Goal: Task Accomplishment & Management: Use online tool/utility

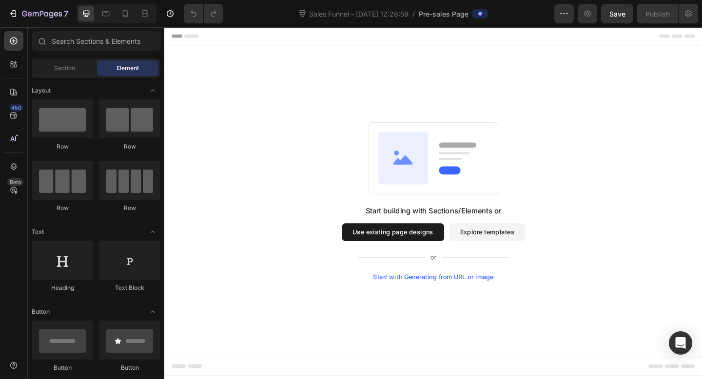
click at [410, 248] on button "Use existing page designs" at bounding box center [412, 250] width 111 height 19
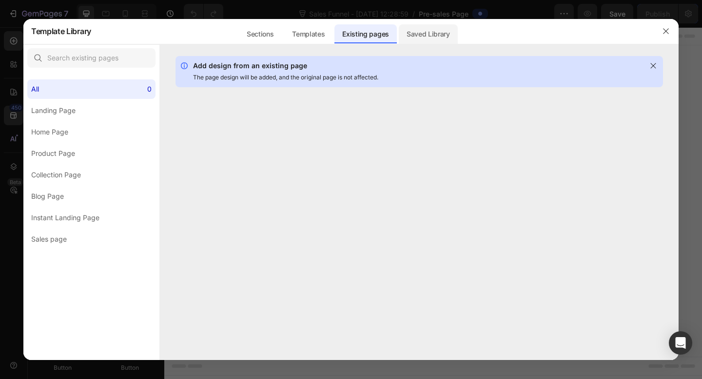
click at [412, 32] on div "Saved Library" at bounding box center [428, 33] width 59 height 19
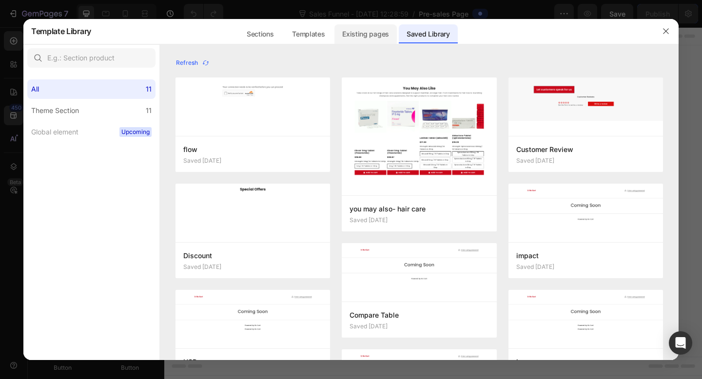
click at [361, 43] on div "Existing pages" at bounding box center [365, 33] width 62 height 19
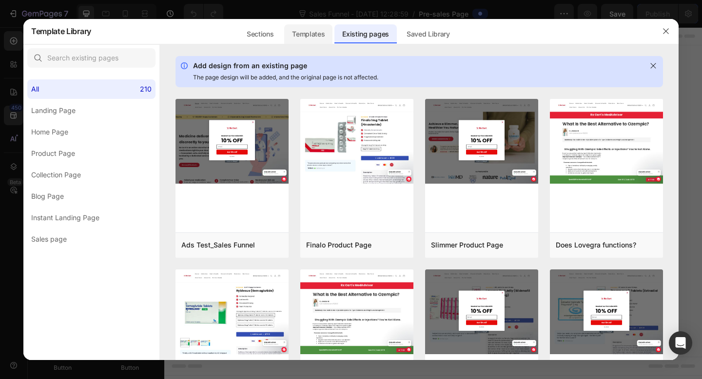
click at [300, 30] on div "Templates" at bounding box center [308, 33] width 48 height 19
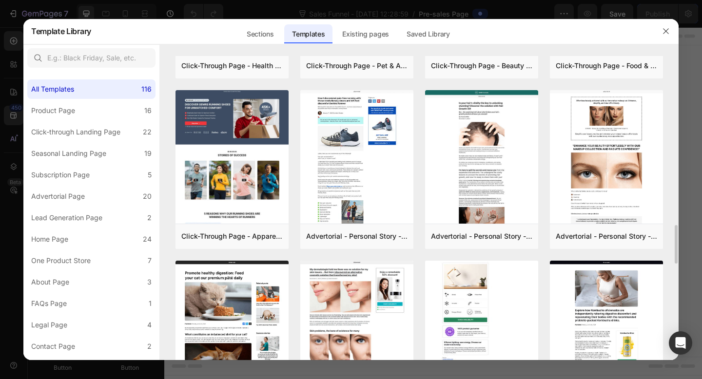
scroll to position [1336, 0]
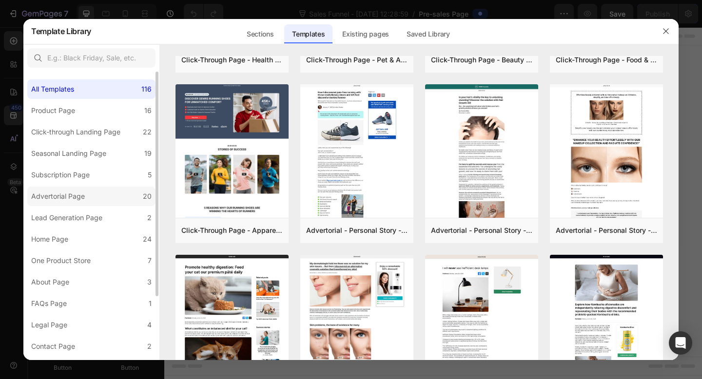
click at [77, 193] on div "Advertorial Page" at bounding box center [58, 197] width 54 height 12
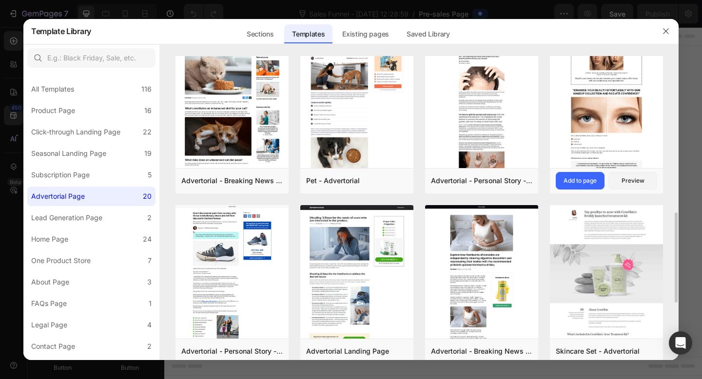
scroll to position [479, 0]
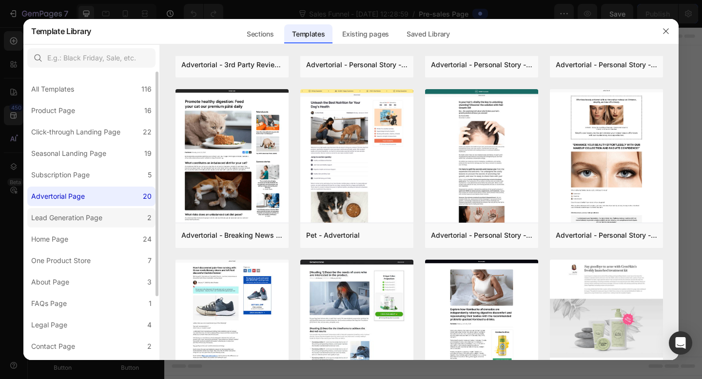
click at [99, 216] on div "Lead Generation Page" at bounding box center [66, 218] width 71 height 12
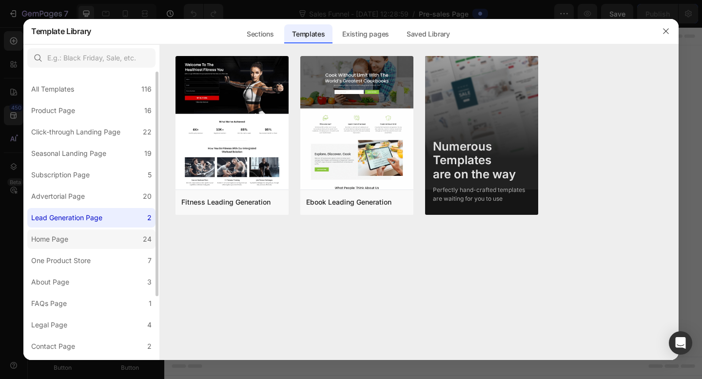
click at [101, 230] on label "Home Page 24" at bounding box center [91, 239] width 128 height 19
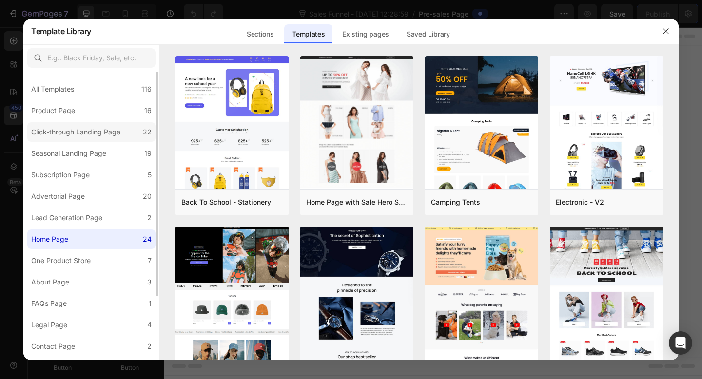
click at [115, 128] on div "Click-through Landing Page" at bounding box center [75, 132] width 89 height 12
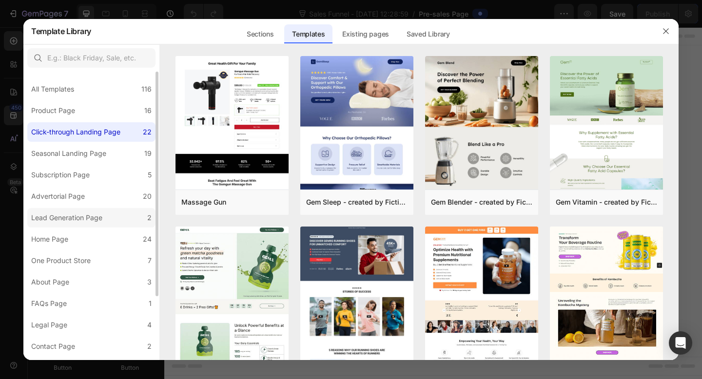
click at [76, 215] on div "Lead Generation Page" at bounding box center [66, 218] width 71 height 12
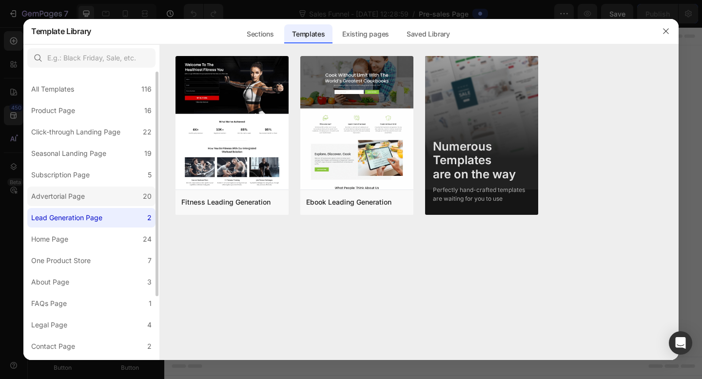
click at [84, 200] on div "Advertorial Page" at bounding box center [58, 197] width 54 height 12
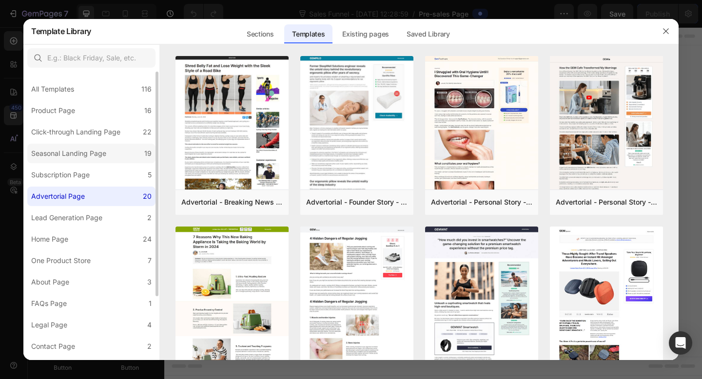
click at [121, 157] on label "Seasonal Landing Page 19" at bounding box center [91, 153] width 128 height 19
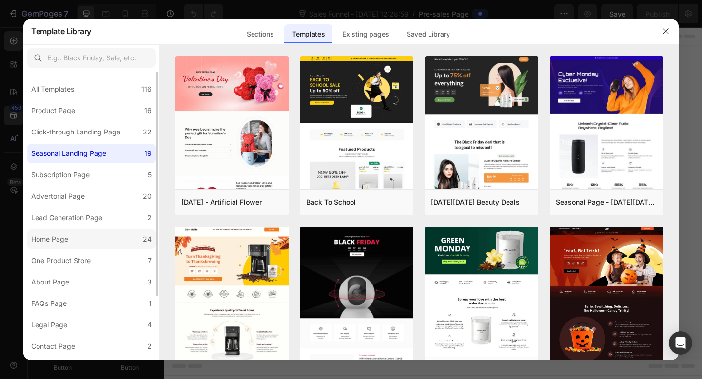
click at [93, 235] on label "Home Page 24" at bounding box center [91, 239] width 128 height 19
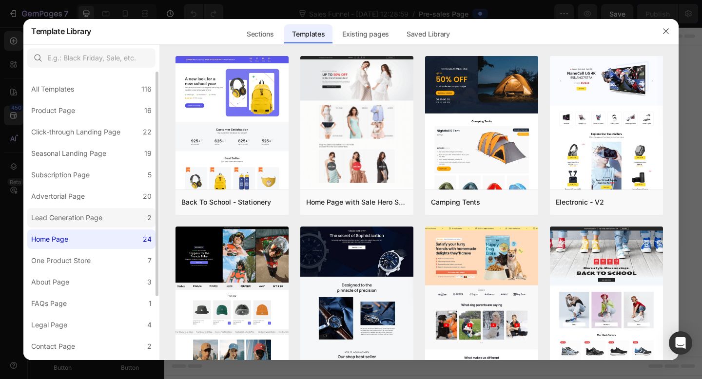
click at [104, 216] on div "Lead Generation Page" at bounding box center [68, 218] width 75 height 12
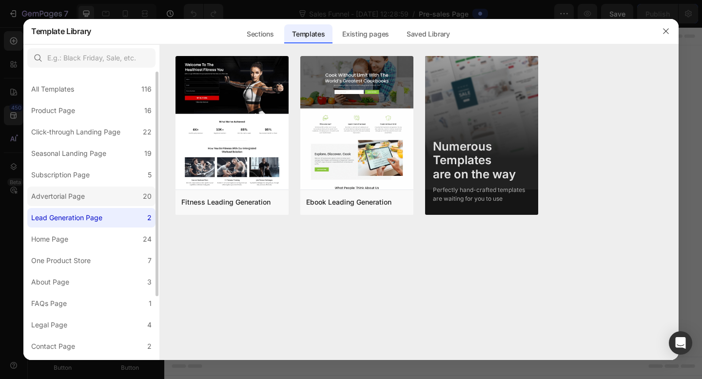
click at [116, 197] on label "Advertorial Page 20" at bounding box center [91, 196] width 128 height 19
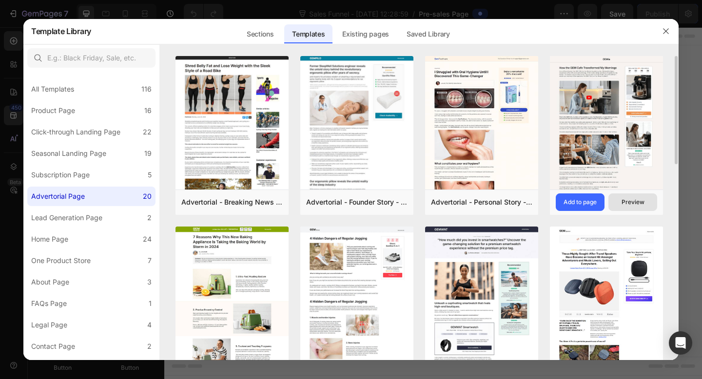
click at [627, 201] on div "Preview" at bounding box center [632, 202] width 23 height 9
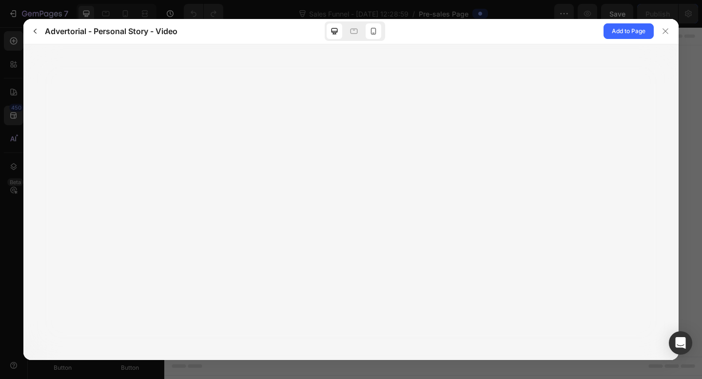
click at [367, 28] on div at bounding box center [373, 31] width 16 height 16
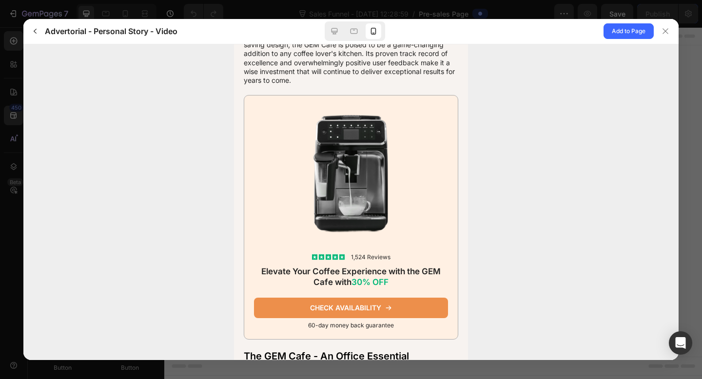
scroll to position [2959, 0]
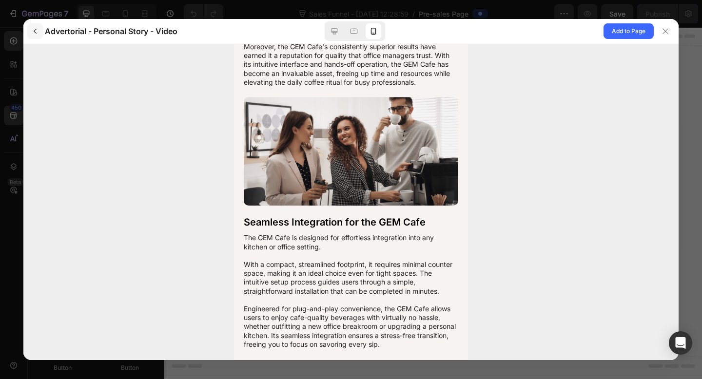
click at [33, 39] on button "button" at bounding box center [35, 31] width 16 height 16
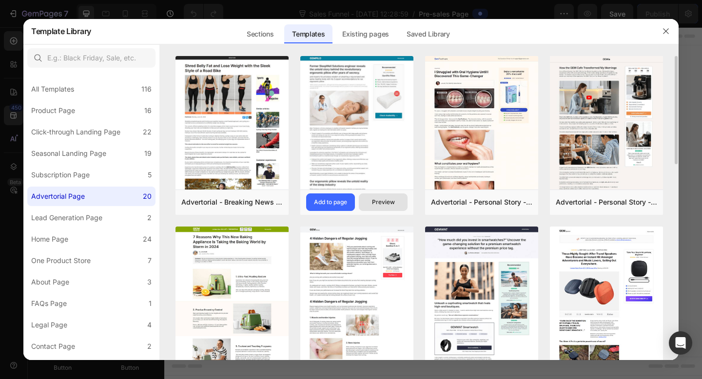
click at [374, 198] on div "Preview" at bounding box center [383, 202] width 23 height 9
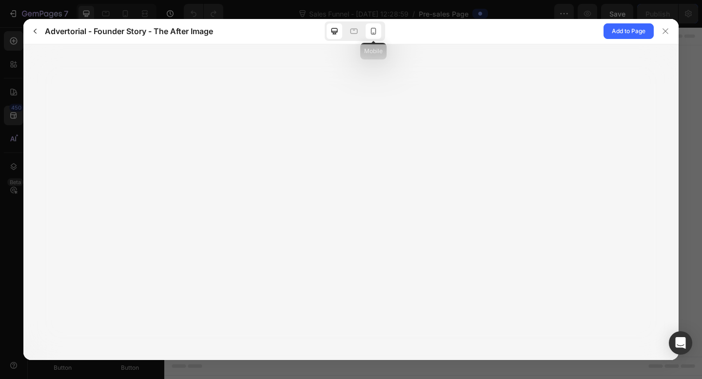
click at [379, 26] on div at bounding box center [373, 31] width 16 height 16
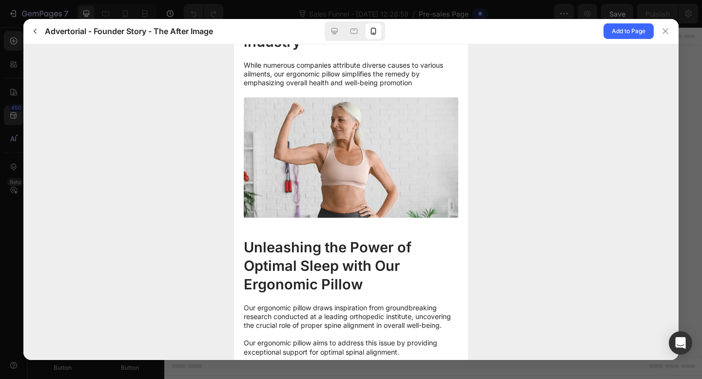
scroll to position [1345, 0]
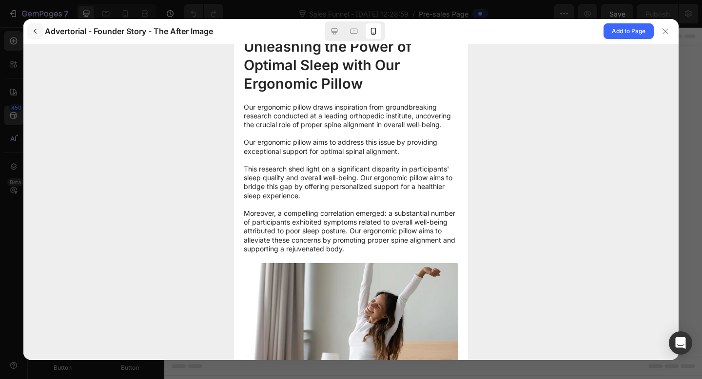
click at [36, 32] on icon "button" at bounding box center [35, 31] width 8 height 8
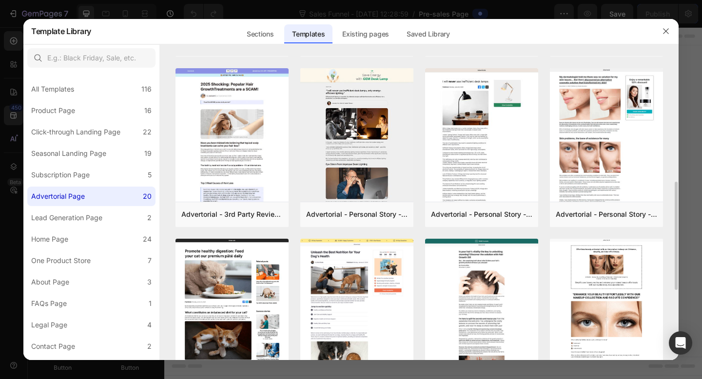
scroll to position [377, 0]
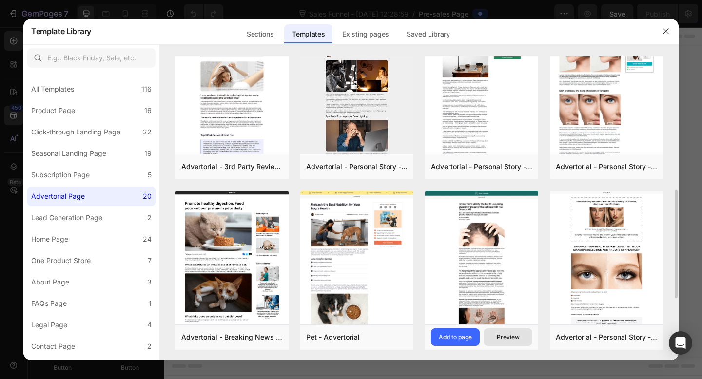
click at [503, 332] on button "Preview" at bounding box center [507, 337] width 49 height 18
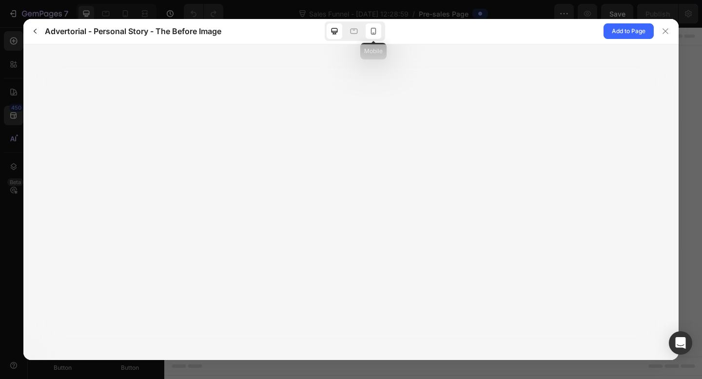
click at [370, 31] on icon at bounding box center [373, 31] width 10 height 10
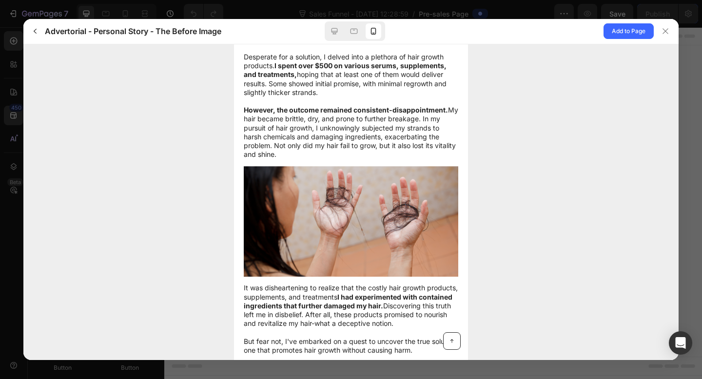
scroll to position [768, 0]
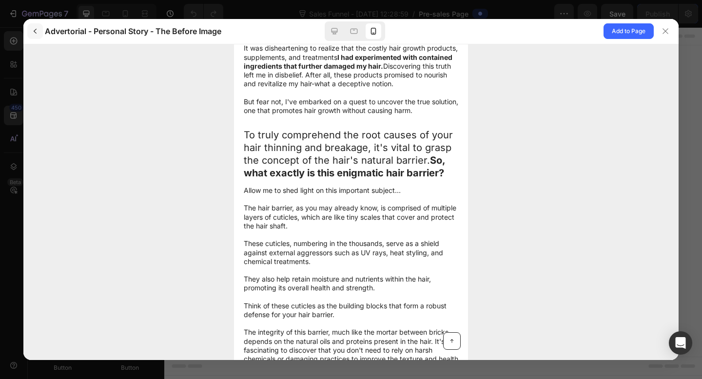
click at [28, 25] on button "button" at bounding box center [35, 31] width 16 height 16
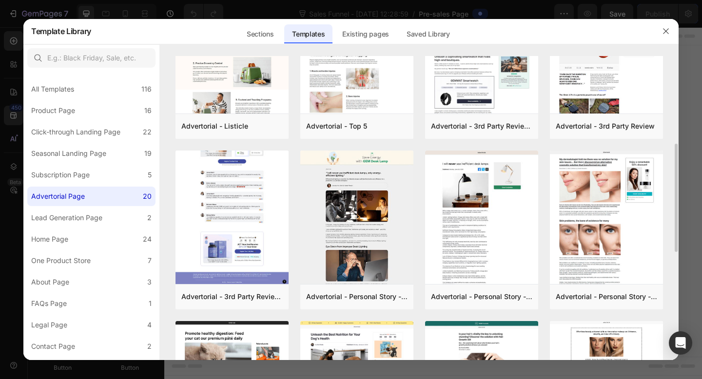
scroll to position [0, 0]
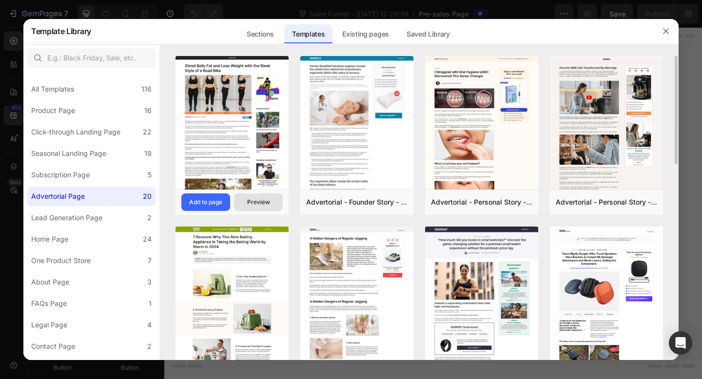
click at [256, 198] on div "Preview" at bounding box center [258, 202] width 23 height 9
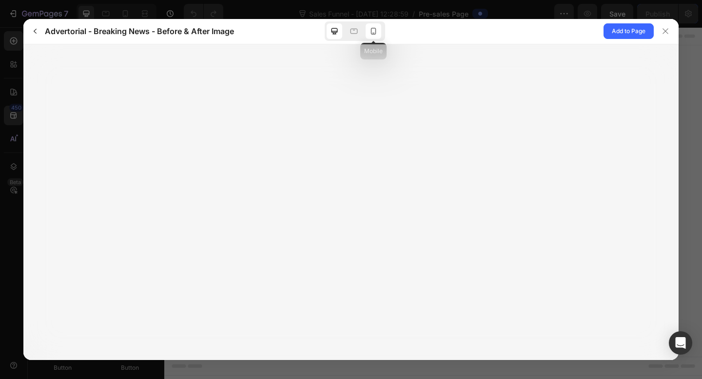
click at [368, 29] on icon at bounding box center [373, 31] width 10 height 10
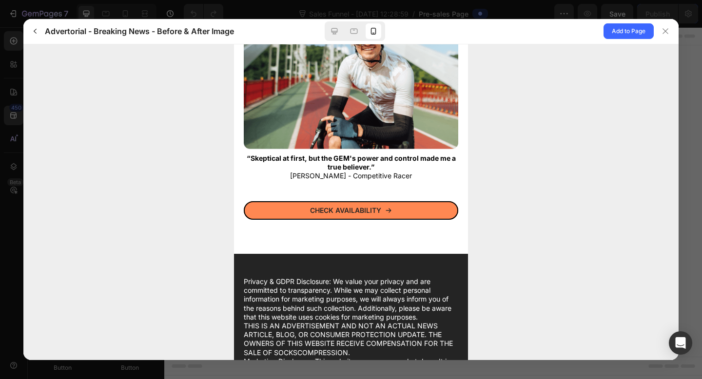
scroll to position [4298, 0]
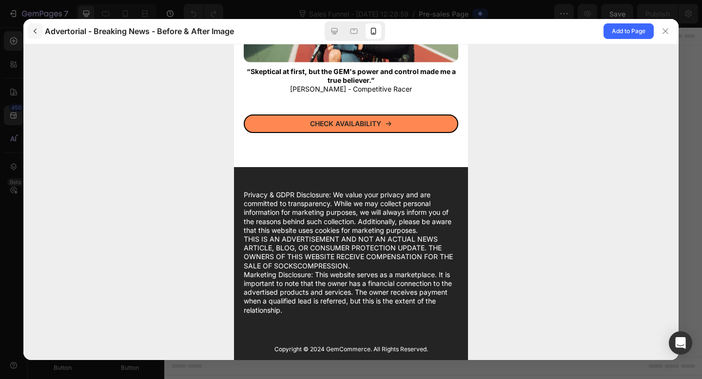
click at [38, 28] on icon "button" at bounding box center [35, 31] width 8 height 8
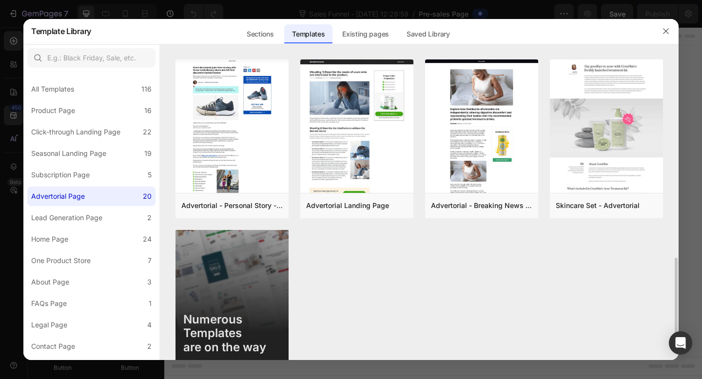
scroll to position [718, 0]
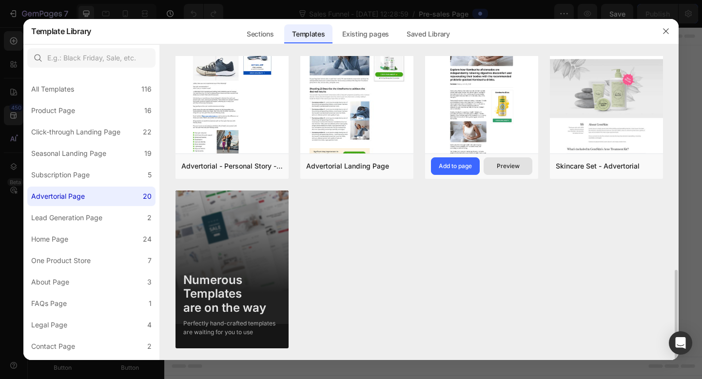
click at [506, 168] on div "Preview" at bounding box center [508, 166] width 23 height 9
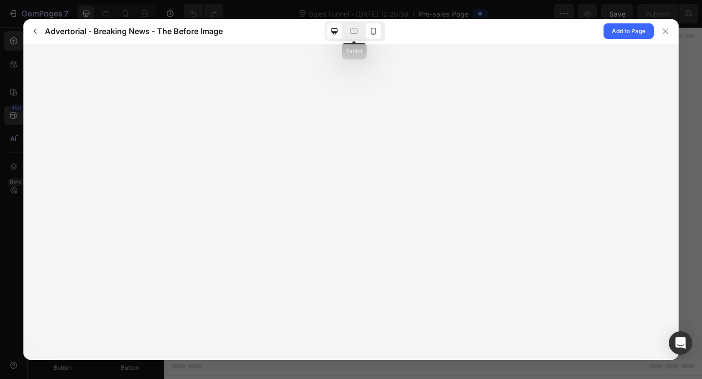
click at [372, 34] on icon at bounding box center [373, 31] width 5 height 7
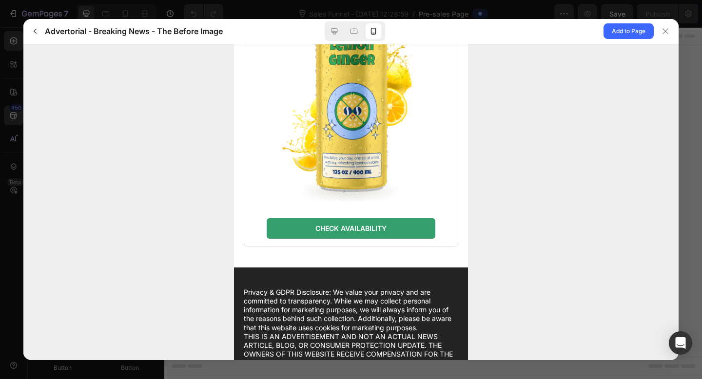
scroll to position [3491, 0]
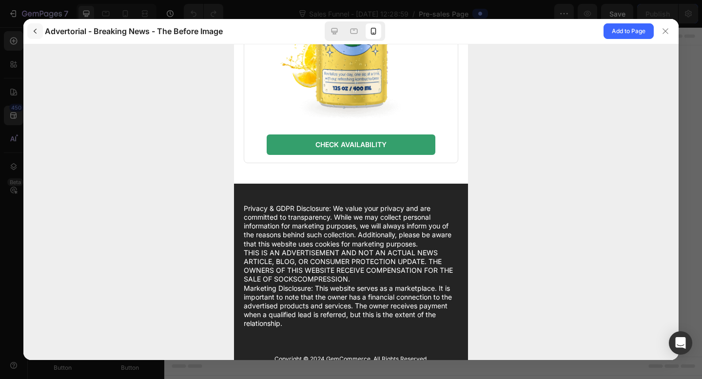
click at [35, 27] on button "button" at bounding box center [35, 31] width 16 height 16
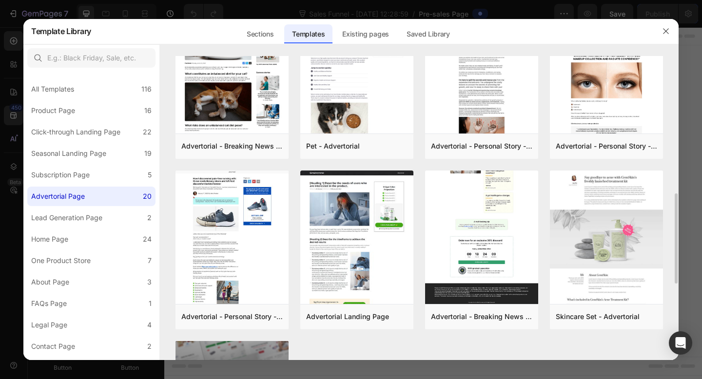
scroll to position [231, 0]
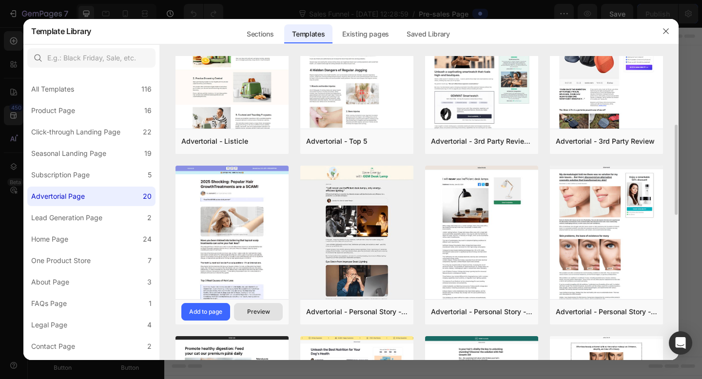
click at [261, 308] on div "Preview" at bounding box center [258, 311] width 23 height 9
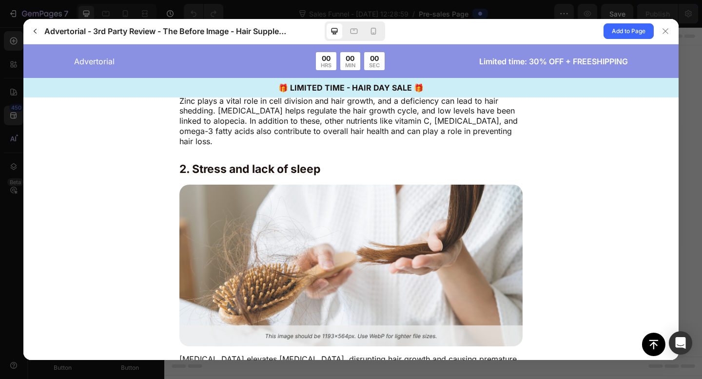
scroll to position [1066, 0]
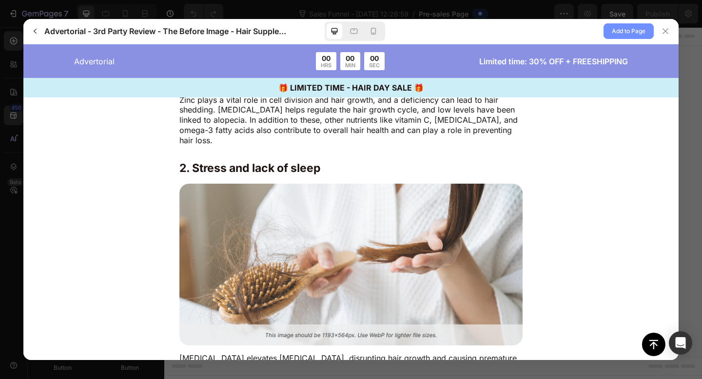
click at [633, 25] on button "Add to Page" at bounding box center [628, 31] width 50 height 16
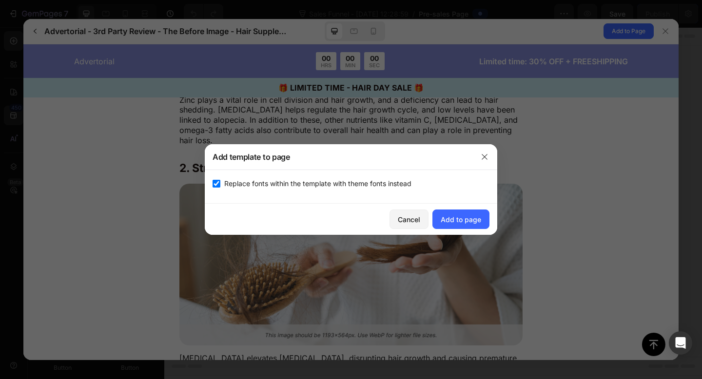
click at [444, 209] on div "Cancel Add to page" at bounding box center [351, 219] width 292 height 31
click at [451, 218] on div "Add to page" at bounding box center [461, 219] width 40 height 10
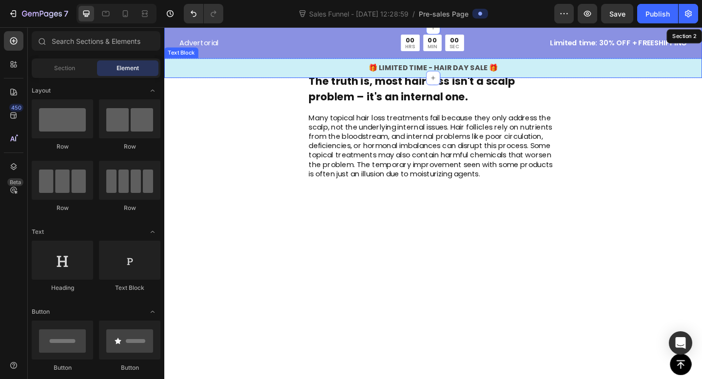
scroll to position [0, 0]
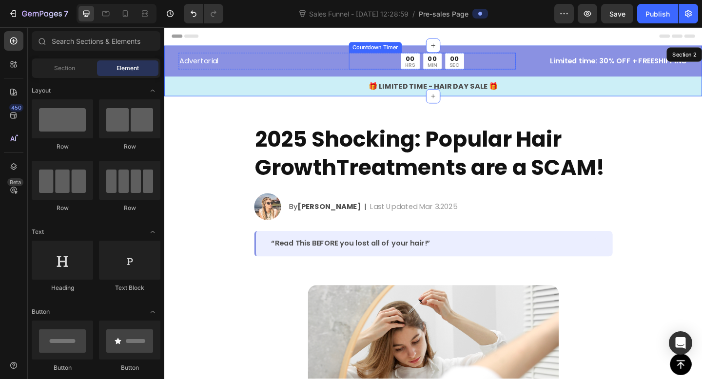
click at [363, 63] on div "Advertorial Text Block 00 HRS 00 MIN 00 SEC Countdown Timer Row" at bounding box center [363, 64] width 366 height 18
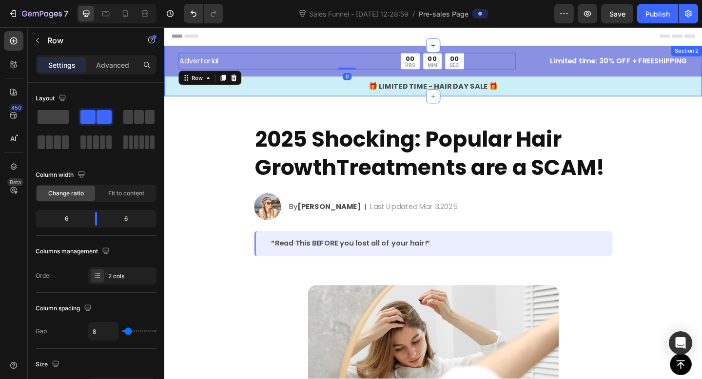
click at [316, 79] on div "Advertorial Text Block 00 HRS 00 MIN 00 SEC Countdown Timer Row 0 Limited time:…" at bounding box center [456, 78] width 585 height 47
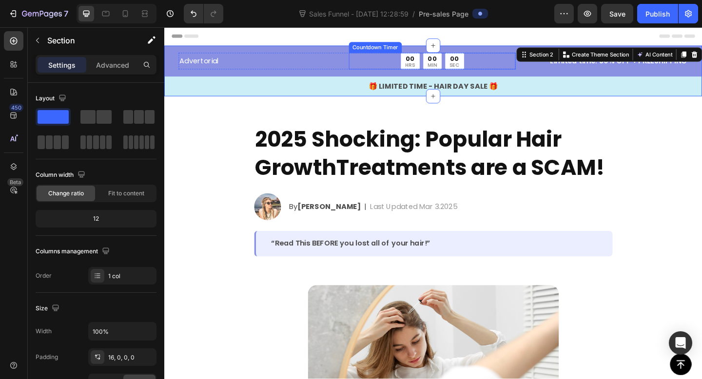
click at [410, 66] on div "00 HRS 00 MIN 00 SEC" at bounding box center [455, 64] width 181 height 18
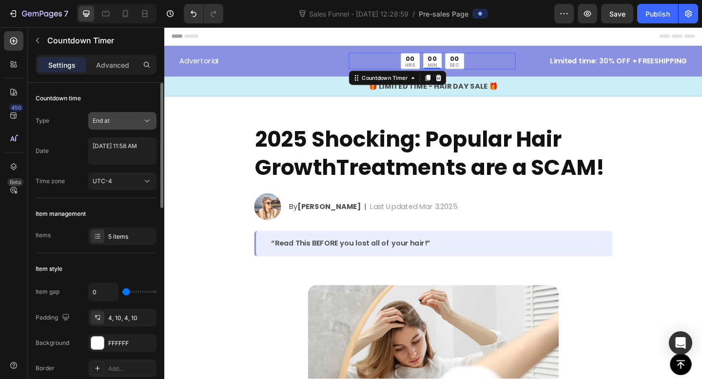
click at [115, 123] on div "End at" at bounding box center [118, 120] width 50 height 9
click at [66, 118] on div "Type End at" at bounding box center [96, 121] width 121 height 18
click at [116, 118] on div "End at" at bounding box center [118, 120] width 50 height 9
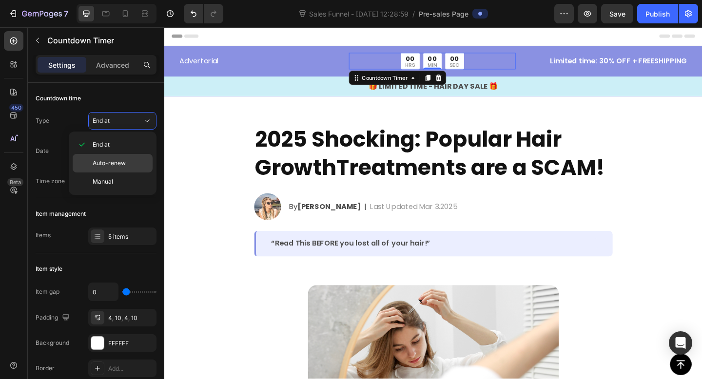
click at [114, 163] on span "Auto-renew" at bounding box center [109, 163] width 33 height 9
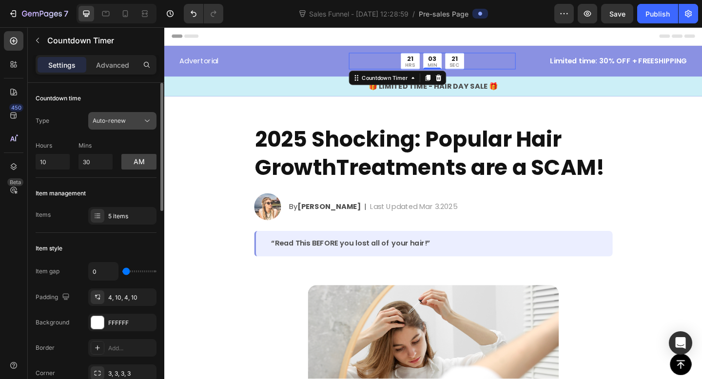
click at [119, 124] on span "Auto-renew" at bounding box center [109, 120] width 33 height 7
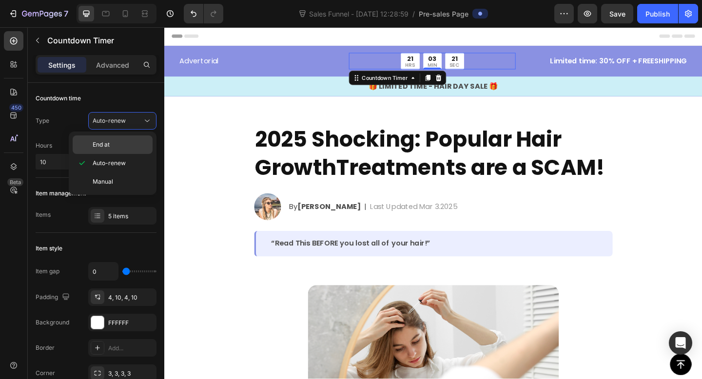
click at [118, 142] on p "End at" at bounding box center [121, 144] width 56 height 9
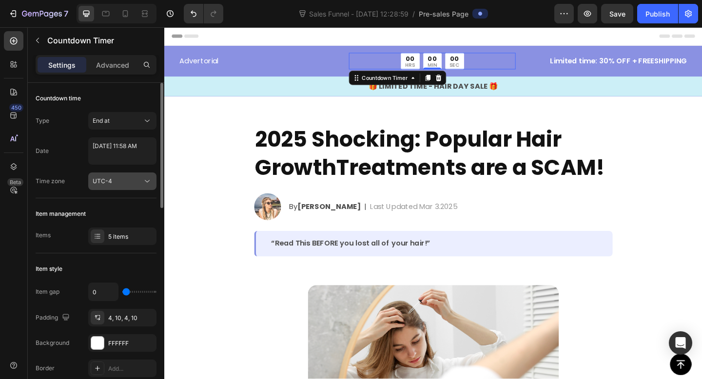
click at [124, 188] on button "UTC-4" at bounding box center [122, 182] width 68 height 18
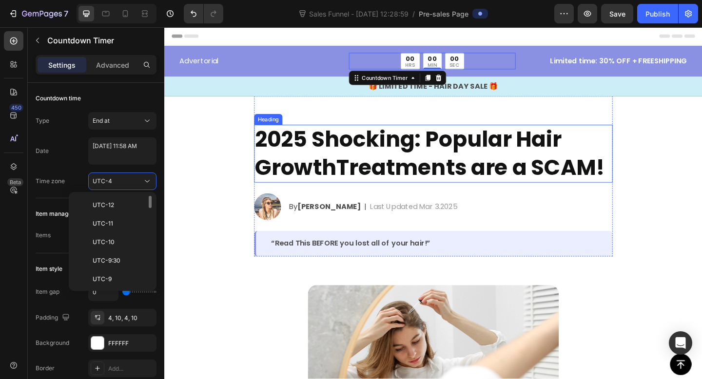
click at [376, 155] on h2 "2025 Shocking: Popular Hair GrowthTreatments are a SCAM!" at bounding box center [457, 165] width 390 height 63
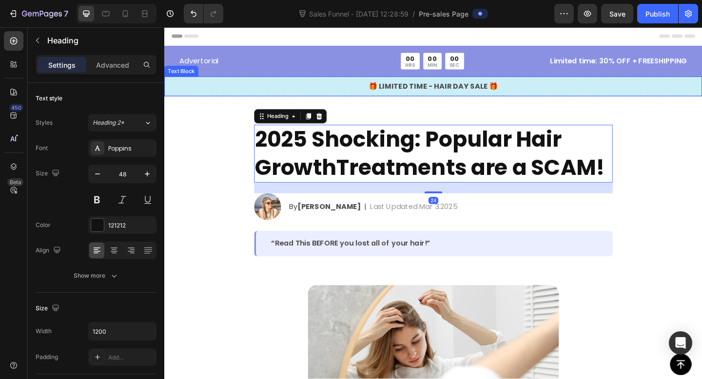
click at [459, 91] on p "🎁 LIMITED TIME - HAIR DAY SALE 🎁" at bounding box center [456, 92] width 583 height 12
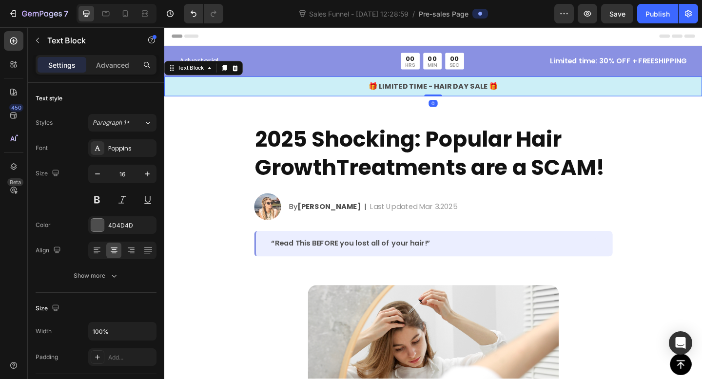
click at [480, 91] on p "🎁 LIMITED TIME - HAIR DAY SALE 🎁" at bounding box center [456, 92] width 583 height 12
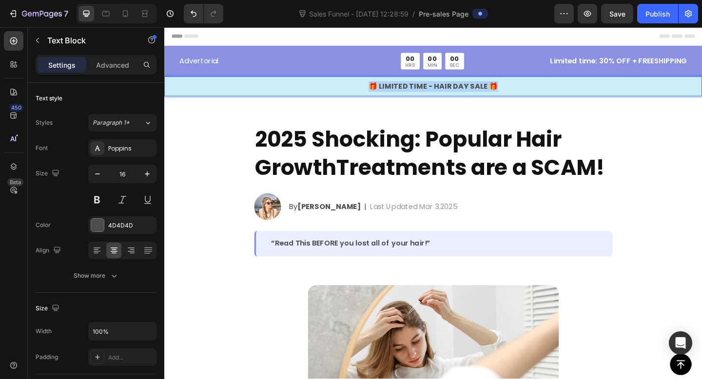
click at [480, 91] on p "🎁 LIMITED TIME - HAIR DAY SALE 🎁" at bounding box center [456, 92] width 583 height 12
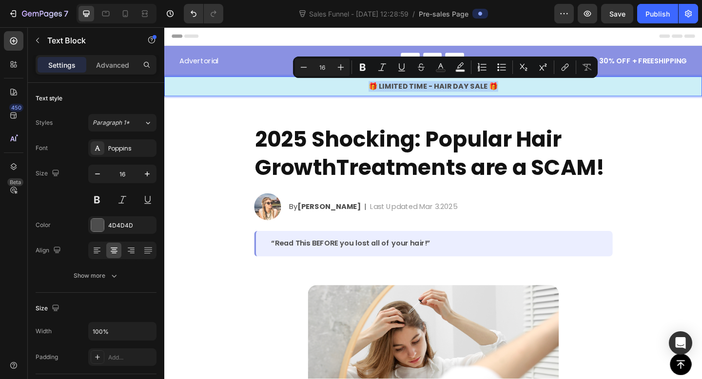
click at [487, 97] on p "🎁 LIMITED TIME - HAIR DAY SALE 🎁" at bounding box center [456, 92] width 583 height 12
click at [471, 94] on p "🎁 LIMITED TIME - HAIR DAY SALE 🎁" at bounding box center [456, 92] width 583 height 12
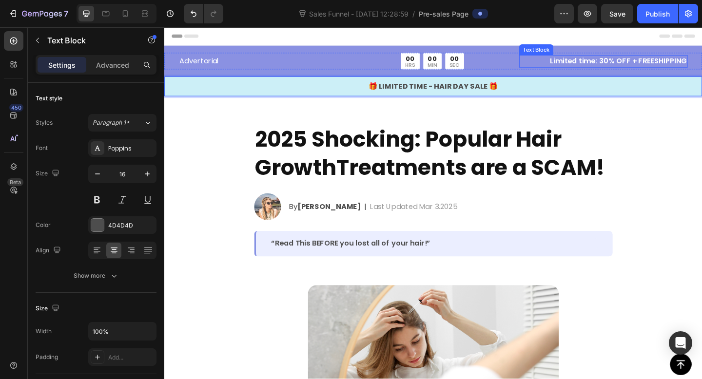
click at [613, 67] on p "Limited time: 30% OFF + FREESHIPPING" at bounding box center [641, 64] width 181 height 12
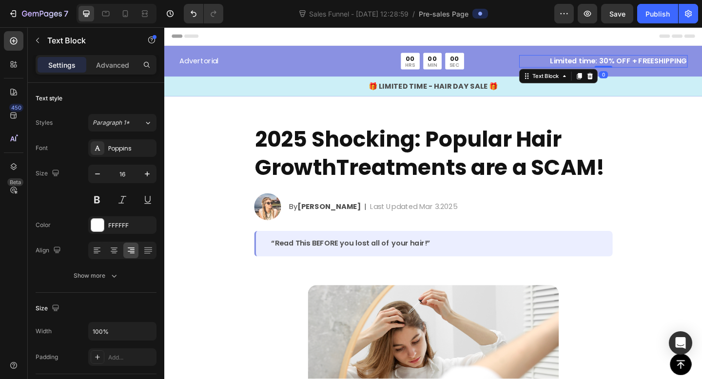
click at [613, 67] on p "Limited time: 30% OFF + FREESHIPPING" at bounding box center [641, 64] width 181 height 12
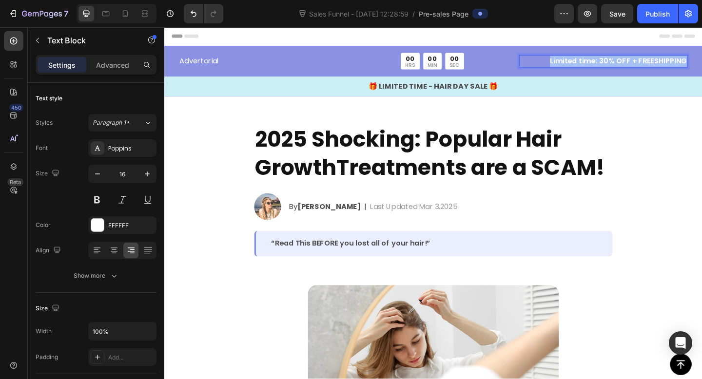
click at [613, 67] on p "Limited time: 30% OFF + FREESHIPPING" at bounding box center [641, 64] width 181 height 12
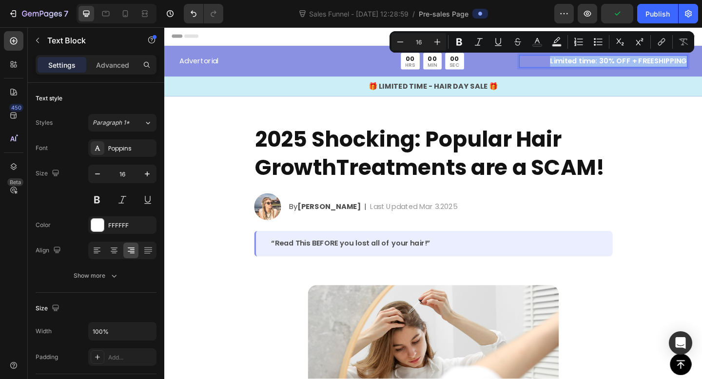
click at [638, 65] on p "Limited time: 30% OFF + FREESHIPPING" at bounding box center [641, 64] width 181 height 12
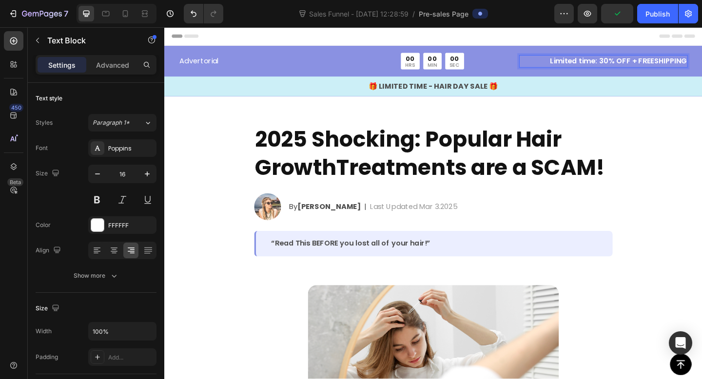
click at [623, 65] on p "Limited time: 30% OFF + FREESHIPPING" at bounding box center [641, 64] width 181 height 12
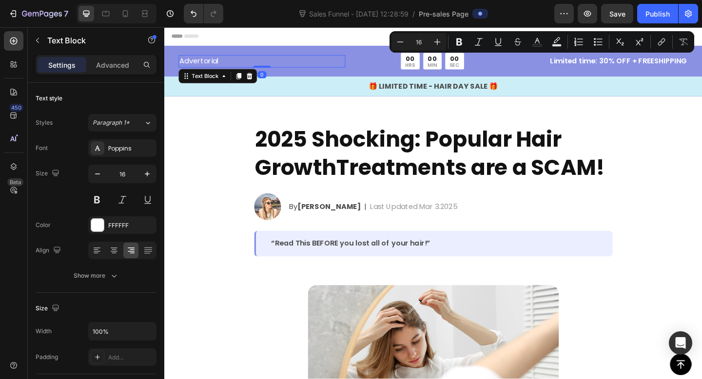
click at [298, 64] on p "Advertorial" at bounding box center [270, 64] width 179 height 12
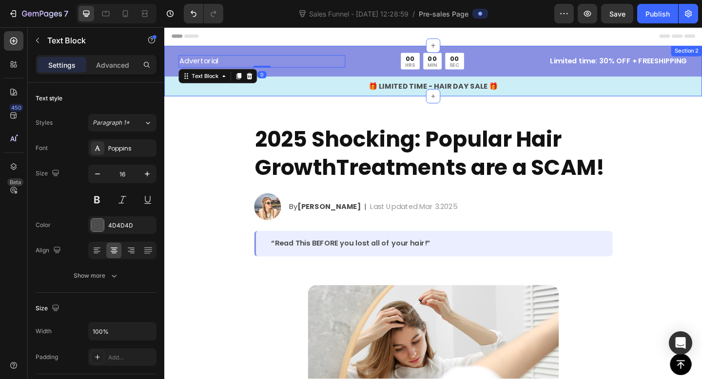
click at [325, 83] on div "🎁 LIMITED TIME - HAIR DAY SALE 🎁 Text Block" at bounding box center [456, 91] width 585 height 21
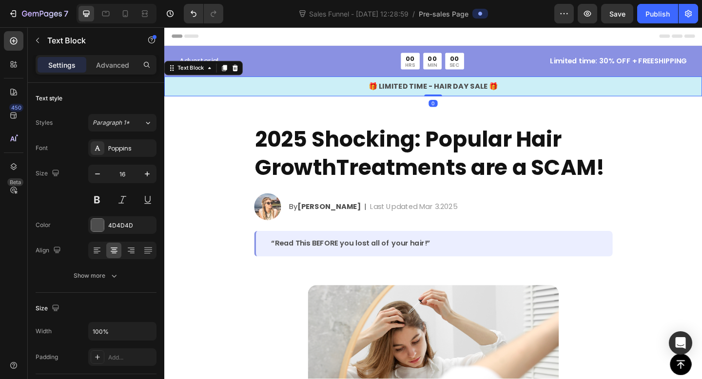
click at [327, 81] on div "🎁 LIMITED TIME - HAIR DAY SALE 🎁 Text Block 0" at bounding box center [456, 91] width 585 height 21
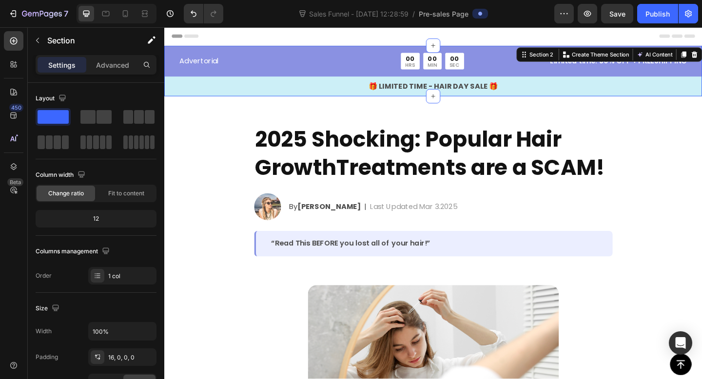
click at [328, 78] on div "Advertorial Text Block 00 HRS 00 MIN 00 SEC Countdown Timer Row Limited time: 3…" at bounding box center [456, 78] width 585 height 47
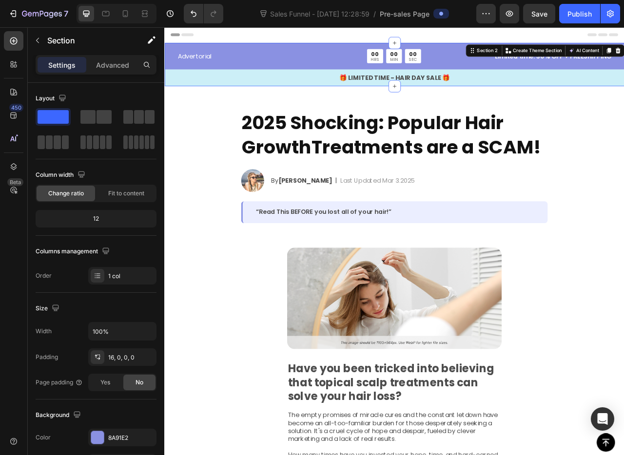
click at [430, 162] on h2 "2025 Shocking: Popular Hair GrowthTreatments are a SCAM!" at bounding box center [457, 165] width 390 height 63
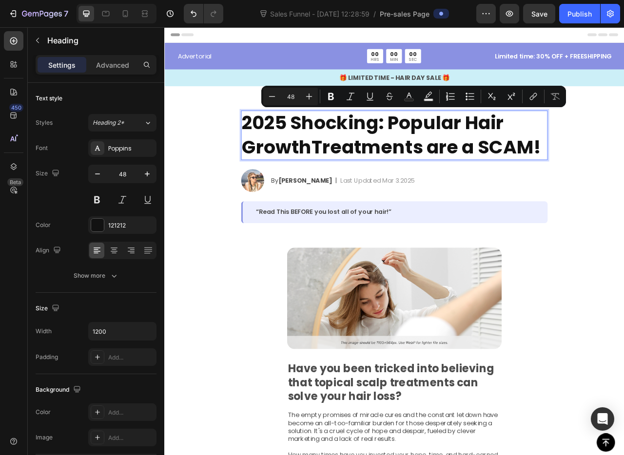
click at [392, 170] on p "2025 Shocking: Popular Hair GrowthTreatments are a SCAM!" at bounding box center [457, 164] width 388 height 61
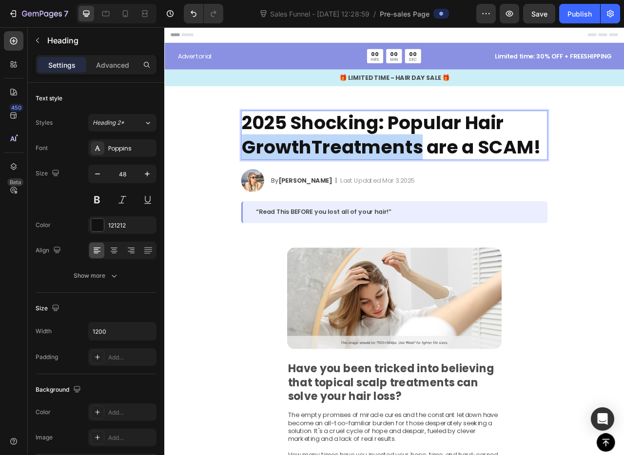
click at [392, 170] on p "2025 Shocking: Popular Hair GrowthTreatments are a SCAM!" at bounding box center [457, 164] width 388 height 61
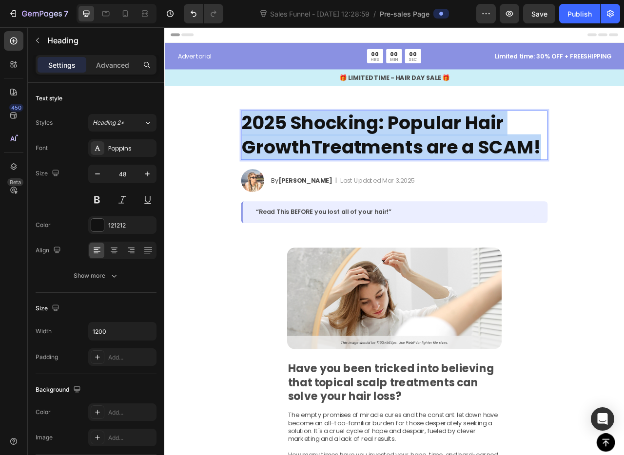
click at [392, 170] on p "2025 Shocking: Popular Hair GrowthTreatments are a SCAM!" at bounding box center [457, 164] width 388 height 61
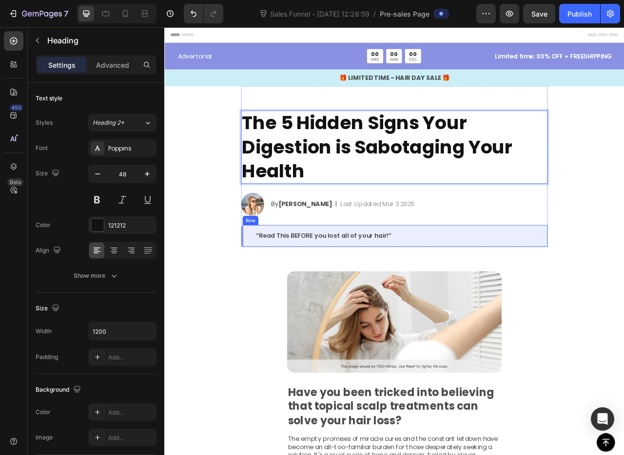
click at [417, 302] on div "“Read This BEFORE you lost all of your hair!” Text Block Row" at bounding box center [457, 293] width 390 height 28
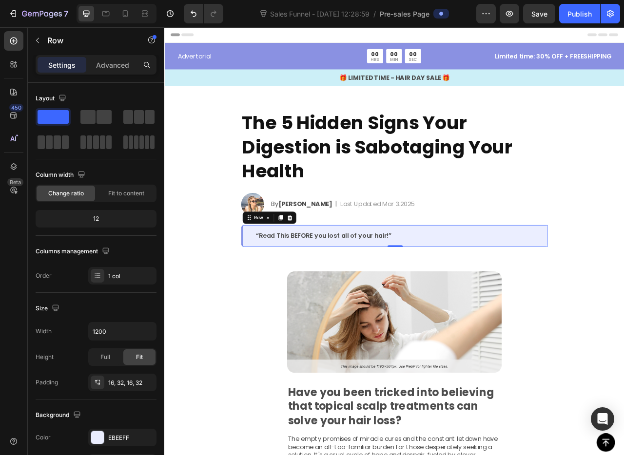
click at [417, 302] on div "“Read This BEFORE you lost all of your hair!” Text Block Row 0" at bounding box center [457, 293] width 390 height 28
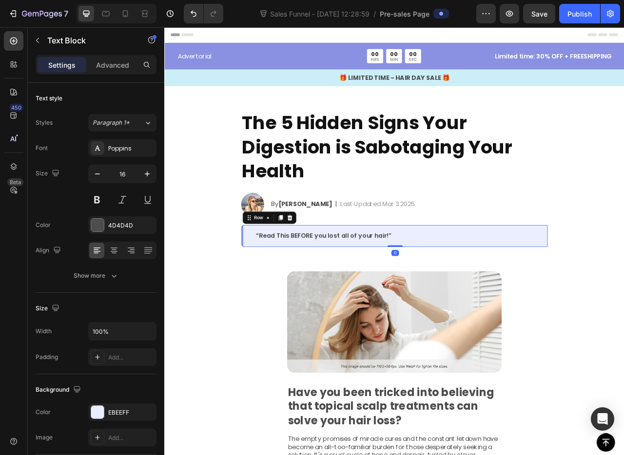
click at [400, 296] on p "“Read This BEFORE you lost all of your hair!”" at bounding box center [457, 293] width 355 height 10
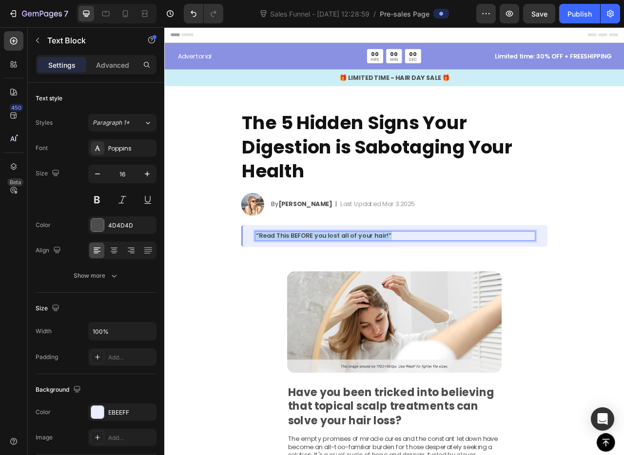
click at [400, 296] on p "“Read This BEFORE you lost all of your hair!”" at bounding box center [457, 293] width 355 height 10
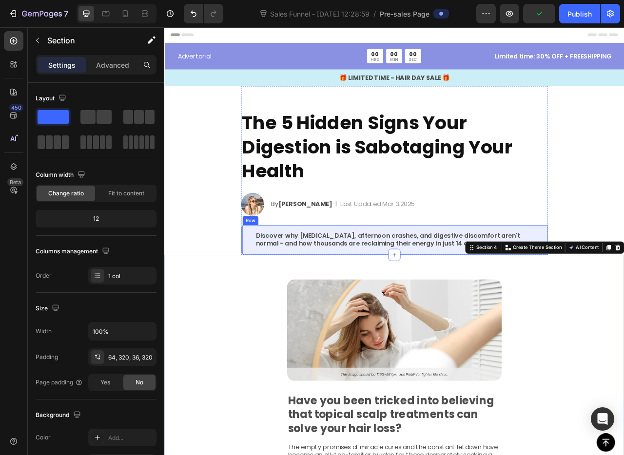
click at [292, 307] on p "Discover why bloating, afternoon crashes, and digestive discomfort aren't norma…" at bounding box center [457, 298] width 355 height 20
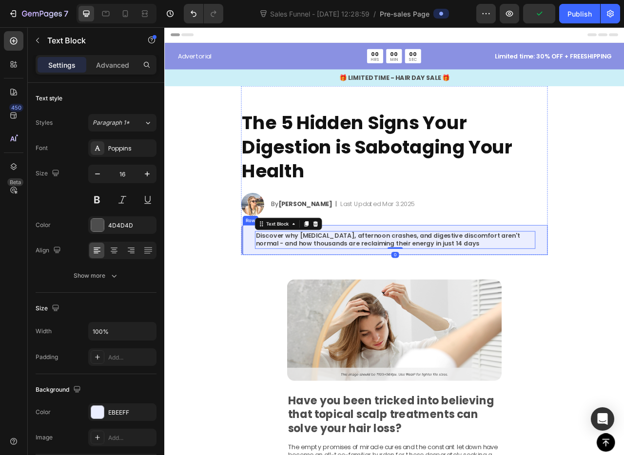
click at [269, 308] on div "Discover why bloating, afternoon crashes, and digestive discomfort aren't norma…" at bounding box center [457, 298] width 390 height 38
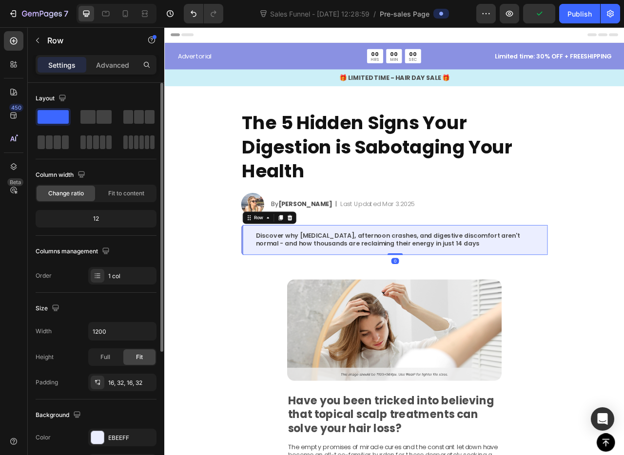
scroll to position [194, 0]
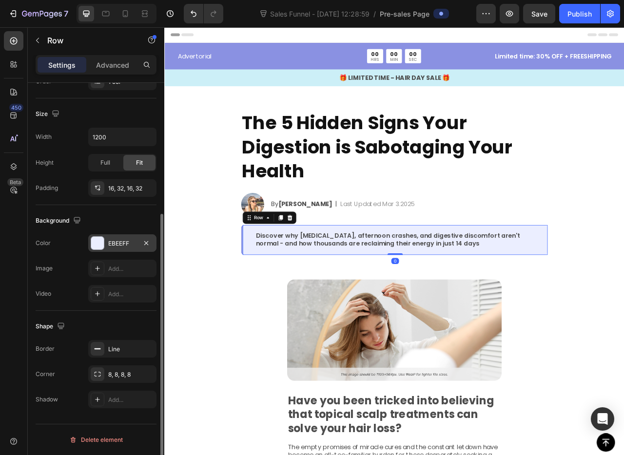
click at [99, 247] on div at bounding box center [97, 243] width 13 height 13
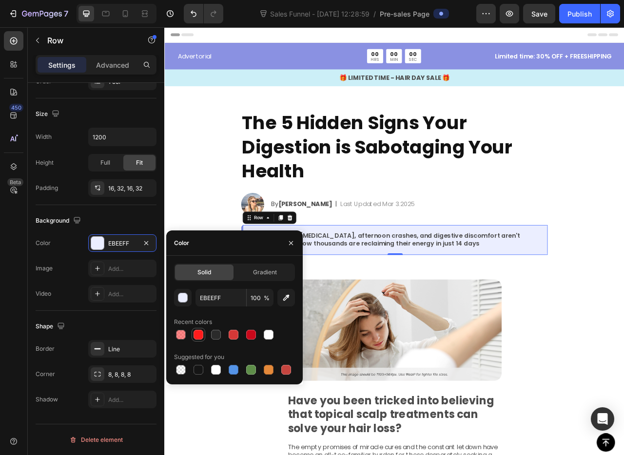
click at [194, 332] on div at bounding box center [198, 335] width 10 height 10
type input "FF1C1C"
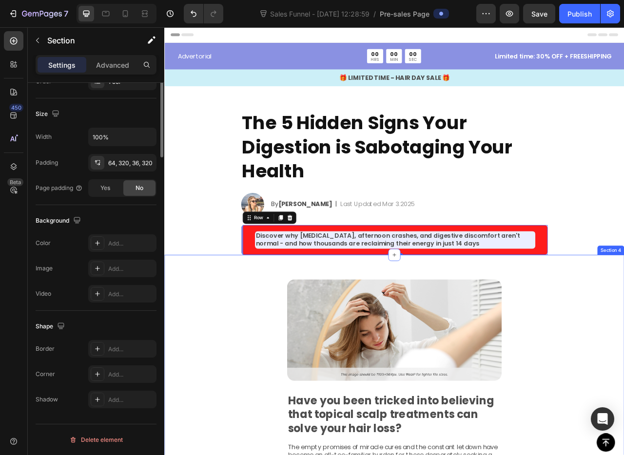
scroll to position [0, 0]
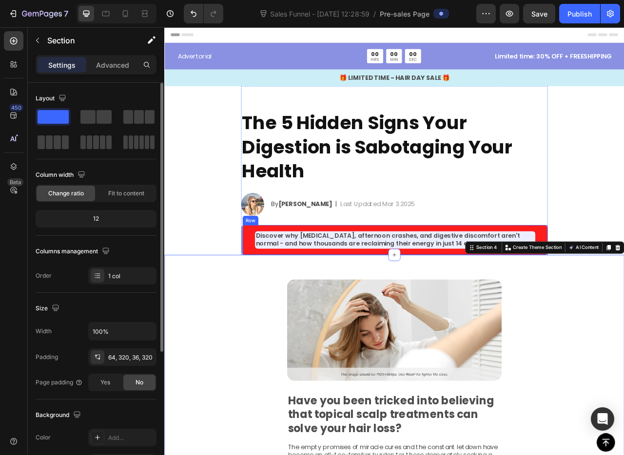
click at [343, 316] on div "Discover why bloating, afternoon crashes, and digestive discomfort aren't norma…" at bounding box center [457, 298] width 390 height 38
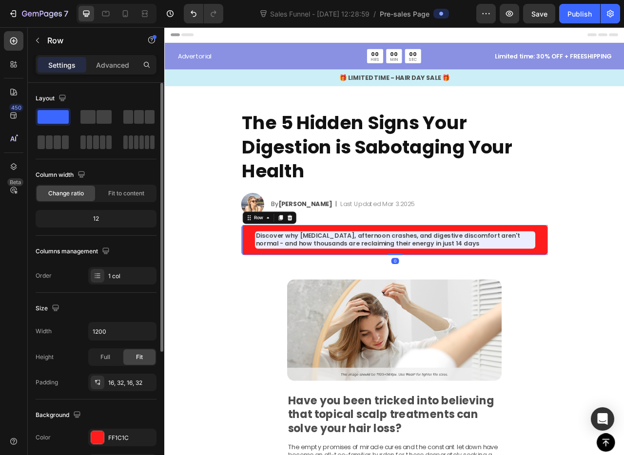
click at [348, 302] on p "Discover why bloating, afternoon crashes, and digestive discomfort aren't norma…" at bounding box center [457, 298] width 355 height 20
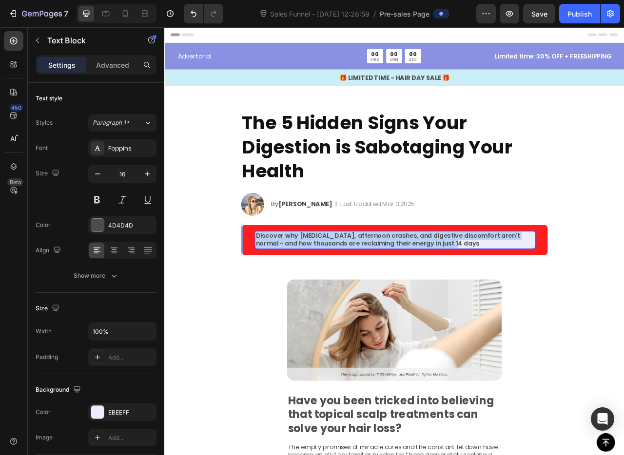
click at [348, 302] on p "Discover why bloating, afternoon crashes, and digestive discomfort aren't norma…" at bounding box center [457, 298] width 355 height 20
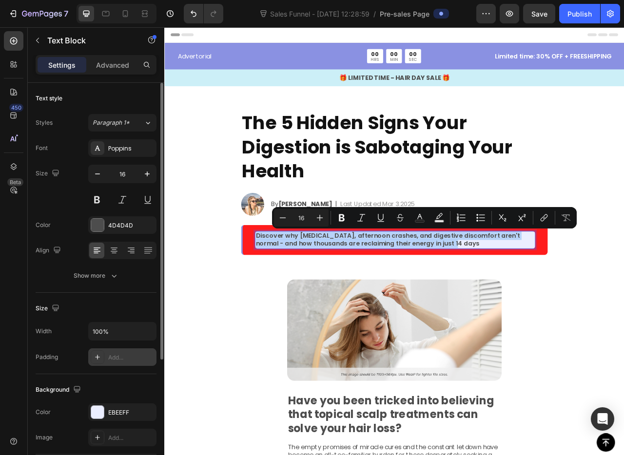
scroll to position [177, 0]
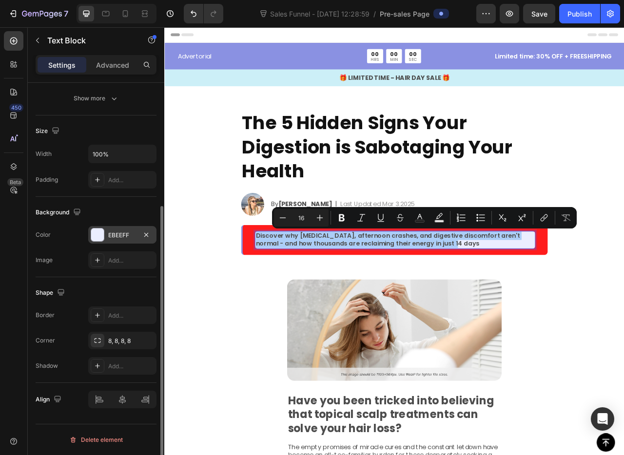
click at [92, 234] on div at bounding box center [97, 235] width 13 height 13
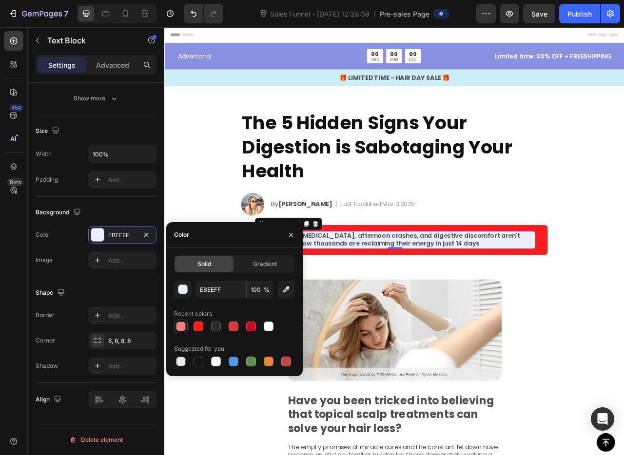
click at [177, 326] on div at bounding box center [181, 327] width 10 height 10
type input "FF1C1C"
type input "52"
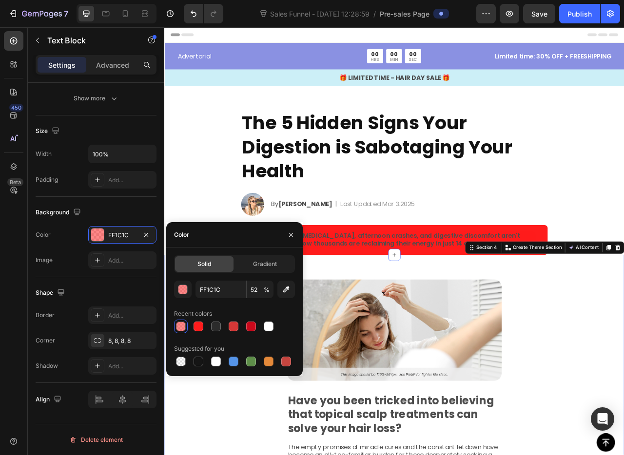
scroll to position [0, 0]
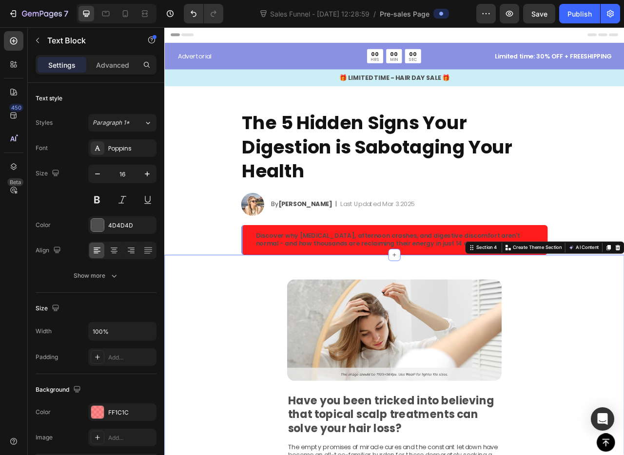
click at [355, 307] on p "Discover why bloating, afternoon crashes, and digestive discomfort aren't norma…" at bounding box center [457, 298] width 355 height 20
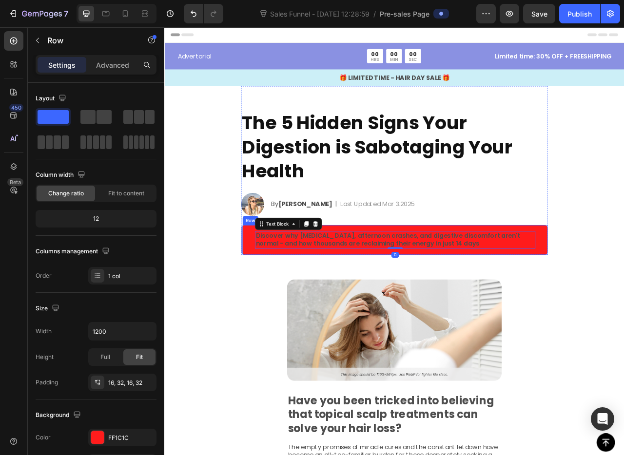
click at [346, 314] on div "Discover why bloating, afternoon crashes, and digestive discomfort aren't norma…" at bounding box center [457, 298] width 390 height 38
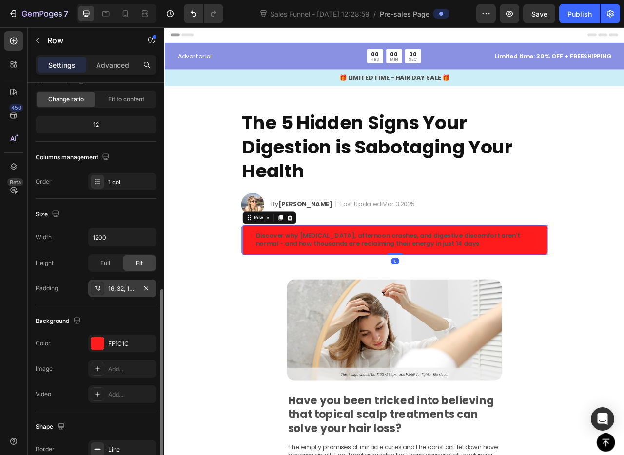
scroll to position [194, 0]
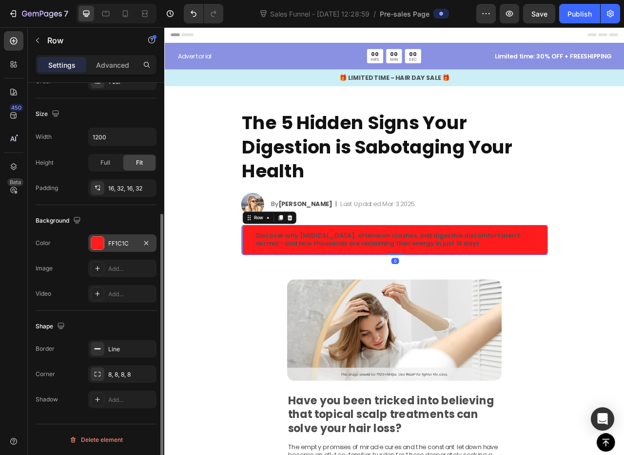
click at [97, 243] on div at bounding box center [97, 243] width 13 height 13
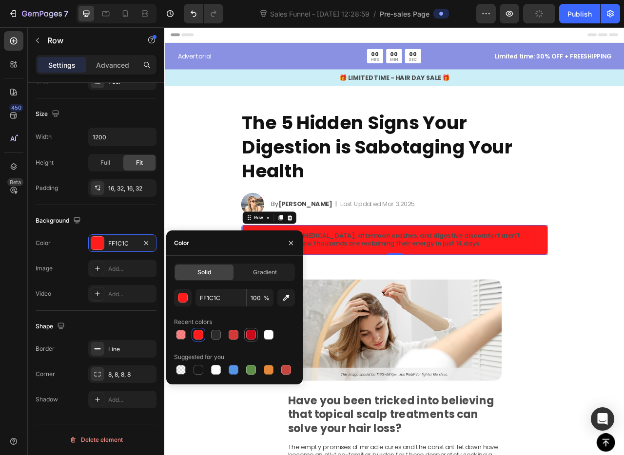
click at [250, 335] on div at bounding box center [251, 335] width 10 height 10
type input "CA091B"
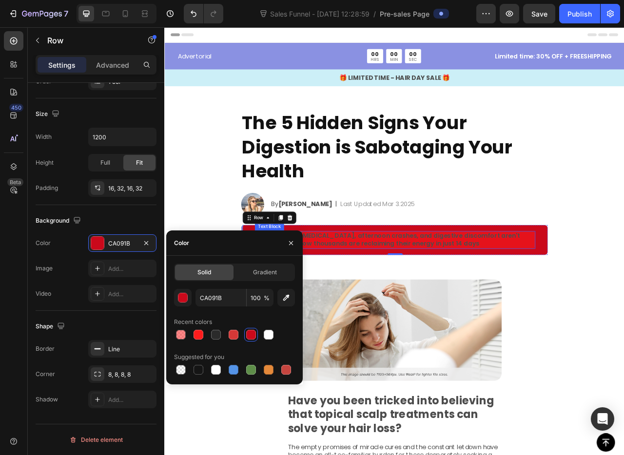
click at [396, 293] on p "Discover why bloating, afternoon crashes, and digestive discomfort aren't norma…" at bounding box center [457, 298] width 355 height 20
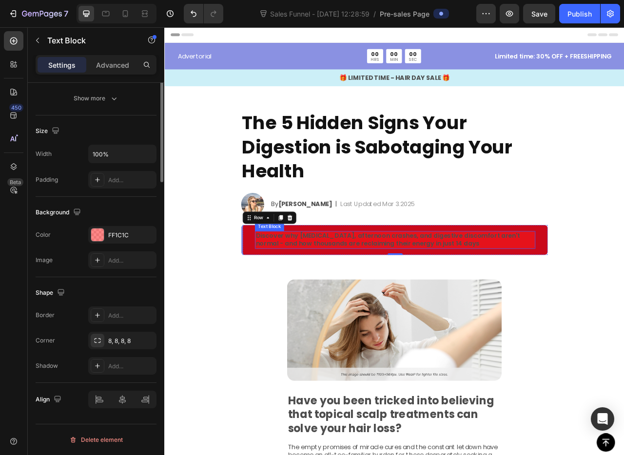
scroll to position [0, 0]
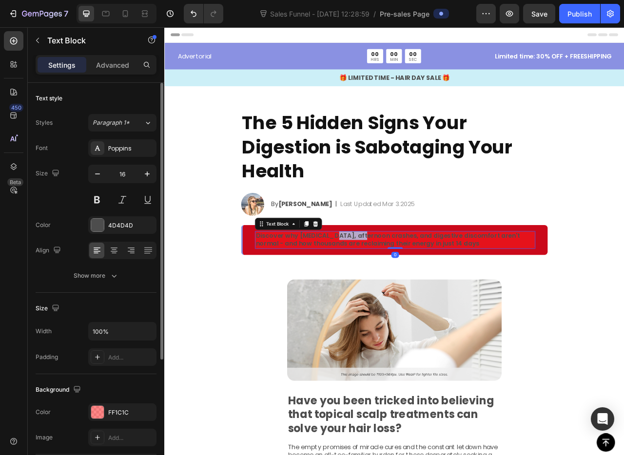
click at [387, 298] on p "Discover why bloating, afternoon crashes, and digestive discomfort aren't norma…" at bounding box center [457, 298] width 355 height 20
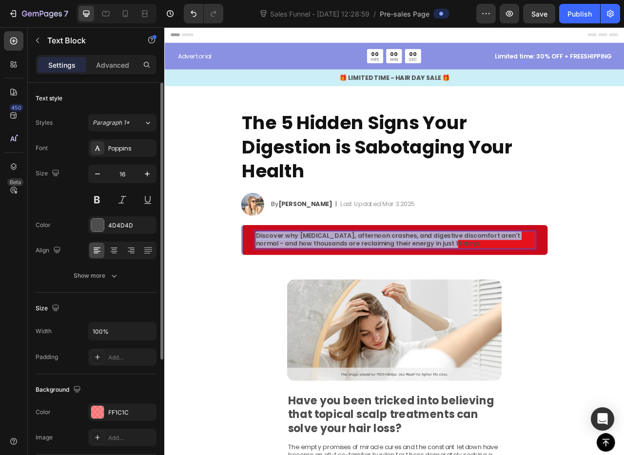
click at [387, 298] on p "Discover why bloating, afternoon crashes, and digestive discomfort aren't norma…" at bounding box center [457, 298] width 355 height 20
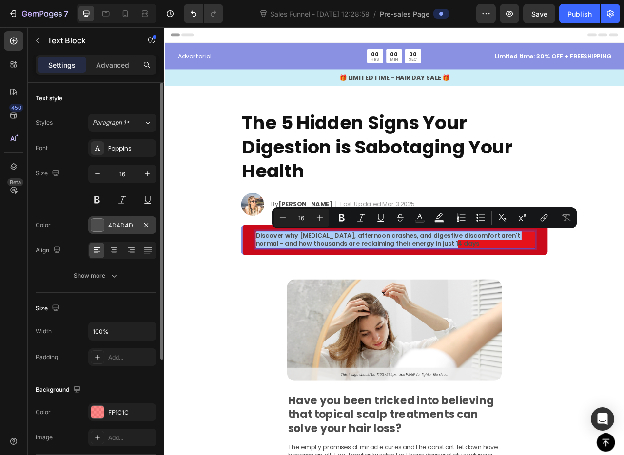
click at [98, 224] on div at bounding box center [97, 225] width 13 height 13
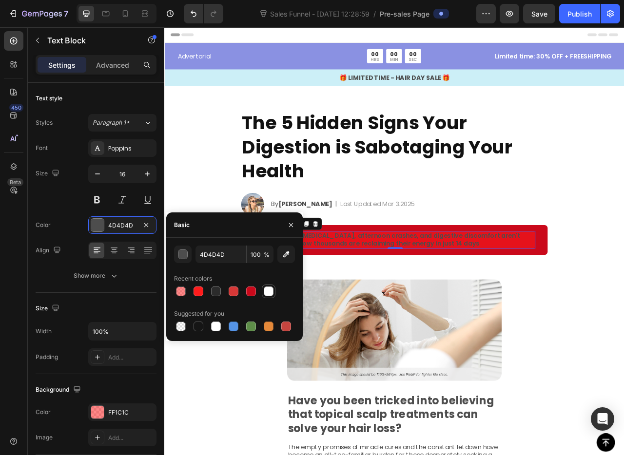
click at [269, 294] on div at bounding box center [269, 292] width 10 height 10
type input "FFFFFF"
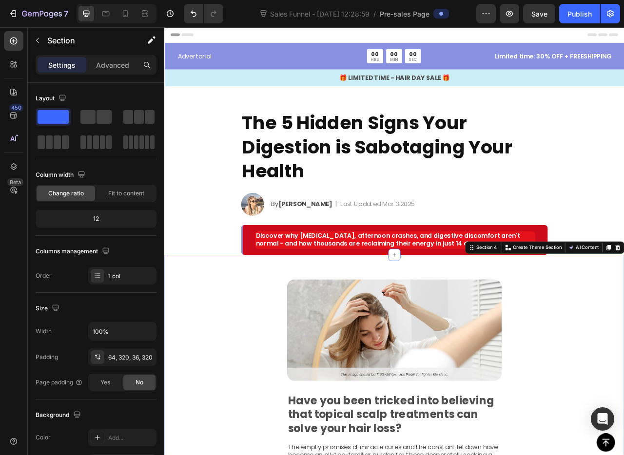
click at [358, 239] on div "By Jessica M. Text Block | Text Block Last Updated Mar 3.2025 Text Block Row" at bounding box center [475, 252] width 353 height 29
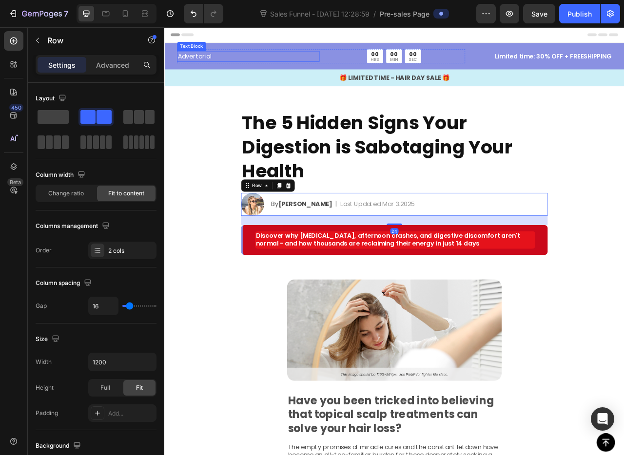
click at [296, 68] on p "Advertorial" at bounding box center [270, 64] width 179 height 12
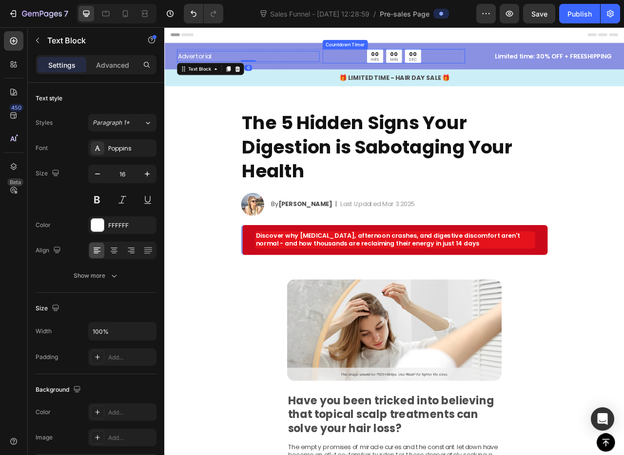
click at [411, 70] on div "00 HRS 00 MIN 00 SEC" at bounding box center [455, 64] width 181 height 18
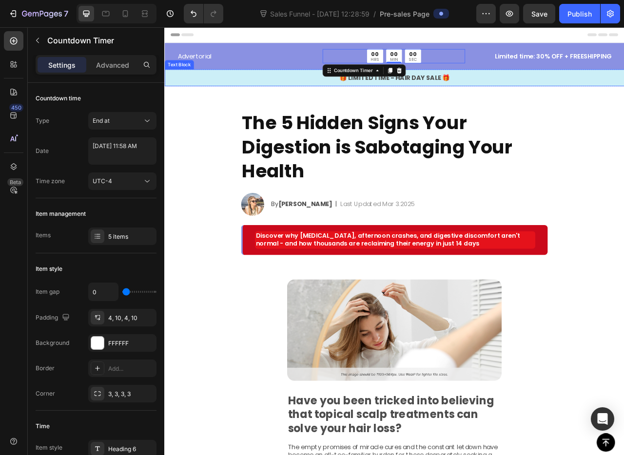
click at [347, 84] on div "🎁 LIMITED TIME - HAIR DAY SALE 🎁 Text Block" at bounding box center [456, 91] width 585 height 21
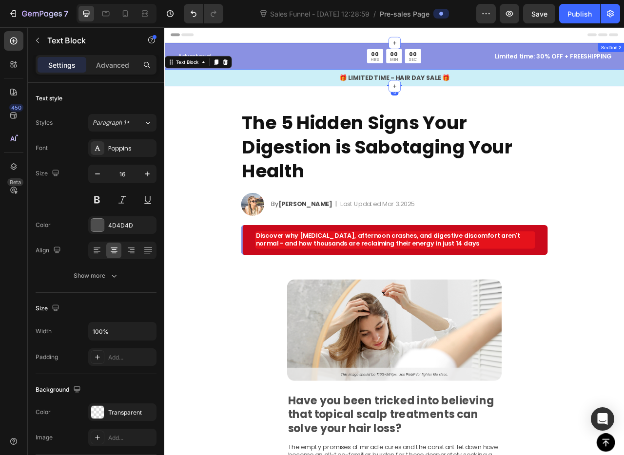
click at [351, 75] on div "Advertorial Text Block 00 HRS 00 MIN 00 SEC Countdown Timer Row Limited time: 3…" at bounding box center [456, 78] width 585 height 47
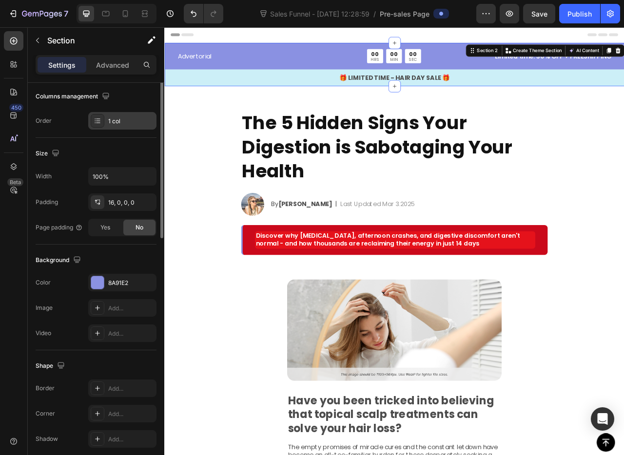
scroll to position [194, 0]
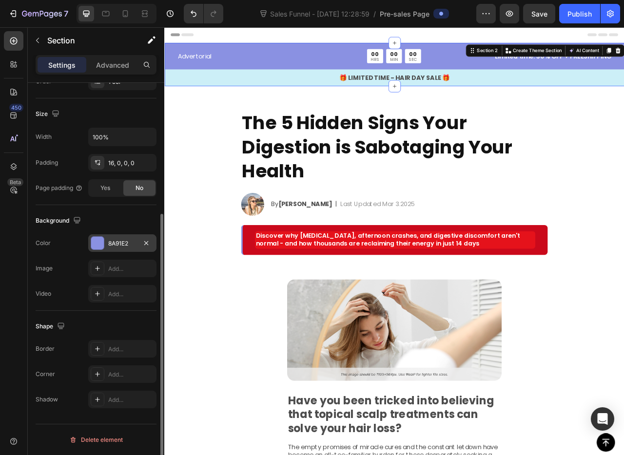
click at [93, 241] on div at bounding box center [97, 243] width 13 height 13
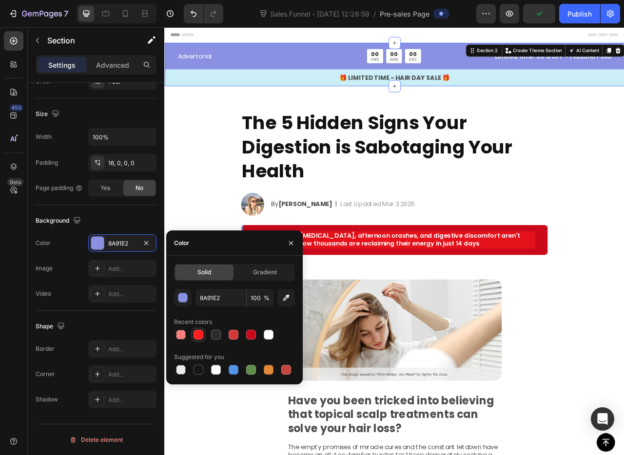
click at [194, 329] on div at bounding box center [198, 335] width 12 height 12
type input "FF1C1C"
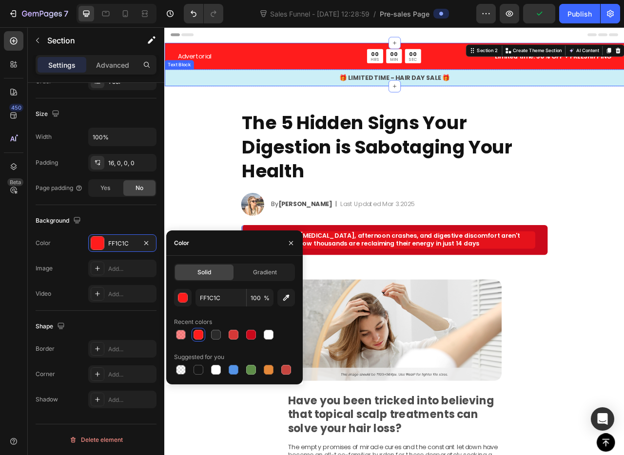
click at [236, 93] on p "🎁 LIMITED TIME - HAIR DAY SALE 🎁" at bounding box center [456, 92] width 583 height 12
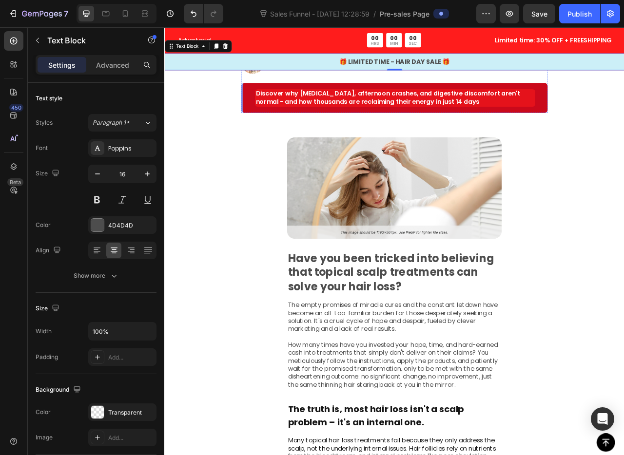
scroll to position [0, 0]
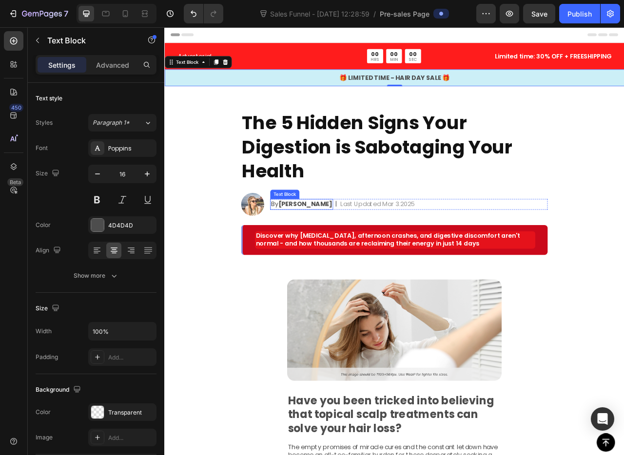
click at [281, 255] on img at bounding box center [276, 252] width 29 height 29
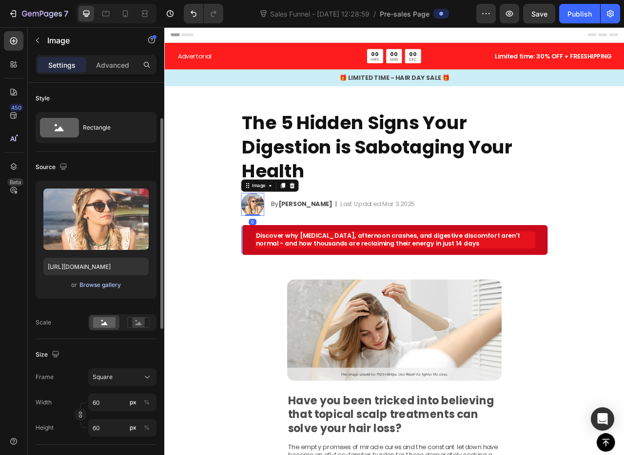
scroll to position [28, 0]
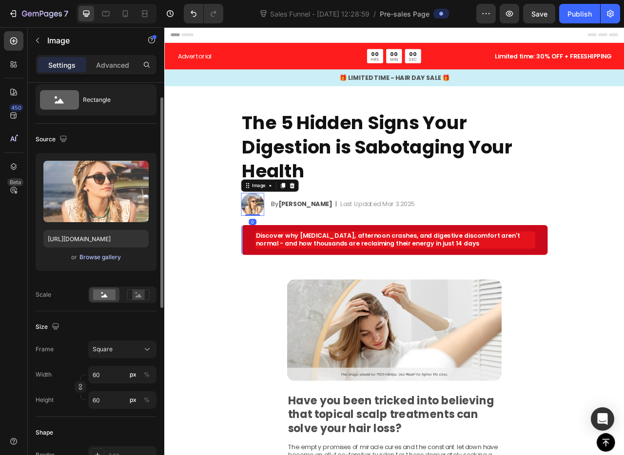
click at [106, 254] on div "Browse gallery" at bounding box center [99, 257] width 41 height 9
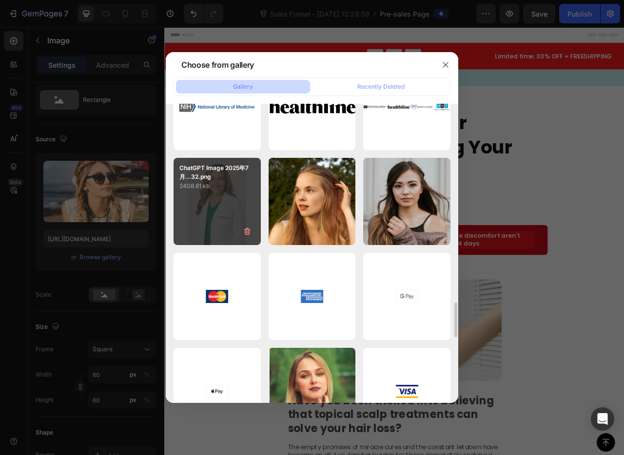
scroll to position [1564, 0]
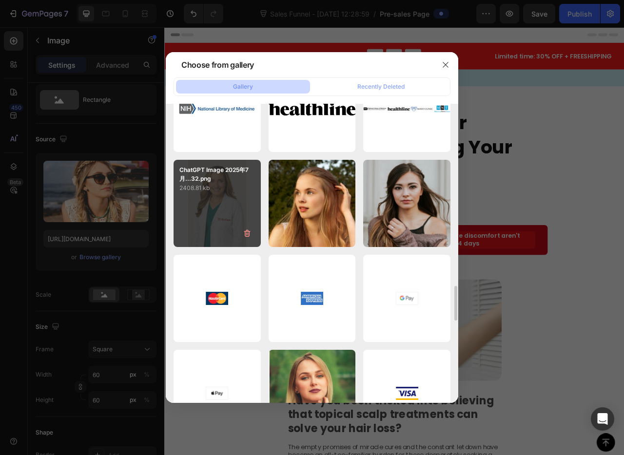
click at [222, 201] on div "ChatGPT Image 2025年7月...32.png 2408.81 kb" at bounding box center [216, 203] width 87 height 87
type input "https://cdn.shopify.com/s/files/1/0683/5470/3529/files/gempages_547106661181948…"
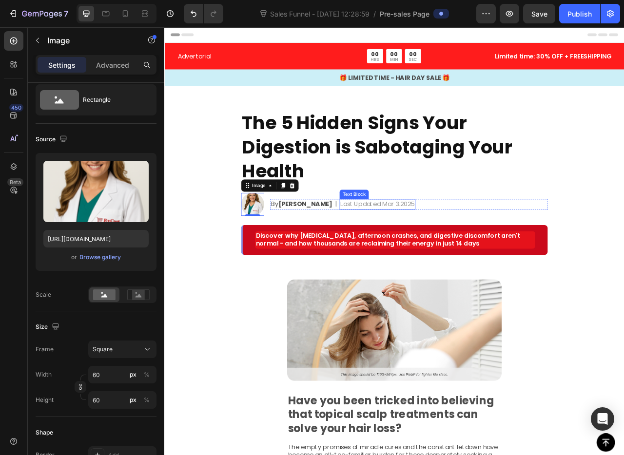
click at [388, 254] on p "Last Updated Mar 3.2025" at bounding box center [435, 253] width 95 height 12
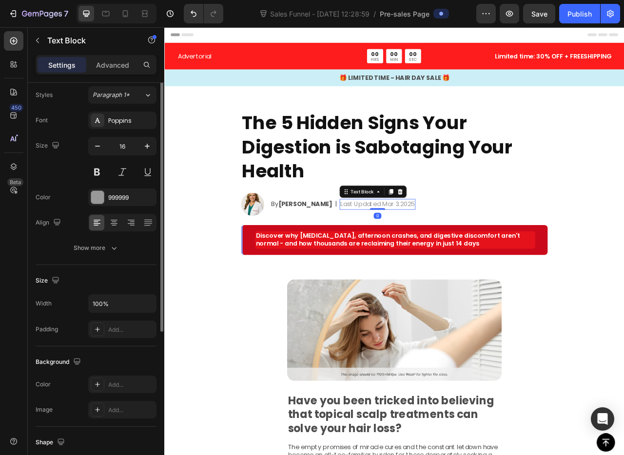
scroll to position [0, 0]
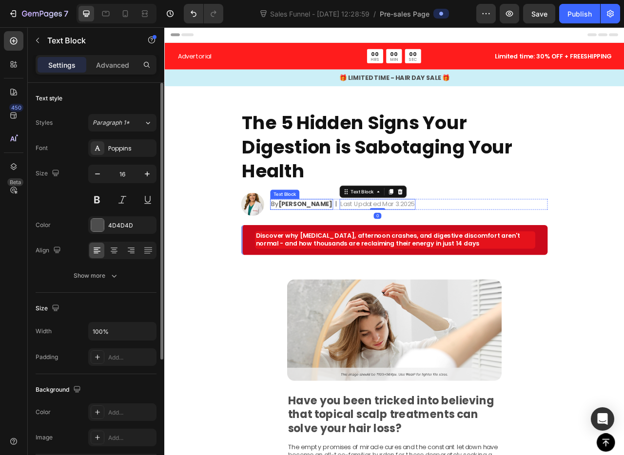
click at [334, 253] on strong "[PERSON_NAME]" at bounding box center [343, 252] width 69 height 11
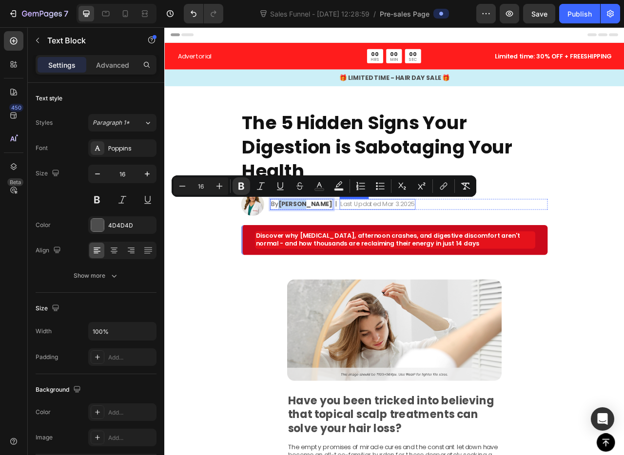
click at [393, 250] on p "Last Updated Mar 3.2025" at bounding box center [435, 253] width 95 height 12
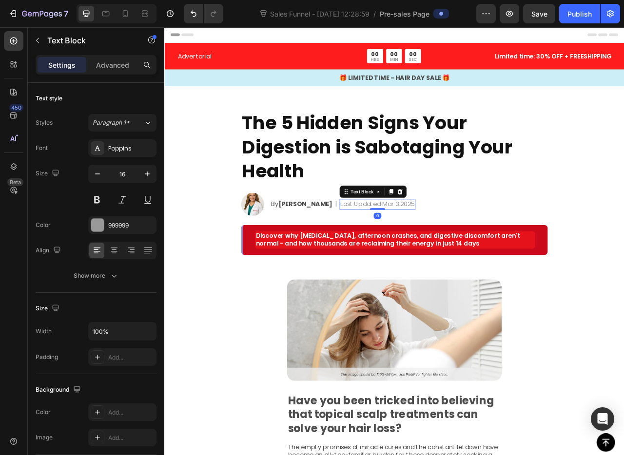
click at [432, 248] on p "Last Updated Mar 3.2025" at bounding box center [435, 253] width 95 height 12
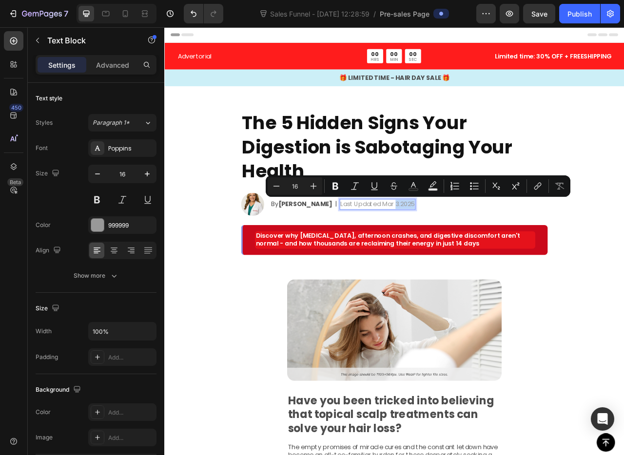
click at [433, 255] on p "Last Updated Mar 3.2025" at bounding box center [435, 253] width 95 height 12
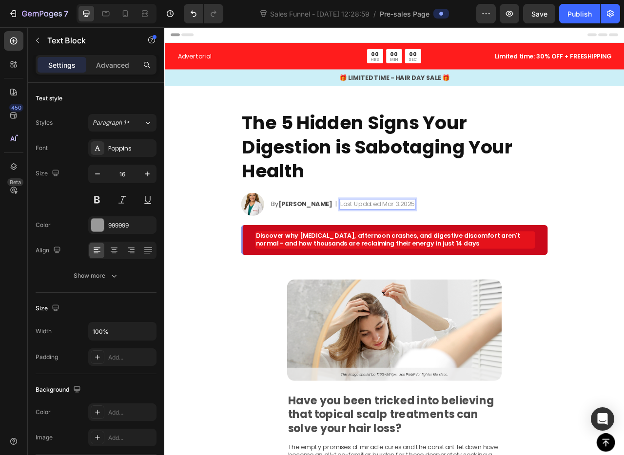
click at [430, 254] on p "Last Updated Mar 3.2025" at bounding box center [435, 253] width 95 height 12
click at [563, 255] on div "By Jessica M. Text Block | Text Block Last Updated August 3.2025 Text Block Row…" at bounding box center [475, 253] width 353 height 14
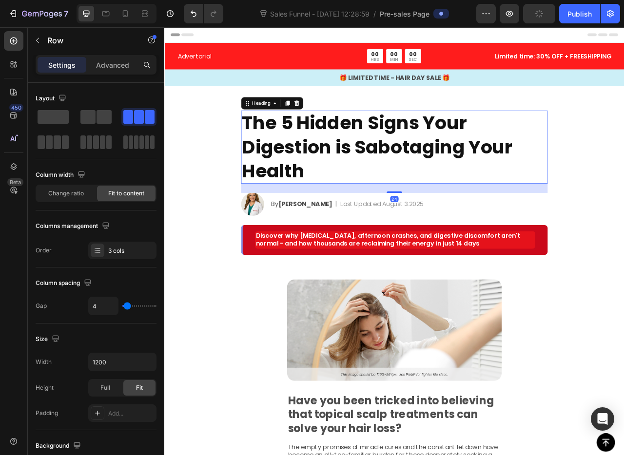
click at [467, 182] on p "The 5 Hidden Signs Your Digestion is Sabotaging Your Health" at bounding box center [457, 179] width 388 height 91
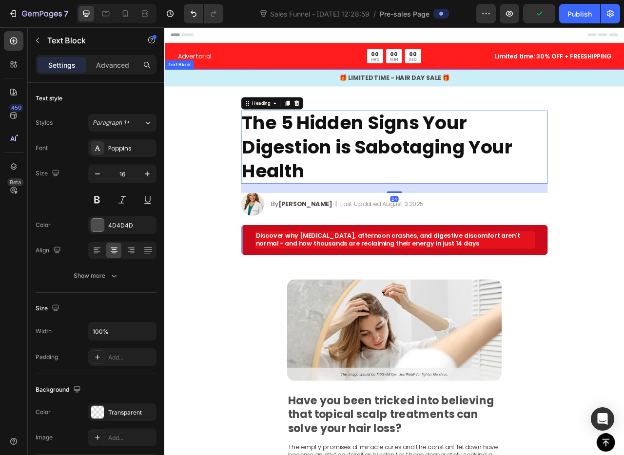
click at [321, 82] on div "🎁 LIMITED TIME - HAIR DAY SALE 🎁 Text Block" at bounding box center [456, 91] width 585 height 21
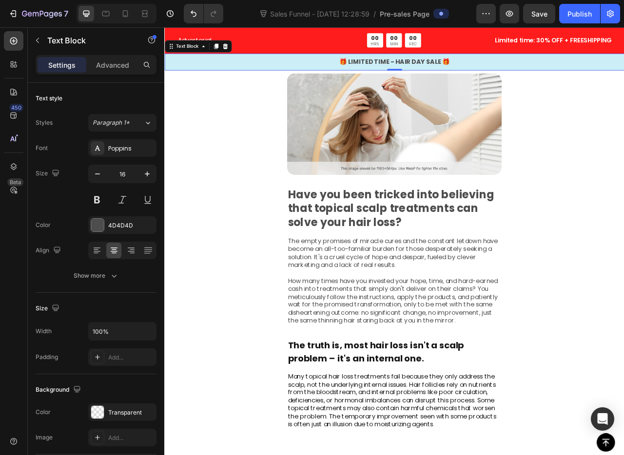
scroll to position [265, 0]
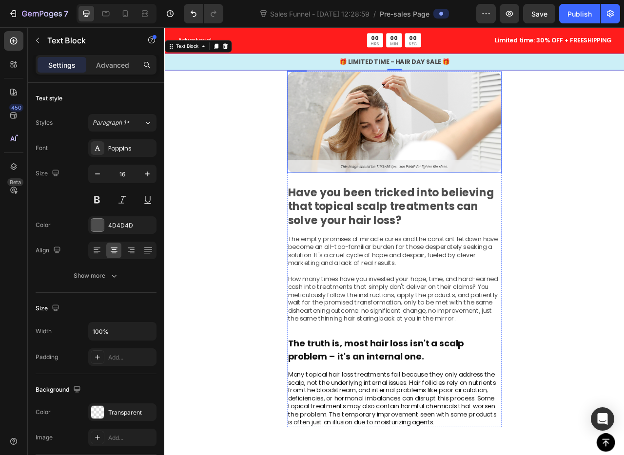
click at [387, 175] on img at bounding box center [456, 148] width 273 height 129
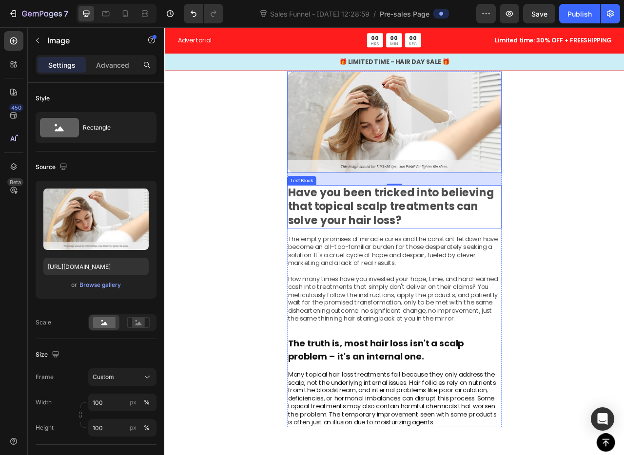
click at [362, 249] on p "Have you been tricked into believing that topical scalp treatments can solve yo…" at bounding box center [456, 256] width 271 height 53
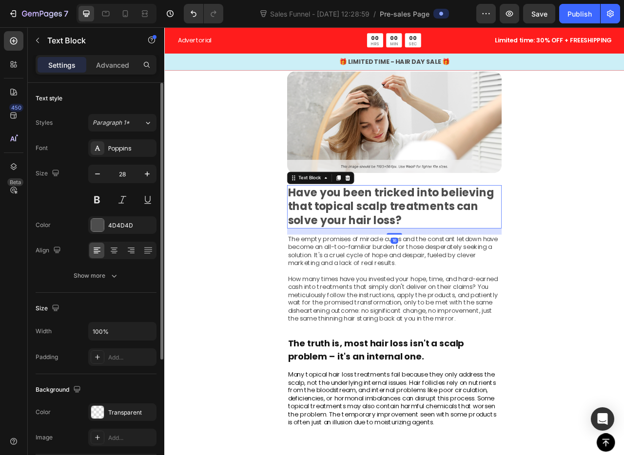
scroll to position [7, 0]
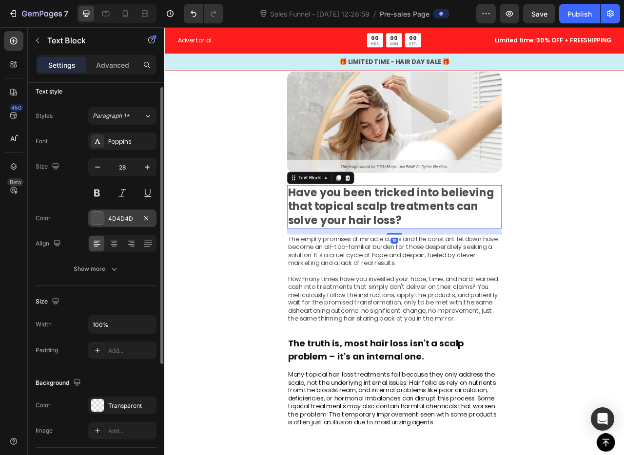
click at [101, 212] on div at bounding box center [97, 218] width 13 height 13
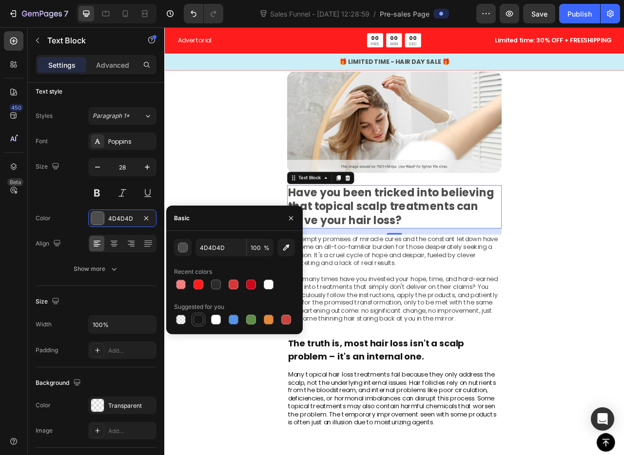
click at [200, 320] on div at bounding box center [198, 320] width 10 height 10
type input "151515"
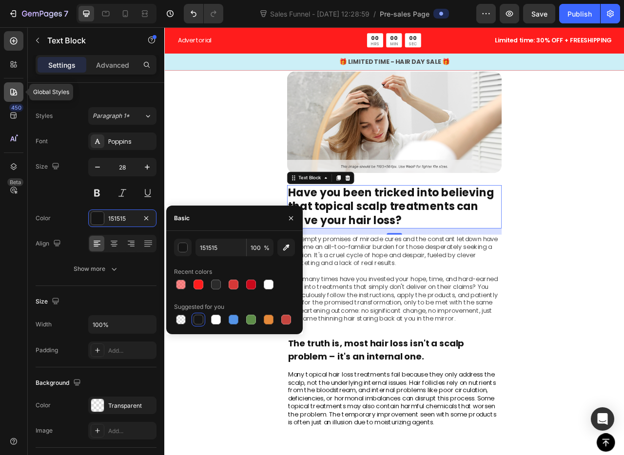
click at [15, 90] on icon at bounding box center [13, 92] width 7 height 7
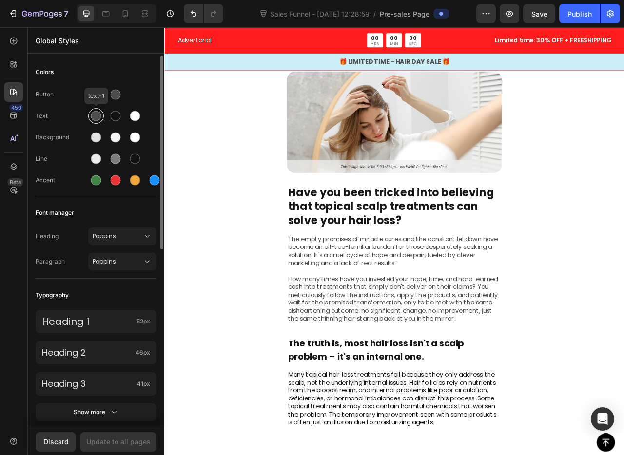
click at [95, 116] on div at bounding box center [96, 116] width 10 height 10
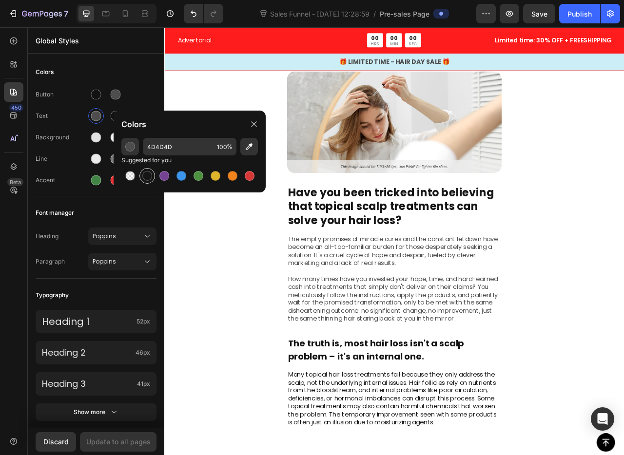
click at [149, 177] on div at bounding box center [147, 176] width 10 height 10
type input "151515"
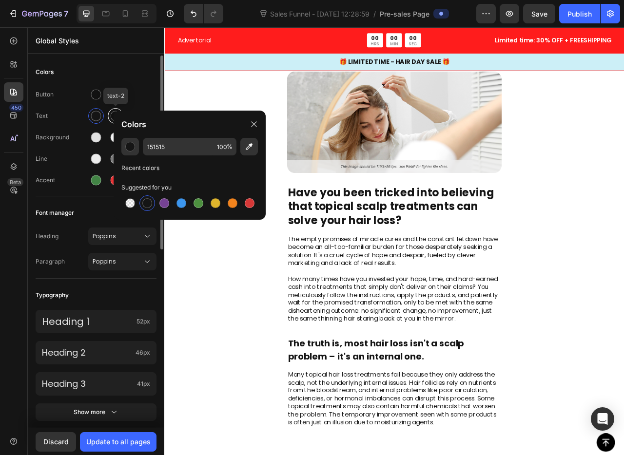
click at [113, 114] on div at bounding box center [116, 116] width 10 height 10
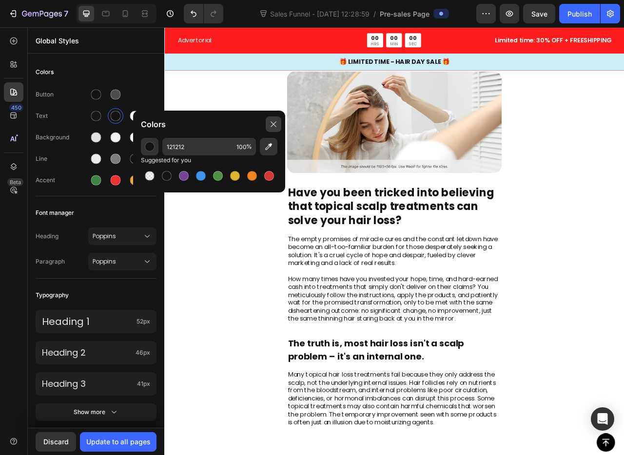
click at [272, 120] on icon at bounding box center [273, 124] width 8 height 8
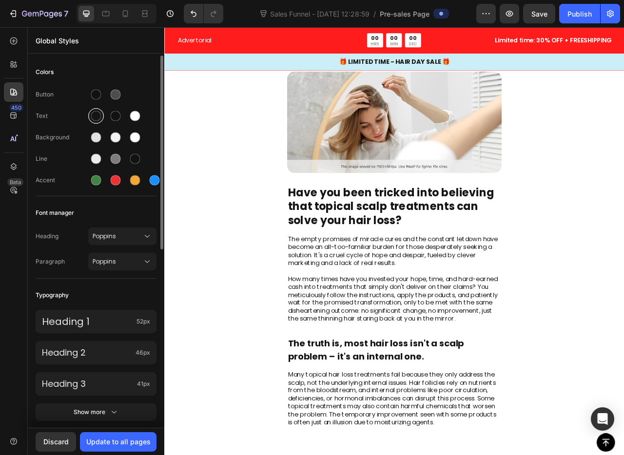
click at [91, 117] on div at bounding box center [96, 116] width 10 height 10
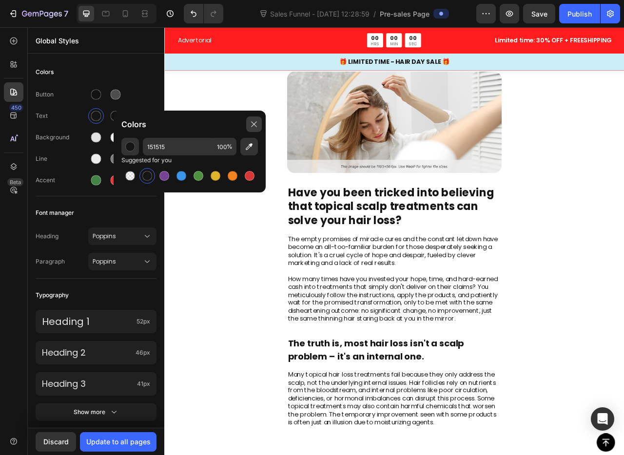
click at [253, 118] on div at bounding box center [254, 124] width 16 height 16
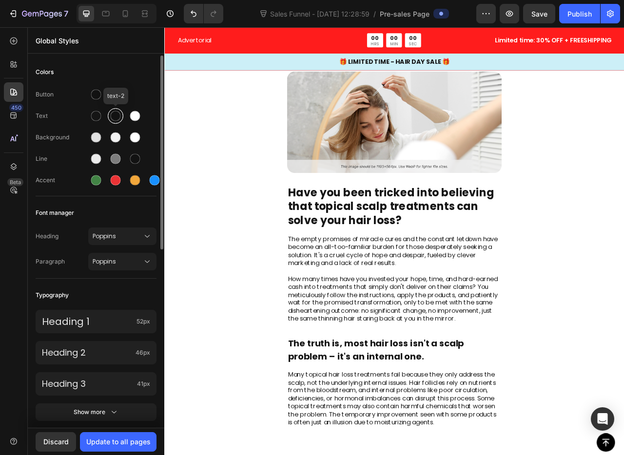
click at [113, 118] on div at bounding box center [116, 116] width 10 height 10
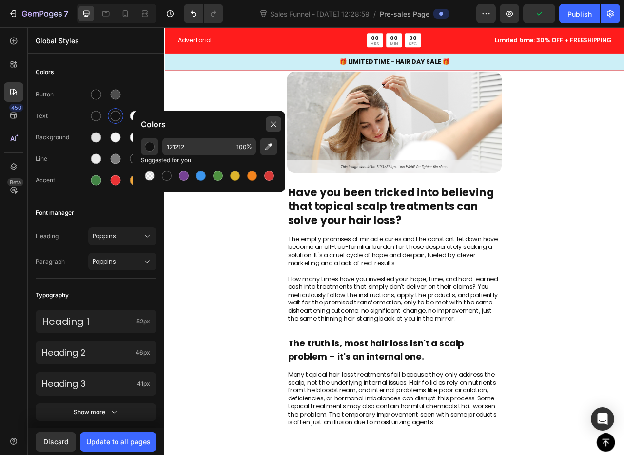
click at [274, 121] on icon at bounding box center [273, 124] width 8 height 8
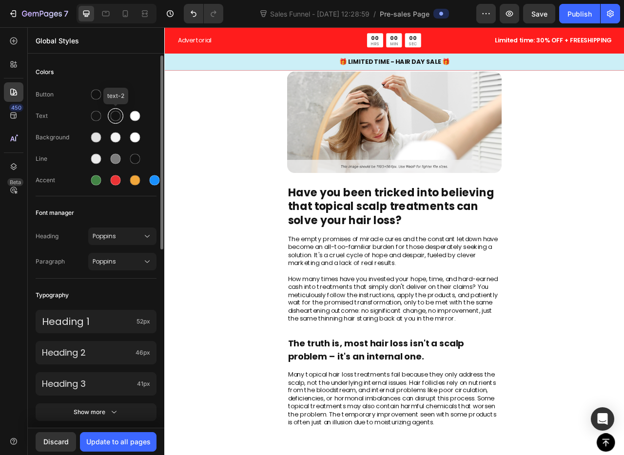
click at [112, 118] on div at bounding box center [116, 116] width 10 height 10
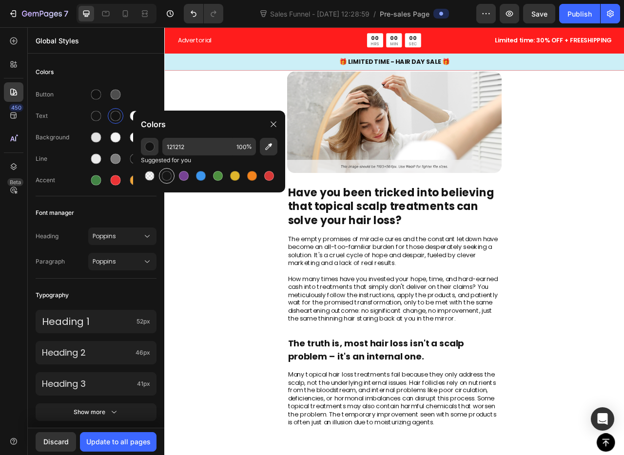
click at [167, 174] on div at bounding box center [167, 176] width 10 height 10
type input "151515"
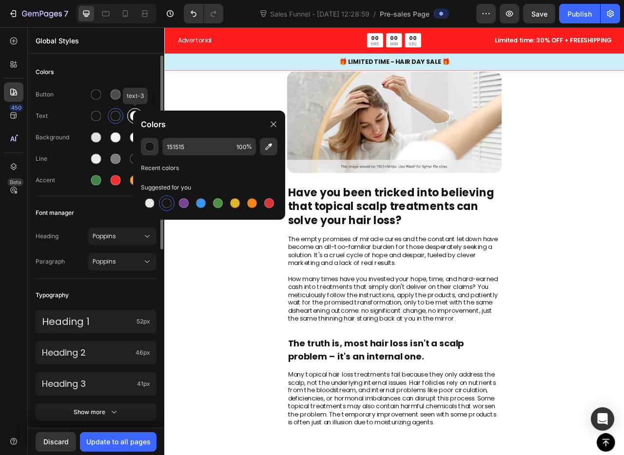
click at [131, 117] on div at bounding box center [135, 116] width 10 height 10
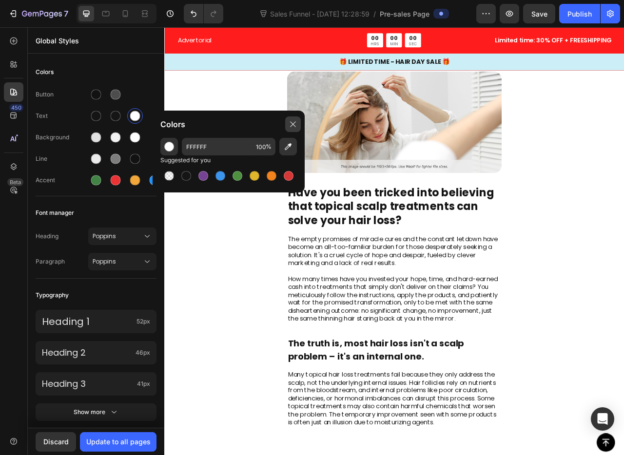
click at [292, 123] on icon at bounding box center [293, 124] width 8 height 8
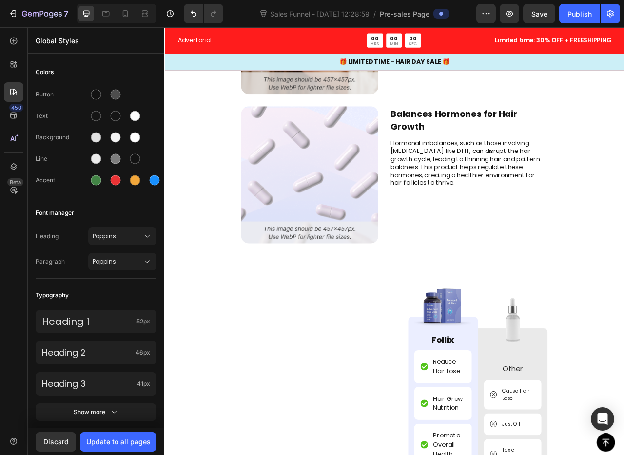
scroll to position [2680, 0]
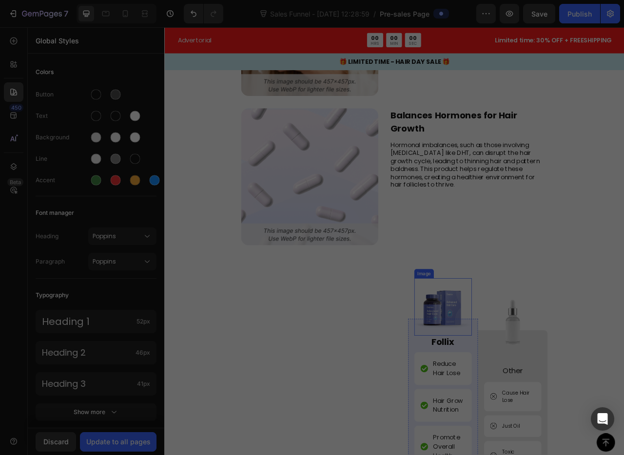
drag, startPoint x: 524, startPoint y: 389, endPoint x: 615, endPoint y: 339, distance: 104.0
click at [524, 379] on img at bounding box center [518, 383] width 73 height 73
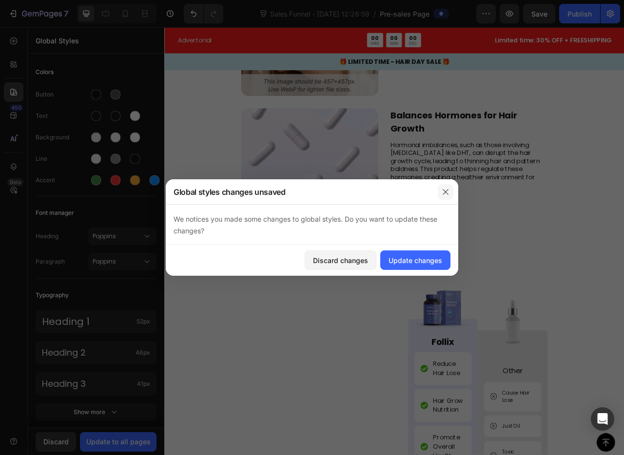
click at [441, 191] on button "button" at bounding box center [446, 192] width 16 height 16
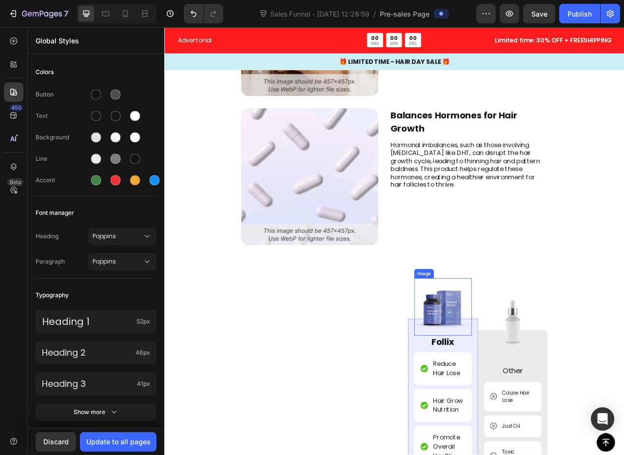
click at [528, 379] on img at bounding box center [518, 383] width 73 height 73
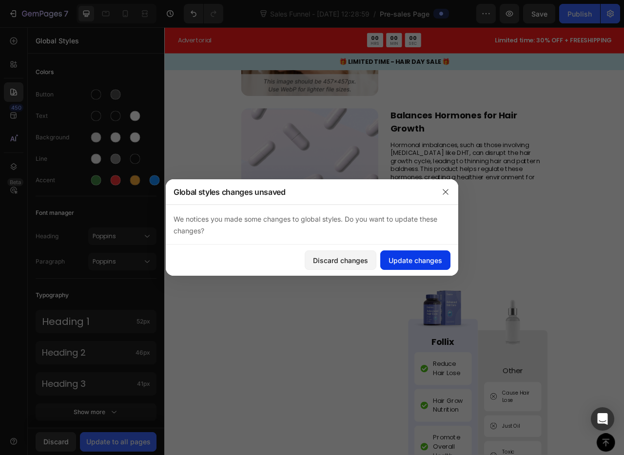
click at [402, 258] on div "Update changes" at bounding box center [415, 260] width 54 height 10
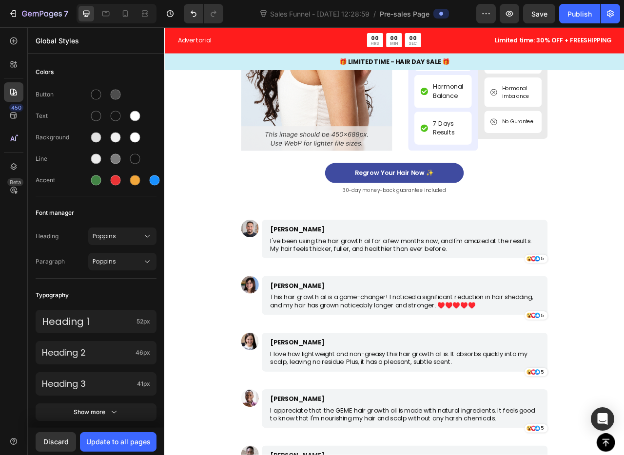
scroll to position [3784, 0]
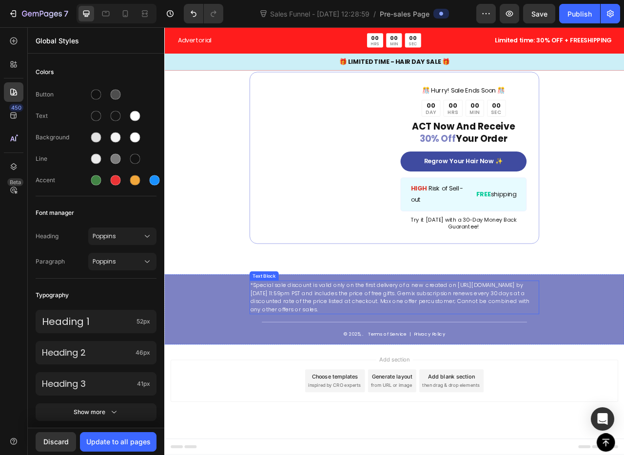
click at [352, 365] on p "*Special sale discount is valid only on the first delivery of a new created on …" at bounding box center [456, 371] width 366 height 41
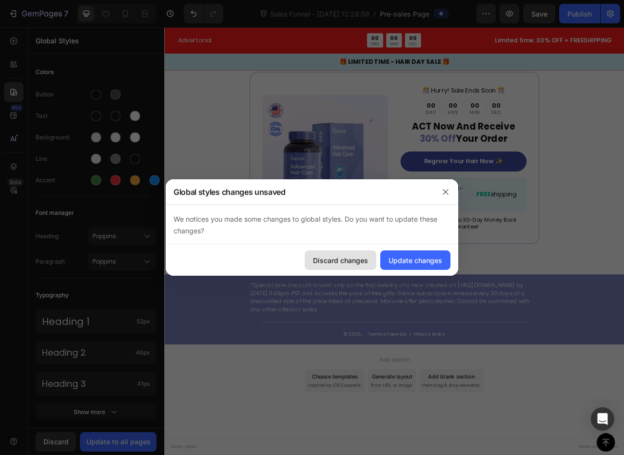
click at [358, 263] on div "Discard changes" at bounding box center [340, 260] width 55 height 10
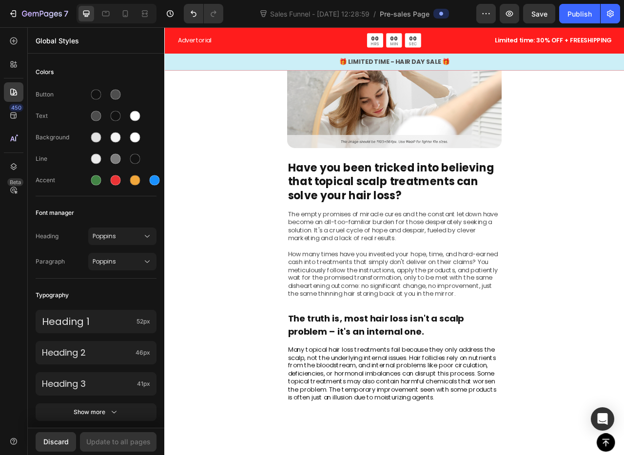
scroll to position [0, 0]
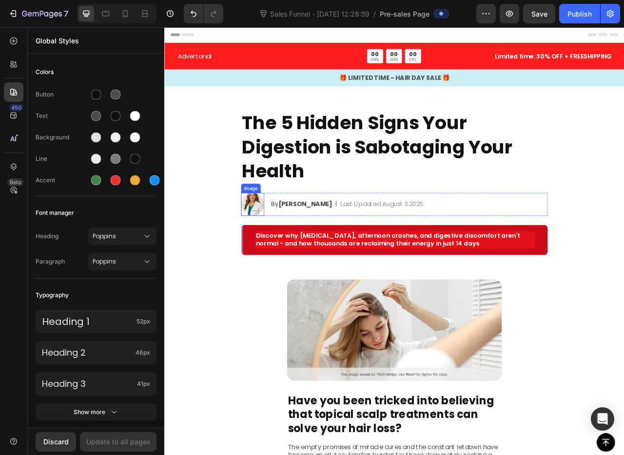
click at [279, 254] on img at bounding box center [276, 252] width 29 height 29
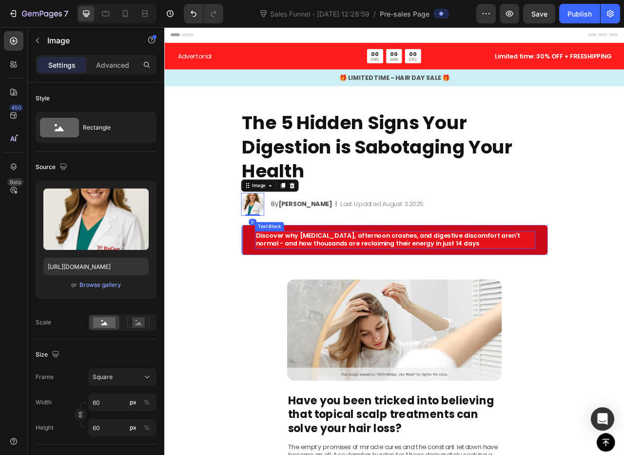
click at [306, 307] on p "Discover why bloating, afternoon crashes, and digestive discomfort aren't norma…" at bounding box center [457, 298] width 355 height 20
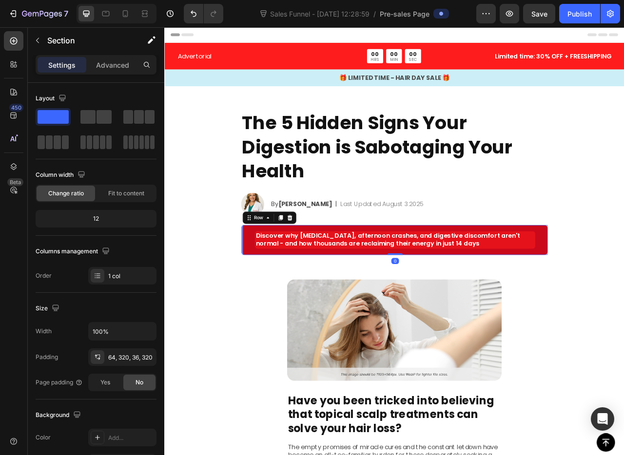
click at [275, 312] on div "Discover why bloating, afternoon crashes, and digestive discomfort aren't norma…" at bounding box center [457, 298] width 390 height 38
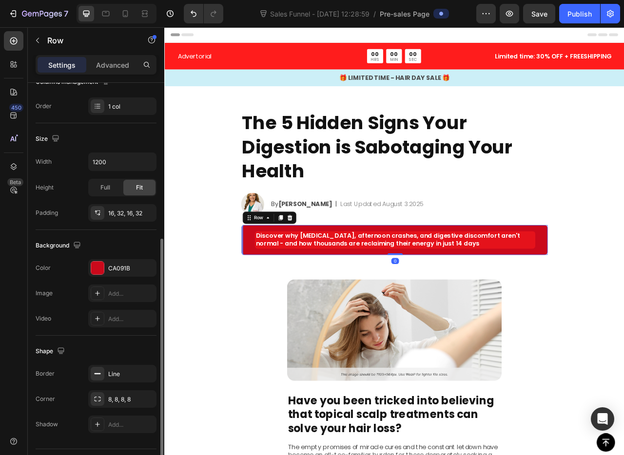
scroll to position [194, 0]
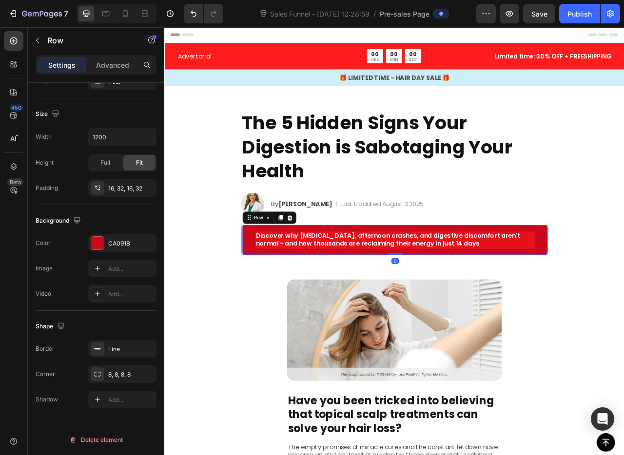
click at [264, 297] on div "Discover why bloating, afternoon crashes, and digestive discomfort aren't norma…" at bounding box center [457, 298] width 390 height 38
click at [260, 297] on section "The 5 Hidden Signs Your Digestion is Sabotaging Your Health Heading Image By Je…" at bounding box center [456, 209] width 405 height 215
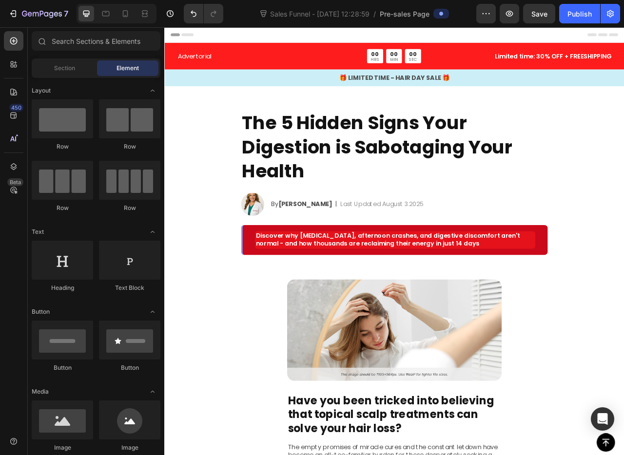
click at [260, 297] on section "The 5 Hidden Signs Your Digestion is Sabotaging Your Health Heading Image By Je…" at bounding box center [456, 209] width 405 height 215
click at [266, 297] on div "Discover why bloating, afternoon crashes, and digestive discomfort aren't norma…" at bounding box center [457, 298] width 390 height 38
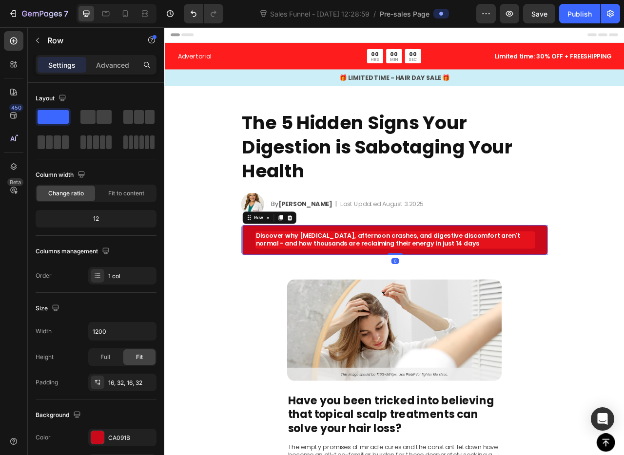
click at [259, 300] on section "The 5 Hidden Signs Your Digestion is Sabotaging Your Health Heading Image By Je…" at bounding box center [456, 209] width 405 height 215
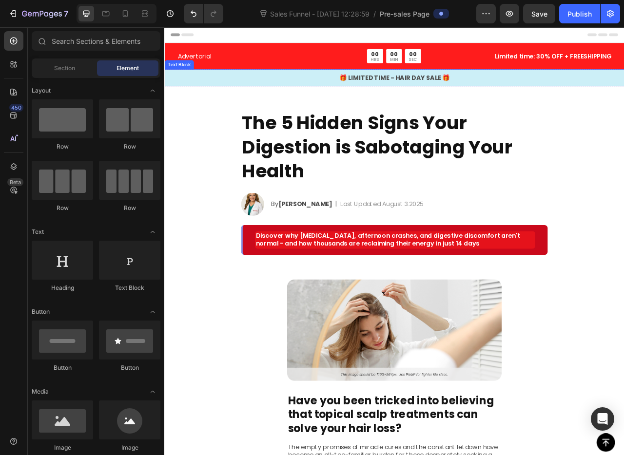
click at [338, 94] on p "🎁 LIMITED TIME - HAIR DAY SALE 🎁" at bounding box center [456, 92] width 583 height 12
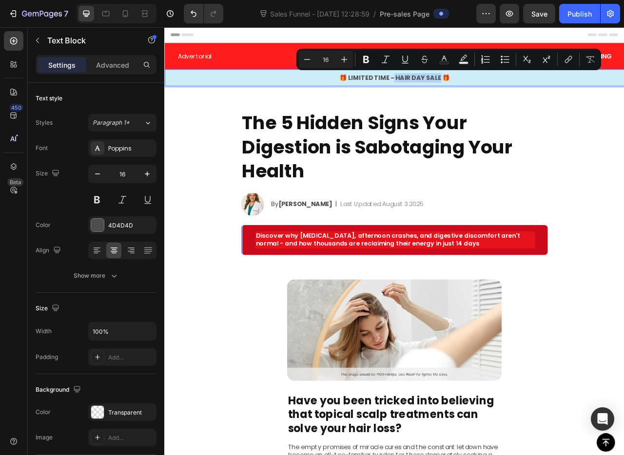
drag, startPoint x: 514, startPoint y: 91, endPoint x: 456, endPoint y: 96, distance: 58.7
click at [456, 96] on p "🎁 LIMITED TIME - HAIR DAY SALE 🎁" at bounding box center [456, 92] width 583 height 12
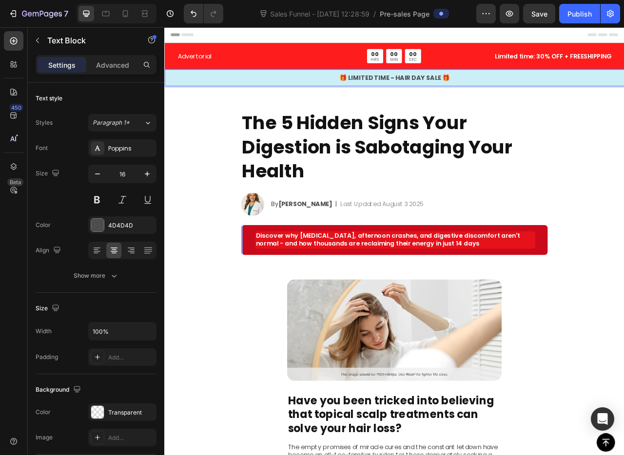
click at [576, 91] on p "🎁 LIMITED TIME - HAIR DAY SALE 🎁" at bounding box center [456, 92] width 583 height 12
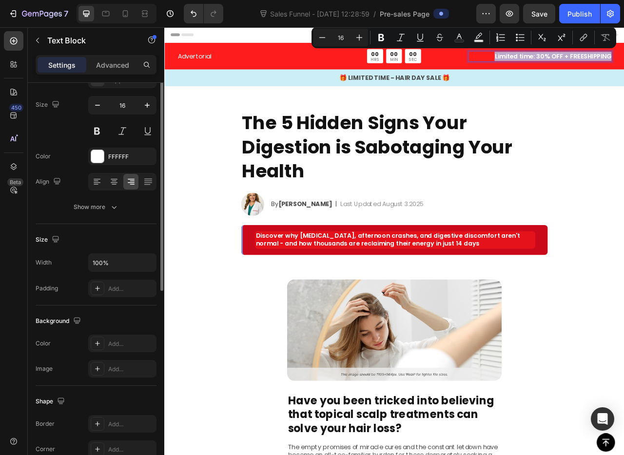
scroll to position [0, 0]
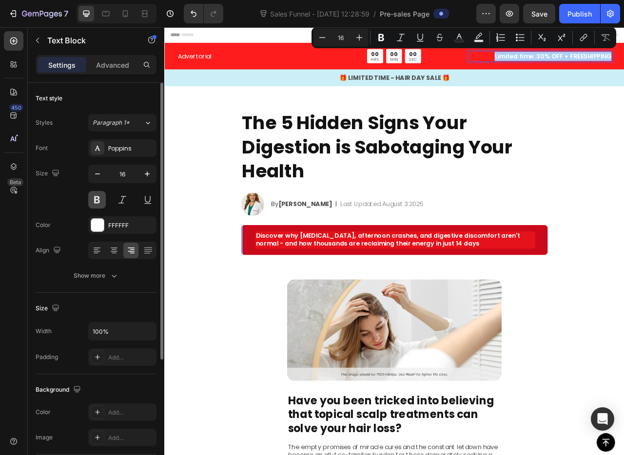
click at [97, 197] on button at bounding box center [97, 200] width 18 height 18
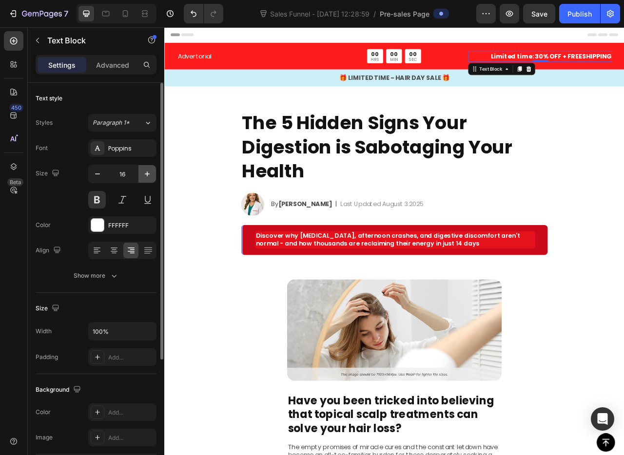
click at [146, 173] on icon "button" at bounding box center [147, 174] width 10 height 10
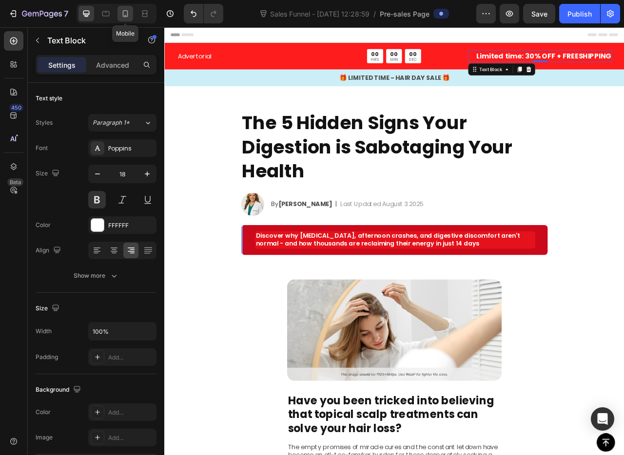
click at [122, 11] on icon at bounding box center [125, 14] width 10 height 10
type input "14"
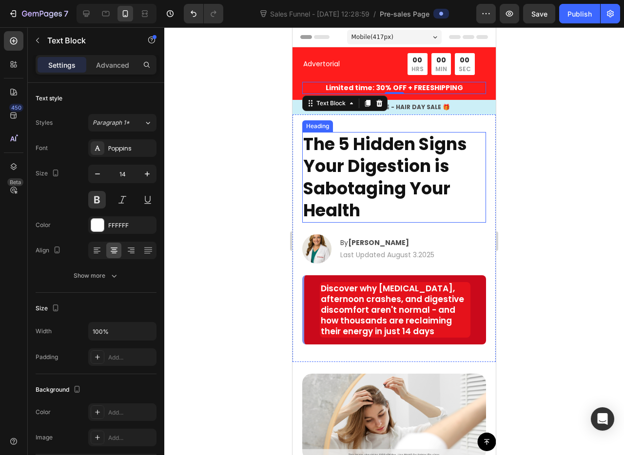
scroll to position [20, 0]
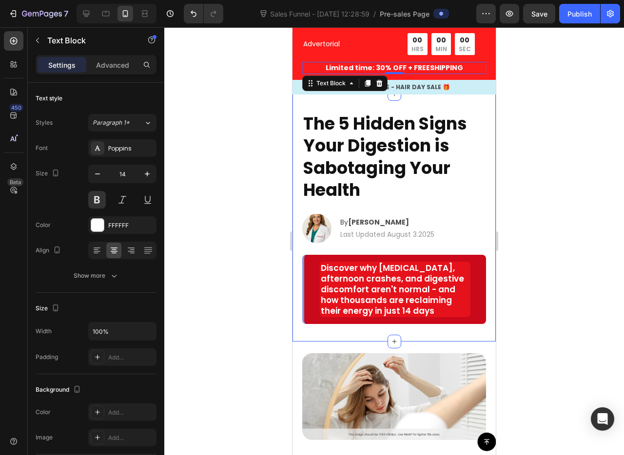
click at [271, 137] on div at bounding box center [394, 241] width 460 height 428
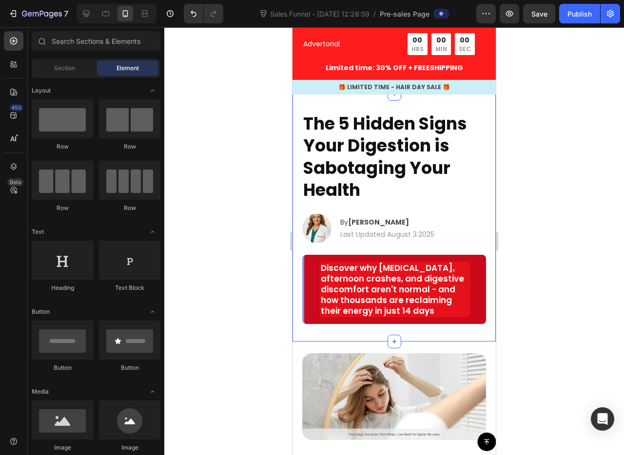
scroll to position [0, 0]
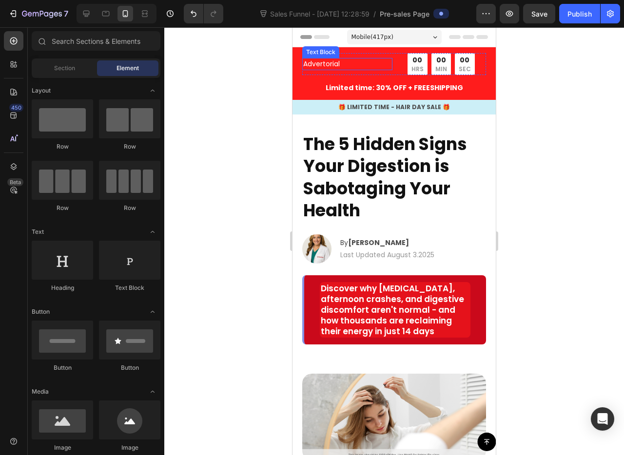
click at [328, 63] on p "Advertorial" at bounding box center [347, 64] width 88 height 10
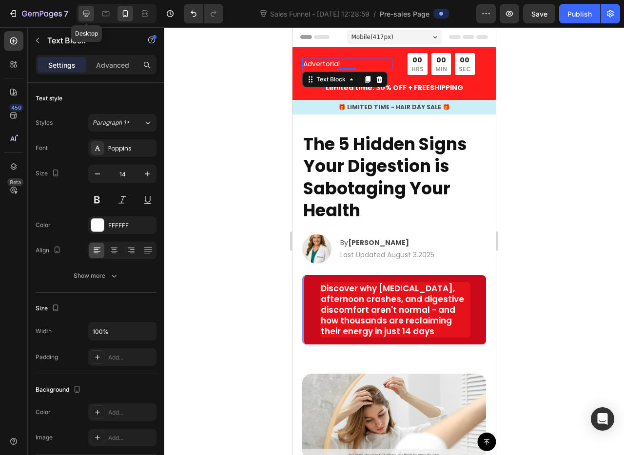
click at [85, 17] on icon at bounding box center [86, 14] width 10 height 10
type input "16"
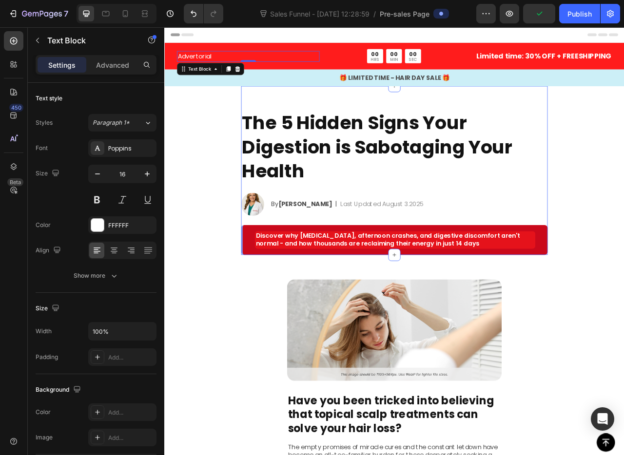
scroll to position [230, 0]
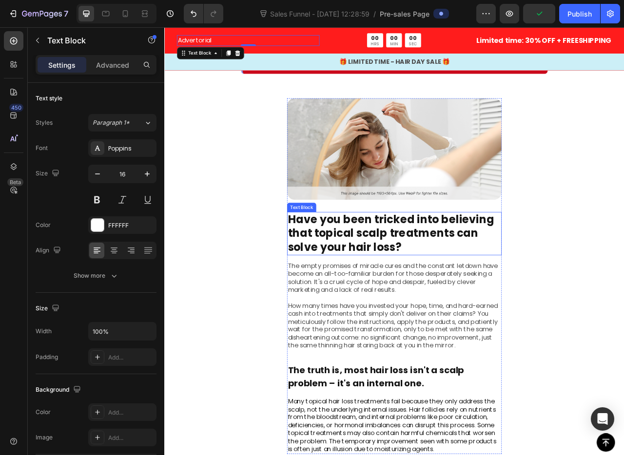
click at [414, 291] on p "Have you been tricked into believing that topical scalp treatments can solve yo…" at bounding box center [456, 290] width 271 height 53
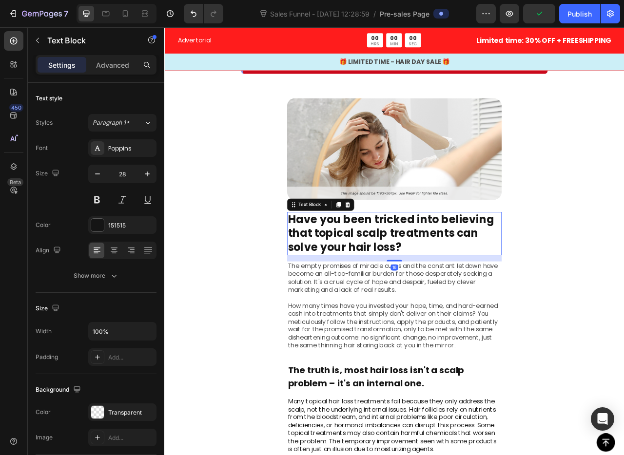
click at [414, 291] on p "Have you been tricked into believing that topical scalp treatments can solve yo…" at bounding box center [456, 290] width 271 height 53
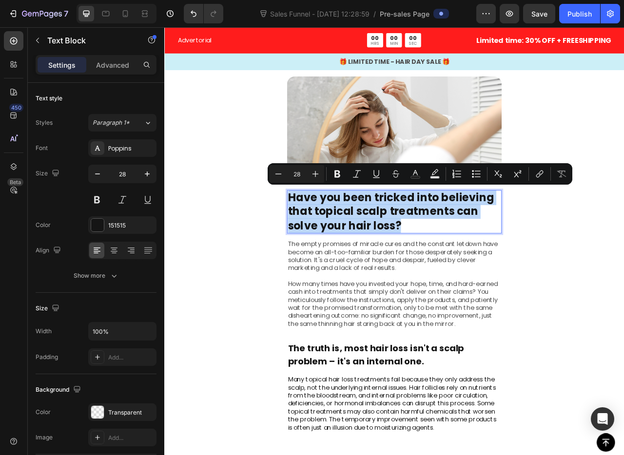
scroll to position [258, 0]
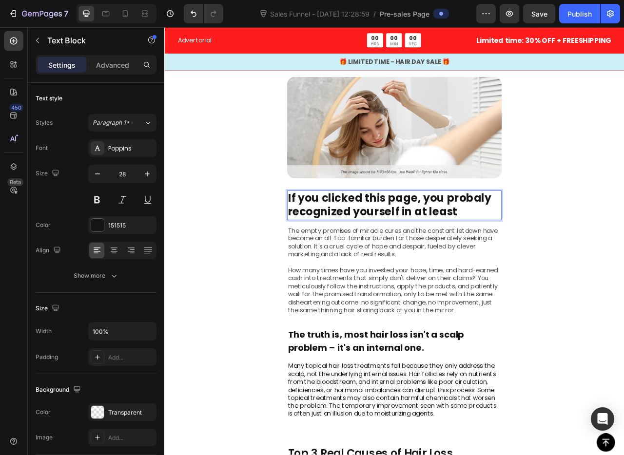
click at [555, 241] on p "If you clicked this page, you probaly recognized yourself in at least" at bounding box center [456, 254] width 271 height 36
click at [565, 264] on p "If you clicked this page, you probably recognized yourself in at least" at bounding box center [456, 254] width 271 height 36
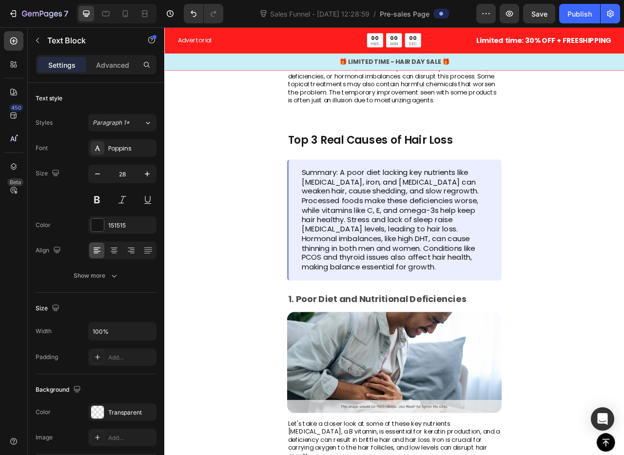
scroll to position [721, 0]
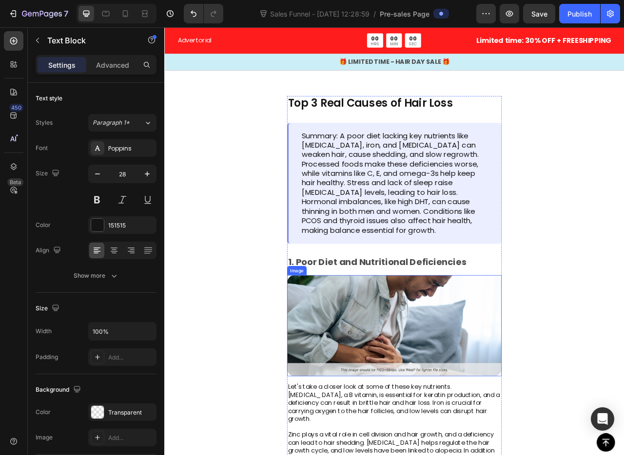
click at [439, 367] on img at bounding box center [456, 407] width 273 height 129
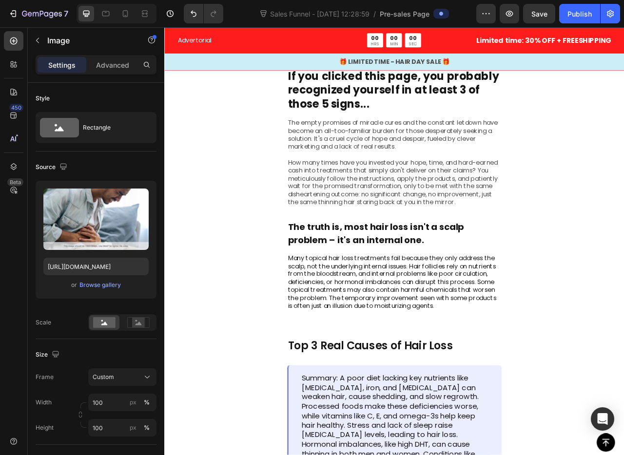
scroll to position [46, 0]
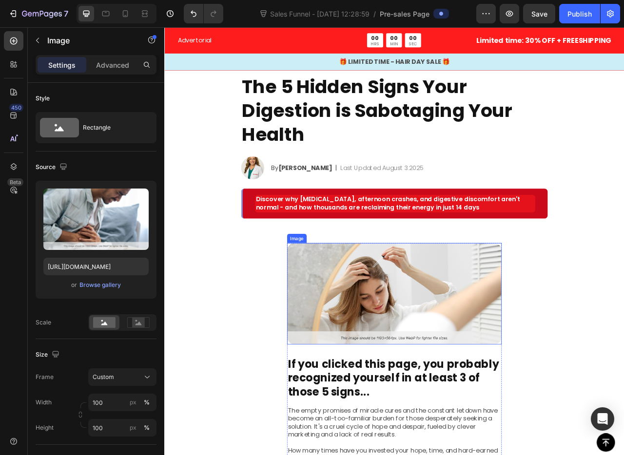
click at [442, 356] on img at bounding box center [456, 366] width 273 height 129
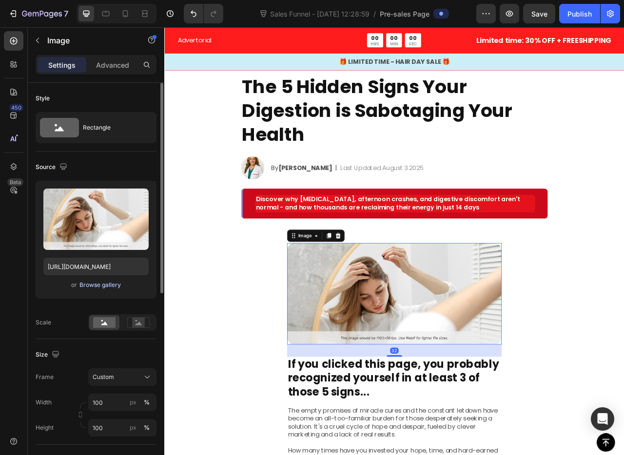
click at [106, 284] on div "Browse gallery" at bounding box center [99, 285] width 41 height 9
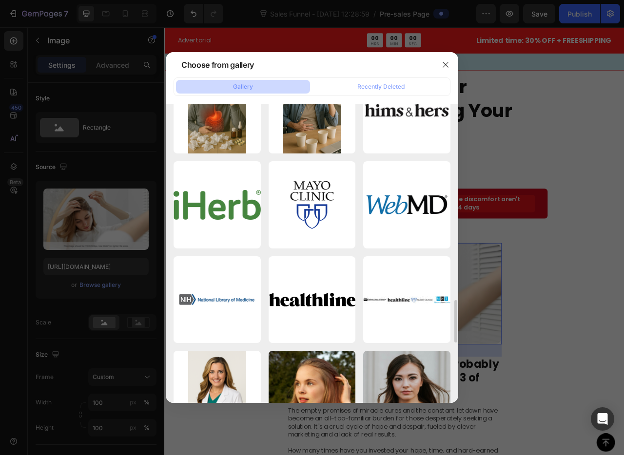
scroll to position [1233, 0]
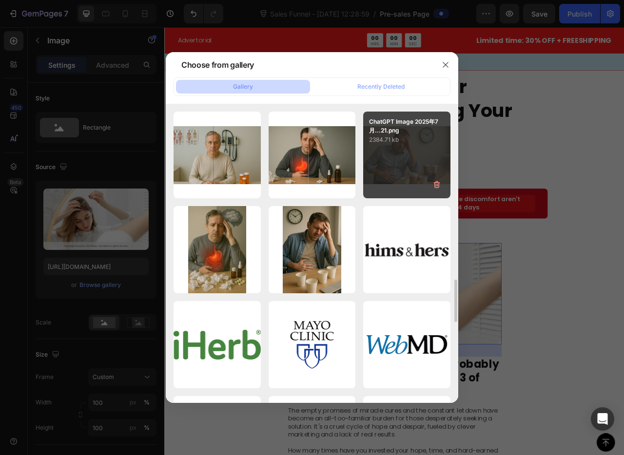
click at [397, 163] on div "ChatGPT Image 2025年7月...21.png 2384.71 kb" at bounding box center [406, 155] width 87 height 87
type input "https://cdn.shopify.com/s/files/1/0683/5470/3529/files/gempages_547106661181948…"
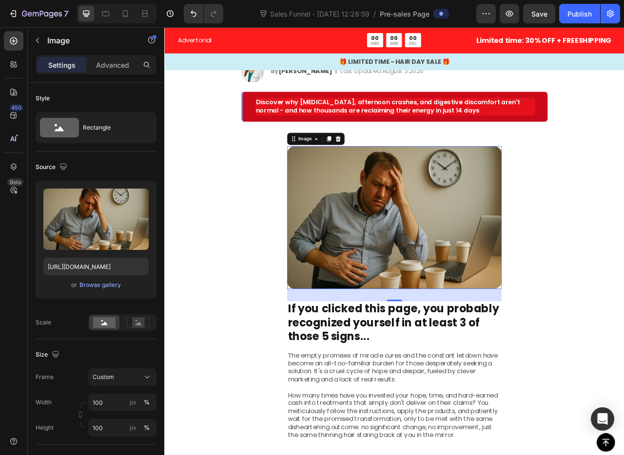
scroll to position [254, 0]
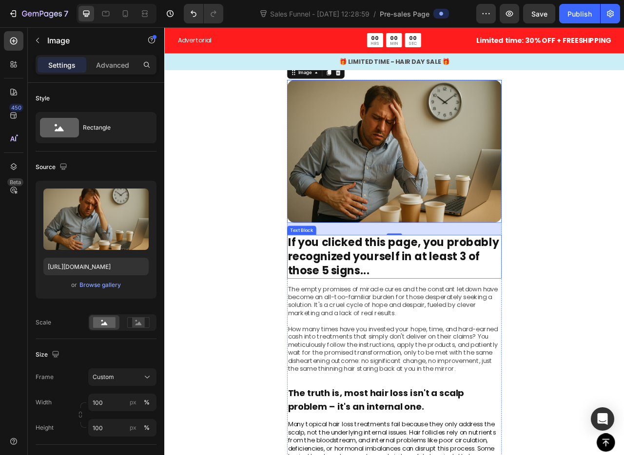
click at [428, 306] on p "If you clicked this page, you probably recognized yourself in at least 3 of tho…" at bounding box center [456, 319] width 271 height 53
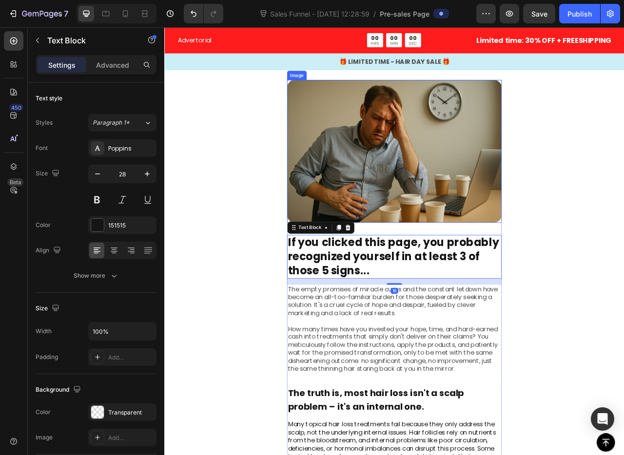
click at [441, 209] on img at bounding box center [456, 186] width 273 height 182
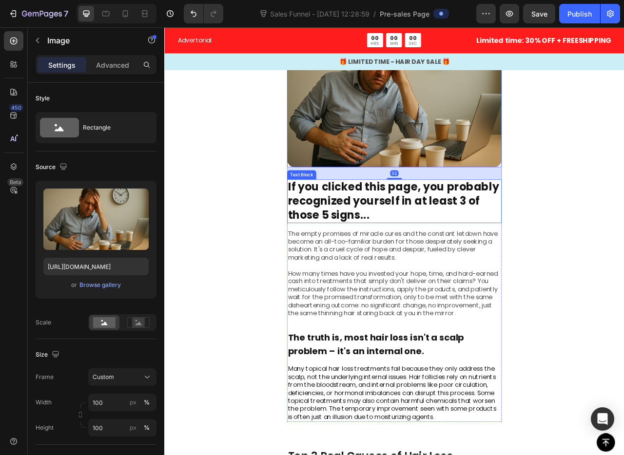
click at [428, 251] on p "If you clicked this page, you probably recognized yourself in at least 3 of tho…" at bounding box center [456, 248] width 271 height 53
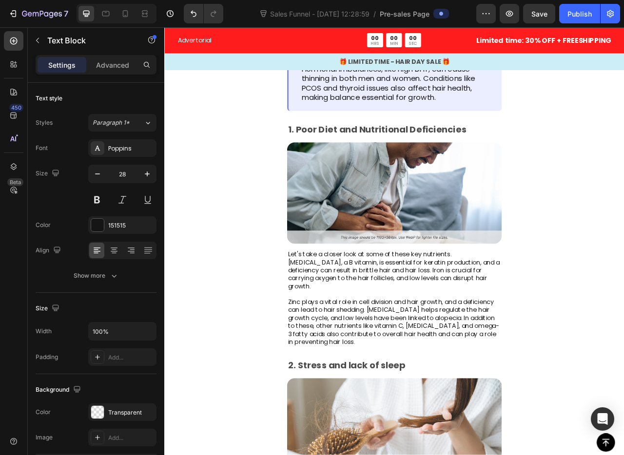
scroll to position [1062, 0]
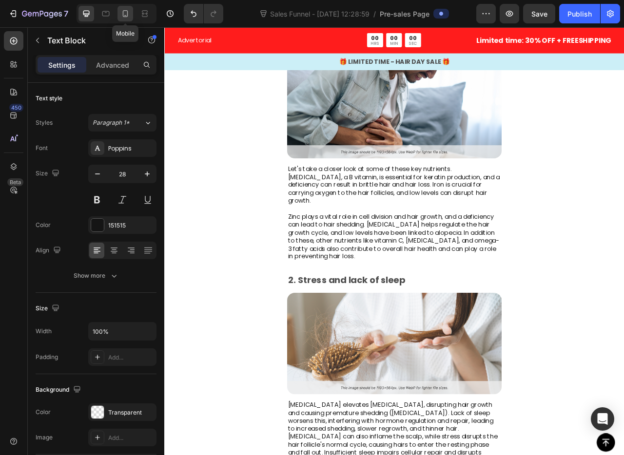
click at [130, 11] on icon at bounding box center [125, 14] width 10 height 10
type input "23"
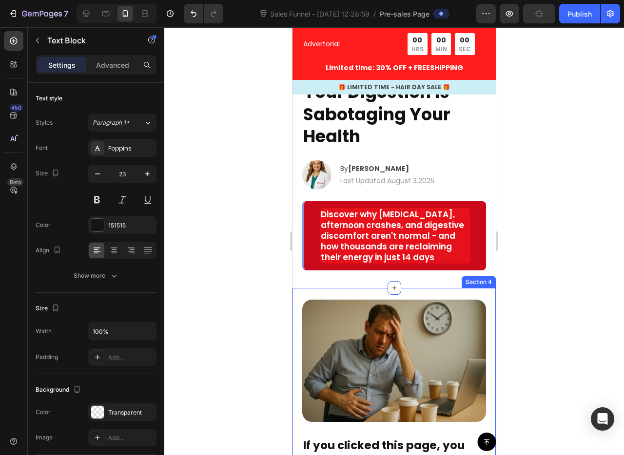
scroll to position [71, 0]
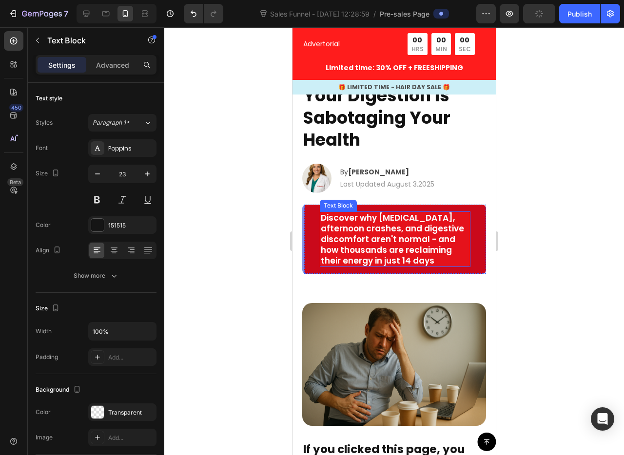
click at [405, 244] on p "Discover why bloating, afternoon crashes, and digestive discomfort aren't norma…" at bounding box center [395, 239] width 149 height 54
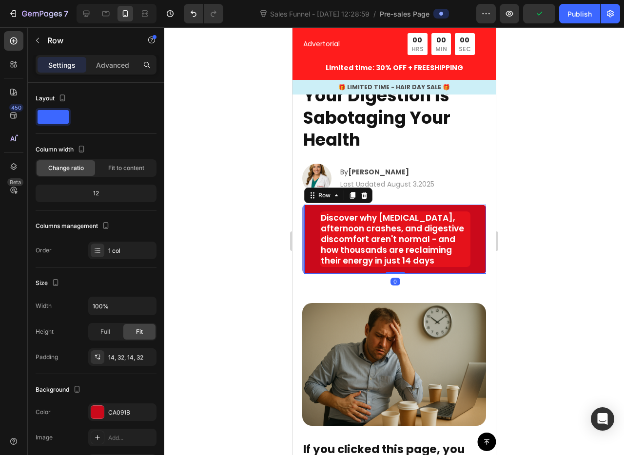
click at [312, 248] on div "Discover why bloating, afternoon crashes, and digestive discomfort aren't norma…" at bounding box center [394, 239] width 184 height 69
click at [302, 250] on div "Discover why bloating, afternoon crashes, and digestive discomfort aren't norma…" at bounding box center [394, 239] width 184 height 69
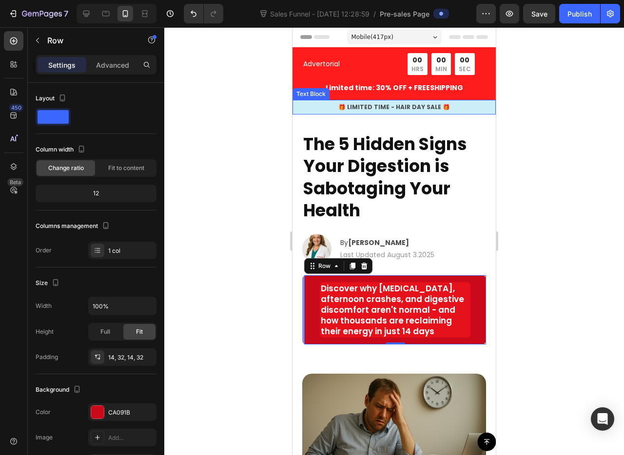
click at [368, 109] on p "🎁 LIMITED TIME - HAIR DAY SALE 🎁" at bounding box center [393, 107] width 201 height 9
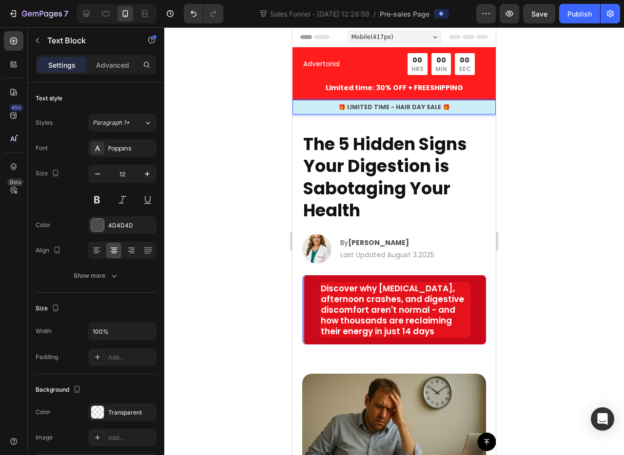
click at [368, 108] on p "🎁 LIMITED TIME - HAIR DAY SALE 🎁" at bounding box center [393, 107] width 201 height 9
click at [378, 105] on p "🎁 LIMITED TIME - HAIR DAY SALE 🎁" at bounding box center [393, 107] width 201 height 9
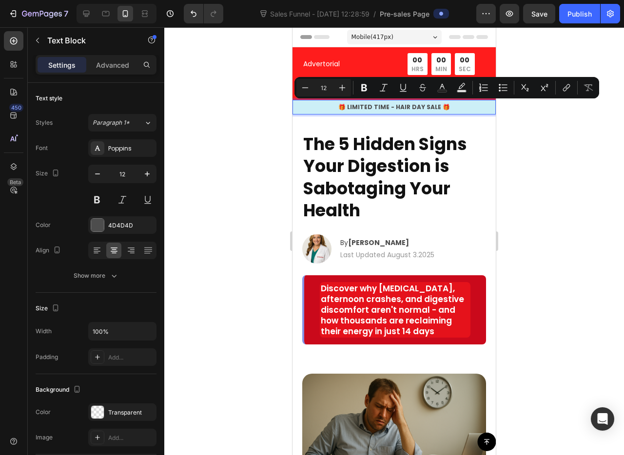
click at [378, 109] on p "🎁 LIMITED TIME - HAIR DAY SALE 🎁" at bounding box center [393, 107] width 201 height 9
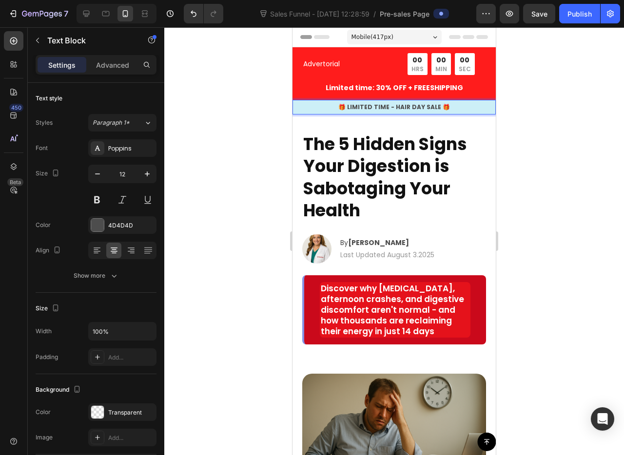
click at [407, 106] on p "🎁 LIMITED TIME - HAIR DAY SALE 🎁" at bounding box center [393, 107] width 201 height 9
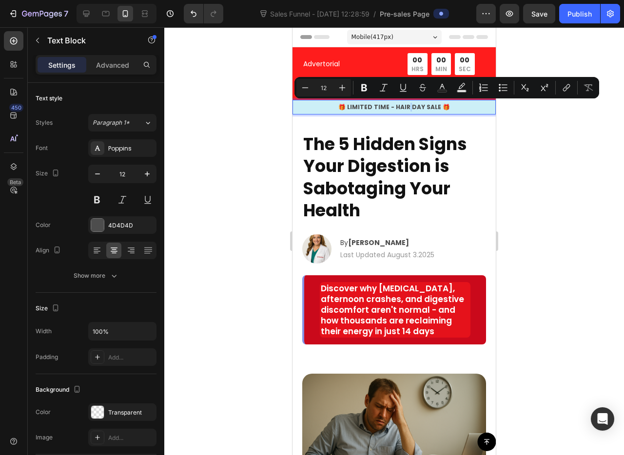
click at [403, 106] on p "🎁 LIMITED TIME - HAIR DAY SALE 🎁" at bounding box center [393, 107] width 201 height 9
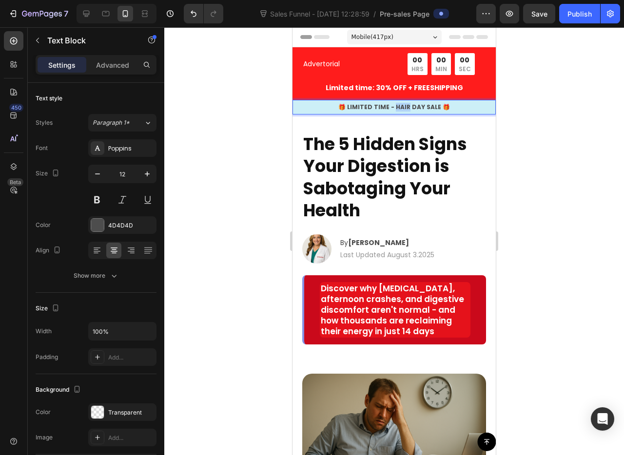
click at [403, 106] on p "🎁 LIMITED TIME - HAIR DAY SALE 🎁" at bounding box center [393, 107] width 201 height 9
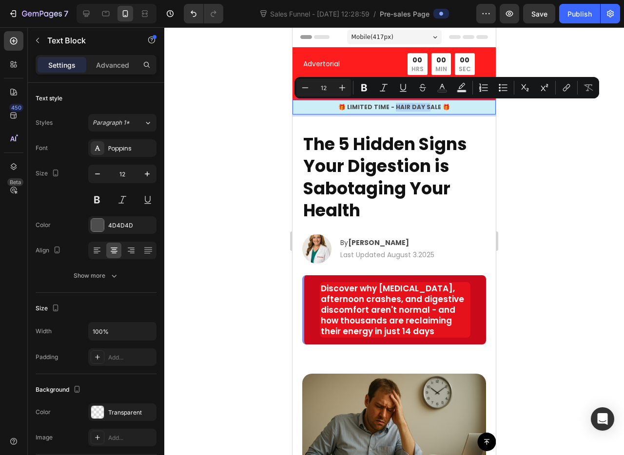
drag, startPoint x: 427, startPoint y: 108, endPoint x: 396, endPoint y: 109, distance: 30.7
click at [396, 109] on p "🎁 LIMITED TIME - HAIR DAY SALE 🎁" at bounding box center [393, 107] width 201 height 9
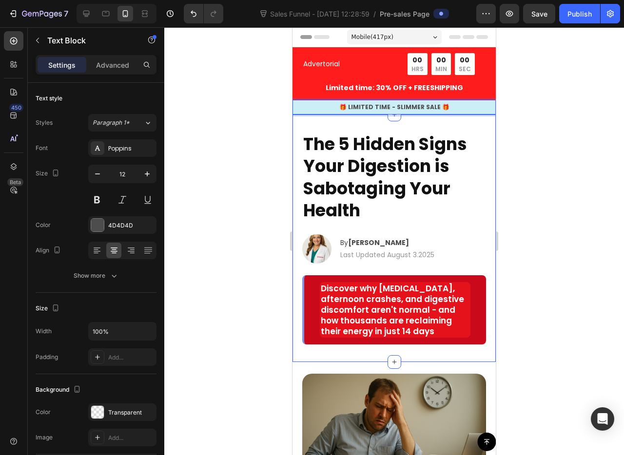
click at [524, 123] on div at bounding box center [394, 241] width 460 height 428
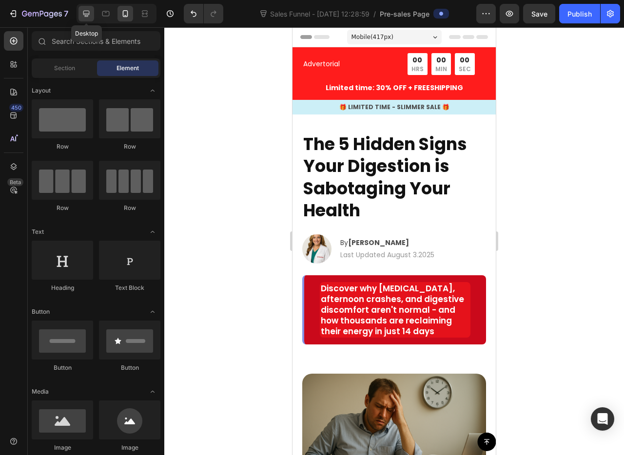
click at [80, 10] on div at bounding box center [86, 14] width 16 height 16
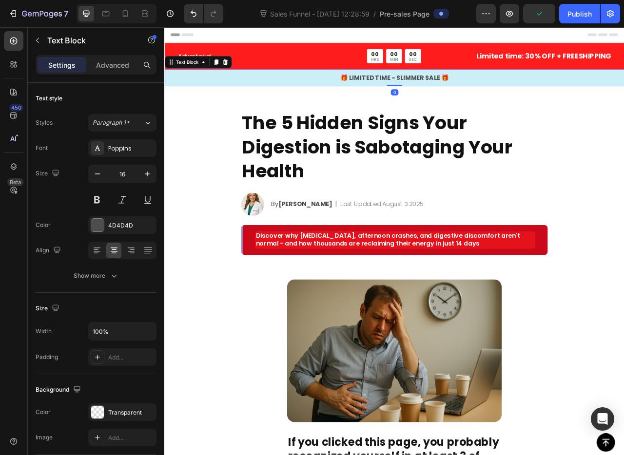
click at [317, 98] on div "🎁 LIMITED TIME - SLIMMER SALE 🎁" at bounding box center [456, 92] width 585 height 14
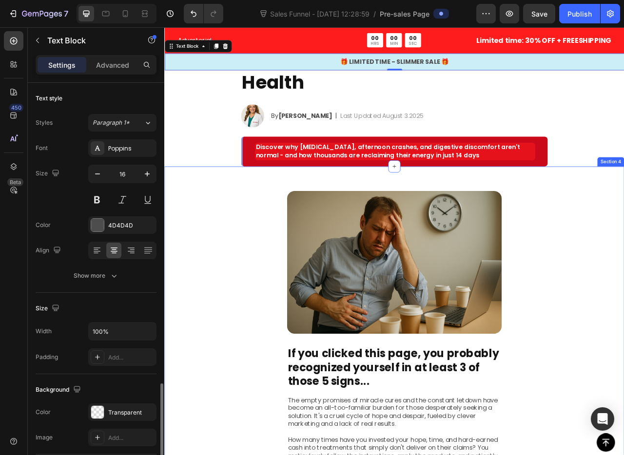
scroll to position [177, 0]
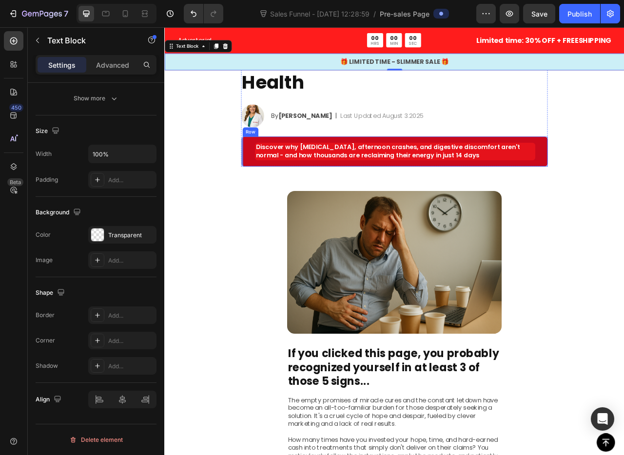
click at [270, 191] on div "Discover why [MEDICAL_DATA], afternoon crashes, and digestive discomfort aren't…" at bounding box center [457, 186] width 390 height 38
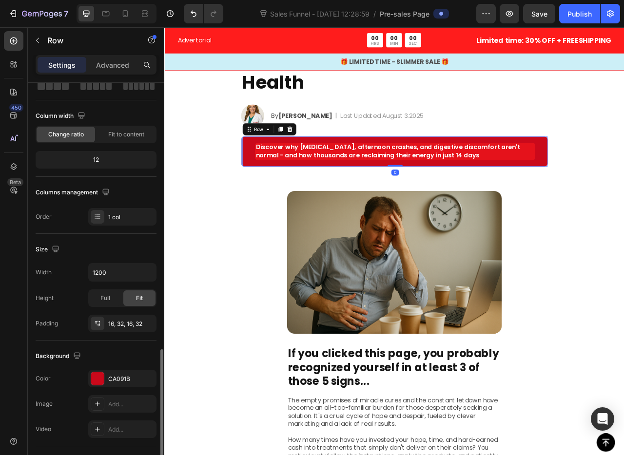
scroll to position [194, 0]
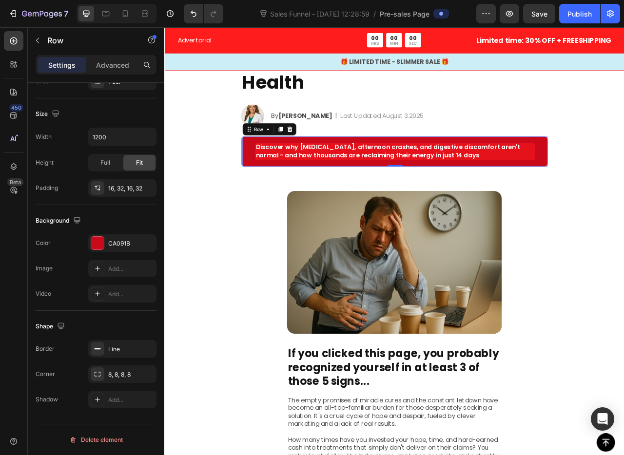
click at [265, 186] on div "Discover why [MEDICAL_DATA], afternoon crashes, and digestive discomfort aren't…" at bounding box center [457, 186] width 390 height 38
click at [285, 186] on p "Discover why [MEDICAL_DATA], afternoon crashes, and digestive discomfort aren't…" at bounding box center [457, 185] width 355 height 20
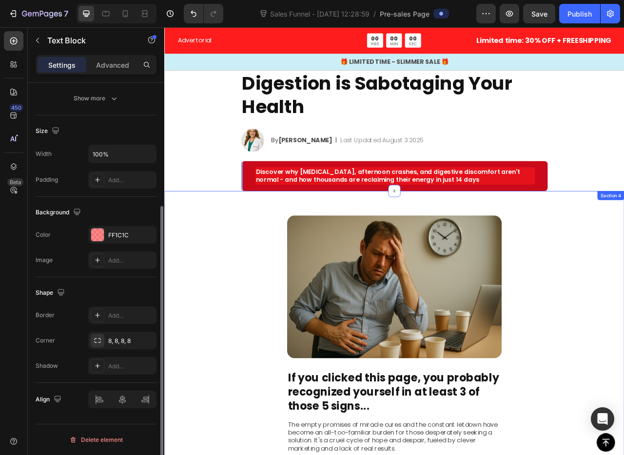
scroll to position [41, 0]
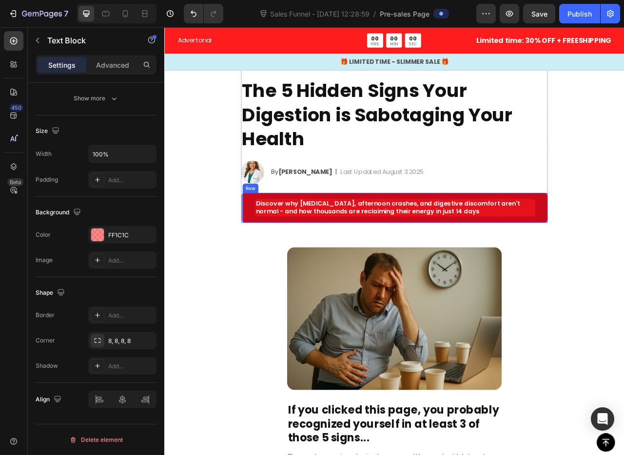
click at [262, 259] on div "Discover why [MEDICAL_DATA], afternoon crashes, and digestive discomfort aren't…" at bounding box center [457, 257] width 390 height 38
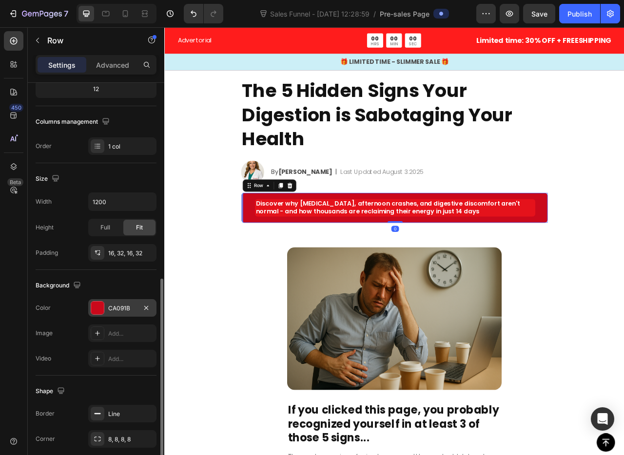
scroll to position [194, 0]
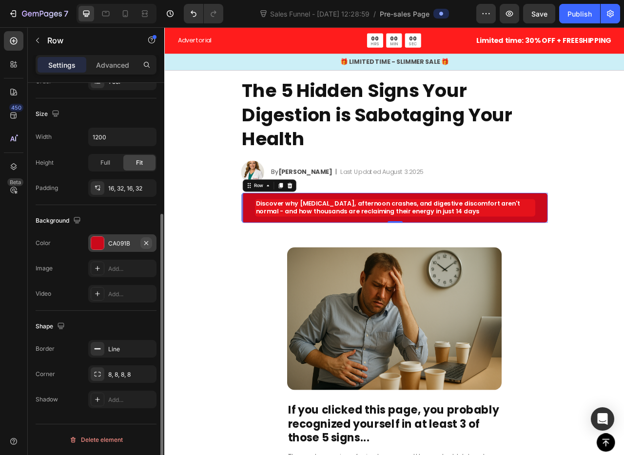
click at [147, 240] on icon "button" at bounding box center [146, 243] width 8 height 8
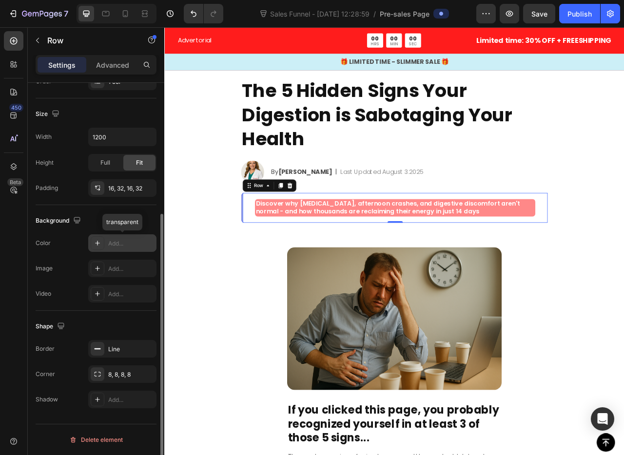
click at [120, 247] on div "Add..." at bounding box center [131, 243] width 46 height 9
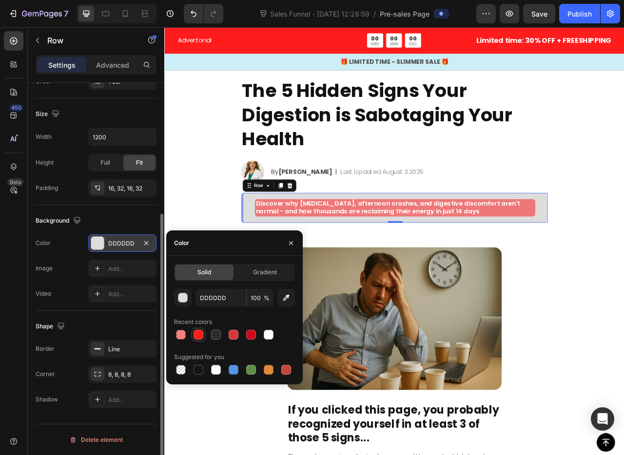
click at [199, 340] on div at bounding box center [198, 335] width 12 height 12
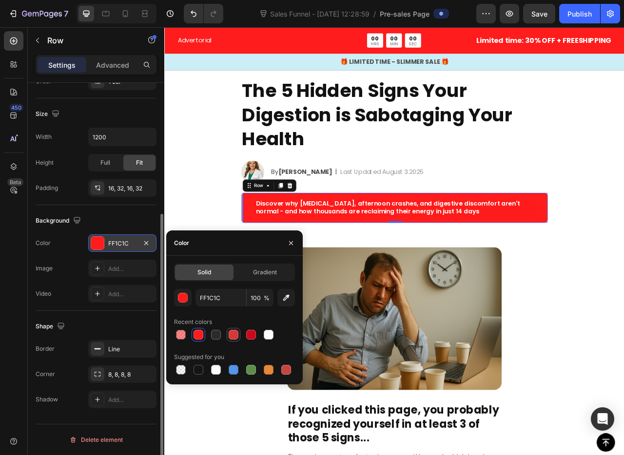
click at [235, 334] on div at bounding box center [234, 335] width 10 height 10
type input "D63837"
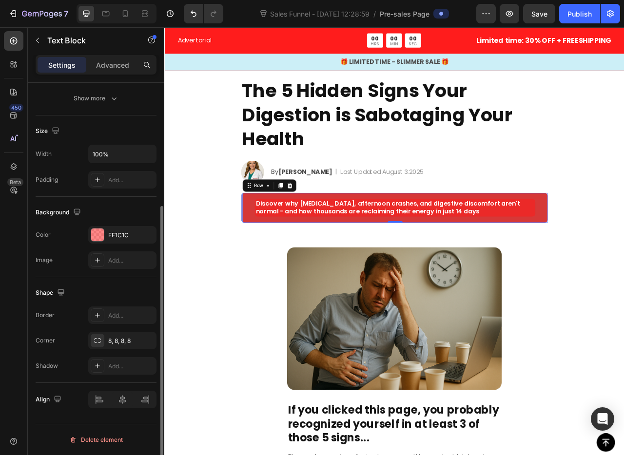
click at [326, 256] on p "Discover why [MEDICAL_DATA], afternoon crashes, and digestive discomfort aren't…" at bounding box center [457, 257] width 355 height 20
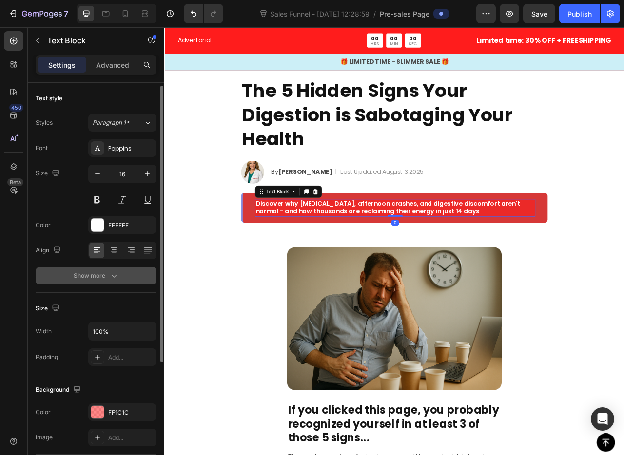
scroll to position [163, 0]
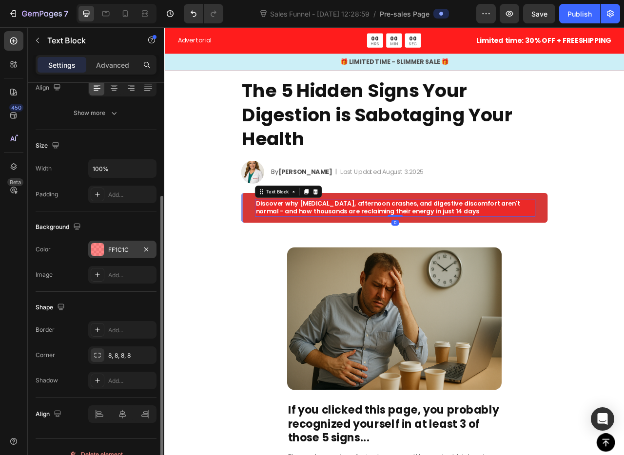
click at [91, 243] on div at bounding box center [98, 250] width 14 height 14
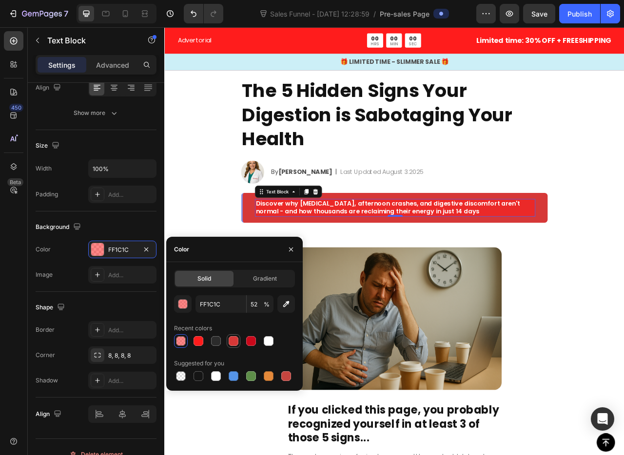
click at [230, 341] on div at bounding box center [234, 341] width 10 height 10
type input "D63837"
type input "100"
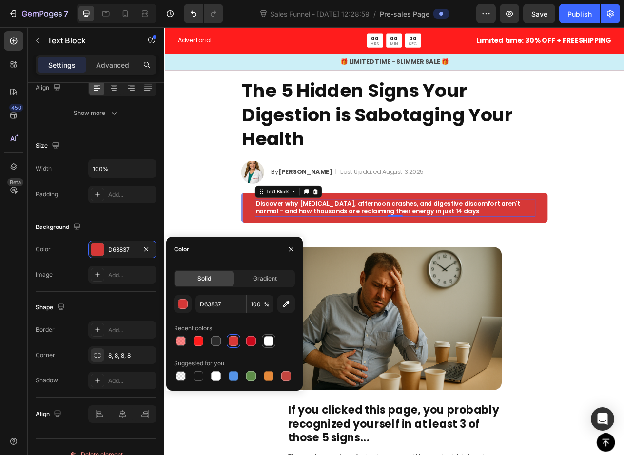
click at [268, 346] on div at bounding box center [269, 341] width 10 height 10
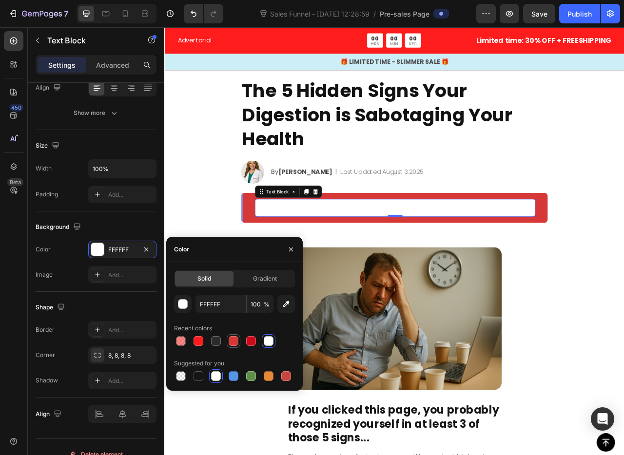
click at [229, 341] on div at bounding box center [234, 341] width 10 height 10
type input "D63837"
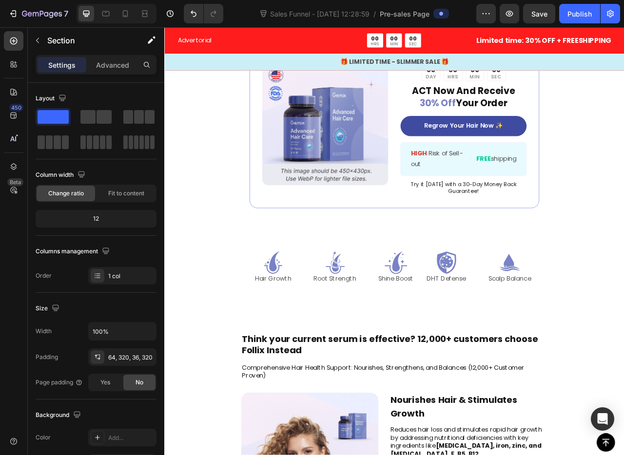
scroll to position [1862, 0]
click at [362, 228] on img at bounding box center [368, 148] width 160 height 160
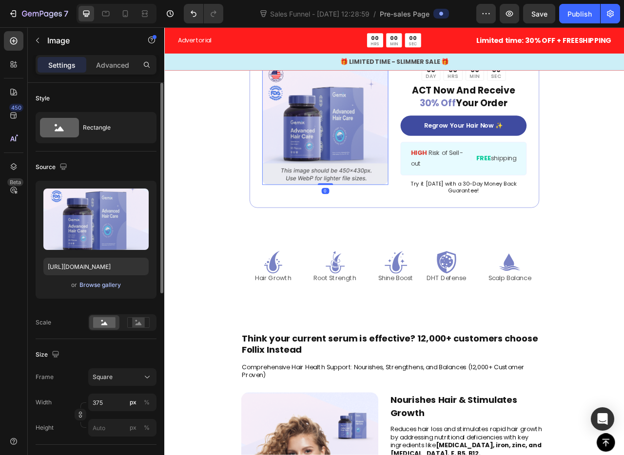
click at [108, 287] on div "Browse gallery" at bounding box center [99, 285] width 41 height 9
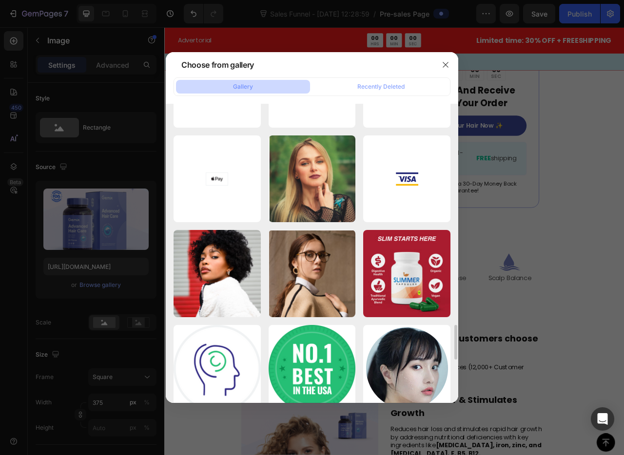
scroll to position [1798, 0]
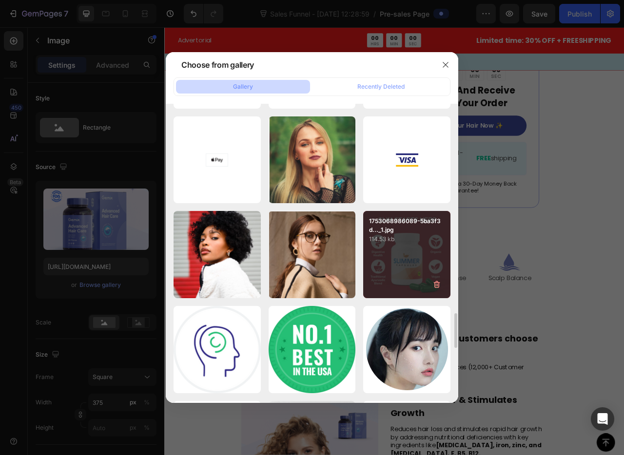
click at [412, 249] on div "1753068986089-5ba3f3d..._1.jpg 114.53 kb" at bounding box center [406, 254] width 87 height 87
type input "[URL][DOMAIN_NAME]"
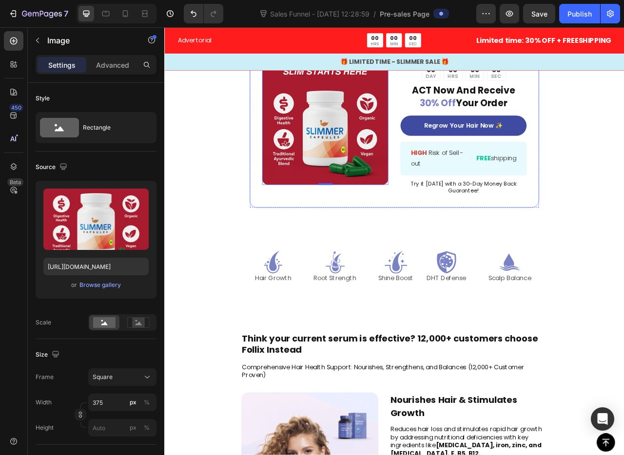
click at [528, 70] on p "️🎊 Hurry! Sale Ends Soon ️🎊" at bounding box center [544, 63] width 158 height 14
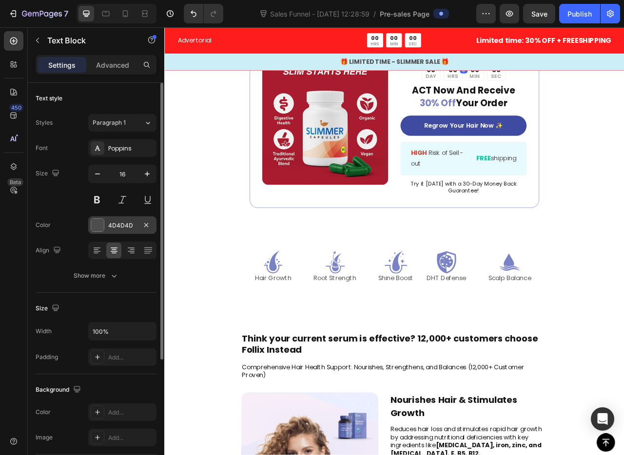
click at [99, 221] on div at bounding box center [97, 225] width 13 height 13
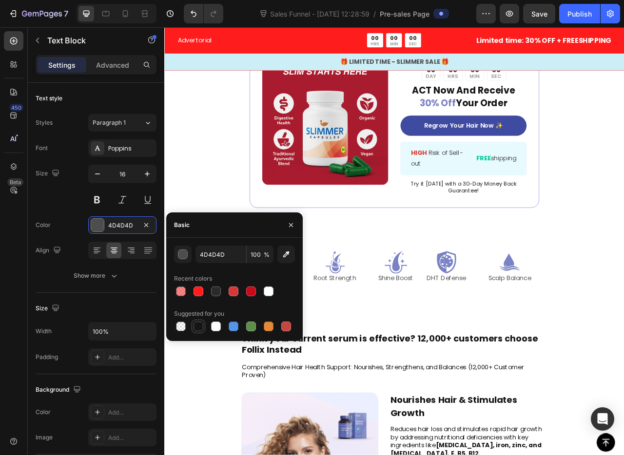
click at [199, 328] on div at bounding box center [198, 327] width 10 height 10
type input "151515"
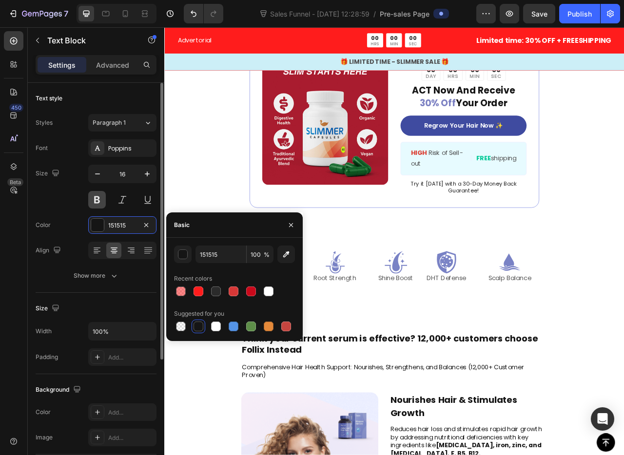
click at [96, 199] on button at bounding box center [97, 200] width 18 height 18
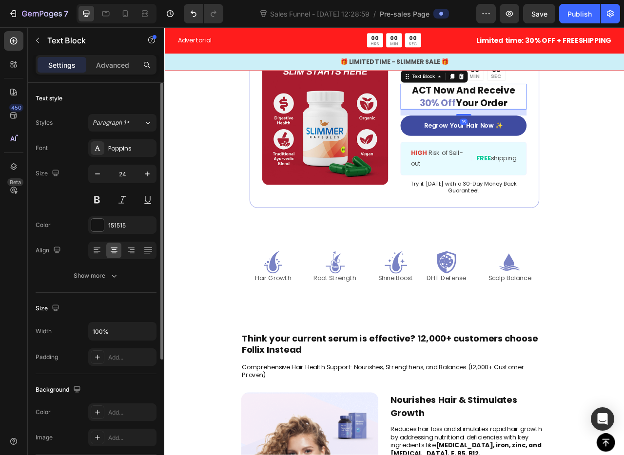
click at [539, 131] on p "ACT Now And Receive 30% Off Your Order" at bounding box center [544, 115] width 158 height 30
click at [501, 132] on span "30% Off" at bounding box center [512, 123] width 46 height 16
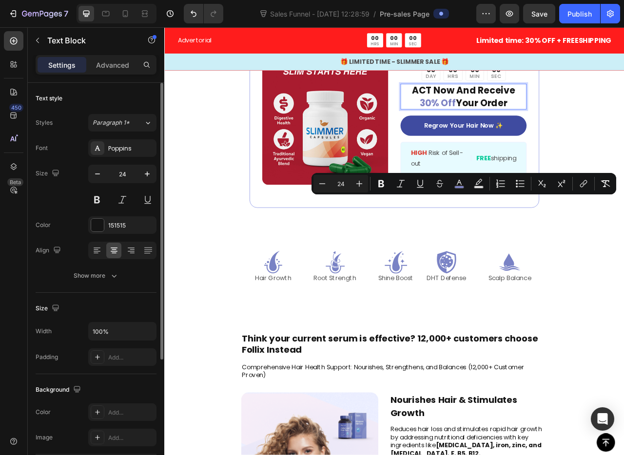
click at [497, 132] on span "30% Off" at bounding box center [512, 123] width 46 height 16
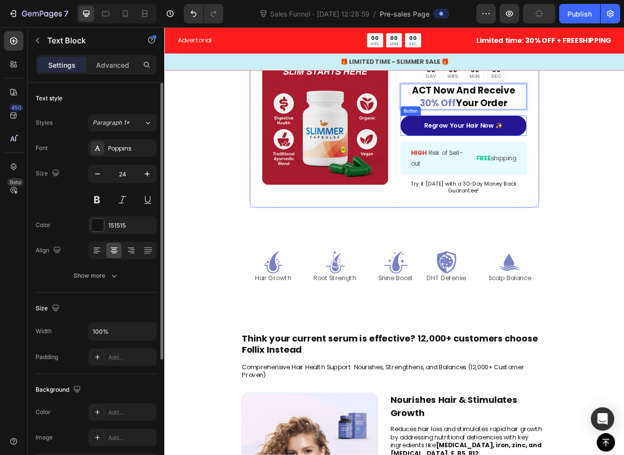
click at [481, 166] on link "Regrow Your Hair Now ✨" at bounding box center [544, 153] width 160 height 26
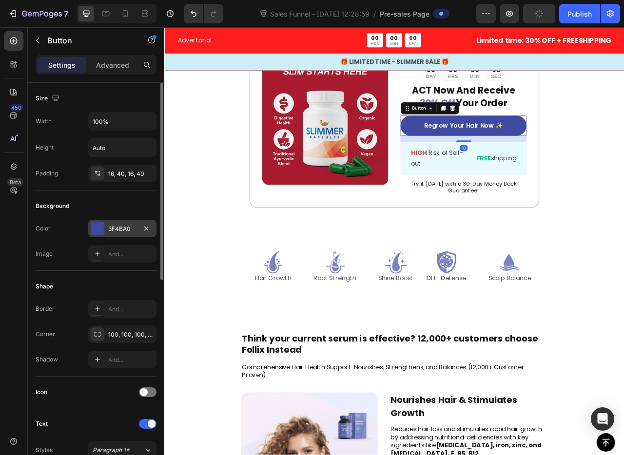
click at [94, 234] on div at bounding box center [97, 228] width 13 height 13
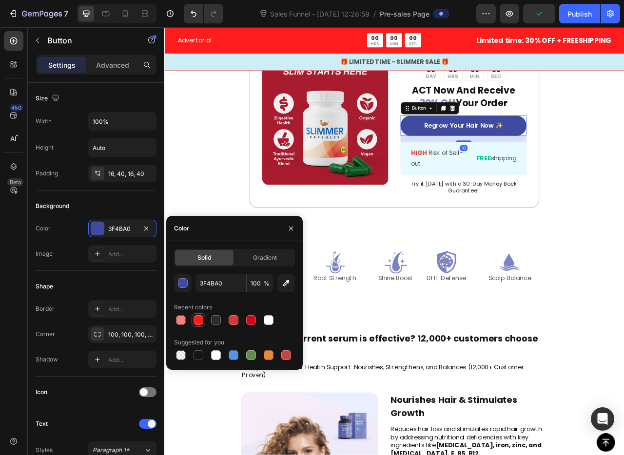
click at [200, 320] on div at bounding box center [198, 320] width 10 height 10
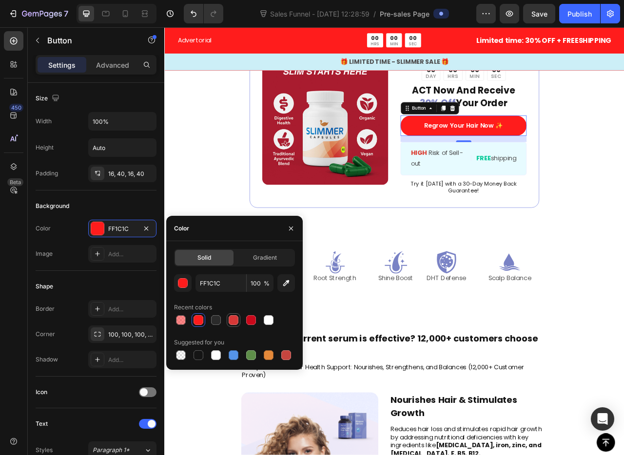
click at [235, 322] on div at bounding box center [234, 320] width 10 height 10
type input "D63837"
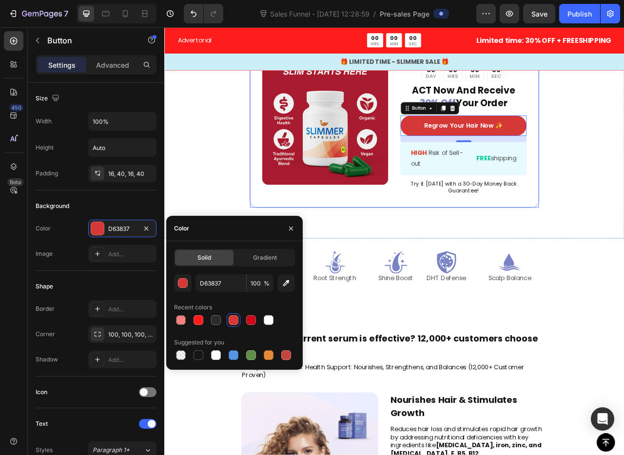
click at [522, 209] on p "HIGH Risk of Sell-out" at bounding box center [513, 195] width 71 height 28
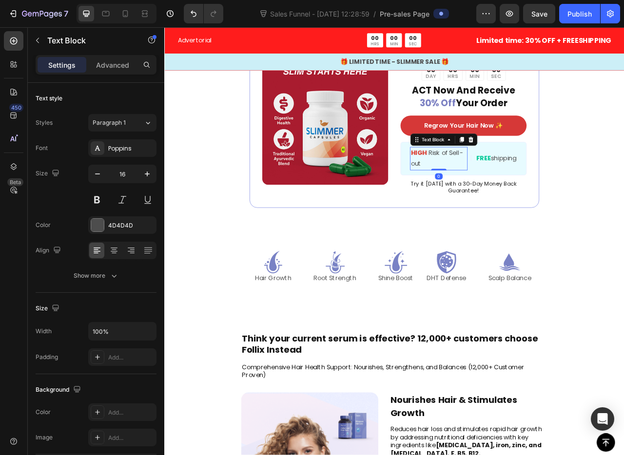
click at [509, 209] on p "HIGH Risk of Sell-out" at bounding box center [513, 195] width 71 height 28
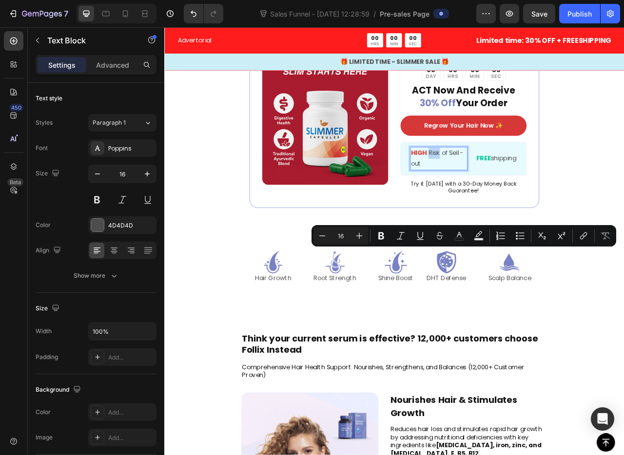
click at [501, 209] on p "HIGH Risk of Sell-out" at bounding box center [513, 195] width 71 height 28
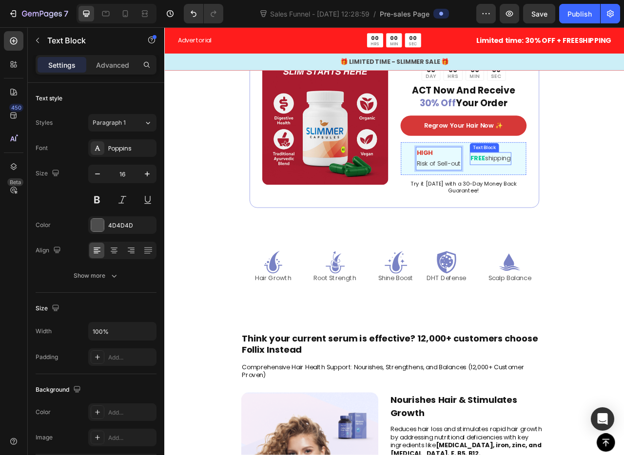
click at [571, 202] on p "FREE shipping" at bounding box center [579, 195] width 51 height 14
click at [510, 240] on span "Try it [DATE] with a 30-Day Money Back Guarantee!" at bounding box center [545, 231] width 134 height 19
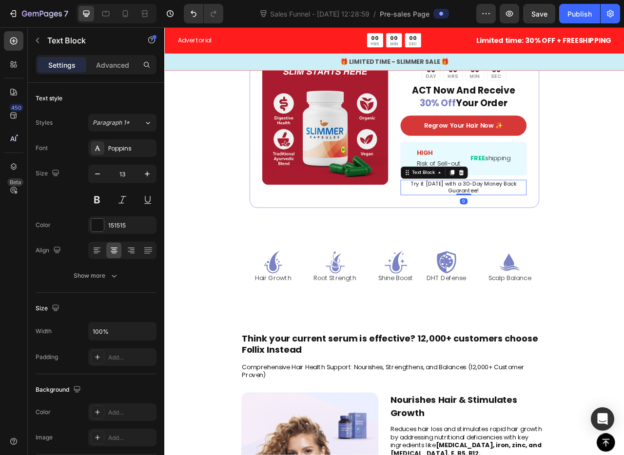
click at [564, 240] on p "Try it [DATE] with a 30-Day Money Back Guarantee!" at bounding box center [544, 232] width 158 height 18
click at [548, 240] on span "Try it [DATE] with a 30-Day Money Back Guarantee!" at bounding box center [545, 231] width 134 height 19
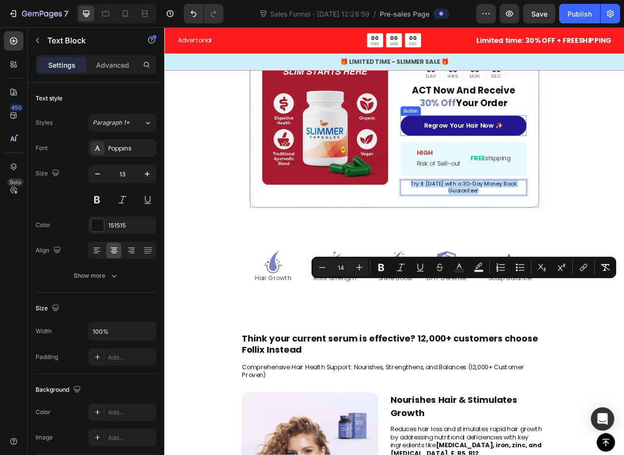
click at [505, 166] on link "Regrow Your Hair Now ✨" at bounding box center [544, 153] width 160 height 26
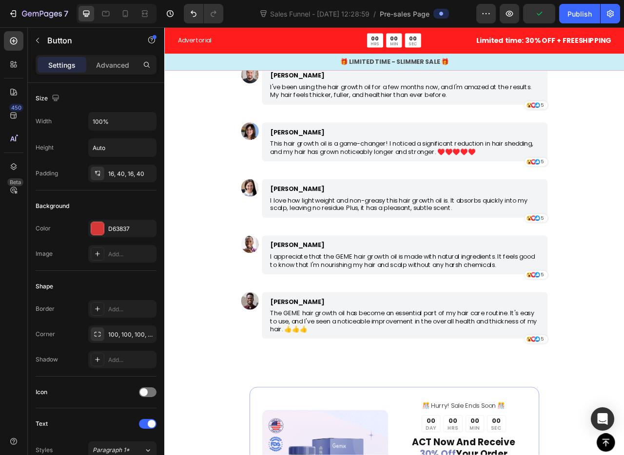
scroll to position [3747, 0]
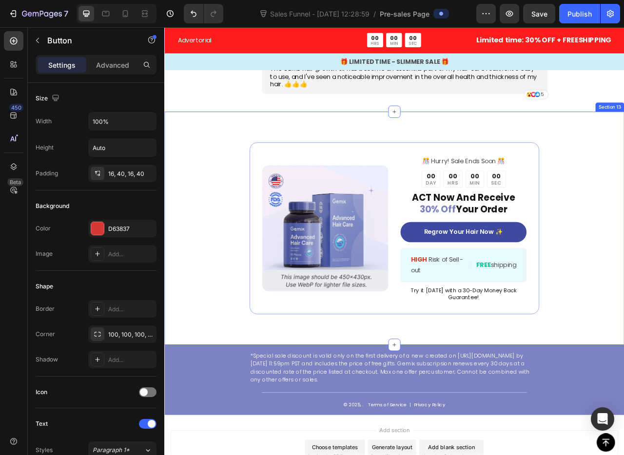
click at [456, 393] on div "Image ️🎊 Hurry! Sale Ends Soon ️🎊 Text Block 00 DAY 00 HRS 00 MIN 00 SEC Countd…" at bounding box center [456, 283] width 368 height 219
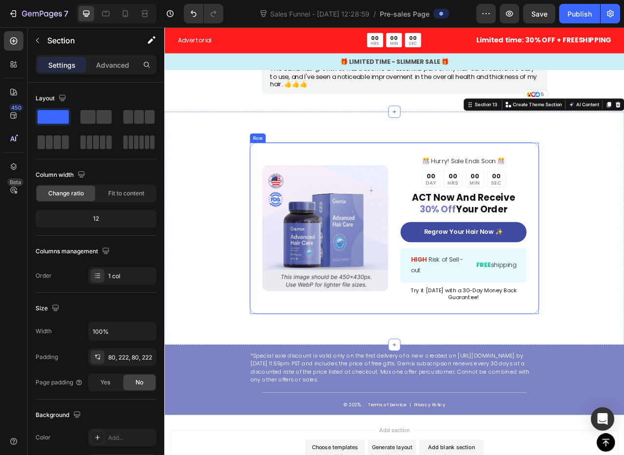
click at [440, 384] on div "Image ️🎊 Hurry! Sale Ends Soon ️🎊 Text Block 00 DAY 00 HRS 00 MIN 00 SEC Countd…" at bounding box center [456, 283] width 368 height 219
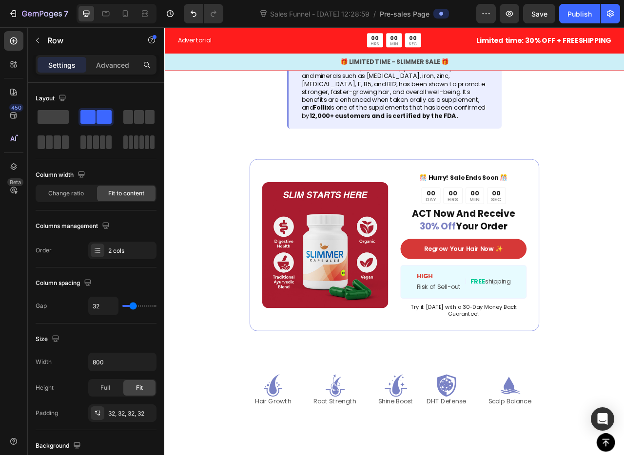
scroll to position [1697, 0]
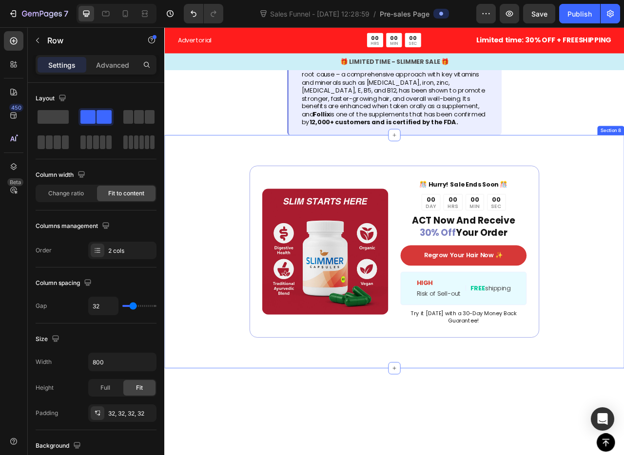
click at [301, 341] on div "Image ️🎊 Hurry! Sale Ends Soon ️🎊 Text Block 00 DAY 00 HRS 00 MIN 00 SEC Countd…" at bounding box center [456, 313] width 368 height 219
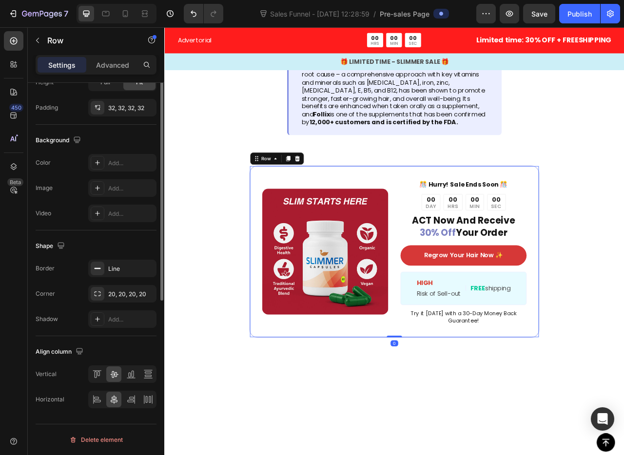
scroll to position [0, 0]
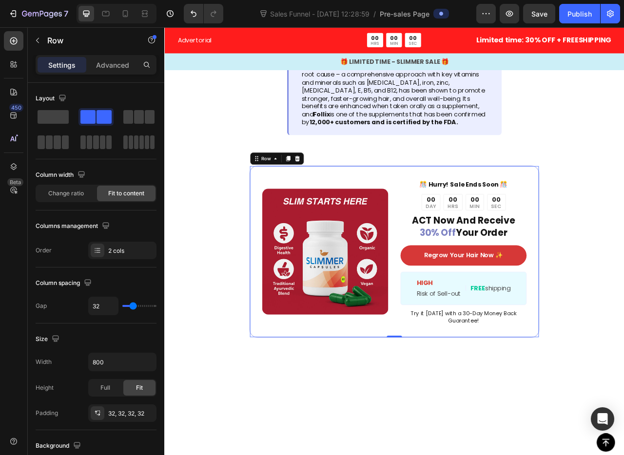
click at [273, 337] on div "Image ️🎊 Hurry! Sale Ends Soon ️🎊 Text Block 00 DAY 00 HRS 00 MIN 00 SEC Countd…" at bounding box center [456, 313] width 368 height 219
click at [282, 338] on div "Image ️🎊 Hurry! Sale Ends Soon ️🎊 Text Block 00 DAY 00 HRS 00 MIN 00 SEC Countd…" at bounding box center [456, 313] width 368 height 219
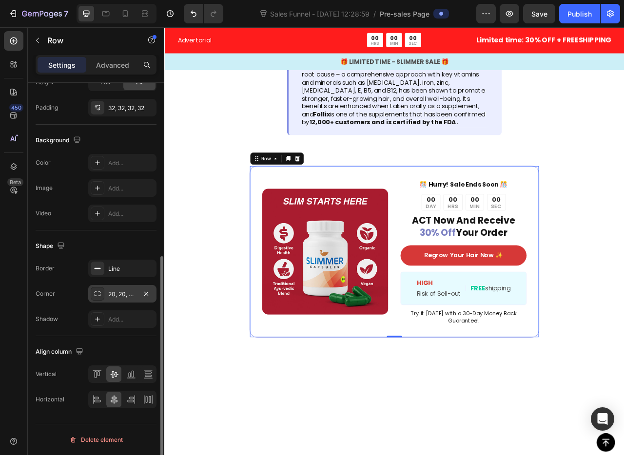
click at [96, 297] on icon at bounding box center [98, 294] width 8 height 8
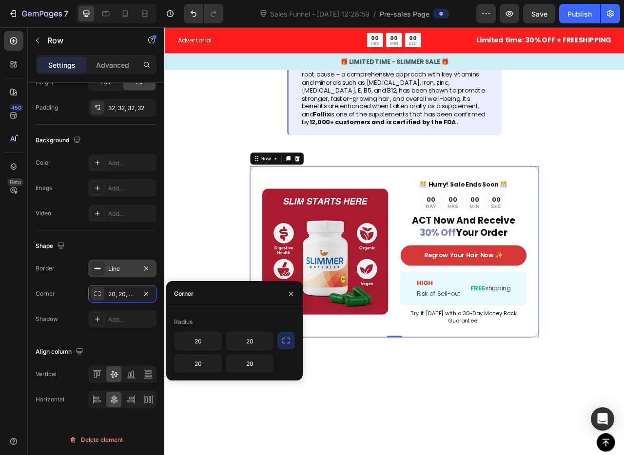
click at [97, 266] on icon at bounding box center [98, 269] width 8 height 8
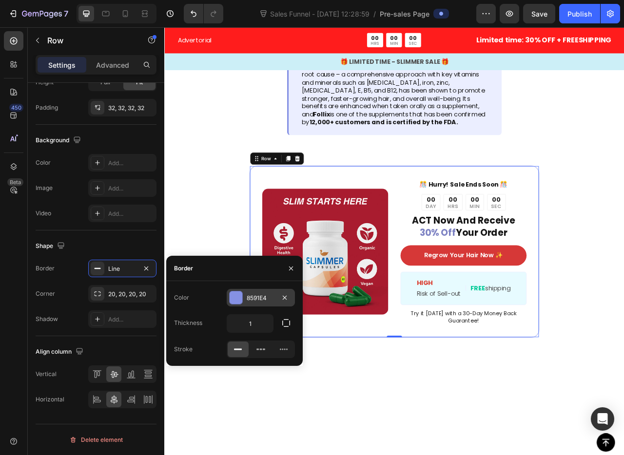
click at [239, 297] on div at bounding box center [236, 297] width 13 height 13
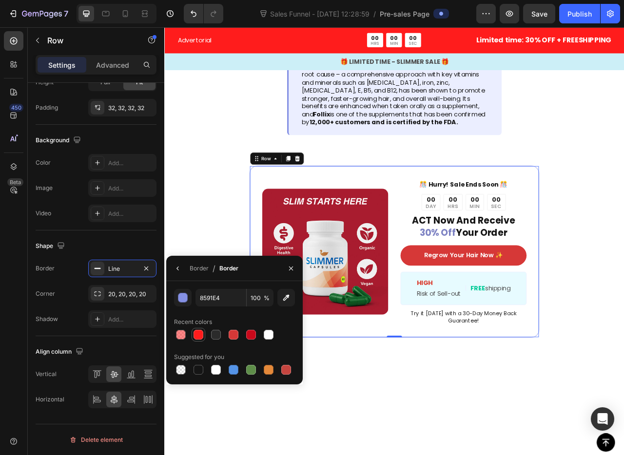
click at [200, 335] on div at bounding box center [198, 335] width 10 height 10
click at [256, 334] on div at bounding box center [251, 335] width 12 height 12
type input "CA091B"
click at [290, 269] on icon "button" at bounding box center [291, 268] width 4 height 4
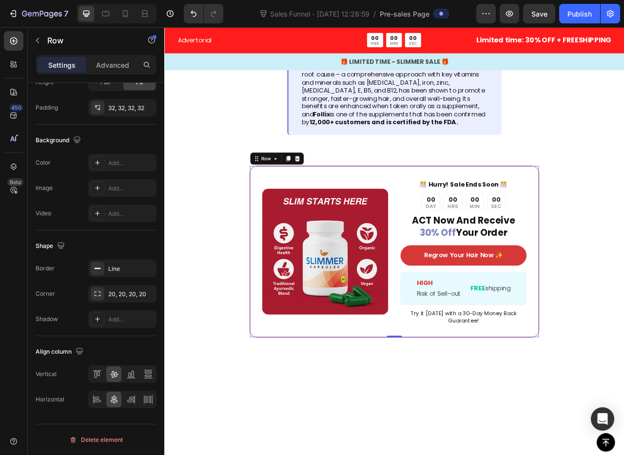
click at [261, 314] on div "Image ️🎊 Hurry! Sale Ends Soon ️🎊 Text Block 00 DAY 00 HRS 00 MIN 00 SEC Countd…" at bounding box center [456, 313] width 585 height 297
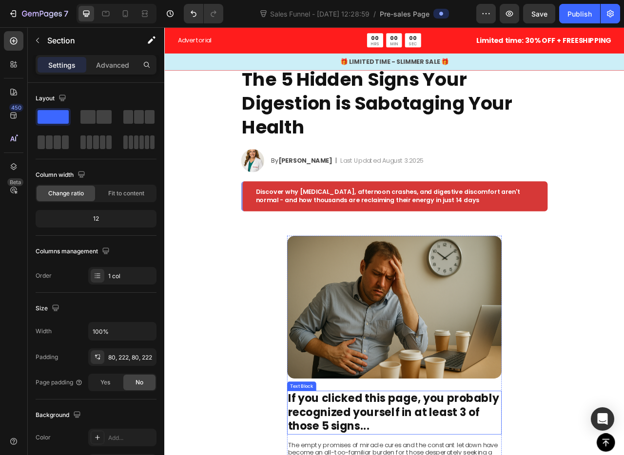
scroll to position [35, 0]
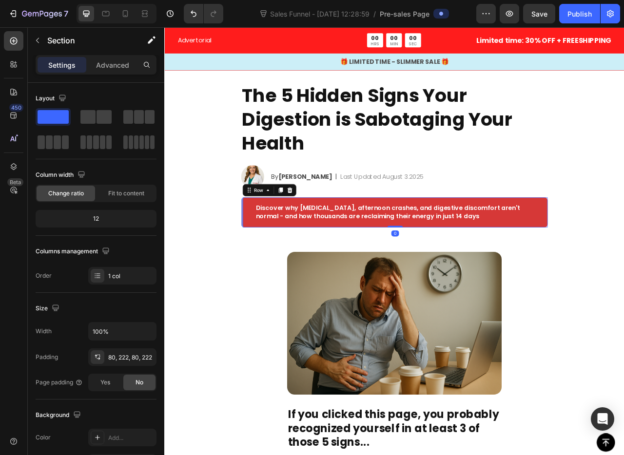
click at [270, 282] on div "Discover why [MEDICAL_DATA], afternoon crashes, and digestive discomfort aren't…" at bounding box center [457, 263] width 390 height 38
click at [274, 276] on div "Discover why [MEDICAL_DATA], afternoon crashes, and digestive discomfort aren't…" at bounding box center [457, 263] width 390 height 38
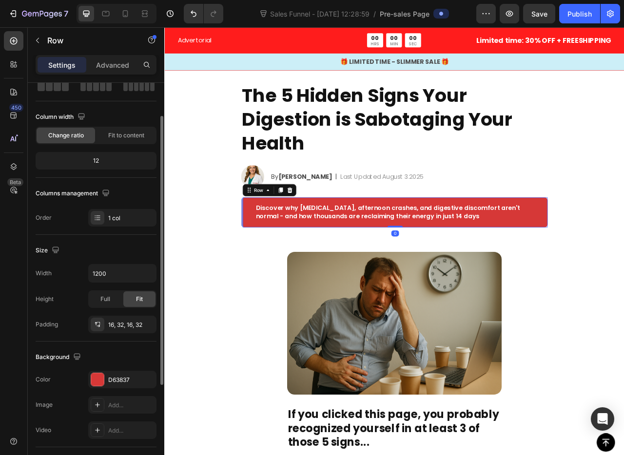
scroll to position [58, 0]
click at [101, 326] on div at bounding box center [98, 324] width 14 height 14
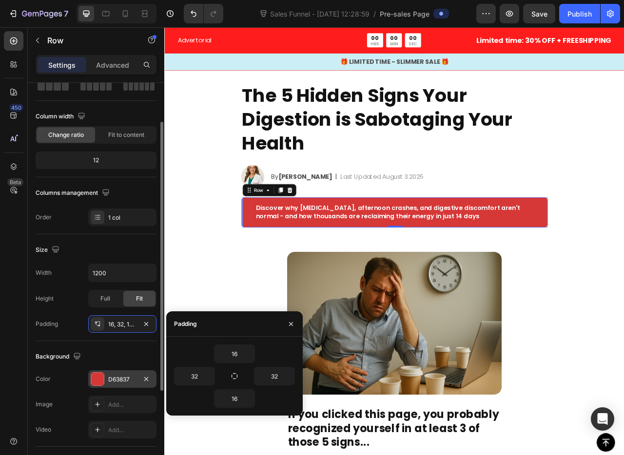
click at [103, 371] on div "D63837" at bounding box center [122, 379] width 68 height 18
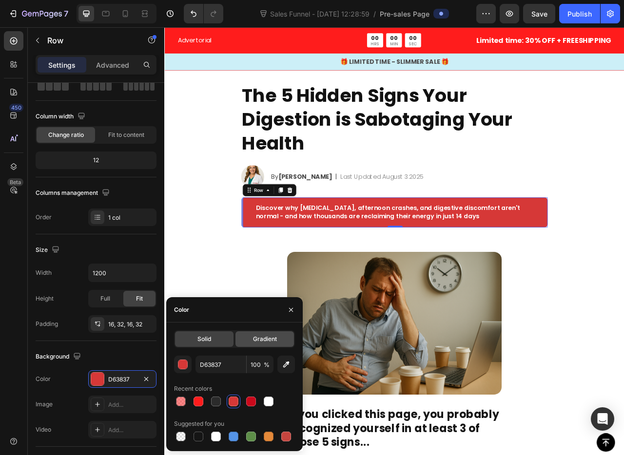
click at [253, 333] on div "Gradient" at bounding box center [264, 339] width 58 height 16
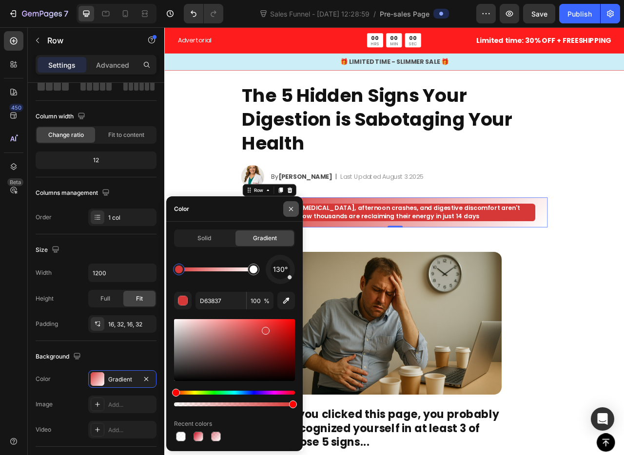
click at [291, 209] on icon "button" at bounding box center [291, 209] width 8 height 8
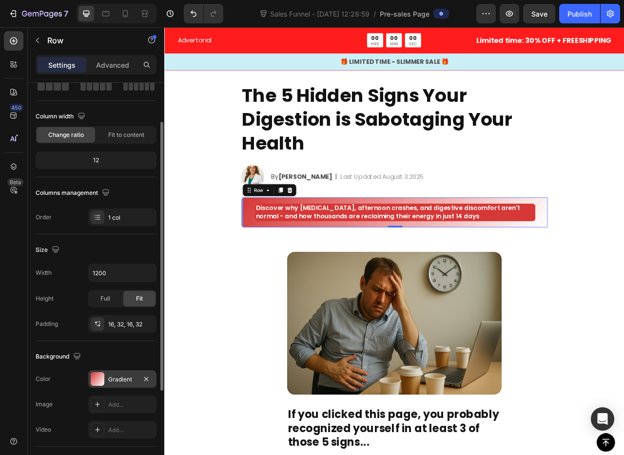
click at [99, 383] on div at bounding box center [98, 379] width 14 height 14
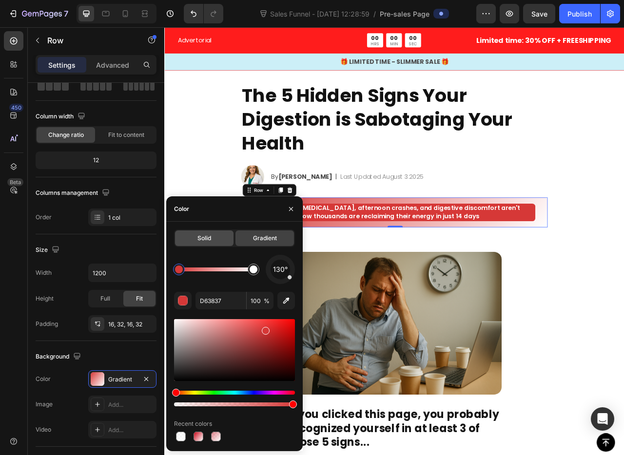
click at [200, 234] on span "Solid" at bounding box center [204, 238] width 14 height 9
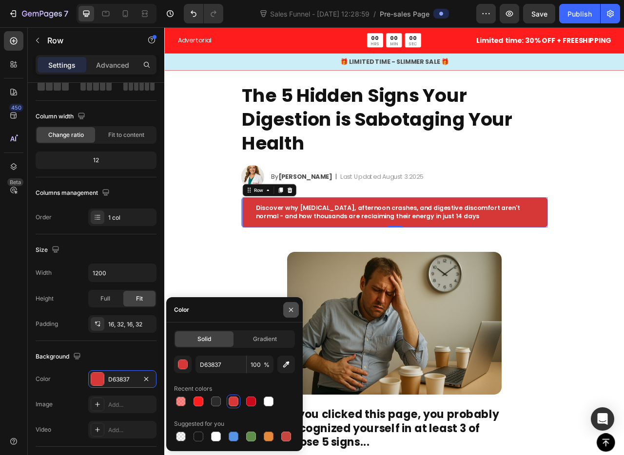
click at [292, 315] on button "button" at bounding box center [291, 310] width 16 height 16
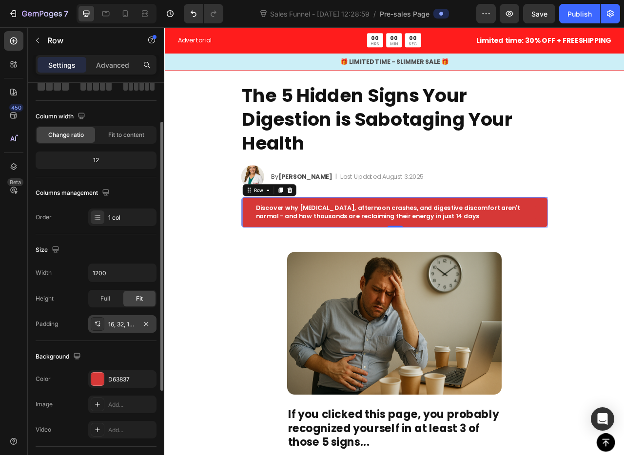
click at [96, 326] on icon at bounding box center [98, 324] width 8 height 8
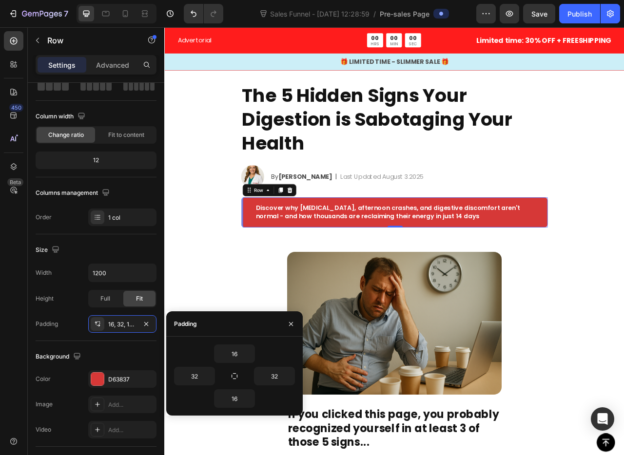
click at [240, 384] on div "32" at bounding box center [264, 376] width 60 height 19
click at [238, 379] on icon "button" at bounding box center [234, 376] width 8 height 8
type input "16"
type input "32"
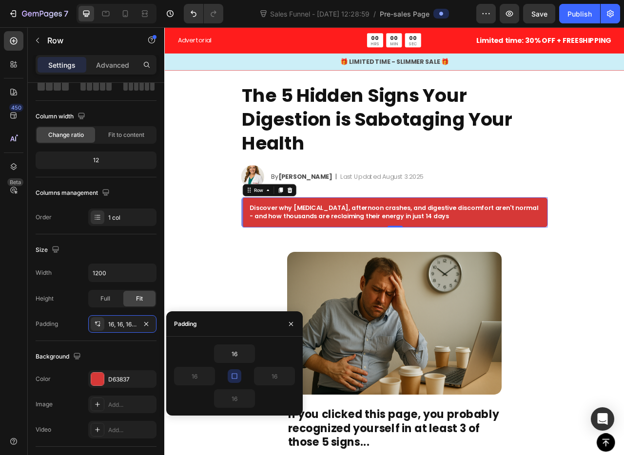
type input "32"
click at [286, 322] on button "button" at bounding box center [291, 324] width 16 height 16
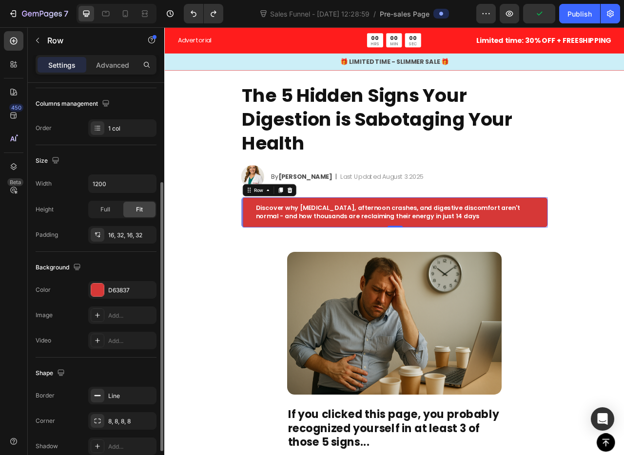
scroll to position [194, 0]
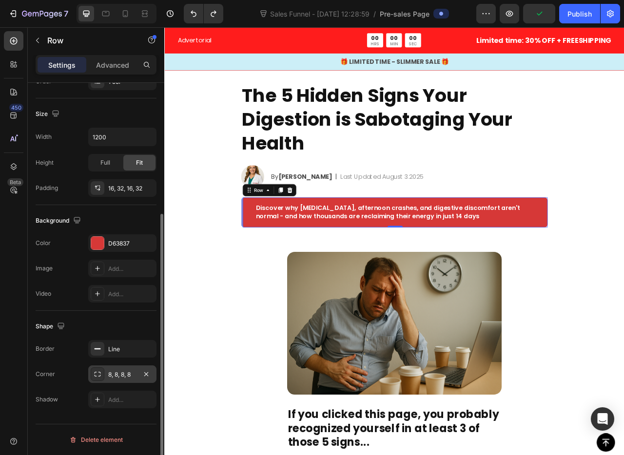
click at [97, 374] on icon at bounding box center [98, 374] width 8 height 8
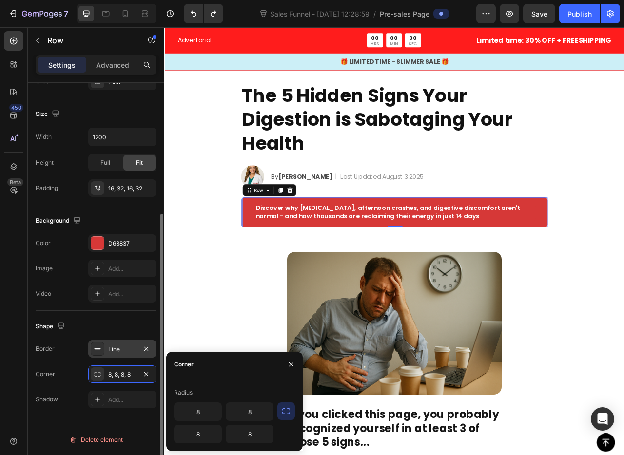
click at [97, 354] on div at bounding box center [98, 349] width 14 height 14
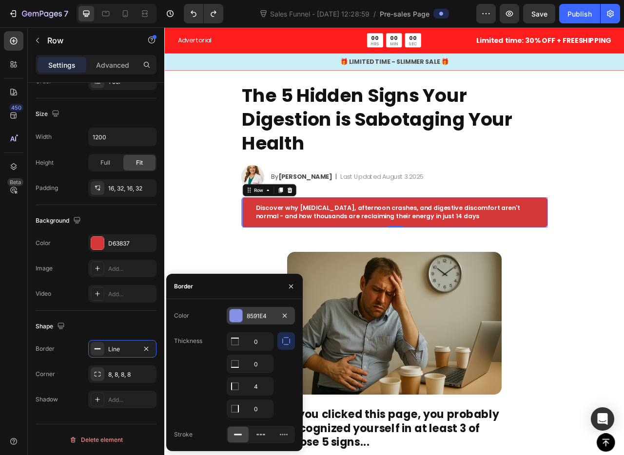
click at [236, 316] on div at bounding box center [236, 315] width 13 height 13
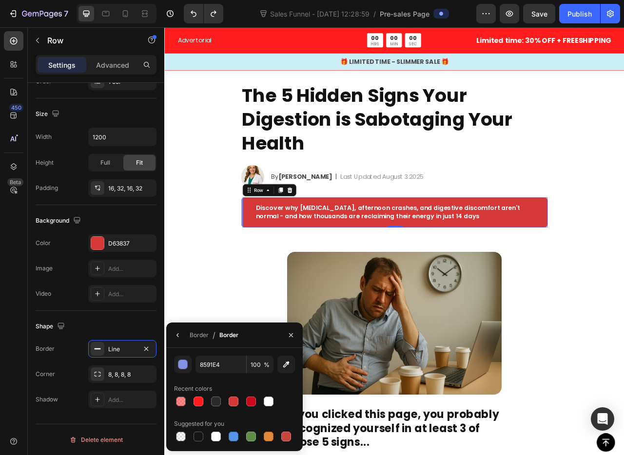
click at [190, 399] on div at bounding box center [234, 402] width 121 height 14
click at [194, 399] on div at bounding box center [198, 402] width 10 height 10
type input "FF1C1C"
click at [292, 335] on icon "button" at bounding box center [291, 335] width 8 height 8
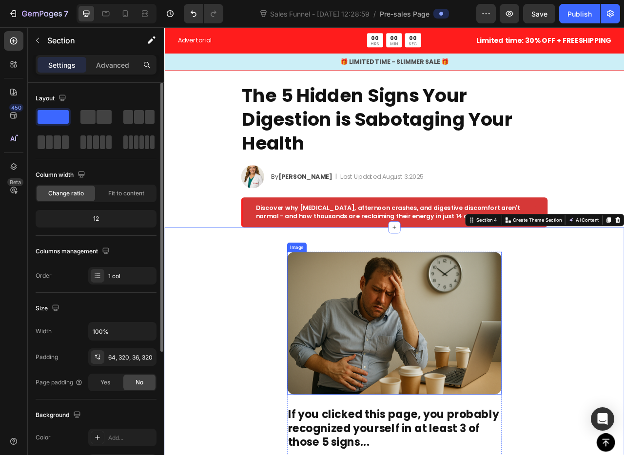
scroll to position [75, 0]
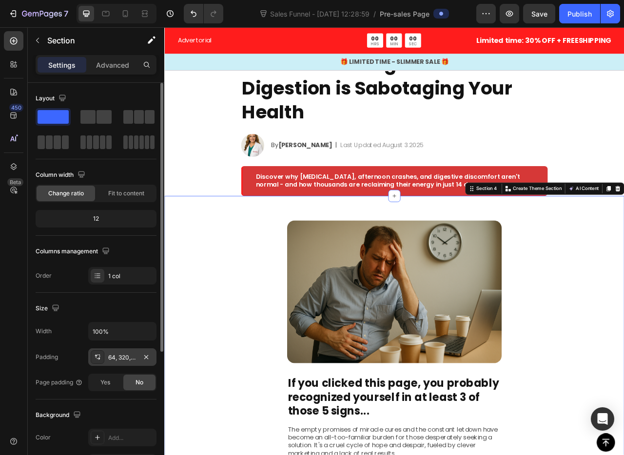
click at [97, 357] on icon at bounding box center [98, 357] width 8 height 8
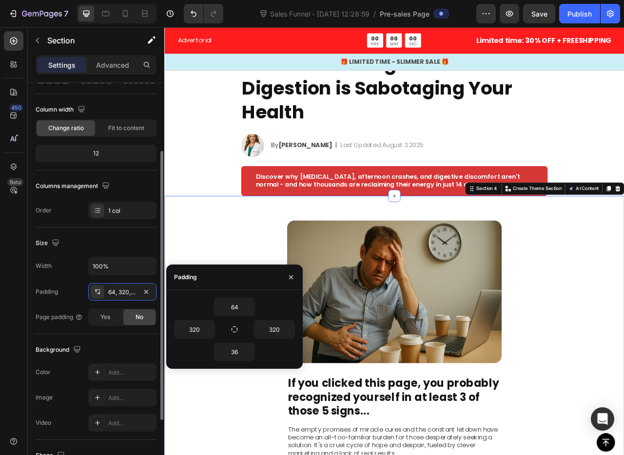
scroll to position [81, 0]
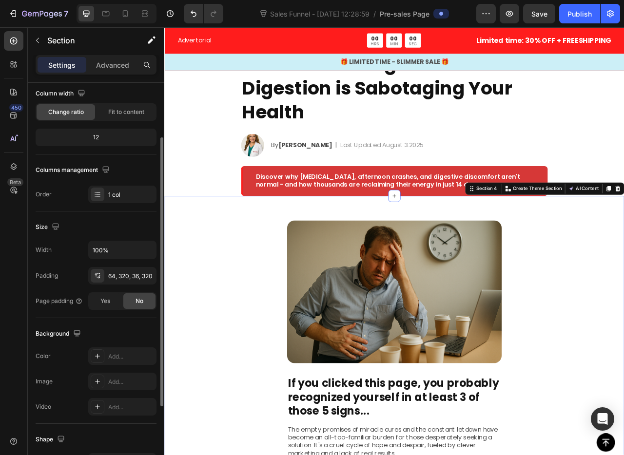
click at [94, 238] on div "Size Width 100% Padding 64, 320, 36, 320 Page padding Yes No" at bounding box center [96, 264] width 121 height 107
click at [118, 273] on div "64, 320, 36, 320" at bounding box center [122, 276] width 28 height 9
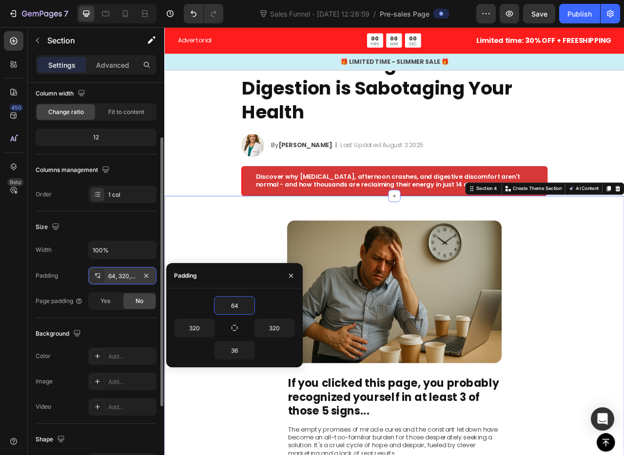
click at [98, 282] on div at bounding box center [98, 276] width 14 height 14
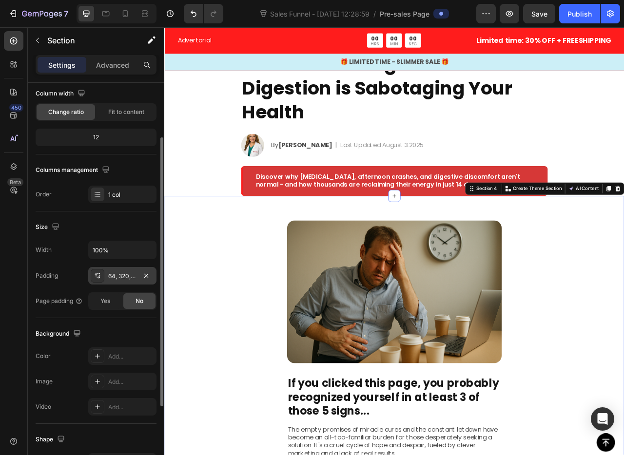
click at [98, 274] on icon at bounding box center [98, 276] width 8 height 8
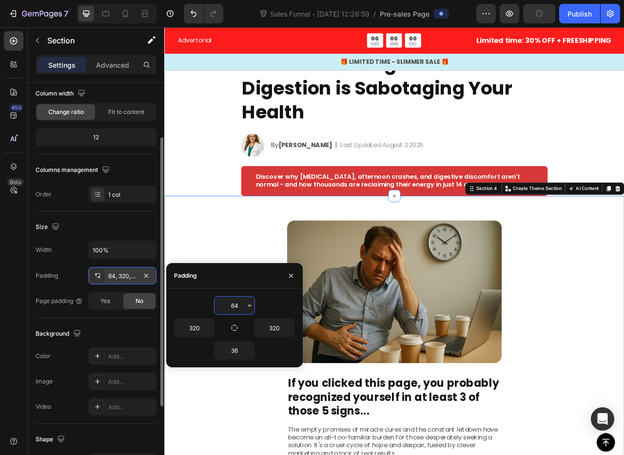
click at [98, 274] on icon at bounding box center [98, 276] width 8 height 8
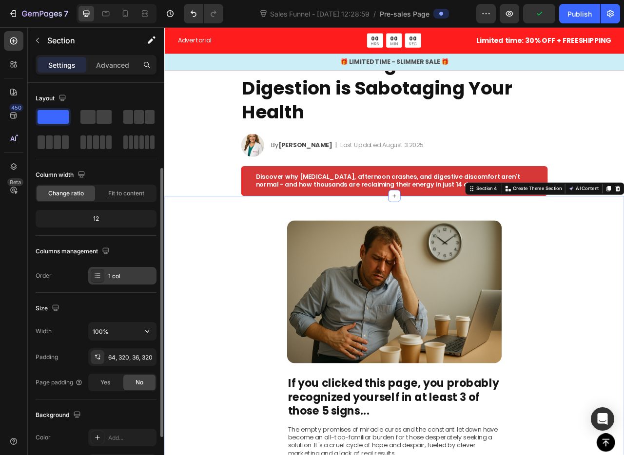
scroll to position [190, 0]
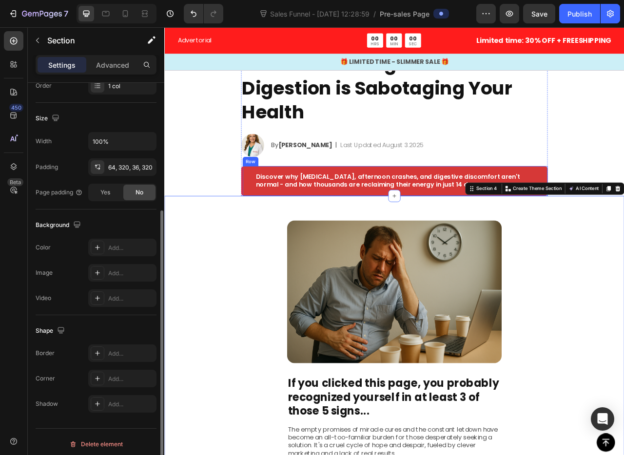
click at [265, 232] on div "Discover why bloating, afternoon crashes, and digestive discomfort aren't norma…" at bounding box center [457, 223] width 390 height 38
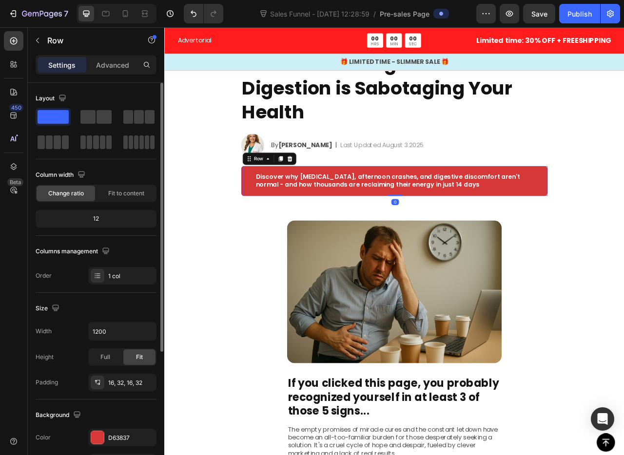
scroll to position [194, 0]
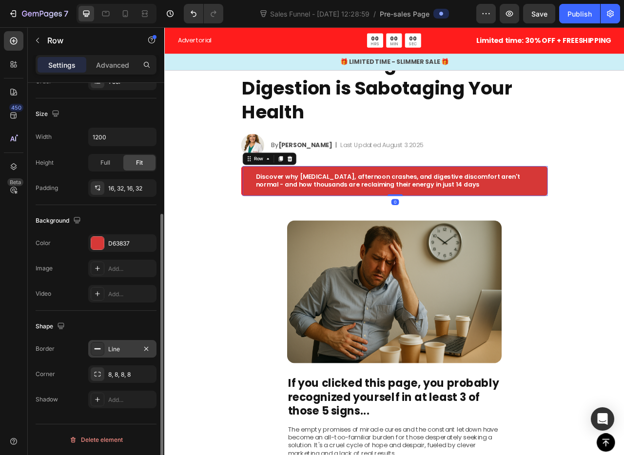
click at [99, 357] on div "Line" at bounding box center [122, 349] width 68 height 18
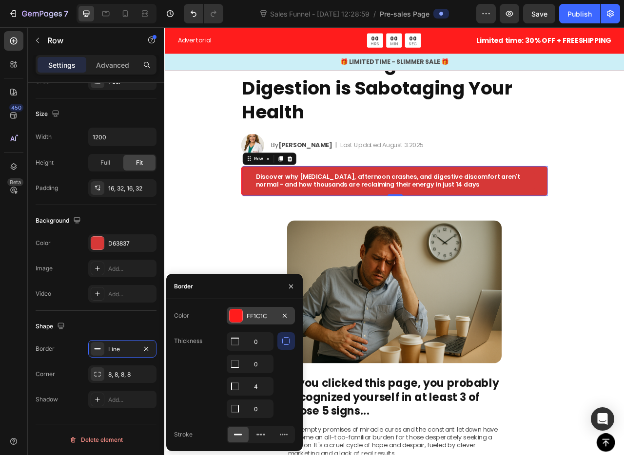
click at [233, 315] on div at bounding box center [236, 315] width 13 height 13
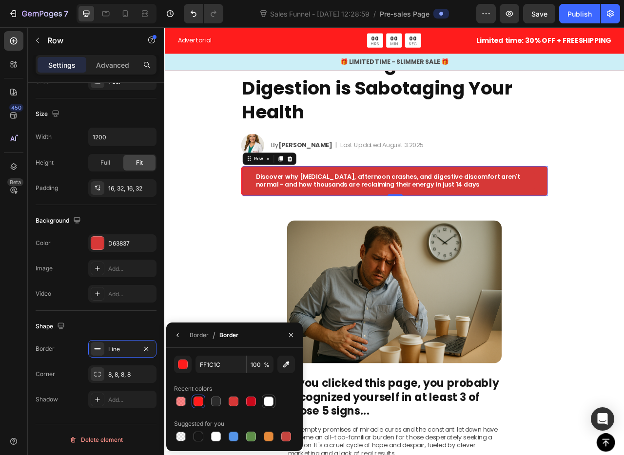
click at [271, 401] on div at bounding box center [269, 402] width 10 height 10
click at [214, 402] on div at bounding box center [216, 402] width 10 height 10
click at [267, 404] on div at bounding box center [269, 402] width 10 height 10
type input "FFFFFF"
click at [289, 335] on icon "button" at bounding box center [291, 335] width 8 height 8
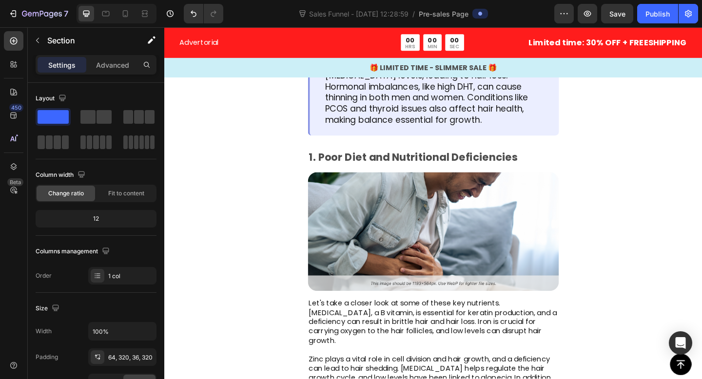
scroll to position [972, 0]
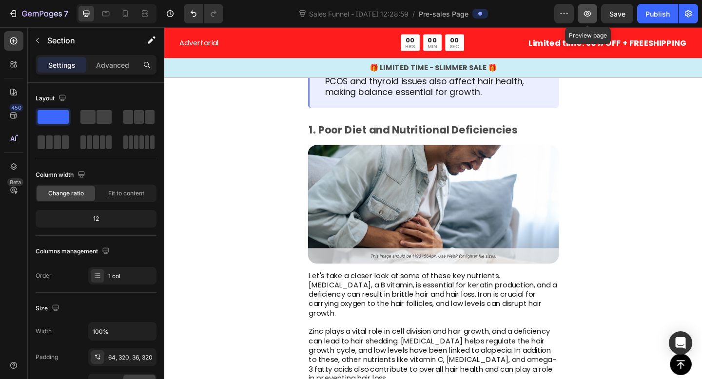
click at [593, 8] on button "button" at bounding box center [586, 13] width 19 height 19
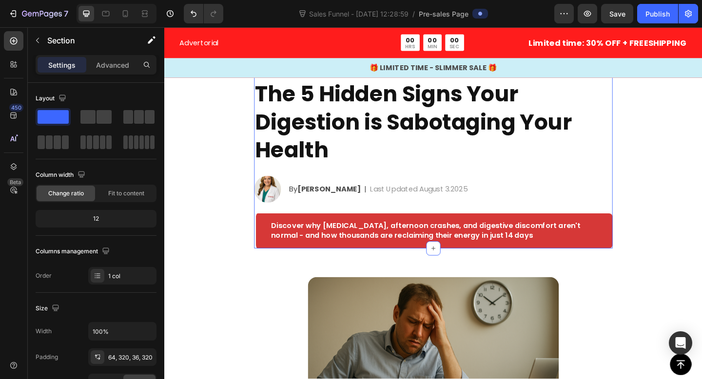
scroll to position [55, 0]
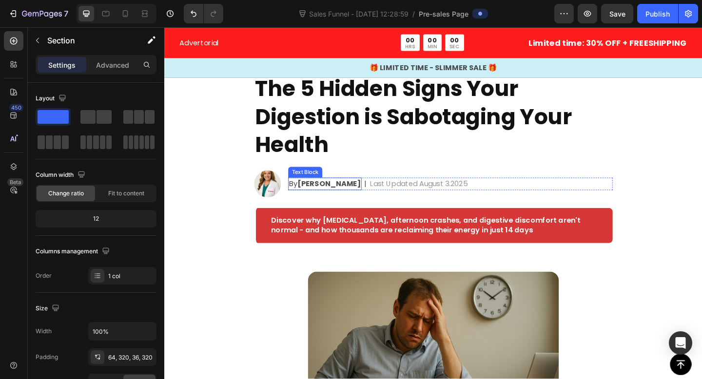
click at [332, 196] on strong "Jessica M." at bounding box center [343, 197] width 69 height 11
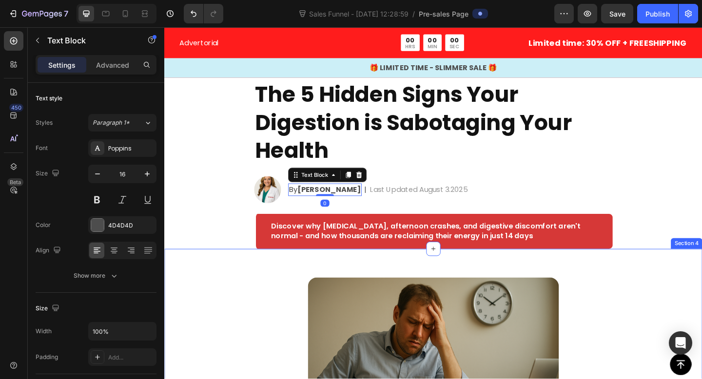
scroll to position [33, 0]
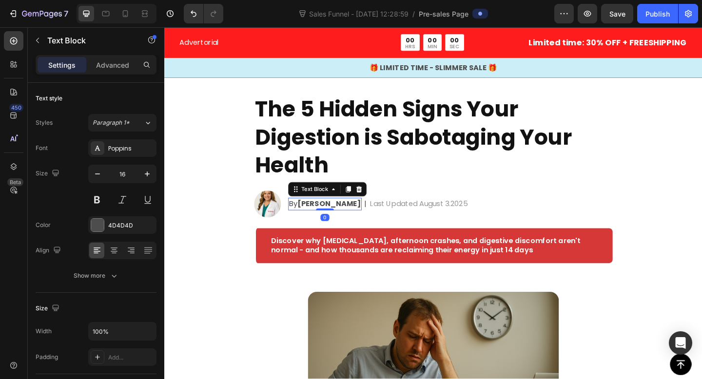
click at [324, 218] on strong "Jessica M." at bounding box center [343, 219] width 69 height 11
click at [341, 220] on strong "Sarah M." at bounding box center [343, 219] width 69 height 11
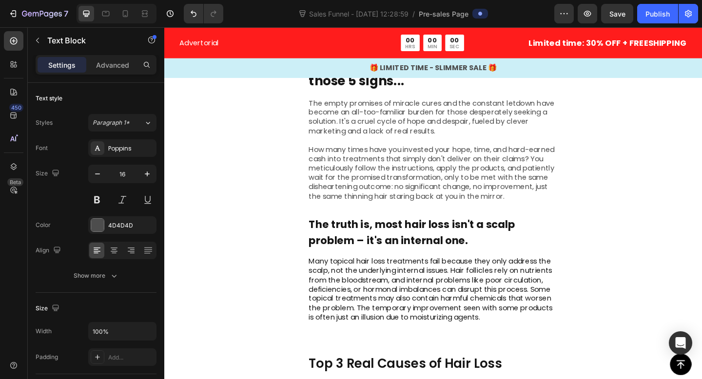
scroll to position [405, 0]
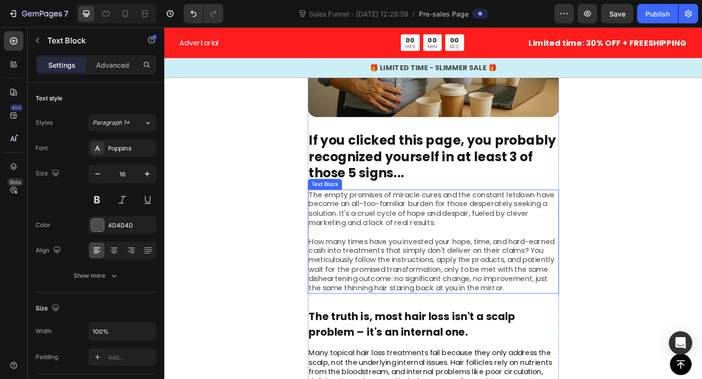
click at [413, 240] on p "The empty promises of miracle cures and the constant letdown have become an all…" at bounding box center [456, 261] width 271 height 112
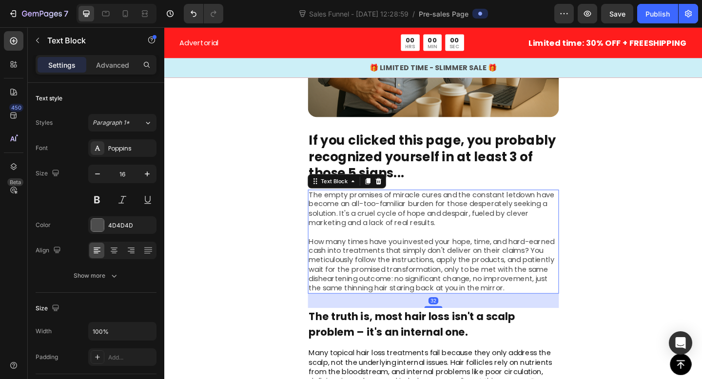
click at [413, 240] on p "The empty promises of miracle cures and the constant letdown have become an all…" at bounding box center [456, 261] width 271 height 112
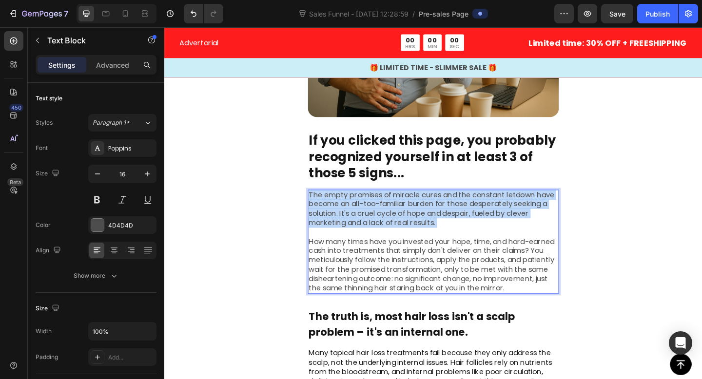
click at [413, 240] on p "The empty promises of miracle cures and the constant letdown have become an all…" at bounding box center [456, 261] width 271 height 112
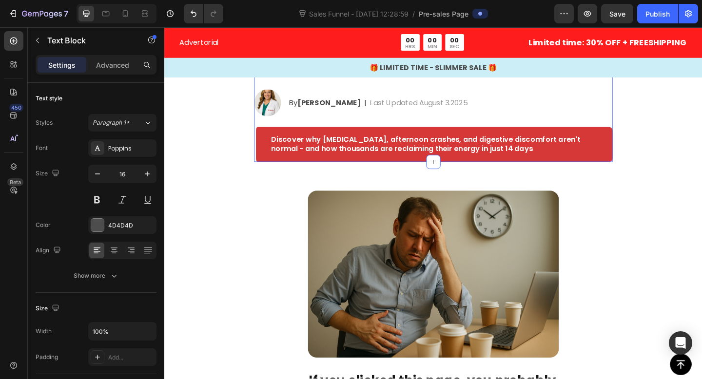
scroll to position [0, 0]
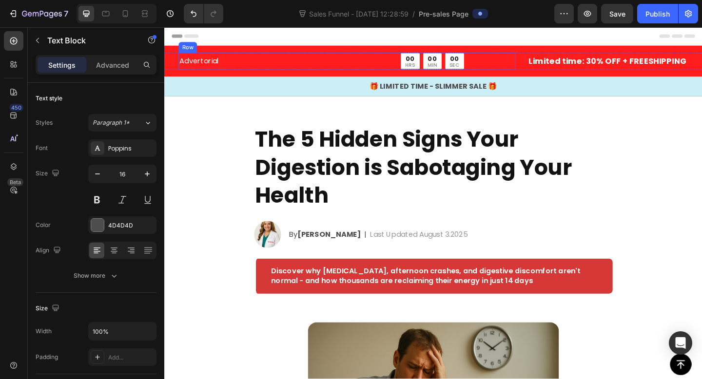
click at [198, 69] on p "Advertorial" at bounding box center [270, 64] width 179 height 12
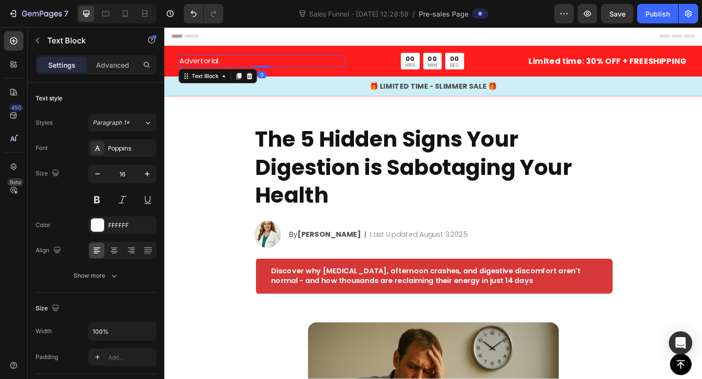
click at [198, 69] on p "Advertorial" at bounding box center [270, 64] width 179 height 12
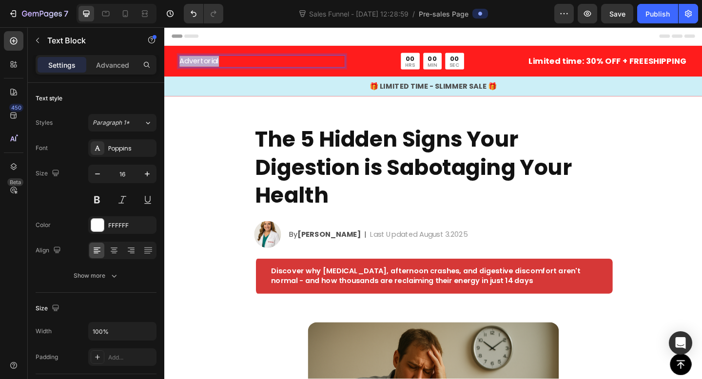
click at [198, 69] on p "Advertorial" at bounding box center [270, 64] width 179 height 12
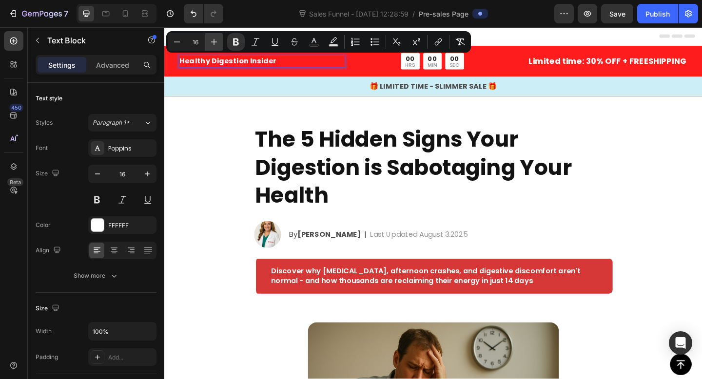
click at [215, 41] on icon "Editor contextual toolbar" at bounding box center [214, 42] width 10 height 10
type input "20"
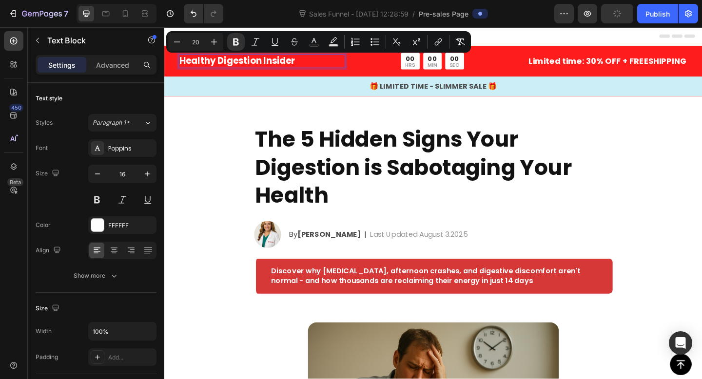
click at [258, 224] on section "The 5 Hidden Signs Your Digestion is Sabotaging Your Health Heading Image By Sa…" at bounding box center [456, 209] width 405 height 215
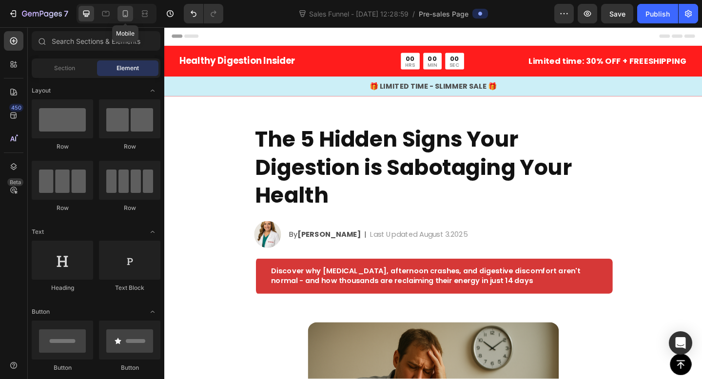
click at [121, 12] on icon at bounding box center [125, 14] width 10 height 10
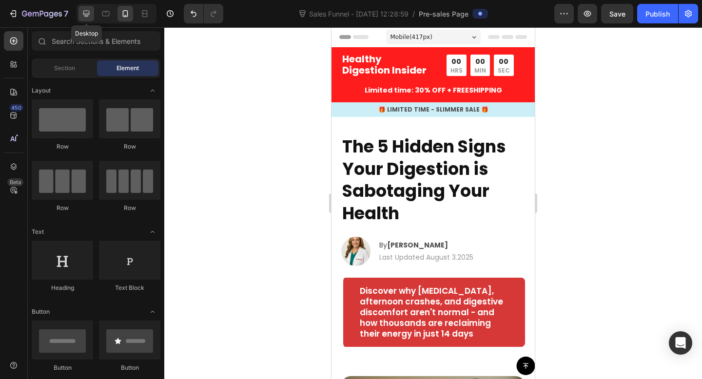
click at [81, 12] on icon at bounding box center [86, 14] width 10 height 10
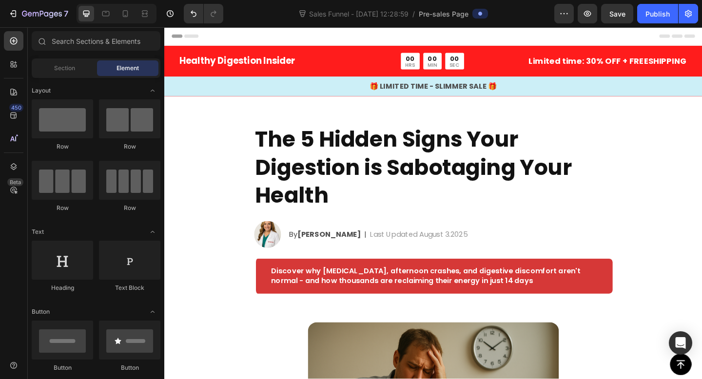
click at [269, 57] on strong "Healthy Digestion Insider" at bounding box center [244, 64] width 126 height 14
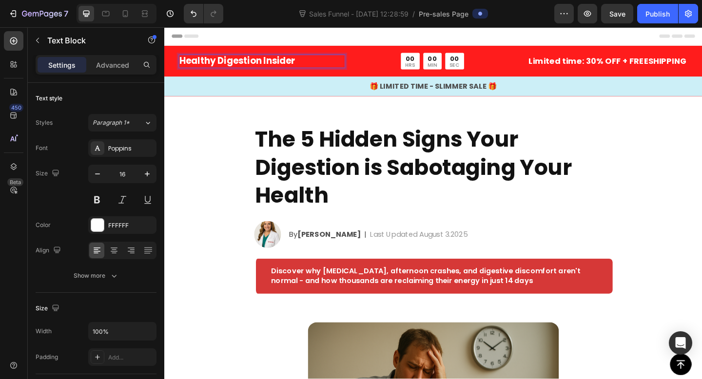
click at [256, 69] on strong "Healthy Digestion Insider" at bounding box center [244, 64] width 126 height 14
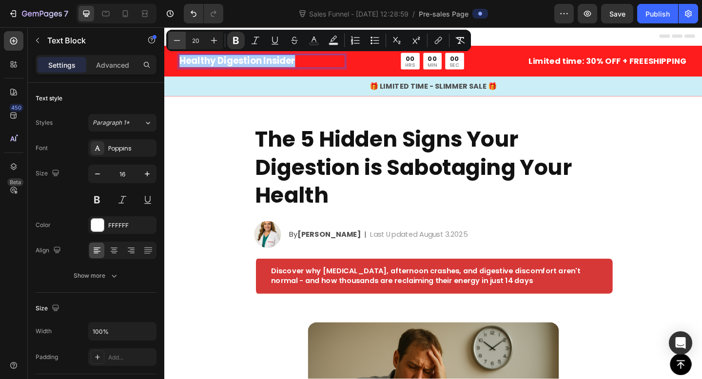
click at [171, 40] on button "Minus" at bounding box center [177, 41] width 18 height 18
type input "18"
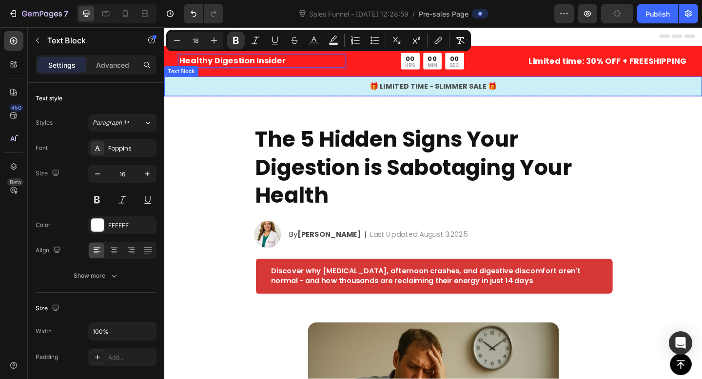
click at [335, 96] on p "🎁 LIMITED TIME - SLIMMER SALE 🎁" at bounding box center [456, 92] width 583 height 12
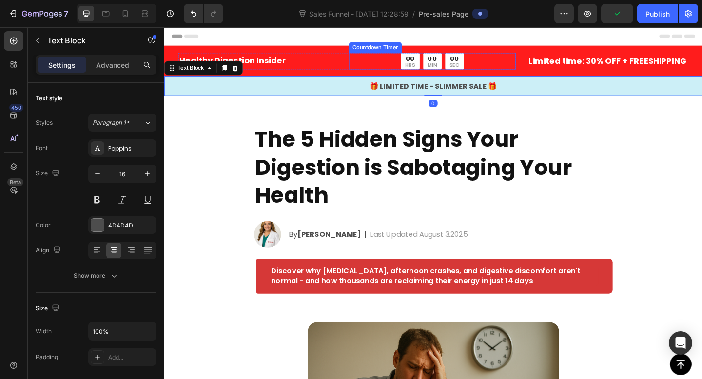
click at [447, 70] on div "00 MIN" at bounding box center [456, 64] width 20 height 18
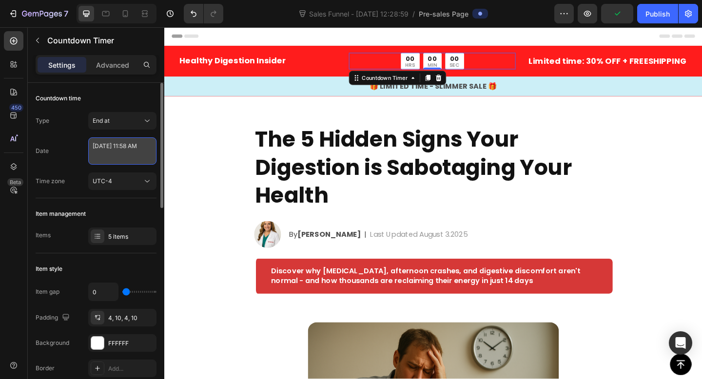
click at [125, 150] on textarea "May 20 2025 11:58 AM" at bounding box center [122, 150] width 68 height 27
select select "11"
select select "58"
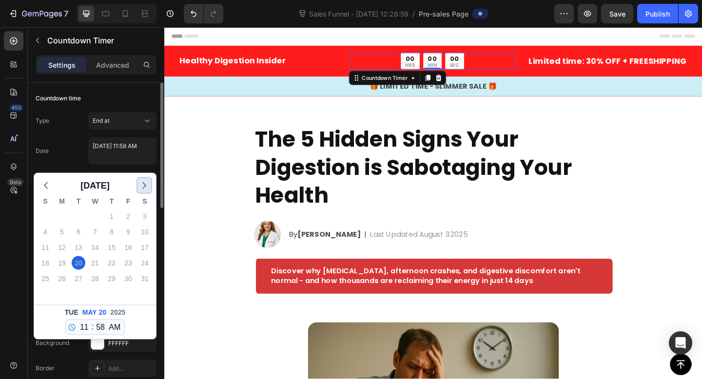
click at [146, 189] on icon "button" at bounding box center [144, 186] width 12 height 12
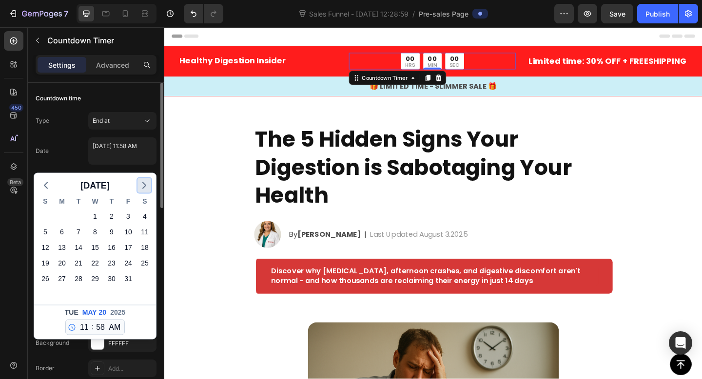
click at [143, 188] on polyline "button" at bounding box center [144, 186] width 3 height 6
click at [43, 185] on icon "button" at bounding box center [46, 186] width 12 height 12
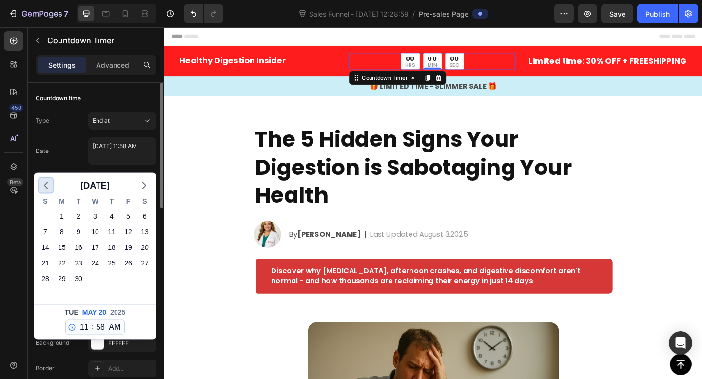
click at [43, 185] on icon "button" at bounding box center [46, 186] width 12 height 12
click at [127, 280] on div "29" at bounding box center [128, 279] width 14 height 14
type textarea "August 29 2025 11:58 AM"
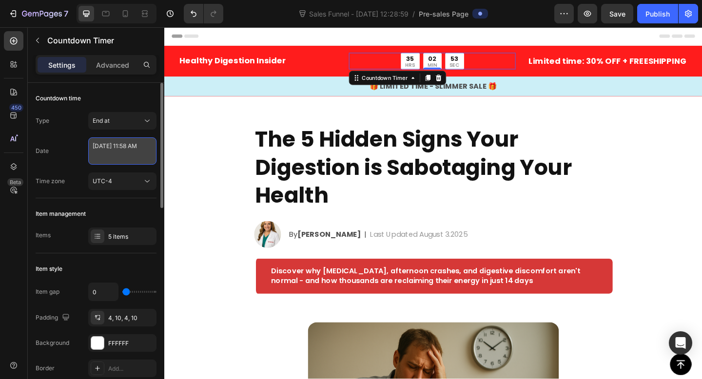
click at [140, 147] on textarea "August 29 2025 11:58 AM" at bounding box center [122, 150] width 68 height 27
select select "11"
select select "58"
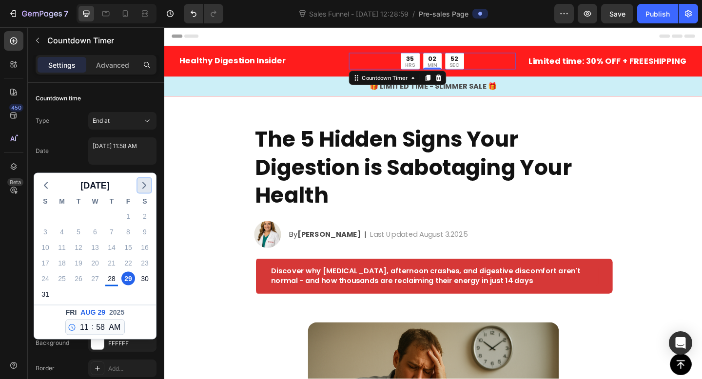
click at [142, 185] on icon "button" at bounding box center [144, 186] width 12 height 12
click at [144, 217] on div "6" at bounding box center [145, 217] width 14 height 14
type textarea "September 06 2025 11:58 AM"
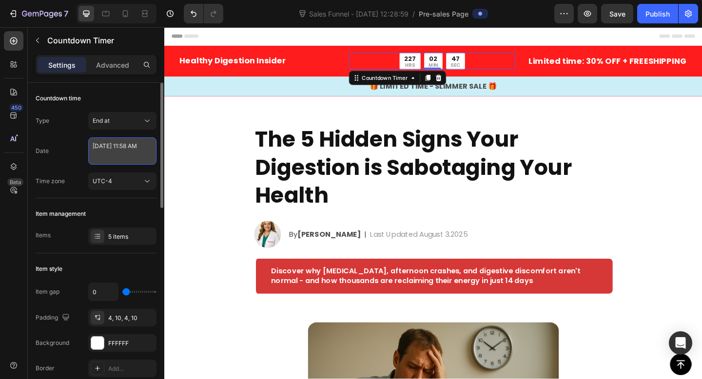
click at [121, 140] on textarea "September 06 2025 11:58 AM" at bounding box center [122, 150] width 68 height 27
select select "11"
select select "58"
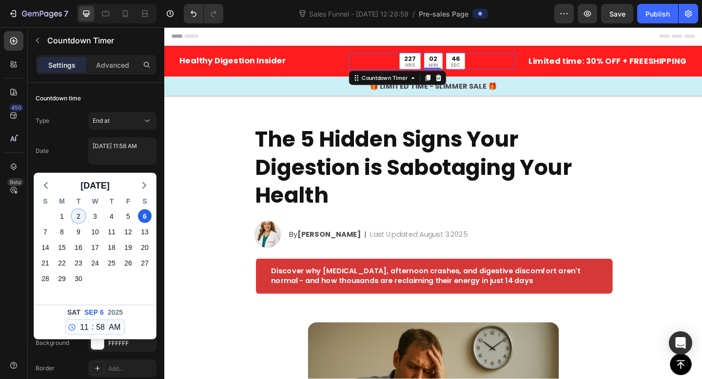
click at [75, 216] on div "2" at bounding box center [79, 217] width 14 height 14
type textarea "September 02 2025 11:58 AM"
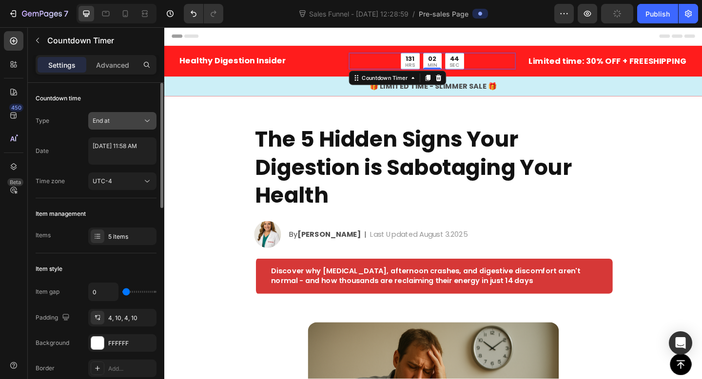
click at [120, 126] on button "End at" at bounding box center [122, 121] width 68 height 18
click at [57, 124] on div "Type End at" at bounding box center [96, 121] width 121 height 18
click at [116, 121] on div "End at" at bounding box center [118, 120] width 50 height 9
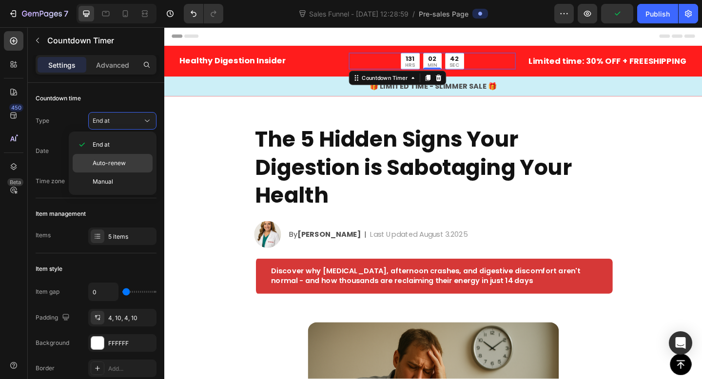
click at [116, 160] on span "Auto-renew" at bounding box center [109, 163] width 33 height 9
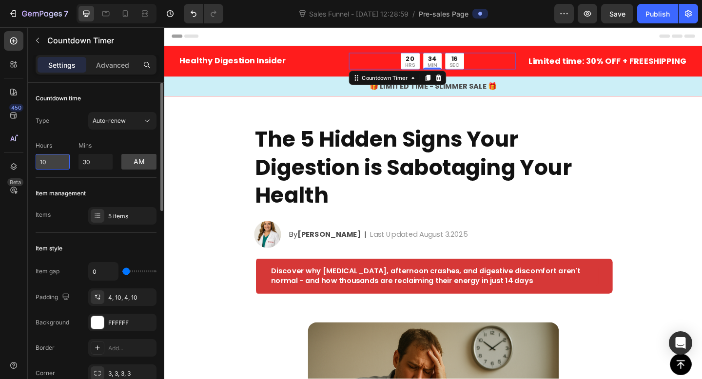
click at [52, 164] on input "10" at bounding box center [53, 162] width 34 height 16
click at [134, 164] on button "am" at bounding box center [138, 162] width 35 height 16
click at [140, 162] on button "pm" at bounding box center [138, 162] width 35 height 16
click at [47, 160] on input "10" at bounding box center [53, 162] width 34 height 16
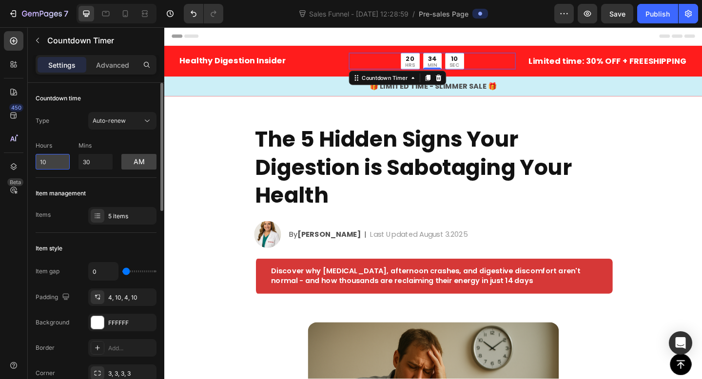
type input "1"
type input "7"
click at [138, 164] on button "am" at bounding box center [138, 162] width 35 height 16
click at [142, 161] on button "pm" at bounding box center [138, 162] width 35 height 16
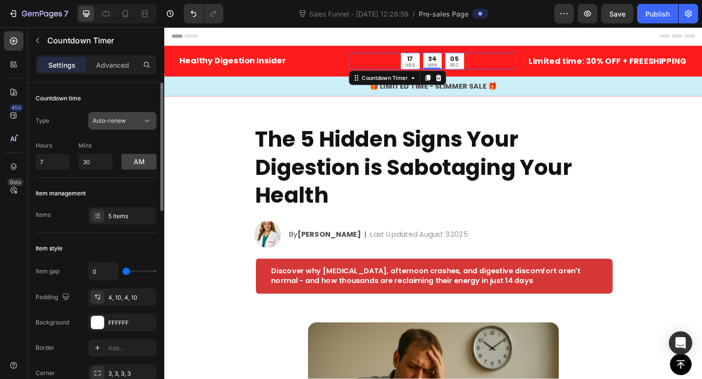
click at [134, 116] on div "Auto-renew" at bounding box center [122, 121] width 59 height 10
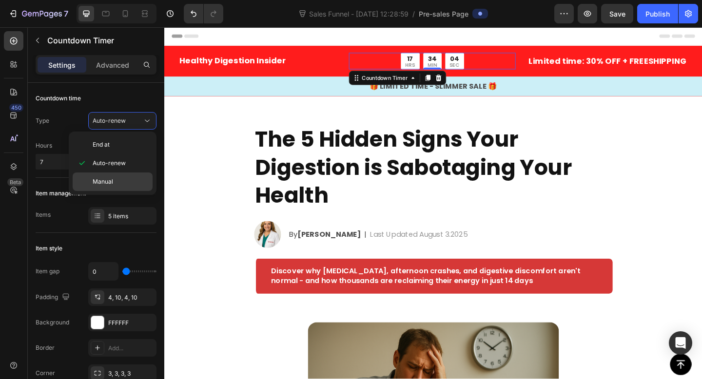
click at [129, 176] on div "Manual" at bounding box center [113, 182] width 80 height 19
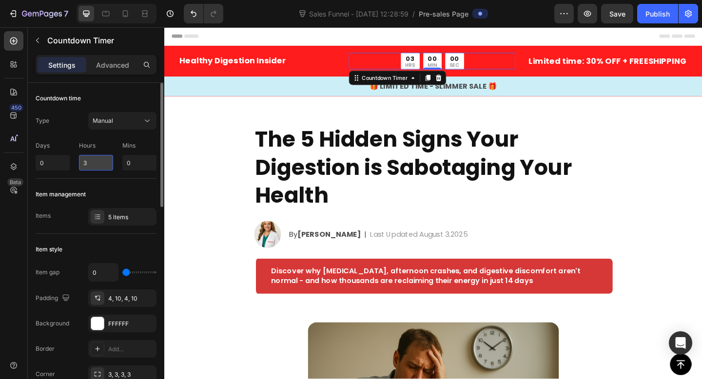
click at [96, 163] on input "3" at bounding box center [96, 163] width 34 height 16
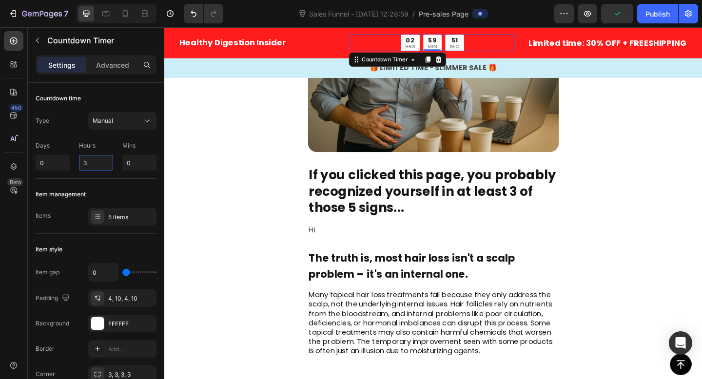
scroll to position [373, 0]
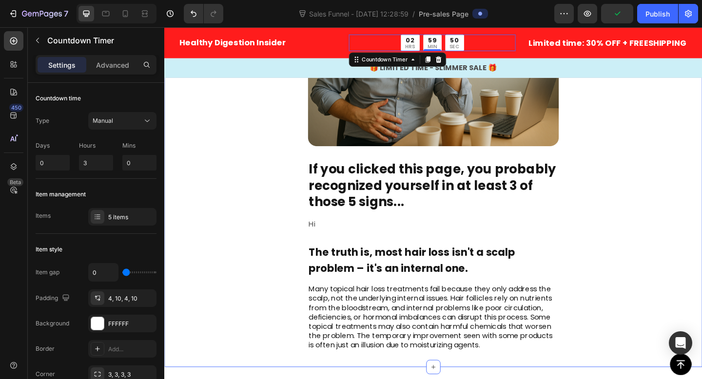
click at [339, 243] on p "Hi" at bounding box center [456, 242] width 271 height 10
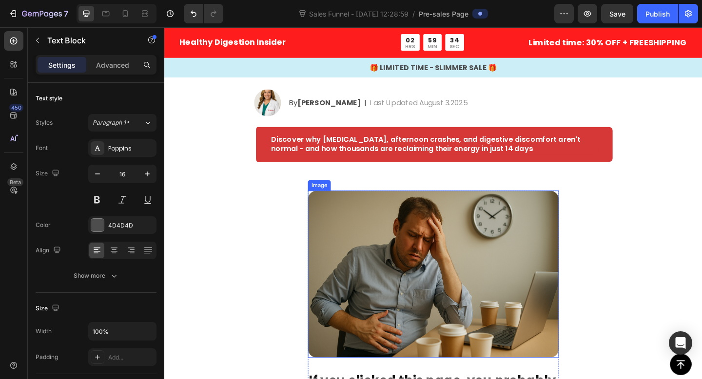
scroll to position [36, 0]
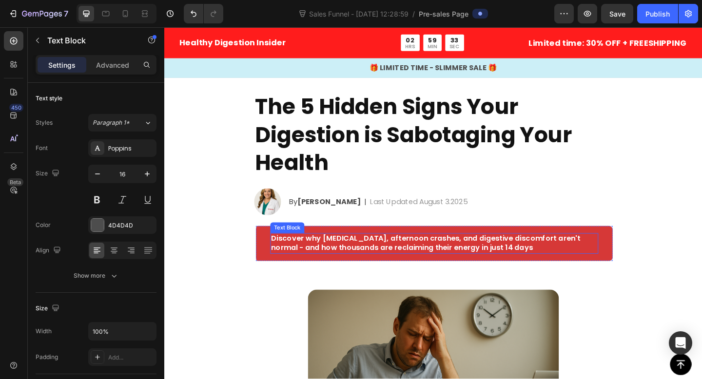
click at [505, 269] on p "Discover why bloating, afternoon crashes, and digestive discomfort aren't norma…" at bounding box center [457, 262] width 355 height 20
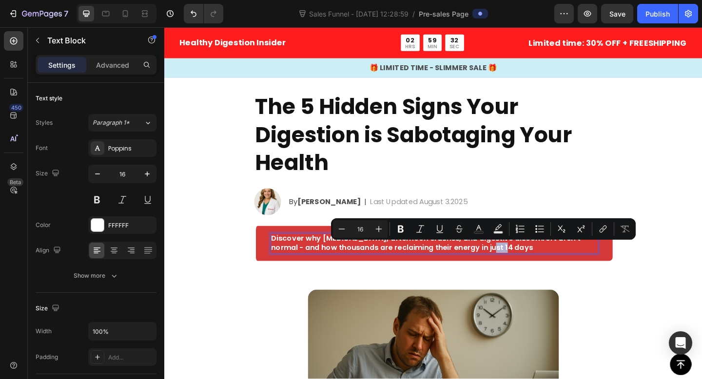
click at [514, 270] on p "Discover why bloating, afternoon crashes, and digestive discomfort aren't norma…" at bounding box center [457, 262] width 355 height 20
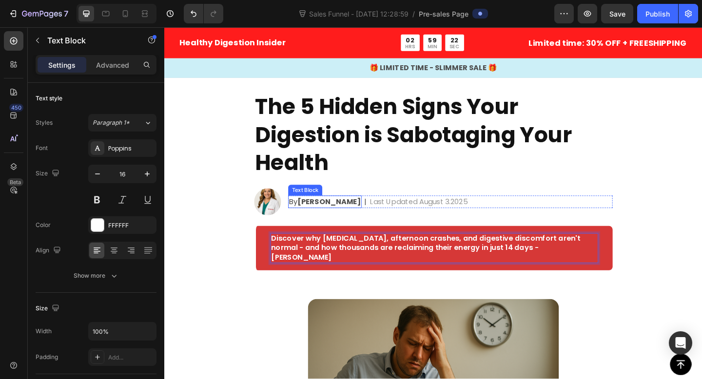
click at [339, 218] on strong "Sarah M." at bounding box center [343, 216] width 69 height 11
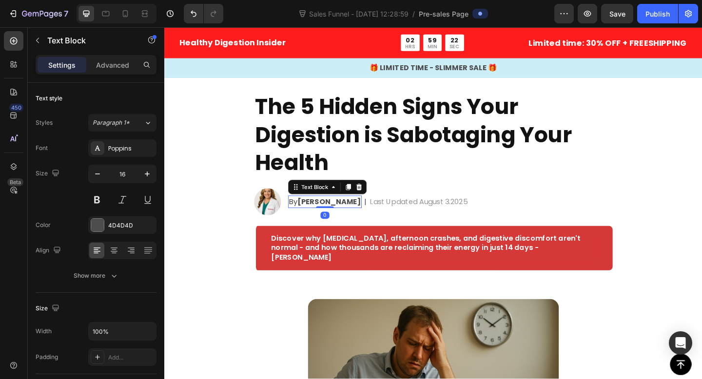
click at [339, 216] on strong "Sarah M." at bounding box center [343, 216] width 69 height 11
click at [311, 213] on strong "Sarah M." at bounding box center [343, 216] width 69 height 11
click at [327, 218] on strong "Dr. Sarah M." at bounding box center [343, 216] width 69 height 11
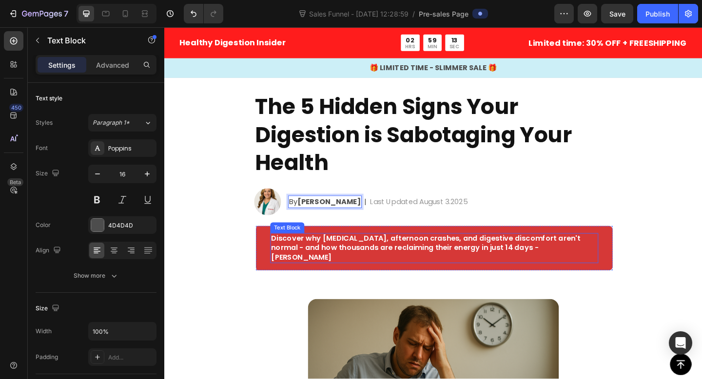
click at [566, 271] on p "Discover why bloating, afternoon crashes, and digestive discomfort aren't norma…" at bounding box center [457, 267] width 355 height 30
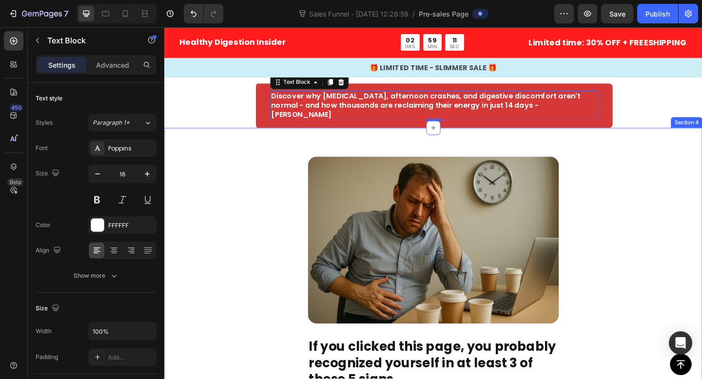
scroll to position [187, 0]
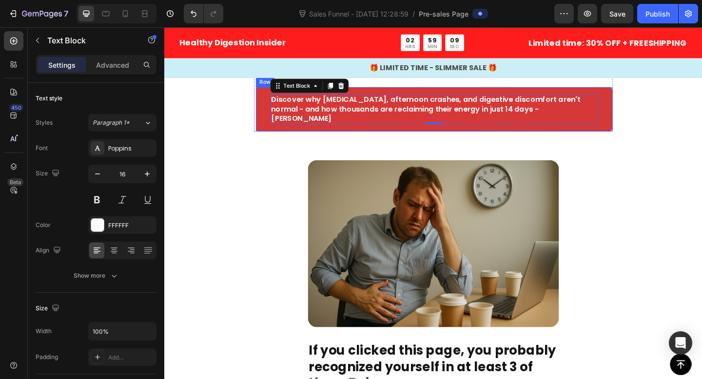
click at [538, 123] on div "Discover why bloating, afternoon crashes, and digestive discomfort aren't norma…" at bounding box center [457, 117] width 390 height 48
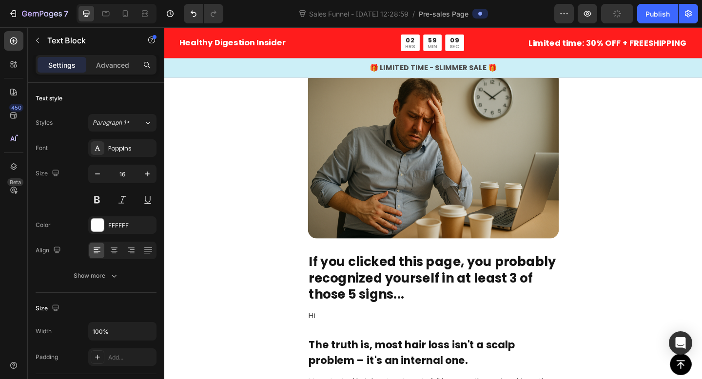
scroll to position [374, 0]
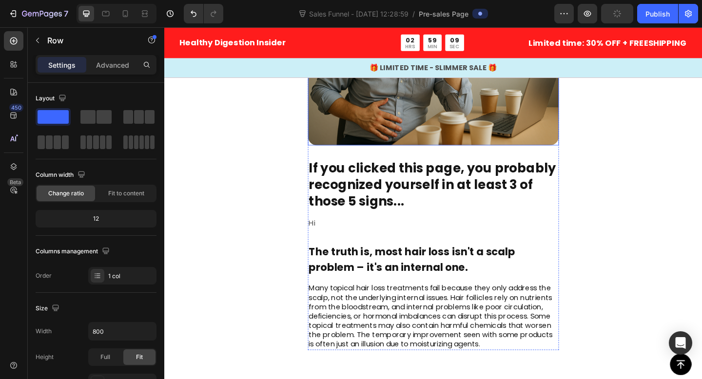
click at [433, 168] on div "Image If you clicked this page, you probably recognized yourself in at least 3 …" at bounding box center [456, 176] width 273 height 404
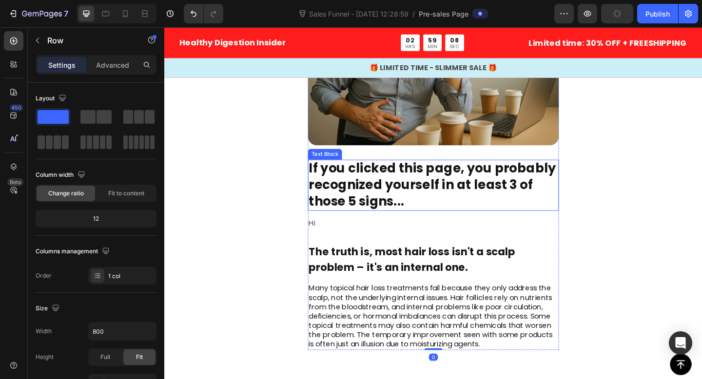
click at [406, 204] on p "If you clicked this page, you probably recognized yourself in at least 3 of tho…" at bounding box center [456, 199] width 271 height 53
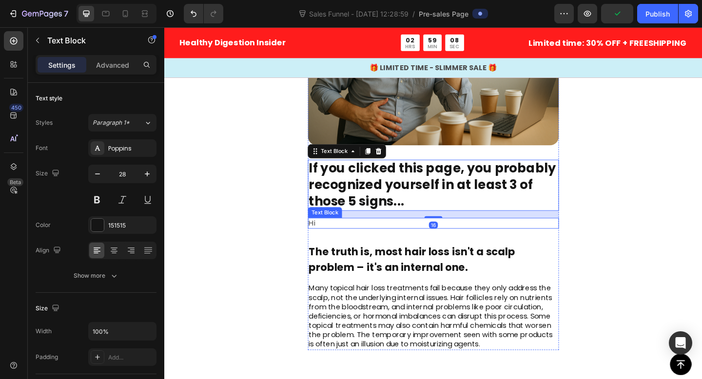
click at [363, 247] on div "Image If you clicked this page, you probably recognized yourself in at least 3 …" at bounding box center [456, 176] width 273 height 404
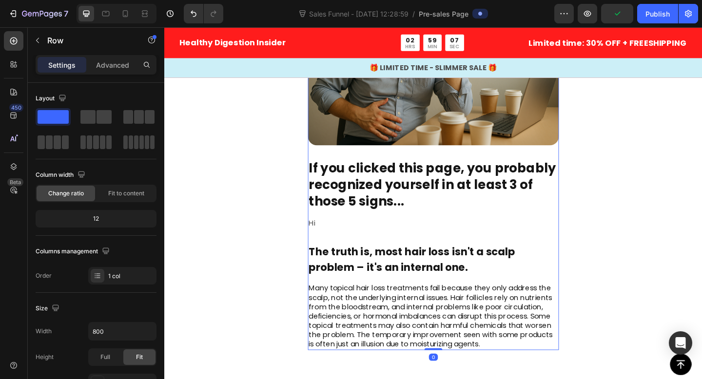
click at [326, 247] on div "Image If you clicked this page, you probably recognized yourself in at least 3 …" at bounding box center [456, 176] width 273 height 404
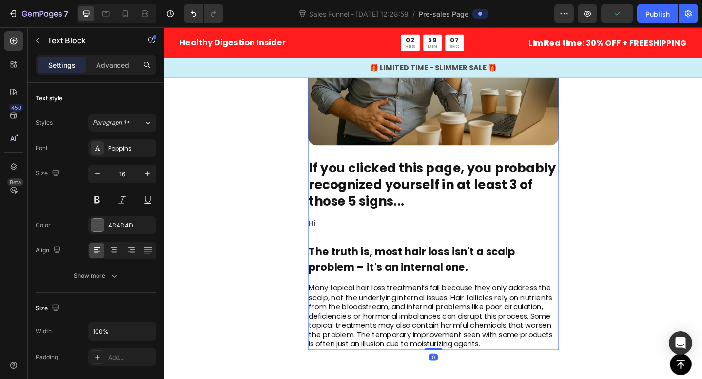
click at [340, 236] on p "Hi" at bounding box center [456, 241] width 271 height 10
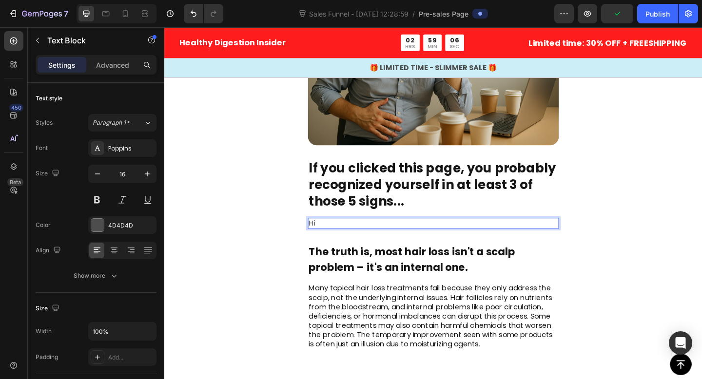
click at [340, 236] on p "Hi" at bounding box center [456, 241] width 271 height 10
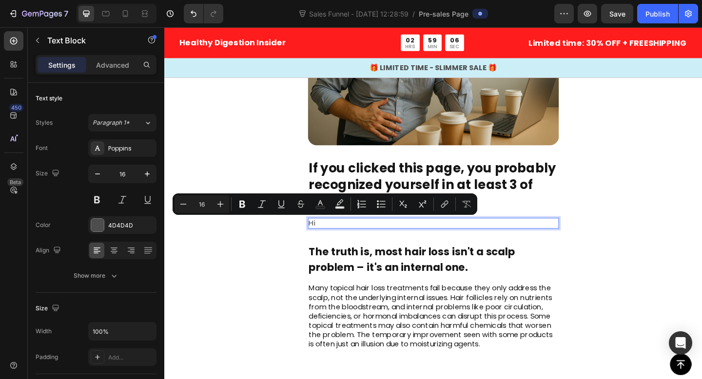
click at [340, 238] on p "Hi" at bounding box center [456, 241] width 271 height 10
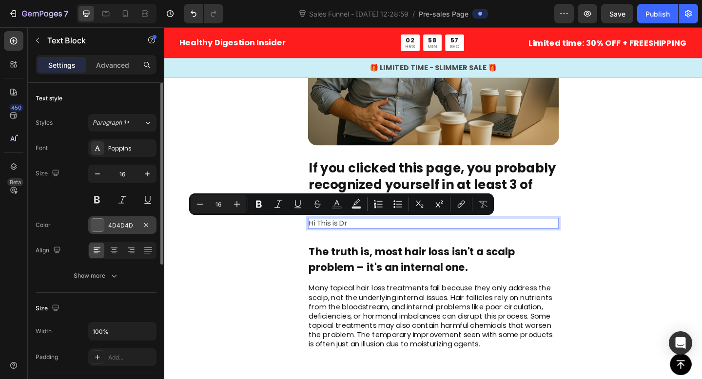
click at [92, 227] on div at bounding box center [97, 225] width 13 height 13
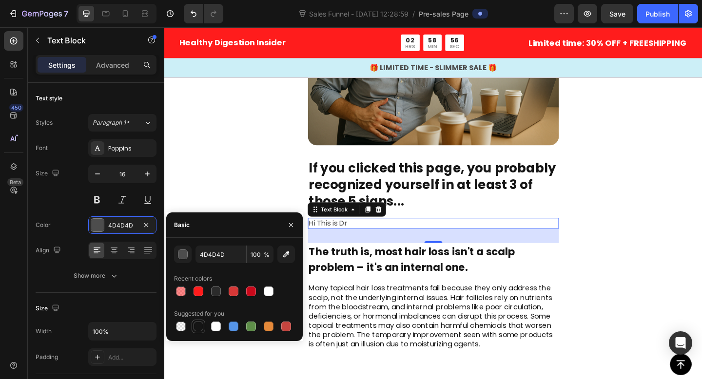
click at [196, 322] on div at bounding box center [198, 327] width 10 height 10
type input "151515"
click at [284, 228] on button "button" at bounding box center [291, 225] width 16 height 16
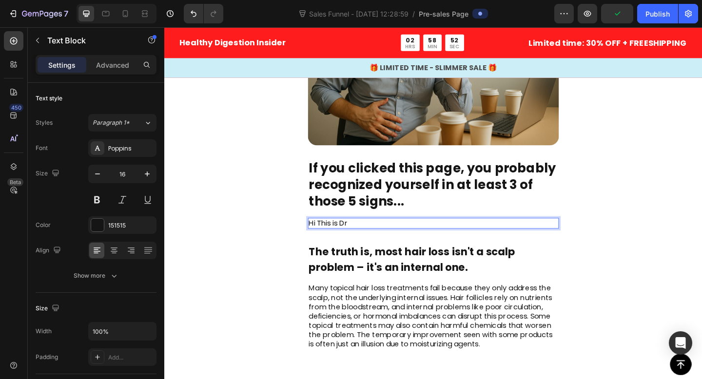
click at [345, 242] on p "Hi This is Dr" at bounding box center [456, 241] width 271 height 10
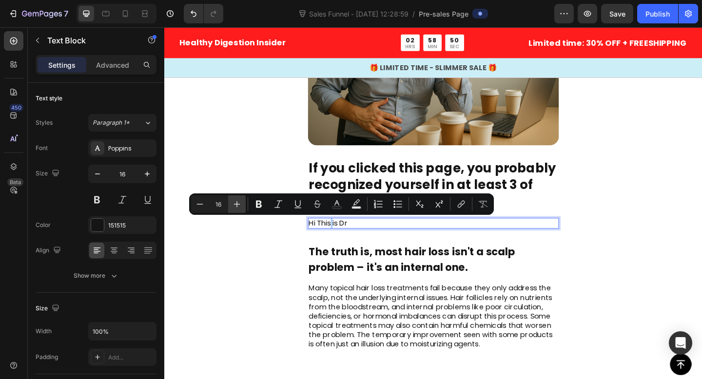
click at [240, 205] on icon "Editor contextual toolbar" at bounding box center [237, 204] width 10 height 10
click at [203, 206] on icon "Editor contextual toolbar" at bounding box center [200, 204] width 10 height 10
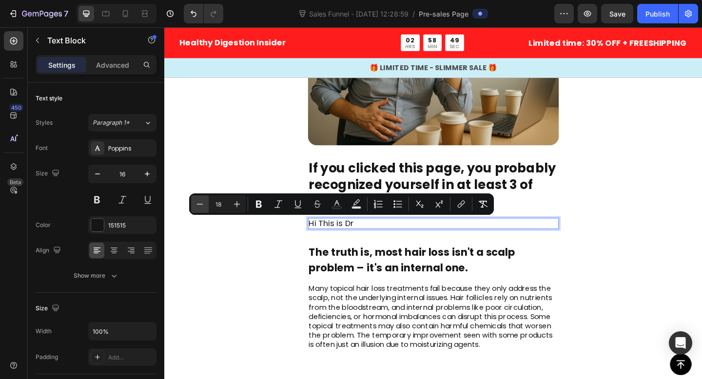
type input "17"
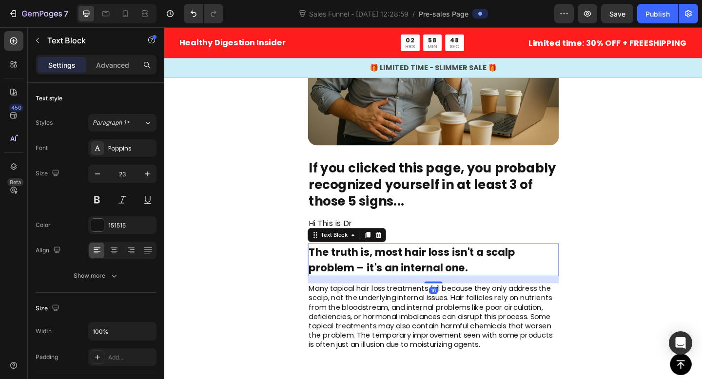
click at [376, 265] on p "The truth is, most hair loss isn't a scalp problem – it's an internal one." at bounding box center [456, 281] width 271 height 34
click at [417, 238] on p "Hi This is Dr" at bounding box center [456, 241] width 271 height 11
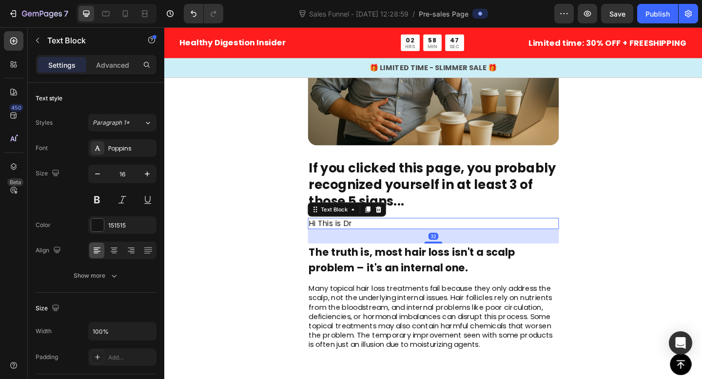
click at [384, 281] on p "The truth is, most hair loss isn't a scalp problem – it's an internal one." at bounding box center [456, 281] width 271 height 34
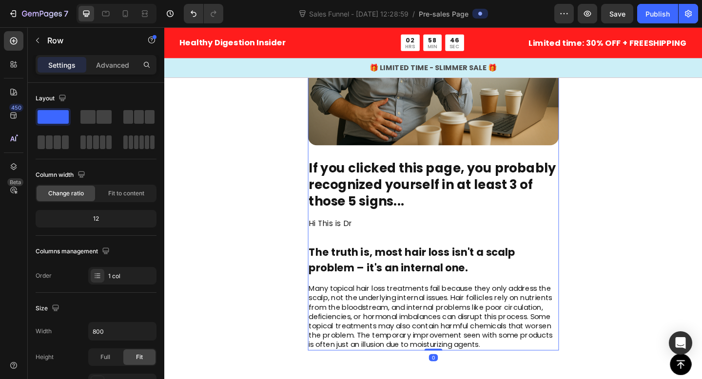
click at [433, 250] on div "Image If you clicked this page, you probably recognized yourself in at least 3 …" at bounding box center [456, 176] width 273 height 405
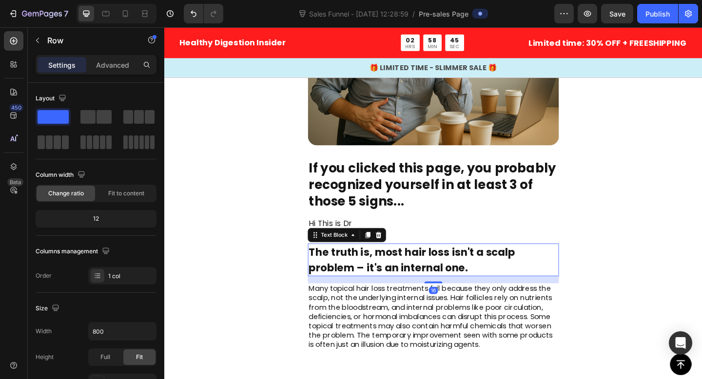
click at [415, 289] on p "The truth is, most hair loss isn't a scalp problem – it's an internal one." at bounding box center [456, 281] width 271 height 34
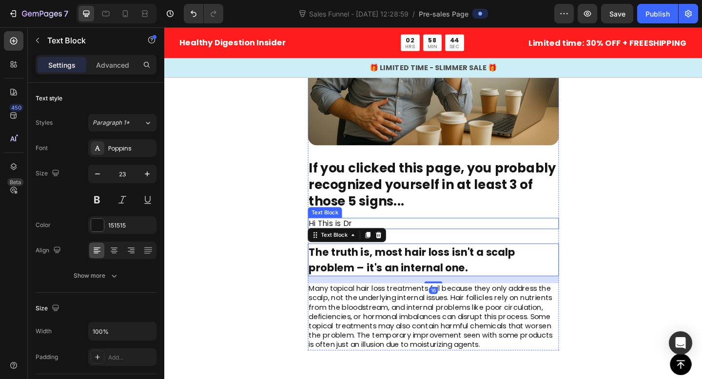
click at [445, 242] on p "Hi This is Dr" at bounding box center [456, 241] width 271 height 11
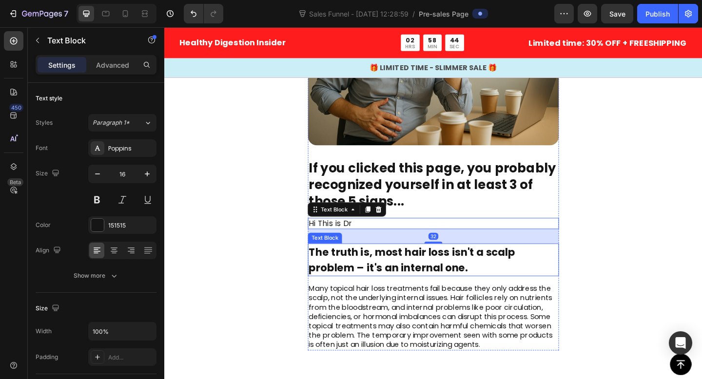
click at [430, 277] on p "The truth is, most hair loss isn't a scalp problem – it's an internal one." at bounding box center [456, 281] width 271 height 34
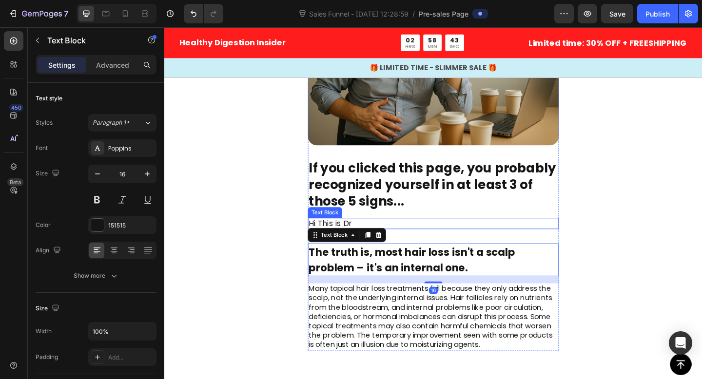
click at [442, 241] on p "Hi This is Dr" at bounding box center [456, 241] width 271 height 11
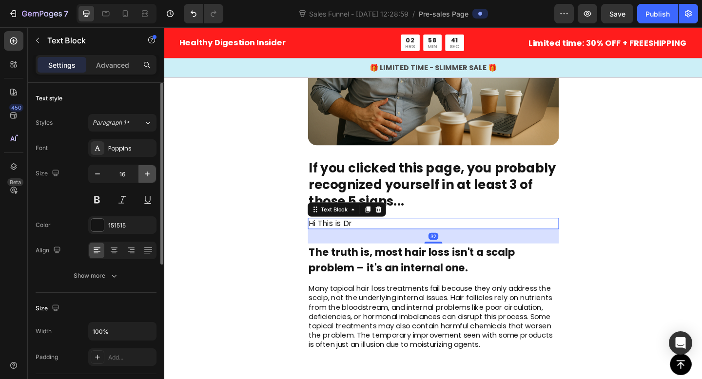
click at [148, 169] on button "button" at bounding box center [147, 174] width 18 height 18
click at [148, 169] on icon "button" at bounding box center [147, 174] width 10 height 10
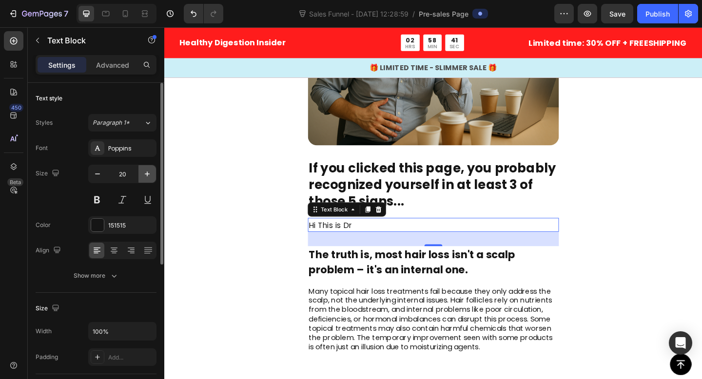
click at [148, 169] on icon "button" at bounding box center [147, 174] width 10 height 10
type input "22"
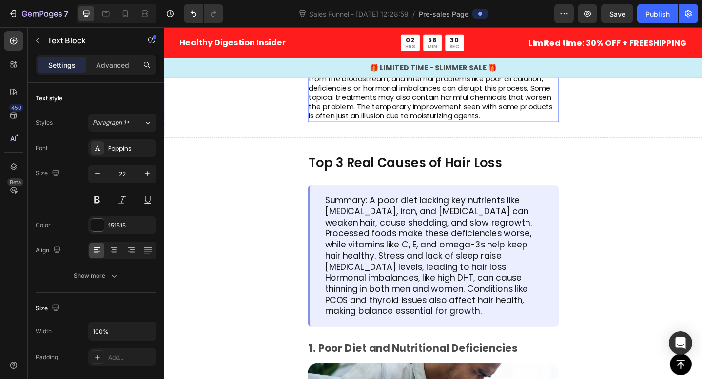
scroll to position [390, 0]
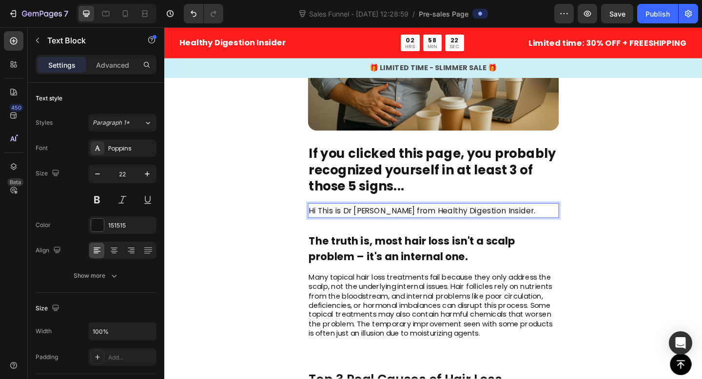
click at [328, 225] on span "Hi This is Dr Sarah from Healthy Digestion Insider." at bounding box center [444, 227] width 246 height 12
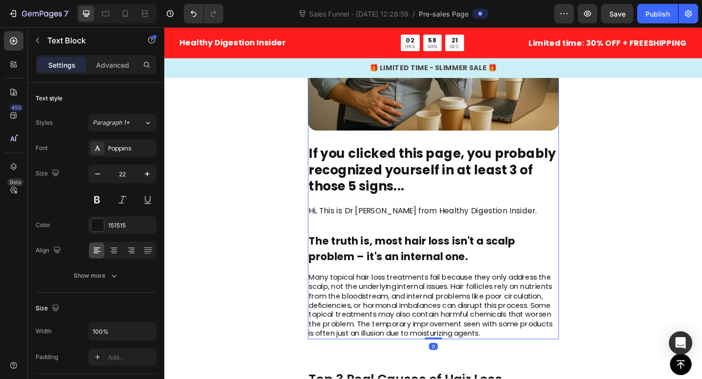
click at [538, 217] on div "Image If you clicked this page, you probably recognized yourself in at least 3 …" at bounding box center [456, 162] width 273 height 409
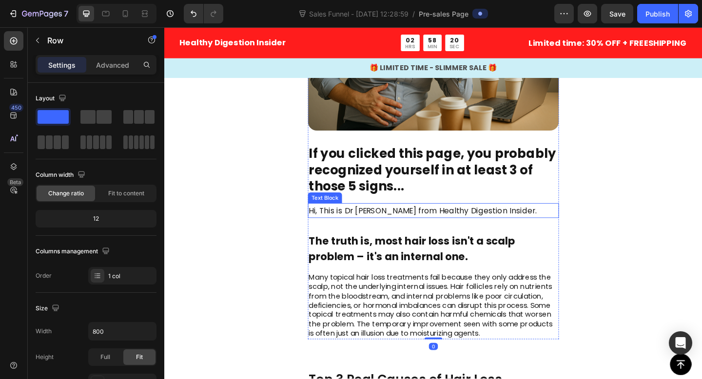
click at [532, 230] on p "Hi, This is Dr Sarah from Healthy Digestion Insider." at bounding box center [456, 227] width 271 height 15
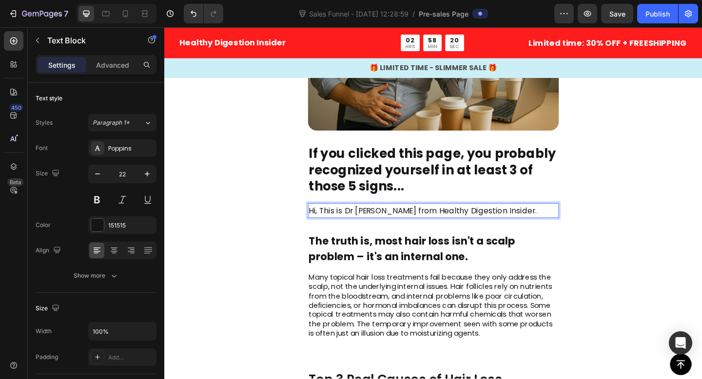
click at [544, 228] on p "Hi, This is Dr Sarah from Healthy Digestion Insider." at bounding box center [456, 227] width 271 height 15
click at [534, 228] on p "Hi, This is Dr Sarah from Healthy Digestion Insider." at bounding box center [456, 227] width 271 height 15
click at [527, 222] on p "Hi, This is Dr Sarah from Healthy Digestion Insider." at bounding box center [456, 227] width 271 height 15
click at [534, 226] on p "Hi, This is Dr Sarah from Healthy Digestion Insider." at bounding box center [456, 227] width 271 height 15
click at [480, 194] on p "If you clicked this page, you probably recognized yourself in at least 3 of tho…" at bounding box center [456, 182] width 271 height 53
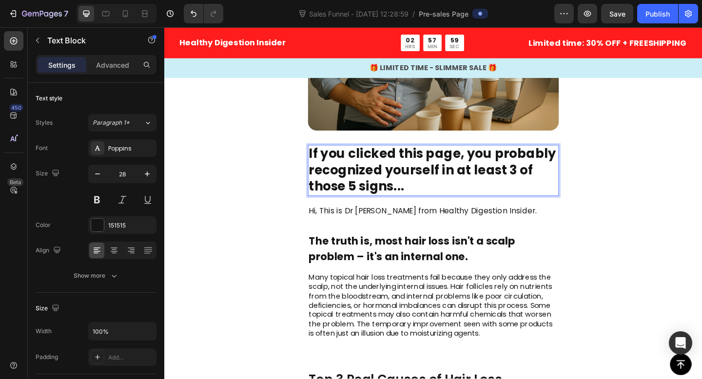
click at [480, 194] on p "If you clicked this page, you probably recognized yourself in at least 3 of tho…" at bounding box center [456, 182] width 271 height 53
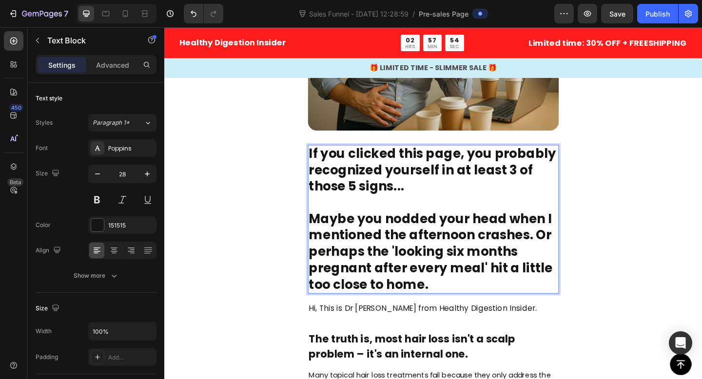
click at [554, 258] on p "Maybe you nodded your head when I mentioned the afternoon crashes. Or perhaps t…" at bounding box center [456, 272] width 271 height 89
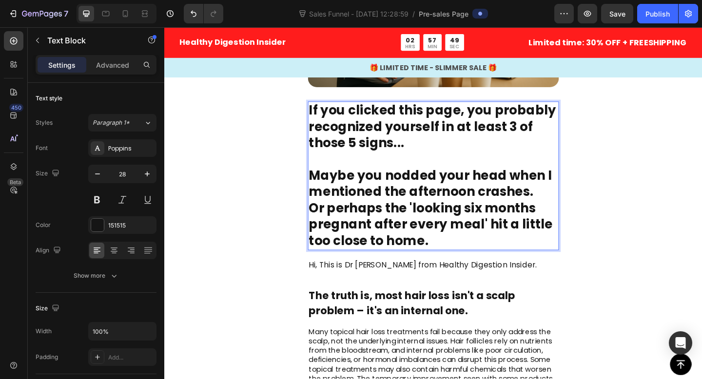
scroll to position [443, 0]
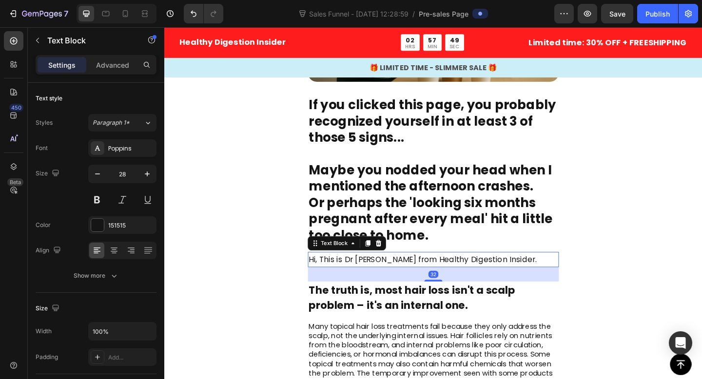
click at [465, 287] on p "Hi, This is Dr Sarah from Healthy Digestion Insider." at bounding box center [456, 280] width 271 height 15
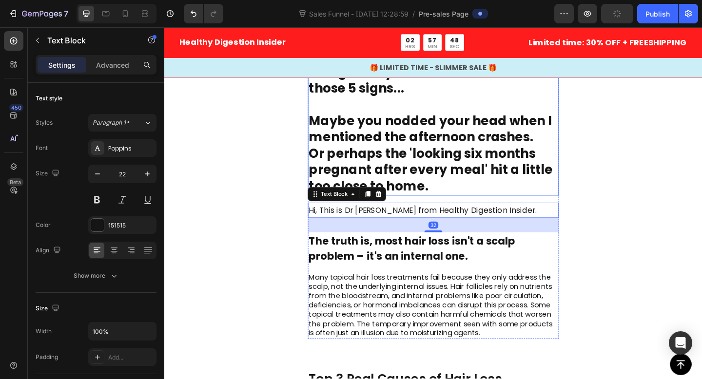
click at [472, 143] on p "Maybe you nodded your head when I mentioned the afternoon crashes." at bounding box center [456, 139] width 271 height 36
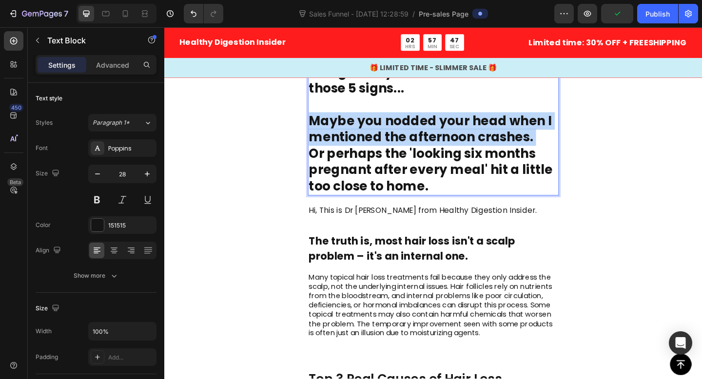
click at [472, 143] on p "Maybe you nodded your head when I mentioned the afternoon crashes." at bounding box center [456, 139] width 271 height 36
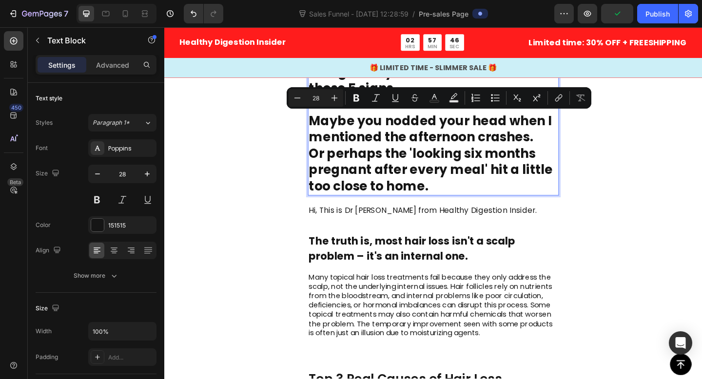
click at [465, 200] on p "Or perhaps the 'looking six months pregnant after every meal' hit a little too …" at bounding box center [456, 182] width 271 height 53
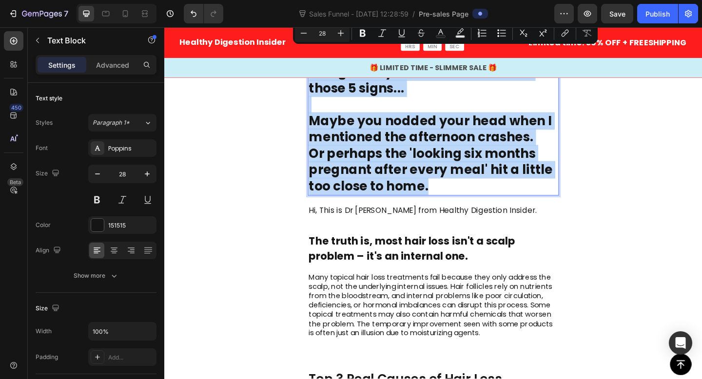
click at [444, 176] on p "Or perhaps the 'looking six months pregnant after every meal' hit a little too …" at bounding box center [456, 182] width 271 height 53
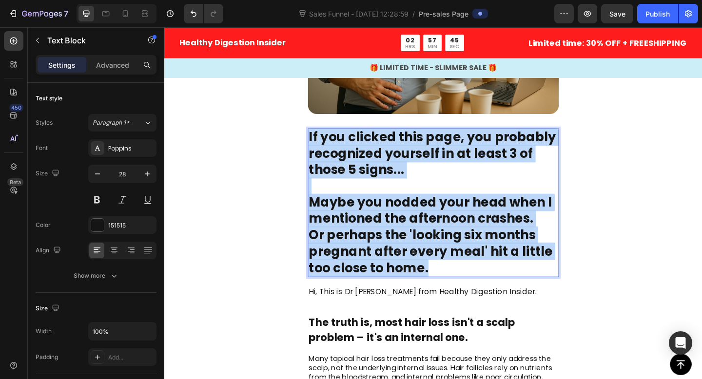
scroll to position [406, 0]
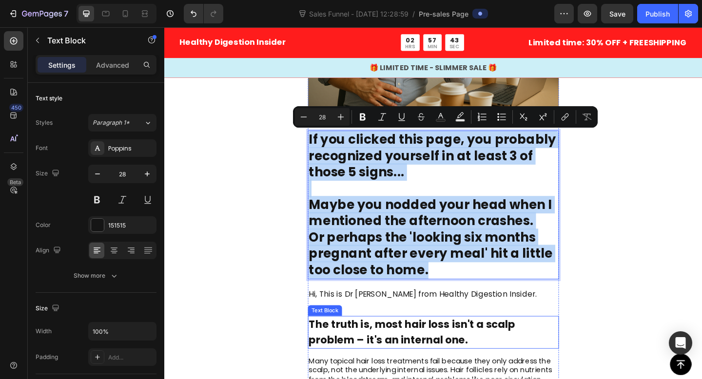
click at [411, 353] on p "The truth is, most hair loss isn't a scalp problem – it's an internal one." at bounding box center [456, 360] width 271 height 34
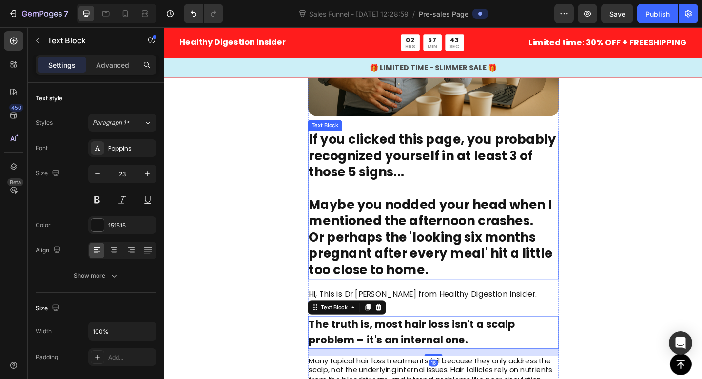
click at [424, 187] on p "If you clicked this page, you probably recognized yourself in at least 3 of tho…" at bounding box center [456, 167] width 271 height 53
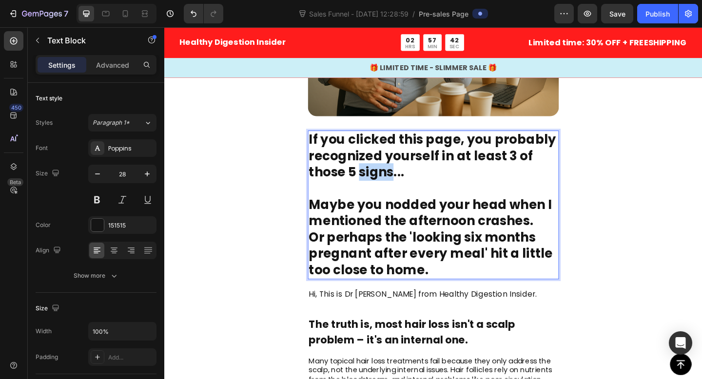
click at [378, 194] on p "If you clicked this page, you probably recognized yourself in at least 3 of tho…" at bounding box center [456, 167] width 271 height 53
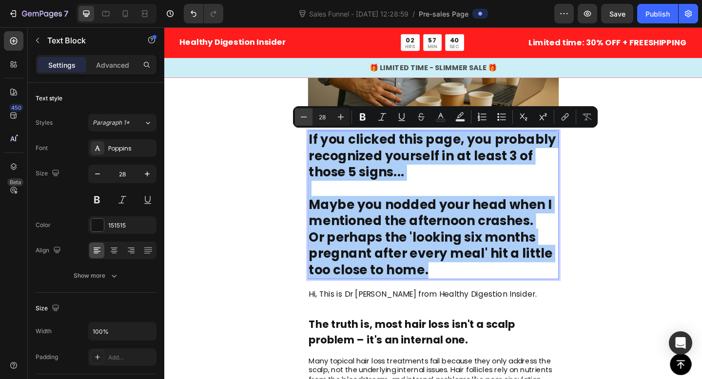
click at [307, 118] on icon "Editor contextual toolbar" at bounding box center [304, 117] width 10 height 10
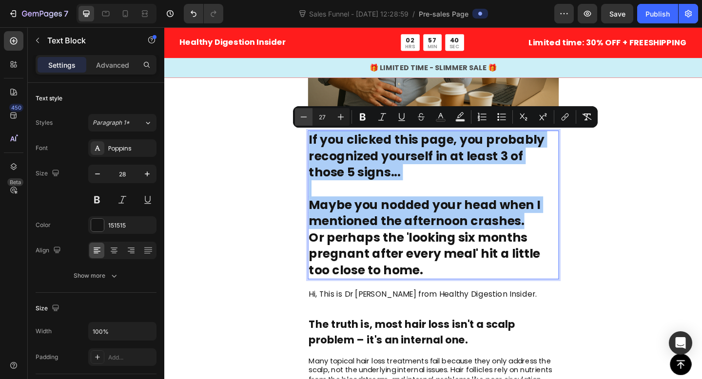
click at [307, 118] on icon "Editor contextual toolbar" at bounding box center [304, 117] width 10 height 10
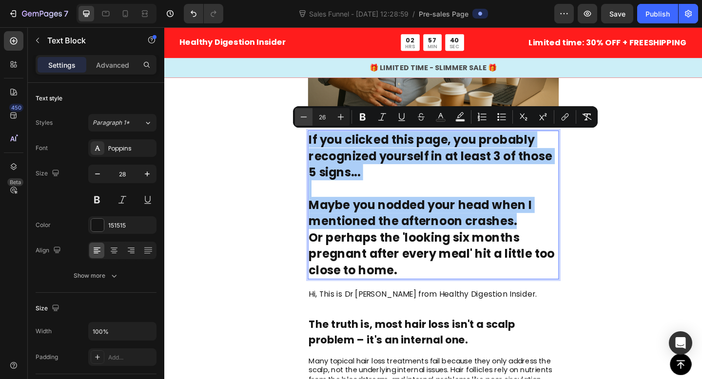
click at [307, 118] on icon "Editor contextual toolbar" at bounding box center [304, 117] width 10 height 10
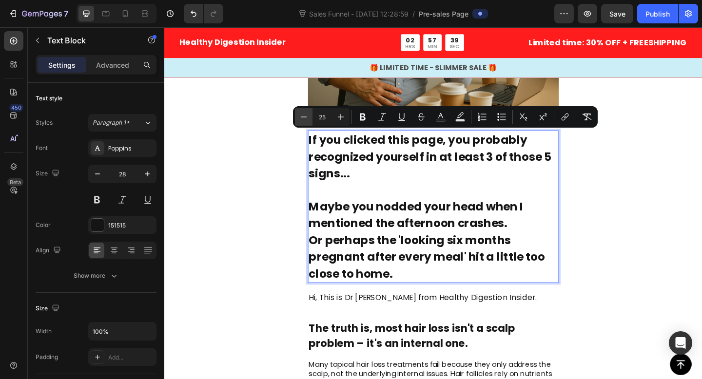
click at [307, 118] on icon "Editor contextual toolbar" at bounding box center [304, 117] width 10 height 10
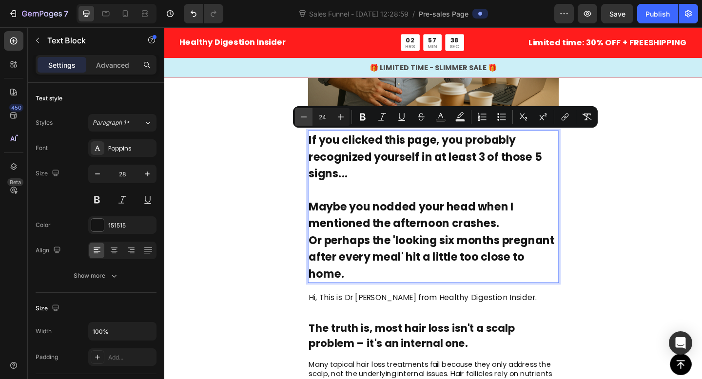
click at [307, 118] on icon "Editor contextual toolbar" at bounding box center [304, 117] width 10 height 10
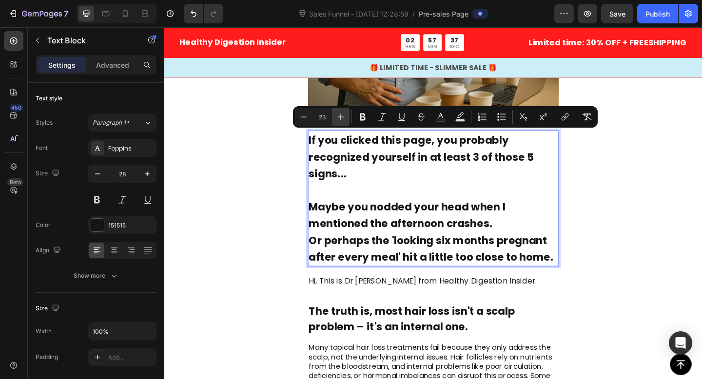
click at [344, 115] on icon "Editor contextual toolbar" at bounding box center [341, 117] width 10 height 10
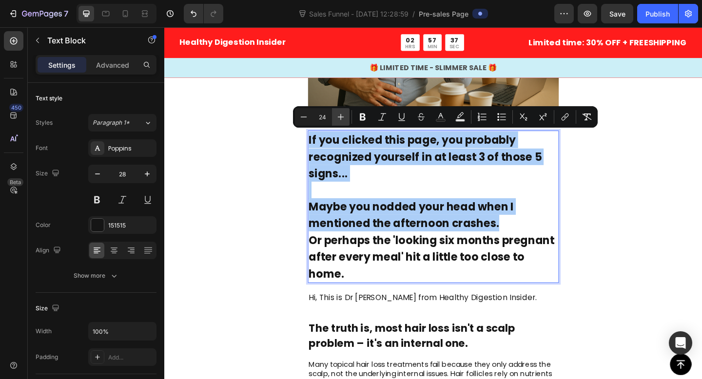
click at [344, 115] on icon "Editor contextual toolbar" at bounding box center [341, 117] width 10 height 10
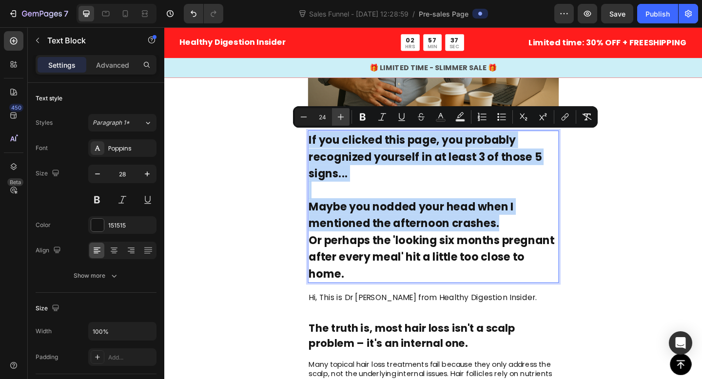
type input "25"
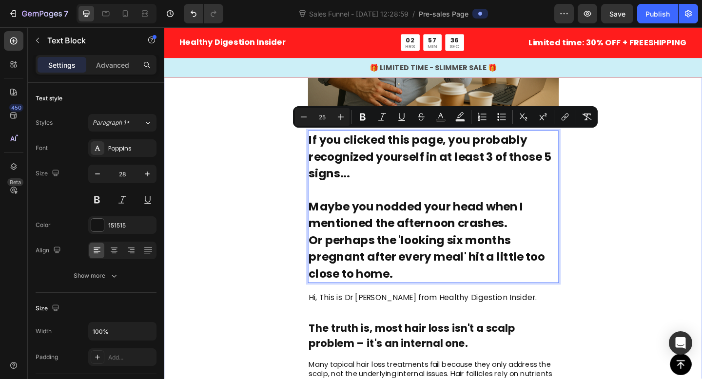
click at [277, 222] on div "Image If you clicked this page, you probably recognized yourself in at least 3 …" at bounding box center [456, 195] width 585 height 568
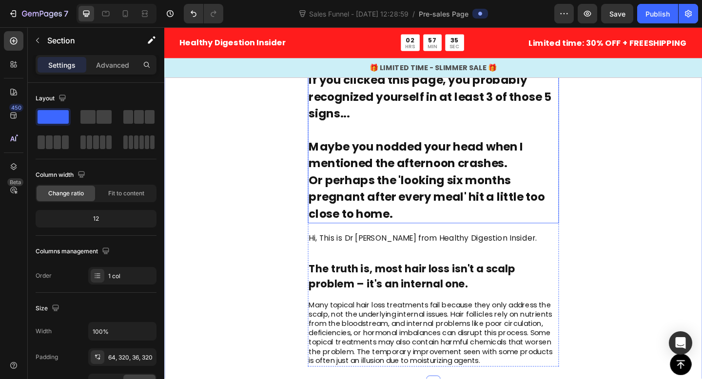
click at [380, 186] on span "Or perhaps the 'looking six months pregnant after every meal' hit a little too …" at bounding box center [449, 213] width 257 height 54
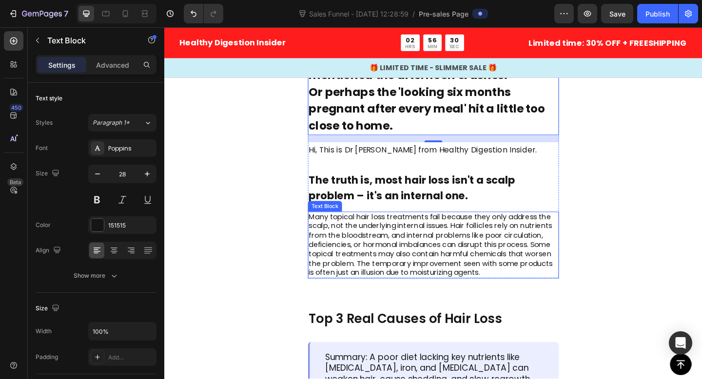
scroll to position [521, 0]
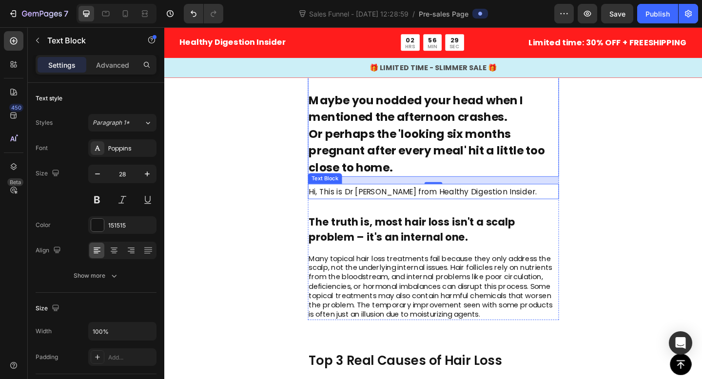
click at [406, 209] on span "Hi, This is Dr Sarah from Healthy Digestion Insider." at bounding box center [445, 206] width 248 height 12
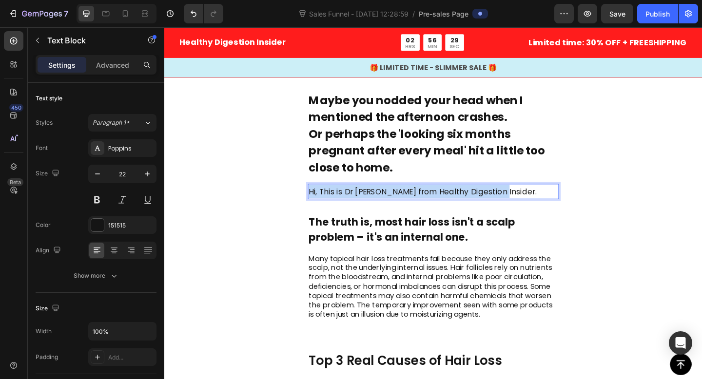
click at [406, 209] on span "Hi, This is Dr Sarah from Healthy Digestion Insider." at bounding box center [445, 206] width 248 height 12
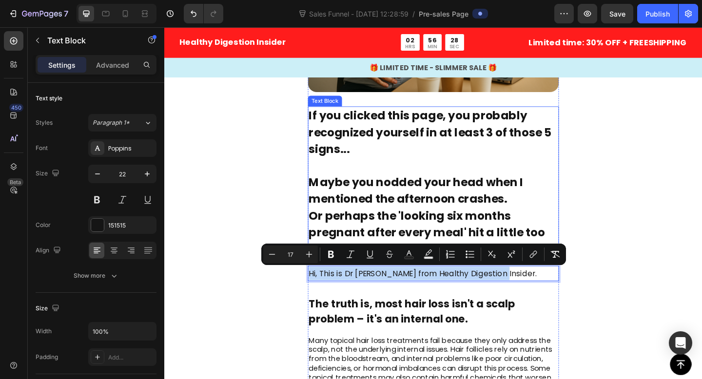
click at [413, 205] on span "Maybe you nodded your head when I mentioned the afternoon crashes." at bounding box center [437, 205] width 233 height 35
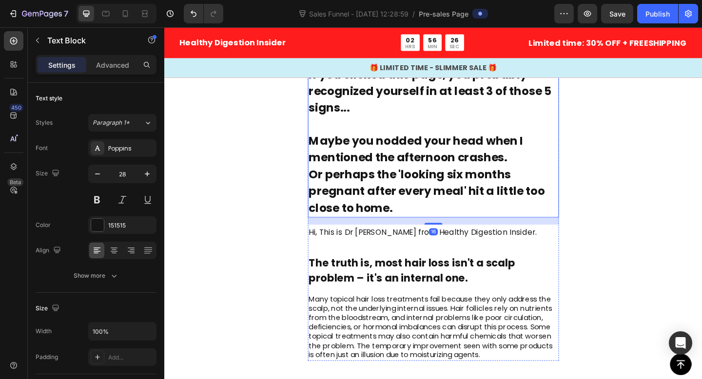
scroll to position [328, 0]
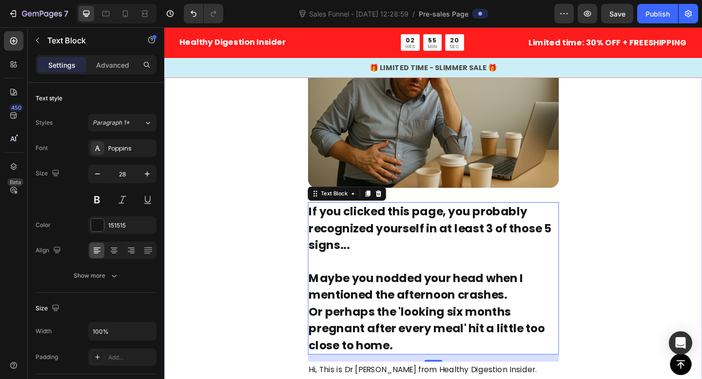
click at [277, 236] on div "Image If you clicked this page, you probably recognized yourself in at least 3 …" at bounding box center [456, 273] width 585 height 568
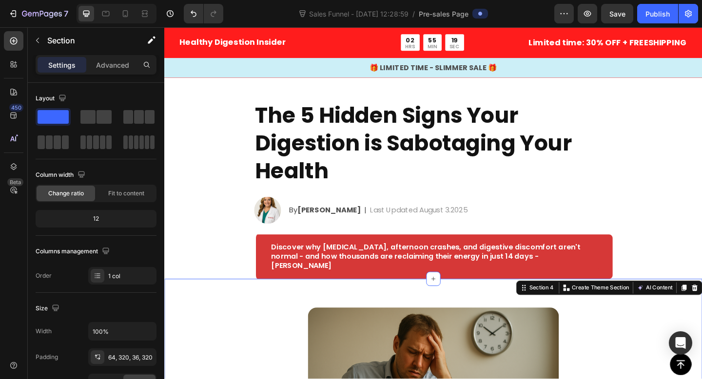
scroll to position [0, 0]
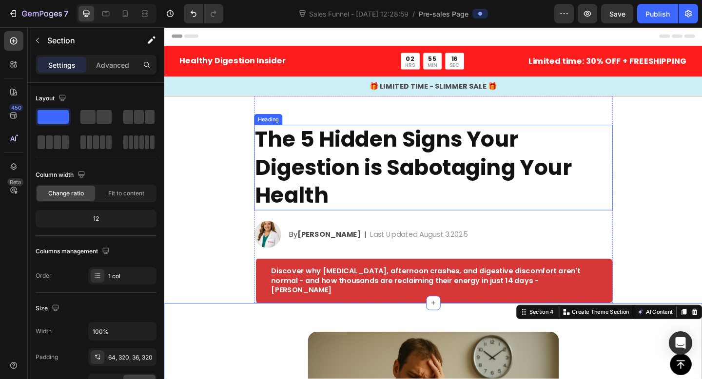
click at [329, 157] on h2 "The 5 Hidden Signs Your Digestion is Sabotaging Your Health" at bounding box center [457, 180] width 390 height 93
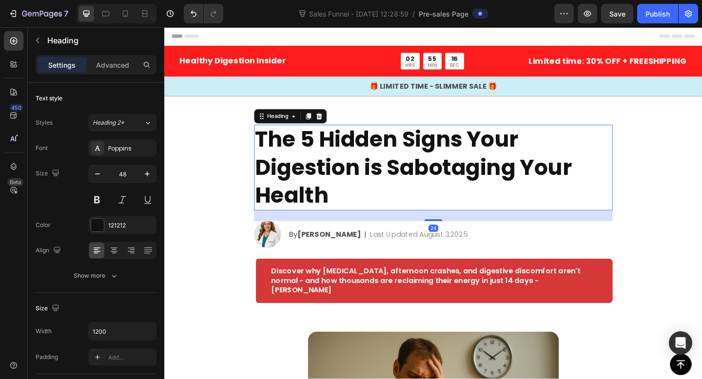
click at [329, 157] on h2 "The 5 Hidden Signs Your Digestion is Sabotaging Your Health" at bounding box center [457, 180] width 390 height 93
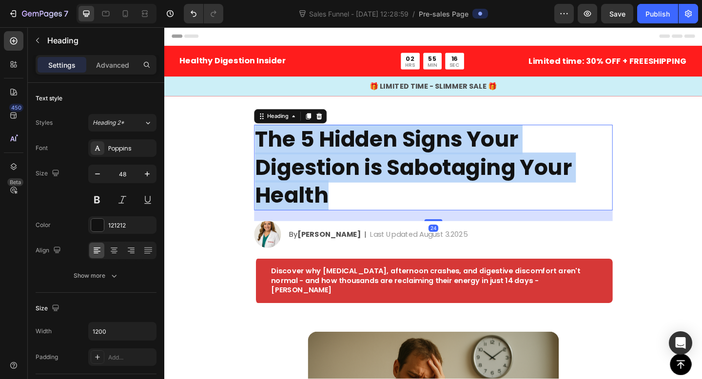
click at [329, 157] on p "The 5 Hidden Signs Your Digestion is Sabotaging Your Health" at bounding box center [457, 179] width 388 height 91
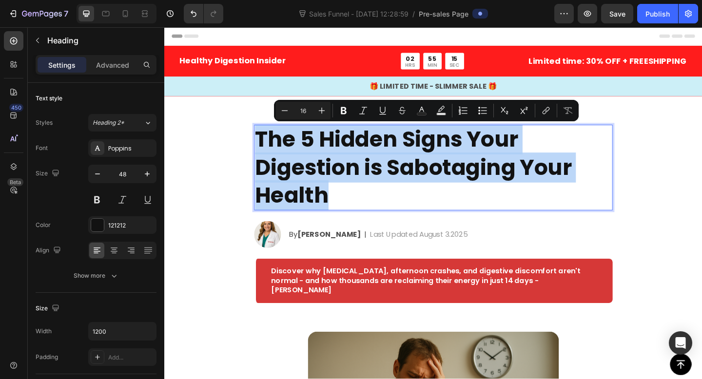
click at [258, 146] on section "The 5 Hidden Signs Your Digestion is Sabotaging Your Health Heading 24 Image By…" at bounding box center [456, 214] width 405 height 225
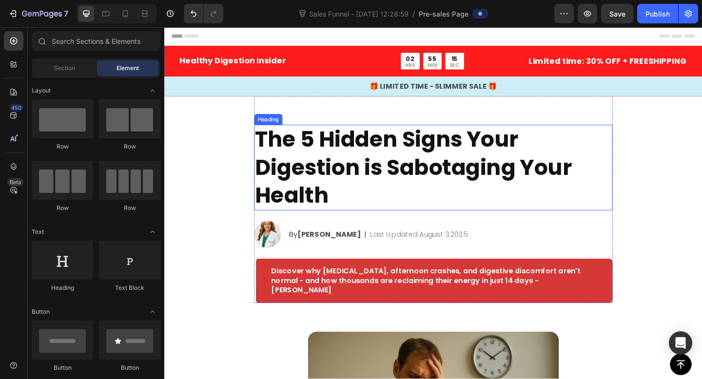
click at [273, 155] on p "The 5 Hidden Signs Your Digestion is Sabotaging Your Health" at bounding box center [457, 179] width 388 height 91
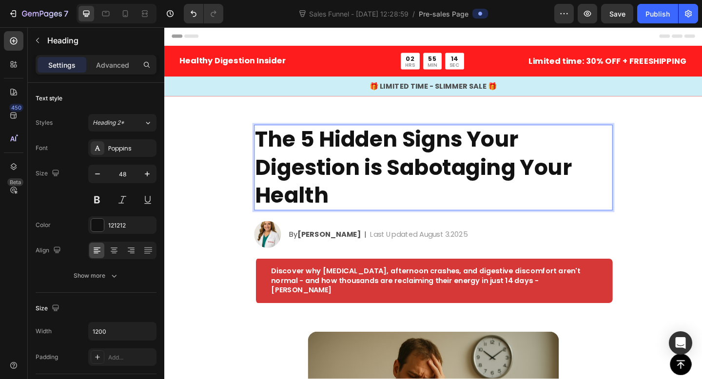
click at [272, 155] on p "The 5 Hidden Signs Your Digestion is Sabotaging Your Health" at bounding box center [457, 179] width 388 height 91
click at [266, 153] on p "The 5 Hidden Signs Your Digestion is Sabotaging Your Health" at bounding box center [457, 179] width 388 height 91
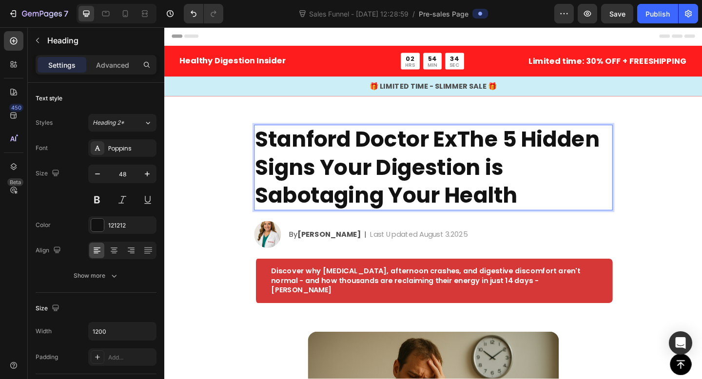
click at [401, 153] on p "Stanford Doctor ExThe 5 Hidden Signs Your Digestion is Sabotaging Your Health" at bounding box center [457, 179] width 388 height 91
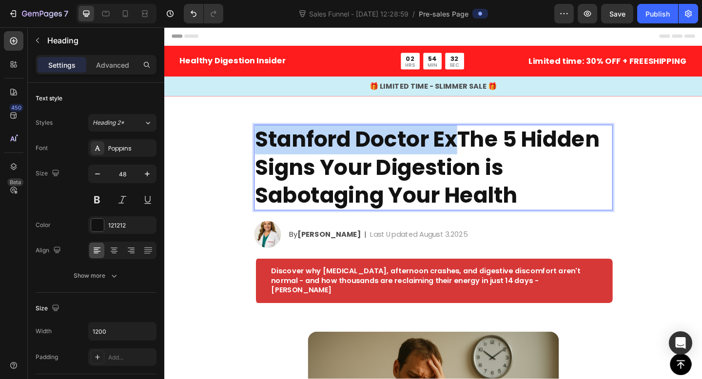
drag, startPoint x: 480, startPoint y: 154, endPoint x: 262, endPoint y: 156, distance: 217.4
click at [263, 156] on p "Stanford Doctor ExThe 5 Hidden Signs Your Digestion is Sabotaging Your Health" at bounding box center [457, 179] width 388 height 91
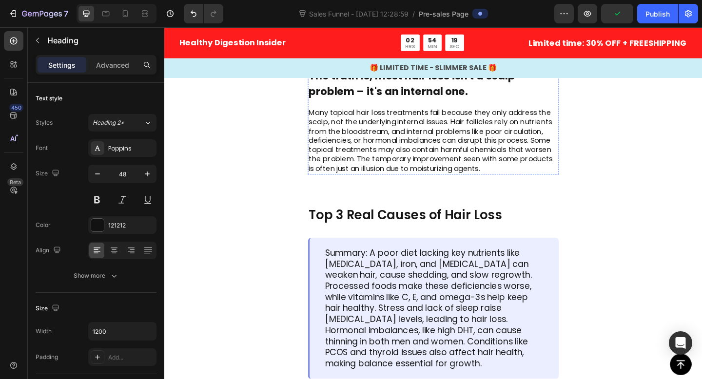
scroll to position [781, 0]
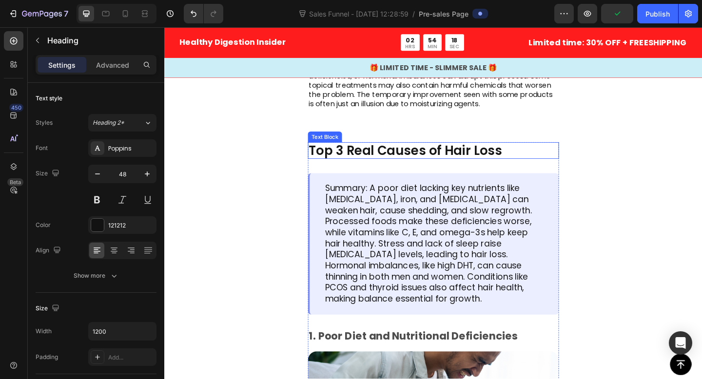
click at [411, 163] on p "Top 3 Real Causes of Hair Loss" at bounding box center [456, 162] width 271 height 17
click at [366, 165] on p "Top 3 Real Causes of Hair Loss" at bounding box center [456, 162] width 271 height 17
click at [355, 165] on p "Top 3 Real Causes of Hair Loss" at bounding box center [456, 162] width 271 height 17
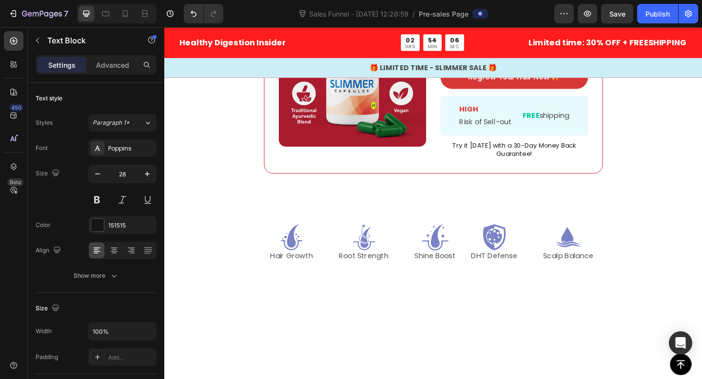
scroll to position [1969, 0]
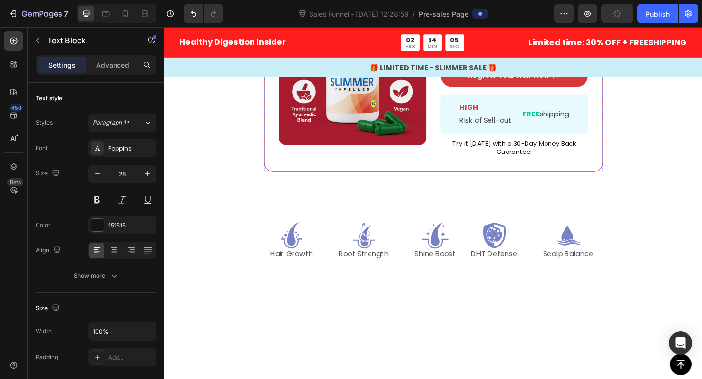
click at [551, 23] on div "00 MIN" at bounding box center [558, 11] width 23 height 21
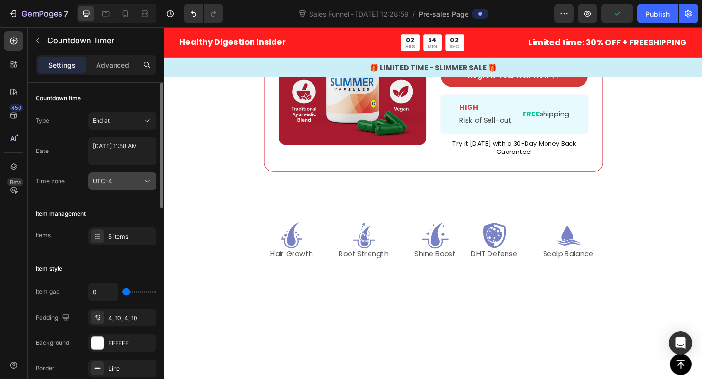
click at [128, 180] on div "UTC-4" at bounding box center [118, 181] width 50 height 9
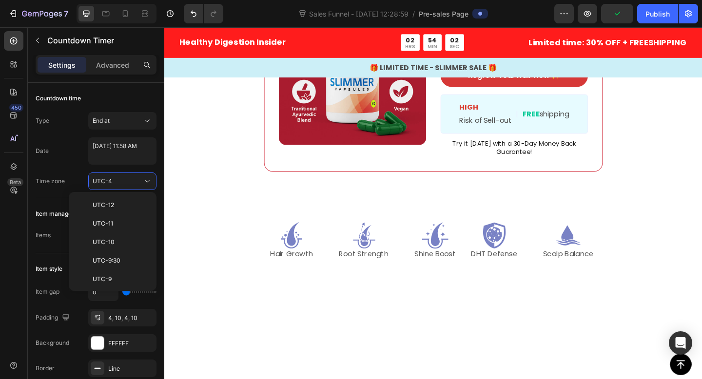
scroll to position [105, 0]
click at [119, 253] on div "Countdown time Type End at Date May 20 2025 11:58 AM Time zone UTC-4" at bounding box center [96, 331] width 121 height 157
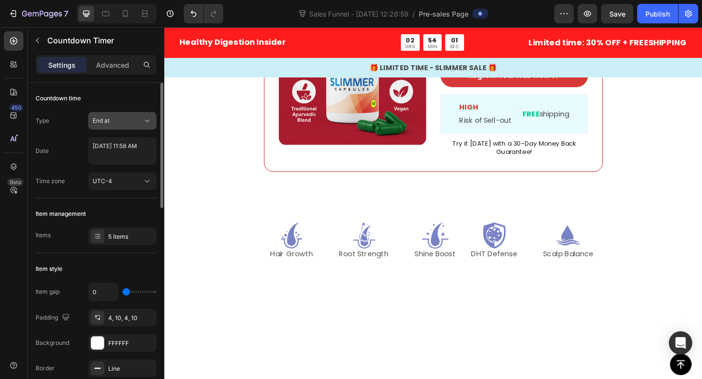
click at [118, 119] on div "End at" at bounding box center [118, 120] width 50 height 9
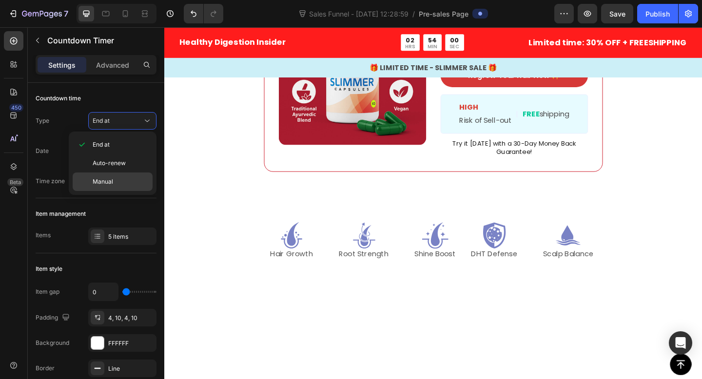
click at [120, 184] on p "Manual" at bounding box center [121, 181] width 56 height 9
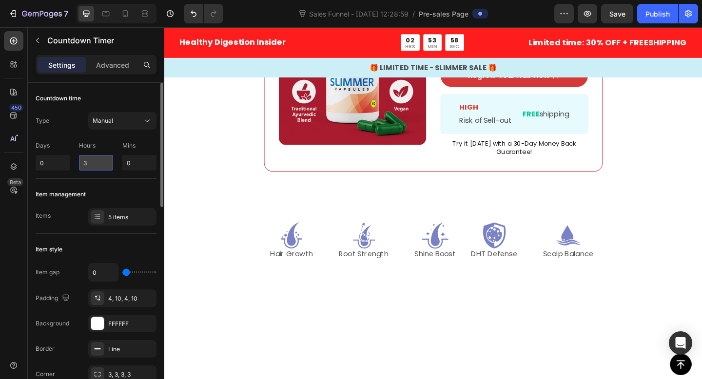
click at [103, 162] on input "3" at bounding box center [96, 163] width 34 height 16
type input "2"
click at [136, 158] on input "0" at bounding box center [139, 163] width 34 height 16
type input "50"
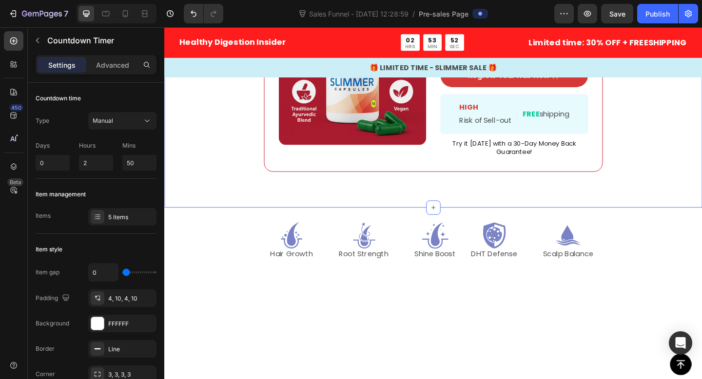
click at [209, 211] on div "Image ️🎊 Hurry! Sale Ends Soon ️🎊 Text Block 00 DAY 01 HRS 59 MIN 57 SEC Countd…" at bounding box center [456, 75] width 585 height 297
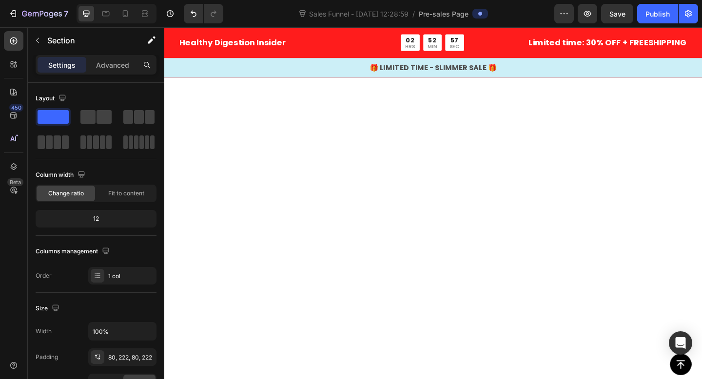
scroll to position [4032, 0]
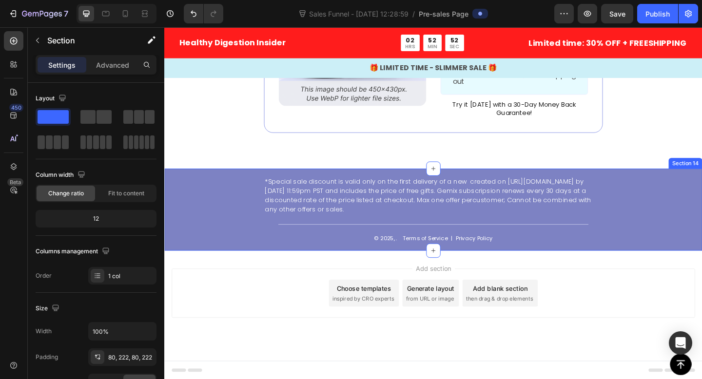
click at [221, 235] on div "*Special sale discount is valid only on the first delivery of a new created on …" at bounding box center [456, 225] width 585 height 89
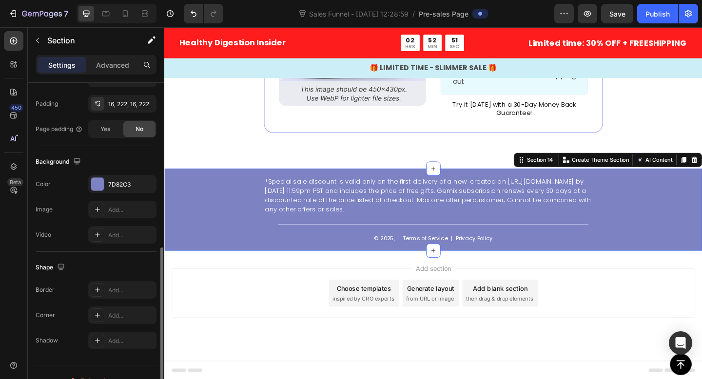
scroll to position [270, 0]
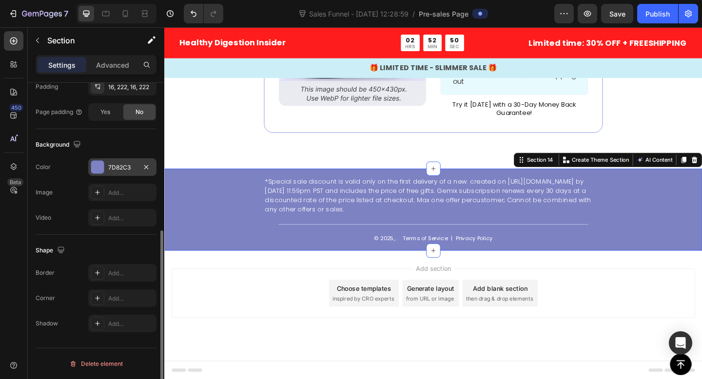
click at [100, 167] on div at bounding box center [97, 167] width 13 height 13
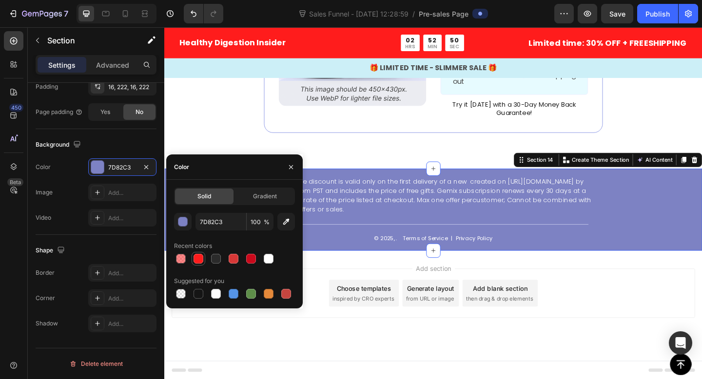
click at [200, 255] on div at bounding box center [198, 259] width 10 height 10
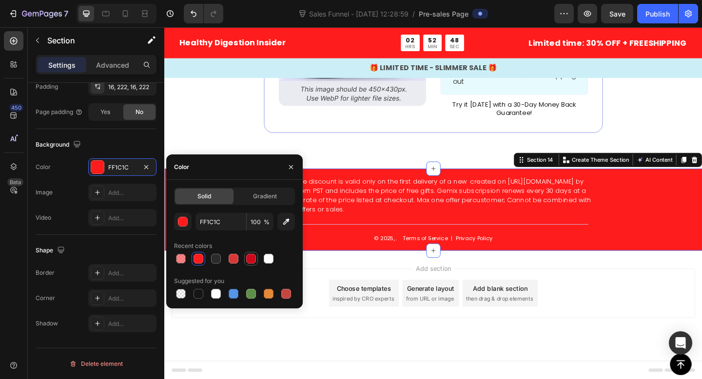
click at [251, 255] on div at bounding box center [251, 259] width 10 height 10
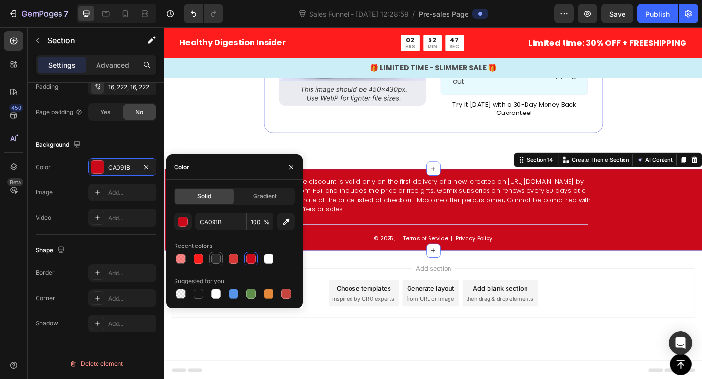
click at [217, 259] on div at bounding box center [216, 259] width 10 height 10
type input "2B2B2B"
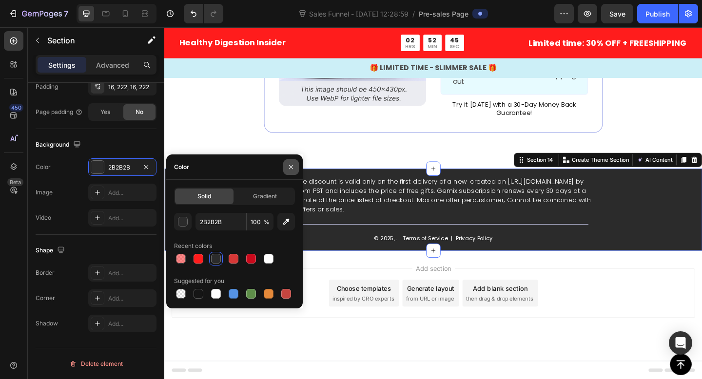
click at [290, 165] on icon "button" at bounding box center [291, 167] width 8 height 8
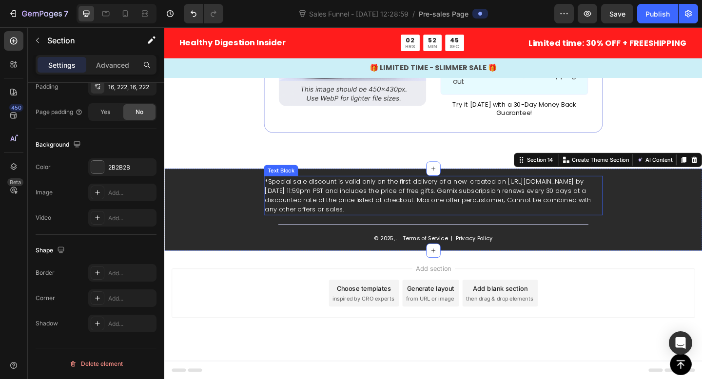
click at [324, 211] on p "*Special sale discount is valid only on the first delivery of a new created on …" at bounding box center [456, 210] width 366 height 41
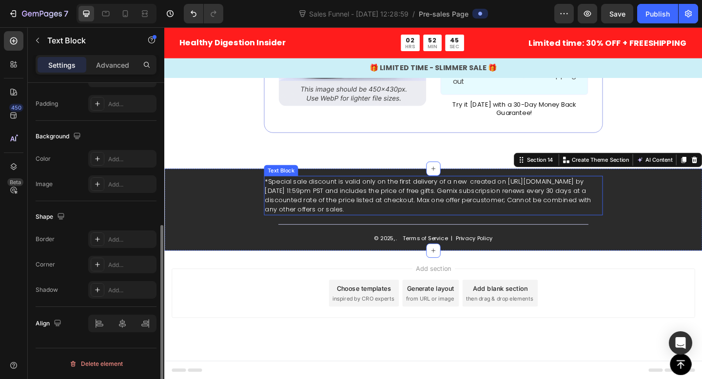
scroll to position [0, 0]
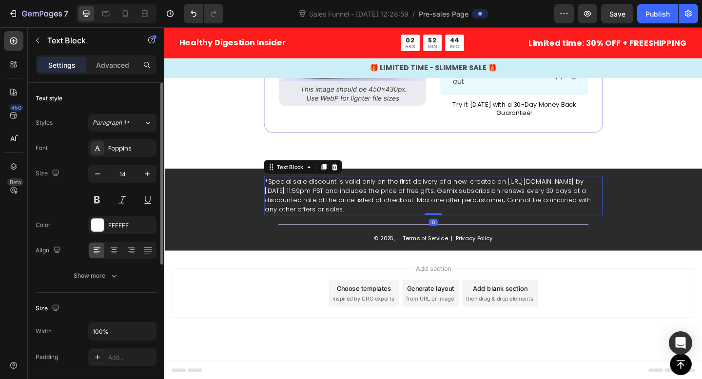
click at [330, 207] on p "*Special sale discount is valid only on the first delivery of a new created on …" at bounding box center [456, 210] width 366 height 41
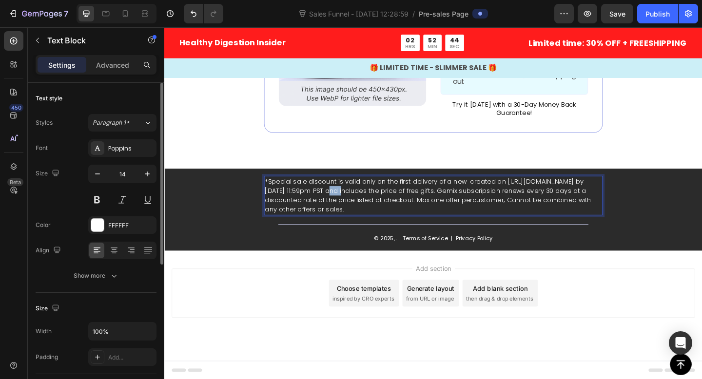
click at [330, 207] on p "*Special sale discount is valid only on the first delivery of a new created on …" at bounding box center [456, 210] width 366 height 41
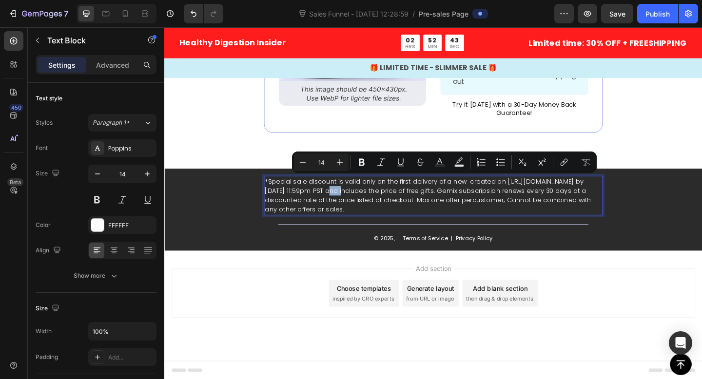
click at [363, 215] on p "*Special sale discount is valid only on the first delivery of a new created on …" at bounding box center [456, 210] width 366 height 41
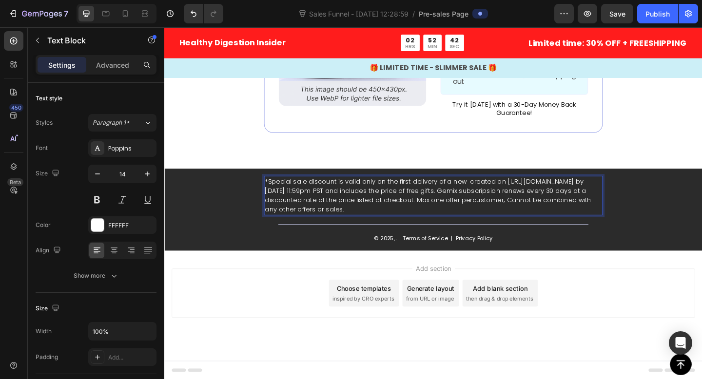
click at [525, 195] on p "*Special sale discount is valid only on the first delivery of a new created on …" at bounding box center [456, 210] width 366 height 41
click at [389, 217] on p "*Special sale discount is valid only on the first delivery of a new created on …" at bounding box center [456, 210] width 366 height 41
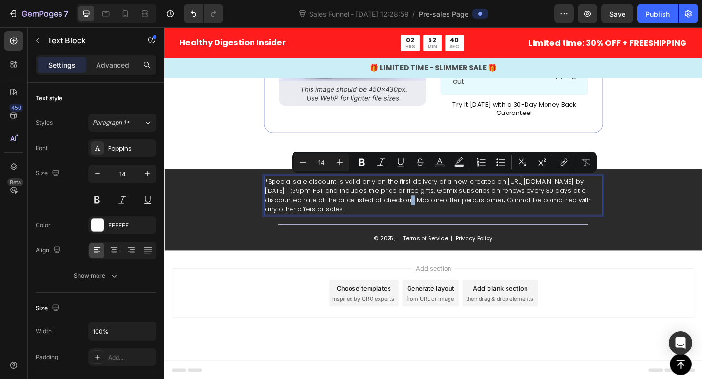
click at [435, 223] on p "*Special sale discount is valid only on the first delivery of a new created on …" at bounding box center [456, 210] width 366 height 41
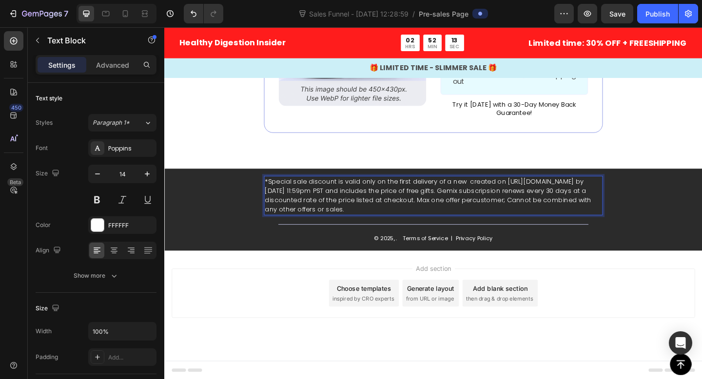
click at [388, 199] on p "*Special sale discount is valid only on the first delivery of a new created on …" at bounding box center [456, 210] width 366 height 41
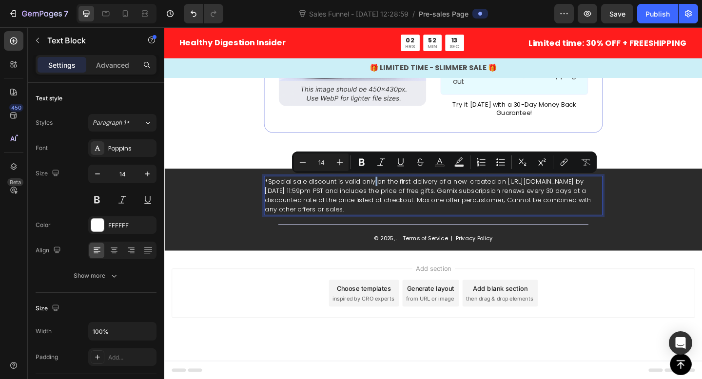
type input "11"
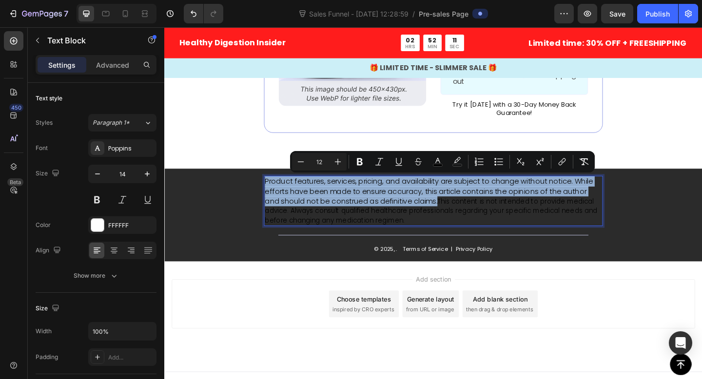
type input "14"
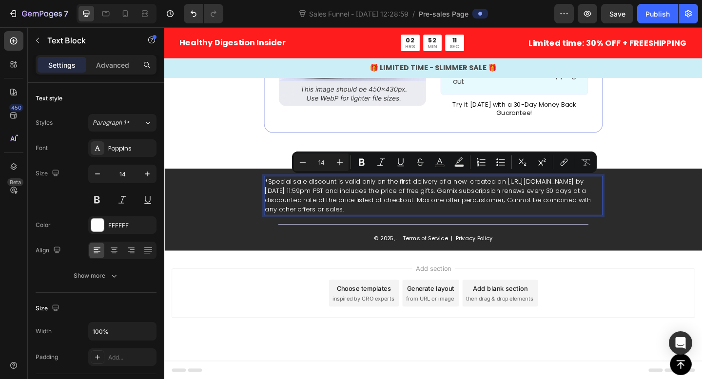
click at [378, 224] on p "*Special sale discount is valid only on the first delivery of a new created on …" at bounding box center [456, 210] width 366 height 41
click at [349, 230] on div "*Special sale discount is valid only on the first delivery of a new created on …" at bounding box center [456, 210] width 368 height 43
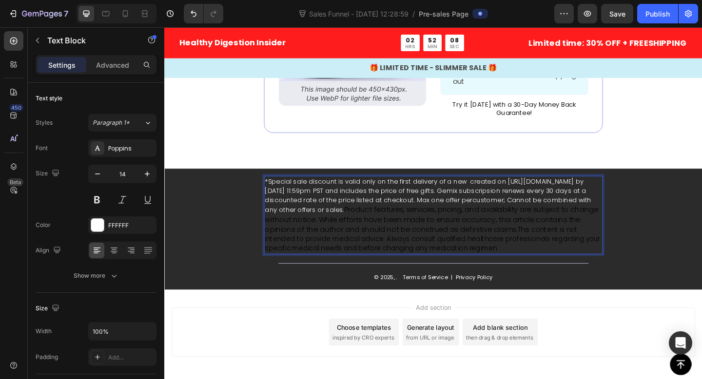
click at [345, 227] on span "Product features, services, pricing, and availability are subject to change wit…" at bounding box center [454, 236] width 363 height 33
drag, startPoint x: 345, startPoint y: 227, endPoint x: 282, endPoint y: 190, distance: 72.3
click at [282, 190] on p "*Special sale discount is valid only on the first delivery of a new created on …" at bounding box center [456, 231] width 366 height 83
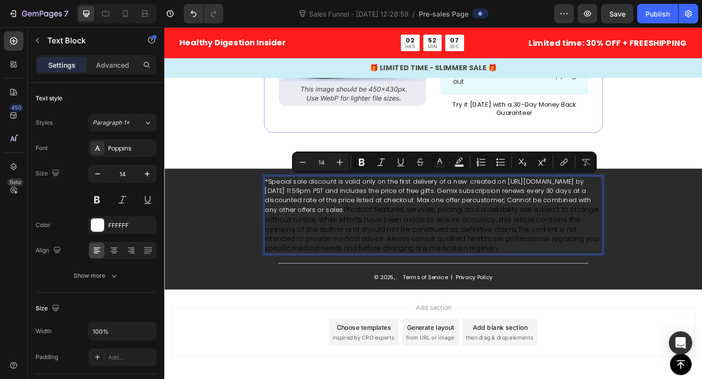
click at [284, 197] on p "*Special sale discount is valid only on the first delivery of a new created on …" at bounding box center [456, 231] width 366 height 83
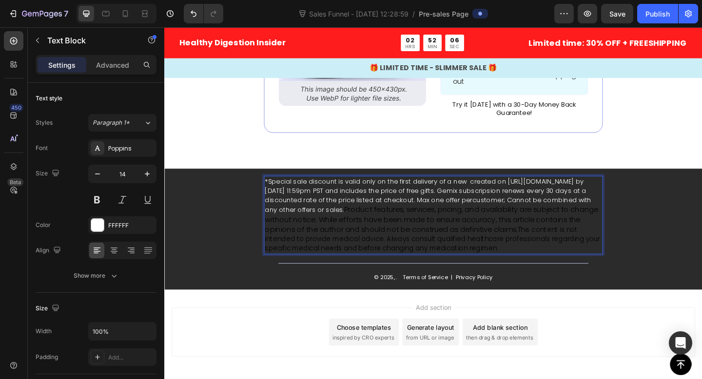
click at [279, 195] on p "*Special sale discount is valid only on the first delivery of a new created on …" at bounding box center [456, 231] width 366 height 83
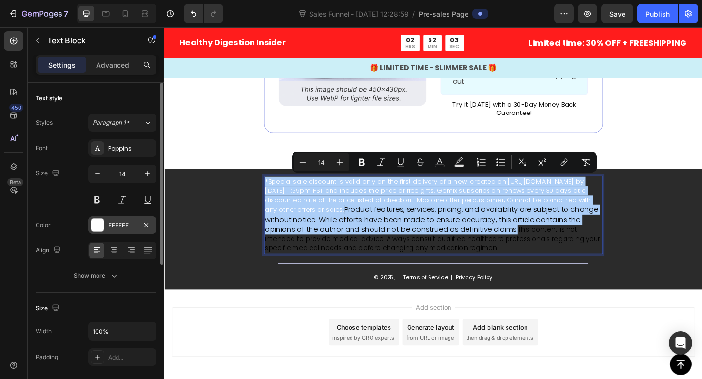
click at [97, 223] on div at bounding box center [97, 225] width 13 height 13
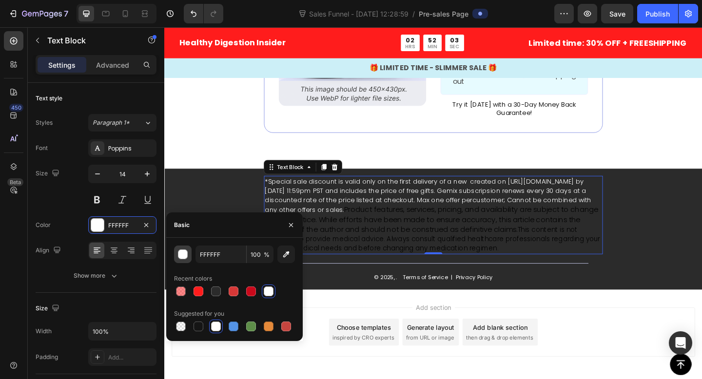
click at [182, 255] on div "button" at bounding box center [183, 255] width 10 height 10
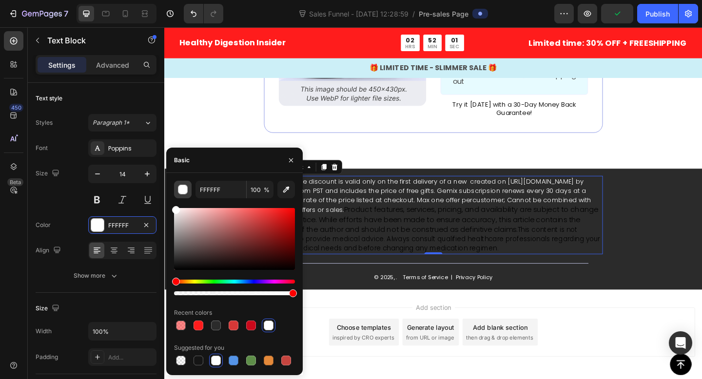
click at [183, 187] on div "button" at bounding box center [183, 190] width 10 height 10
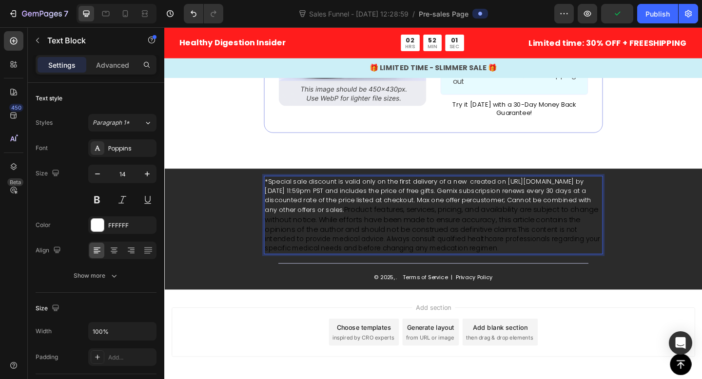
click at [384, 234] on span "Product features, services, pricing, and availability are subject to change wit…" at bounding box center [454, 236] width 363 height 33
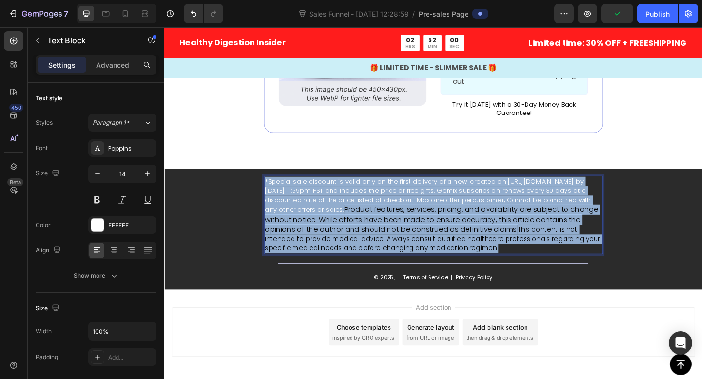
click at [384, 234] on span "Product features, services, pricing, and availability are subject to change wit…" at bounding box center [454, 236] width 363 height 33
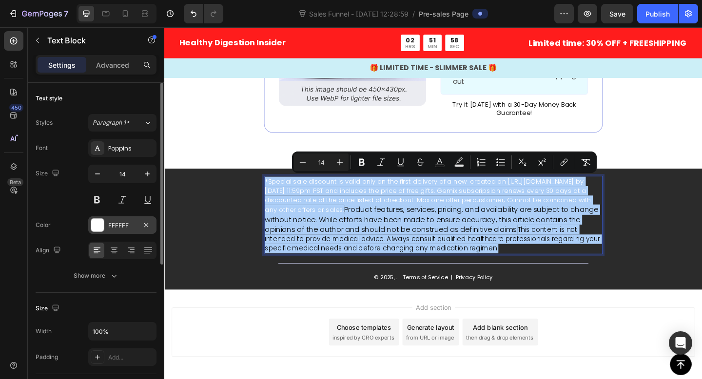
click at [94, 230] on div at bounding box center [97, 225] width 13 height 13
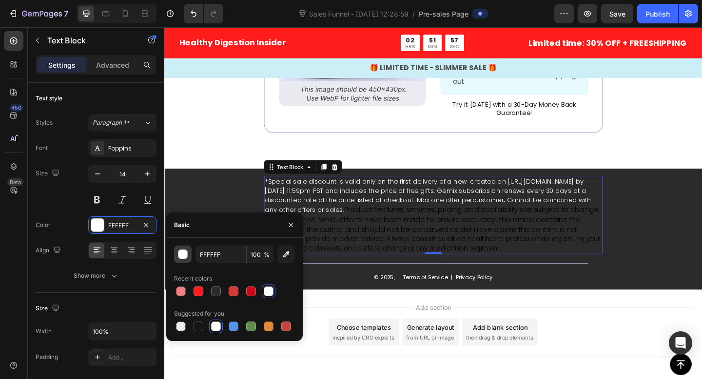
click at [178, 254] on div "button" at bounding box center [183, 255] width 10 height 10
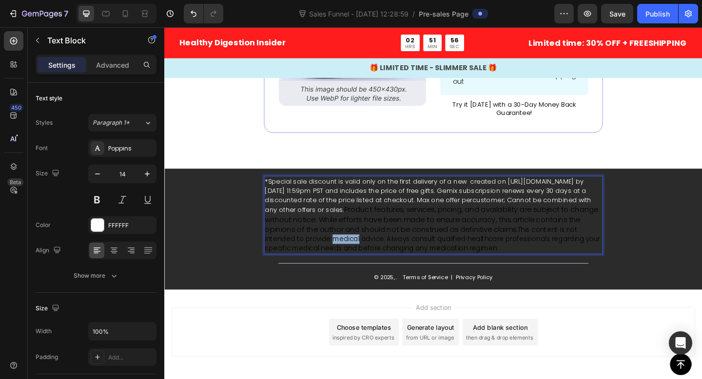
click at [364, 255] on span "This content is not intended to provide medical advice. Always consult qualifie…" at bounding box center [455, 258] width 365 height 30
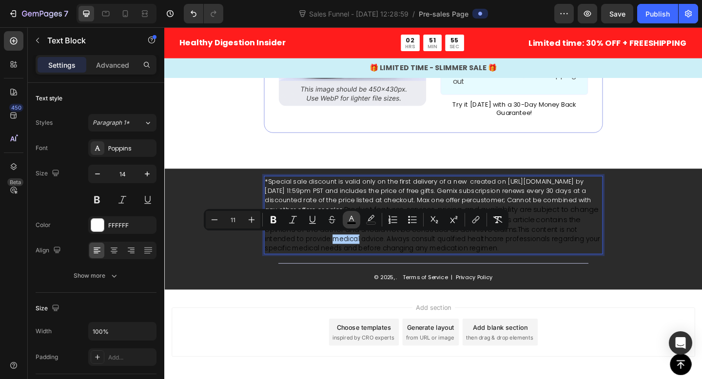
click at [351, 219] on icon "Editor contextual toolbar" at bounding box center [351, 220] width 10 height 10
type input "000000"
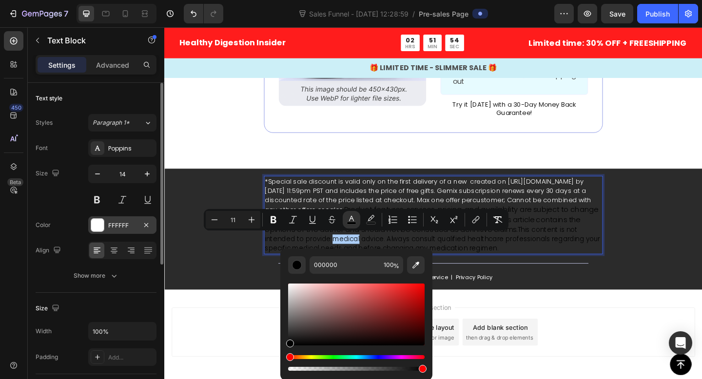
click at [96, 228] on div at bounding box center [97, 225] width 13 height 13
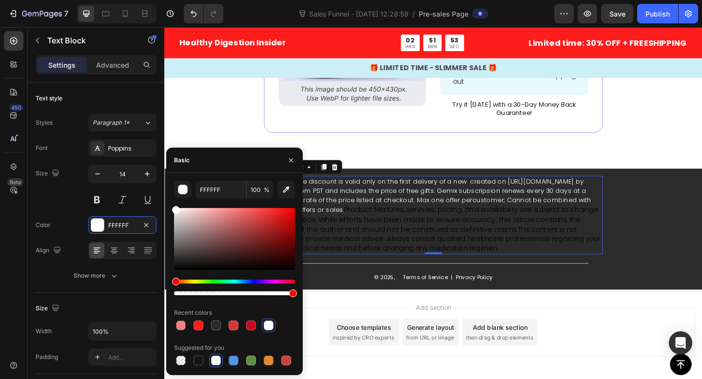
click at [229, 241] on div at bounding box center [234, 239] width 121 height 62
drag, startPoint x: 229, startPoint y: 241, endPoint x: 148, endPoint y: 184, distance: 99.0
click at [148, 184] on div "450 Beta Sections(18) Elements(86) Section Element Hero Section Product Detail …" at bounding box center [82, 203] width 164 height 352
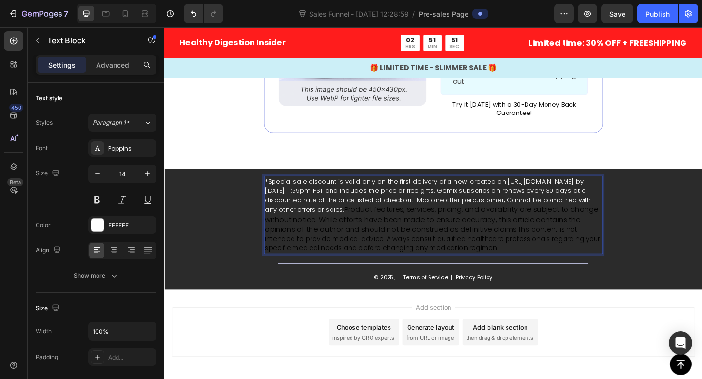
click at [351, 236] on span "Product features, services, pricing, and availability are subject to change wit…" at bounding box center [454, 236] width 363 height 33
click at [346, 228] on span "Product features, services, pricing, and availability are subject to change wit…" at bounding box center [454, 236] width 363 height 33
click at [374, 237] on span "Product features, services, pricing, and availability are subject to change wit…" at bounding box center [454, 236] width 363 height 33
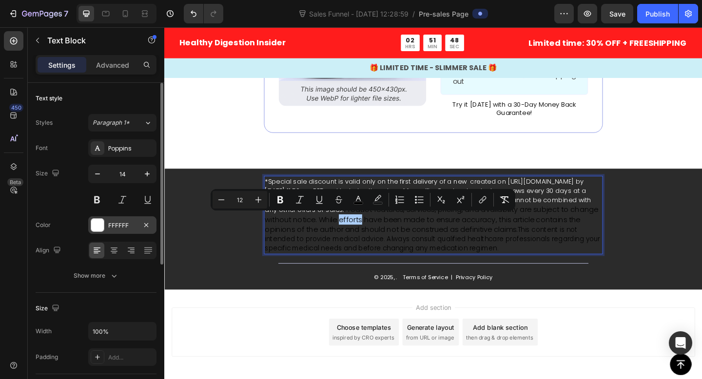
click at [94, 227] on div at bounding box center [97, 225] width 13 height 13
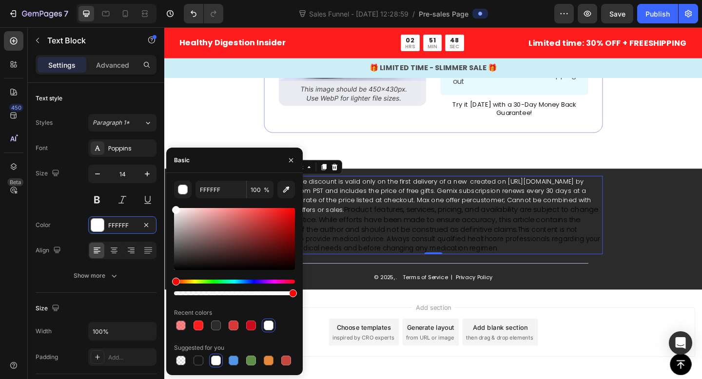
click at [271, 241] on div at bounding box center [234, 239] width 121 height 62
drag, startPoint x: 284, startPoint y: 229, endPoint x: 159, endPoint y: 199, distance: 128.2
click at [159, 199] on div "450 Beta Sections(18) Elements(86) Section Element Hero Section Product Detail …" at bounding box center [82, 203] width 164 height 352
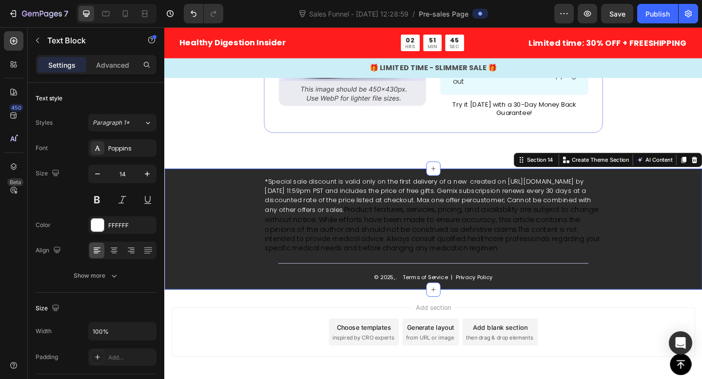
click at [623, 223] on div "*Special sale discount is valid only on the first delivery of a new created on …" at bounding box center [456, 247] width 585 height 132
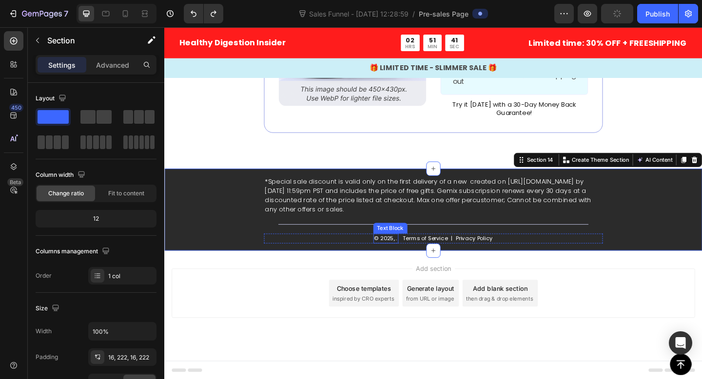
click at [415, 256] on p "© 2025, ." at bounding box center [404, 257] width 25 height 9
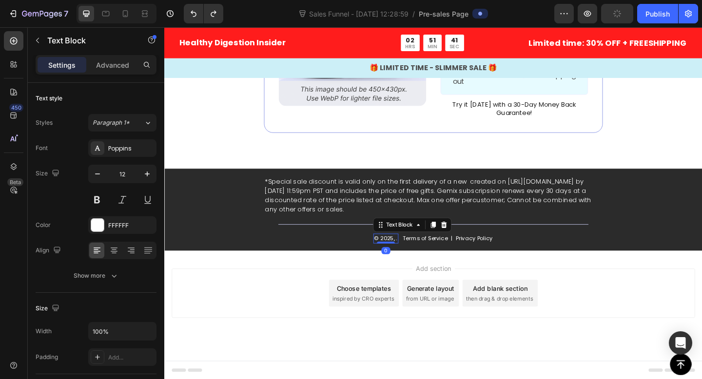
click at [415, 256] on p "© 2025, ." at bounding box center [404, 257] width 25 height 9
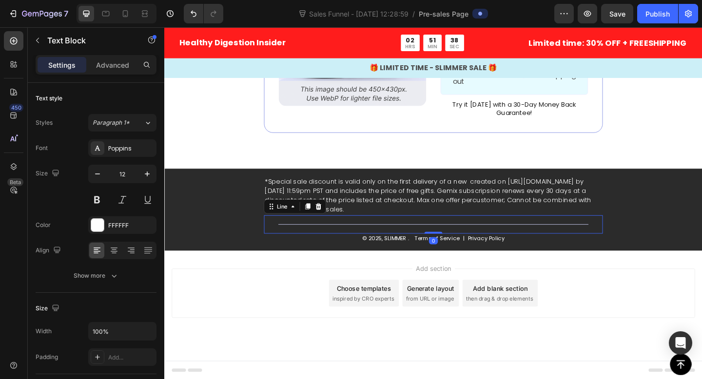
click at [411, 232] on div "Title Line 0" at bounding box center [456, 242] width 368 height 20
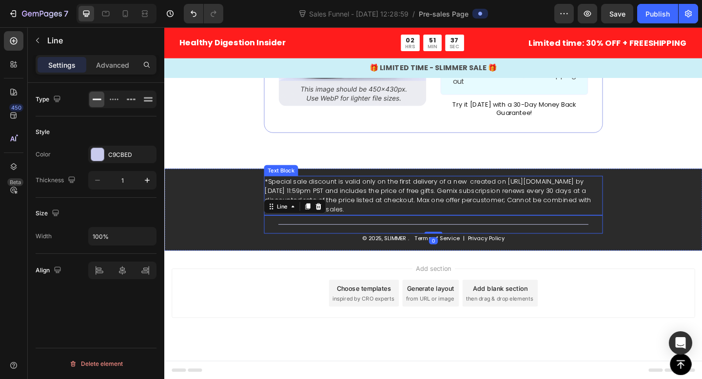
click at [396, 217] on p "*Special sale discount is valid only on the first delivery of a new created on …" at bounding box center [456, 210] width 366 height 41
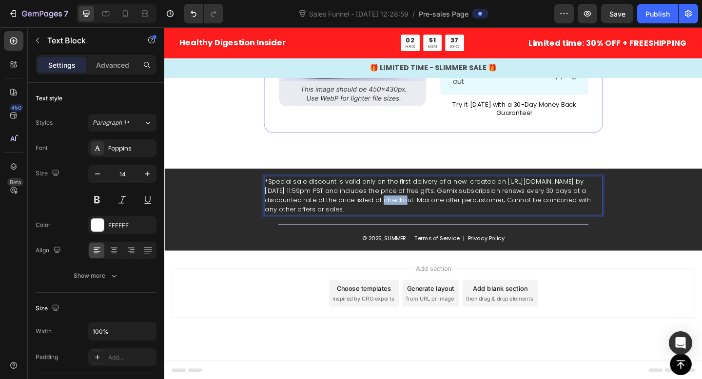
click at [379, 218] on p "*Special sale discount is valid only on the first delivery of a new created on …" at bounding box center [456, 210] width 366 height 41
click at [345, 221] on p "*Special sale discount is valid only on the first delivery of a new created on …" at bounding box center [456, 210] width 366 height 41
click at [281, 194] on p "*Special sale discount is valid only on the first delivery of a new created on …" at bounding box center [456, 210] width 366 height 41
drag, startPoint x: 398, startPoint y: 223, endPoint x: 307, endPoint y: 189, distance: 96.4
click at [307, 189] on div "*Special sale discount is valid only on the first delivery of a new created on …" at bounding box center [456, 210] width 368 height 43
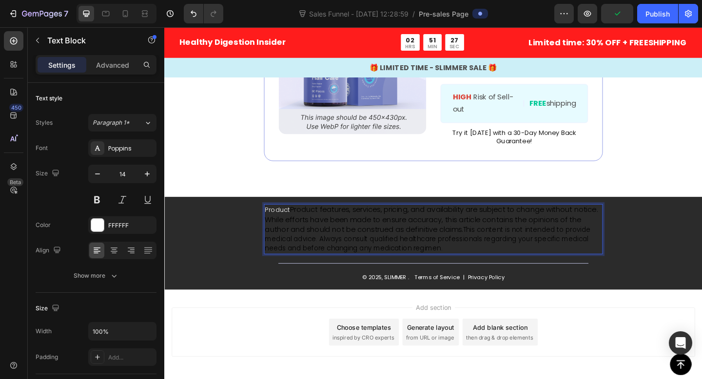
scroll to position [4032, 0]
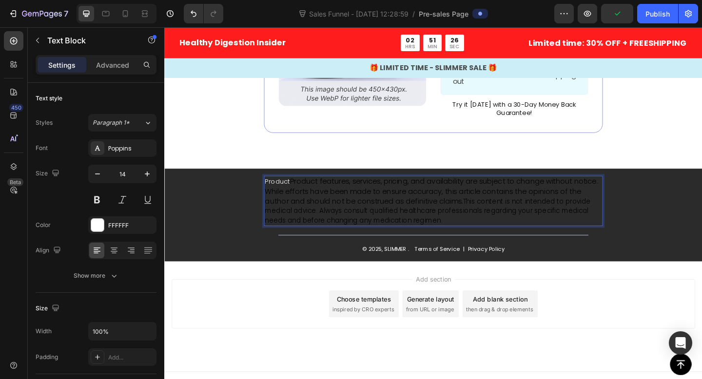
click at [300, 196] on p "Product Product features, services, pricing, and availability are subject to ch…" at bounding box center [456, 216] width 366 height 53
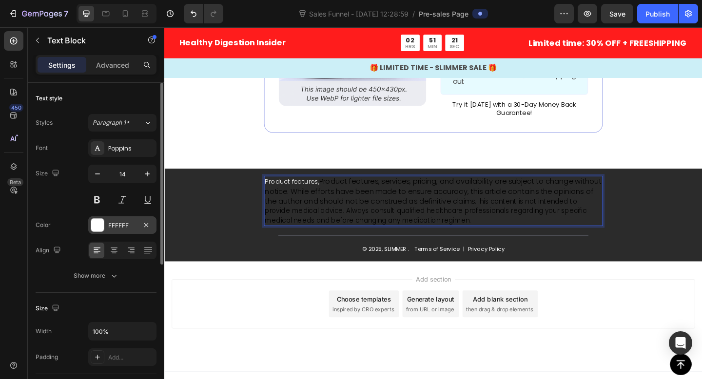
click at [103, 224] on div at bounding box center [97, 225] width 13 height 13
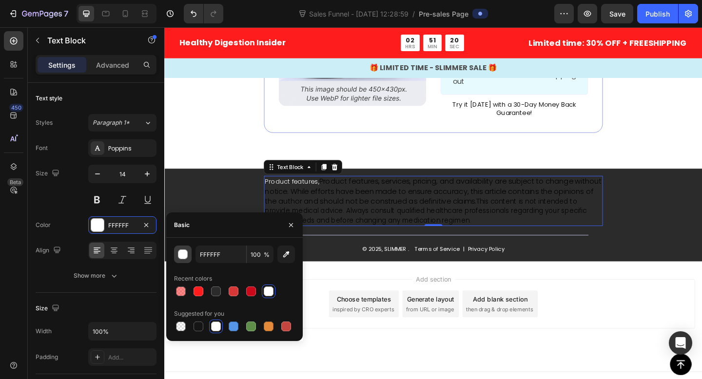
click at [187, 258] on div "button" at bounding box center [183, 255] width 10 height 10
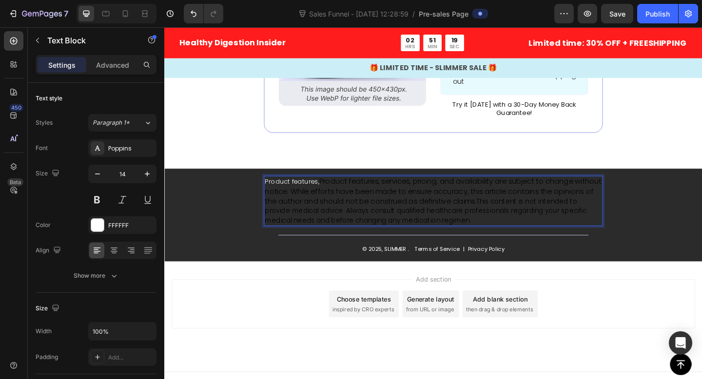
click at [344, 199] on span "Product features, services, pricing, and availability are subject to change wit…" at bounding box center [456, 206] width 366 height 33
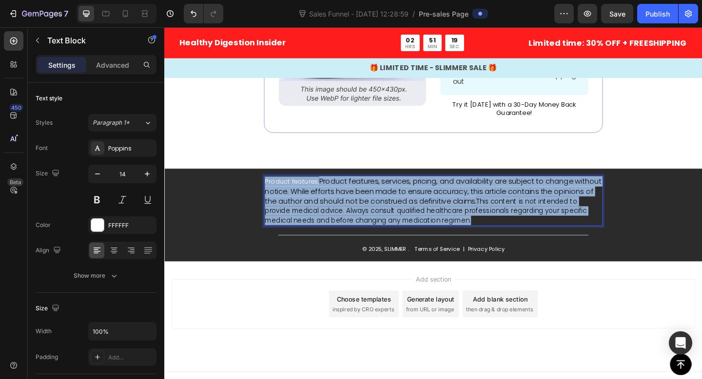
click at [344, 199] on span "Product features, services, pricing, and availability are subject to change wit…" at bounding box center [456, 206] width 366 height 33
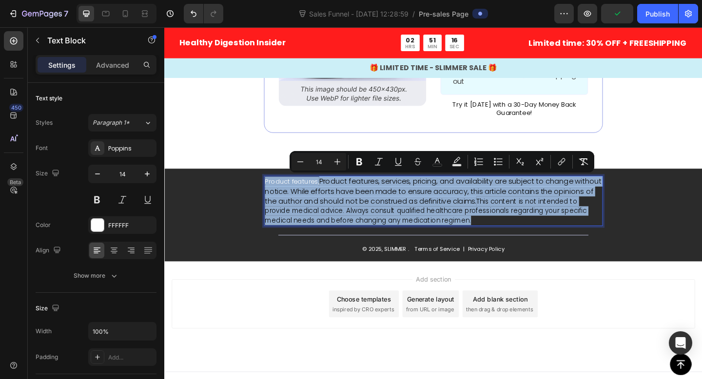
click at [469, 220] on span "Product features, services, pricing, and availability are subject to change wit…" at bounding box center [456, 206] width 366 height 33
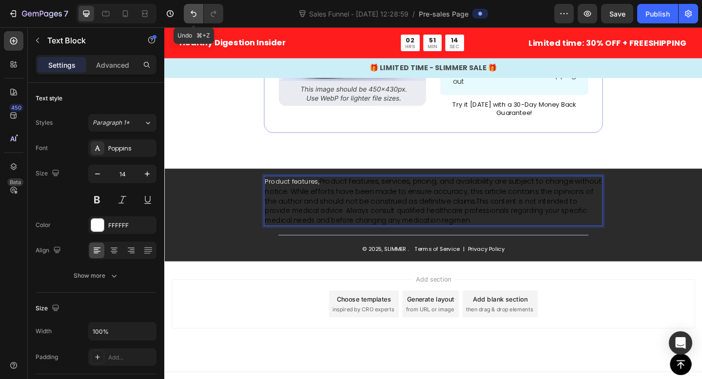
click at [189, 14] on icon "Undo/Redo" at bounding box center [194, 14] width 10 height 10
click at [192, 14] on icon "Undo/Redo" at bounding box center [194, 14] width 10 height 10
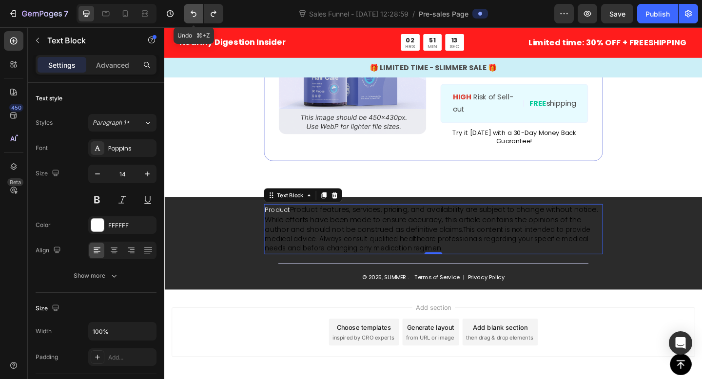
click at [192, 14] on icon "Undo/Redo" at bounding box center [194, 14] width 10 height 10
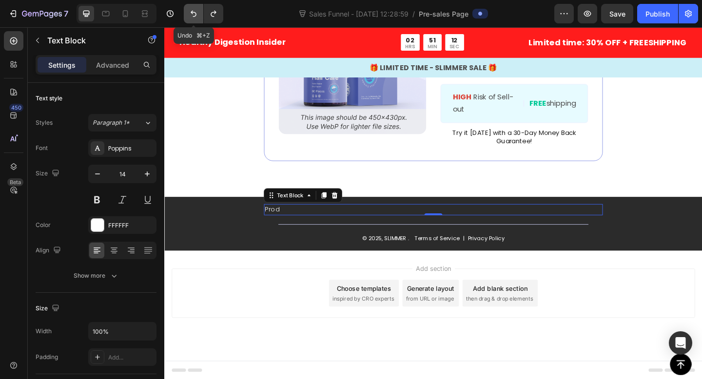
click at [192, 14] on icon "Undo/Redo" at bounding box center [194, 14] width 10 height 10
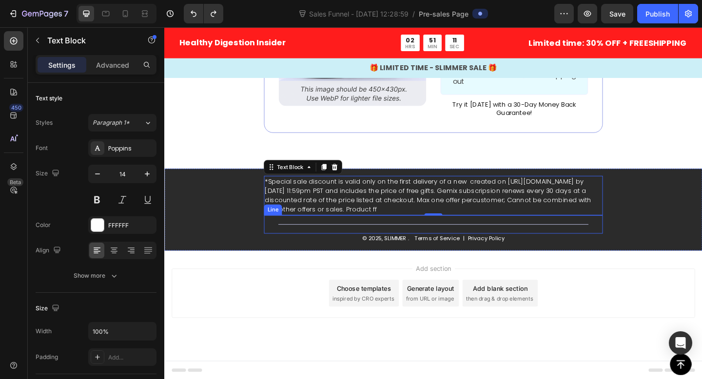
click at [384, 232] on div "Title Line" at bounding box center [456, 242] width 368 height 20
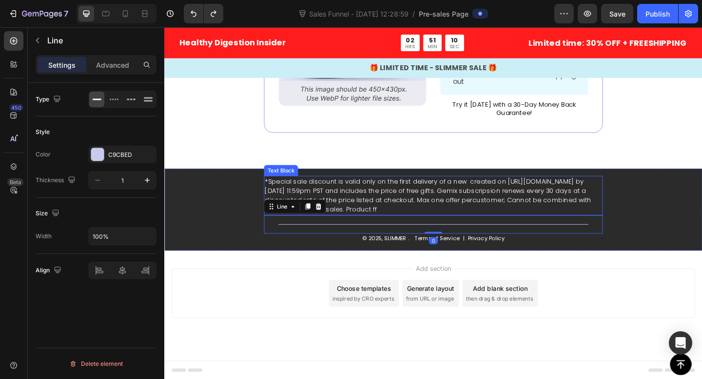
click at [380, 224] on p "*Special sale discount is valid only on the first delivery of a new created on …" at bounding box center [456, 210] width 366 height 41
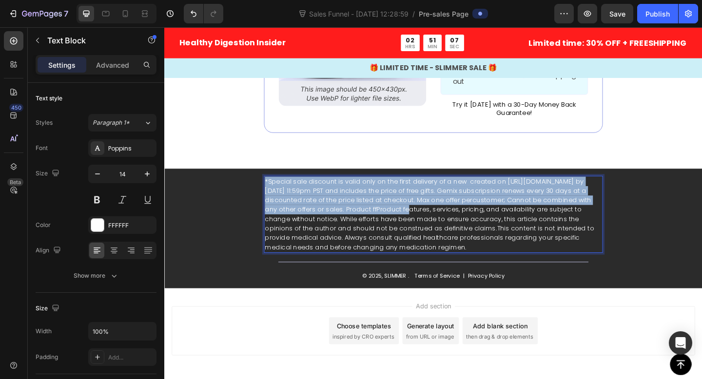
drag, startPoint x: 376, startPoint y: 228, endPoint x: 274, endPoint y: 195, distance: 107.4
click at [274, 195] on p "*Special sale discount is valid only on the first delivery of a new created on …" at bounding box center [456, 231] width 366 height 82
drag, startPoint x: 376, startPoint y: 225, endPoint x: 279, endPoint y: 198, distance: 100.6
click at [279, 198] on p "*Special sale discount is valid only on the first delivery of a new created on …" at bounding box center [456, 231] width 366 height 82
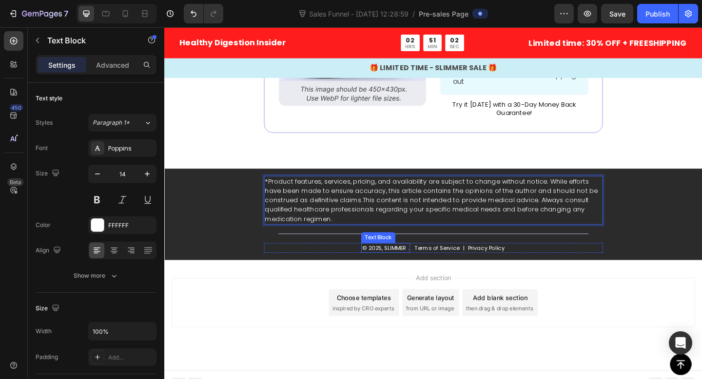
click at [422, 264] on p "© 2025, SLIMMER ." at bounding box center [404, 267] width 51 height 9
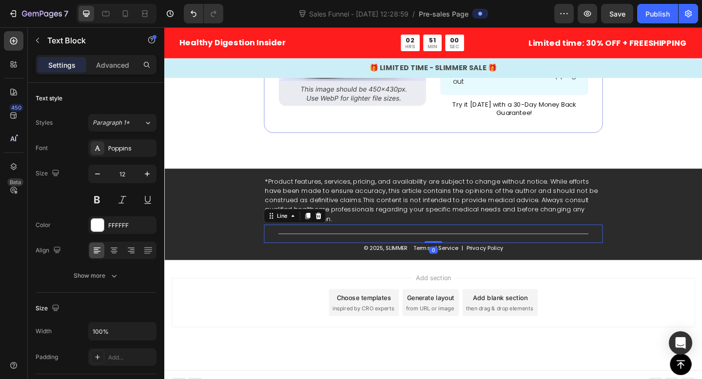
click at [494, 260] on div "Title Line 0" at bounding box center [456, 252] width 368 height 20
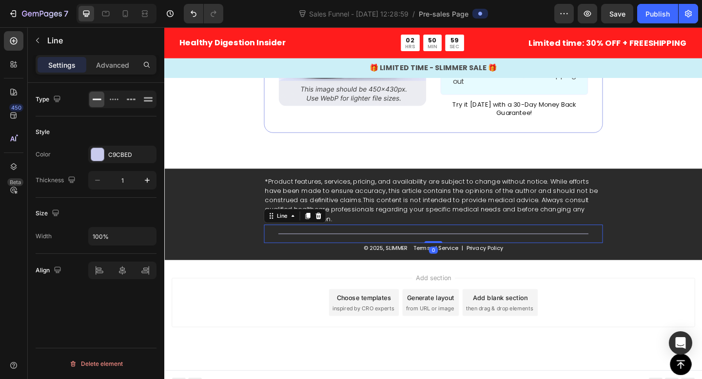
click at [503, 270] on div "Privacy Policy Text Block" at bounding box center [513, 267] width 42 height 11
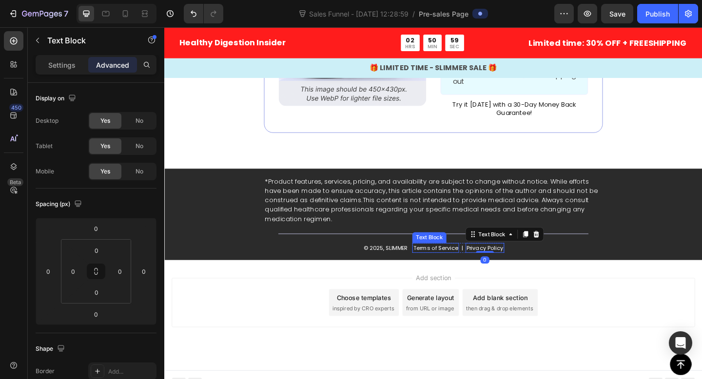
click at [454, 267] on p "Terms of Service" at bounding box center [459, 267] width 49 height 9
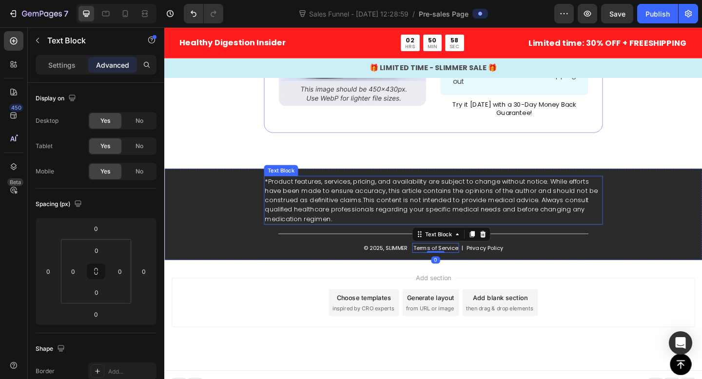
click at [518, 206] on p "*Product features, services, pricing, and availability are subject to change wi…" at bounding box center [456, 215] width 366 height 51
click at [525, 215] on p "*Product features, services, pricing, and availability are subject to change wi…" at bounding box center [456, 215] width 366 height 51
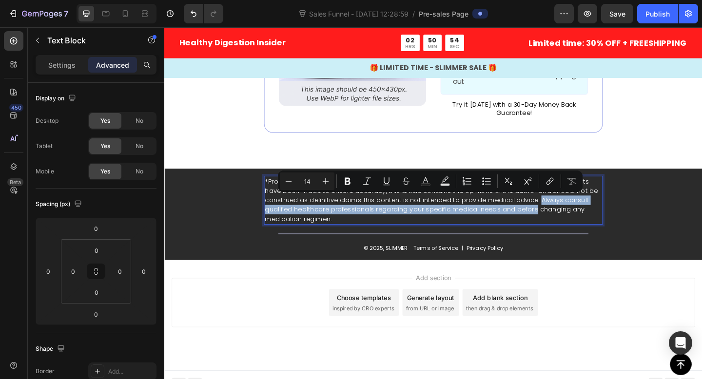
drag, startPoint x: 526, startPoint y: 216, endPoint x: 527, endPoint y: 230, distance: 14.1
click at [527, 230] on p "*Product features, services, pricing, and availability are subject to change wi…" at bounding box center [456, 215] width 366 height 51
click at [520, 230] on p "*Product features, services, pricing, and availability are subject to change wi…" at bounding box center [456, 215] width 366 height 51
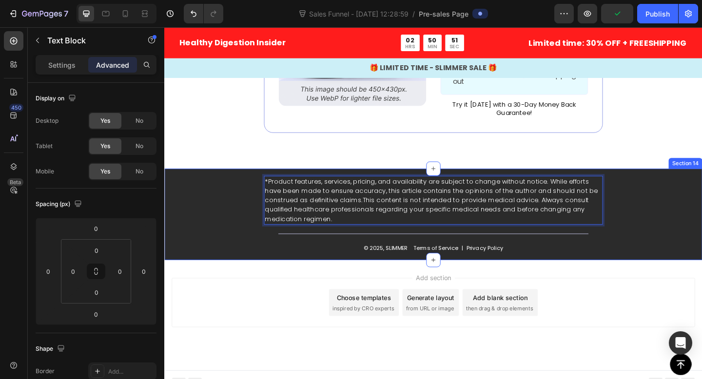
scroll to position [4020, 0]
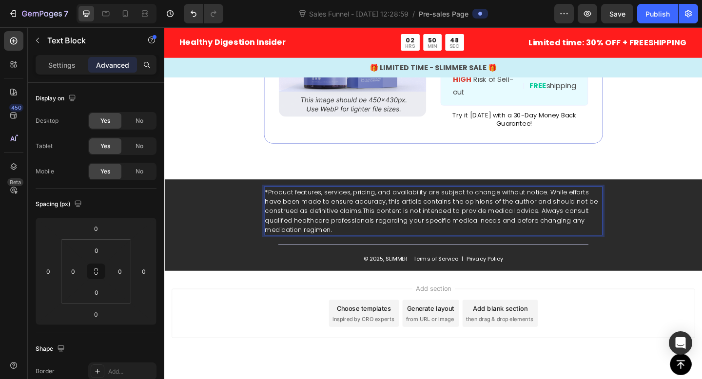
click at [339, 229] on p "*Product features, services, pricing, and availability are subject to change wi…" at bounding box center [456, 227] width 366 height 51
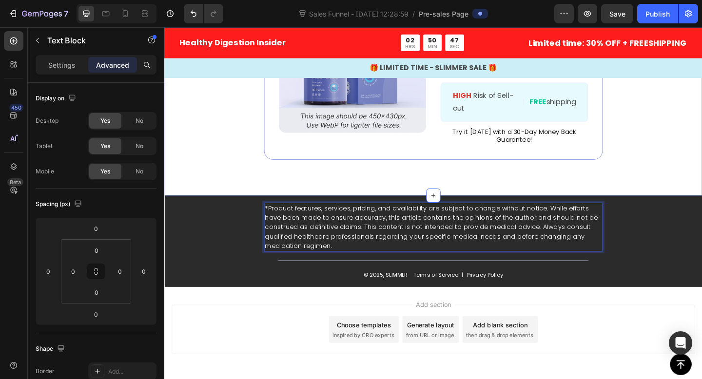
scroll to position [3807, 0]
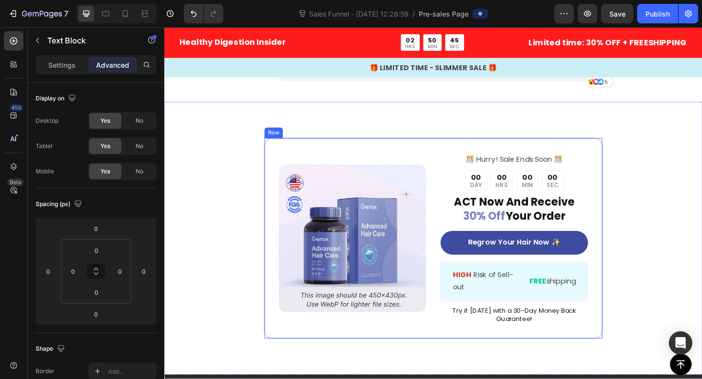
click at [387, 159] on div "Image ️🎊 Hurry! Sale Ends Soon ️🎊 Text Block 00 DAY 00 HRS 00 MIN 00 SEC Countd…" at bounding box center [456, 257] width 368 height 219
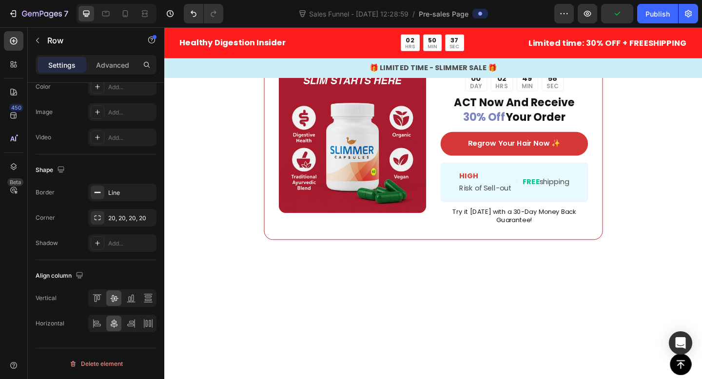
scroll to position [1813, 0]
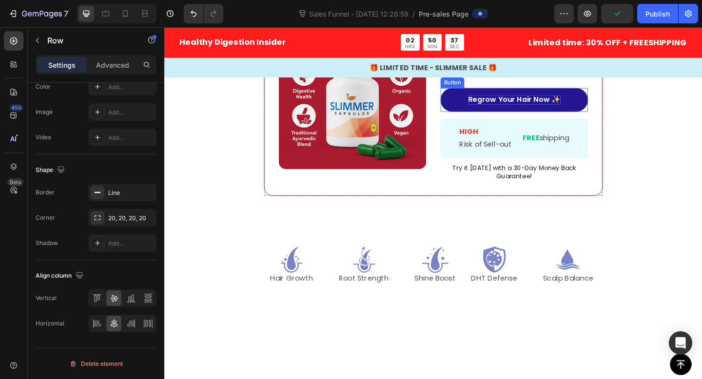
click at [556, 112] on p "Regrow Your Hair Now ✨" at bounding box center [545, 106] width 100 height 10
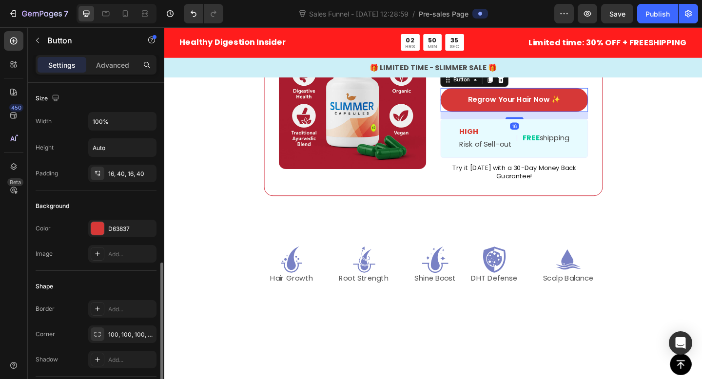
scroll to position [486, 0]
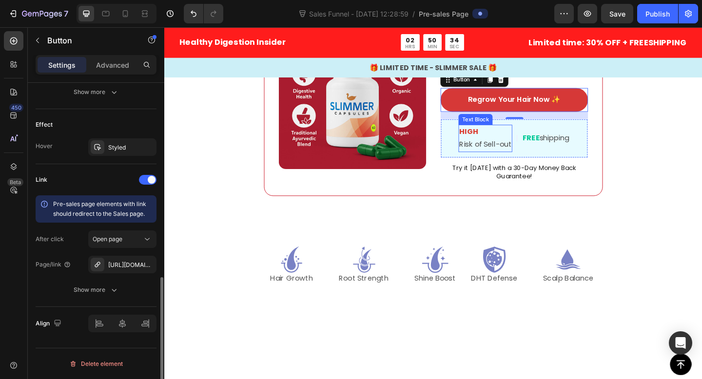
click at [526, 149] on p "HIGH" at bounding box center [513, 141] width 57 height 14
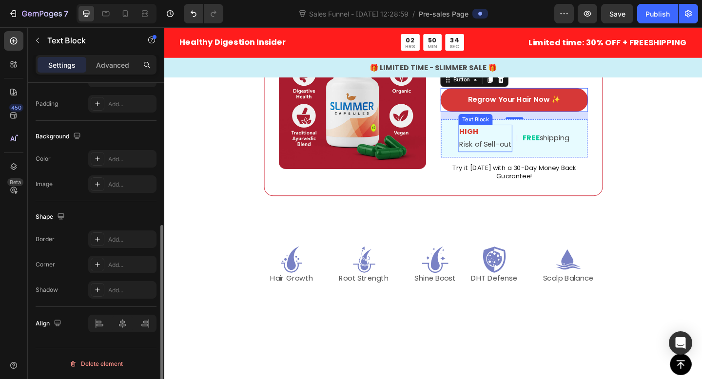
scroll to position [0, 0]
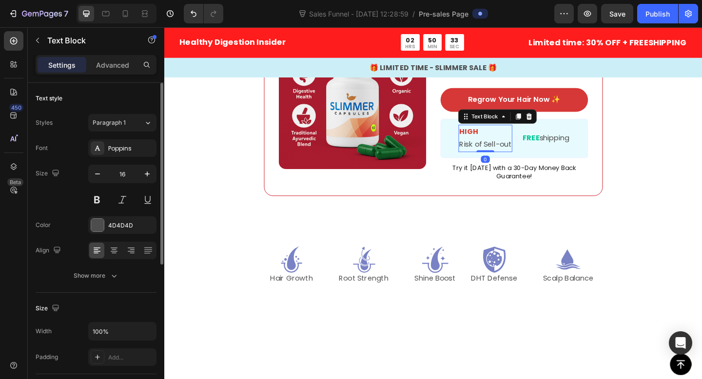
click at [499, 162] on p "Risk of Sell-out" at bounding box center [513, 155] width 57 height 14
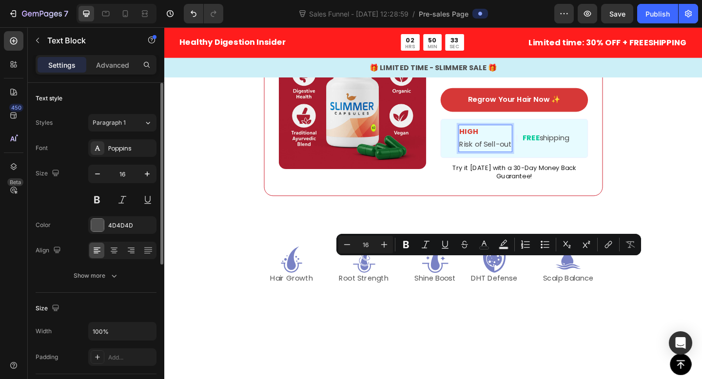
click at [488, 162] on p "Risk of Sell-out" at bounding box center [513, 155] width 57 height 14
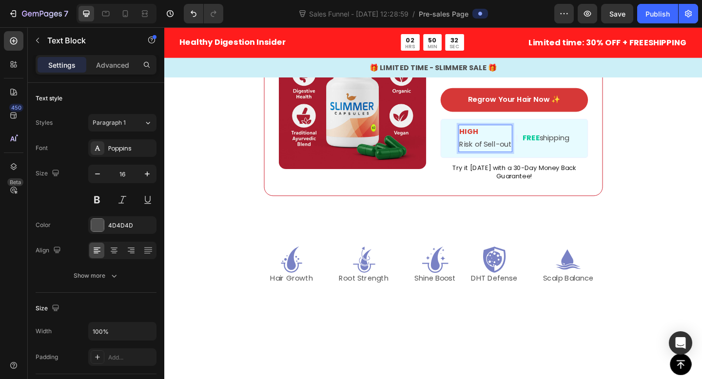
click at [485, 162] on p "Risk of Sell-out" at bounding box center [513, 155] width 57 height 14
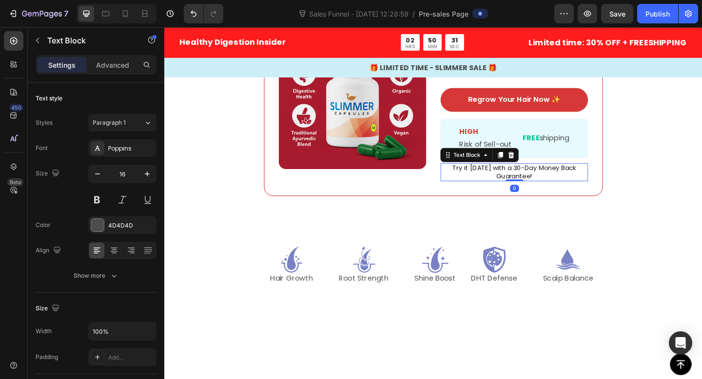
click at [508, 194] on span "Try it [DATE] with a 30-Day Money Back Guarantee!" at bounding box center [545, 184] width 134 height 19
click at [523, 85] on span "30% Off" at bounding box center [512, 77] width 46 height 16
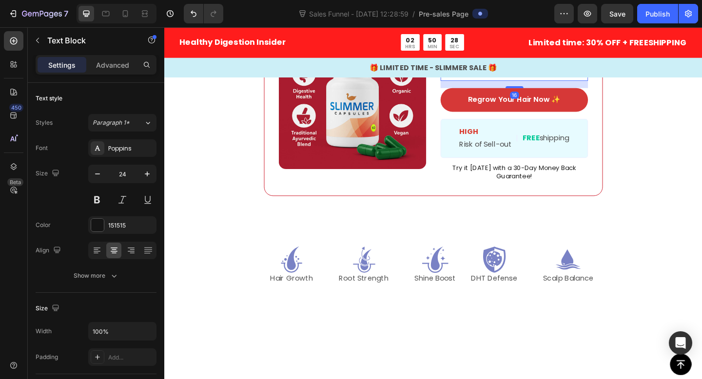
click at [509, 85] on span "30% Off" at bounding box center [512, 77] width 46 height 16
drag, startPoint x: 533, startPoint y: 206, endPoint x: 486, endPoint y: 207, distance: 46.3
click at [486, 84] on p "ACT Now And Receive 30% Off Your Order" at bounding box center [544, 69] width 158 height 30
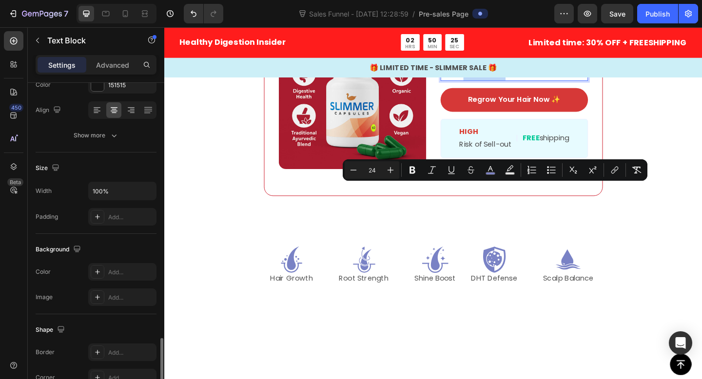
scroll to position [253, 0]
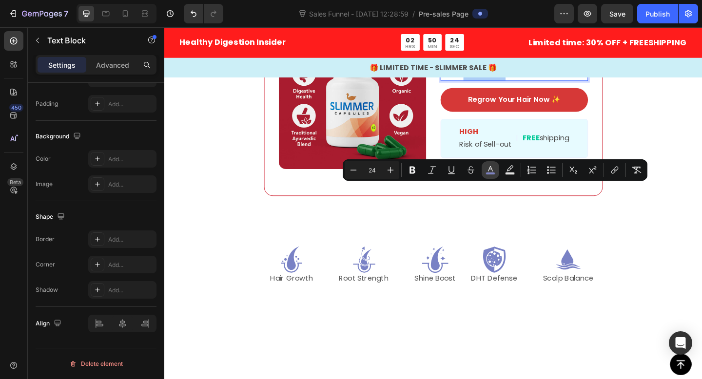
click at [489, 173] on rect "Editor contextual toolbar" at bounding box center [490, 174] width 9 height 2
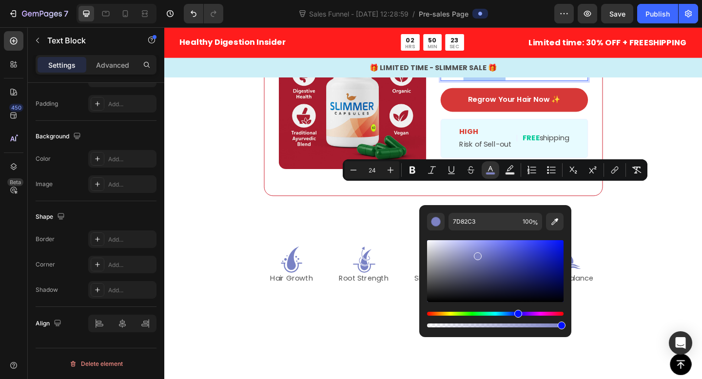
click at [433, 313] on div "Hue" at bounding box center [495, 314] width 136 height 4
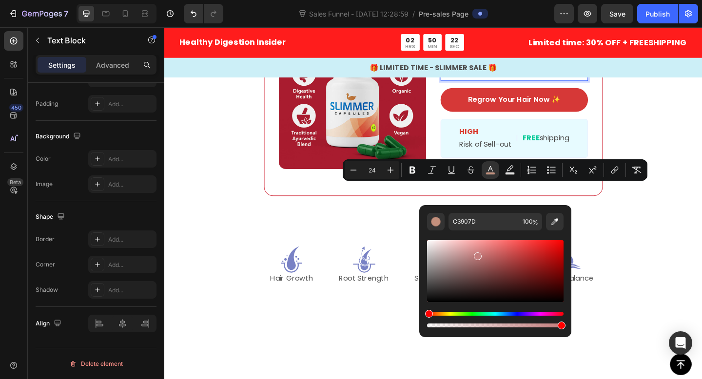
drag, startPoint x: 432, startPoint y: 313, endPoint x: 426, endPoint y: 313, distance: 5.8
click at [426, 313] on div "Hue" at bounding box center [429, 314] width 8 height 8
type input "C37D7D"
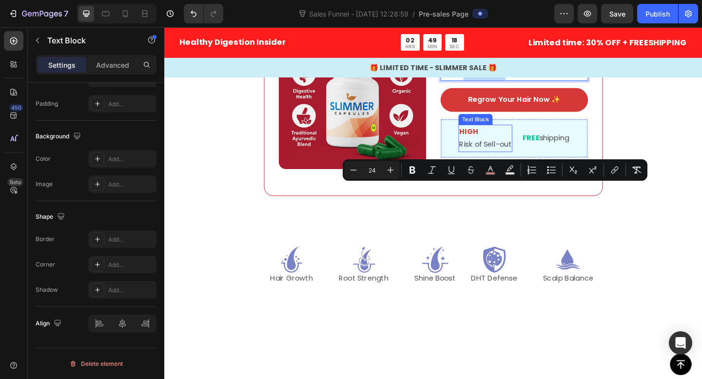
click at [521, 162] on p "Risk of Sell-out" at bounding box center [513, 155] width 57 height 14
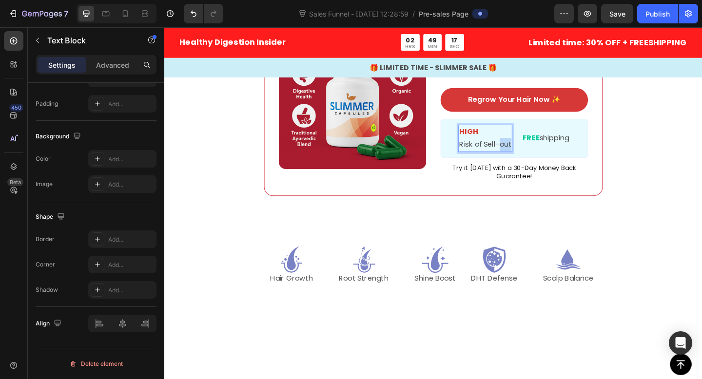
click at [533, 162] on p "Risk of Sell-out" at bounding box center [513, 155] width 57 height 14
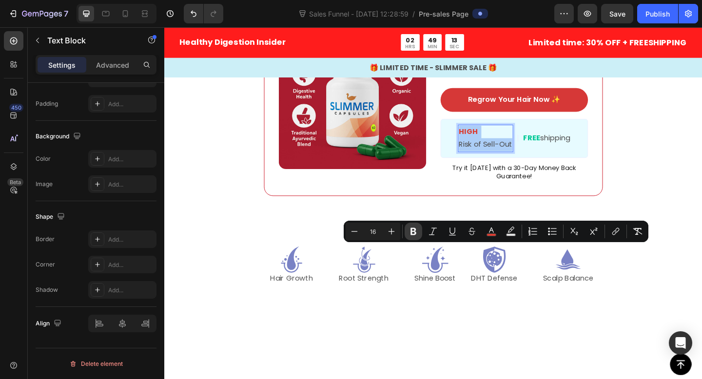
click at [410, 231] on icon "Editor contextual toolbar" at bounding box center [413, 232] width 10 height 10
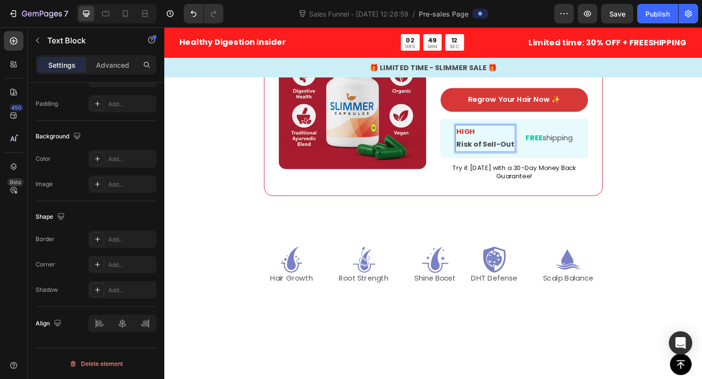
click at [573, 155] on p "FREE shipping" at bounding box center [582, 148] width 51 height 14
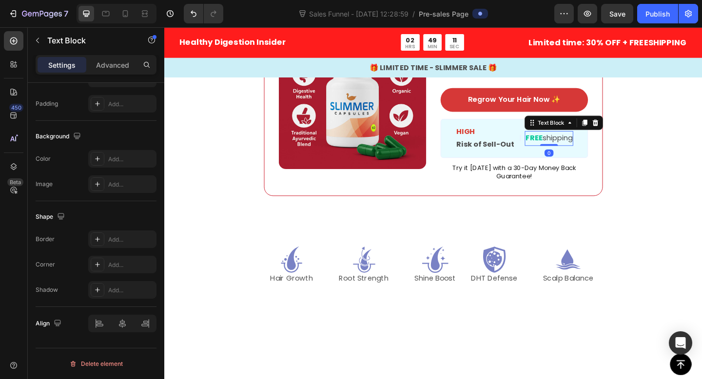
click at [596, 155] on p "FREE shipping" at bounding box center [582, 148] width 51 height 14
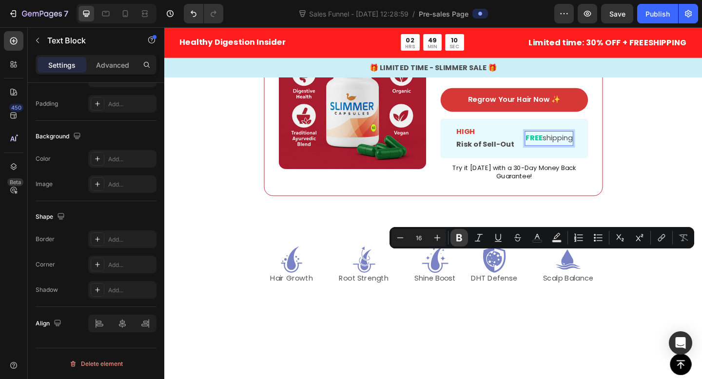
click at [457, 242] on button "Bold" at bounding box center [459, 238] width 18 height 18
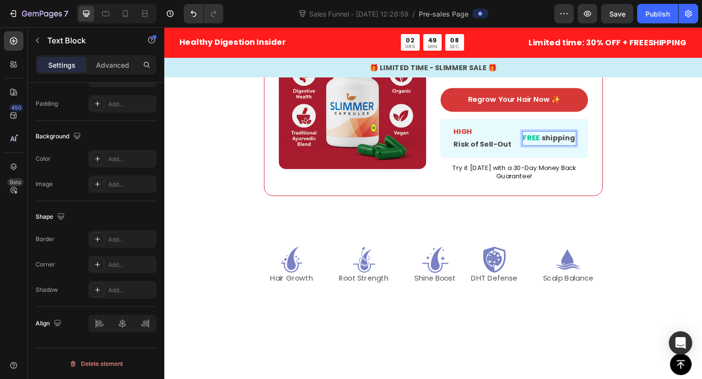
click at [575, 154] on strong "shipping" at bounding box center [593, 147] width 37 height 11
click at [578, 154] on strong "shipping" at bounding box center [593, 147] width 37 height 11
click at [577, 155] on p "FREE S hipping" at bounding box center [582, 148] width 55 height 14
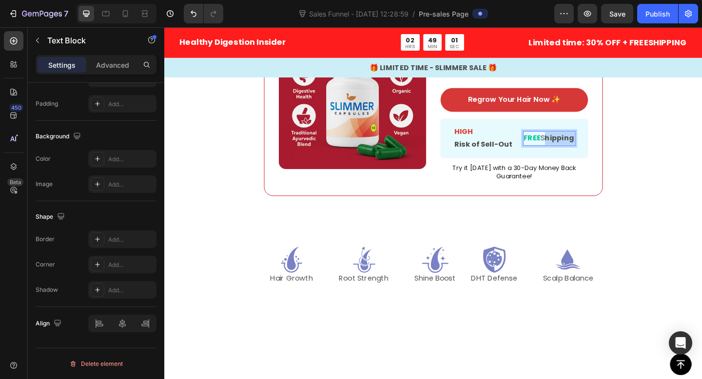
click at [578, 154] on strong "hipping" at bounding box center [594, 147] width 32 height 11
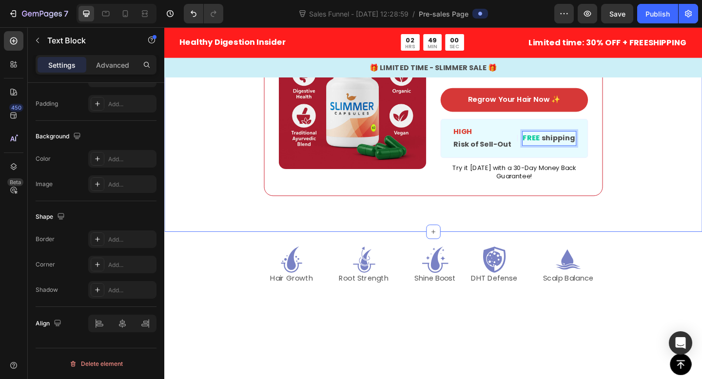
click at [623, 250] on div "Image ️🎊 Hurry! Sale Ends Soon ️🎊 Text Block 00 DAY 02 HRS 48 MIN 21 SEC Countd…" at bounding box center [456, 101] width 585 height 297
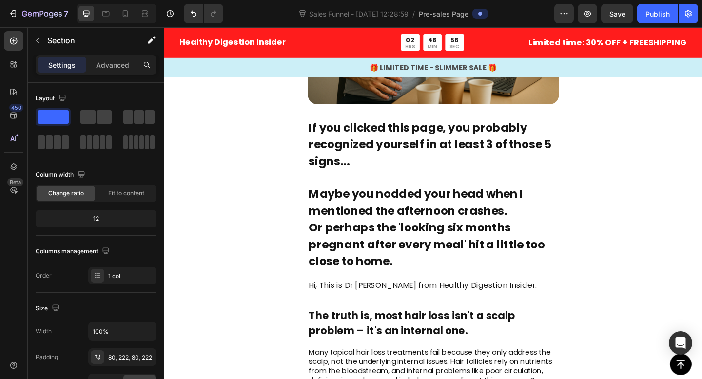
scroll to position [403, 0]
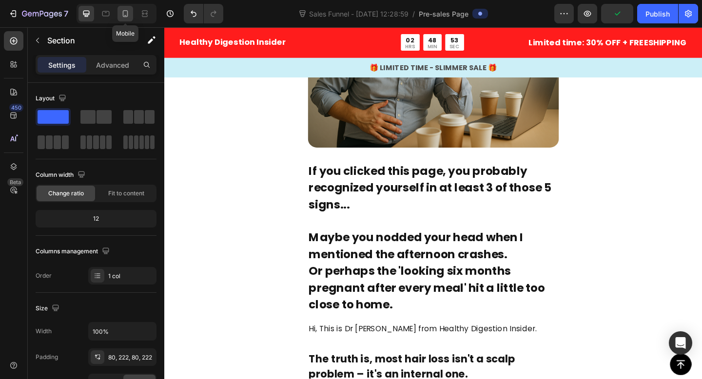
click at [123, 12] on icon at bounding box center [125, 14] width 10 height 10
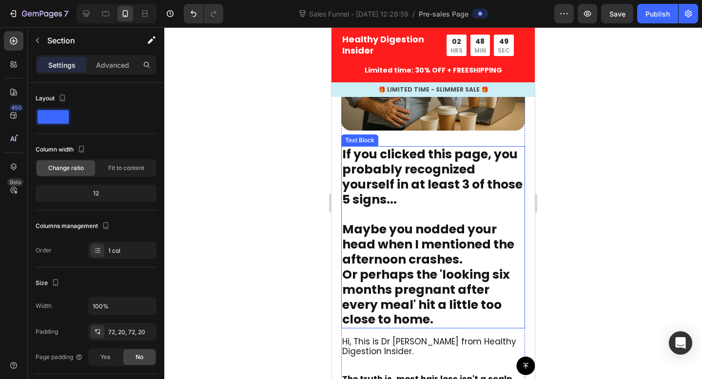
scroll to position [400, 0]
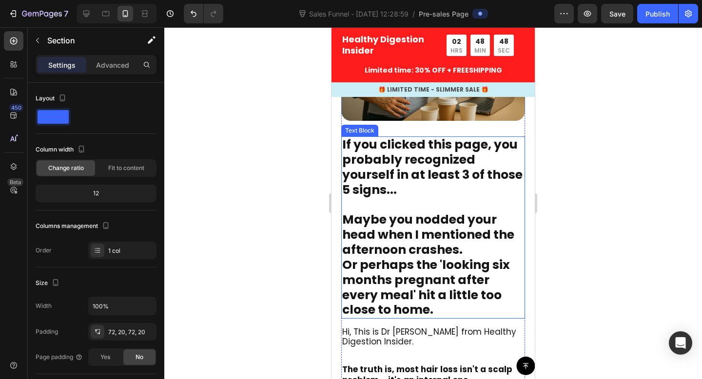
click at [409, 243] on span "Maybe you nodded your head when I mentioned the afternoon crashes." at bounding box center [428, 234] width 172 height 47
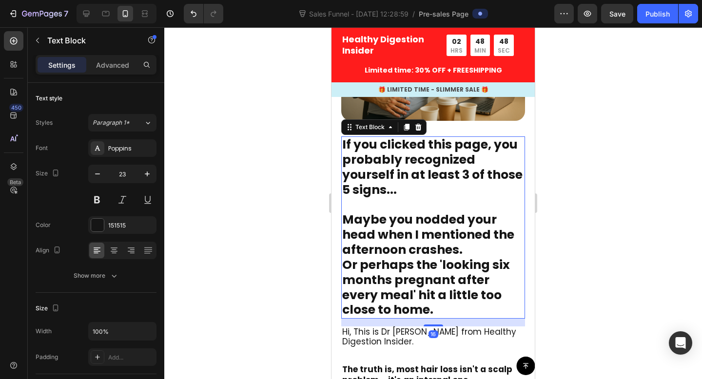
click at [409, 243] on span "Maybe you nodded your head when I mentioned the afternoon crashes." at bounding box center [428, 234] width 172 height 47
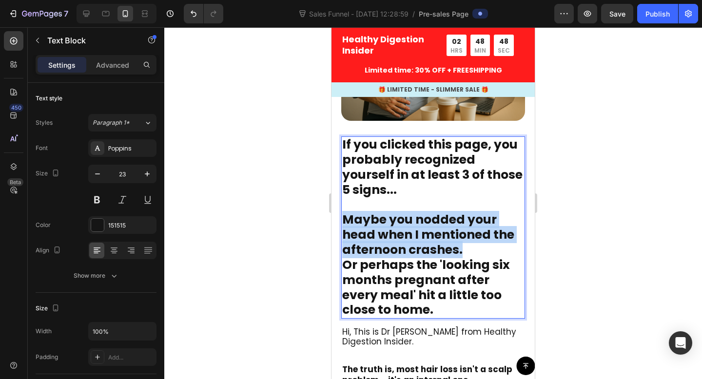
click at [409, 243] on span "Maybe you nodded your head when I mentioned the afternoon crashes." at bounding box center [428, 234] width 172 height 47
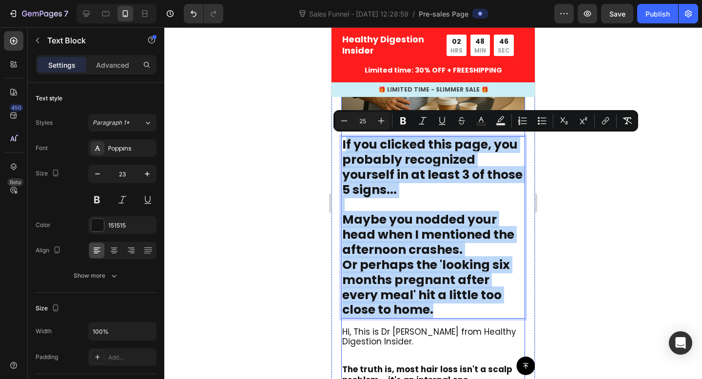
drag, startPoint x: 344, startPoint y: 143, endPoint x: 430, endPoint y: 321, distance: 197.5
click at [430, 321] on div "Image If you clicked this page, you probably recognized yourself in at least 3 …" at bounding box center [433, 242] width 184 height 486
click at [388, 270] on span "Or perhaps the 'looking six months pregnant after every meal' hit a little too …" at bounding box center [426, 287] width 168 height 62
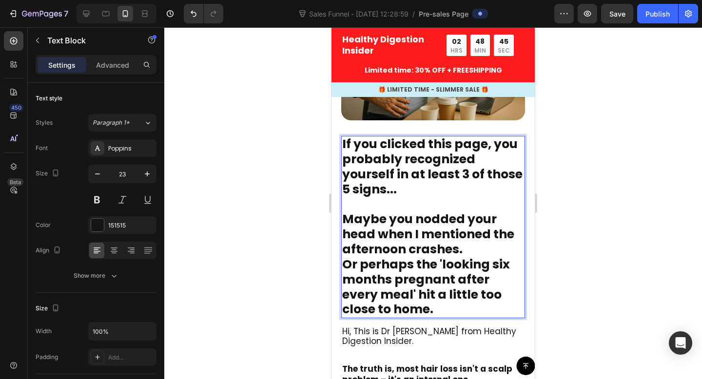
scroll to position [511, 0]
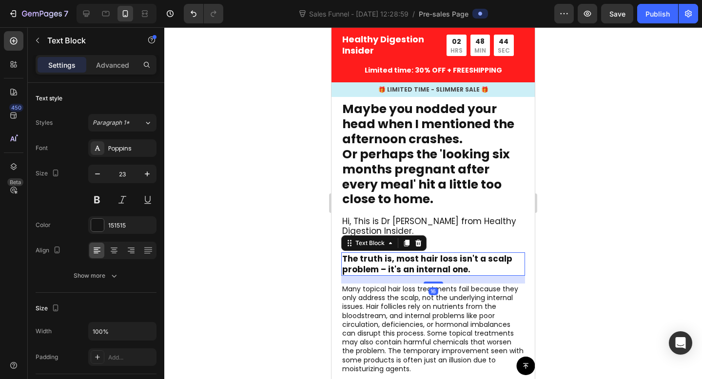
click at [397, 266] on p "The truth is, most hair loss isn't a scalp problem – it's an internal one." at bounding box center [433, 263] width 182 height 21
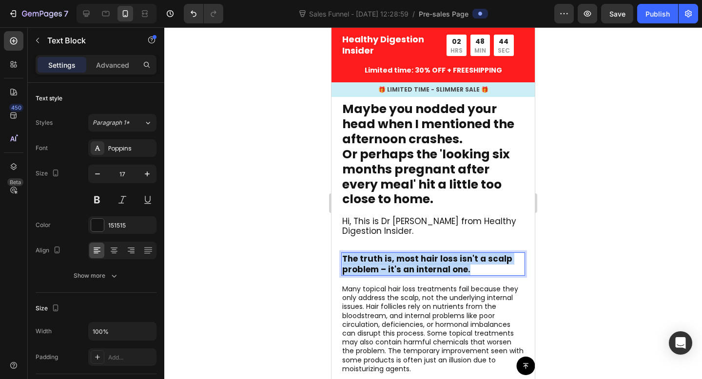
click at [397, 266] on p "The truth is, most hair loss isn't a scalp problem – it's an internal one." at bounding box center [433, 263] width 182 height 21
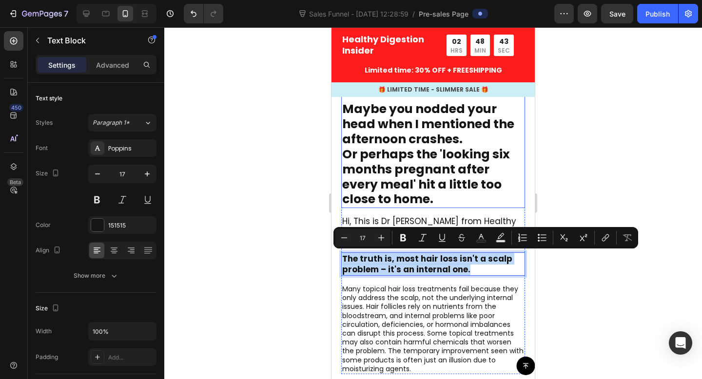
click at [400, 173] on span "Or perhaps the 'looking six months pregnant after every meal' hit a little too …" at bounding box center [426, 177] width 168 height 62
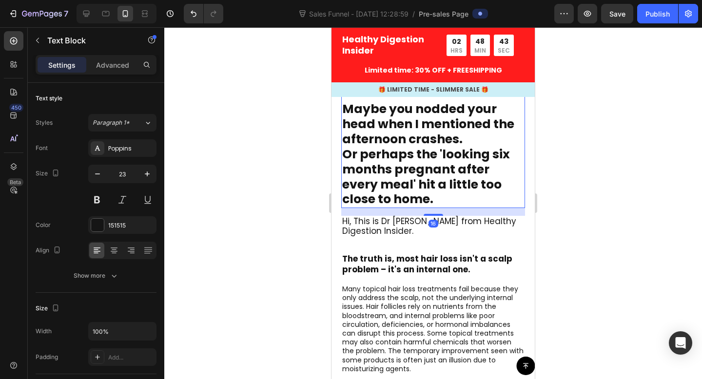
scroll to position [509, 0]
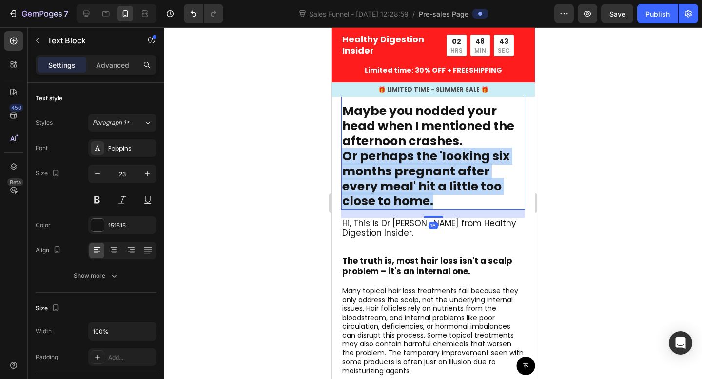
click at [400, 173] on span "Or perhaps the 'looking six months pregnant after every meal' hit a little too …" at bounding box center [426, 179] width 168 height 62
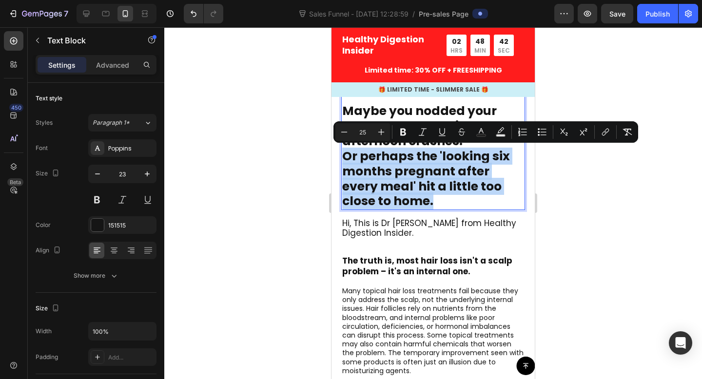
click at [401, 203] on p "Or perhaps the 'looking six months pregnant after every meal' hit a little too …" at bounding box center [433, 179] width 182 height 60
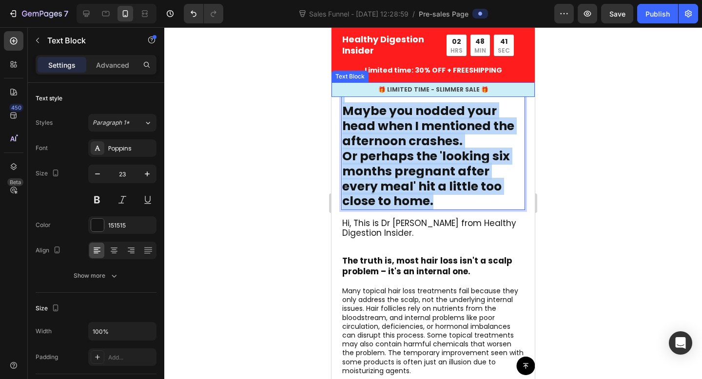
drag, startPoint x: 401, startPoint y: 203, endPoint x: 346, endPoint y: 88, distance: 127.1
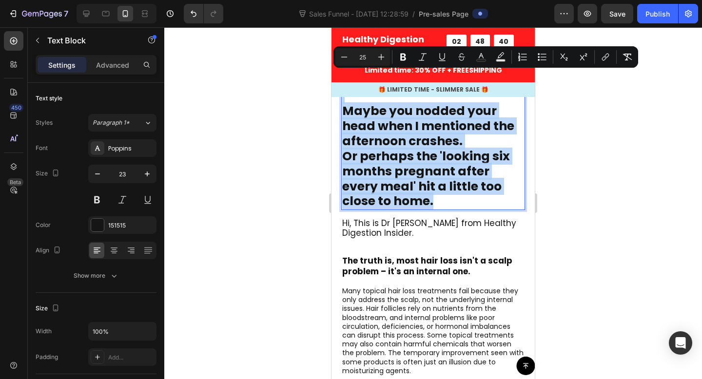
scroll to position [398, 0]
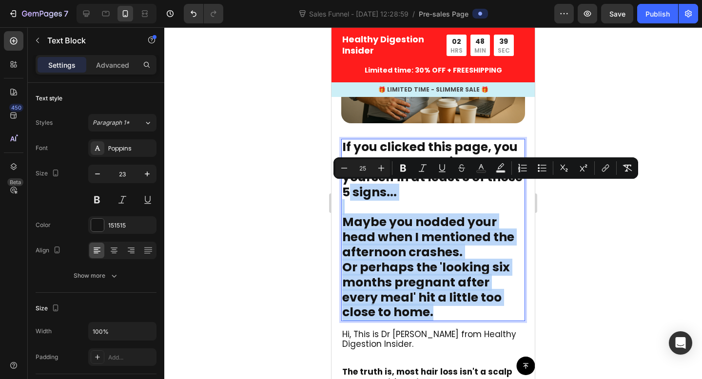
click at [397, 225] on span "Maybe you nodded your head when I mentioned the afternoon crashes." at bounding box center [428, 236] width 172 height 47
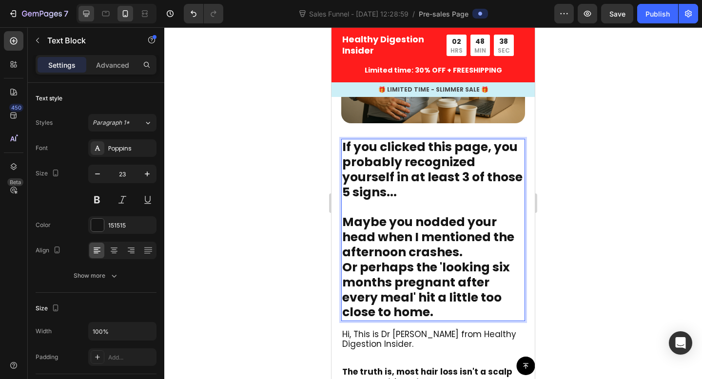
click at [83, 10] on icon at bounding box center [86, 14] width 10 height 10
type input "28"
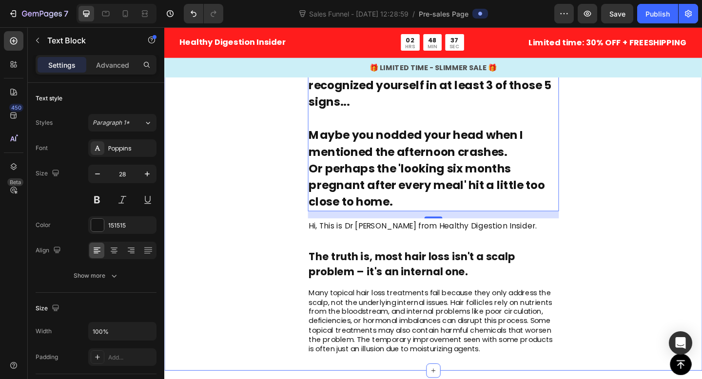
scroll to position [536, 0]
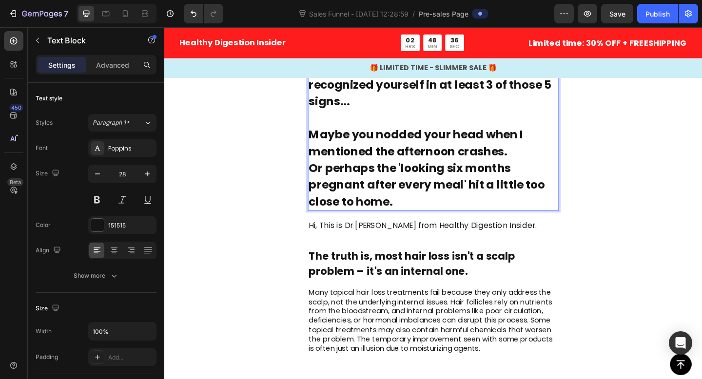
click at [423, 212] on p "Or perhaps the 'looking six months pregnant after every meal' hit a little too …" at bounding box center [456, 199] width 271 height 55
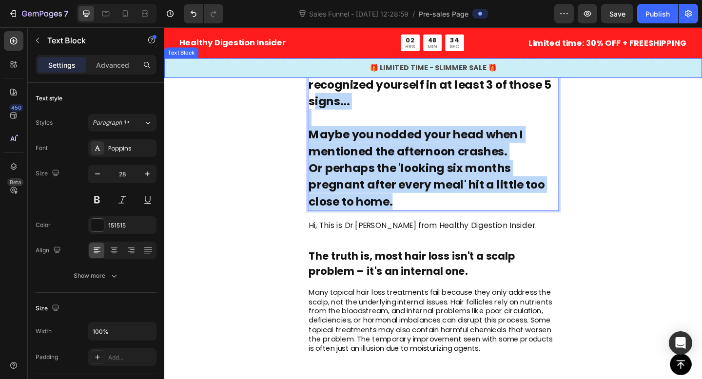
drag, startPoint x: 415, startPoint y: 216, endPoint x: 329, endPoint y: 107, distance: 138.5
click at [329, 107] on div "If you clicked this page, you probably recognized yourself in at least 3 of tho…" at bounding box center [456, 145] width 273 height 166
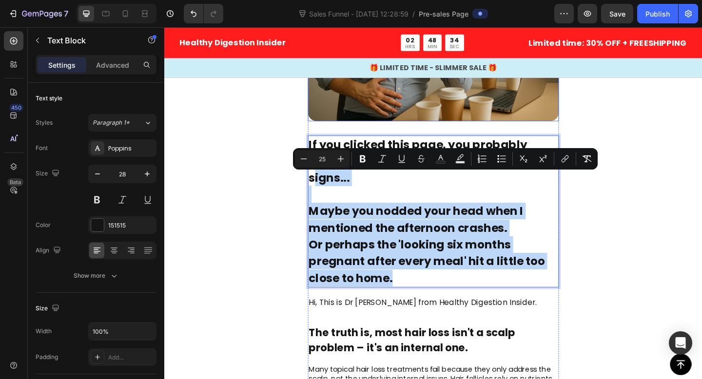
scroll to position [447, 0]
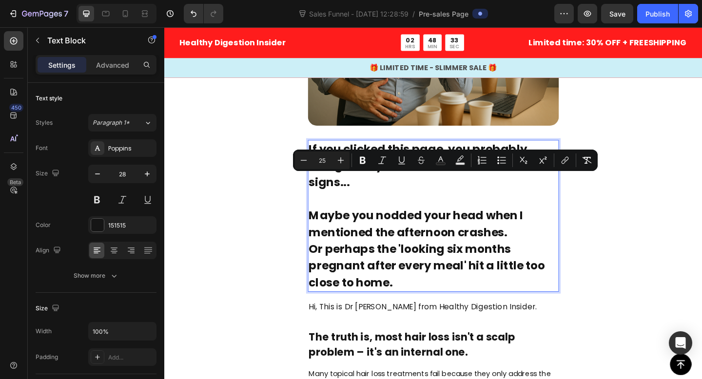
click at [325, 156] on span "If you clicked this page, you probably recognized yourself in at least 3 of tho…" at bounding box center [453, 179] width 264 height 54
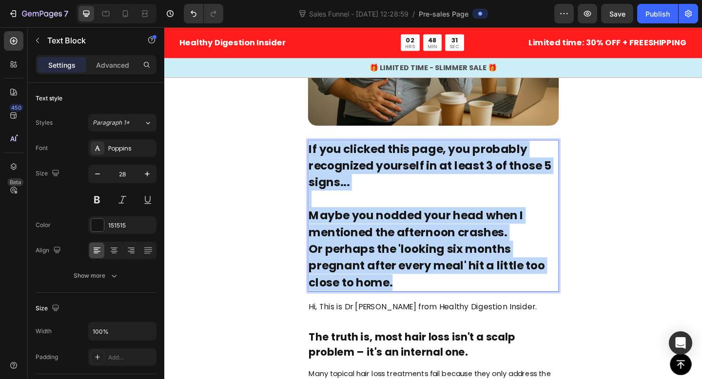
drag, startPoint x: 322, startPoint y: 157, endPoint x: 431, endPoint y: 297, distance: 177.0
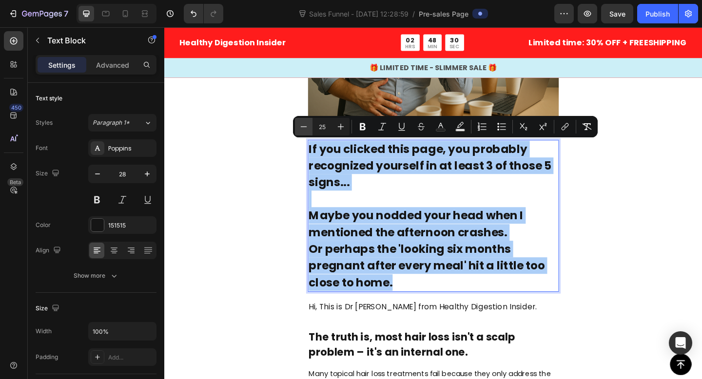
click at [299, 129] on icon "Editor contextual toolbar" at bounding box center [304, 127] width 10 height 10
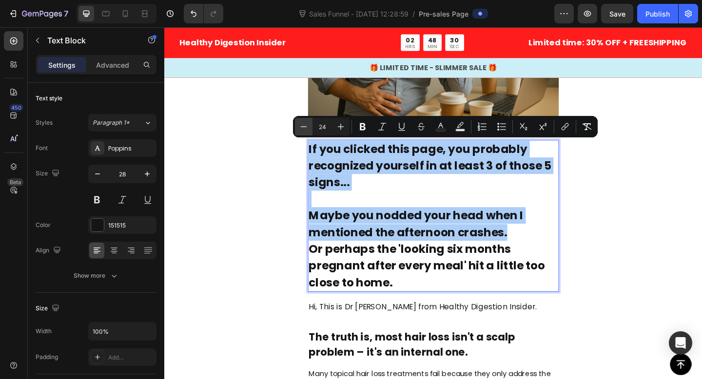
click at [299, 129] on icon "Editor contextual toolbar" at bounding box center [304, 127] width 10 height 10
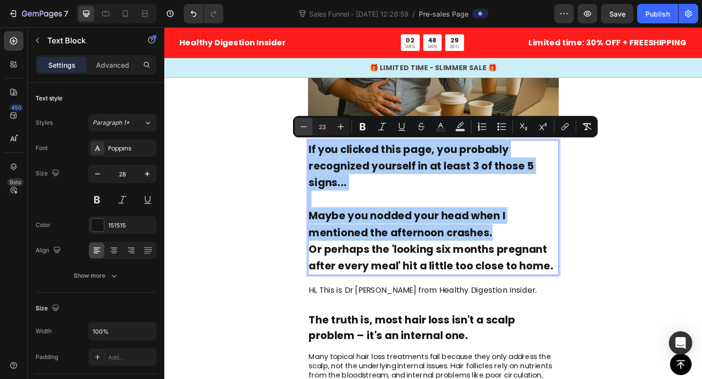
click at [299, 129] on icon "Editor contextual toolbar" at bounding box center [304, 127] width 10 height 10
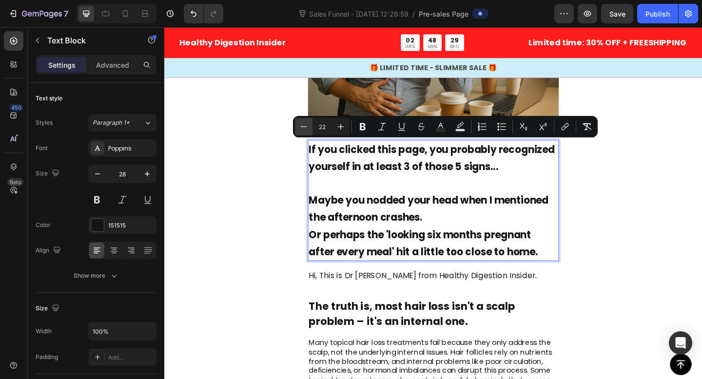
click at [299, 129] on icon "Editor contextual toolbar" at bounding box center [304, 127] width 10 height 10
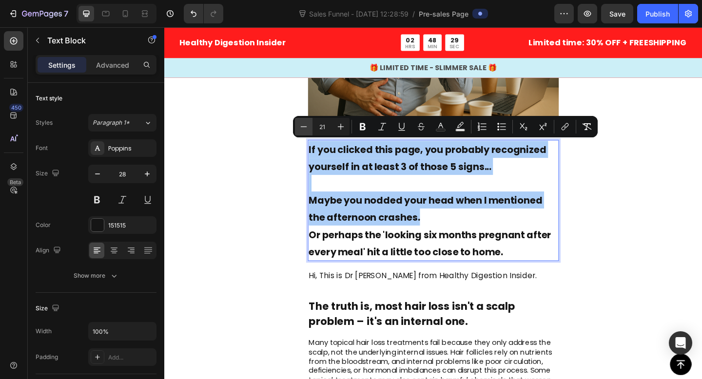
click at [299, 129] on icon "Editor contextual toolbar" at bounding box center [304, 127] width 10 height 10
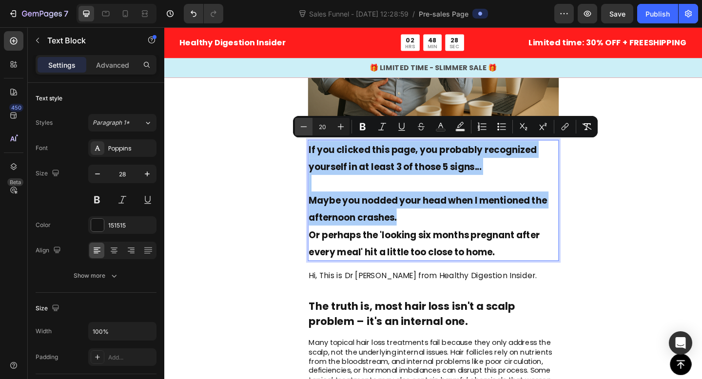
click at [299, 129] on icon "Editor contextual toolbar" at bounding box center [304, 127] width 10 height 10
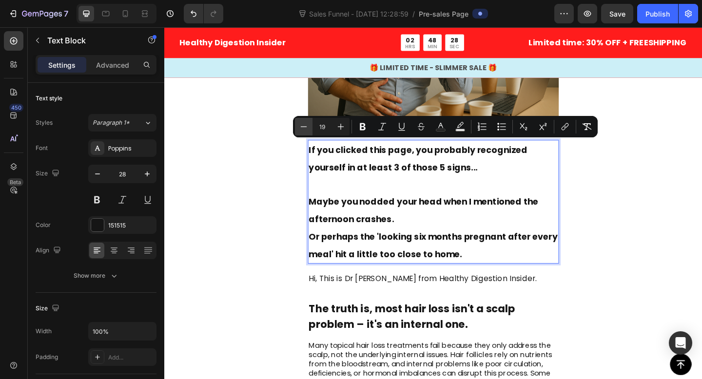
click at [299, 129] on icon "Editor contextual toolbar" at bounding box center [304, 127] width 10 height 10
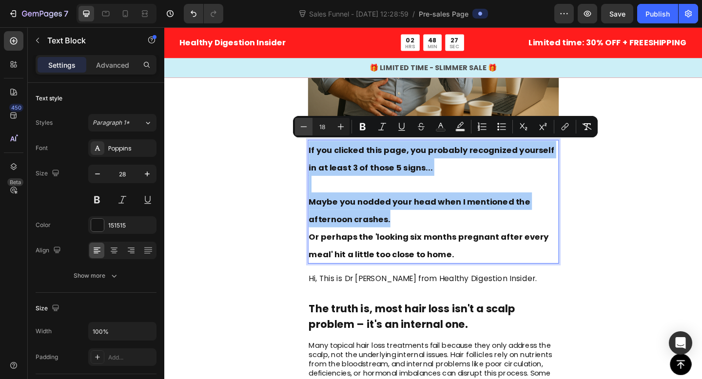
click at [299, 129] on icon "Editor contextual toolbar" at bounding box center [304, 127] width 10 height 10
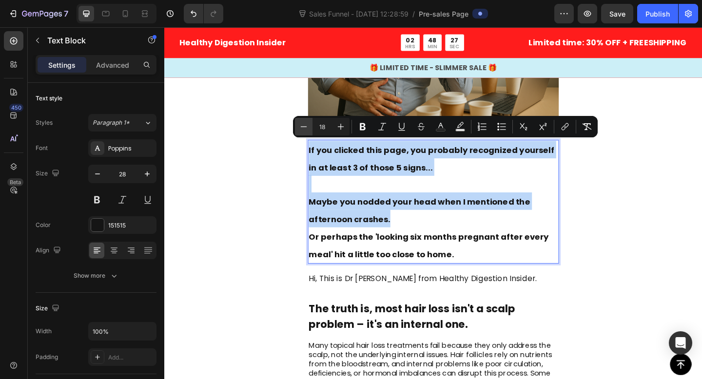
type input "17"
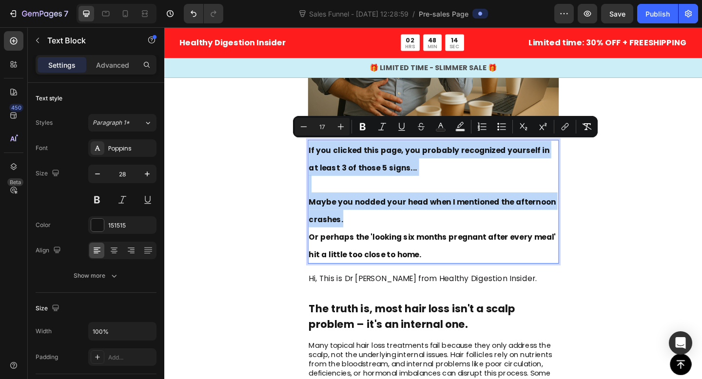
click at [390, 229] on p "Maybe you nodded your head when I mentioned the afternoon crashes." at bounding box center [456, 226] width 271 height 38
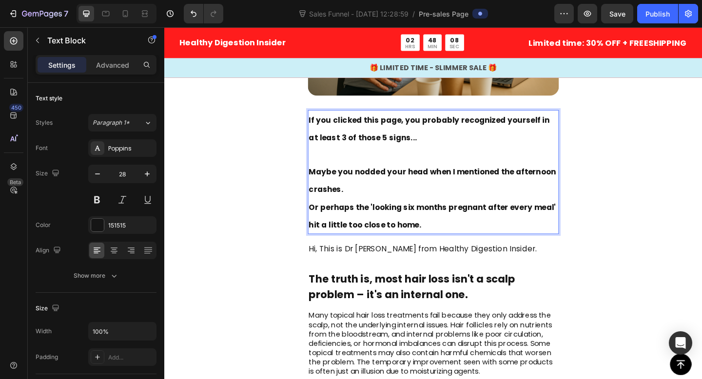
scroll to position [227, 0]
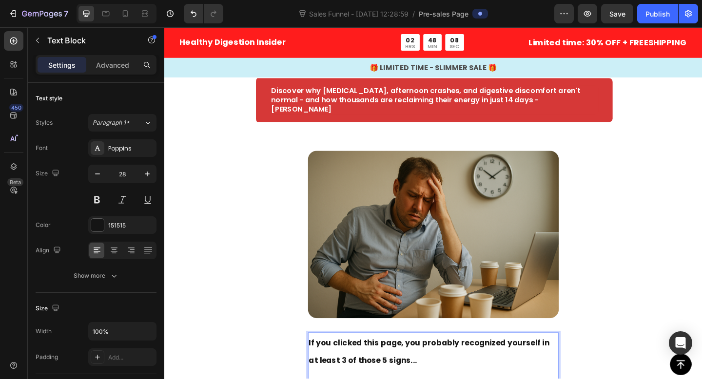
click at [392, 250] on img at bounding box center [456, 253] width 273 height 182
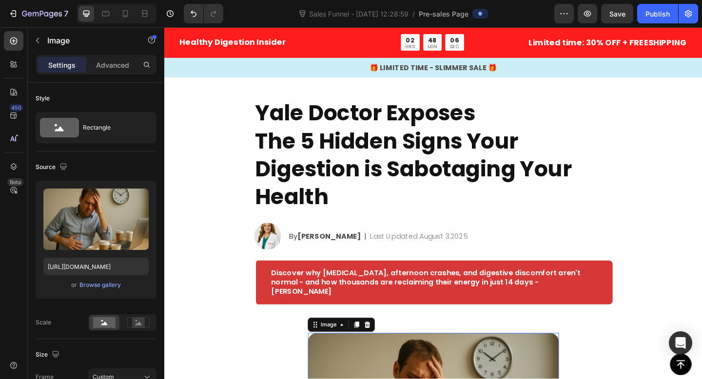
scroll to position [28, 0]
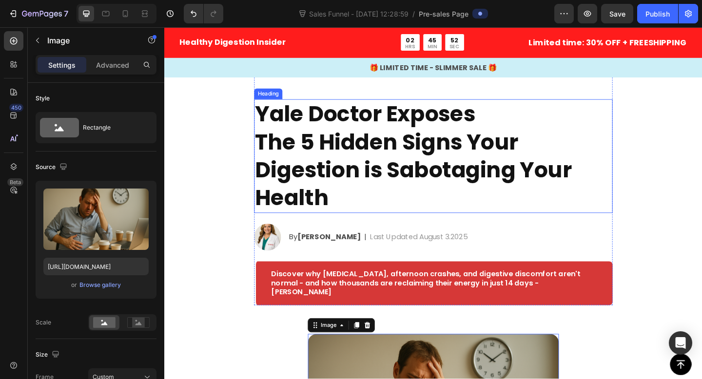
click at [459, 161] on h2 "Yale Doctor Exposes The 5 Hidden Signs Your Digestion is Sabotaging Your Health" at bounding box center [457, 168] width 390 height 124
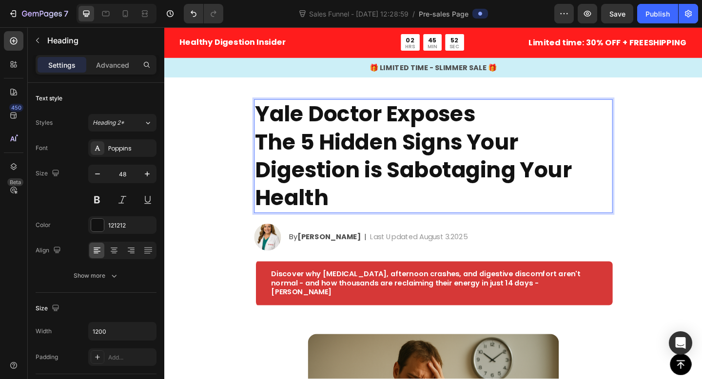
click at [459, 161] on p "Yale Doctor Exposes The 5 Hidden Signs Your Digestion is Sabotaging Your Health" at bounding box center [457, 168] width 388 height 122
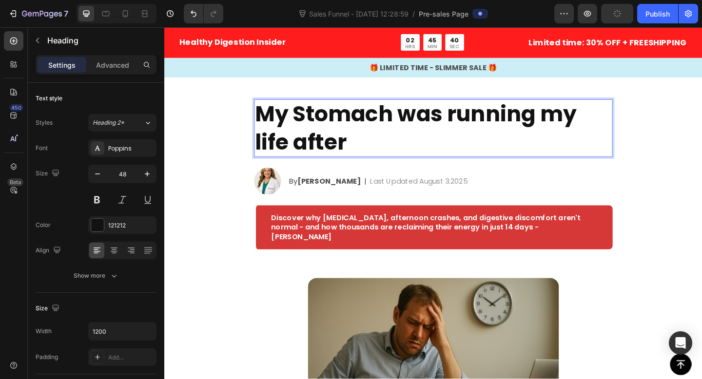
click at [506, 125] on p "My Stomach was running my life after" at bounding box center [457, 137] width 388 height 61
drag, startPoint x: 419, startPoint y: 123, endPoint x: 542, endPoint y: 153, distance: 126.7
click at [542, 153] on p "My Stomach was running my life after" at bounding box center [457, 137] width 388 height 61
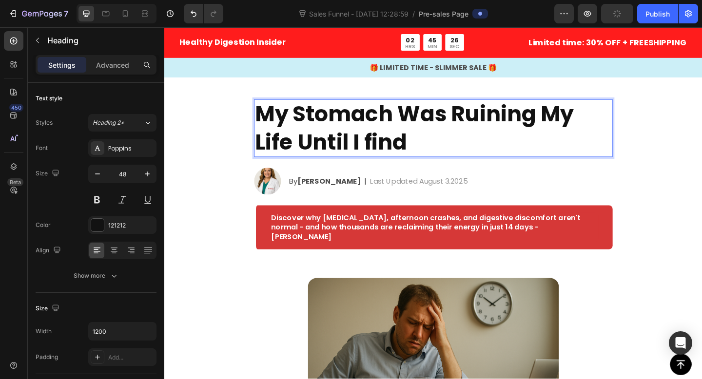
click at [386, 156] on p "My Stomach Was Ruining My Life Until I find" at bounding box center [457, 137] width 388 height 61
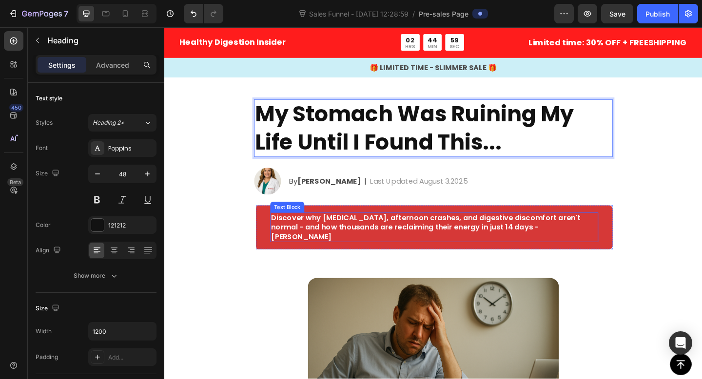
click at [364, 242] on p "Discover why bloating, afternoon crashes, and digestive discomfort aren't norma…" at bounding box center [457, 245] width 355 height 30
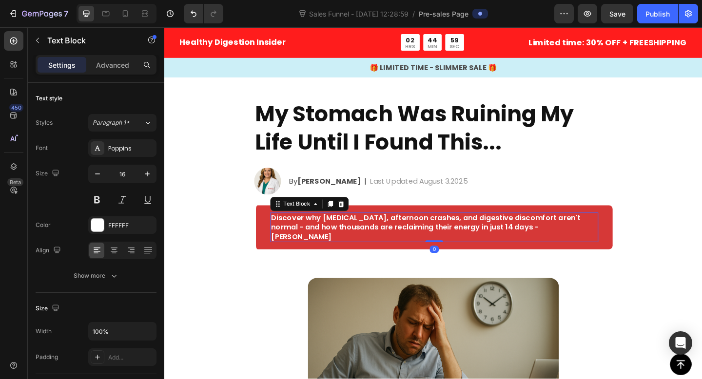
click at [364, 242] on p "Discover why bloating, afternoon crashes, and digestive discomfort aren't norma…" at bounding box center [457, 245] width 355 height 30
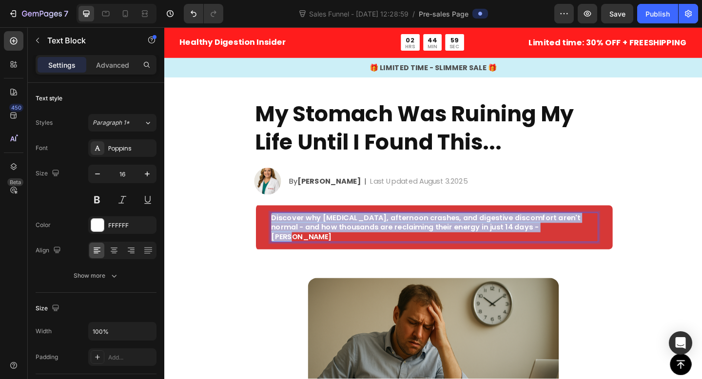
click at [364, 242] on p "Discover why bloating, afternoon crashes, and digestive discomfort aren't norma…" at bounding box center [457, 245] width 355 height 30
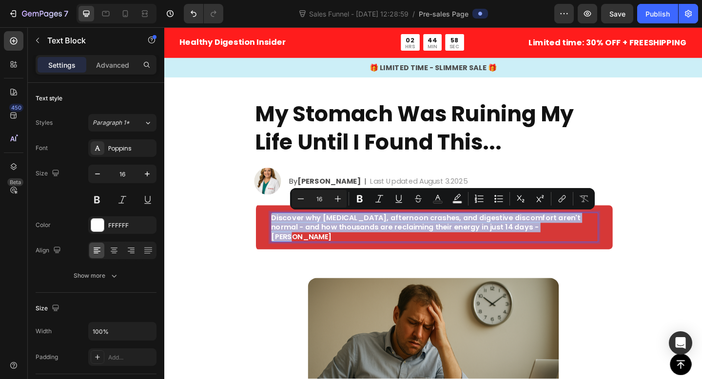
click at [321, 242] on p "Discover why bloating, afternoon crashes, and digestive discomfort aren't norma…" at bounding box center [457, 245] width 355 height 30
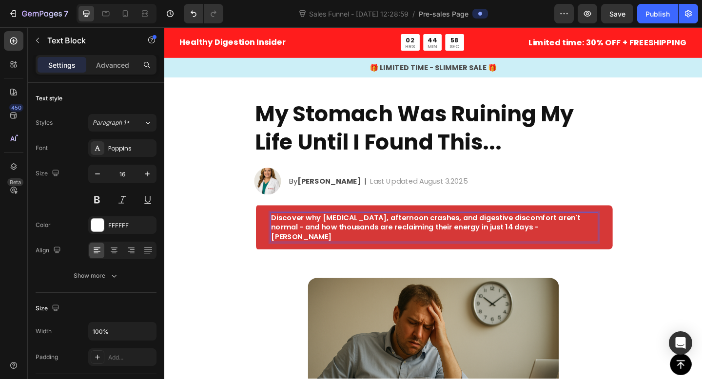
click at [285, 236] on p "Discover why bloating, afternoon crashes, and digestive discomfort aren't norma…" at bounding box center [457, 245] width 355 height 30
click at [382, 195] on p "|" at bounding box center [383, 195] width 2 height 12
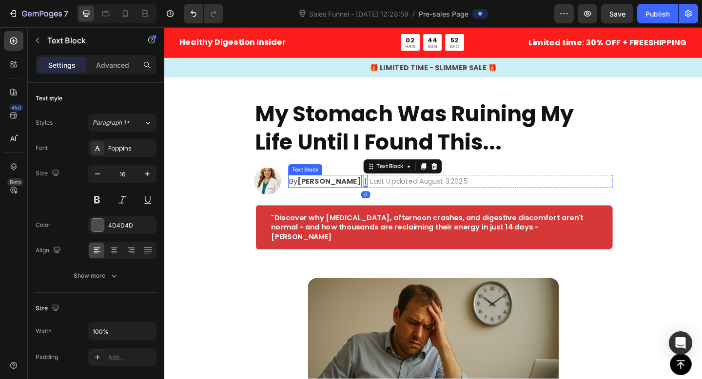
click at [328, 199] on div "By Dr Sarah M. Text Block" at bounding box center [339, 195] width 80 height 14
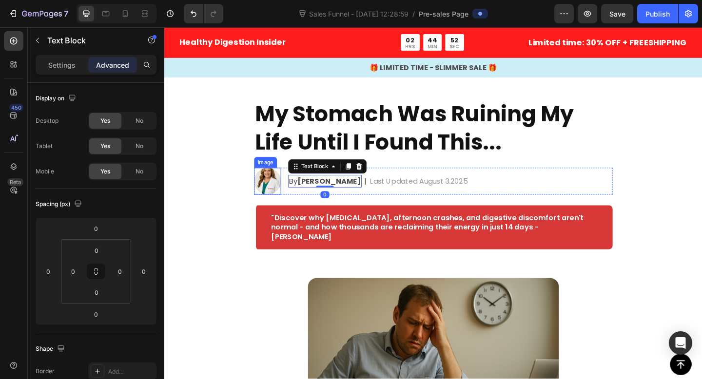
click at [284, 199] on img at bounding box center [276, 194] width 29 height 29
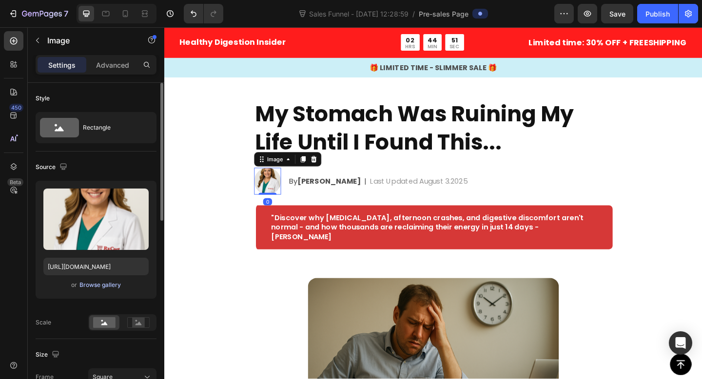
click at [84, 287] on div "Browse gallery" at bounding box center [99, 285] width 41 height 9
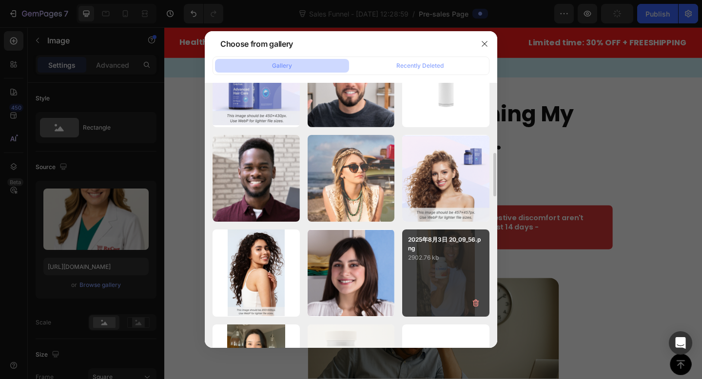
scroll to position [511, 0]
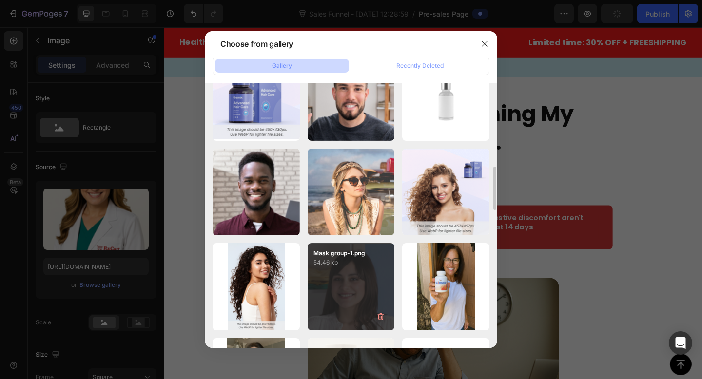
click at [357, 249] on div "Mask group-1.png 54.46 kb" at bounding box center [350, 255] width 87 height 24
type input "https://cdn.shopify.com/s/files/1/0683/5470/3529/files/gempages_547106661181948…"
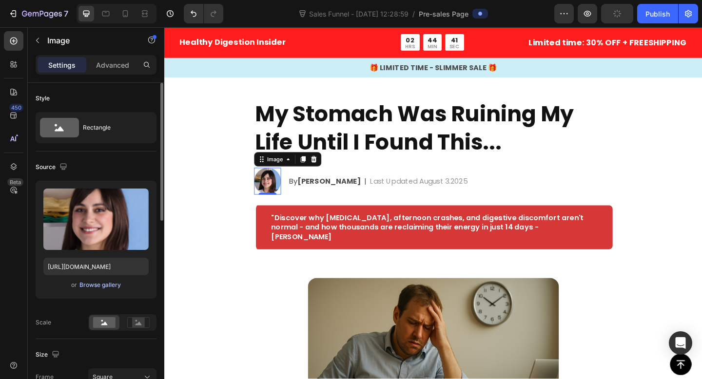
click at [96, 283] on div "Browse gallery" at bounding box center [99, 285] width 41 height 9
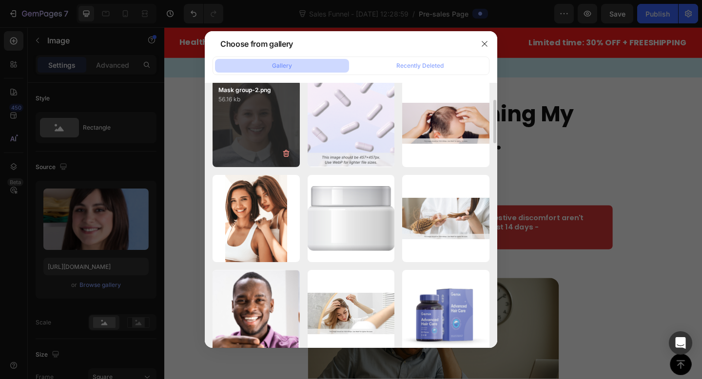
scroll to position [0, 0]
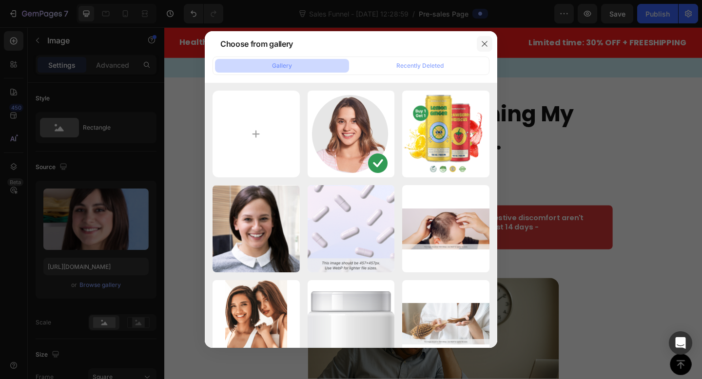
click at [485, 42] on icon "button" at bounding box center [483, 43] width 5 height 5
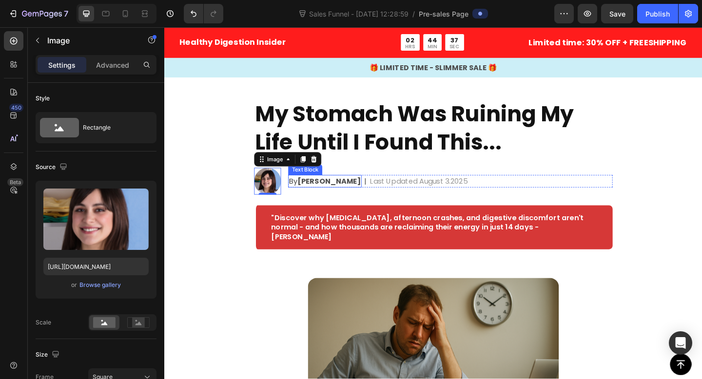
click at [334, 201] on div "By Dr Sarah M." at bounding box center [339, 195] width 80 height 14
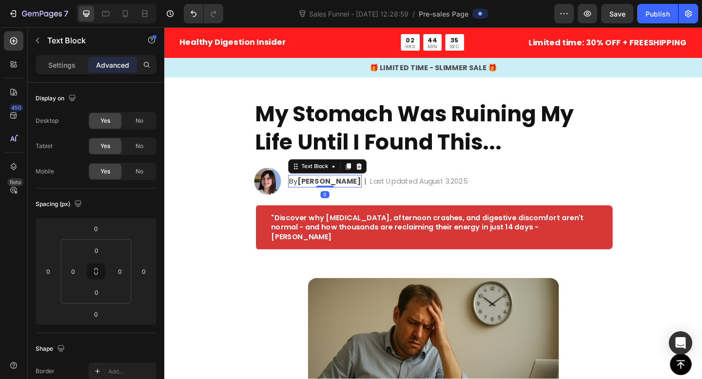
click at [322, 196] on strong "Dr Sarah M." at bounding box center [343, 194] width 69 height 11
click at [319, 196] on strong "Dr Sarah M." at bounding box center [343, 194] width 69 height 11
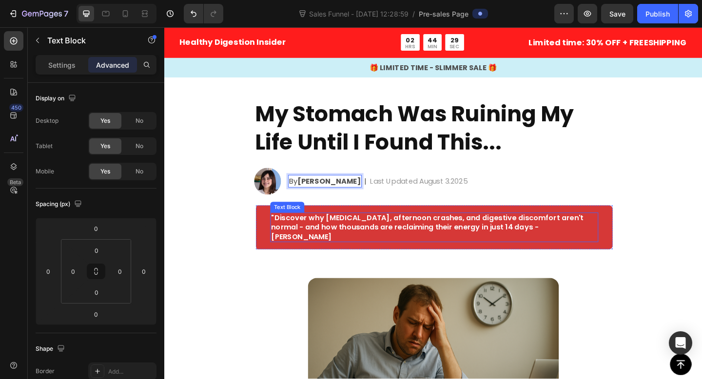
click at [531, 250] on div ""Discover why bloating, afternoon crashes, and digestive discomfort aren't norm…" at bounding box center [457, 245] width 357 height 32
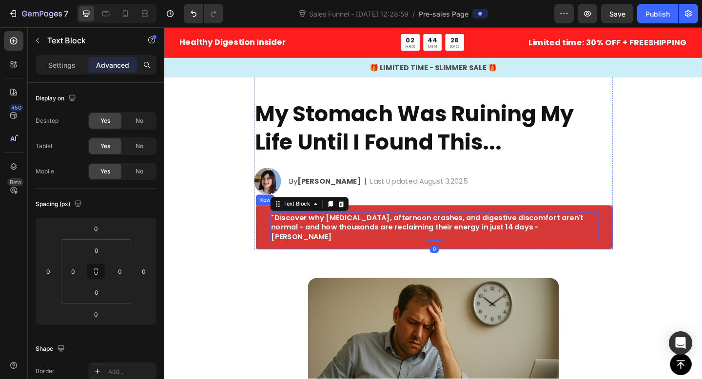
click at [563, 252] on div ""Discover why bloating, afternoon crashes, and digestive discomfort aren't norm…" at bounding box center [457, 245] width 390 height 48
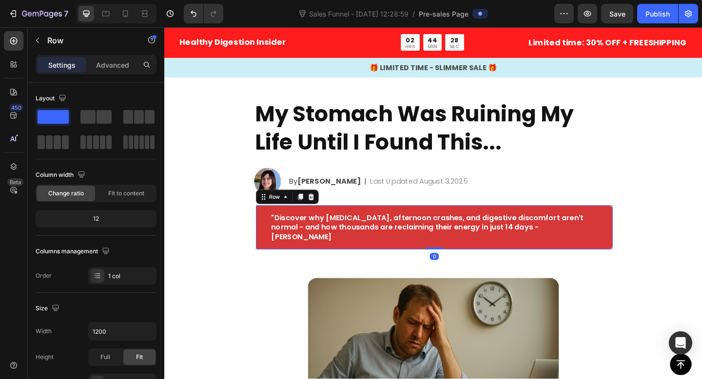
click at [554, 247] on p ""Discover why bloating, afternoon crashes, and digestive discomfort aren't norm…" at bounding box center [457, 245] width 355 height 30
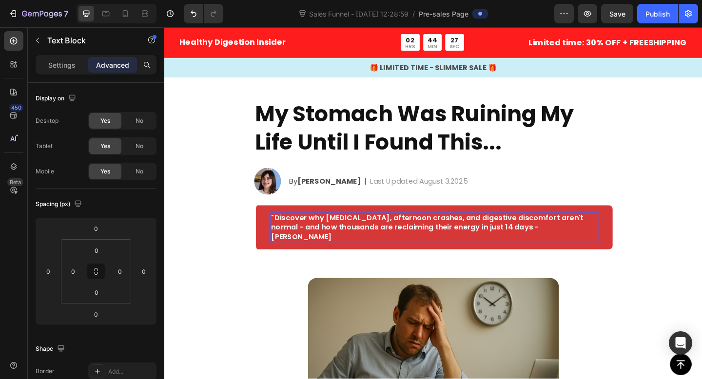
click at [569, 246] on p ""Discover why bloating, afternoon crashes, and digestive discomfort aren't norm…" at bounding box center [457, 245] width 355 height 30
click at [461, 235] on p ""Discover why [MEDICAL_DATA], afternoon crashes, and digestive discomfort aren'…" at bounding box center [457, 245] width 355 height 30
click at [506, 246] on p ""Discover why [MEDICAL_DATA], afternoon crashes, and digestive discomfort aren'…" at bounding box center [457, 245] width 355 height 30
click at [556, 246] on p ""Discover why [MEDICAL_DATA], afternoon crashes, and digestive discomfort aren'…" at bounding box center [457, 245] width 355 height 30
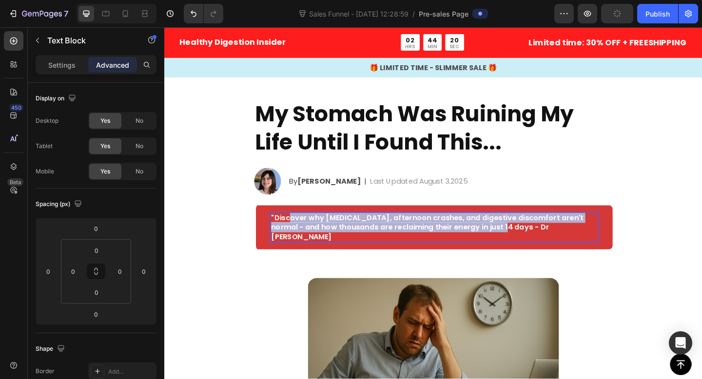
drag, startPoint x: 507, startPoint y: 245, endPoint x: 298, endPoint y: 237, distance: 208.7
click at [298, 237] on p ""Discover why [MEDICAL_DATA], afternoon crashes, and digestive discomfort aren'…" at bounding box center [457, 245] width 355 height 30
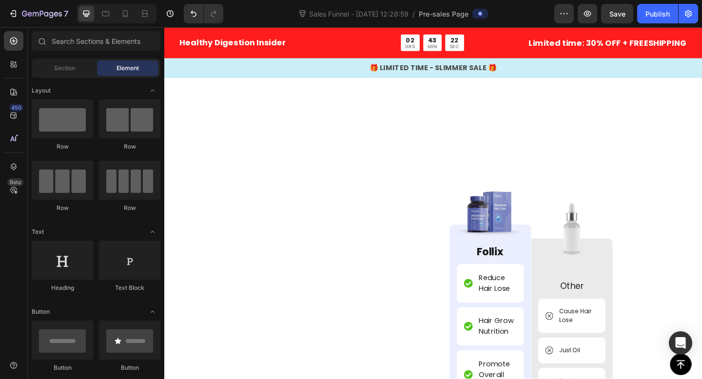
scroll to position [3952, 0]
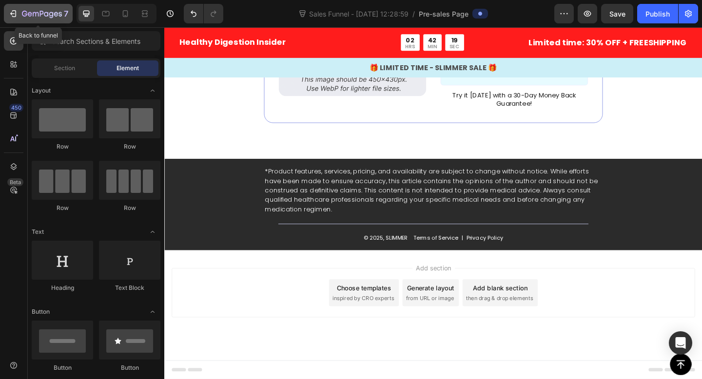
click at [25, 10] on icon "button" at bounding box center [42, 14] width 40 height 8
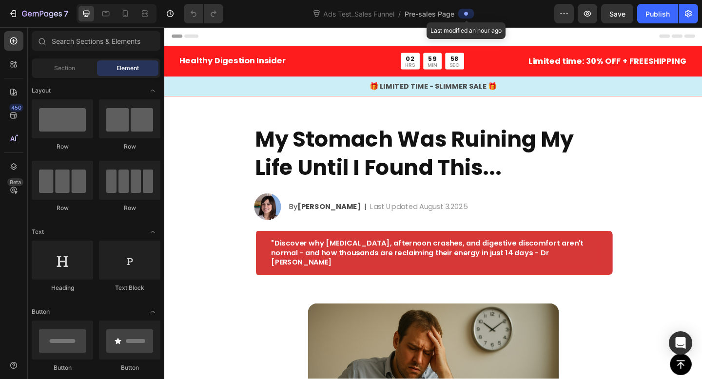
click at [459, 15] on div at bounding box center [466, 14] width 16 height 10
click at [467, 15] on icon at bounding box center [466, 14] width 4 height 4
click at [565, 9] on icon "button" at bounding box center [564, 14] width 10 height 10
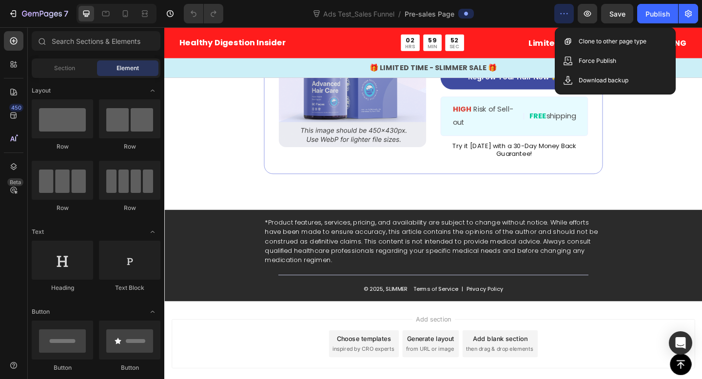
scroll to position [3823, 0]
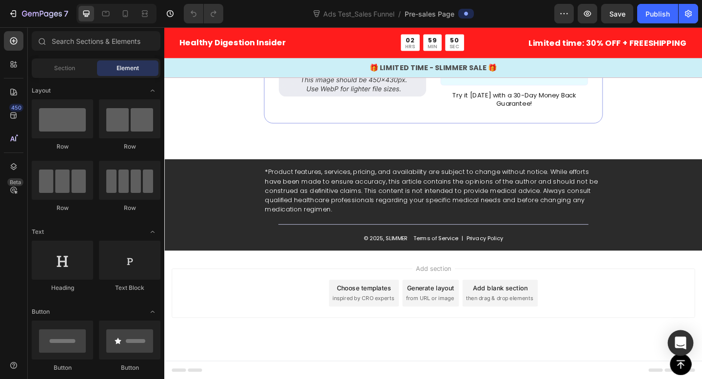
click at [676, 339] on icon "Open Intercom Messenger" at bounding box center [679, 343] width 11 height 13
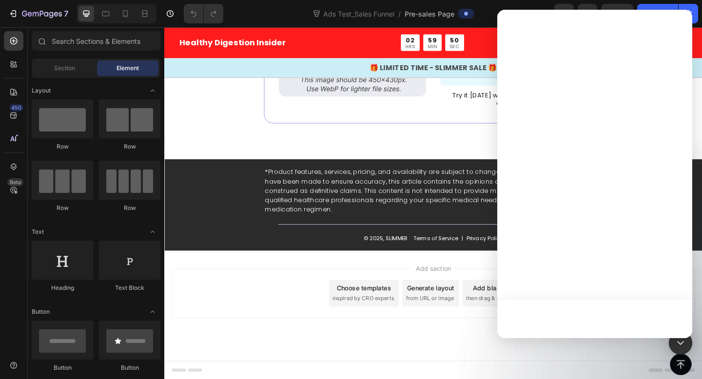
scroll to position [0, 0]
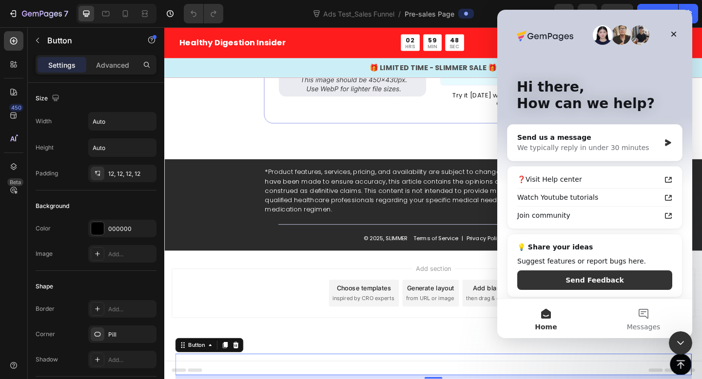
click at [361, 307] on div "Choose templates" at bounding box center [381, 311] width 59 height 10
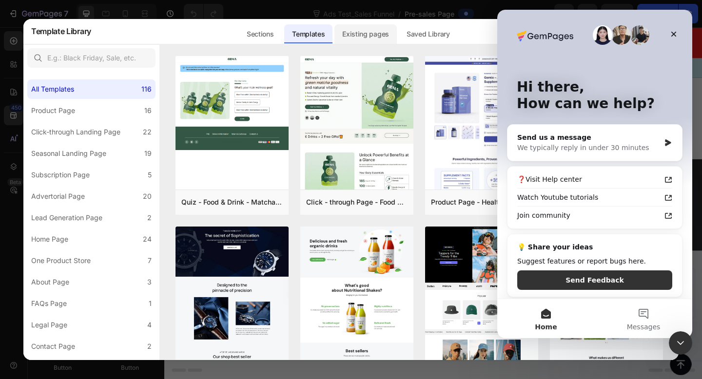
click at [377, 33] on div "Existing pages" at bounding box center [365, 33] width 62 height 19
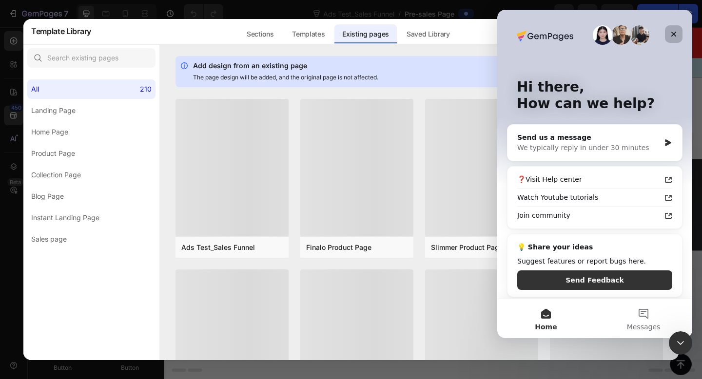
click at [673, 31] on icon "Close" at bounding box center [674, 34] width 8 height 8
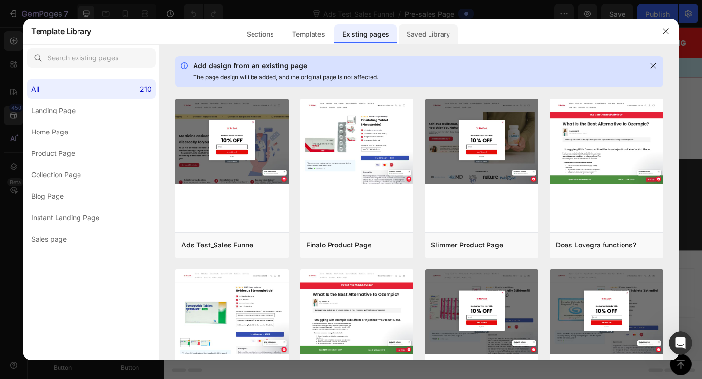
click at [424, 31] on div "Saved Library" at bounding box center [428, 33] width 59 height 19
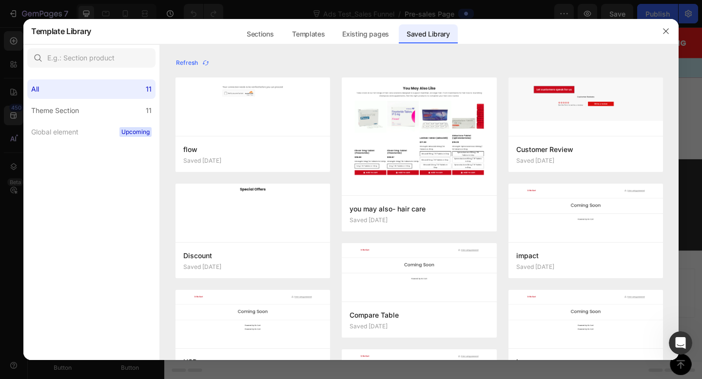
click at [268, 51] on div at bounding box center [419, 50] width 518 height 12
click at [268, 36] on div "Sections" at bounding box center [260, 33] width 42 height 19
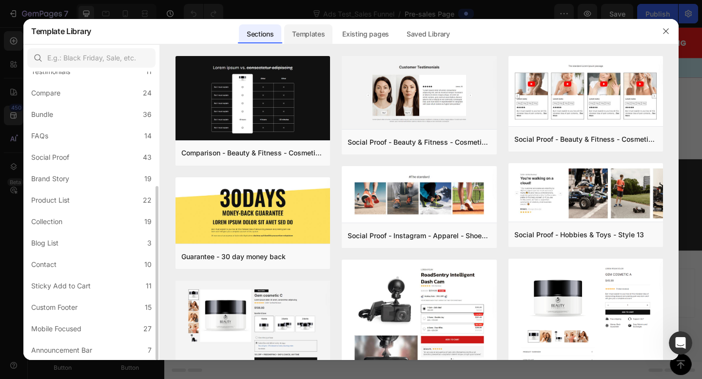
click at [308, 34] on div "Templates" at bounding box center [308, 33] width 48 height 19
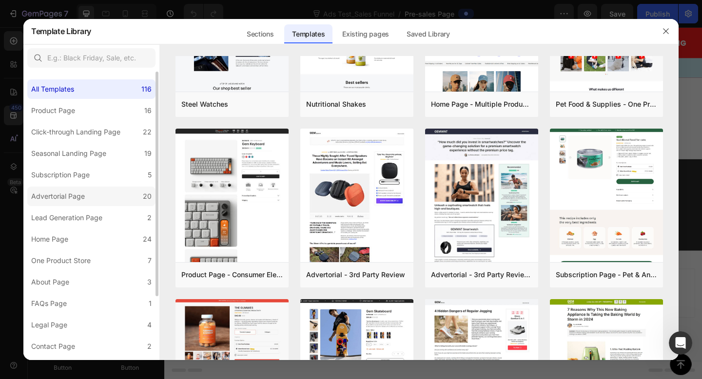
click at [92, 194] on label "Advertorial Page 20" at bounding box center [91, 196] width 128 height 19
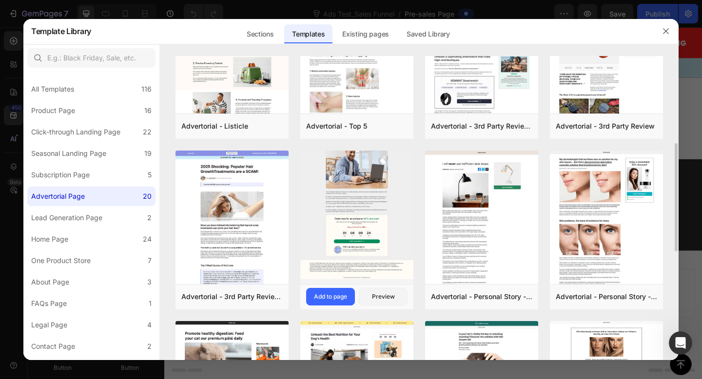
scroll to position [247, 0]
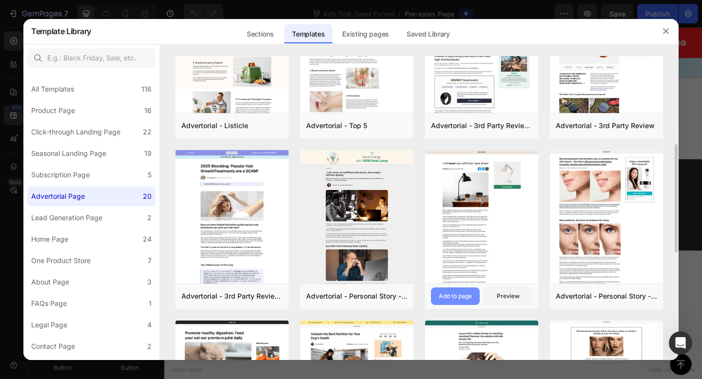
click at [450, 291] on button "Add to page" at bounding box center [455, 297] width 49 height 18
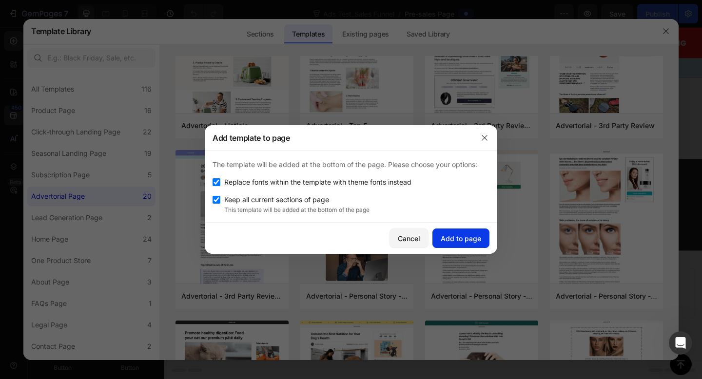
click at [468, 237] on div "Add to page" at bounding box center [461, 238] width 40 height 10
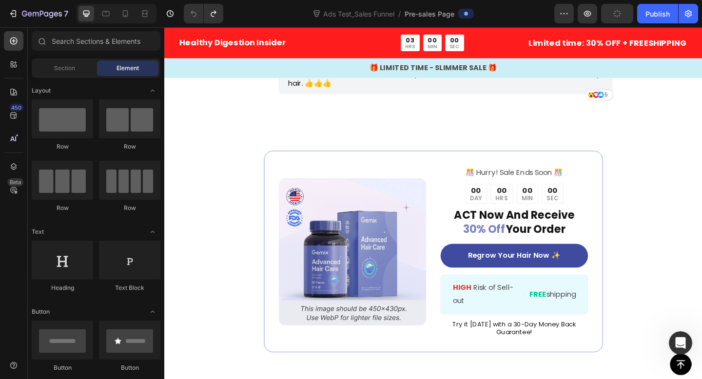
scroll to position [3823, 0]
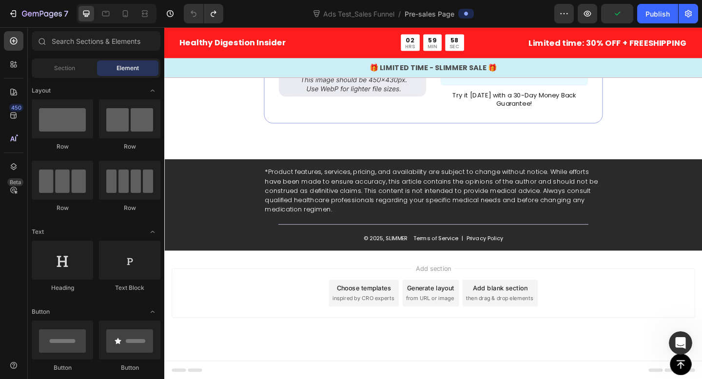
click at [385, 321] on span "inspired by CRO experts" at bounding box center [380, 322] width 67 height 9
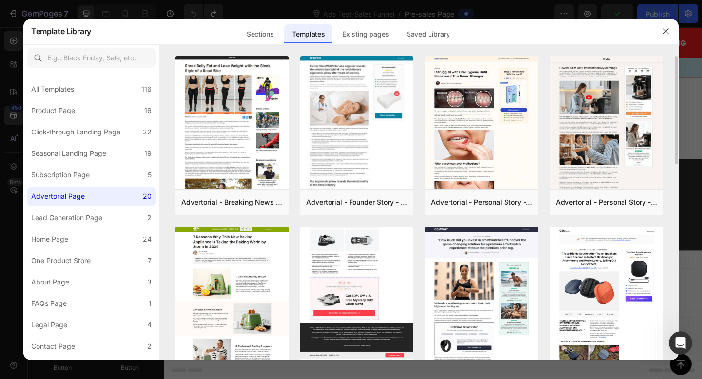
scroll to position [240, 0]
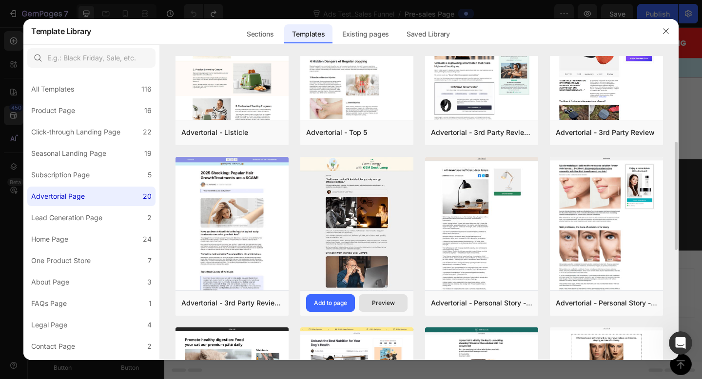
click at [380, 303] on div "Preview" at bounding box center [383, 303] width 23 height 9
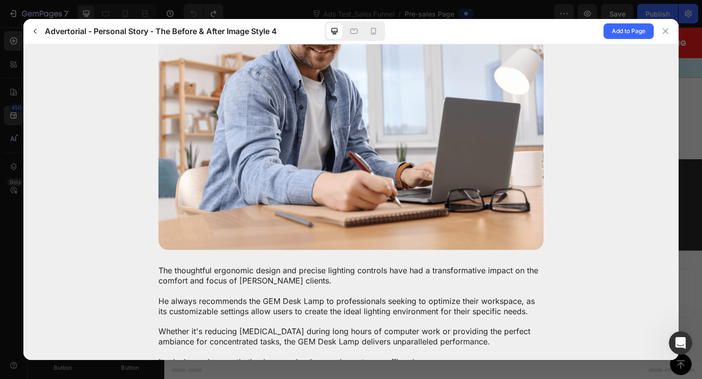
scroll to position [4152, 0]
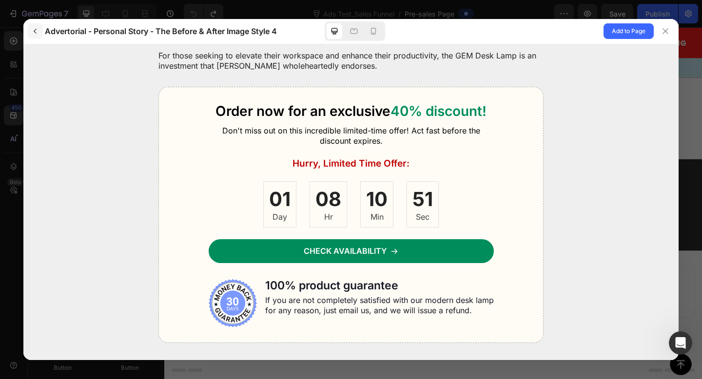
click at [37, 32] on icon "button" at bounding box center [35, 31] width 8 height 8
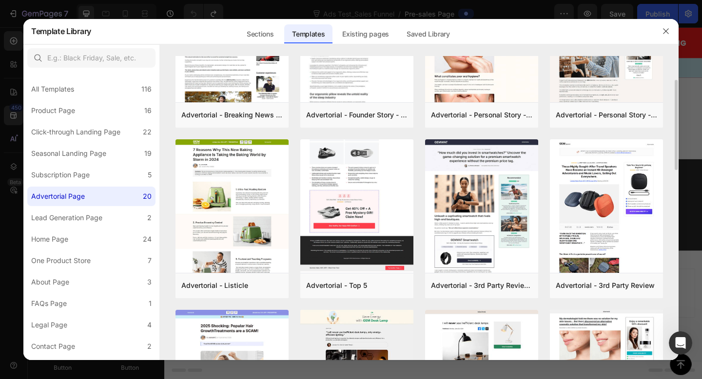
scroll to position [94, 0]
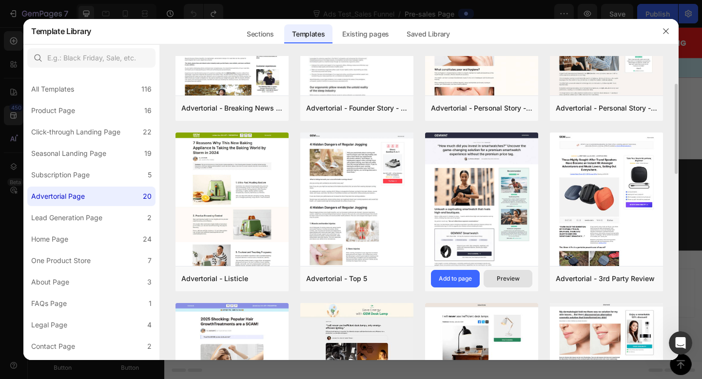
click at [514, 281] on div "Preview" at bounding box center [508, 278] width 23 height 9
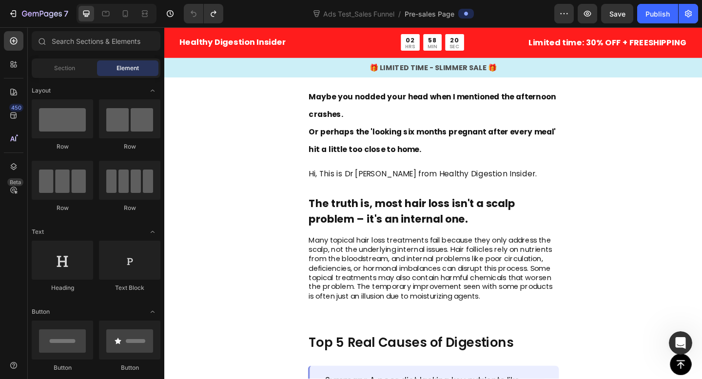
scroll to position [479, 0]
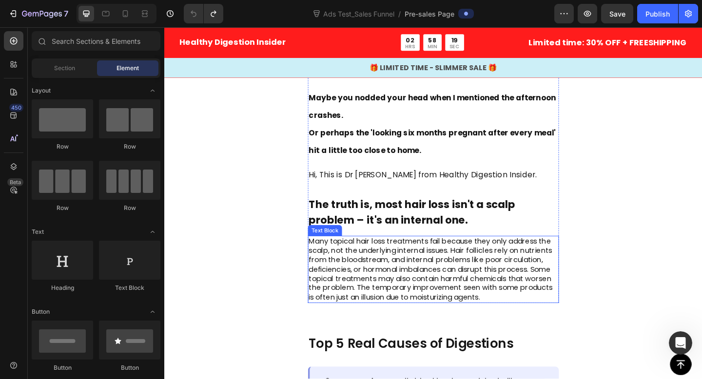
click at [434, 313] on p "Many topical hair loss treatments fail because they only address the scalp, not…" at bounding box center [456, 290] width 271 height 71
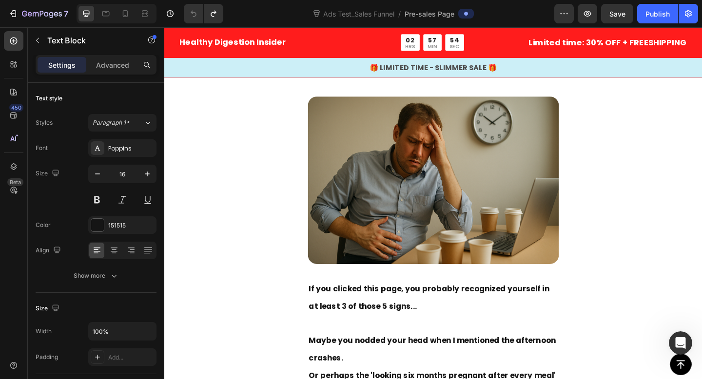
scroll to position [0, 0]
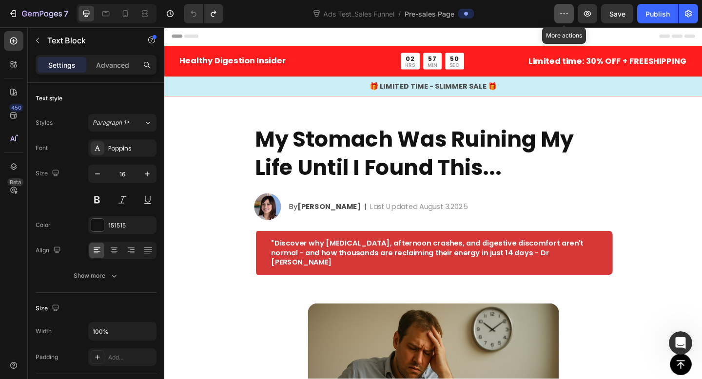
click at [568, 9] on icon "button" at bounding box center [564, 14] width 10 height 10
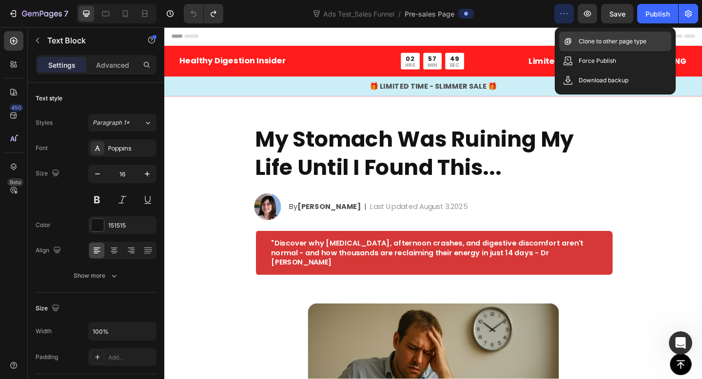
click at [568, 51] on div "Clone to other page type" at bounding box center [615, 60] width 112 height 19
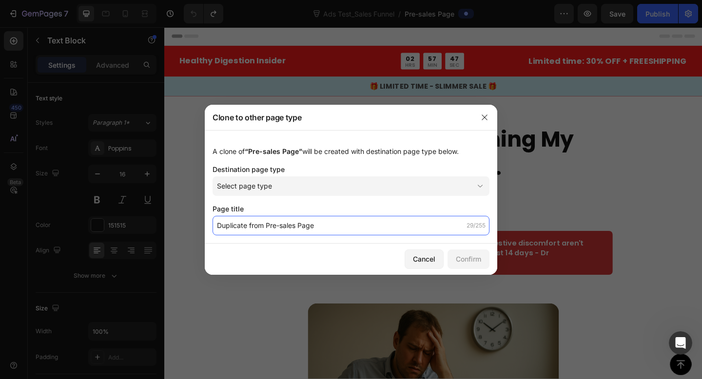
click at [378, 224] on input "Duplicate from Pre-sales Page" at bounding box center [350, 225] width 277 height 19
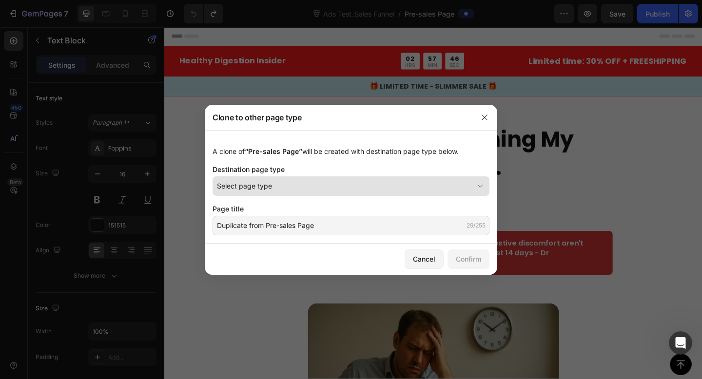
click at [400, 191] on button "Select page type" at bounding box center [350, 185] width 277 height 19
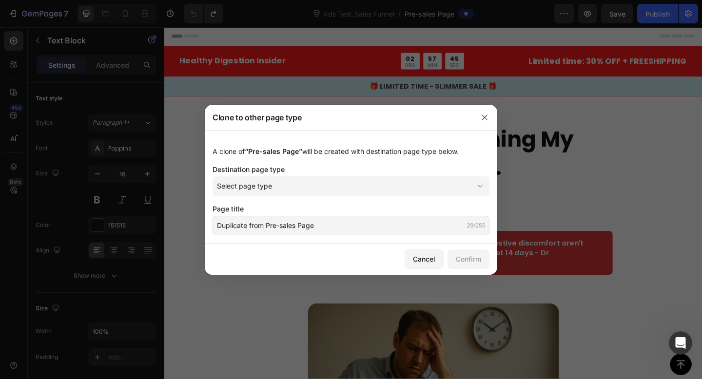
click at [393, 153] on div "A clone of “Pre-sales Page” will be created with destination page type below." at bounding box center [350, 151] width 277 height 10
click at [412, 249] on div "Cancel Confirm" at bounding box center [351, 259] width 292 height 31
click at [413, 261] on div "Cancel" at bounding box center [424, 259] width 22 height 10
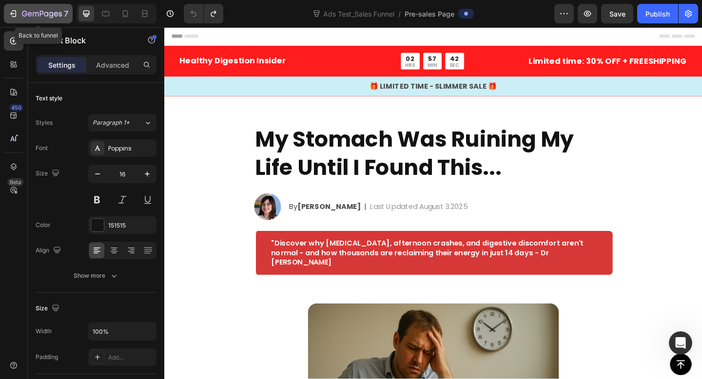
click at [14, 14] on icon "button" at bounding box center [13, 14] width 10 height 10
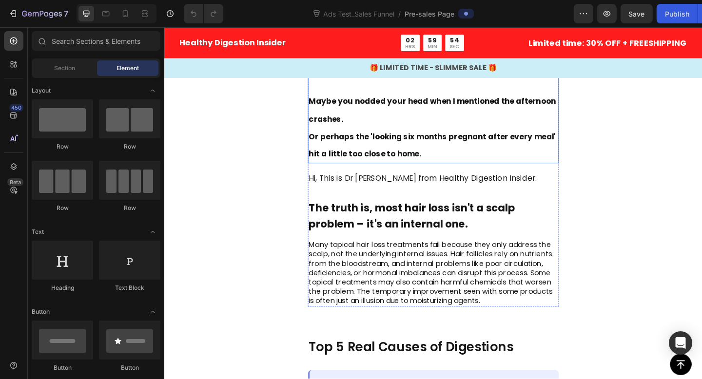
scroll to position [412, 0]
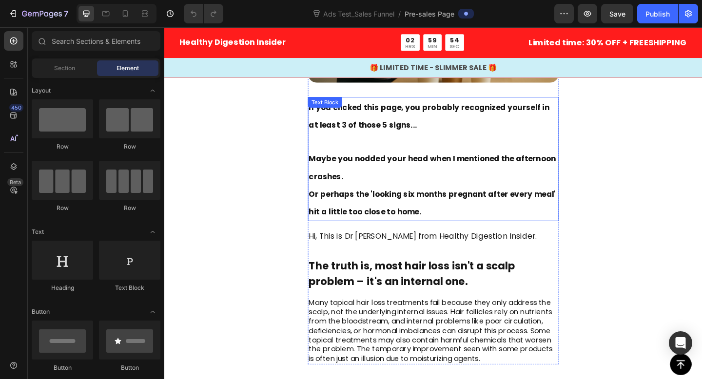
click at [413, 179] on p "Maybe you nodded your head when I mentioned the afternoon crashes." at bounding box center [456, 179] width 271 height 38
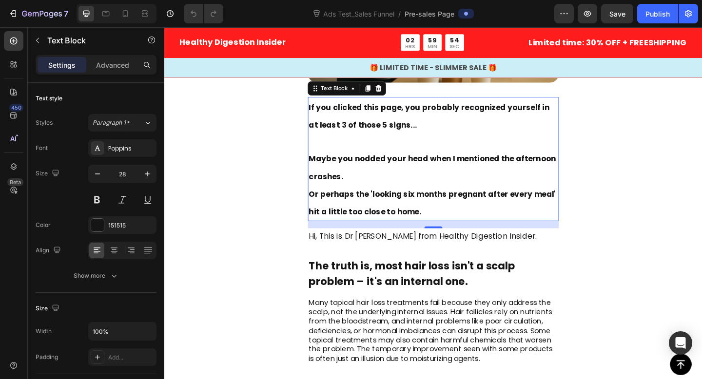
click at [413, 179] on p "Maybe you nodded your head when I mentioned the afternoon crashes." at bounding box center [456, 179] width 271 height 38
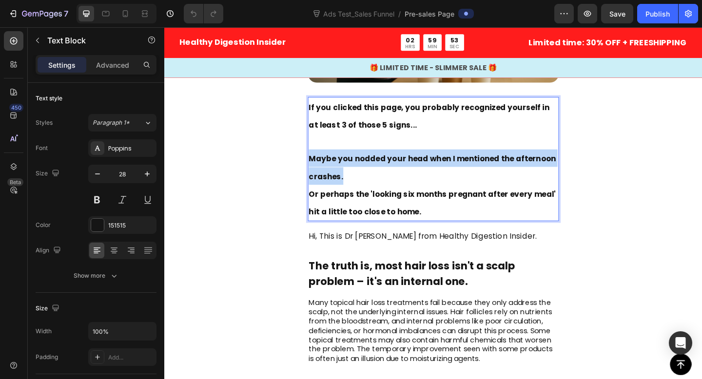
click at [413, 179] on p "Maybe you nodded your head when I mentioned the afternoon crashes." at bounding box center [456, 179] width 271 height 38
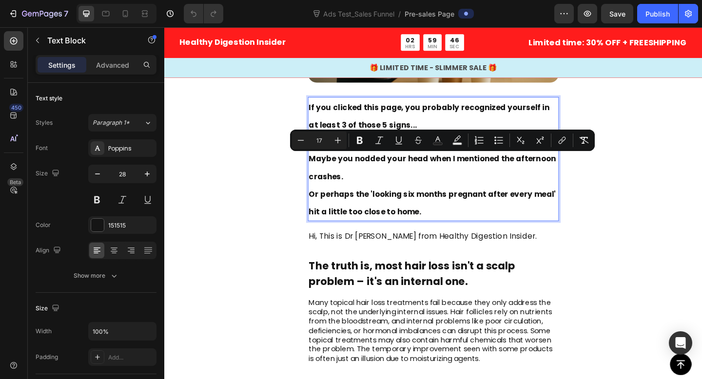
click at [459, 226] on p "Or perhaps the 'looking six months pregnant after every meal' hit a little too …" at bounding box center [456, 218] width 271 height 38
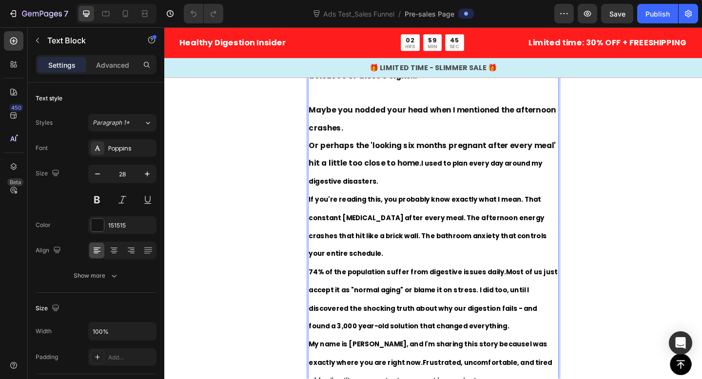
scroll to position [466, 0]
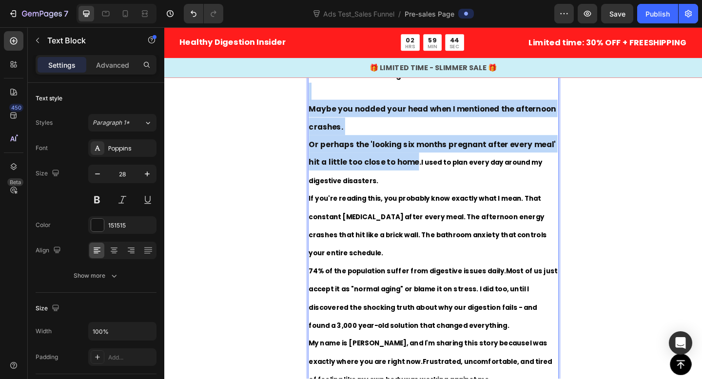
drag, startPoint x: 438, startPoint y: 178, endPoint x: 325, endPoint y: 100, distance: 136.9
click at [325, 100] on div "If you clicked this page, you probably recognized yourself in at least 3 of tho…" at bounding box center [456, 235] width 273 height 372
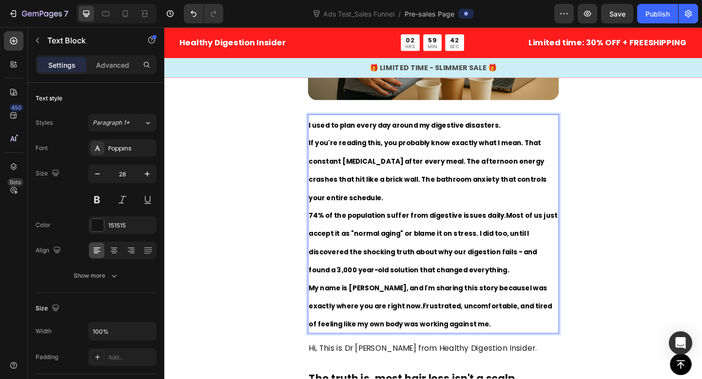
scroll to position [370, 0]
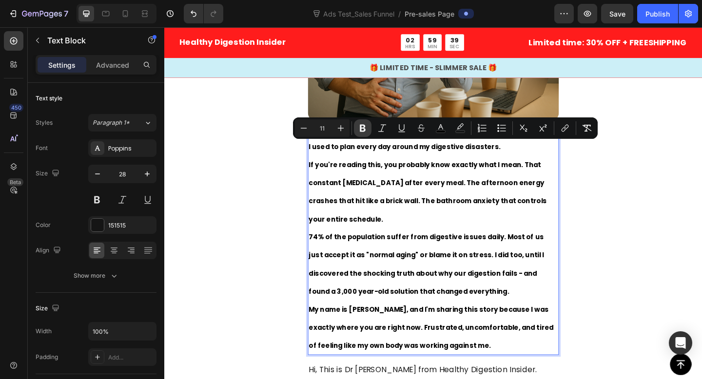
click at [355, 128] on button "Bold" at bounding box center [363, 128] width 18 height 18
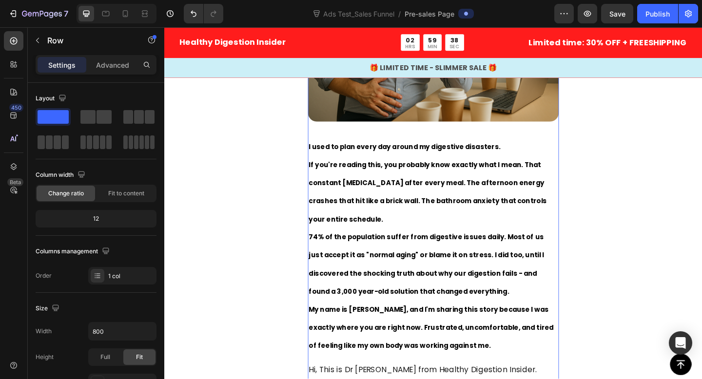
click at [378, 138] on div "Image I used to plan every day around my digestive disasters. If you're reading…" at bounding box center [456, 244] width 273 height 592
click at [374, 172] on p "If you're reading this, you probably know exactly what I mean. That constant bl…" at bounding box center [456, 205] width 271 height 79
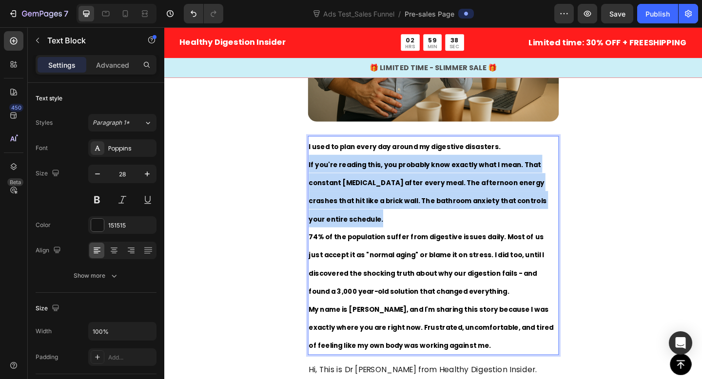
click at [374, 172] on p "If you're reading this, you probably know exactly what I mean. That constant bl…" at bounding box center [456, 205] width 271 height 79
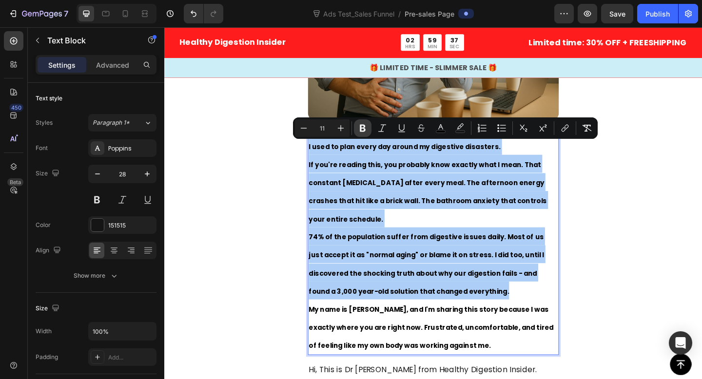
click at [363, 134] on button "Bold" at bounding box center [363, 128] width 18 height 18
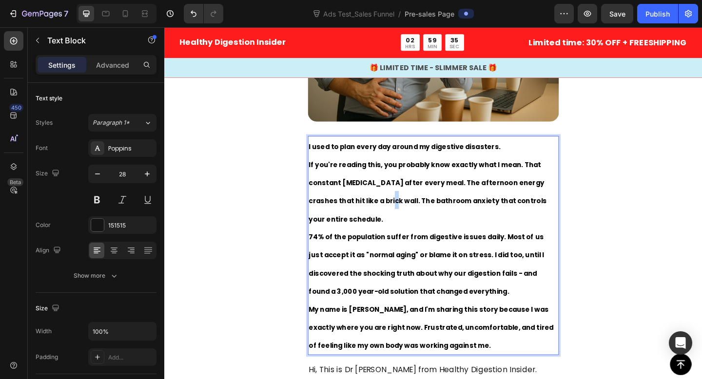
click at [376, 215] on span "If you're reading this, you probably know exactly what I mean. That constant bl…" at bounding box center [450, 206] width 259 height 69
click at [441, 259] on span "74% of the population suffer from digestive issues daily. Most of us just accep…" at bounding box center [449, 285] width 256 height 69
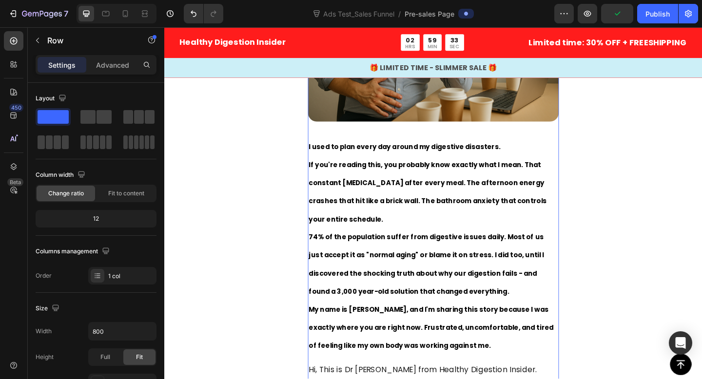
click at [451, 368] on div "Image I used to plan every day around my digestive disasters. If you're reading…" at bounding box center [456, 244] width 273 height 592
click at [460, 339] on span "My name is Sarah, and I'm sharing this story because I was exactly where you ar…" at bounding box center [454, 354] width 266 height 49
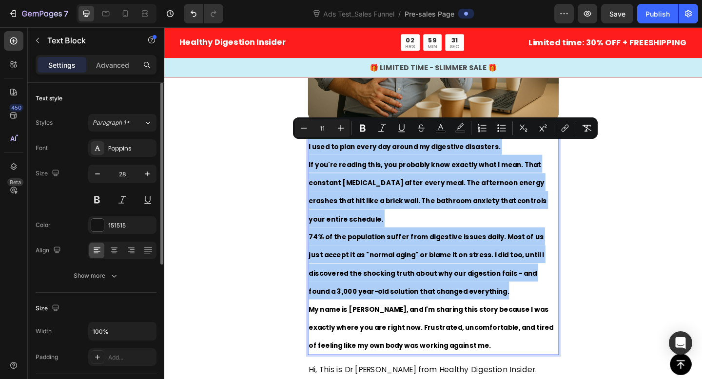
click at [82, 203] on div "Size 28" at bounding box center [96, 187] width 121 height 44
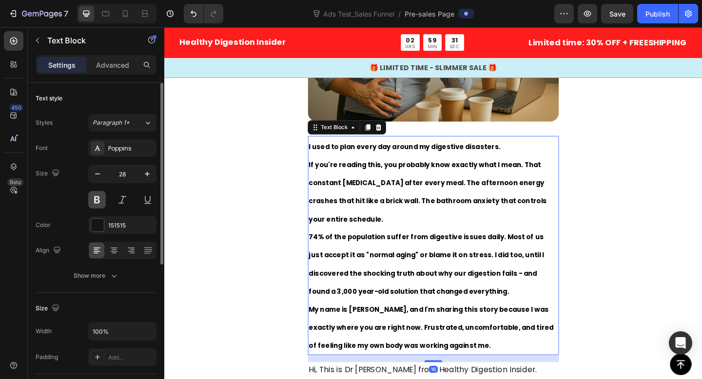
click at [93, 201] on button at bounding box center [97, 200] width 18 height 18
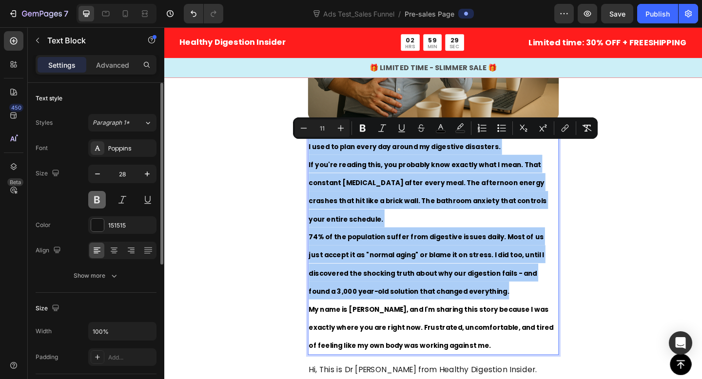
click at [96, 201] on button at bounding box center [97, 200] width 18 height 18
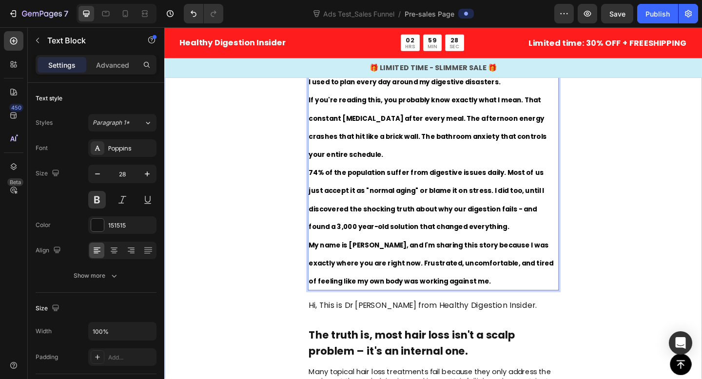
scroll to position [442, 0]
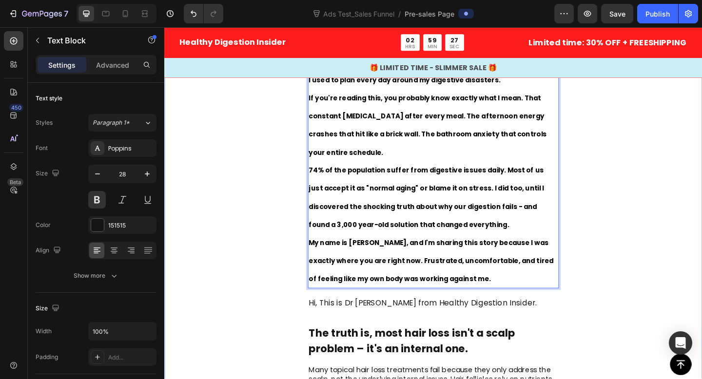
click at [273, 206] on div "Image I used to plan every day around my digestive disasters. If you're reading…" at bounding box center [456, 165] width 585 height 640
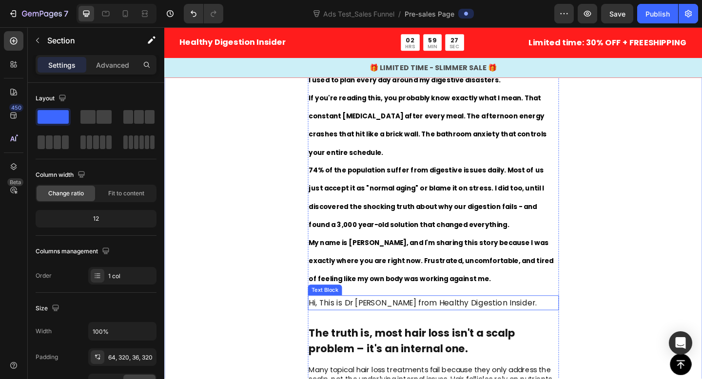
click at [422, 322] on span "Hi, This is Dr [PERSON_NAME] from Healthy Digestion Insider." at bounding box center [445, 328] width 248 height 12
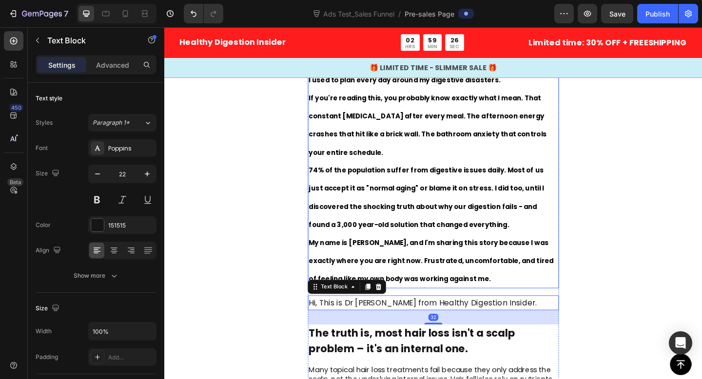
click at [404, 173] on p "74% of the population suffer from digestive issues daily. Most of us just accep…" at bounding box center [456, 212] width 271 height 79
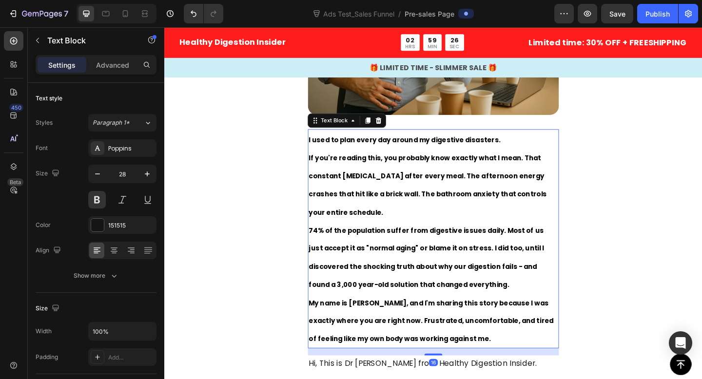
scroll to position [370, 0]
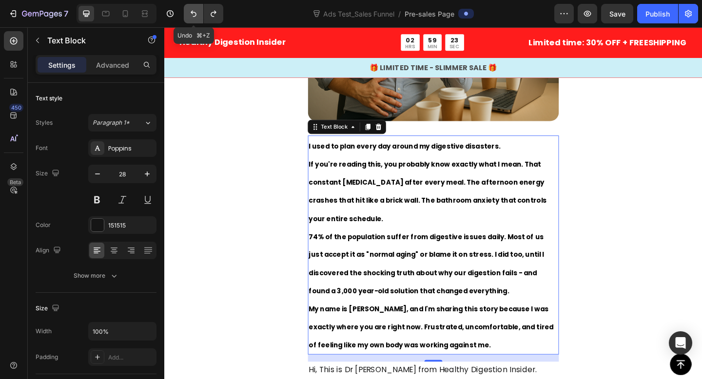
click at [190, 15] on icon "Undo/Redo" at bounding box center [194, 14] width 10 height 10
click at [191, 15] on icon "Undo/Redo" at bounding box center [194, 14] width 10 height 10
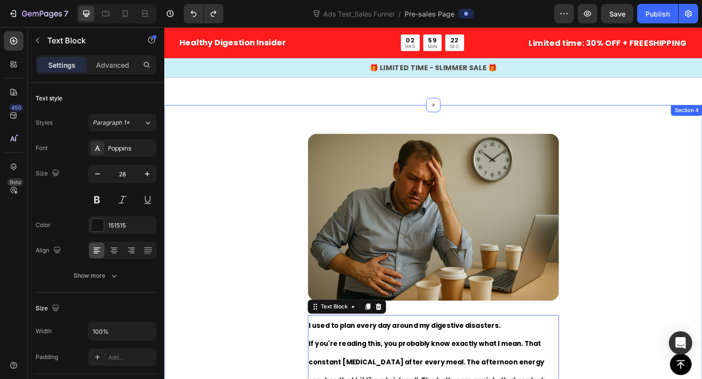
scroll to position [0, 0]
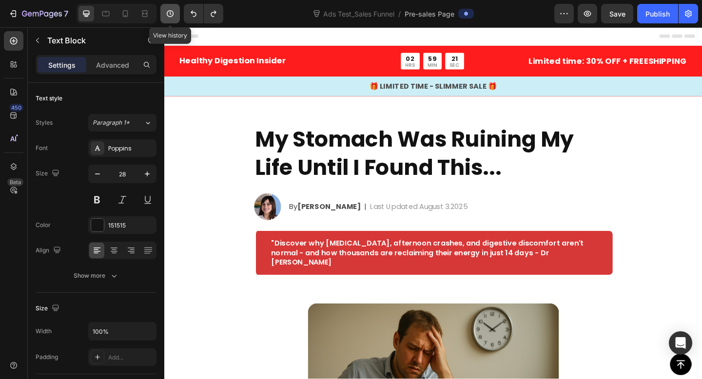
click at [168, 12] on icon "button" at bounding box center [170, 13] width 7 height 7
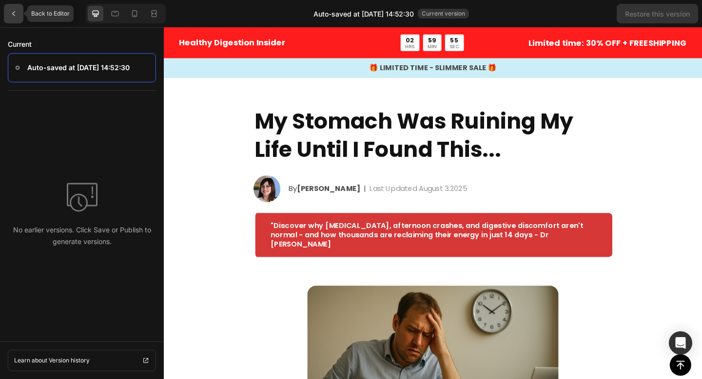
click at [9, 13] on div at bounding box center [13, 13] width 19 height 19
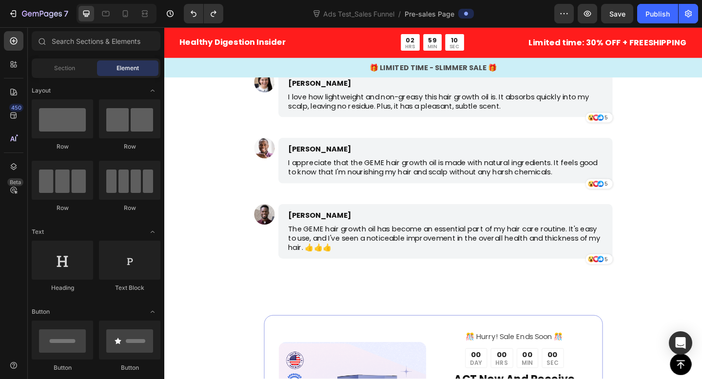
scroll to position [4037, 0]
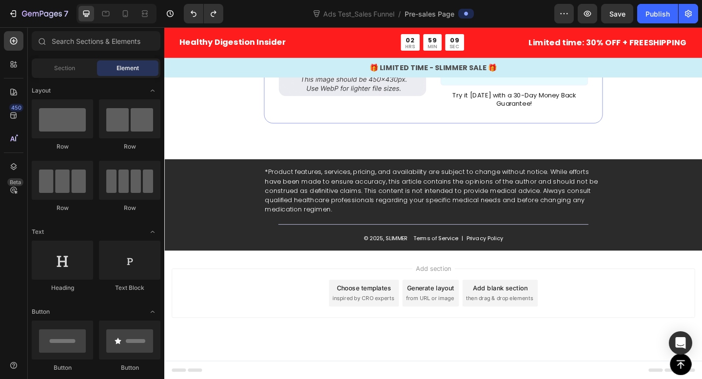
click at [382, 319] on span "inspired by CRO experts" at bounding box center [380, 322] width 67 height 9
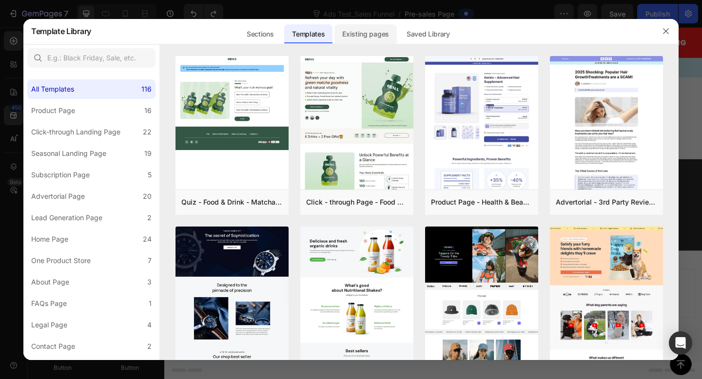
click at [361, 30] on div "Existing pages" at bounding box center [365, 33] width 62 height 19
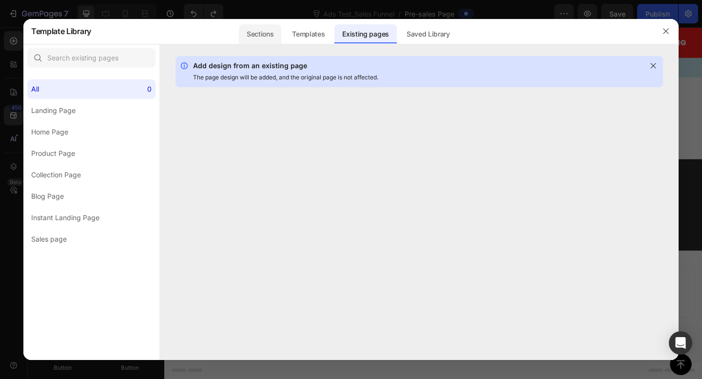
click at [263, 35] on div "Sections" at bounding box center [260, 33] width 42 height 19
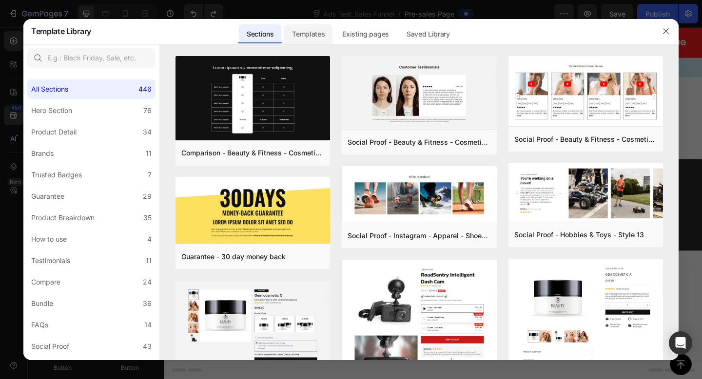
click at [310, 38] on div "Templates" at bounding box center [308, 33] width 48 height 19
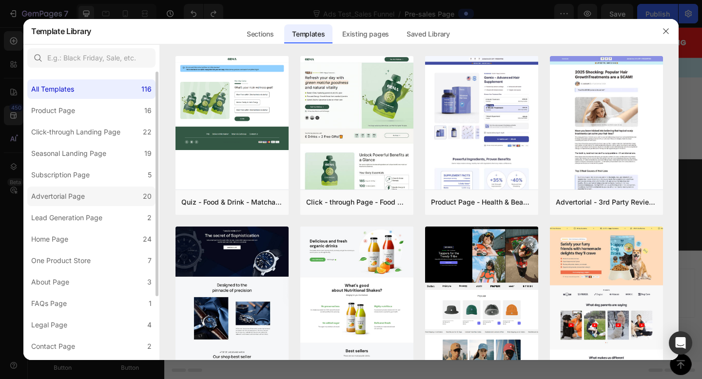
click at [104, 205] on label "Advertorial Page 20" at bounding box center [91, 196] width 128 height 19
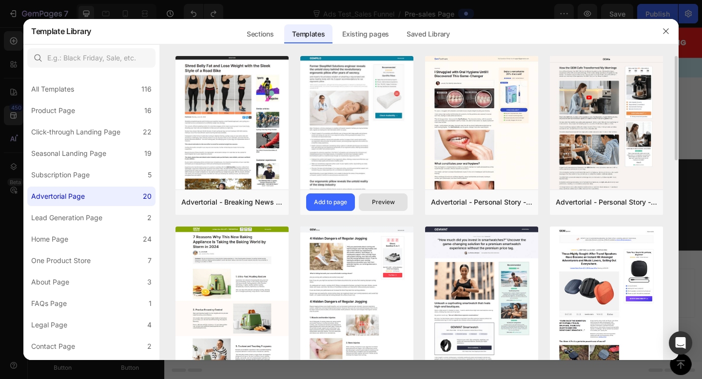
click at [375, 200] on div "Preview" at bounding box center [383, 202] width 23 height 9
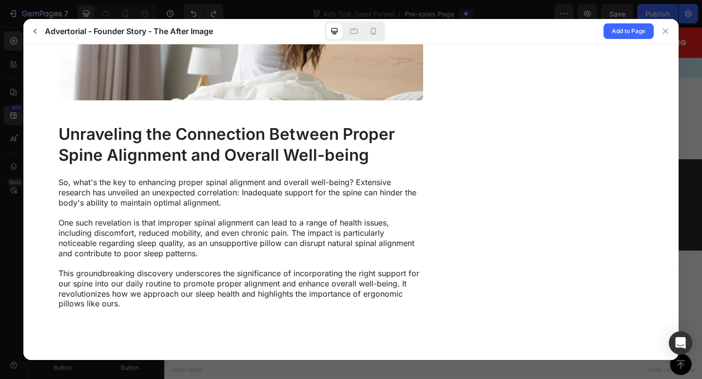
scroll to position [1486, 0]
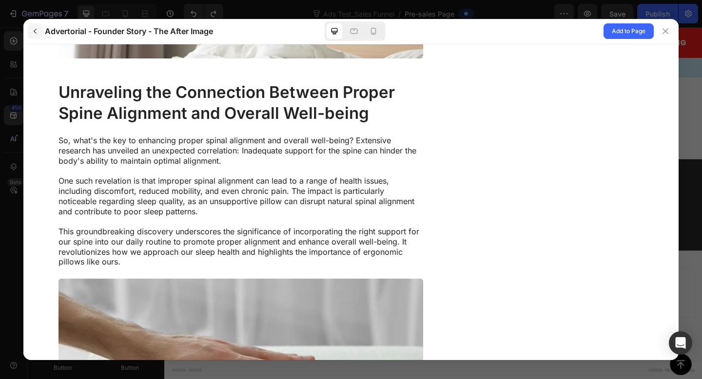
click at [37, 30] on icon "button" at bounding box center [35, 31] width 8 height 8
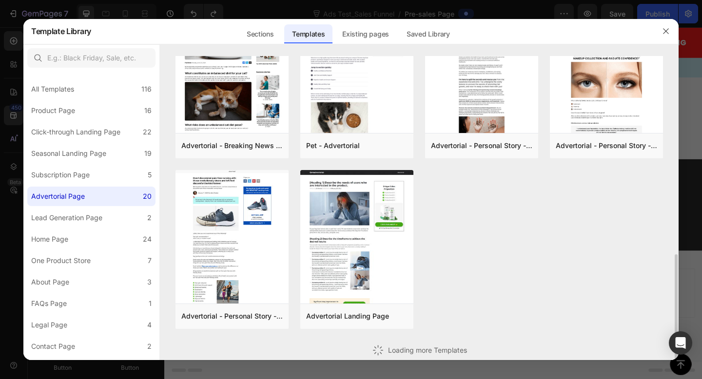
scroll to position [373, 0]
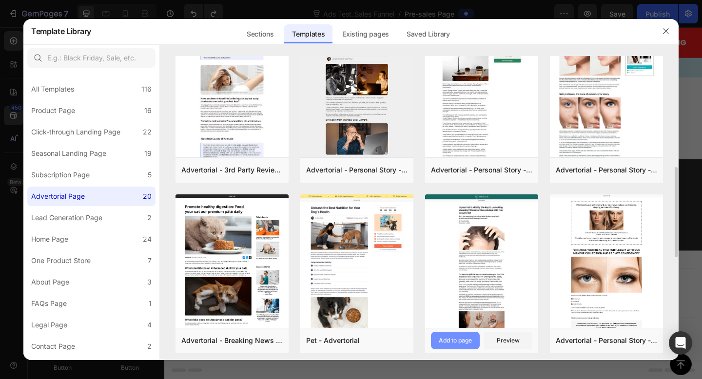
click at [454, 341] on div "Add to page" at bounding box center [455, 340] width 33 height 9
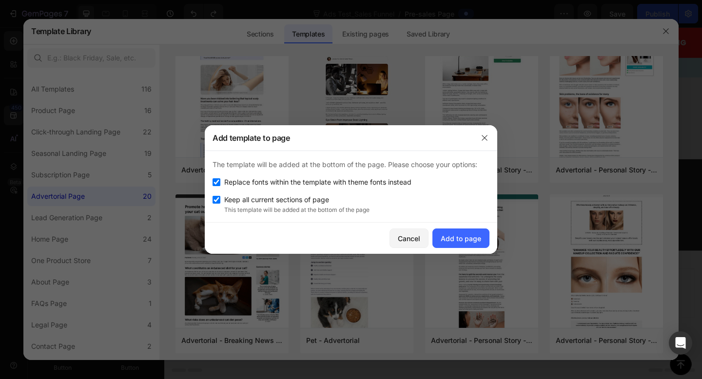
click at [454, 226] on div "Cancel Add to page" at bounding box center [351, 238] width 292 height 31
click at [461, 240] on div "Add to page" at bounding box center [461, 238] width 40 height 10
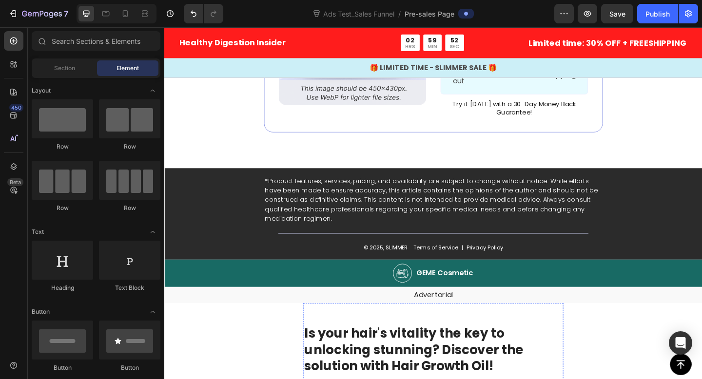
scroll to position [4027, 0]
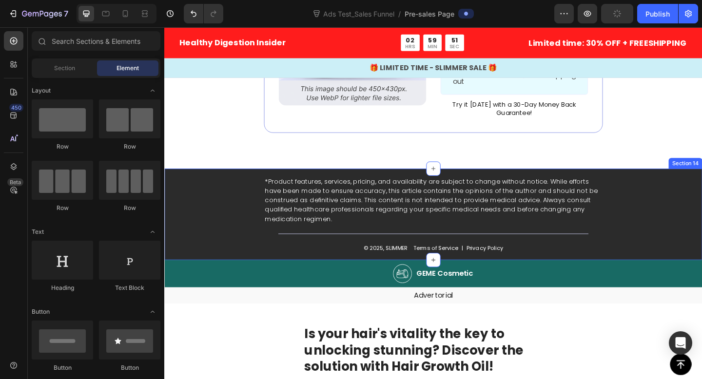
click at [694, 230] on div "*Product features, services, pricing, and availability are subject to change wi…" at bounding box center [456, 230] width 585 height 99
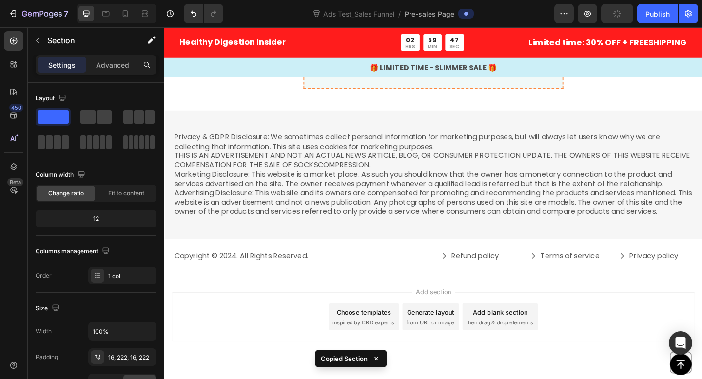
scroll to position [7904, 0]
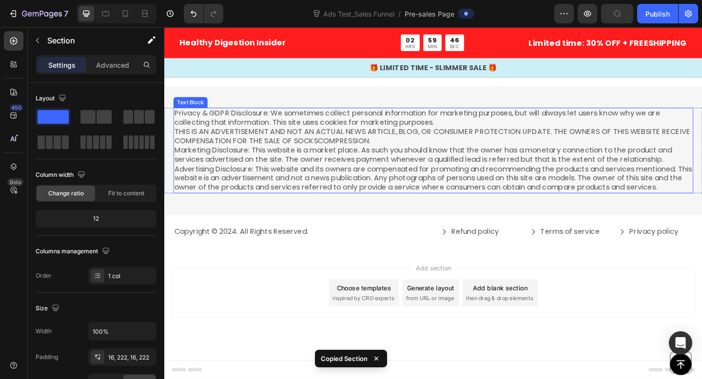
click at [551, 165] on p "Privacy & GDPR Disclosure: We sometimes collect personal information for market…" at bounding box center [456, 161] width 563 height 91
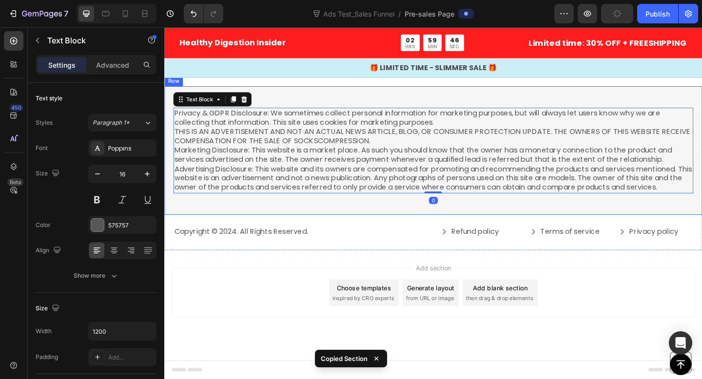
click at [481, 228] on div "Privacy & GDPR Disclosure: We sometimes collect personal information for market…" at bounding box center [456, 162] width 585 height 140
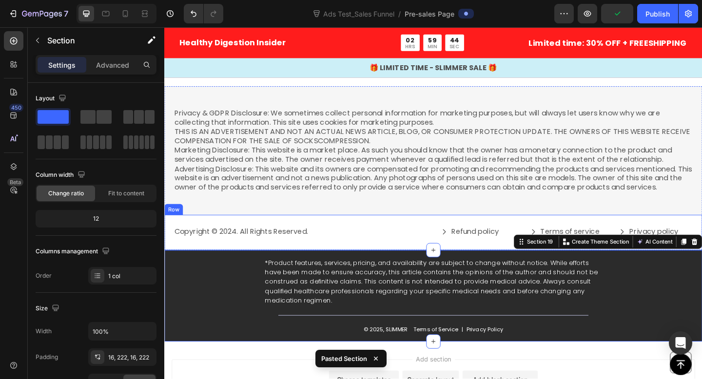
click at [432, 248] on p "Copyright © 2024. All Rights Reserved." at bounding box center [311, 250] width 273 height 10
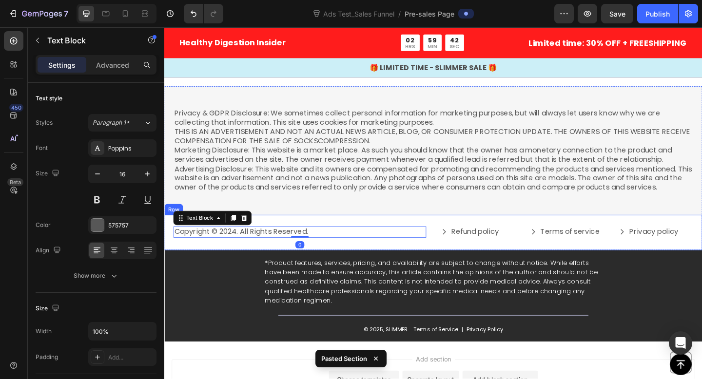
click at [472, 262] on div "Copyright © 2024. All Rights Reserved. Text Block 0 Refund policy Button Terms …" at bounding box center [456, 250] width 585 height 38
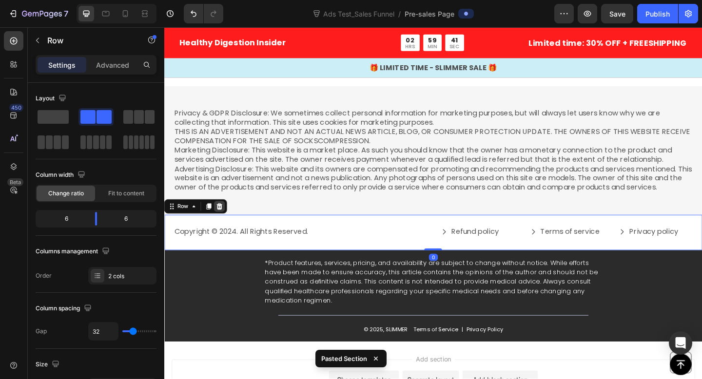
click at [224, 221] on icon at bounding box center [224, 222] width 6 height 7
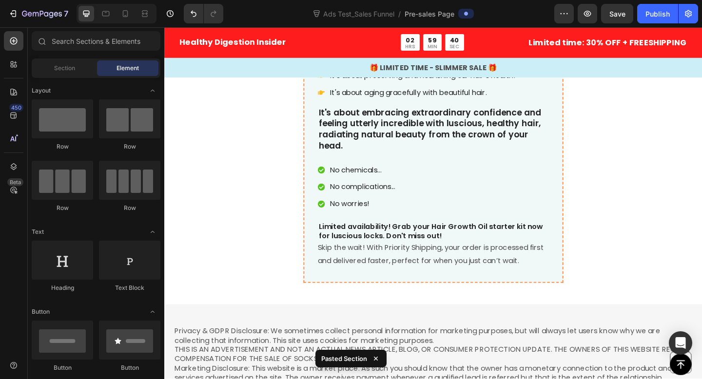
scroll to position [7661, 0]
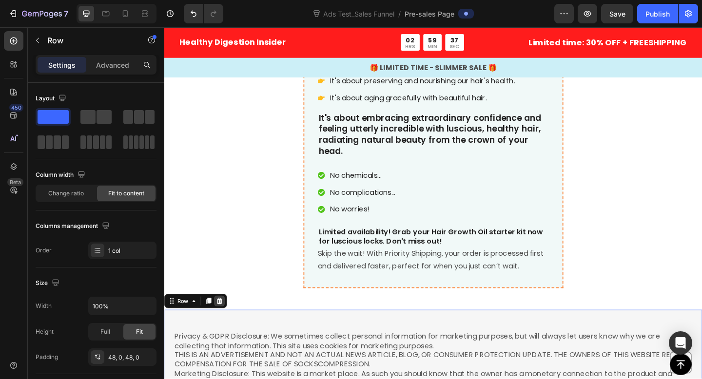
click at [229, 325] on div at bounding box center [224, 326] width 12 height 12
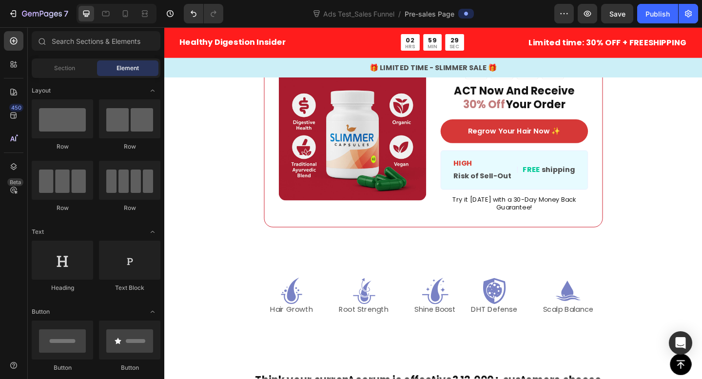
scroll to position [1910, 0]
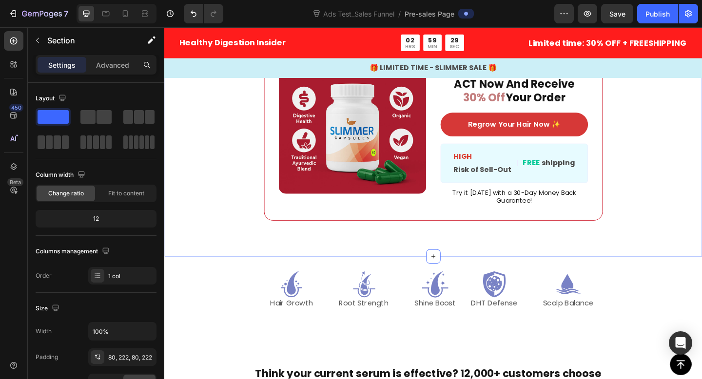
click at [292, 250] on div "Image ️🎊 Hurry! Sale Ends Soon ️🎊 Text Block 00 DAY 02 HRS 49 MIN 59 SEC Countd…" at bounding box center [456, 128] width 585 height 297
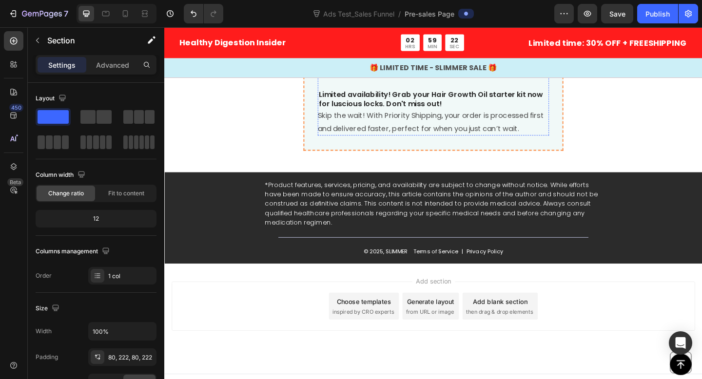
scroll to position [7687, 0]
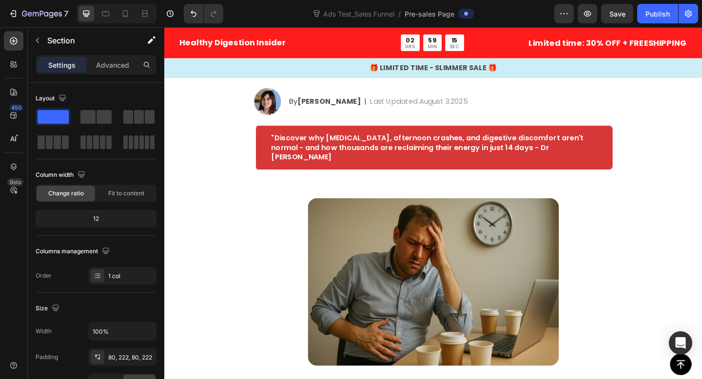
scroll to position [0, 0]
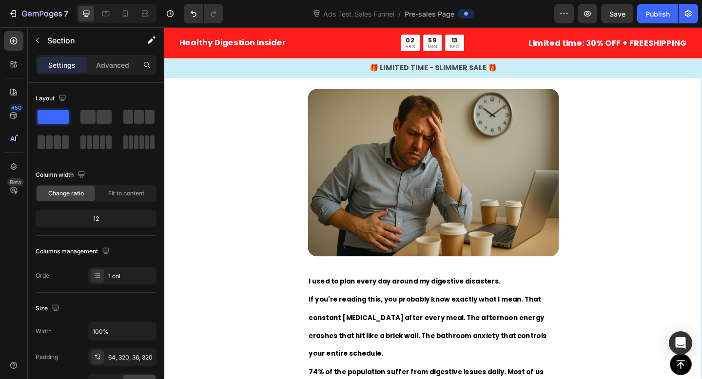
click at [242, 254] on div "Image I used to plan every day around my digestive disasters. If you're reading…" at bounding box center [456, 383] width 585 height 640
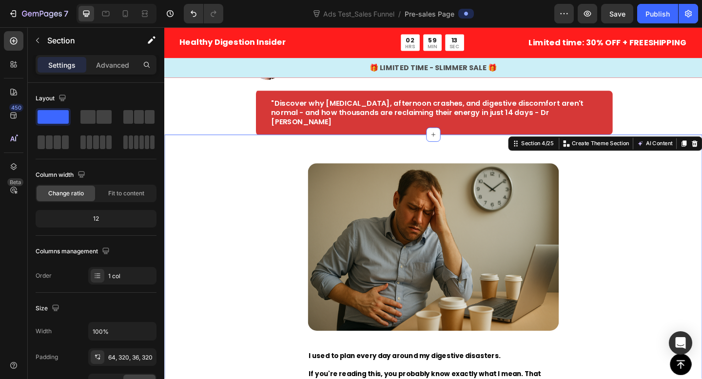
scroll to position [133, 0]
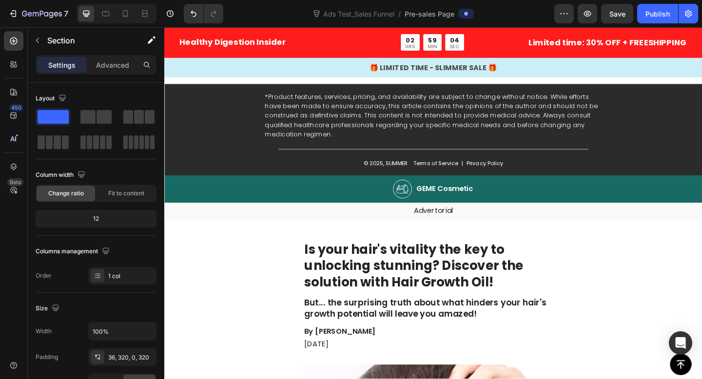
scroll to position [3484, 0]
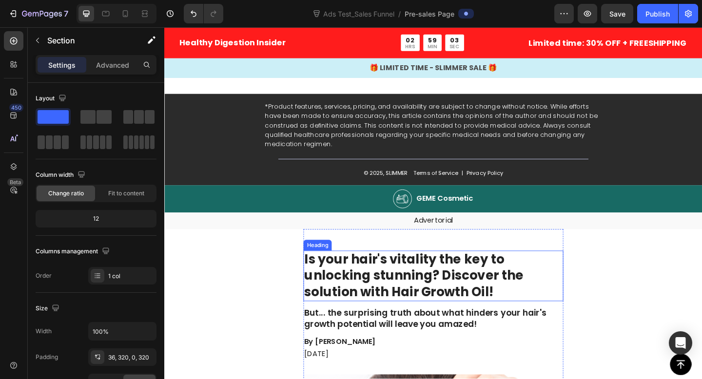
click at [405, 290] on h1 "Is your hair's vitality the key to unlocking stunning? Discover the solution wi…" at bounding box center [456, 297] width 283 height 55
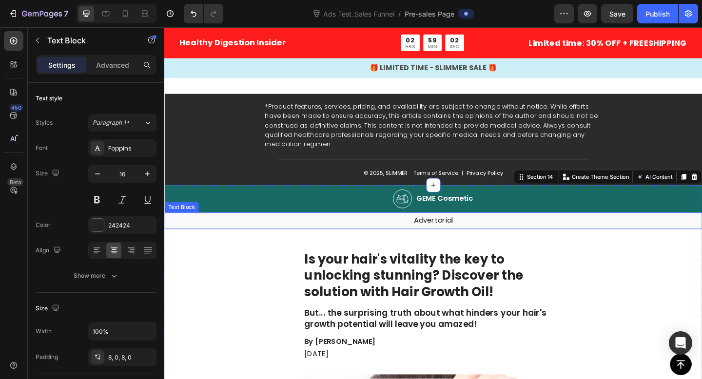
click at [239, 235] on p "Advertorial" at bounding box center [456, 238] width 583 height 10
click at [243, 218] on icon at bounding box center [241, 219] width 6 height 7
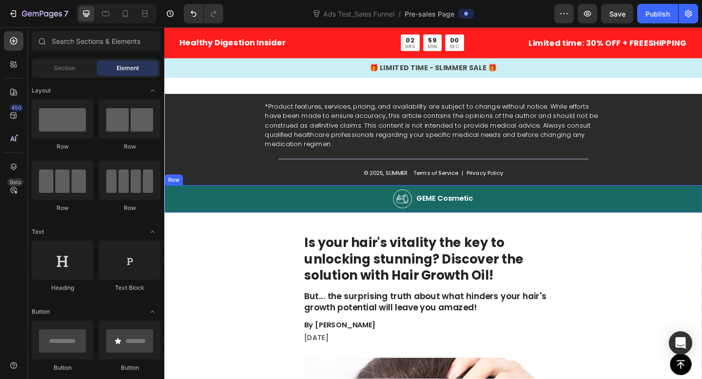
click at [243, 212] on div "Image GEME Cosmetic Heading Row" at bounding box center [456, 214] width 585 height 30
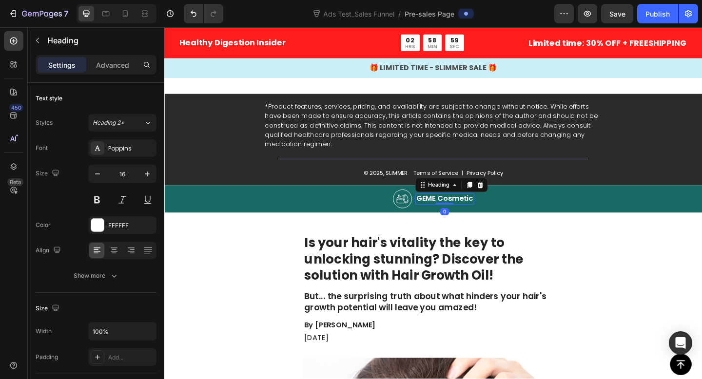
click at [452, 219] on h2 "GEME Cosmetic" at bounding box center [469, 214] width 64 height 12
click at [452, 219] on p "GEME Cosmetic" at bounding box center [469, 214] width 62 height 10
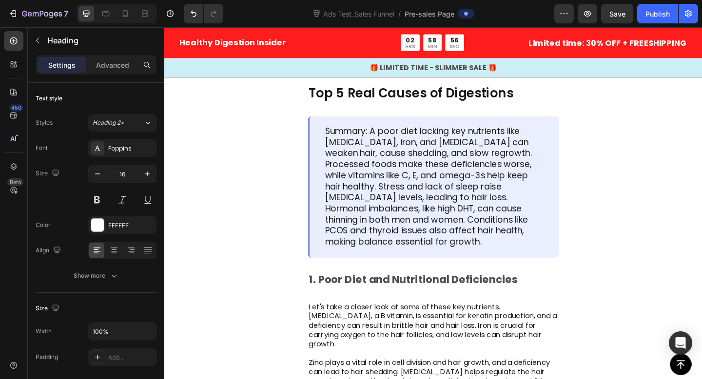
scroll to position [0, 0]
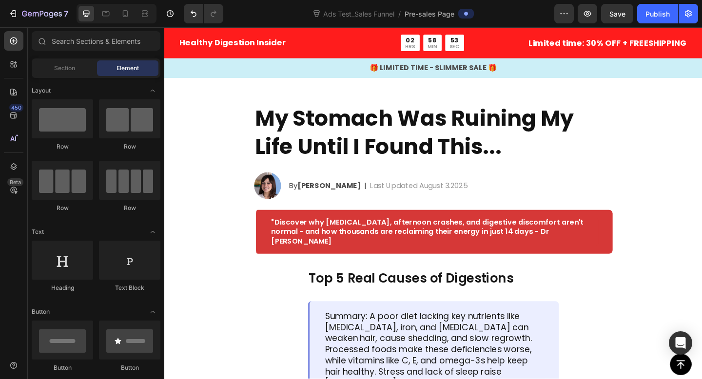
scroll to position [28, 0]
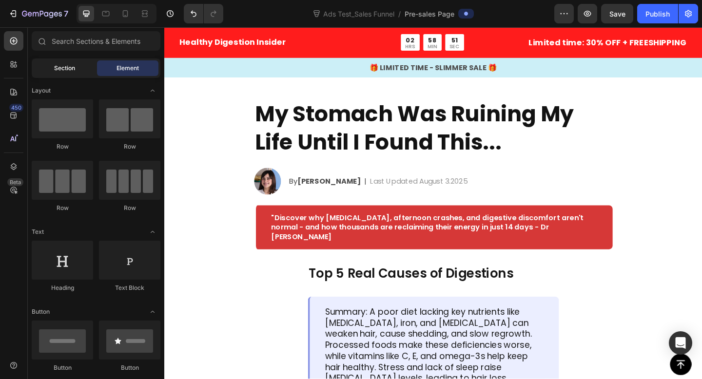
click at [60, 68] on span "Section" at bounding box center [64, 68] width 21 height 9
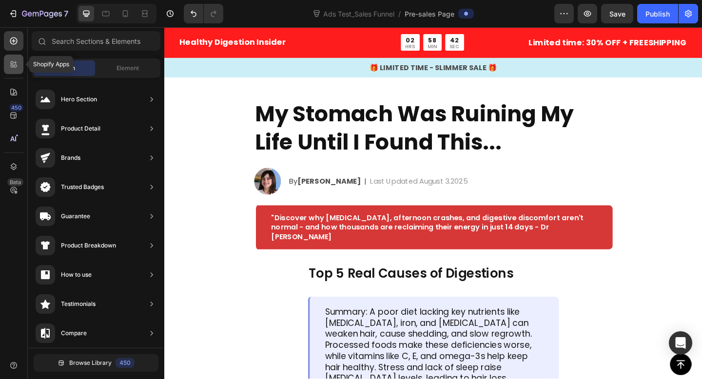
click at [15, 58] on div at bounding box center [13, 64] width 19 height 19
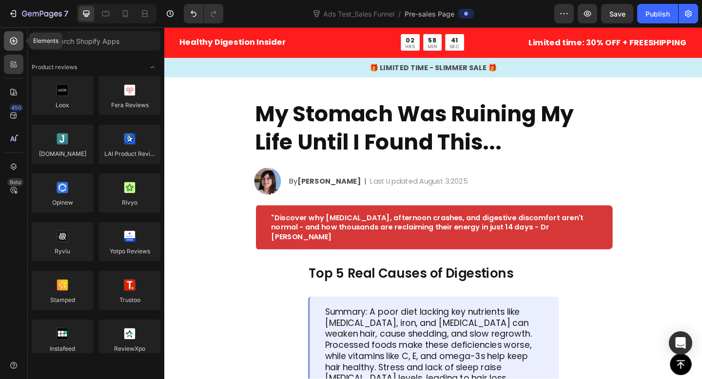
click at [11, 44] on icon at bounding box center [14, 41] width 10 height 10
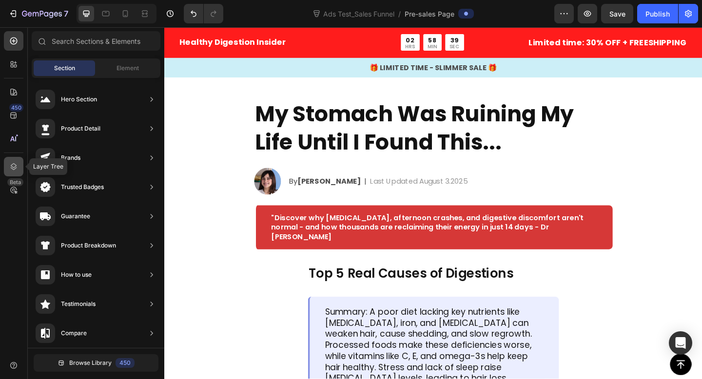
click at [15, 170] on icon at bounding box center [14, 167] width 10 height 10
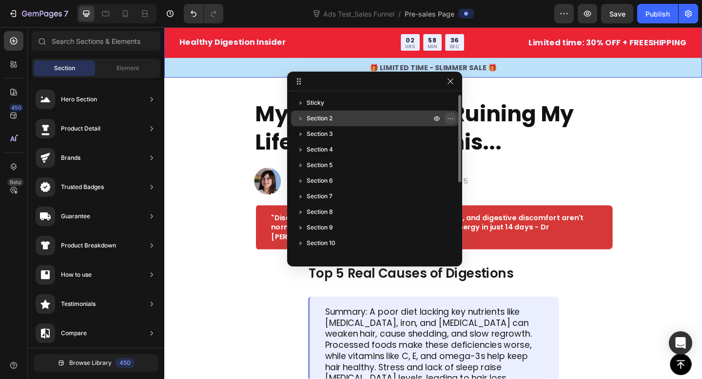
click at [448, 117] on icon "button" at bounding box center [450, 119] width 8 height 8
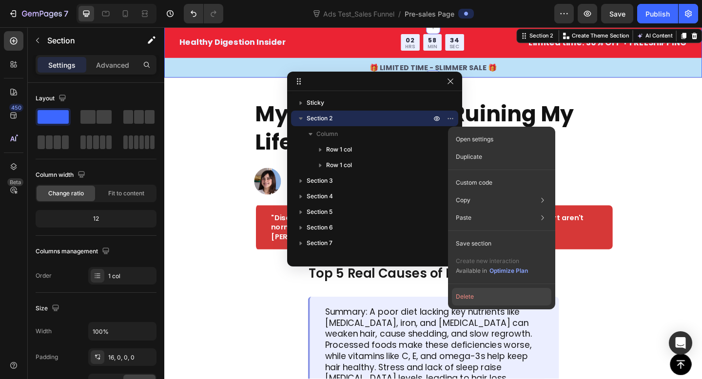
click at [465, 293] on button "Delete" at bounding box center [501, 297] width 99 height 18
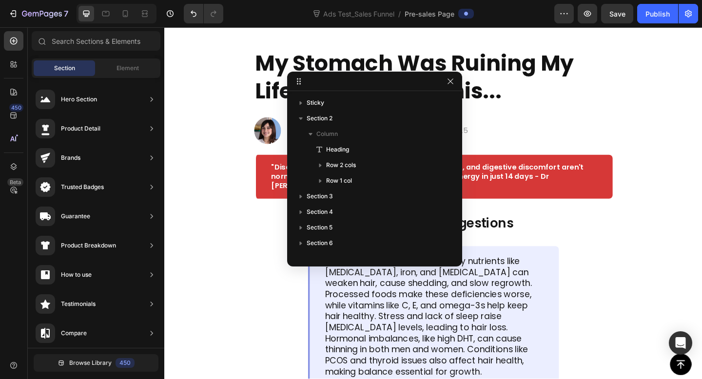
scroll to position [0, 0]
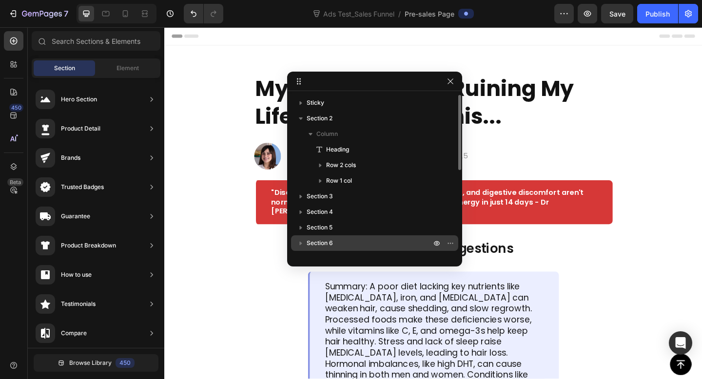
click at [381, 235] on div "Section 6" at bounding box center [374, 243] width 159 height 16
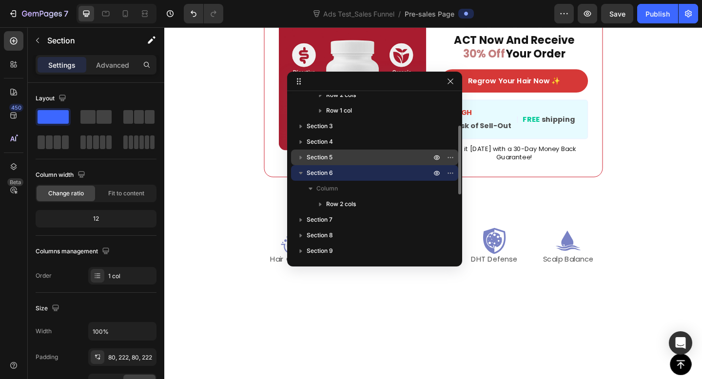
scroll to position [97, 0]
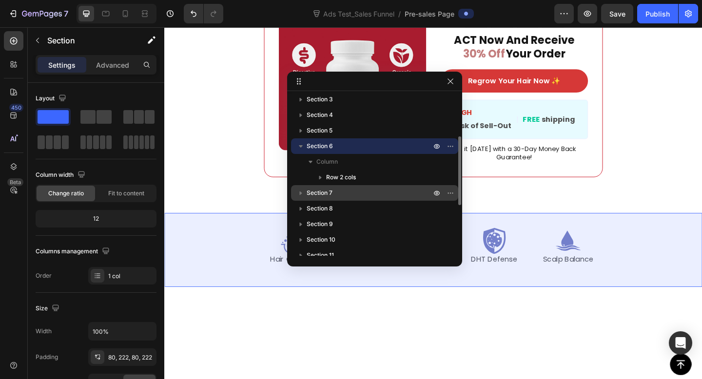
click at [355, 195] on p "Section 7" at bounding box center [370, 193] width 126 height 10
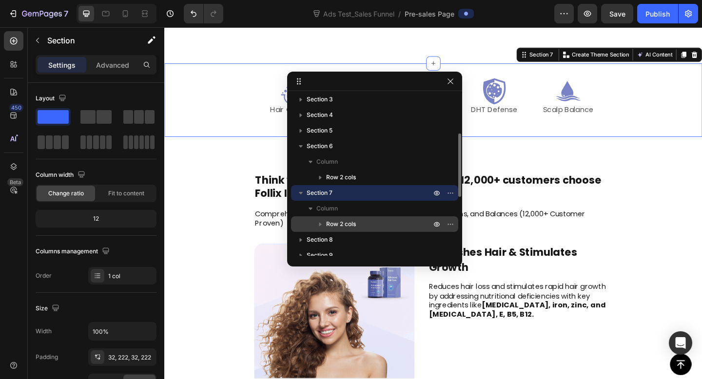
scroll to position [1575, 0]
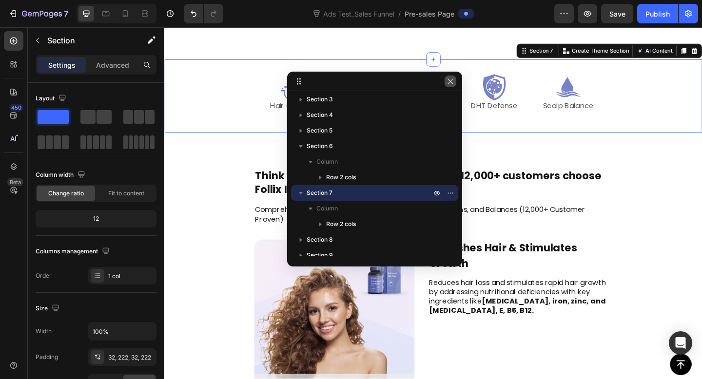
click at [454, 80] on button "button" at bounding box center [450, 82] width 12 height 12
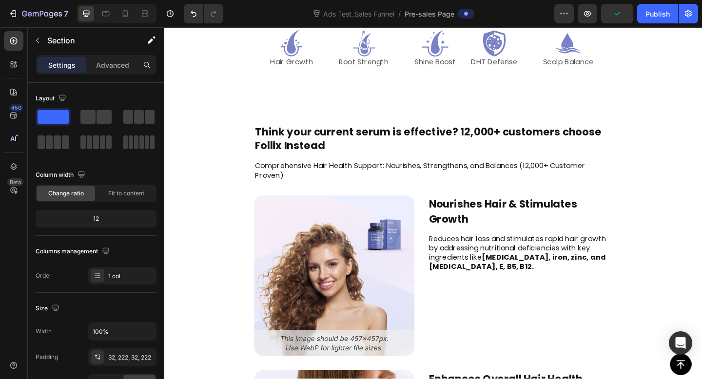
scroll to position [1573, 0]
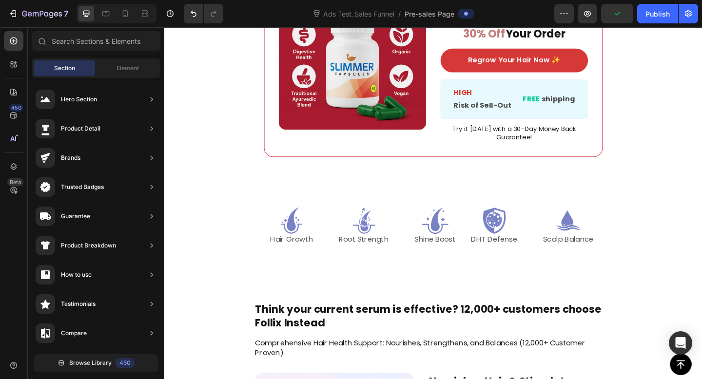
scroll to position [1406, 0]
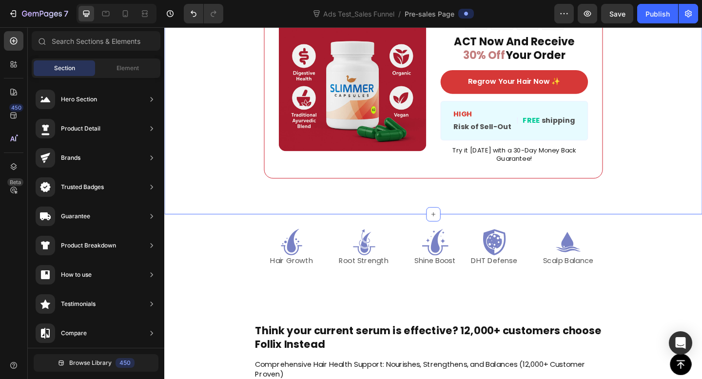
click at [657, 200] on div "Image ️🎊 Hurry! Sale Ends Soon ️🎊 Text Block 00 DAY 02 HRS 49 MIN 59 SEC Countd…" at bounding box center [456, 82] width 585 height 297
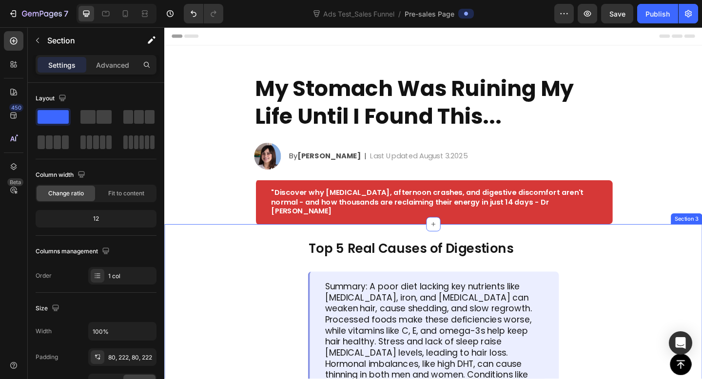
scroll to position [96, 0]
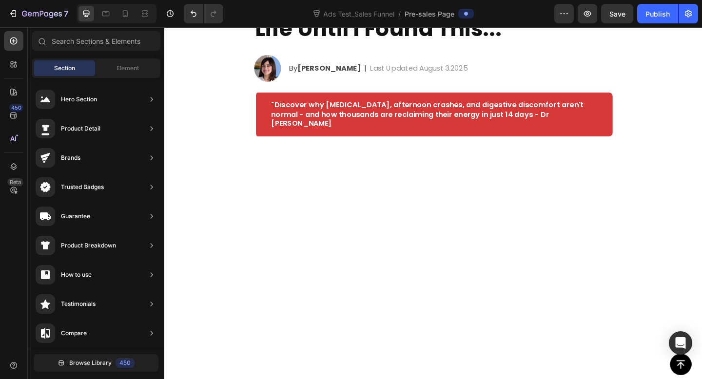
click at [693, 230] on div at bounding box center [456, 263] width 585 height 234
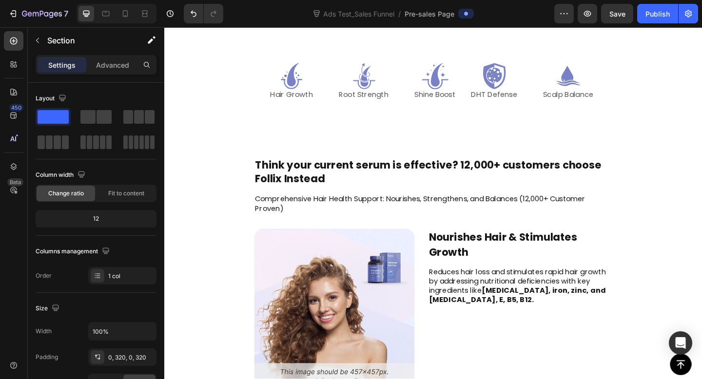
scroll to position [1077, 0]
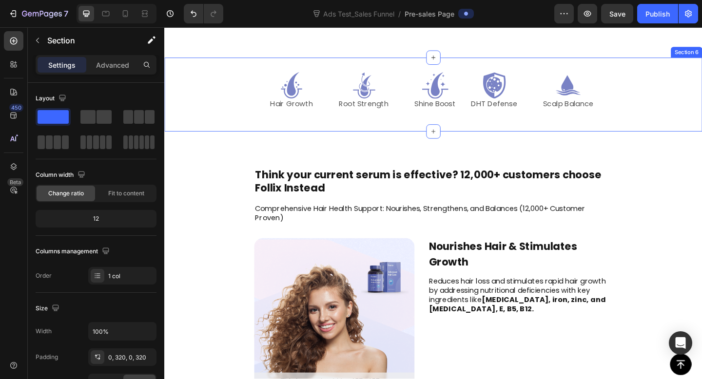
click at [677, 94] on div "Icon Hair Growth Text Block Icon Root Strength Text Block Icon Shine Boost Text…" at bounding box center [456, 100] width 585 height 80
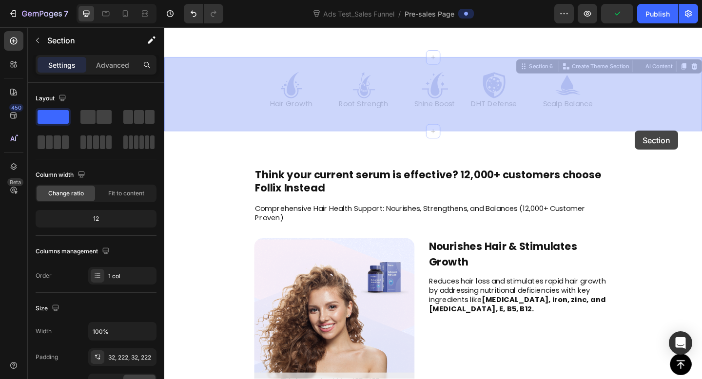
drag, startPoint x: 689, startPoint y: 118, endPoint x: 677, endPoint y: 134, distance: 19.5
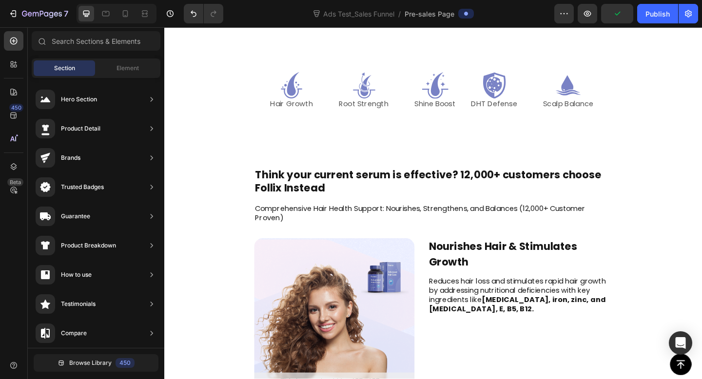
drag, startPoint x: 677, startPoint y: 224, endPoint x: 676, endPoint y: 290, distance: 66.3
drag, startPoint x: 655, startPoint y: 202, endPoint x: 651, endPoint y: 251, distance: 49.9
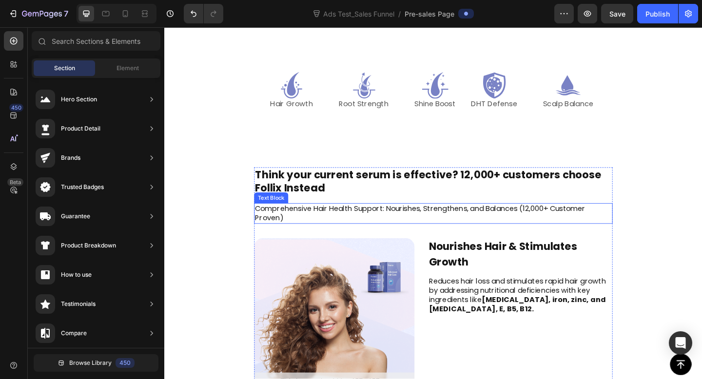
drag, startPoint x: 229, startPoint y: 201, endPoint x: 260, endPoint y: 235, distance: 46.2
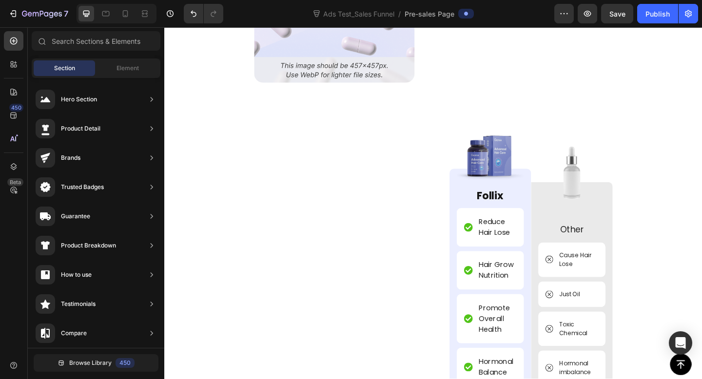
scroll to position [1801, 0]
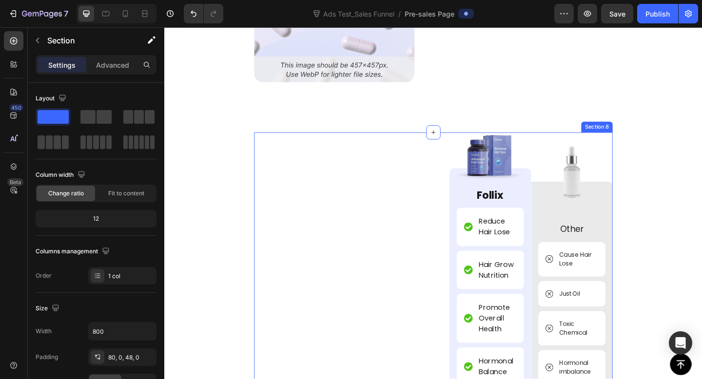
click at [351, 149] on div "Image Image Follix Text Block Reduce Hair Lose Item List Hair Grow Nutrition It…" at bounding box center [457, 351] width 390 height 418
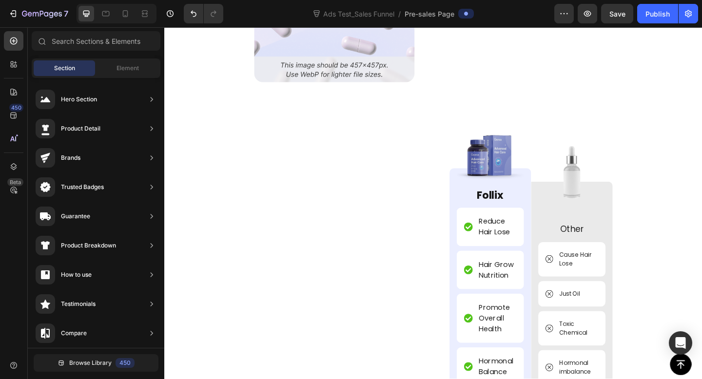
drag, startPoint x: 236, startPoint y: 191, endPoint x: 288, endPoint y: 219, distance: 59.3
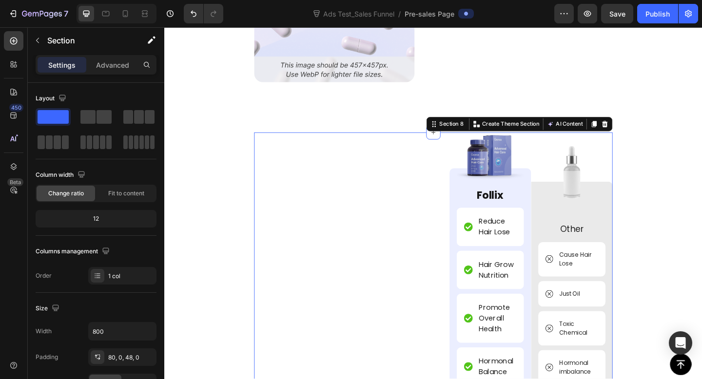
click at [299, 148] on div "Image Image Follix Text Block Reduce Hair Lose Item List Hair Grow Nutrition It…" at bounding box center [457, 351] width 390 height 418
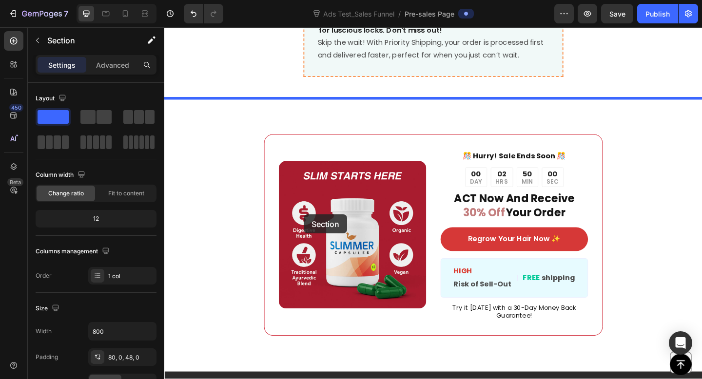
scroll to position [6925, 0]
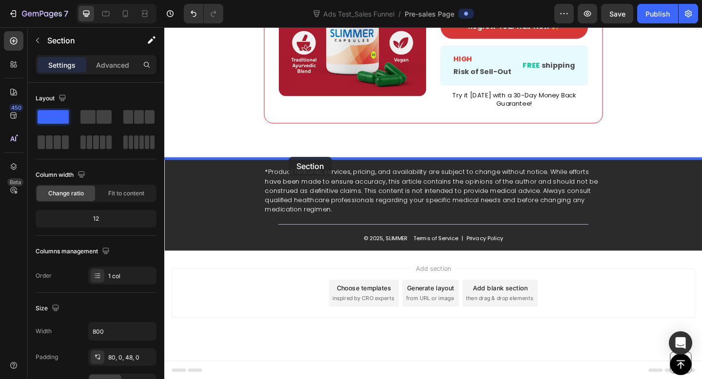
drag, startPoint x: 297, startPoint y: 150, endPoint x: 299, endPoint y: 168, distance: 18.2
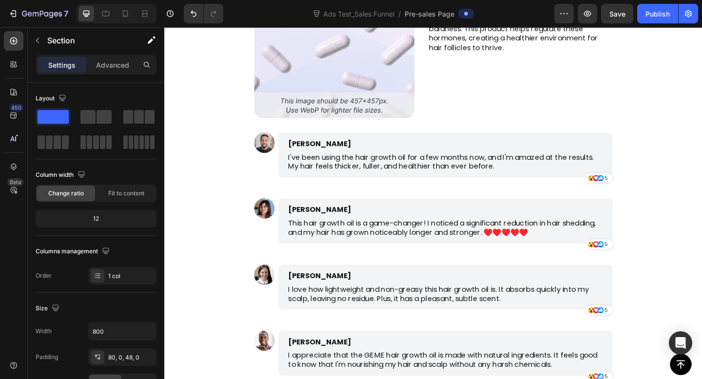
scroll to position [1770, 0]
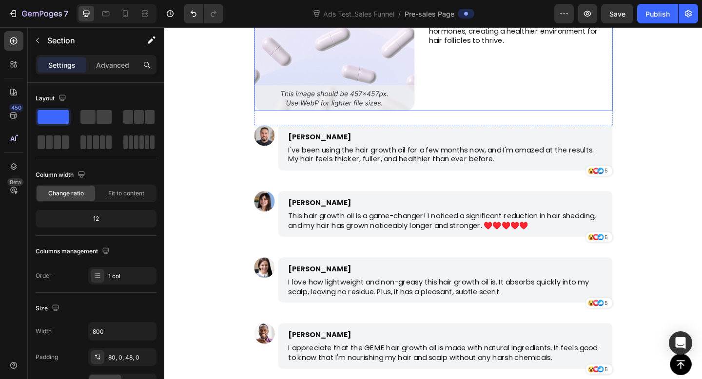
click at [470, 106] on div "Balances Hormones for Hair Growth Text Block Hormonal imbalances, such as those…" at bounding box center [551, 31] width 201 height 174
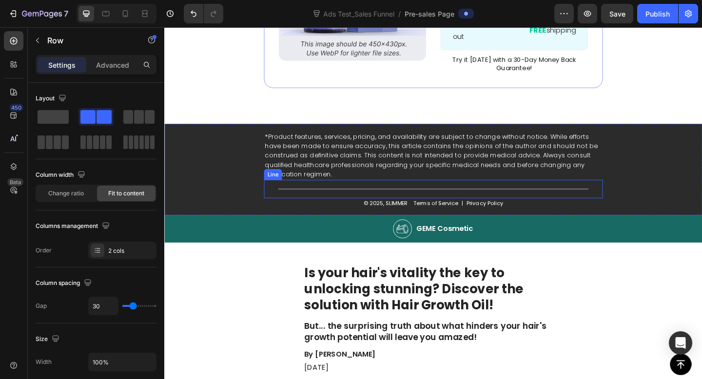
scroll to position [2431, 0]
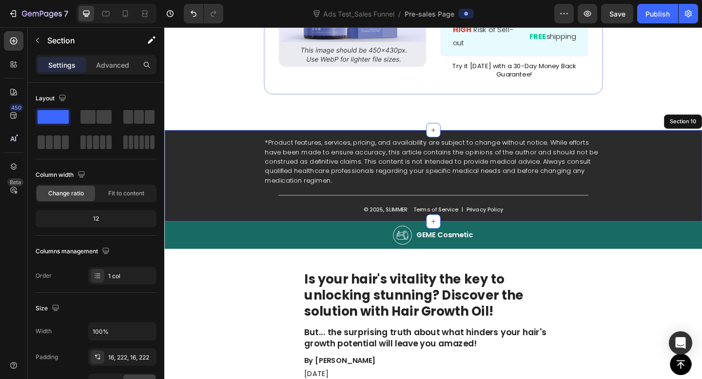
click at [692, 183] on div "*Product features, services, pricing, and availability are subject to change wi…" at bounding box center [456, 188] width 585 height 99
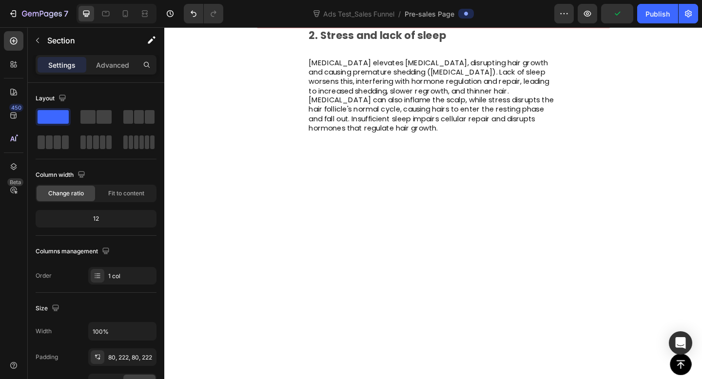
scroll to position [0, 0]
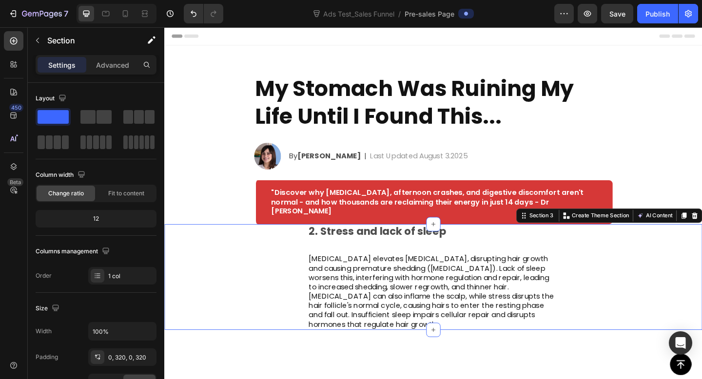
click at [701, 255] on div "2. Stress and lack of sleep Text Block Image Chronic stress elevates cortisol, …" at bounding box center [456, 299] width 585 height 115
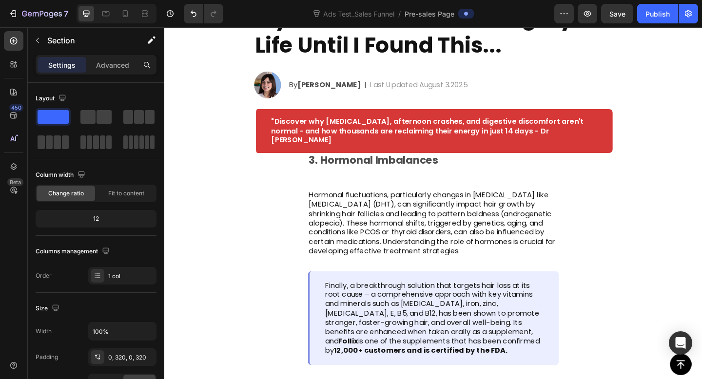
scroll to position [87, 0]
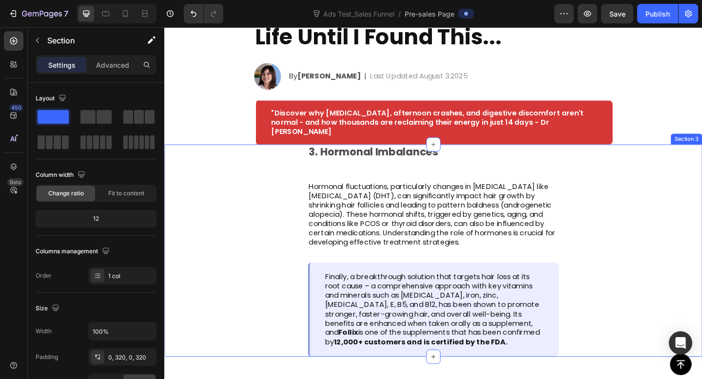
click at [679, 201] on div "3. Hormonal Imbalances Text Block Image Hormonal fluctuations, particularly cha…" at bounding box center [456, 270] width 585 height 231
click at [701, 164] on div "3. Hormonal Imbalances Text Block Image Hormonal fluctuations, particularly cha…" at bounding box center [456, 270] width 585 height 231
click at [672, 176] on div "3. Hormonal Imbalances Text Block Image Hormonal fluctuations, particularly cha…" at bounding box center [456, 270] width 585 height 231
click at [653, 186] on div "3. Hormonal Imbalances Text Block Image Hormonal fluctuations, particularly cha…" at bounding box center [456, 270] width 585 height 231
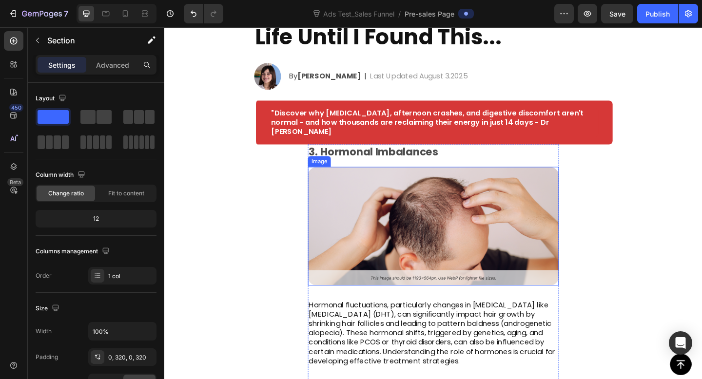
click at [251, 205] on div "3. Hormonal Imbalances Text Block Image Hormonal fluctuations, particularly cha…" at bounding box center [456, 335] width 585 height 360
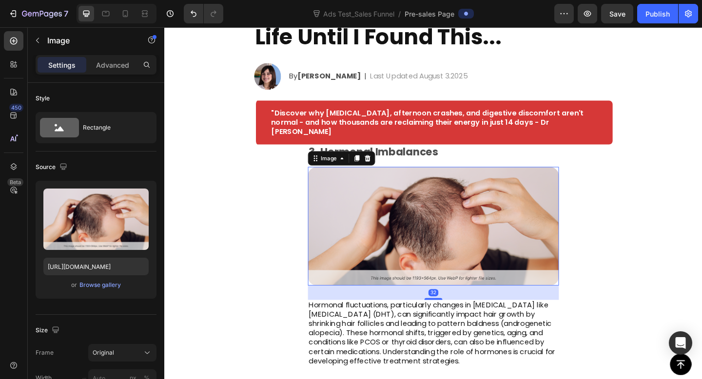
click at [593, 203] on img at bounding box center [456, 243] width 273 height 129
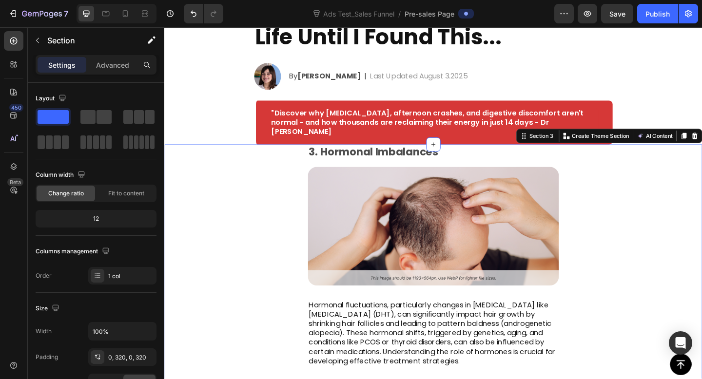
click at [645, 199] on div "3. Hormonal Imbalances Text Block Image Hormonal fluctuations, particularly cha…" at bounding box center [456, 335] width 585 height 360
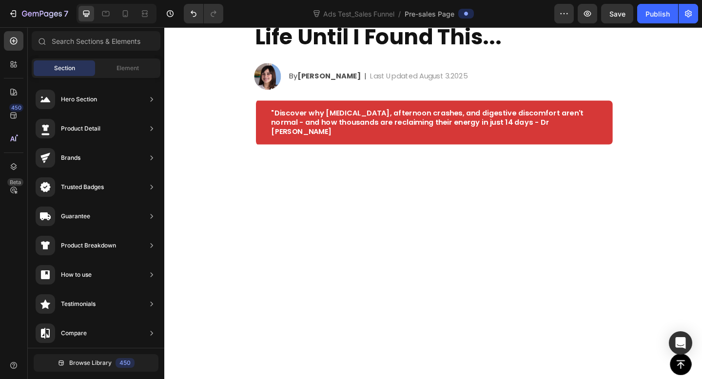
click at [673, 187] on div at bounding box center [456, 303] width 585 height 296
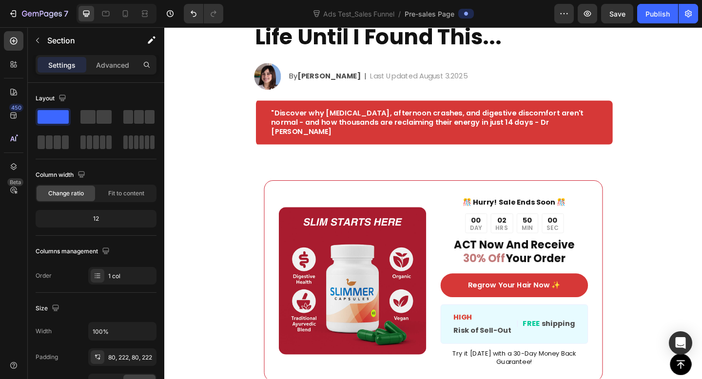
scroll to position [0, 0]
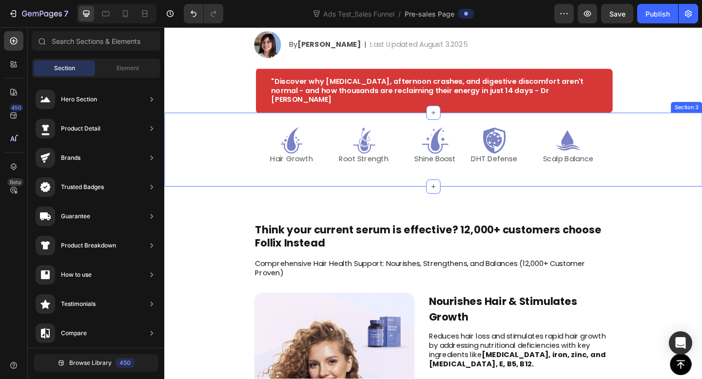
scroll to position [119, 0]
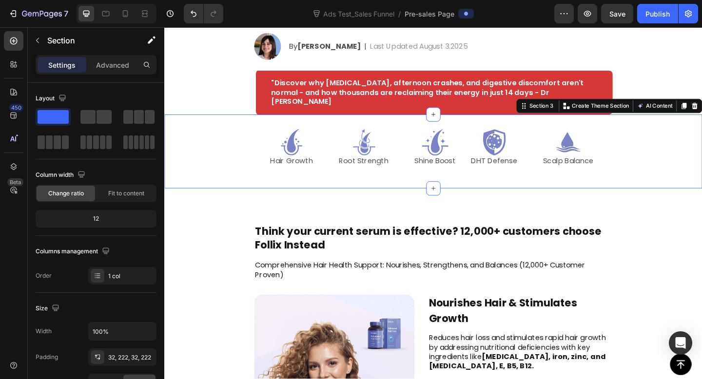
click at [701, 145] on div "Icon Hair Growth Text Block Icon Root Strength Text Block Icon Shine Boost Text…" at bounding box center [456, 162] width 585 height 80
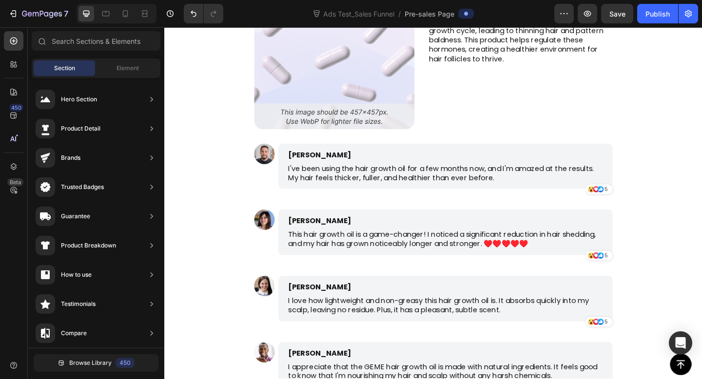
scroll to position [730, 0]
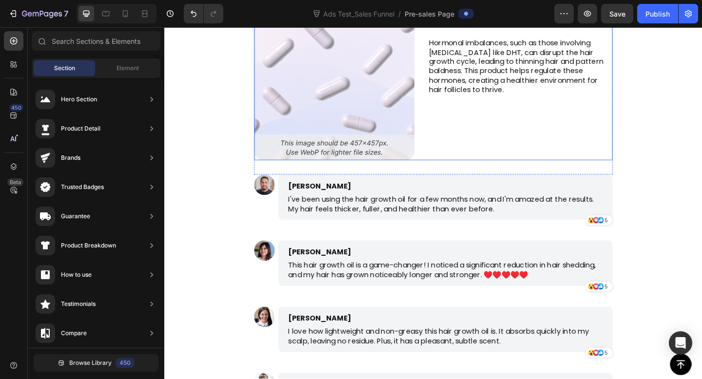
click at [631, 169] on div "Balances Hormones for Hair Growth Text Block Hormonal imbalances, such as those…" at bounding box center [551, 85] width 201 height 174
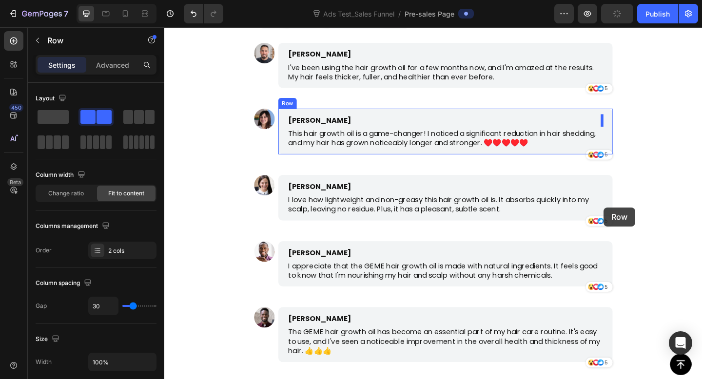
scroll to position [614, 0]
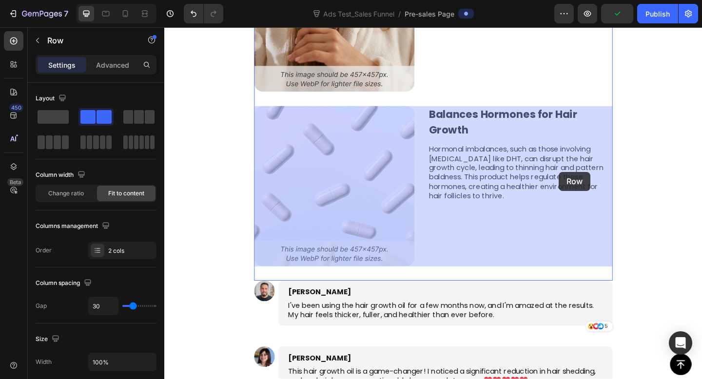
drag, startPoint x: 612, startPoint y: 159, endPoint x: 594, endPoint y: 185, distance: 31.9
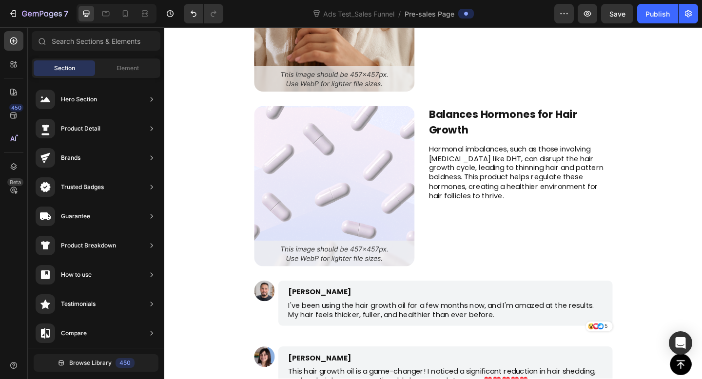
scroll to position [194, 0]
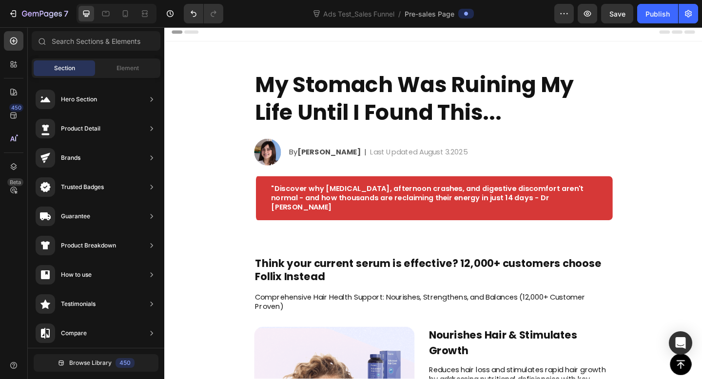
scroll to position [0, 0]
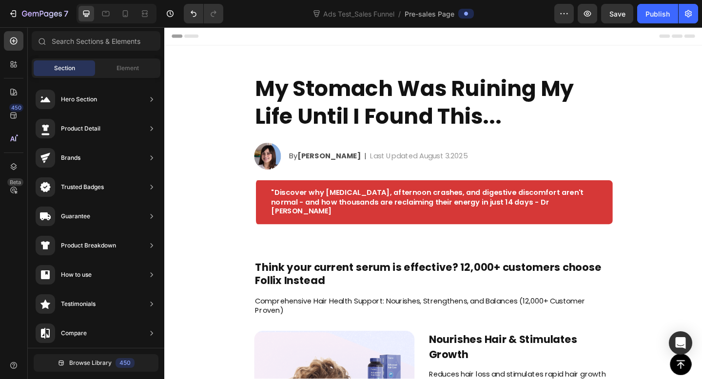
click at [324, 165] on strong "Maria" at bounding box center [343, 167] width 69 height 11
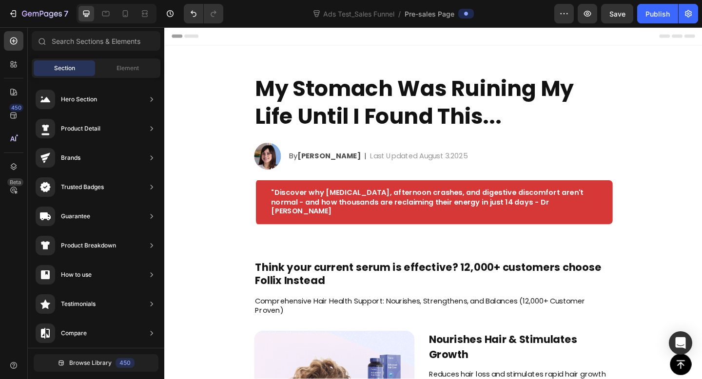
click at [381, 113] on h2 "My Stomach Was Ruining My Life Until I Found This..." at bounding box center [457, 109] width 390 height 63
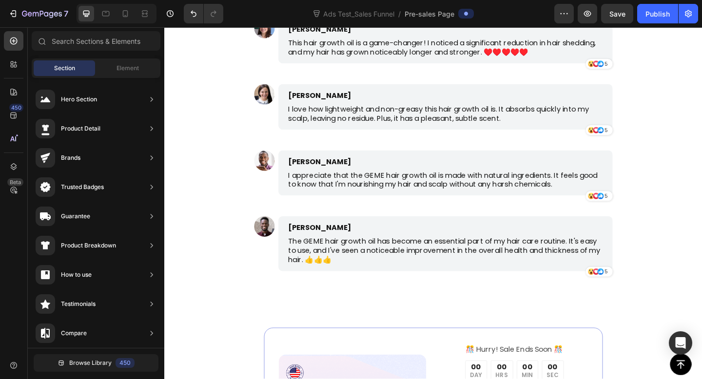
scroll to position [1090, 0]
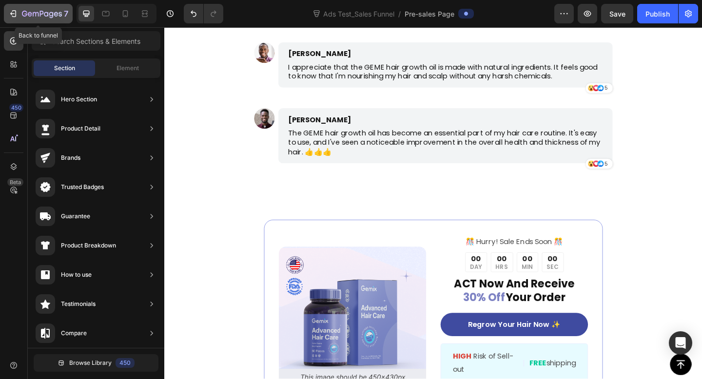
click at [45, 12] on icon "button" at bounding box center [46, 14] width 4 height 4
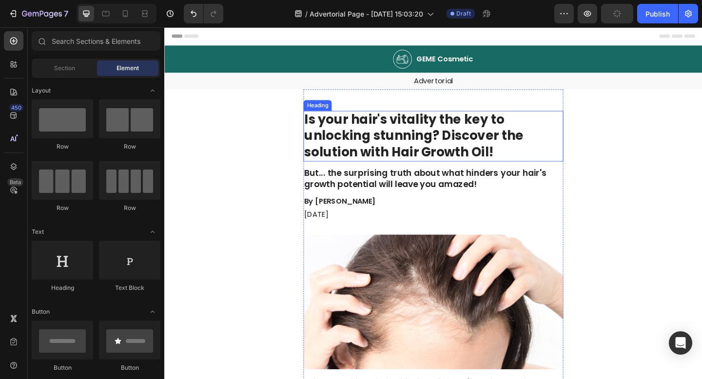
click at [438, 138] on h1 "Is your hair's vitality the key to unlocking stunning? Discover the solution wi…" at bounding box center [456, 145] width 283 height 55
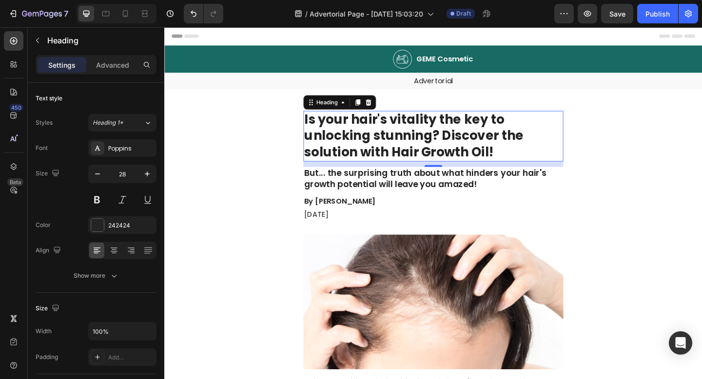
click at [527, 160] on h1 "Is your hair's vitality the key to unlocking stunning? Discover the solution wi…" at bounding box center [456, 145] width 283 height 55
click at [527, 160] on p "Is your hair's vitality the key to unlocking stunning? Discover the solution wi…" at bounding box center [456, 145] width 281 height 53
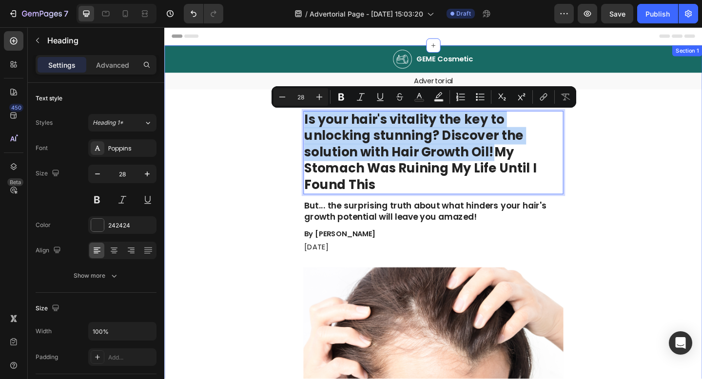
drag, startPoint x: 518, startPoint y: 163, endPoint x: 277, endPoint y: 122, distance: 244.1
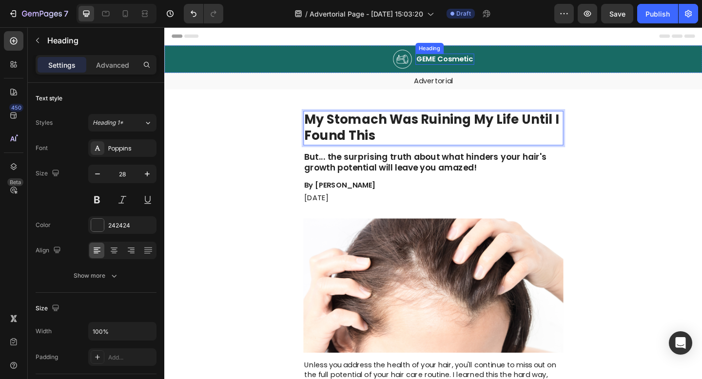
click at [450, 63] on h2 "GEME Cosmetic" at bounding box center [469, 62] width 64 height 12
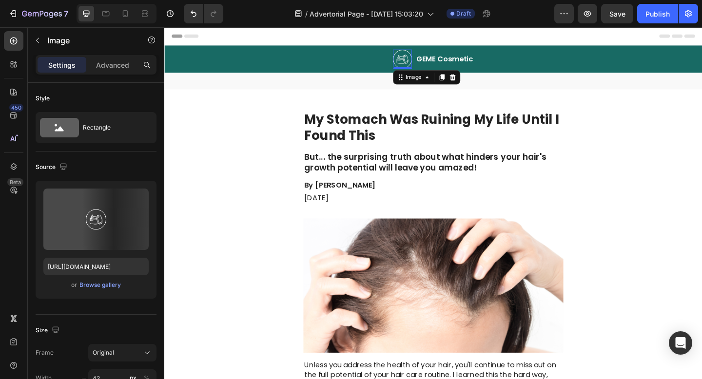
click at [414, 59] on img at bounding box center [423, 62] width 20 height 21
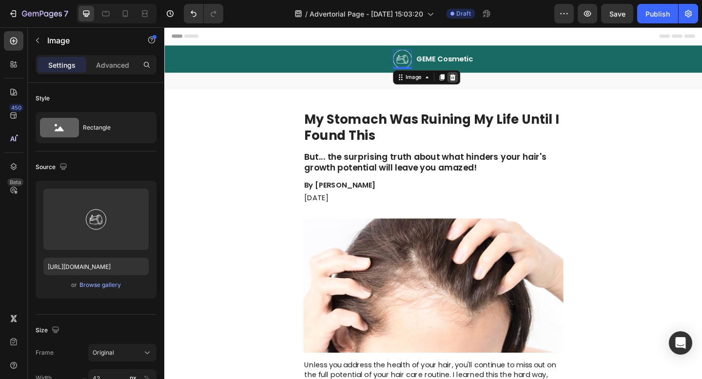
click at [477, 80] on icon at bounding box center [477, 81] width 6 height 7
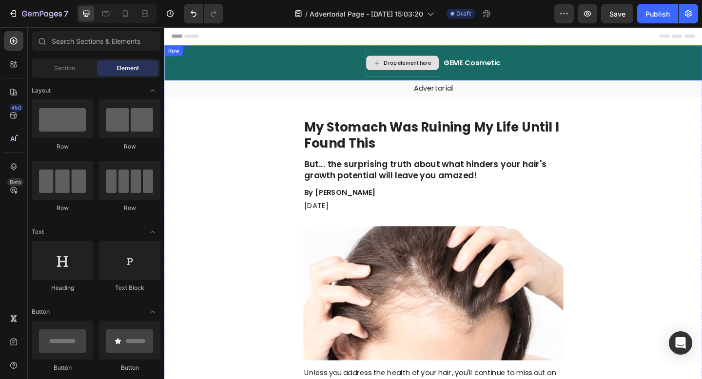
click at [431, 70] on div "Drop element here" at bounding box center [423, 66] width 79 height 16
click at [291, 80] on div "Drop element here GEME Cosmetic Heading Row" at bounding box center [456, 66] width 585 height 38
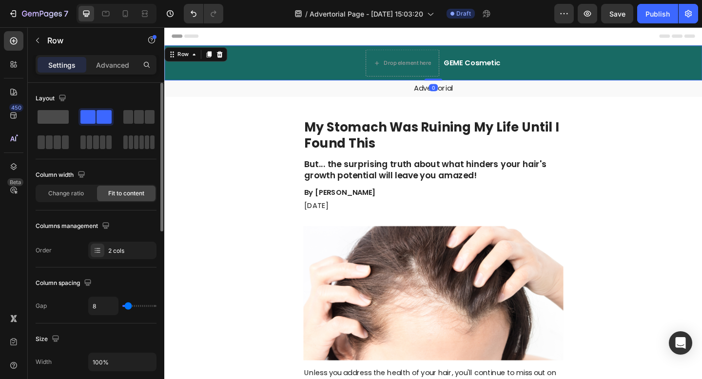
click at [47, 117] on span at bounding box center [53, 117] width 31 height 14
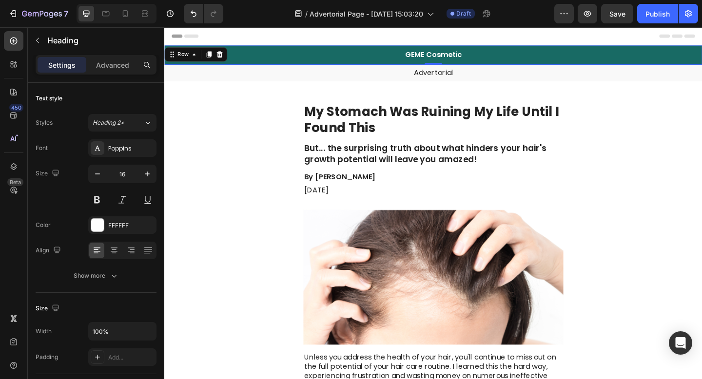
click at [457, 52] on h2 "GEME Cosmetic" at bounding box center [457, 58] width 64 height 12
click at [450, 59] on h2 "GEME Cosmetic" at bounding box center [457, 58] width 64 height 12
click at [450, 59] on p "GEME Cosmetic" at bounding box center [457, 58] width 62 height 10
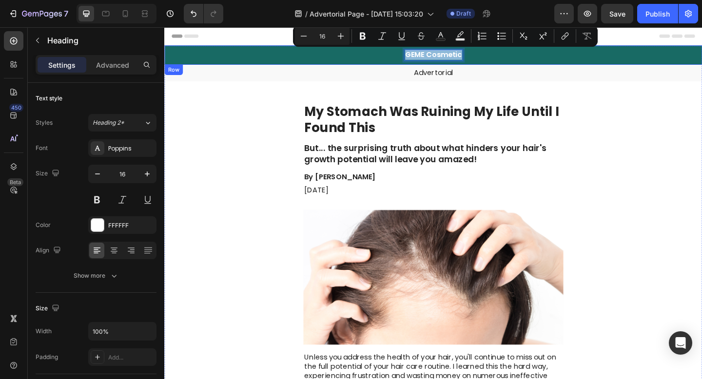
click at [299, 69] on div "Advertorial" at bounding box center [456, 77] width 585 height 18
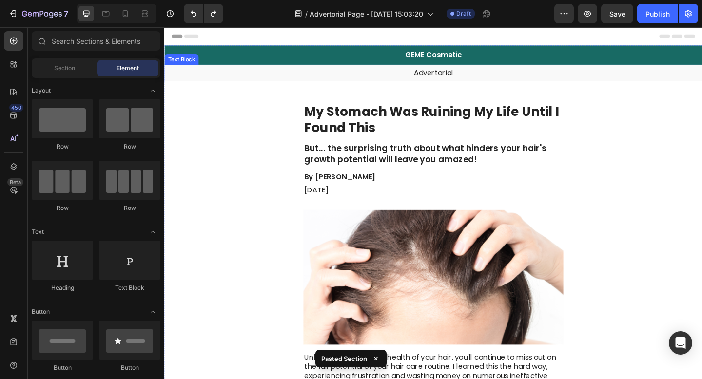
click at [282, 70] on div "Advertorial" at bounding box center [456, 77] width 585 height 18
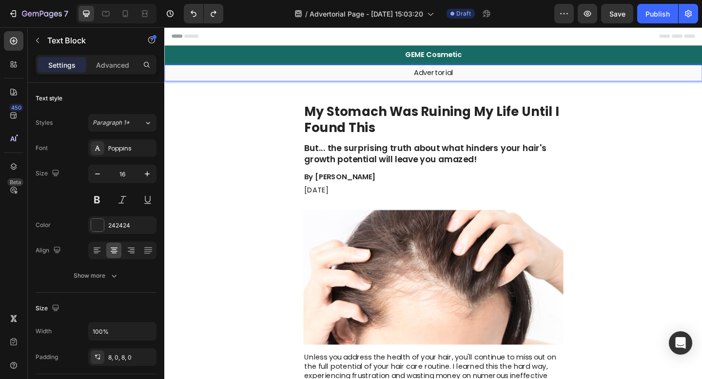
click at [286, 83] on div "Advertorial" at bounding box center [456, 77] width 585 height 18
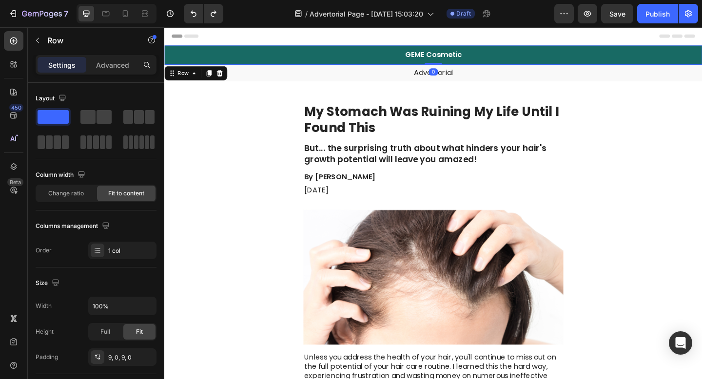
click at [297, 65] on div "GEME Cosmetic Heading Row 0" at bounding box center [456, 57] width 585 height 21
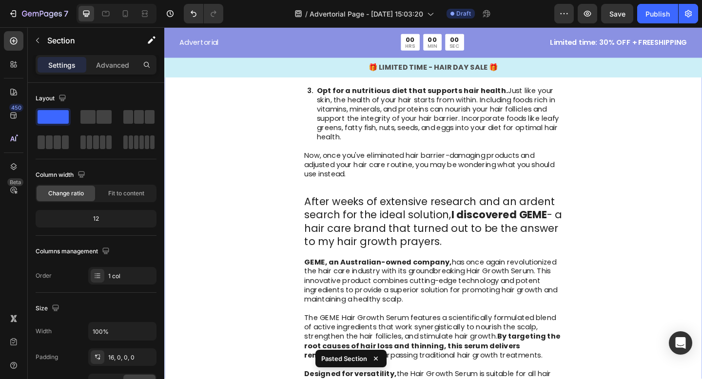
scroll to position [1772, 0]
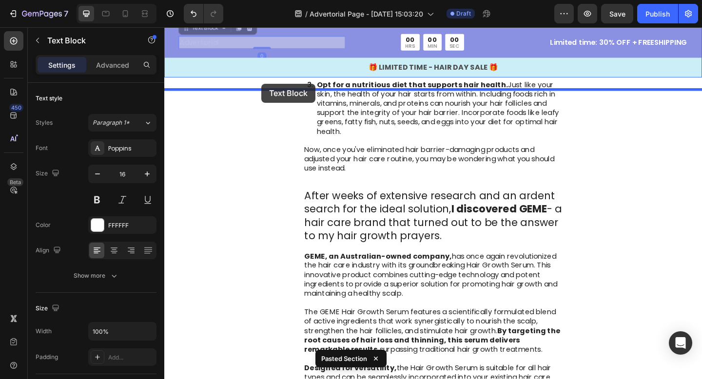
drag, startPoint x: 270, startPoint y: 81, endPoint x: 269, endPoint y: 89, distance: 7.8
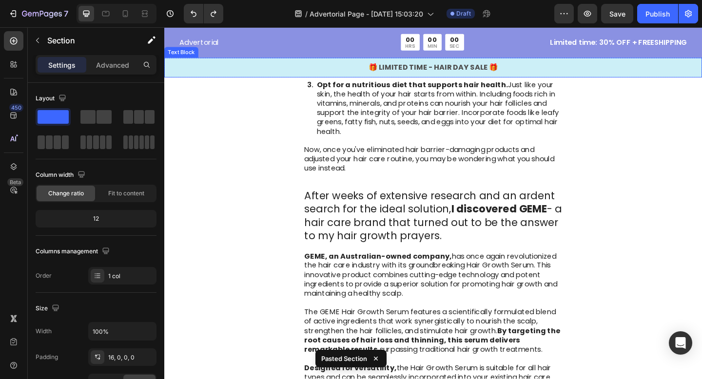
click at [286, 82] on div "Advertorial Text Block 00 HRS 00 MIN 00 SEC Countdown Timer Row Limited time: 3…" at bounding box center [456, 58] width 585 height 47
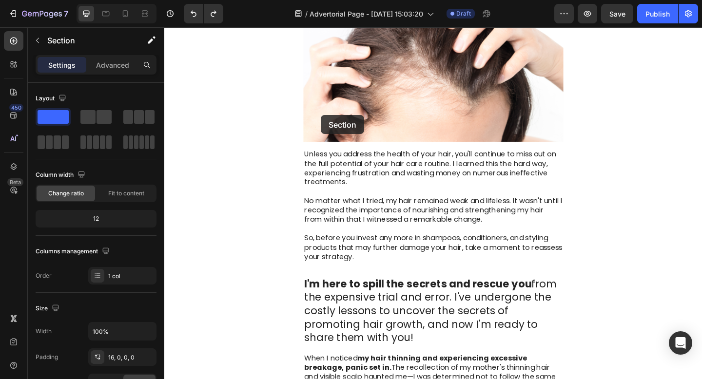
scroll to position [0, 0]
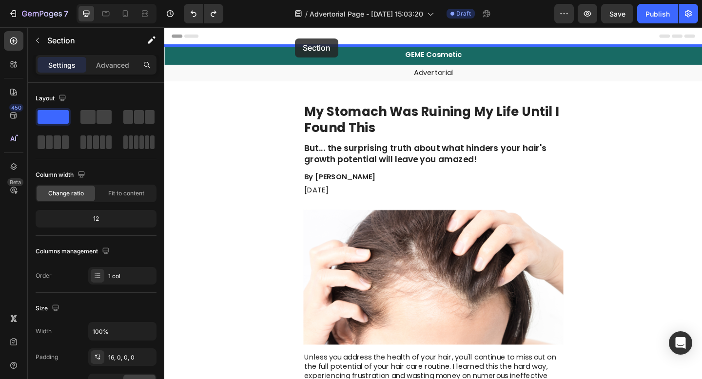
drag, startPoint x: 286, startPoint y: 91, endPoint x: 307, endPoint y: 40, distance: 54.8
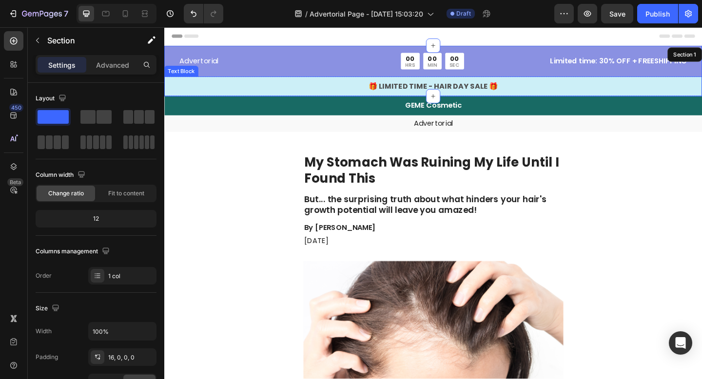
click at [288, 102] on div "GEME Cosmetic Heading Row" at bounding box center [456, 112] width 585 height 21
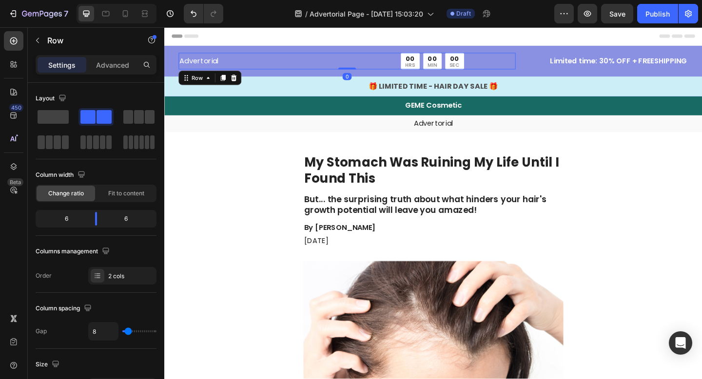
click at [314, 73] on div "Advertorial Text Block" at bounding box center [270, 64] width 181 height 18
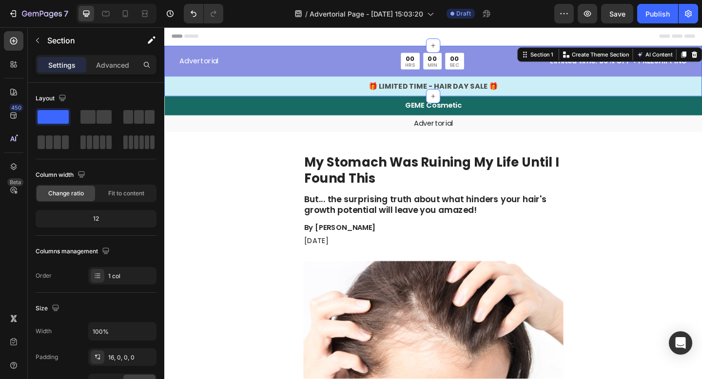
click at [307, 79] on div "Advertorial Text Block 00 HRS 00 MIN 00 SEC Countdown Timer Row Limited time: 3…" at bounding box center [456, 78] width 585 height 47
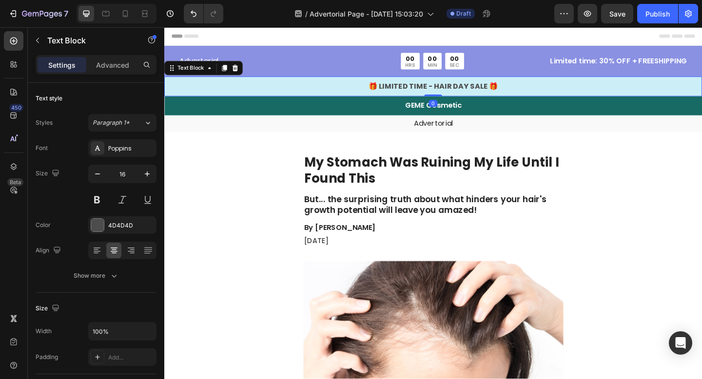
click at [305, 86] on p "🎁 LIMITED TIME - HAIR DAY SALE 🎁" at bounding box center [456, 92] width 583 height 12
click at [267, 109] on div "GEME Cosmetic Heading Row" at bounding box center [456, 112] width 585 height 21
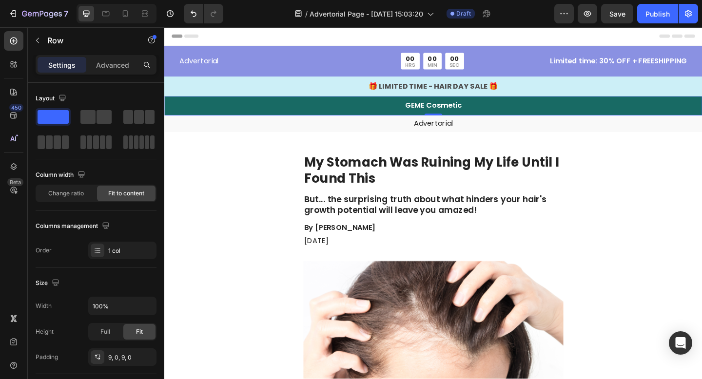
click at [243, 109] on div "GEME Cosmetic Heading Row 0" at bounding box center [456, 112] width 585 height 21
click at [462, 130] on p "Advertorial" at bounding box center [456, 132] width 583 height 10
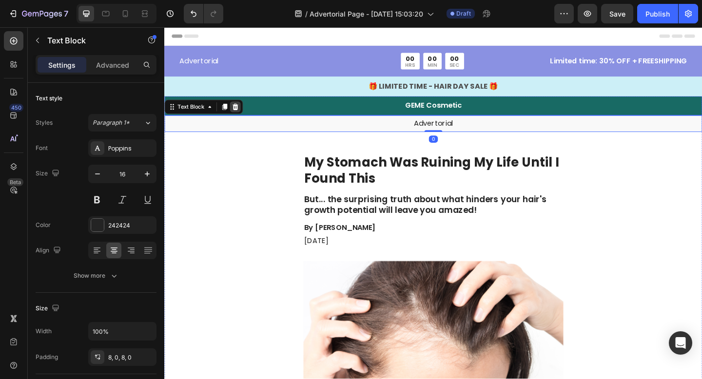
click at [246, 114] on div at bounding box center [241, 114] width 12 height 12
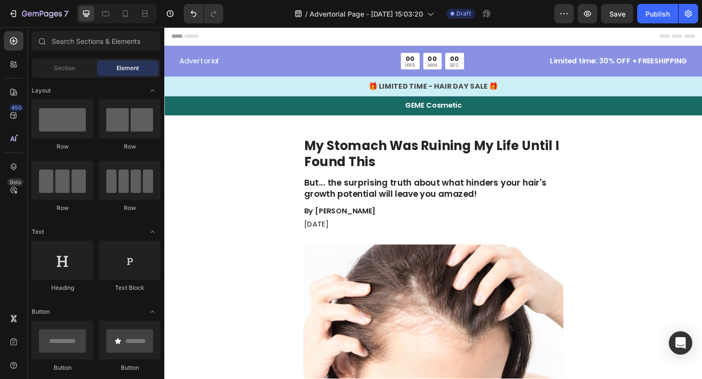
click at [247, 113] on div "GEME Cosmetic Heading Row" at bounding box center [456, 112] width 585 height 21
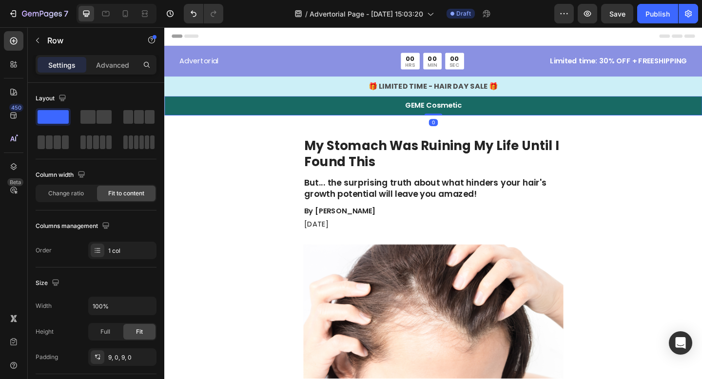
click at [264, 112] on div "GEME Cosmetic Heading Row 0" at bounding box center [456, 112] width 585 height 21
click at [445, 108] on p "GEME Cosmetic" at bounding box center [457, 113] width 62 height 10
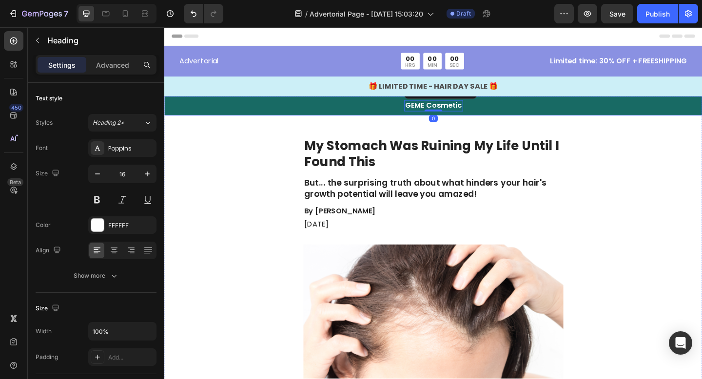
click at [339, 106] on div "GEME Cosmetic Heading 0 Row" at bounding box center [456, 112] width 585 height 21
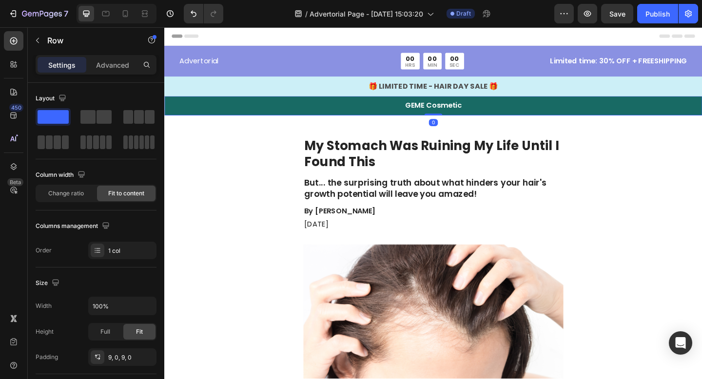
click at [333, 113] on div "GEME Cosmetic Heading Row 0" at bounding box center [456, 112] width 585 height 21
click at [15, 165] on icon at bounding box center [14, 167] width 10 height 10
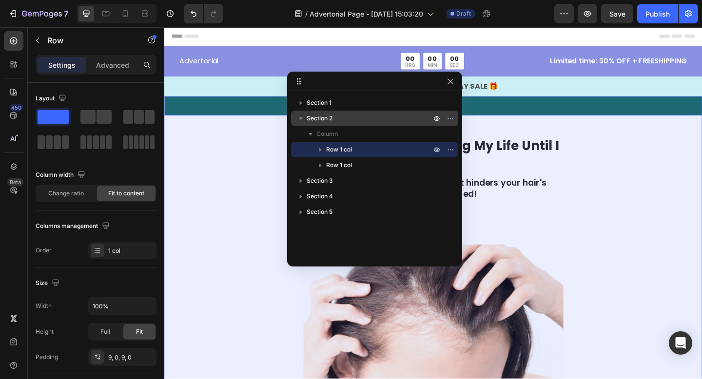
click at [348, 117] on p "Section 2" at bounding box center [370, 119] width 126 height 10
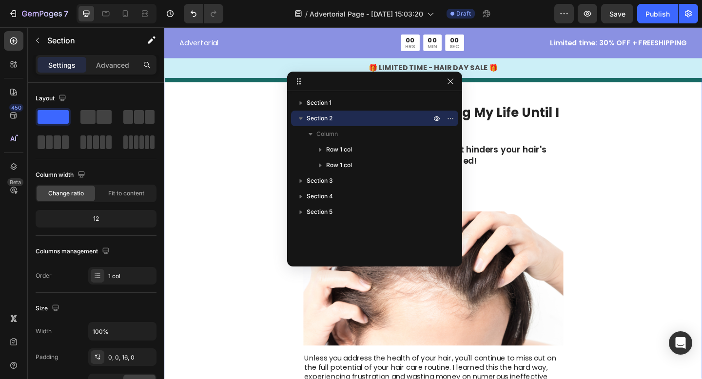
scroll to position [41, 0]
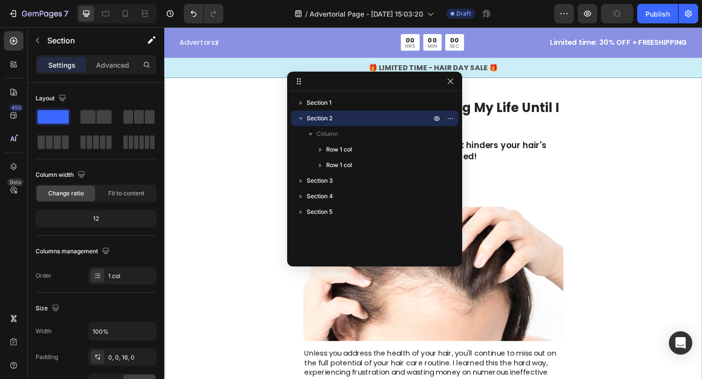
click at [342, 93] on div "Section 1 Section 2 Column Row 1 col Row 1 col Section 3 Section 4 Section 5" at bounding box center [374, 175] width 175 height 169
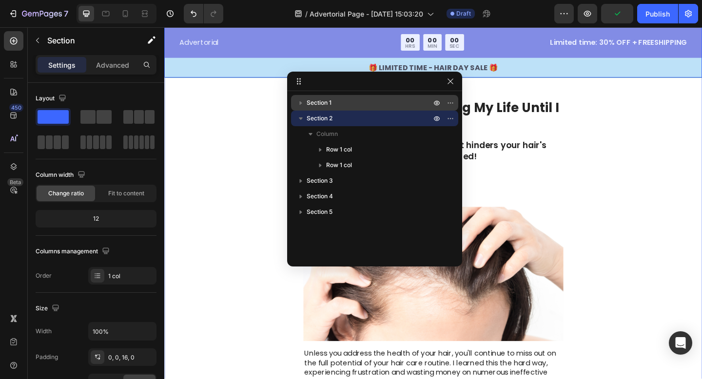
click at [340, 105] on p "Section 1" at bounding box center [370, 103] width 126 height 10
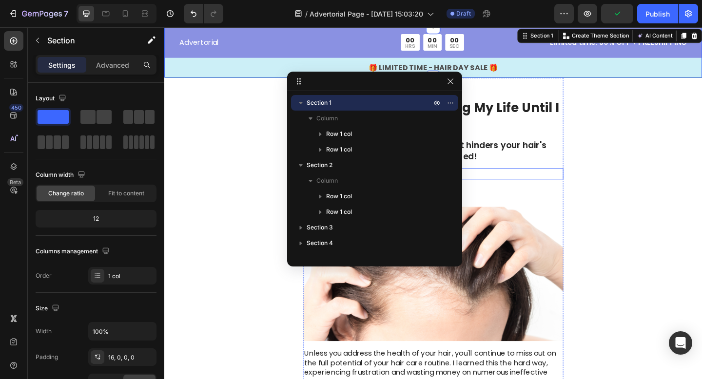
scroll to position [0, 0]
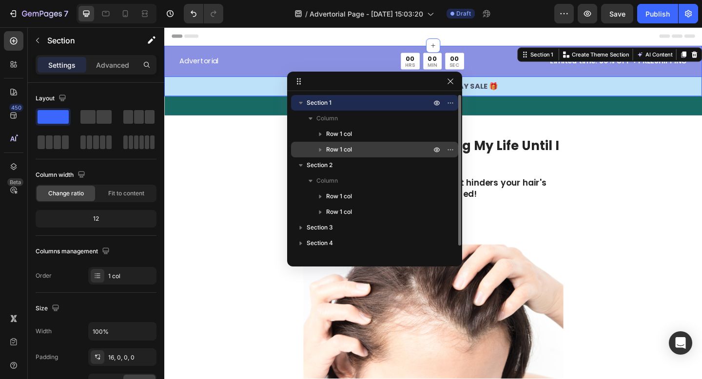
click at [383, 143] on div "Row 1 col" at bounding box center [374, 150] width 159 height 16
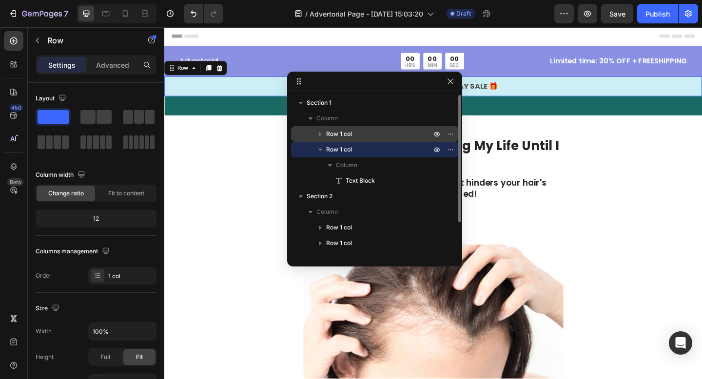
click at [383, 133] on p "Row 1 col" at bounding box center [379, 134] width 107 height 10
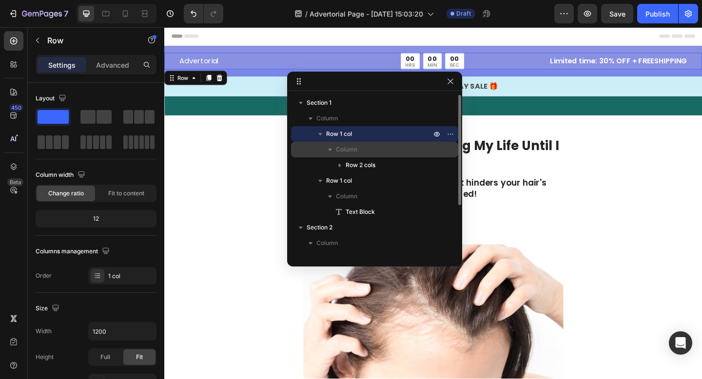
click at [379, 146] on p "Column" at bounding box center [384, 150] width 97 height 10
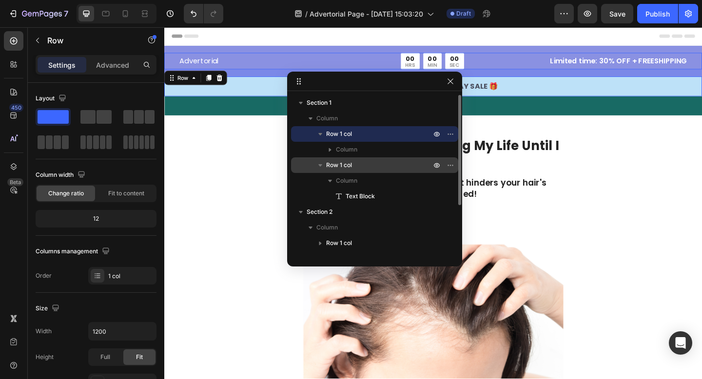
click at [375, 164] on p "Row 1 col" at bounding box center [379, 165] width 107 height 10
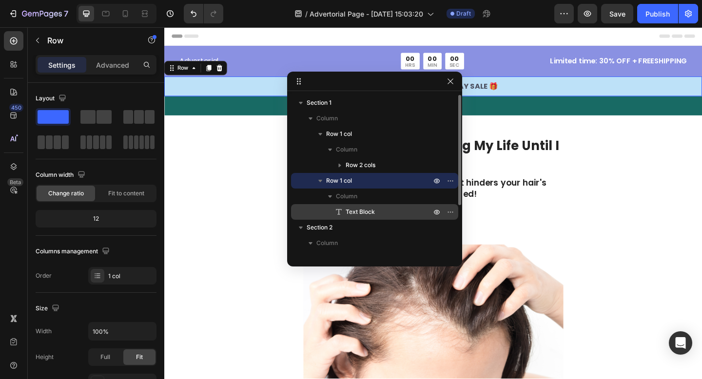
click at [367, 214] on span "Text Block" at bounding box center [360, 212] width 29 height 10
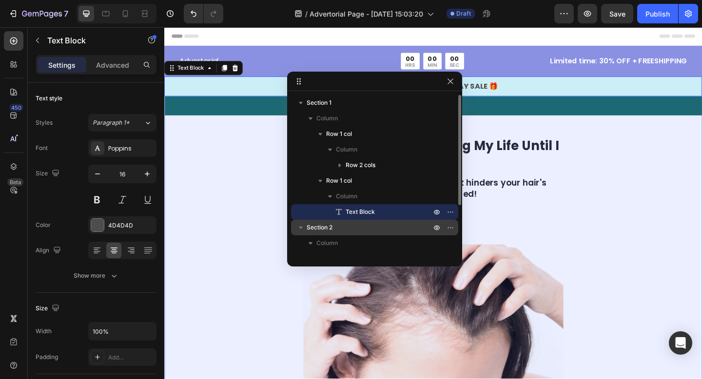
click at [360, 226] on p "Section 2" at bounding box center [370, 228] width 126 height 10
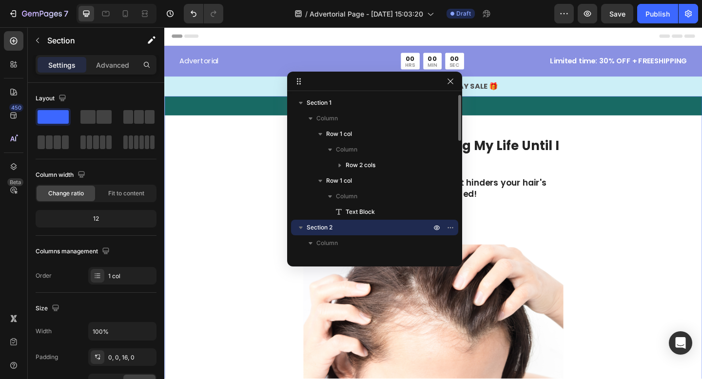
scroll to position [41, 0]
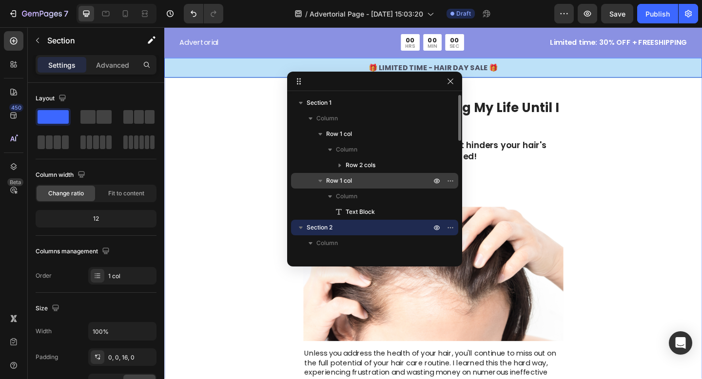
click at [352, 180] on p "Row 1 col" at bounding box center [379, 181] width 107 height 10
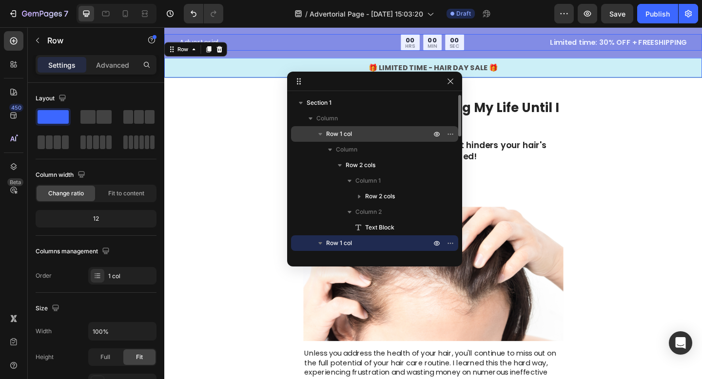
click at [341, 131] on span "Row 1 col" at bounding box center [339, 134] width 26 height 10
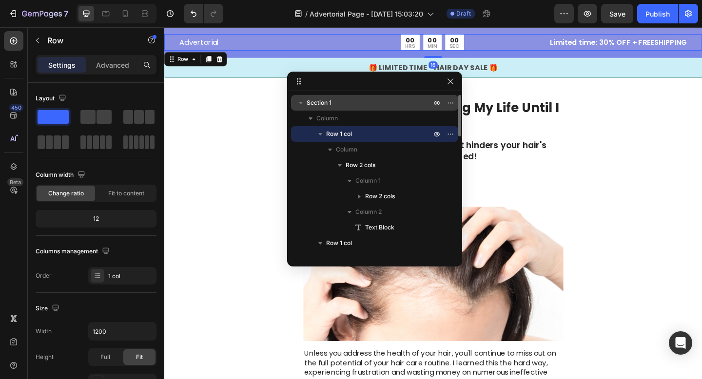
click at [332, 105] on p "Section 1" at bounding box center [370, 103] width 126 height 10
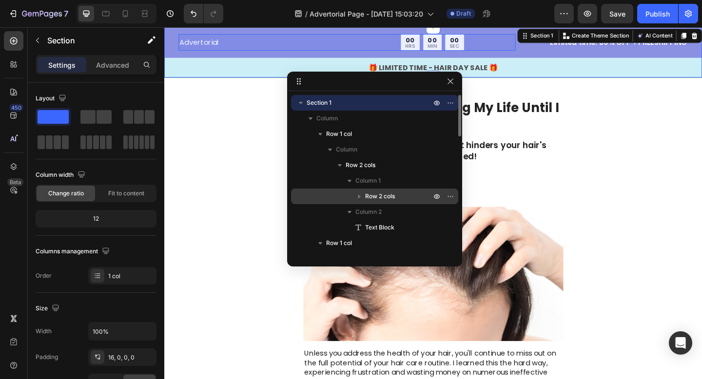
click at [369, 191] on div "Row 2 cols" at bounding box center [374, 197] width 159 height 16
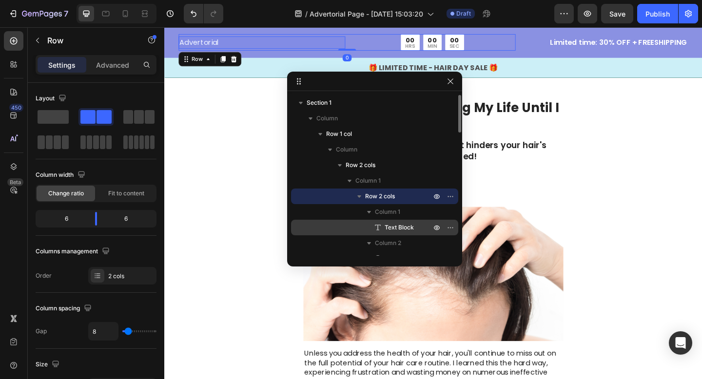
click at [374, 227] on icon at bounding box center [378, 228] width 10 height 10
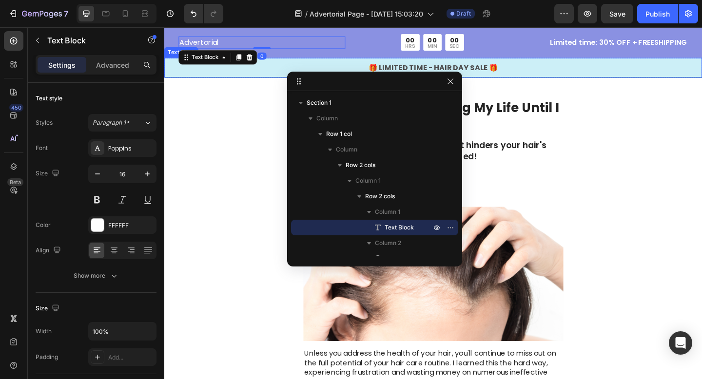
click at [270, 73] on p "🎁 LIMITED TIME - HAIR DAY SALE 🎁" at bounding box center [456, 72] width 583 height 12
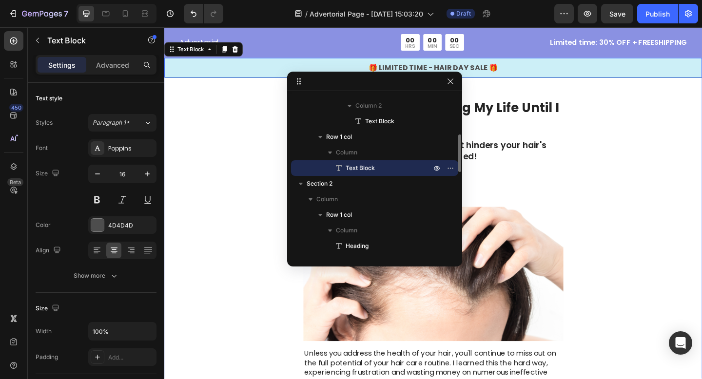
scroll to position [0, 0]
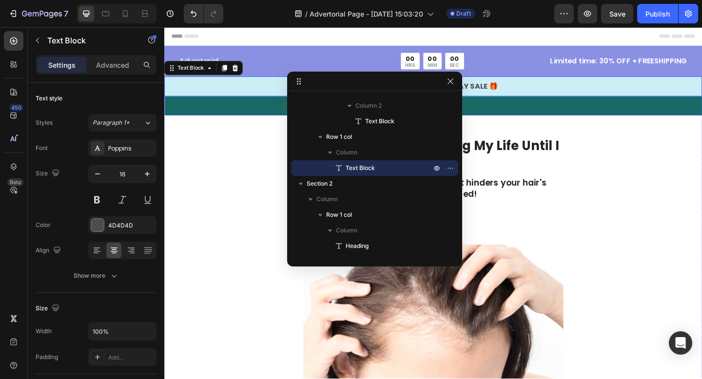
click at [258, 116] on div "GEME Cosmetic Heading Row" at bounding box center [456, 112] width 585 height 21
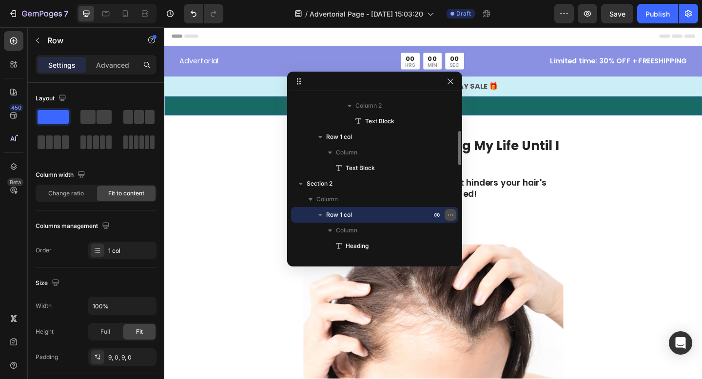
click at [453, 217] on icon "button" at bounding box center [450, 215] width 8 height 8
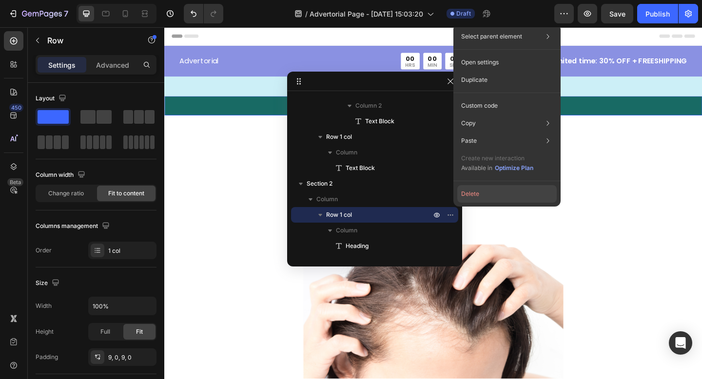
click at [478, 201] on button "Delete" at bounding box center [506, 194] width 99 height 18
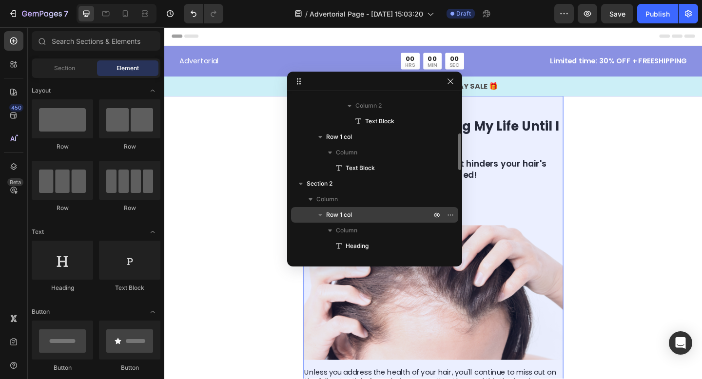
click at [398, 217] on p "Row 1 col" at bounding box center [379, 215] width 107 height 10
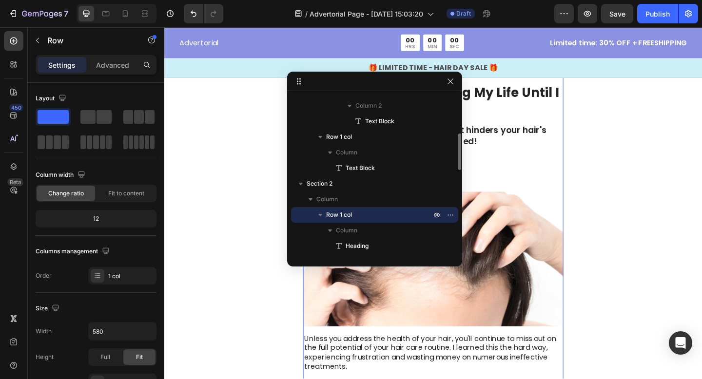
scroll to position [41, 0]
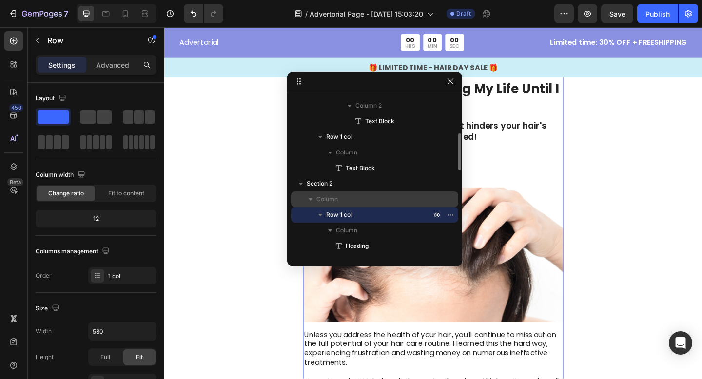
click at [368, 197] on p "Column" at bounding box center [374, 199] width 116 height 10
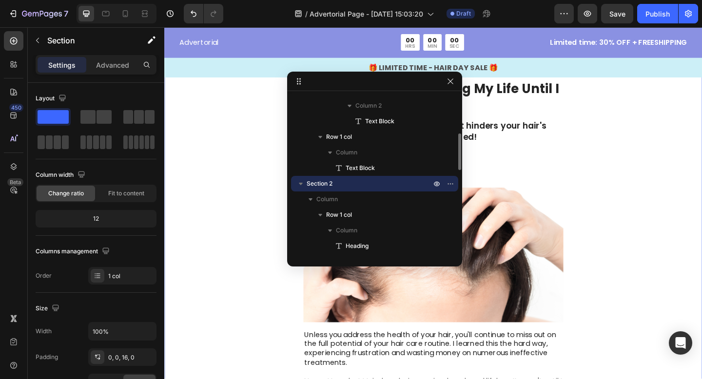
click at [373, 184] on p "Section 2" at bounding box center [370, 184] width 126 height 10
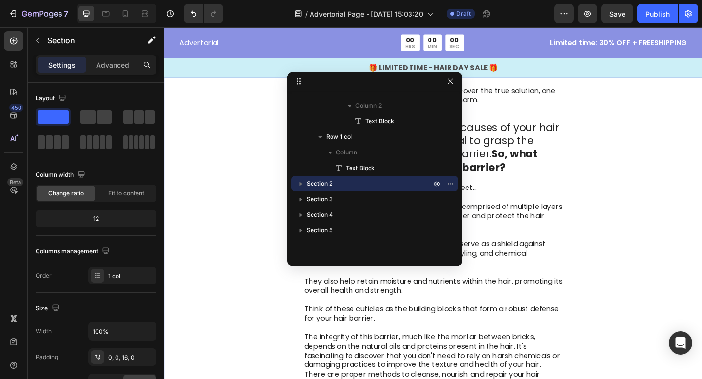
scroll to position [954, 0]
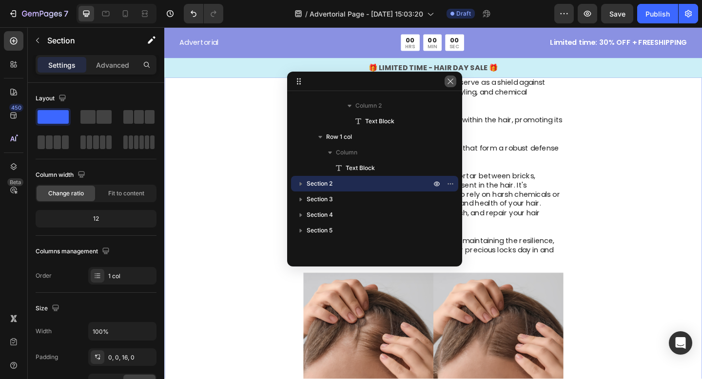
click at [450, 78] on icon "button" at bounding box center [450, 81] width 8 height 8
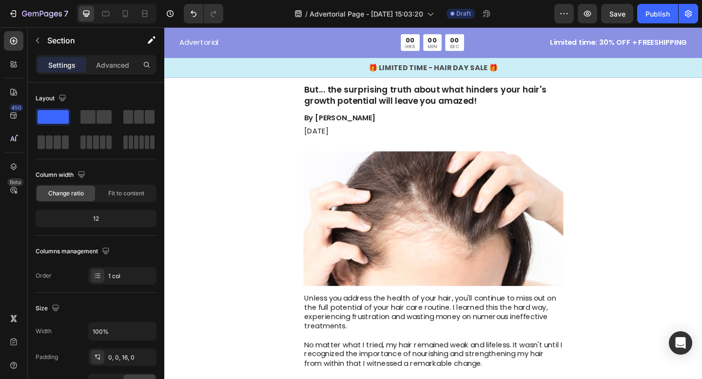
scroll to position [0, 0]
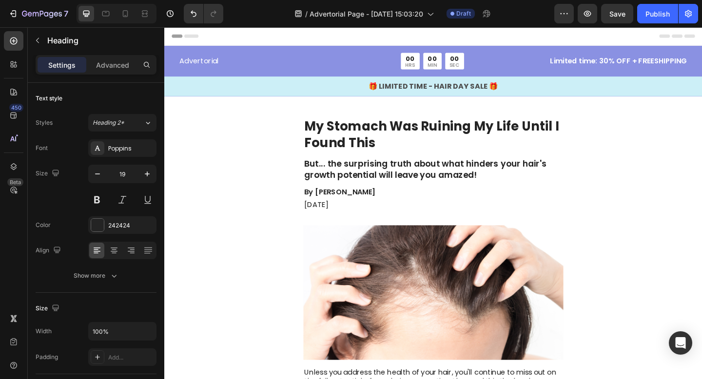
click at [404, 184] on h2 "But... the surprising truth about what hinders your hair's growth potential wil…" at bounding box center [456, 182] width 283 height 26
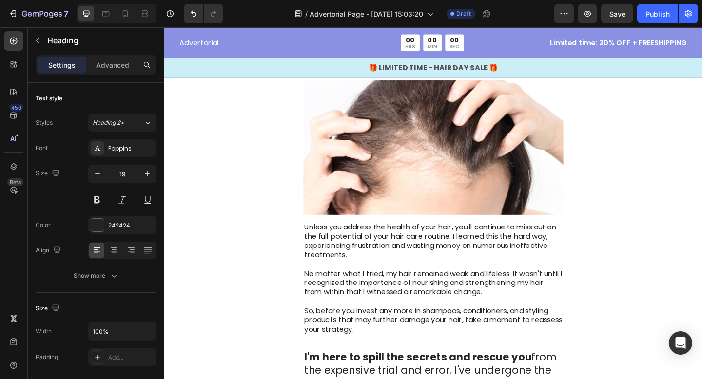
scroll to position [274, 0]
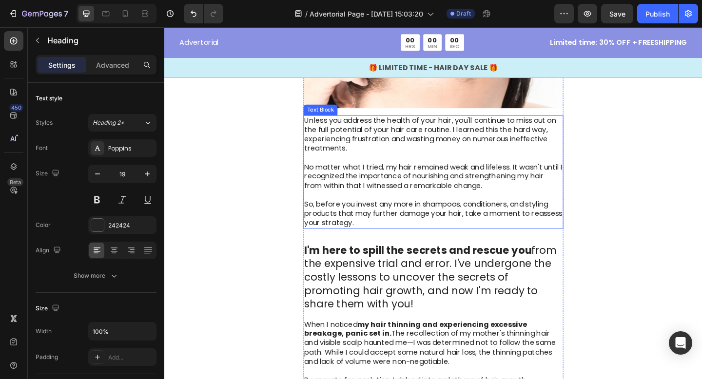
click at [365, 154] on p "Unless you address the health of your hair, you'll continue to miss out on the …" at bounding box center [456, 144] width 281 height 40
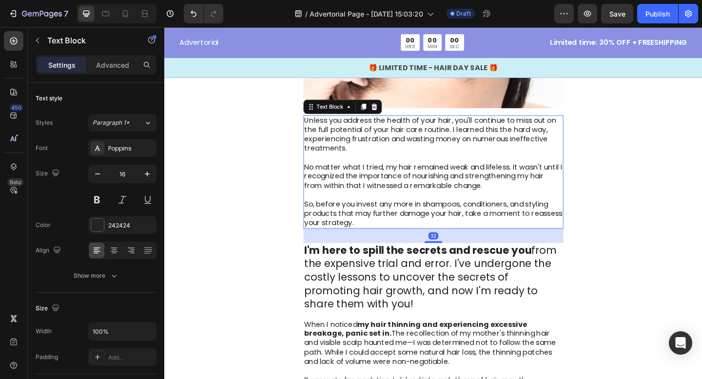
click at [365, 154] on p "Unless you address the health of your hair, you'll continue to miss out on the …" at bounding box center [456, 144] width 281 height 40
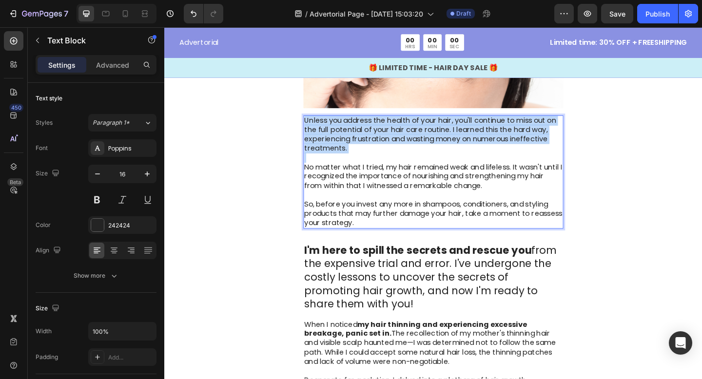
click at [365, 154] on p "Unless you address the health of your hair, you'll continue to miss out on the …" at bounding box center [456, 144] width 281 height 40
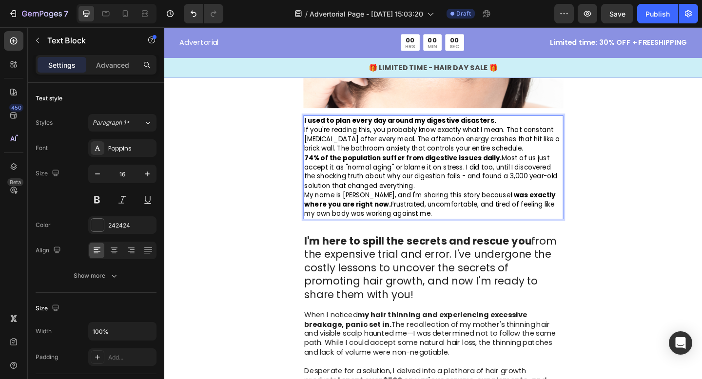
click at [561, 166] on span "74% of the population suffer from digestive issues daily. Most of us just accep…" at bounding box center [453, 185] width 275 height 40
click at [557, 159] on p "If you're reading this, you probably know exactly what I mean. That constant [M…" at bounding box center [456, 149] width 281 height 30
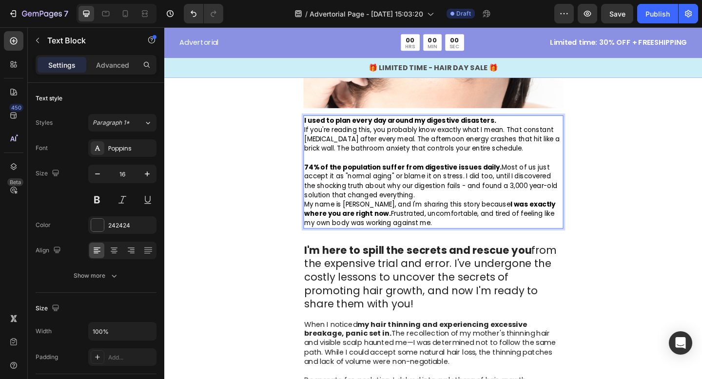
click at [491, 212] on p "74% of the population suffer from digestive issues daily. Most of us just accep…" at bounding box center [456, 195] width 281 height 40
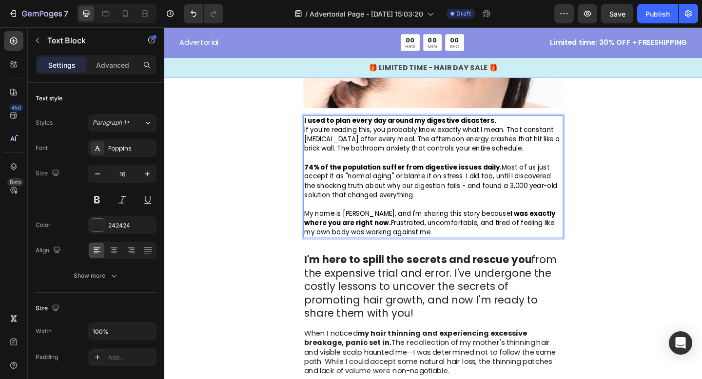
click at [423, 220] on p "Rich Text Editor. Editing area: main" at bounding box center [456, 220] width 281 height 10
click at [421, 231] on span "My name is Sarah, and I'm sharing this story because I was exactly where you ar…" at bounding box center [452, 240] width 273 height 30
click at [384, 249] on span "My name is Sarah, and I'm sharing this story because I was exactly where you ar…" at bounding box center [452, 240] width 273 height 30
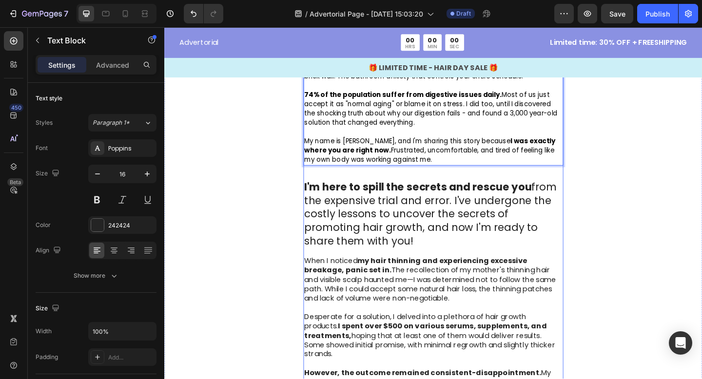
click at [431, 225] on p "I'm here to spill the secrets and rescue you from the expensive trial and error…" at bounding box center [456, 230] width 281 height 73
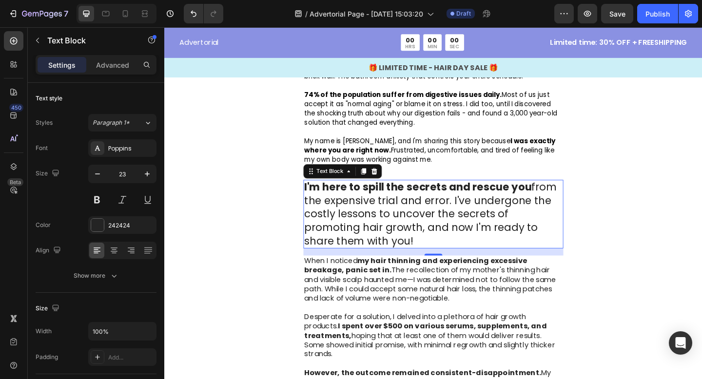
click at [431, 225] on p "I'm here to spill the secrets and rescue you from the expensive trial and error…" at bounding box center [456, 230] width 281 height 73
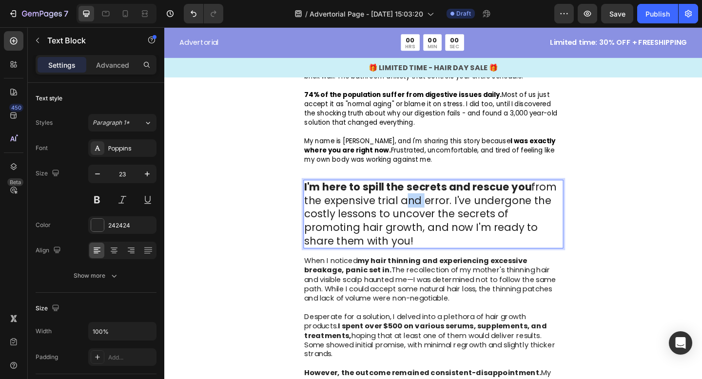
click at [431, 225] on p "I'm here to spill the secrets and rescue you from the expensive trial and error…" at bounding box center [456, 230] width 281 height 73
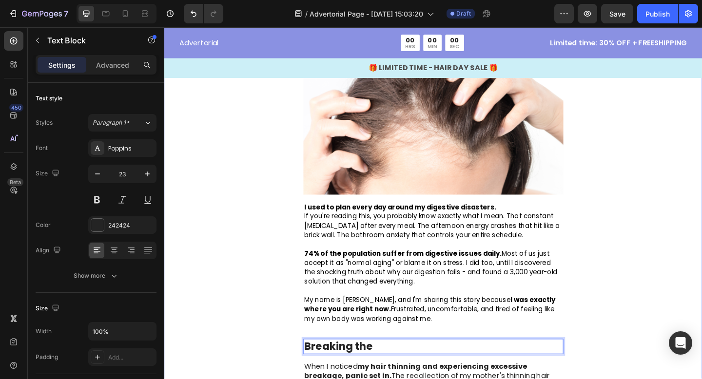
scroll to position [348, 0]
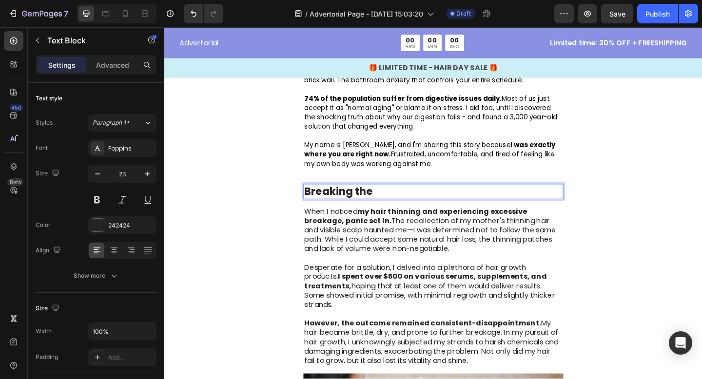
click at [394, 208] on p "Breaking the" at bounding box center [456, 206] width 281 height 15
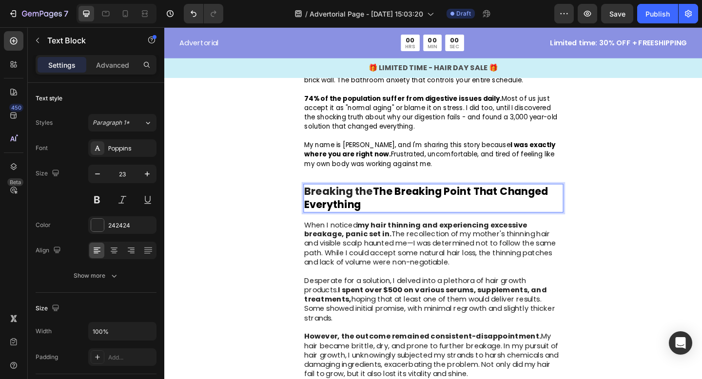
drag, startPoint x: 394, startPoint y: 208, endPoint x: 312, endPoint y: 208, distance: 81.9
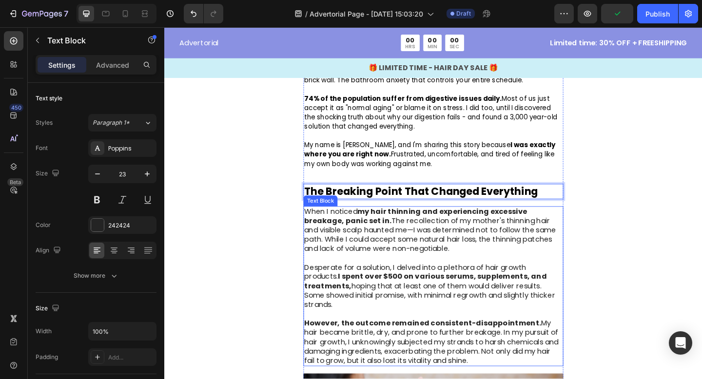
scroll to position [419, 0]
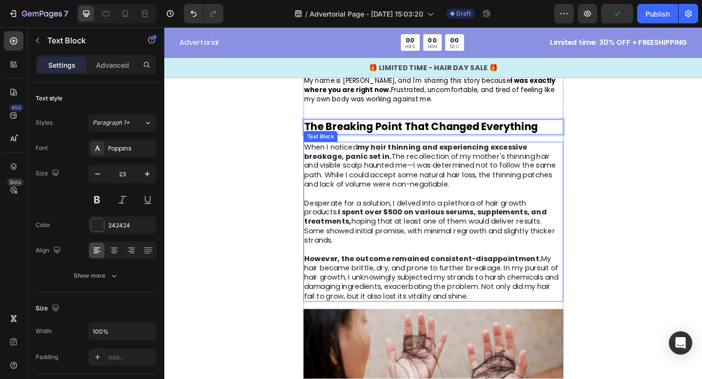
click at [407, 231] on strong "I spent over $500 on various serums, supplements, and treatments," at bounding box center [448, 233] width 264 height 21
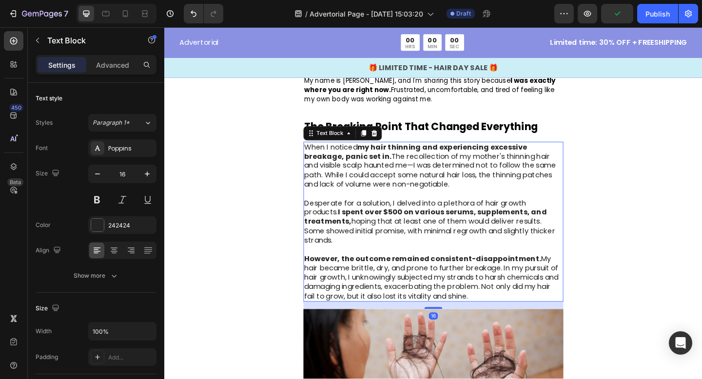
click at [407, 231] on strong "I spent over $500 on various serums, supplements, and treatments," at bounding box center [448, 233] width 264 height 21
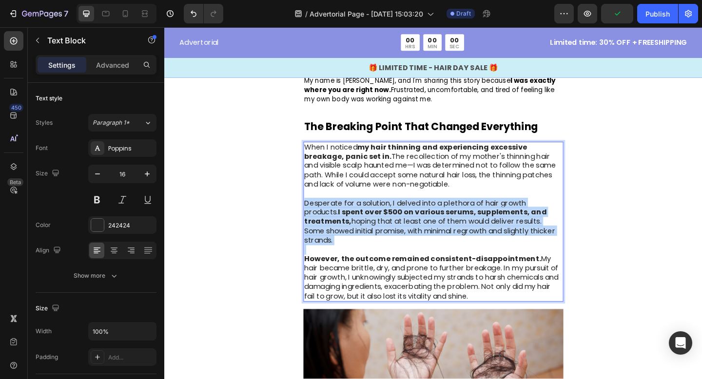
click at [407, 231] on strong "I spent over $500 on various serums, supplements, and treatments," at bounding box center [448, 233] width 264 height 21
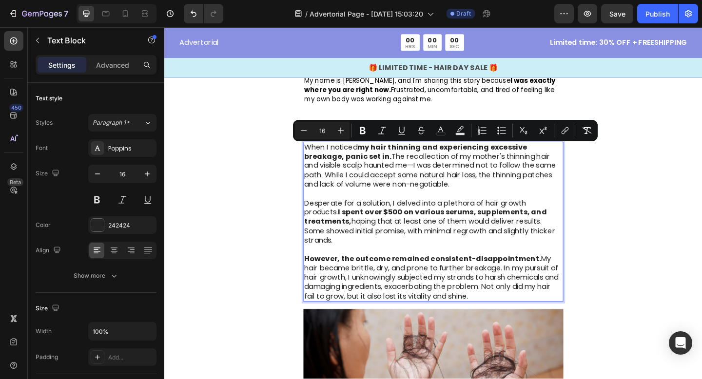
click at [492, 208] on p "Rich Text Editor. Editing area: main" at bounding box center [456, 209] width 281 height 10
click at [489, 203] on p "When I noticed my hair thinning and experiencing excessive breakage, panic set …" at bounding box center [456, 178] width 281 height 51
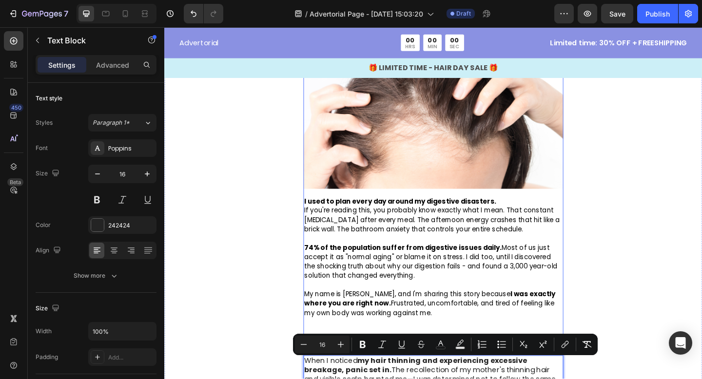
scroll to position [183, 0]
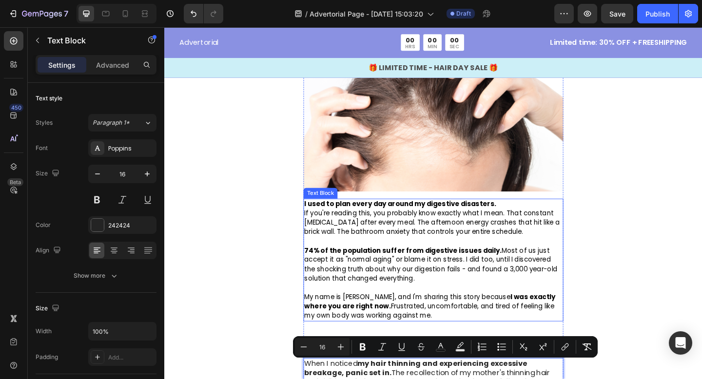
click at [415, 262] on p "Rich Text Editor. Editing area: main" at bounding box center [456, 260] width 281 height 10
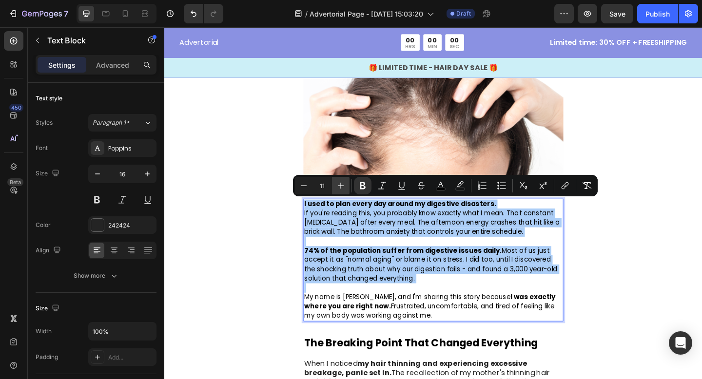
click at [334, 183] on button "Plus" at bounding box center [341, 186] width 18 height 18
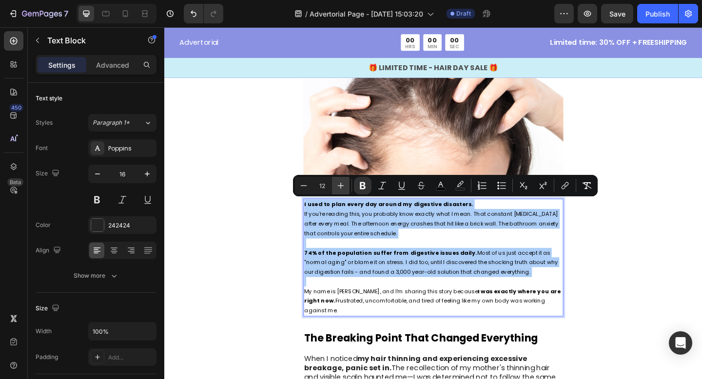
click at [334, 183] on button "Plus" at bounding box center [341, 186] width 18 height 18
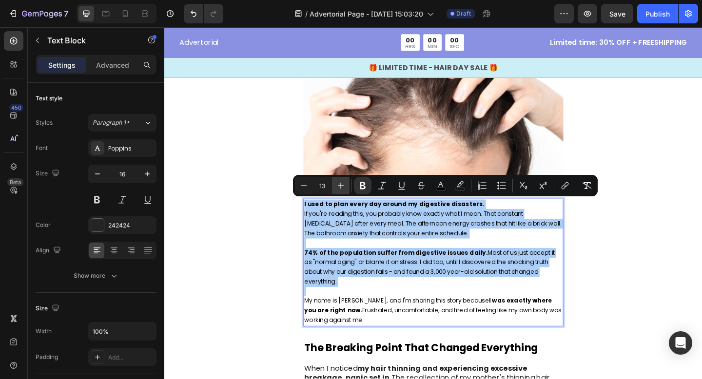
click at [334, 183] on button "Plus" at bounding box center [341, 186] width 18 height 18
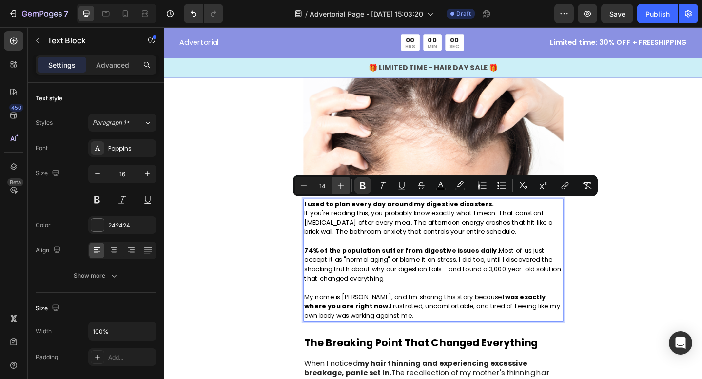
click at [334, 183] on button "Plus" at bounding box center [341, 186] width 18 height 18
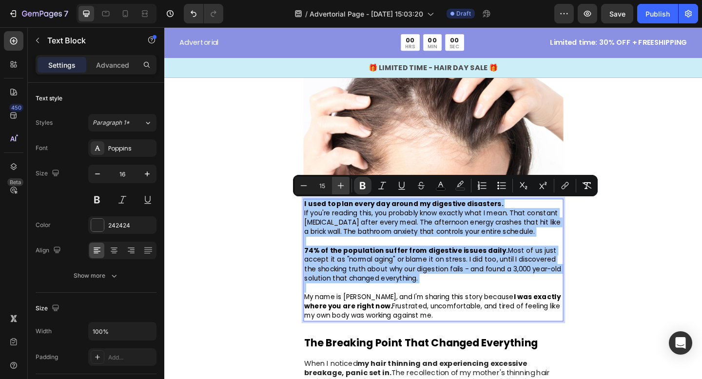
click at [335, 183] on button "Plus" at bounding box center [341, 186] width 18 height 18
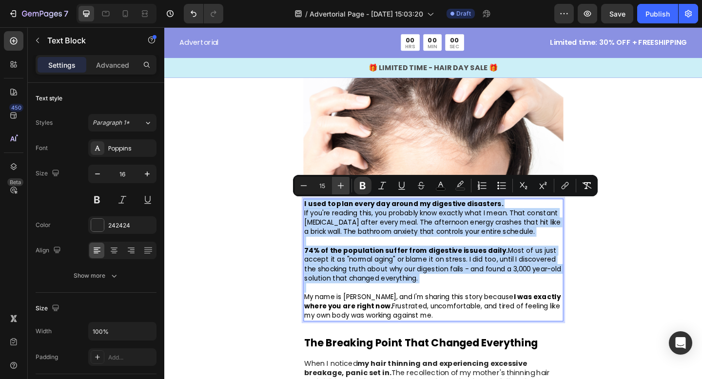
type input "16"
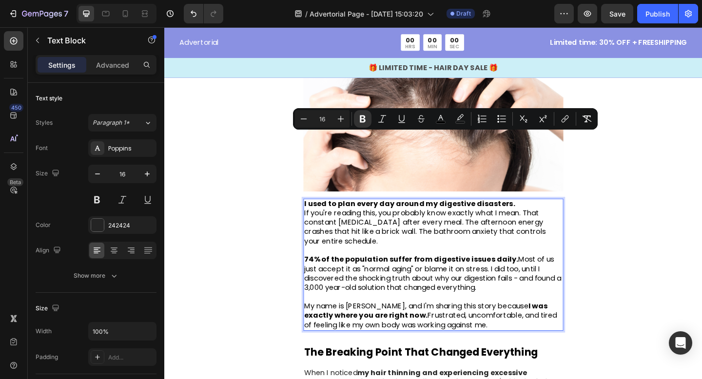
scroll to position [276, 0]
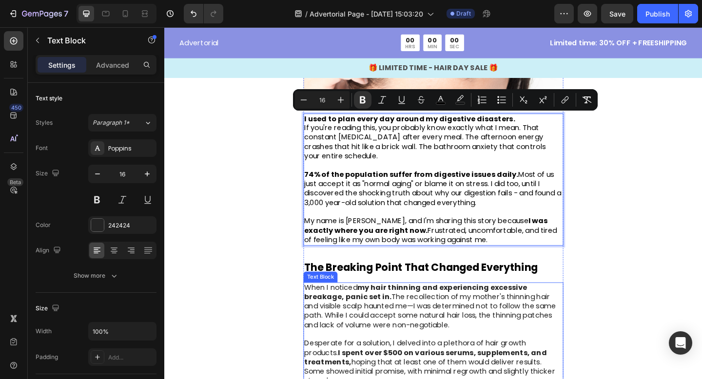
click at [420, 314] on strong "my hair thinning and experiencing excessive breakage, panic set in." at bounding box center [437, 315] width 242 height 21
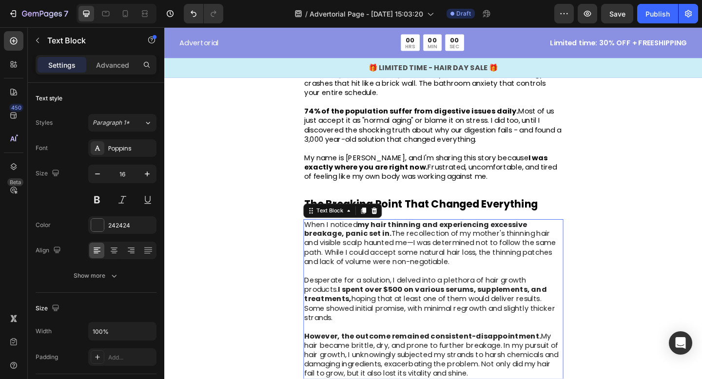
scroll to position [360, 0]
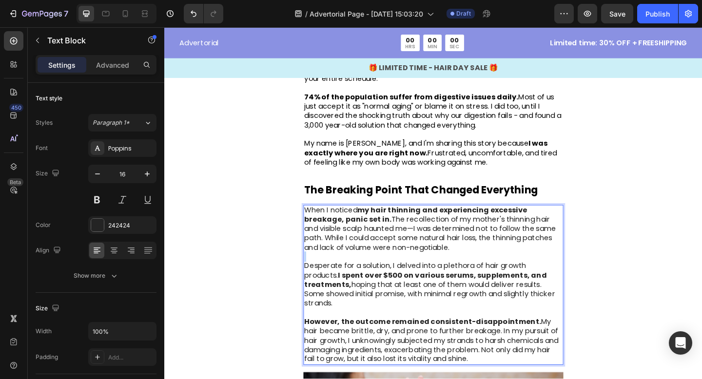
click at [417, 281] on p "Rich Text Editor. Editing area: main" at bounding box center [456, 277] width 281 height 10
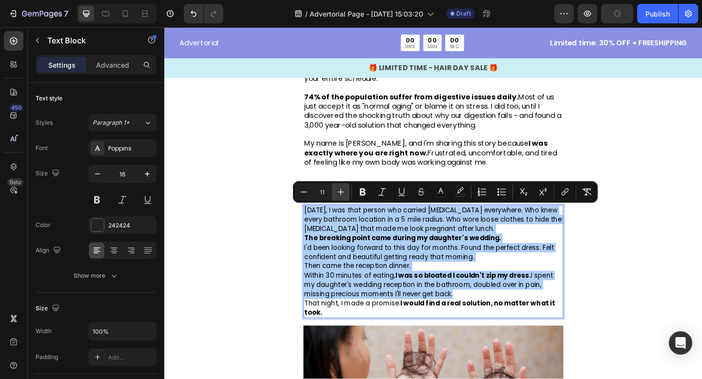
click at [345, 192] on icon "Editor contextual toolbar" at bounding box center [341, 192] width 10 height 10
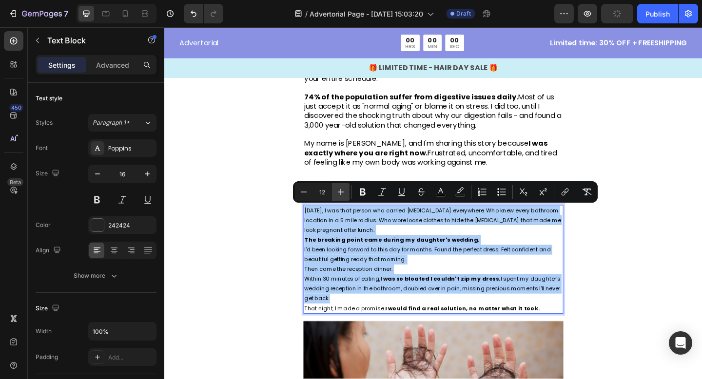
click at [345, 192] on icon "Editor contextual toolbar" at bounding box center [341, 192] width 10 height 10
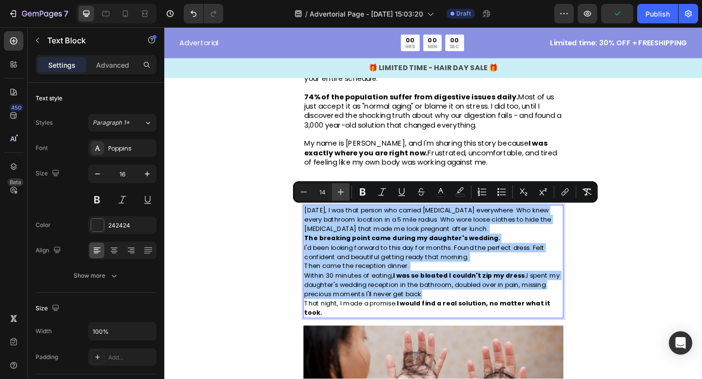
click at [345, 192] on icon "Editor contextual toolbar" at bounding box center [341, 192] width 10 height 10
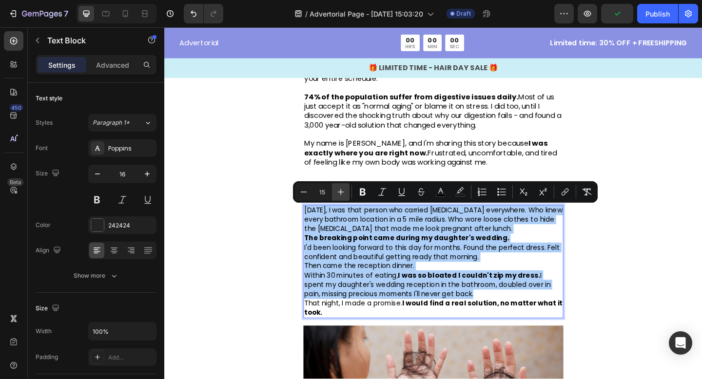
click at [345, 192] on icon "Editor contextual toolbar" at bounding box center [341, 192] width 10 height 10
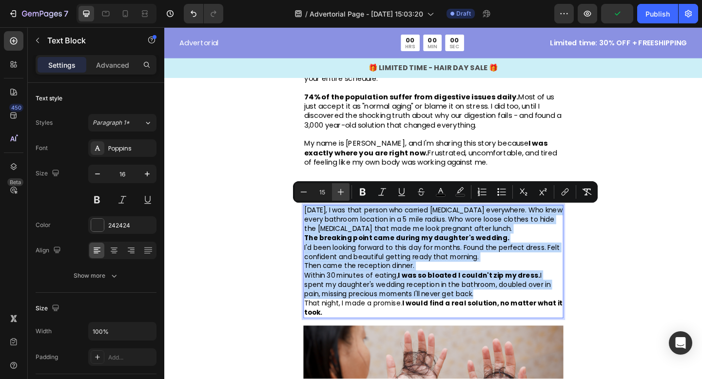
type input "16"
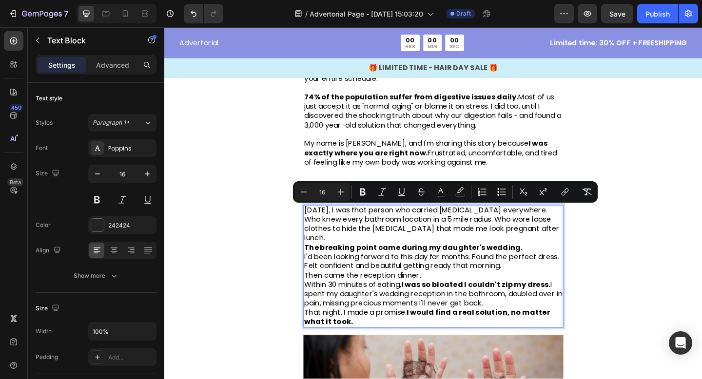
click at [390, 261] on strong "The breaking point came during my daughter's wedding." at bounding box center [434, 266] width 237 height 11
click at [560, 262] on p "The breaking point came during my daughter's wedding." at bounding box center [456, 267] width 281 height 10
click at [588, 245] on p "[DATE], I was that person who carried [MEDICAL_DATA] everywhere. Who knew every…" at bounding box center [456, 242] width 281 height 40
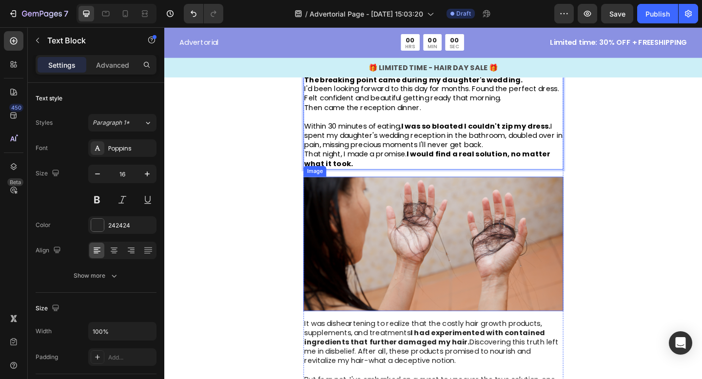
click at [493, 245] on img at bounding box center [456, 263] width 283 height 147
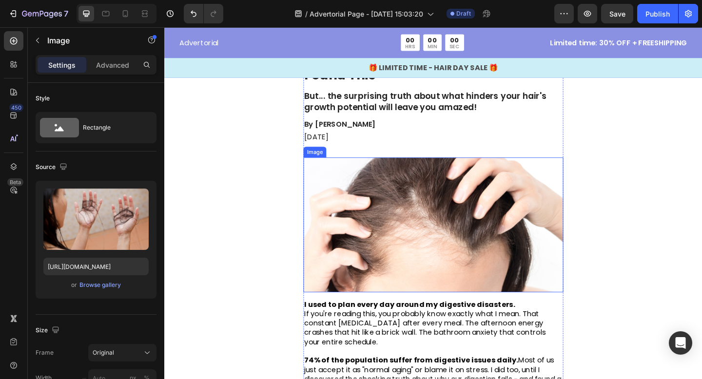
scroll to position [0, 0]
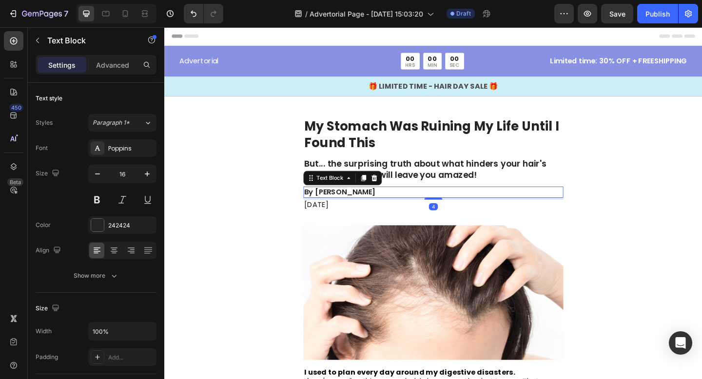
click at [371, 212] on p "By Victoria Miller" at bounding box center [456, 207] width 281 height 10
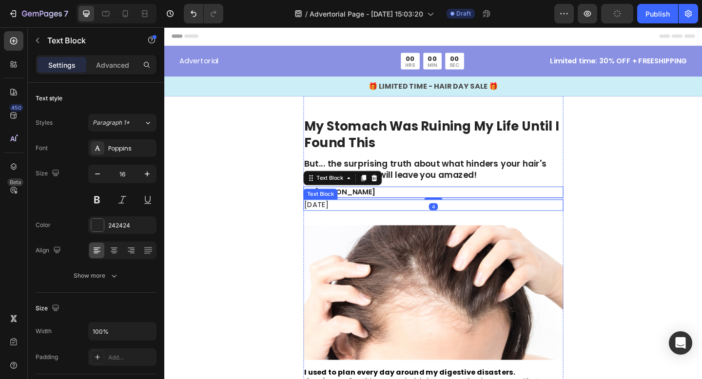
click at [384, 218] on p "November 6, 2023" at bounding box center [456, 221] width 281 height 10
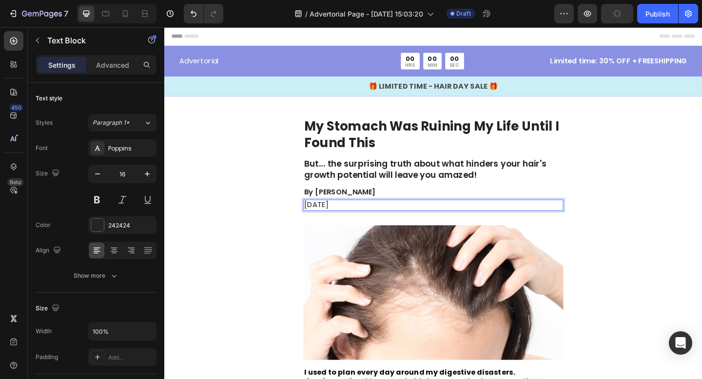
click at [384, 218] on p "November 6, 2023" at bounding box center [456, 221] width 281 height 10
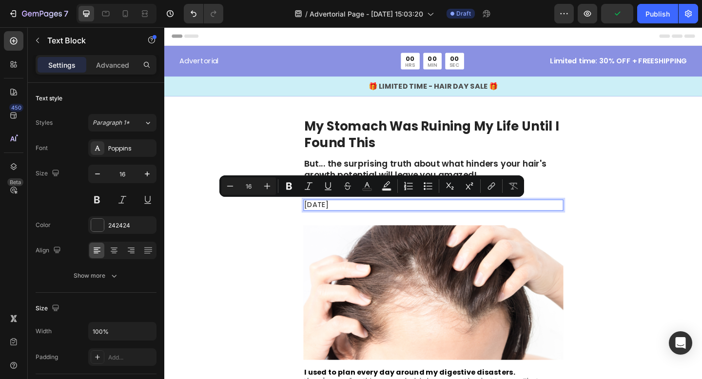
click at [395, 219] on p "November 6, 2023" at bounding box center [456, 221] width 281 height 10
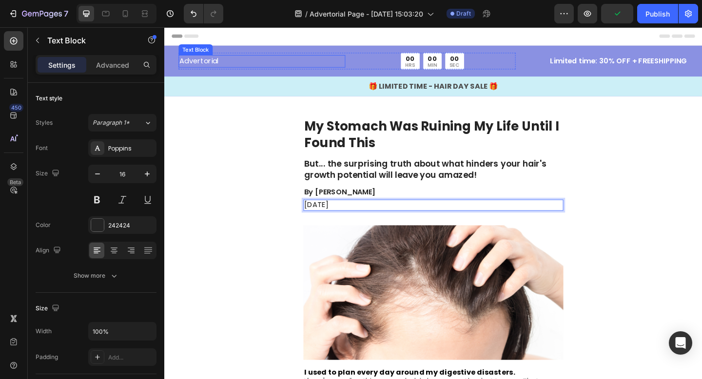
click at [313, 67] on p "Advertorial" at bounding box center [270, 64] width 179 height 12
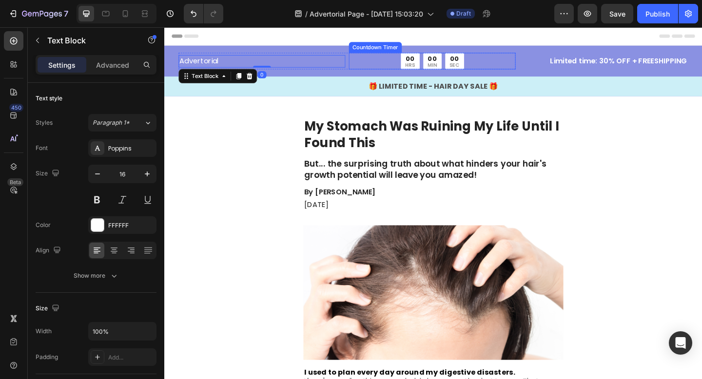
click at [416, 63] on div "00 HRS 00 MIN 00 SEC" at bounding box center [455, 64] width 181 height 18
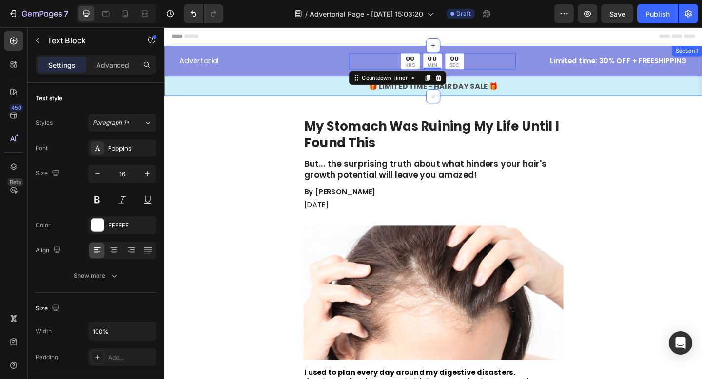
click at [269, 58] on div "Advertorial" at bounding box center [270, 65] width 181 height 14
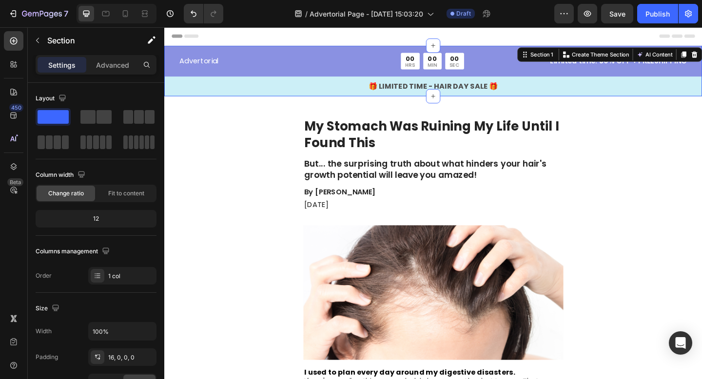
click at [327, 54] on div "Advertorial Text Block 00 HRS 00 MIN 00 SEC Countdown Timer Row Limited time: 3…" at bounding box center [456, 74] width 585 height 55
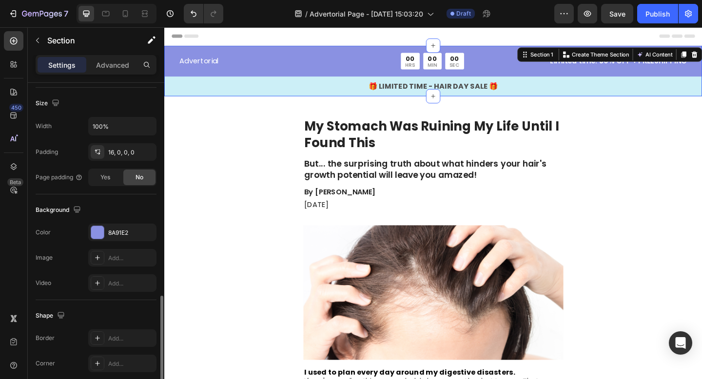
scroll to position [270, 0]
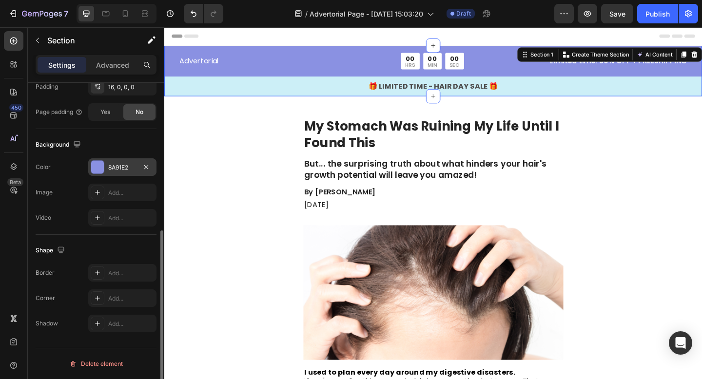
click at [91, 163] on div at bounding box center [97, 167] width 13 height 13
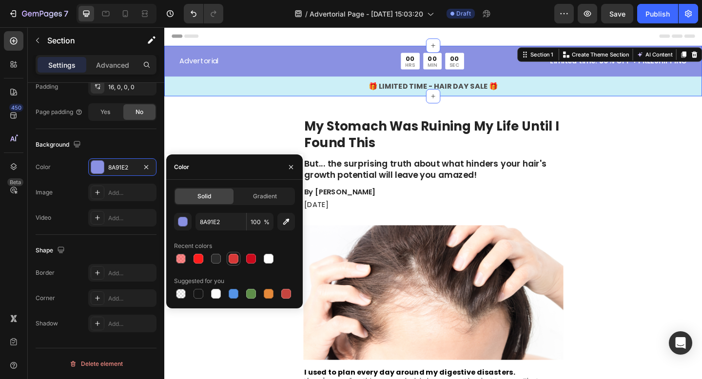
click at [240, 261] on div at bounding box center [234, 259] width 14 height 14
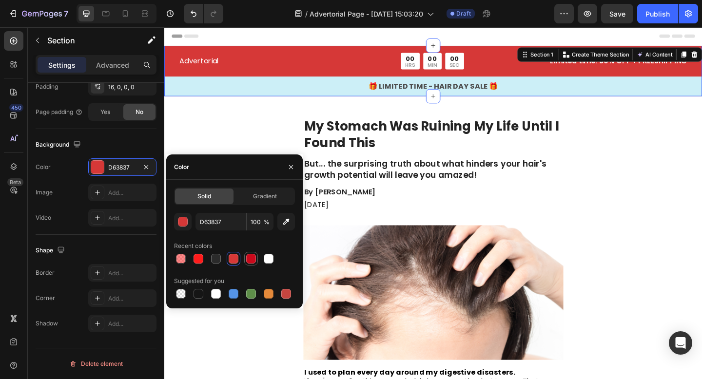
click at [252, 261] on div at bounding box center [251, 259] width 10 height 10
type input "CA091B"
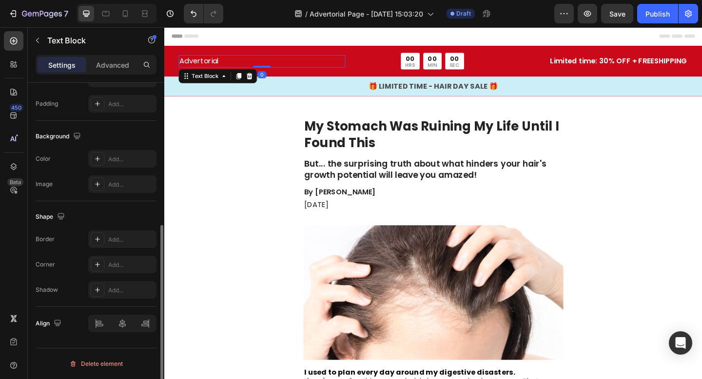
click at [210, 67] on p "Advertorial" at bounding box center [270, 64] width 179 height 12
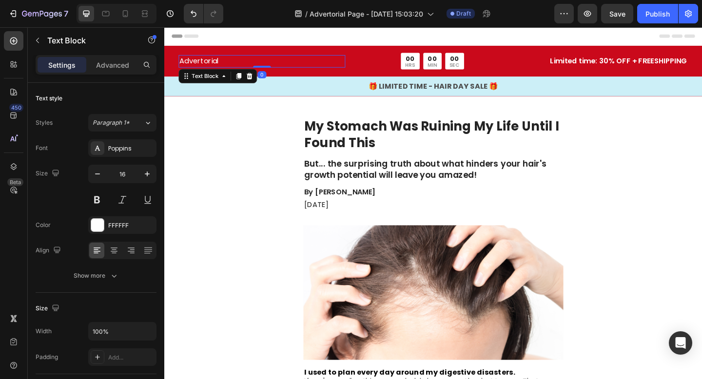
click at [210, 67] on p "Advertorial" at bounding box center [270, 64] width 179 height 12
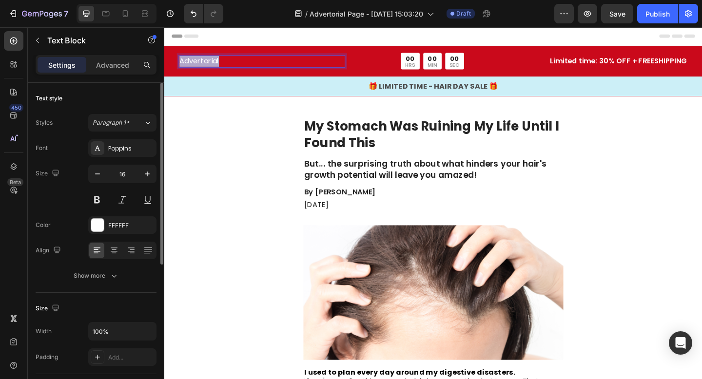
click at [210, 65] on p "Advertorial" at bounding box center [270, 64] width 179 height 12
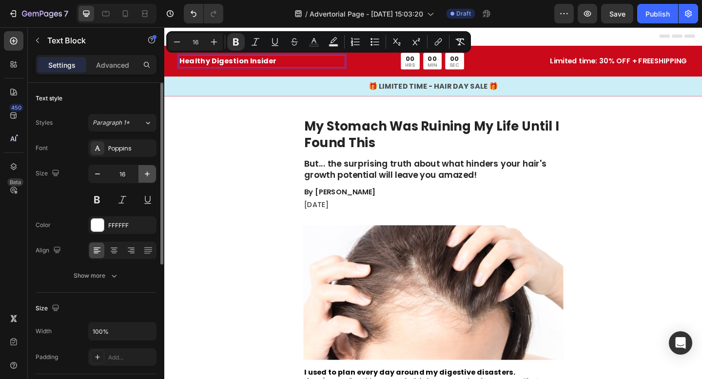
click at [144, 173] on icon "button" at bounding box center [147, 174] width 10 height 10
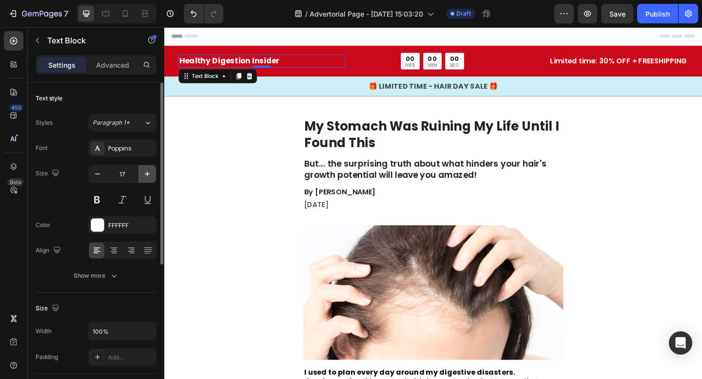
type input "18"
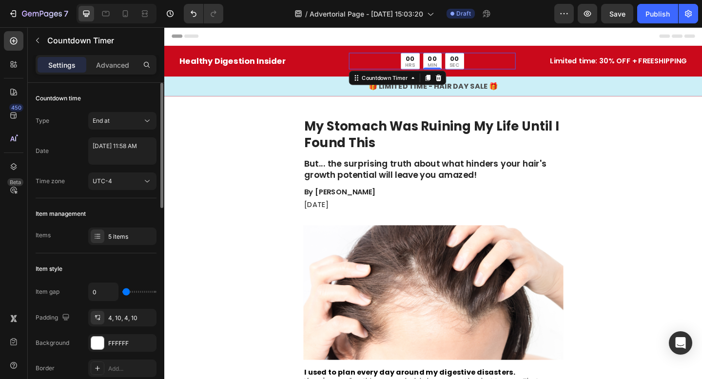
click at [431, 57] on div "00" at bounding box center [431, 61] width 11 height 9
click at [613, 61] on p "Limited time: 30% OFF + FREESHIPPING" at bounding box center [641, 64] width 181 height 12
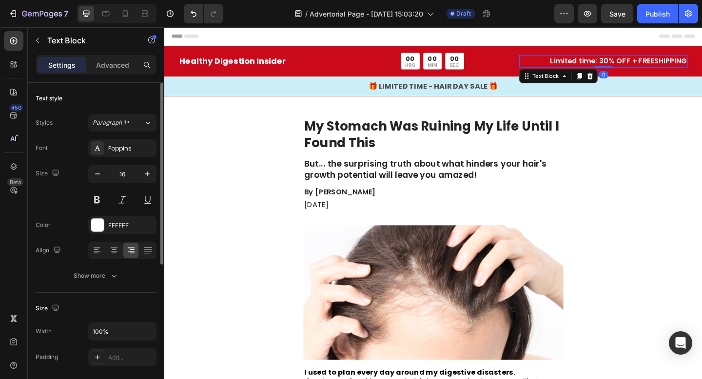
click at [603, 67] on p "Limited time: 30% OFF + FREESHIPPING" at bounding box center [641, 64] width 181 height 12
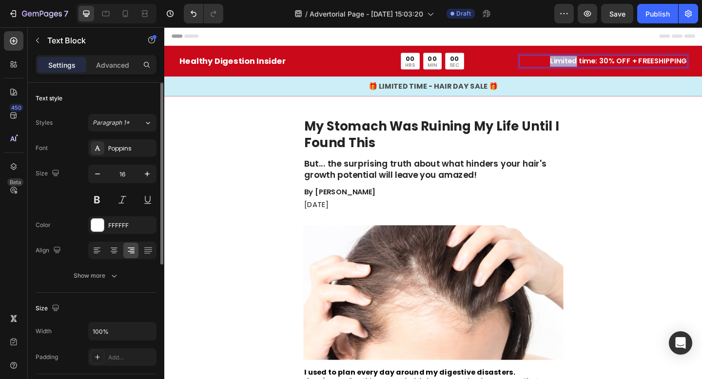
click at [603, 67] on p "Limited time: 30% OFF + FREESHIPPING" at bounding box center [641, 64] width 181 height 12
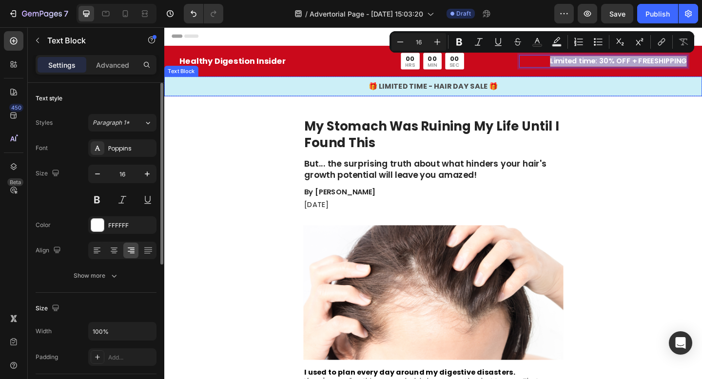
click at [474, 95] on p "🎁 LIMITED TIME - HAIR DAY SALE 🎁" at bounding box center [456, 92] width 583 height 12
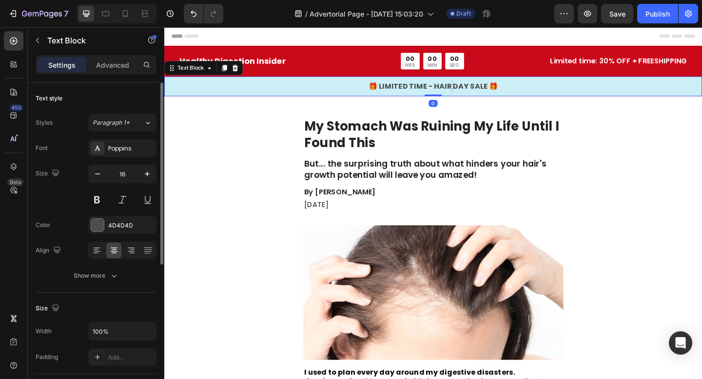
click at [474, 95] on p "🎁 LIMITED TIME - HAIR DAY SALE 🎁" at bounding box center [456, 92] width 583 height 12
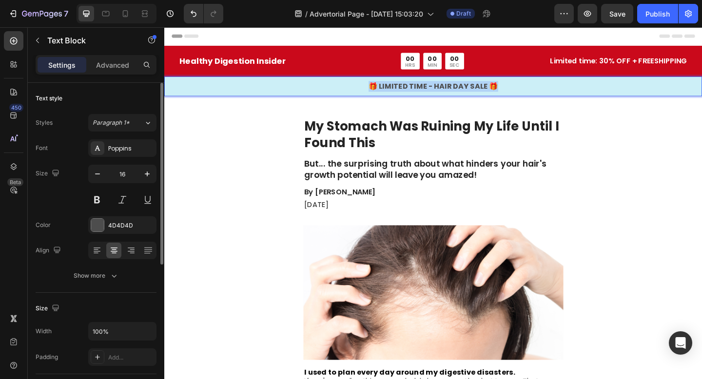
click at [474, 95] on p "🎁 LIMITED TIME - HAIR DAY SALE 🎁" at bounding box center [456, 92] width 583 height 12
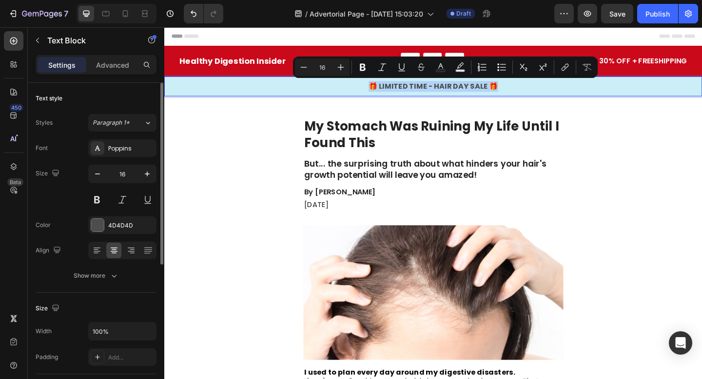
click at [460, 89] on p "🎁 LIMITED TIME - HAIR DAY SALE 🎁" at bounding box center [456, 92] width 583 height 12
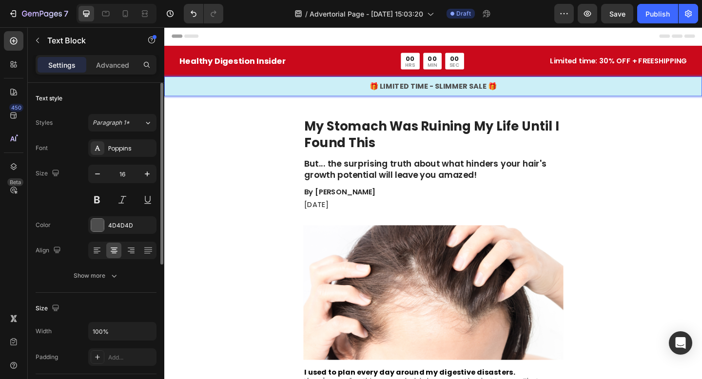
click at [578, 96] on p "🎁 LIMITED TIME - SLIMMER SALE 🎁" at bounding box center [456, 92] width 583 height 12
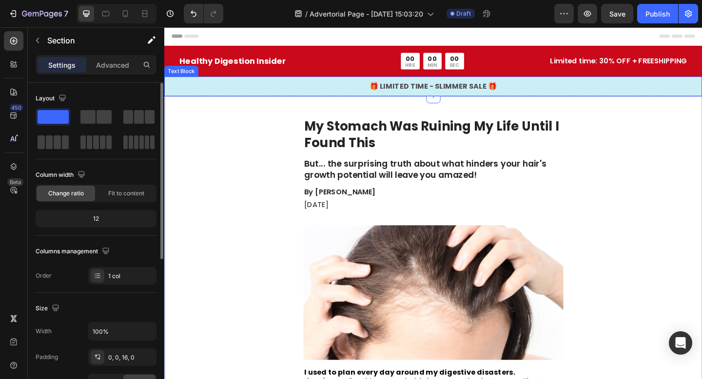
click at [279, 100] on div "🎁 LIMITED TIME - SLIMMER SALE 🎁 Text Block" at bounding box center [456, 91] width 585 height 21
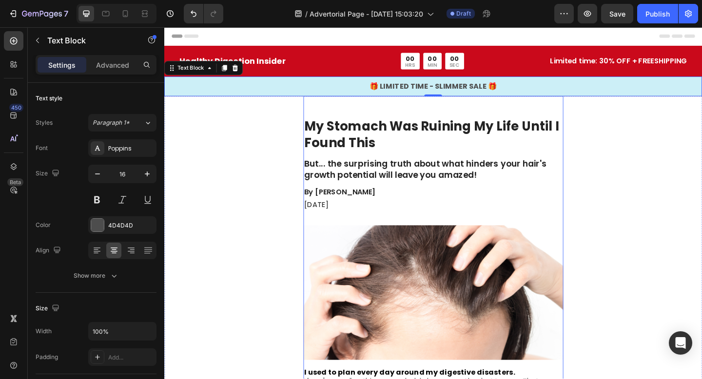
scroll to position [27, 0]
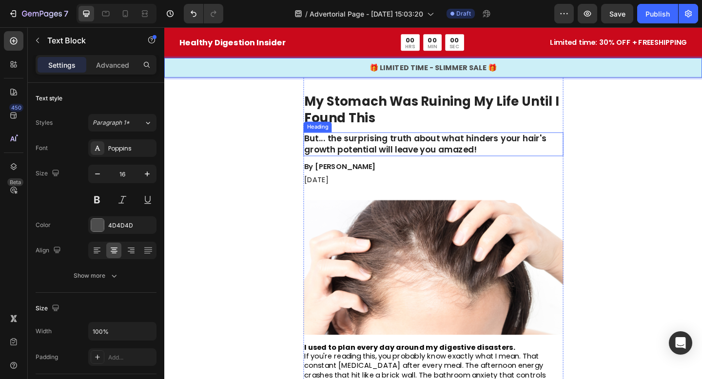
click at [375, 150] on h2 "But... the surprising truth about what hinders your hair's growth potential wil…" at bounding box center [456, 155] width 283 height 26
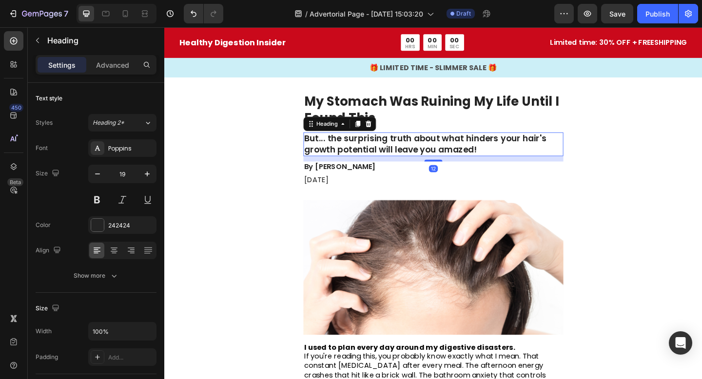
click at [395, 150] on h2 "But... the surprising truth about what hinders your hair's growth potential wil…" at bounding box center [456, 155] width 283 height 26
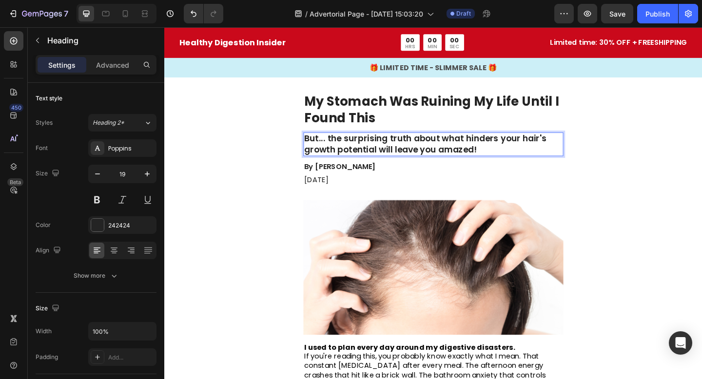
click at [395, 150] on p "But... the surprising truth about what hinders your hair's growth potential wil…" at bounding box center [456, 155] width 281 height 24
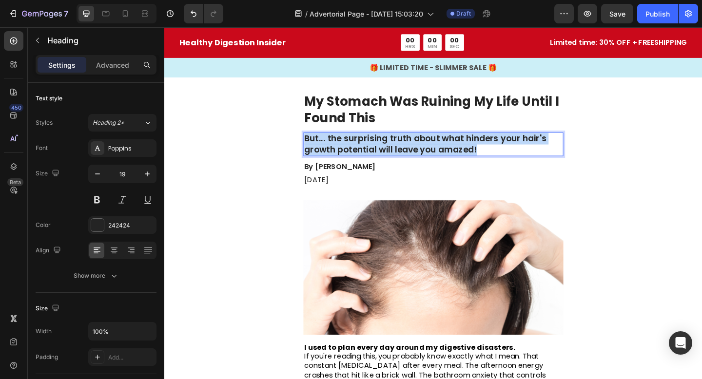
click at [395, 150] on p "But... the surprising truth about what hinders your hair's growth potential wil…" at bounding box center [456, 155] width 281 height 24
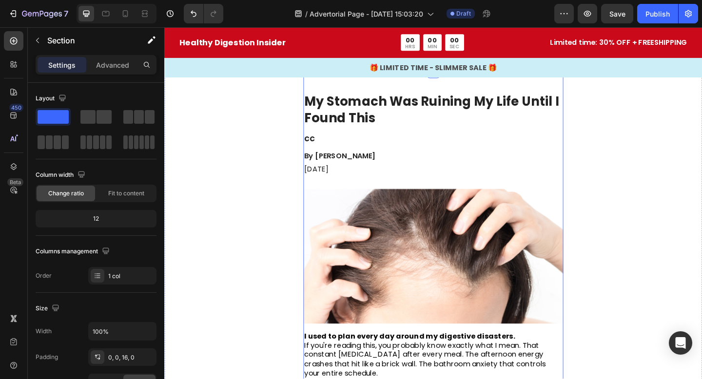
click at [352, 173] on p "By Victoria Miller" at bounding box center [456, 168] width 281 height 10
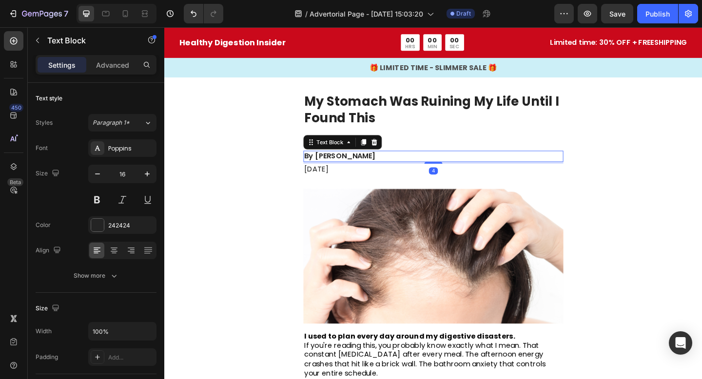
click at [352, 167] on p "By Victoria Miller" at bounding box center [456, 168] width 281 height 10
click at [376, 169] on p "By Victoria Miller" at bounding box center [456, 168] width 281 height 10
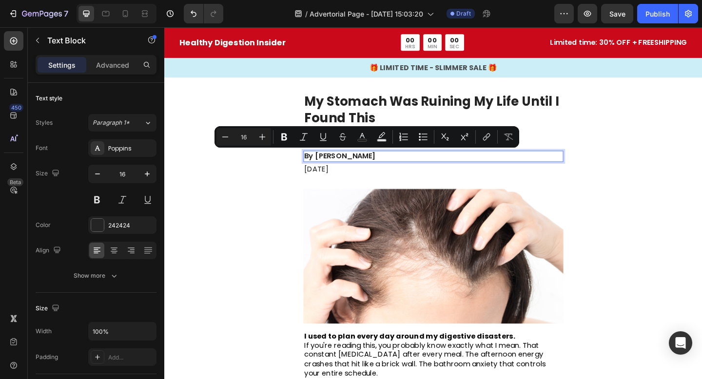
click at [351, 169] on p "By Victoria Miller" at bounding box center [456, 168] width 281 height 10
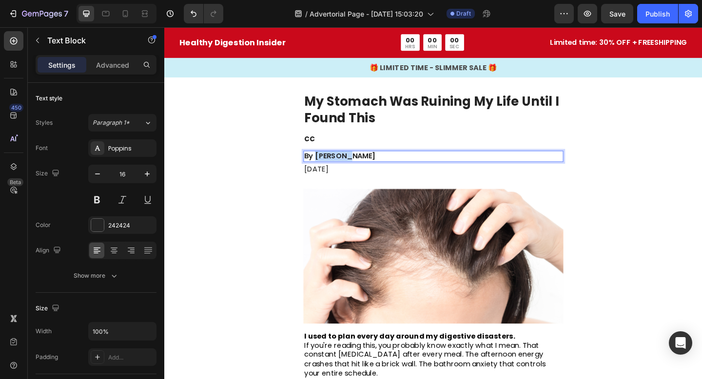
click at [351, 169] on p "By Victoria Miller" at bounding box center [456, 168] width 281 height 10
click at [360, 166] on p "By Sarah Miller" at bounding box center [456, 168] width 281 height 10
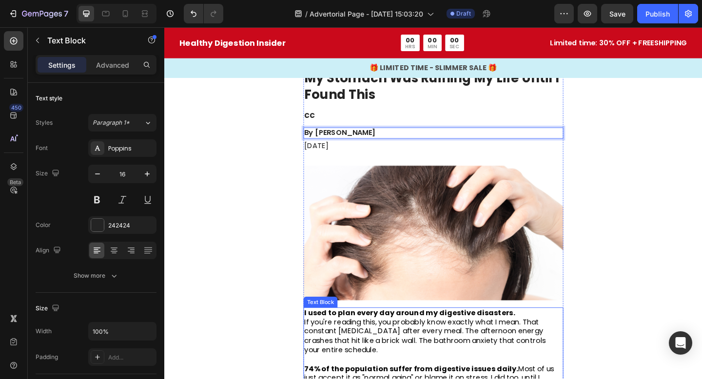
scroll to position [0, 0]
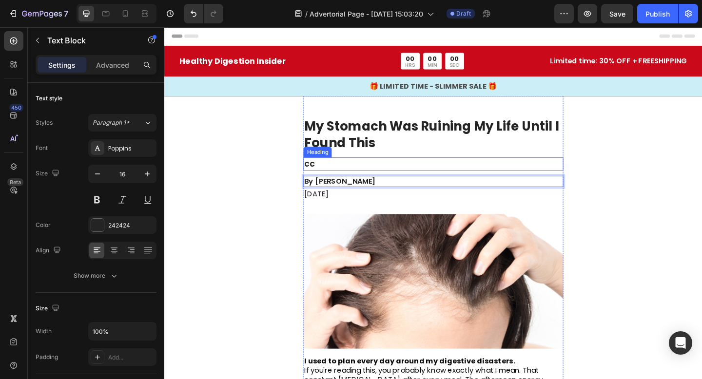
click at [386, 174] on p "cc" at bounding box center [456, 176] width 281 height 12
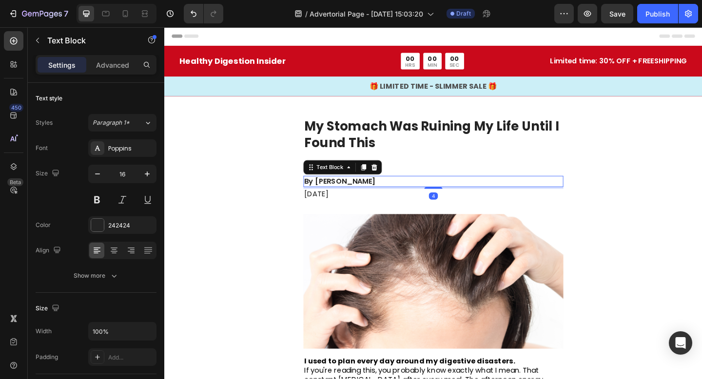
click at [391, 192] on p "By [PERSON_NAME]" at bounding box center [456, 195] width 281 height 10
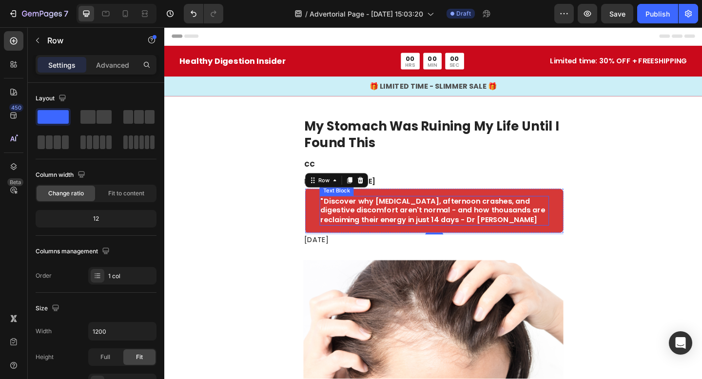
click at [400, 212] on p ""Discover why [MEDICAL_DATA], afternoon crashes, and digestive discomfort aren'…" at bounding box center [458, 227] width 248 height 30
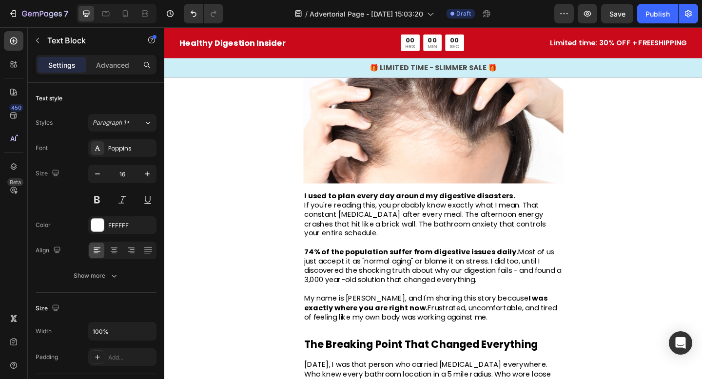
scroll to position [228, 0]
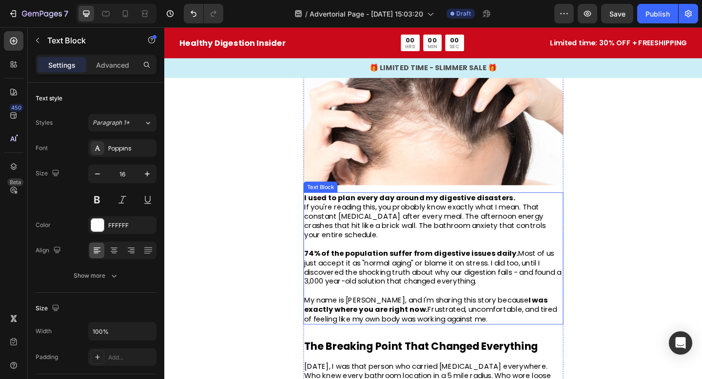
click at [398, 223] on span "If you're reading this, you probably know exactly what I mean. That constant [M…" at bounding box center [447, 237] width 263 height 41
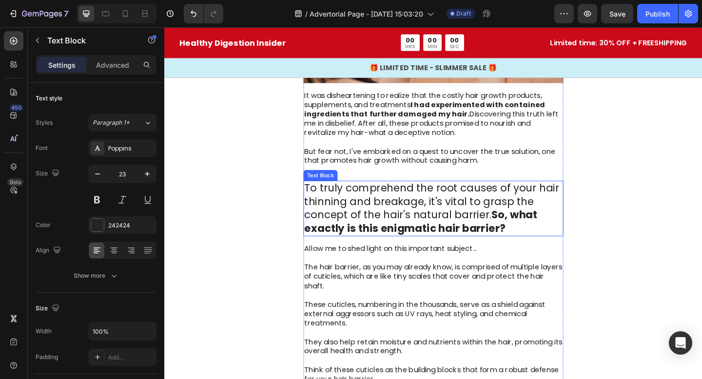
click at [459, 225] on p "To truly comprehend the root causes of your hair thinning and breakage, it's vi…" at bounding box center [456, 224] width 281 height 58
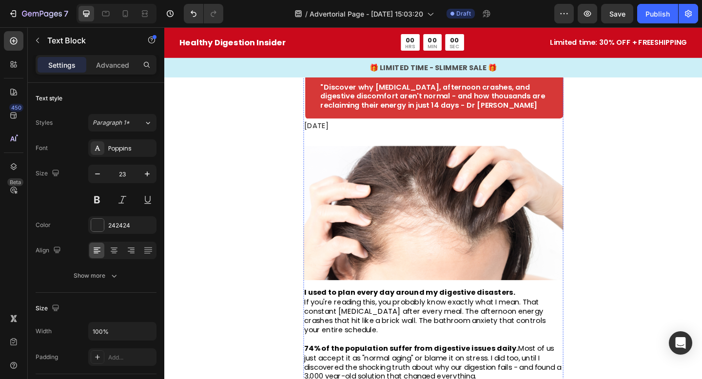
scroll to position [380, 0]
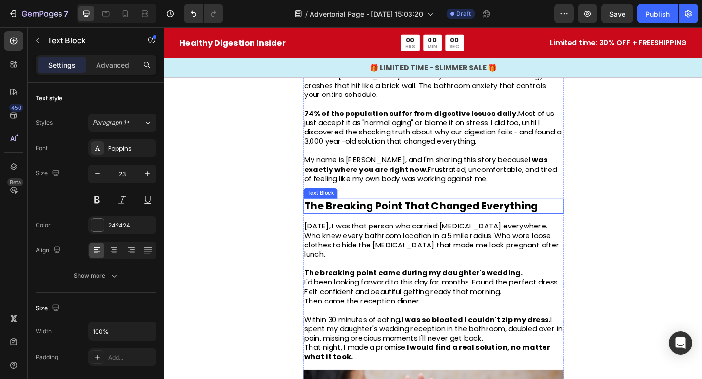
click at [440, 218] on strong "The Breaking Point That Changed Everything" at bounding box center [443, 222] width 254 height 16
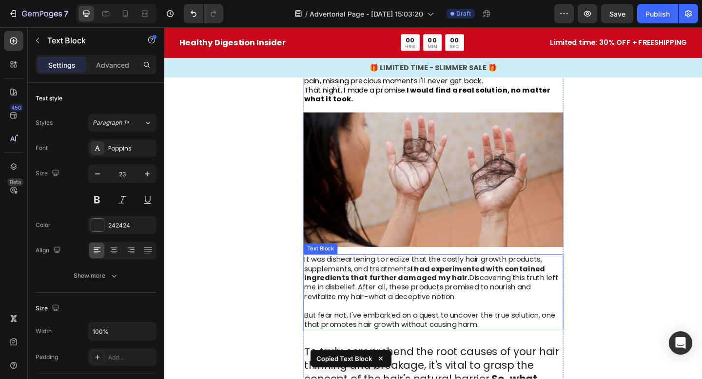
scroll to position [551, 0]
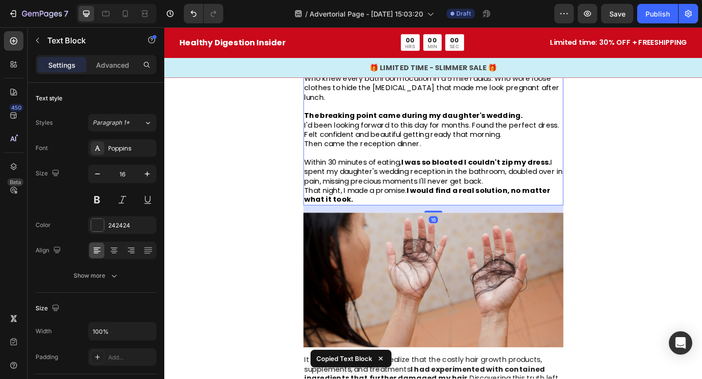
click at [433, 177] on span "Within 30 minutes of eating, I was so bloated I couldn't zip my dress. I spent …" at bounding box center [456, 185] width 281 height 32
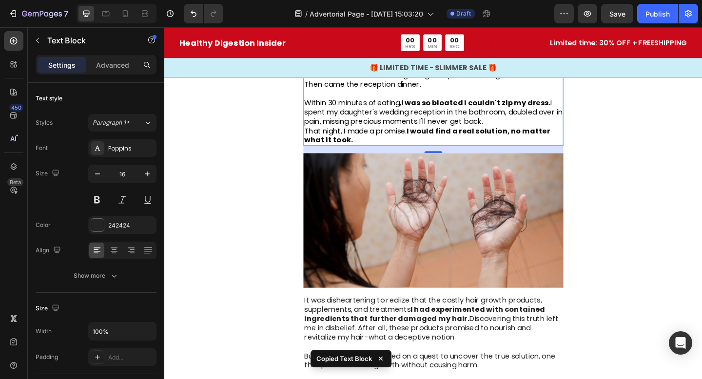
scroll to position [688, 0]
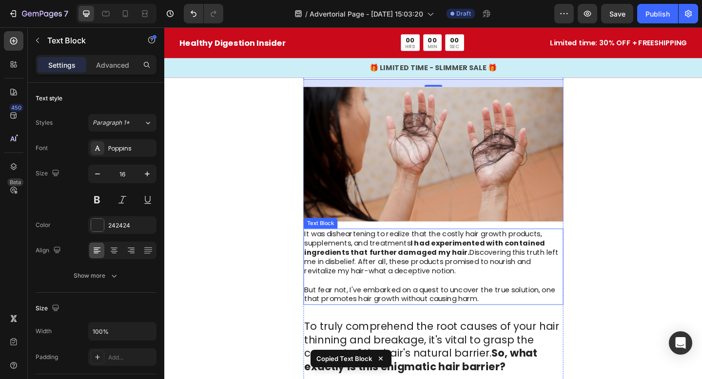
click at [435, 248] on p "It was disheartening to realize that the costly hair growth products, supplemen…" at bounding box center [456, 273] width 281 height 51
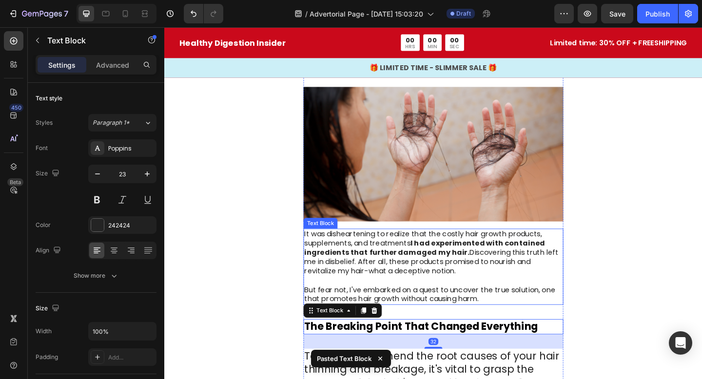
click at [452, 275] on p "It was disheartening to realize that the costly hair growth products, supplemen…" at bounding box center [456, 273] width 281 height 51
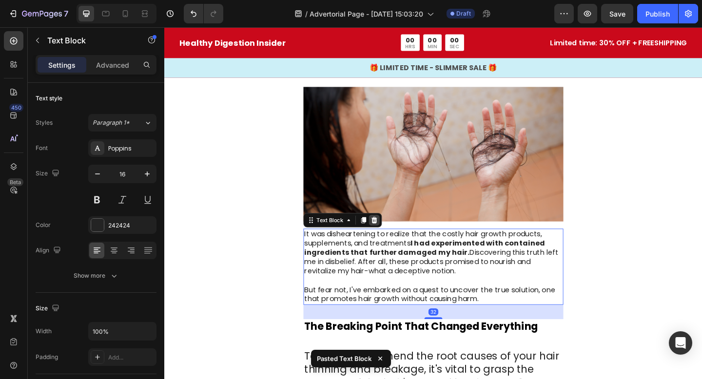
click at [390, 233] on icon at bounding box center [392, 237] width 8 height 8
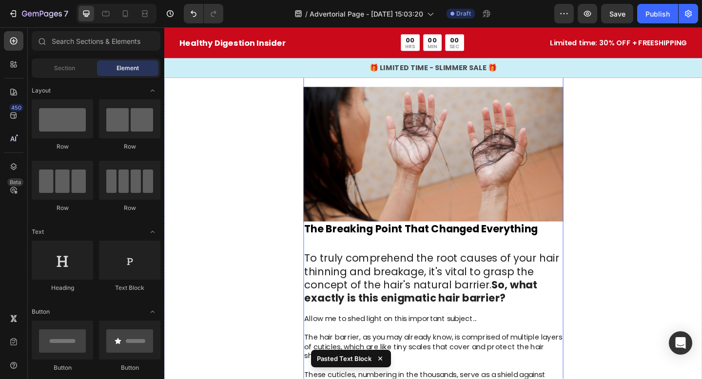
click at [382, 246] on div "My Stomach Was Ruining My Life Until I Found This Heading cc Heading By Sarah T…" at bounding box center [456, 249] width 283 height 1622
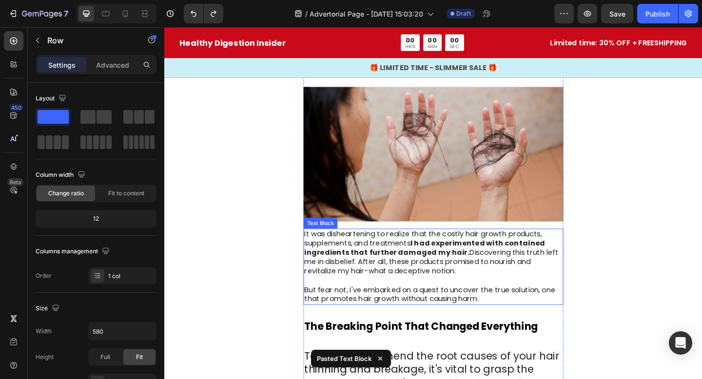
click at [382, 251] on p "It was disheartening to realize that the costly hair growth products, supplemen…" at bounding box center [456, 273] width 281 height 51
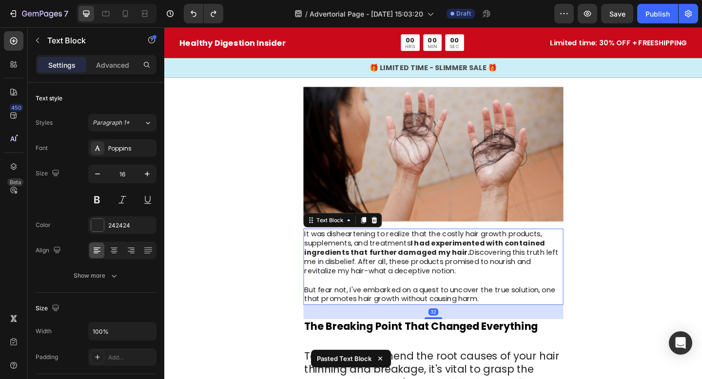
click at [382, 251] on p "It was disheartening to realize that the costly hair growth products, supplemen…" at bounding box center [456, 273] width 281 height 51
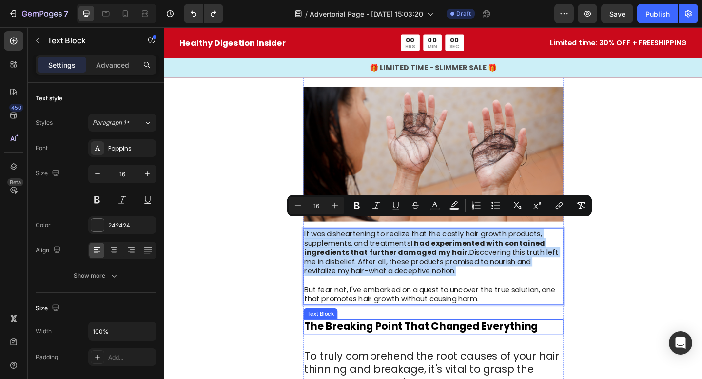
click at [442, 345] on strong "The Breaking Point That Changed Everything" at bounding box center [443, 353] width 254 height 16
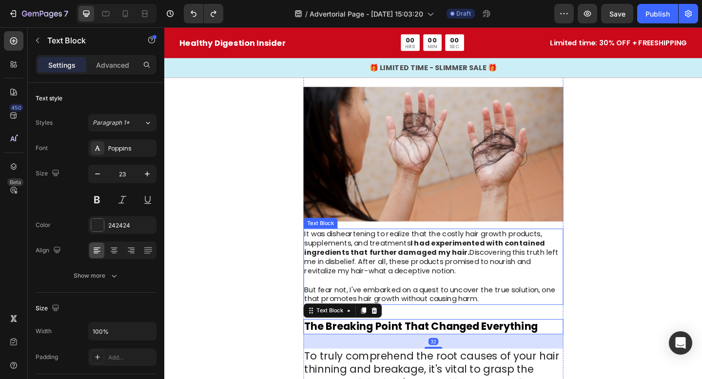
click at [429, 298] on p "Rich Text Editor. Editing area: main" at bounding box center [456, 303] width 281 height 10
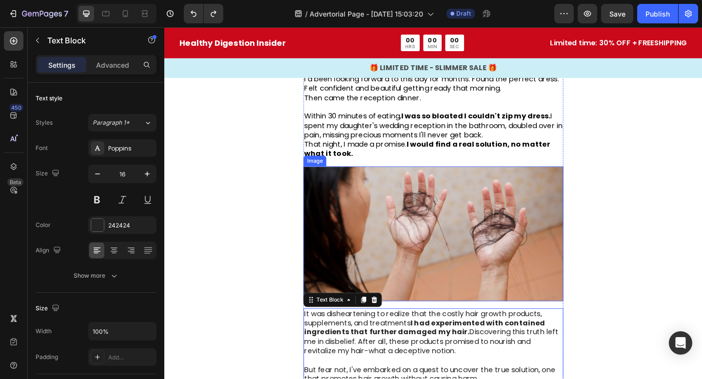
scroll to position [576, 0]
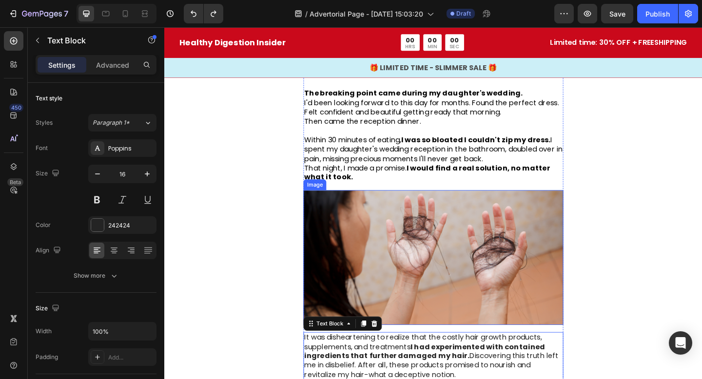
click at [404, 180] on p "That night, I made a promise. I would find a real solution, no matter what it t…" at bounding box center [456, 186] width 281 height 20
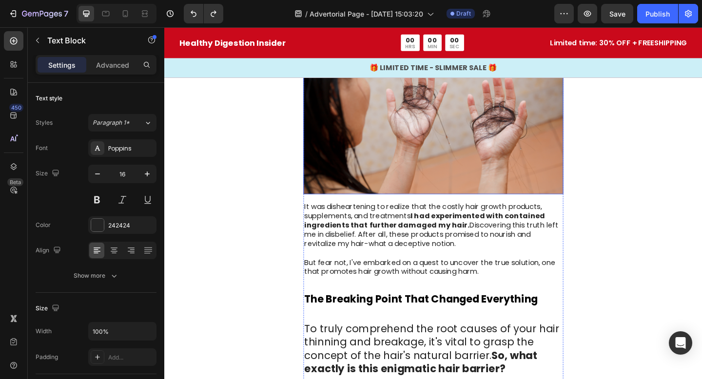
scroll to position [812, 0]
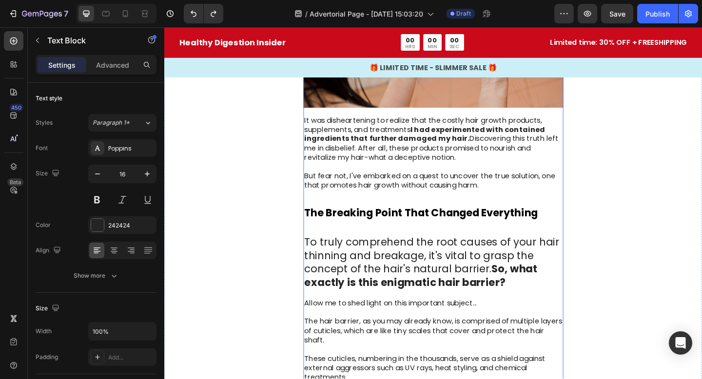
click at [406, 221] on strong "The Breaking Point That Changed Everything" at bounding box center [443, 229] width 254 height 16
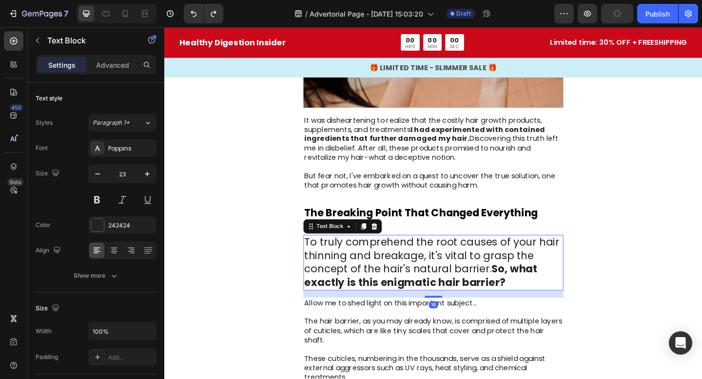
click at [396, 266] on p "To truly comprehend the root causes of your hair thinning and breakage, it's vi…" at bounding box center [456, 283] width 281 height 58
click at [390, 240] on icon at bounding box center [392, 244] width 8 height 8
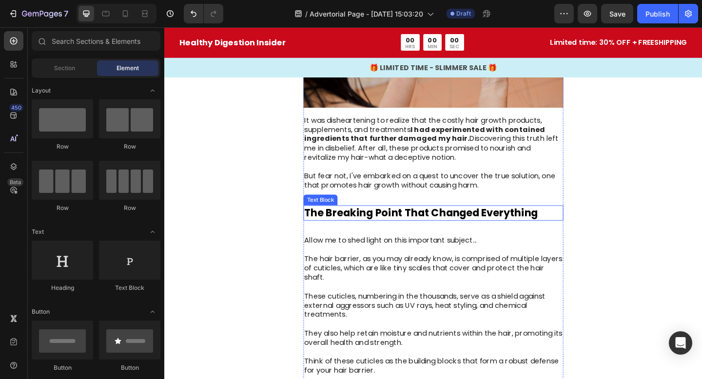
click at [442, 224] on strong "The Breaking Point That Changed Everything" at bounding box center [443, 229] width 254 height 16
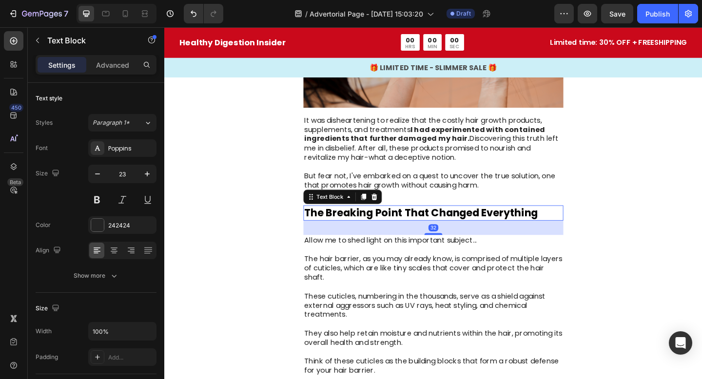
click at [442, 224] on strong "The Breaking Point That Changed Everything" at bounding box center [443, 229] width 254 height 16
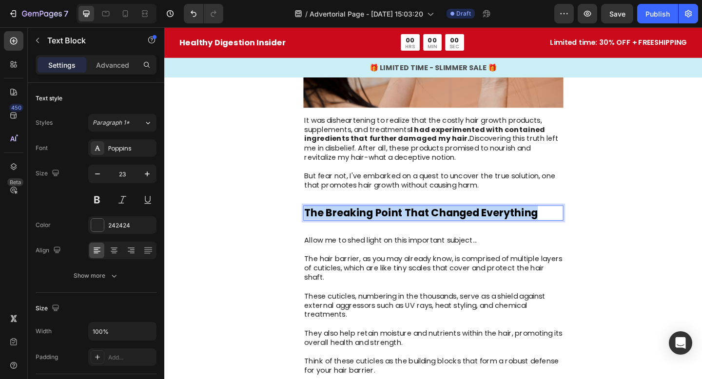
click at [442, 224] on strong "The Breaking Point That Changed Everything" at bounding box center [443, 229] width 254 height 16
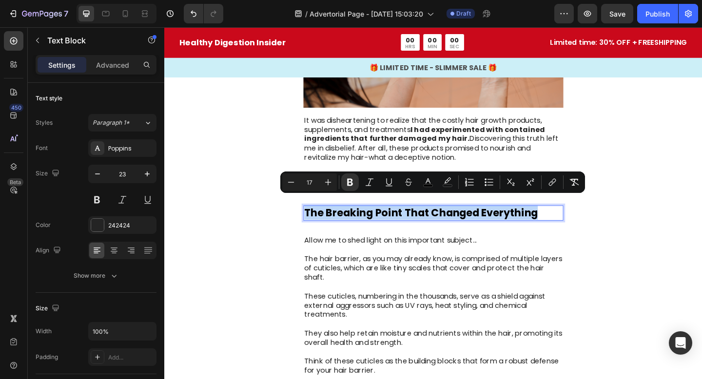
click at [577, 222] on p "The Breaking Point That Changed Everything" at bounding box center [456, 229] width 281 height 15
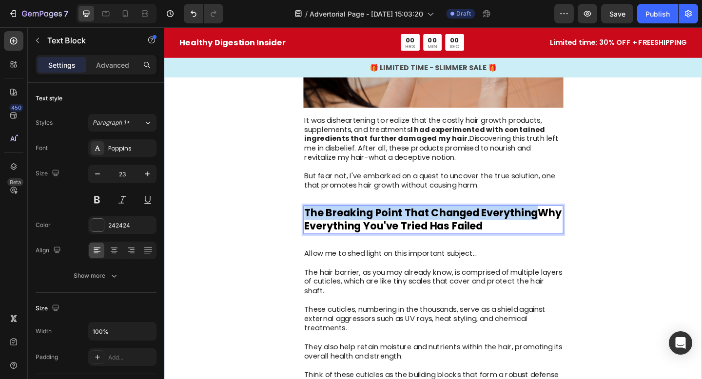
drag, startPoint x: 568, startPoint y: 222, endPoint x: 274, endPoint y: 222, distance: 294.3
click at [274, 222] on div "My Stomach Was Ruining My Life Until I Found This Heading cc Heading By Sarah T…" at bounding box center [456, 139] width 585 height 1698
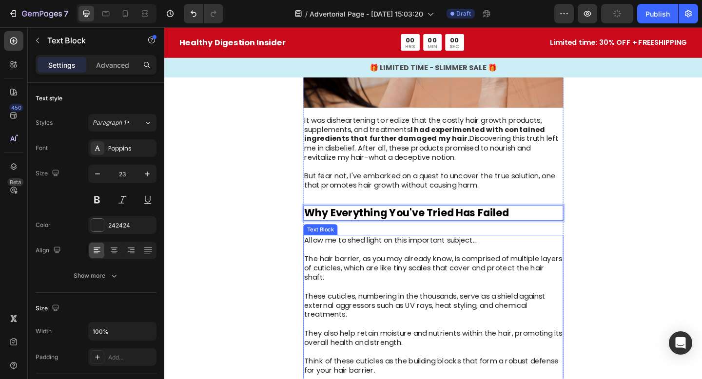
click at [428, 276] on p "The hair barrier, as you may already know, is comprised of multiple layers of c…" at bounding box center [456, 290] width 281 height 30
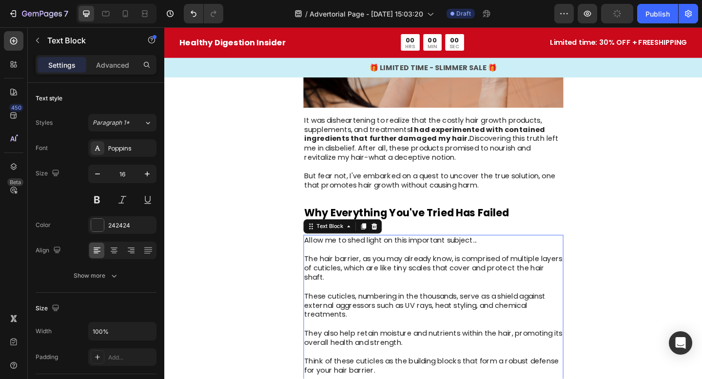
click at [428, 276] on p "The hair barrier, as you may already know, is comprised of multiple layers of c…" at bounding box center [456, 290] width 281 height 30
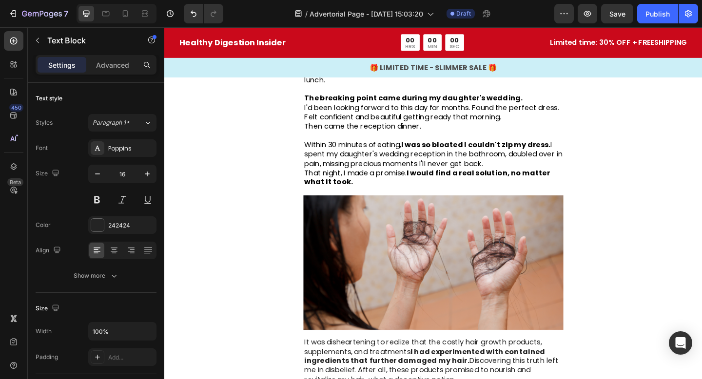
scroll to position [532, 0]
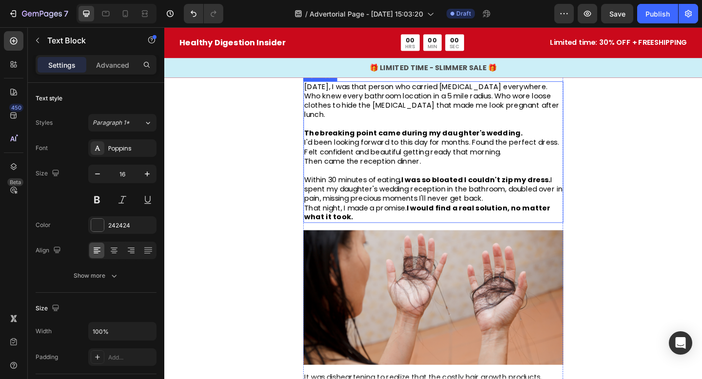
click at [393, 178] on p at bounding box center [456, 183] width 281 height 10
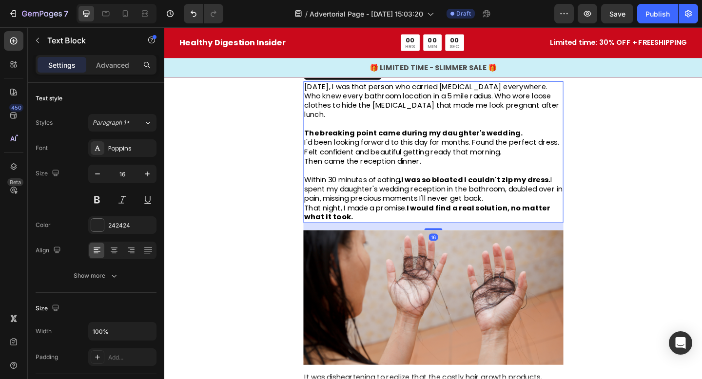
click at [393, 178] on p at bounding box center [456, 183] width 281 height 10
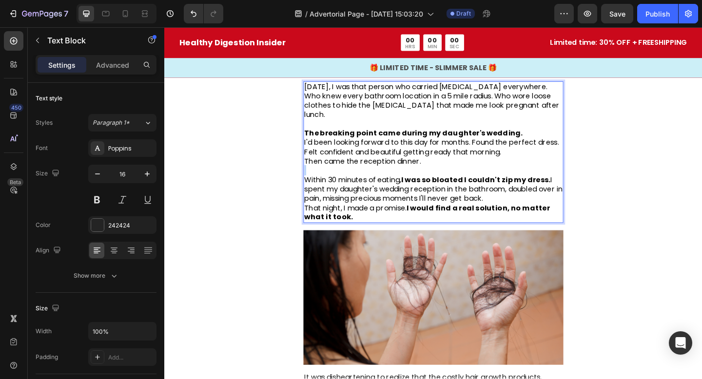
click at [393, 178] on p "Rich Text Editor. Editing area: main" at bounding box center [456, 183] width 281 height 10
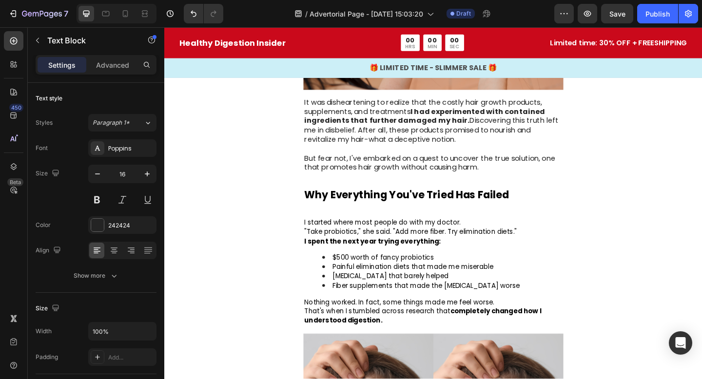
scroll to position [831, 0]
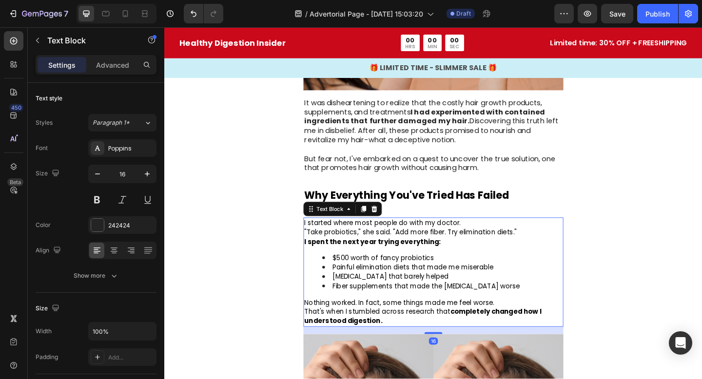
click at [410, 234] on div "I started where most people do with my doctor. "Take probiotics," she said. "Ad…" at bounding box center [456, 293] width 283 height 119
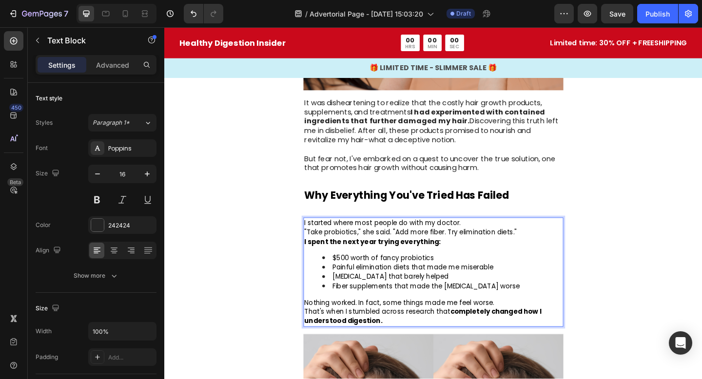
click at [410, 234] on div "I started where most people do with my doctor. "Take probiotics," she said. "Ad…" at bounding box center [456, 293] width 283 height 119
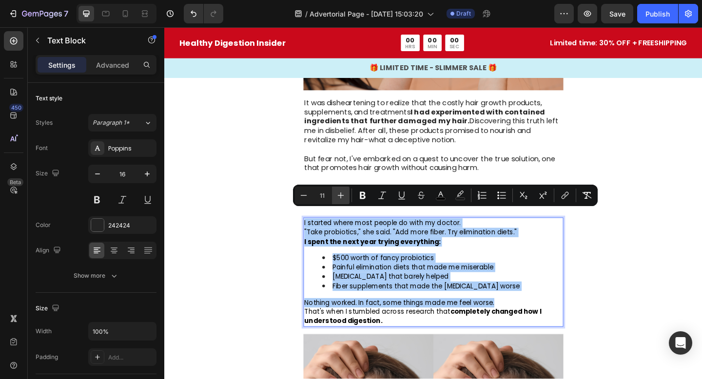
click at [340, 197] on icon "Editor contextual toolbar" at bounding box center [341, 196] width 10 height 10
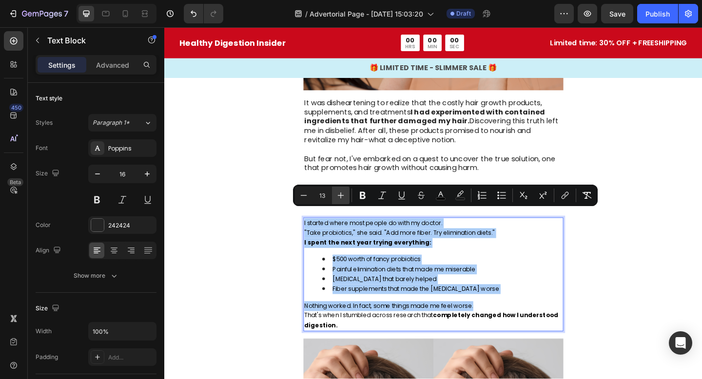
click at [340, 197] on icon "Editor contextual toolbar" at bounding box center [341, 196] width 10 height 10
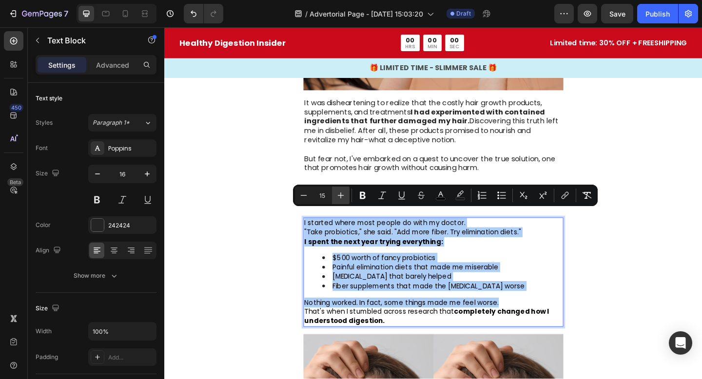
click at [340, 197] on icon "Editor contextual toolbar" at bounding box center [341, 196] width 10 height 10
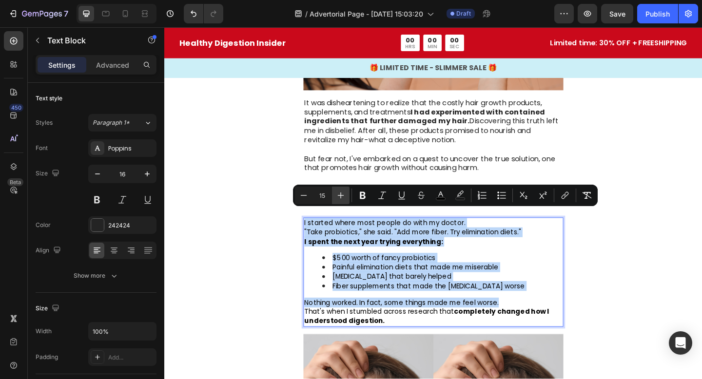
type input "16"
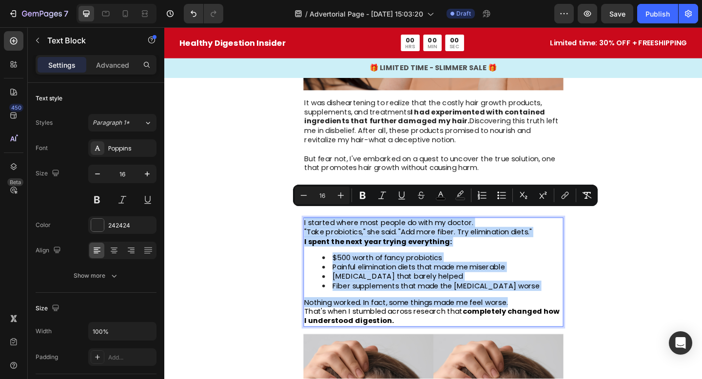
click at [403, 272] on span "$500 worth of fancy probiotics" at bounding box center [406, 277] width 119 height 11
click at [437, 303] on span "Fiber supplements that made the [MEDICAL_DATA] worse" at bounding box center [459, 308] width 225 height 11
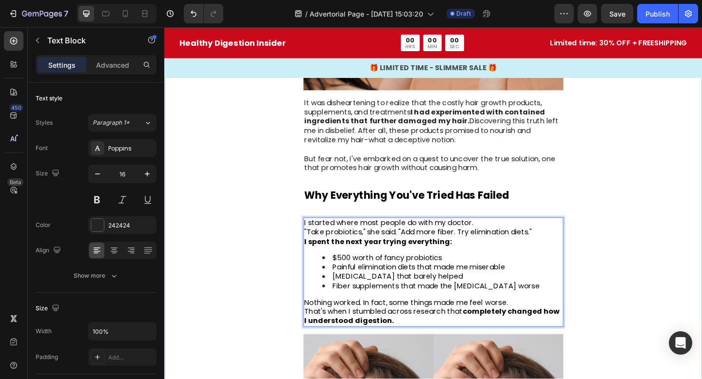
click at [634, 217] on div "My Stomach Was Ruining My Life Until I Found This Heading cc Heading By Sarah T…" at bounding box center [456, 39] width 585 height 1537
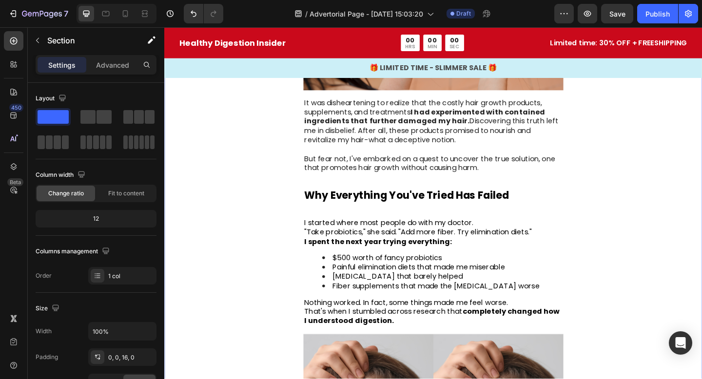
scroll to position [706, 0]
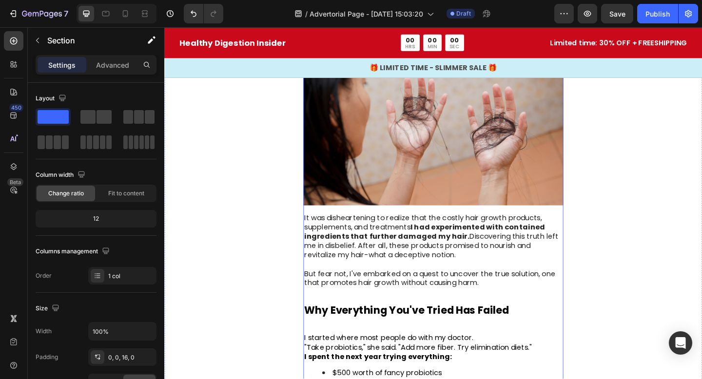
click at [524, 218] on div "My Stomach Was Ruining My Life Until I Found This Heading cc Heading By [PERSON…" at bounding box center [456, 177] width 283 height 1514
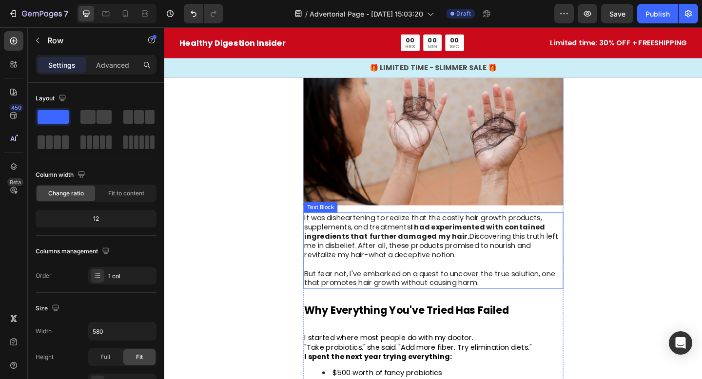
click at [492, 239] on strong "I had experimented with contained ingredients that further damaged my hair." at bounding box center [447, 249] width 262 height 21
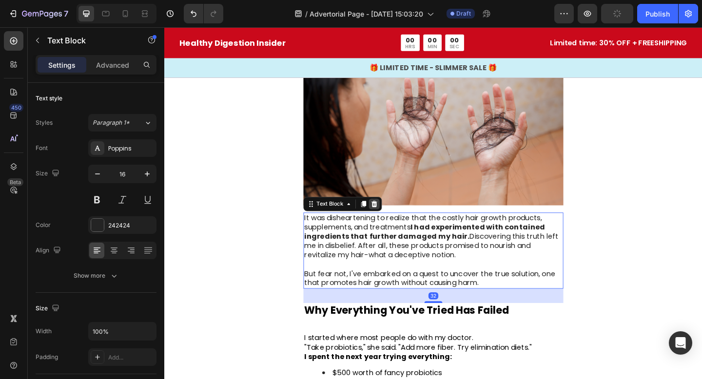
click at [393, 216] on icon at bounding box center [392, 220] width 8 height 8
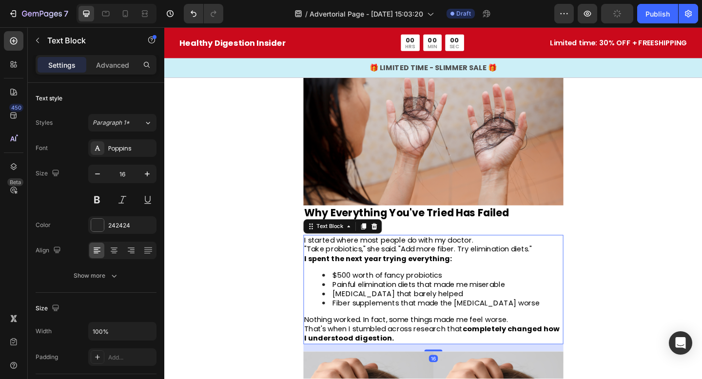
click at [446, 322] on span "Fiber supplements that made the [MEDICAL_DATA] worse" at bounding box center [459, 327] width 225 height 11
click at [425, 221] on strong "Why Everything You've Tried Has Failed" at bounding box center [427, 229] width 222 height 16
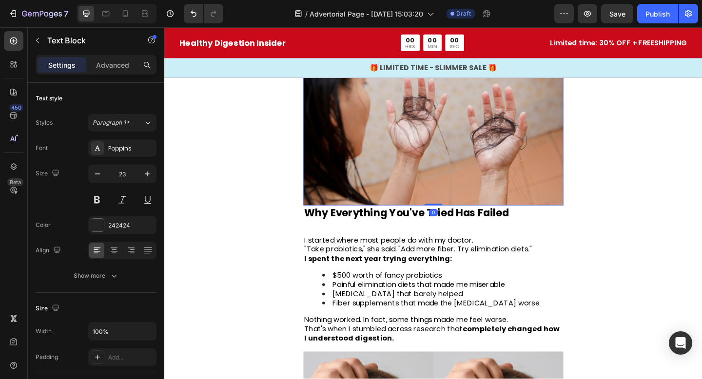
click at [441, 175] on img at bounding box center [456, 148] width 283 height 147
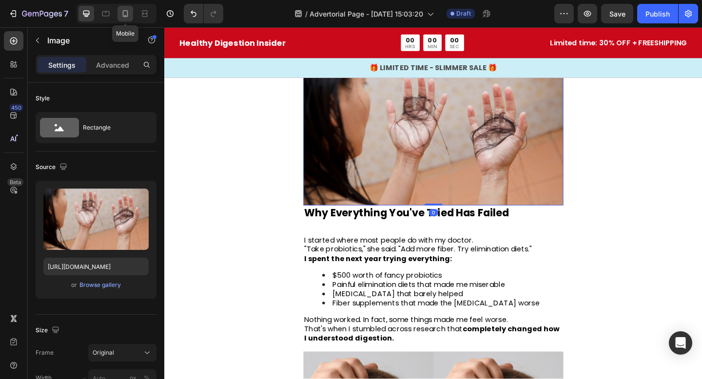
click at [129, 14] on icon at bounding box center [125, 14] width 10 height 10
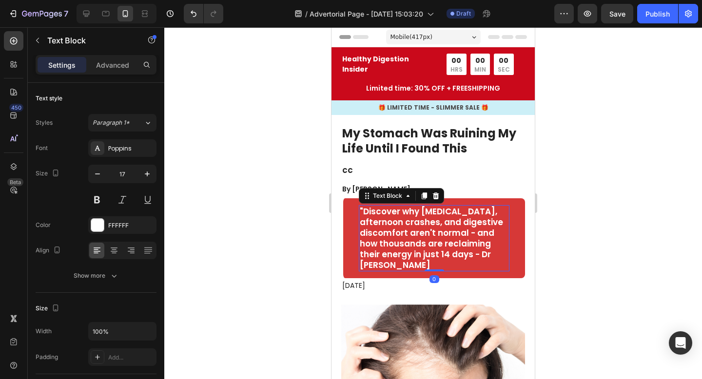
click at [435, 232] on p ""Discover why [MEDICAL_DATA], afternoon crashes, and digestive discomfort aren'…" at bounding box center [434, 238] width 149 height 65
click at [422, 223] on p ""Discover why [MEDICAL_DATA], afternoon crashes, and digestive discomfort aren'…" at bounding box center [434, 238] width 149 height 65
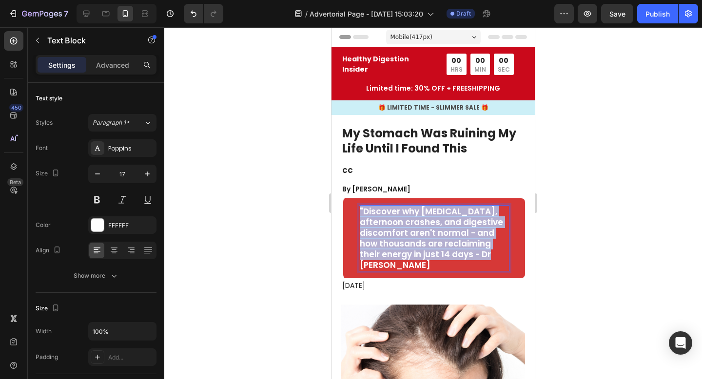
click at [422, 223] on p ""Discover why [MEDICAL_DATA], afternoon crashes, and digestive discomfort aren'…" at bounding box center [434, 238] width 149 height 65
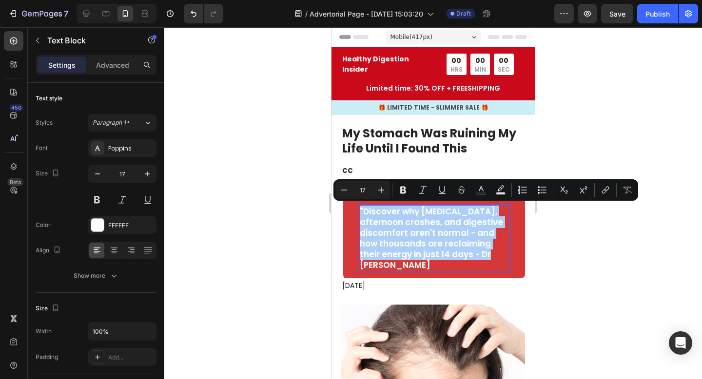
click at [358, 191] on input "17" at bounding box center [362, 190] width 19 height 12
click at [343, 191] on icon "Editor contextual toolbar" at bounding box center [344, 190] width 10 height 10
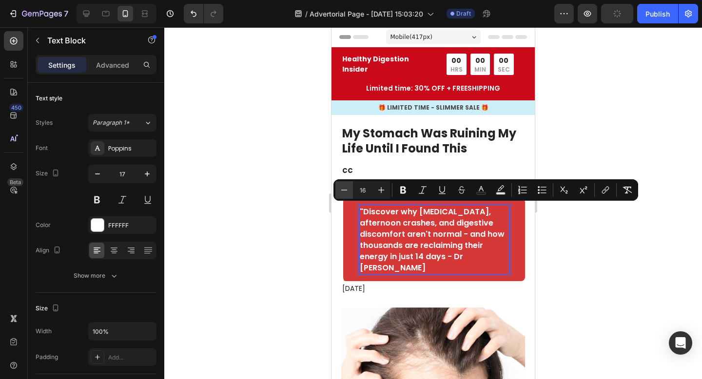
click at [343, 191] on icon "Editor contextual toolbar" at bounding box center [344, 190] width 10 height 10
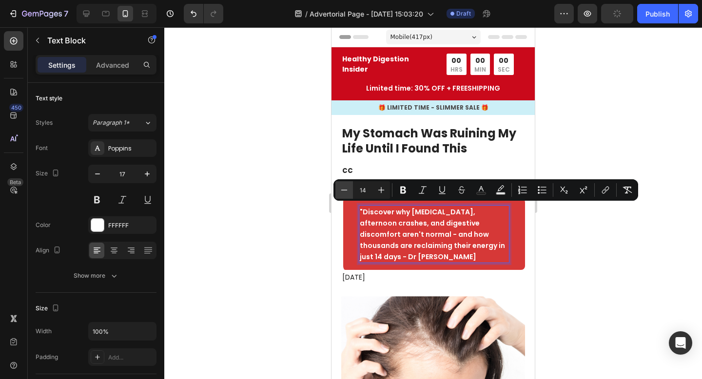
click at [343, 191] on icon "Editor contextual toolbar" at bounding box center [344, 190] width 10 height 10
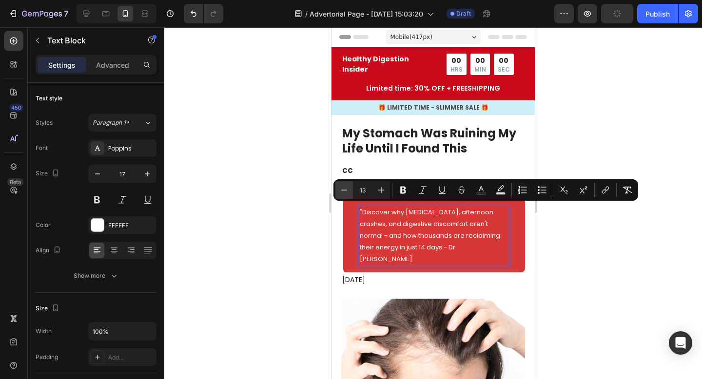
click at [343, 191] on icon "Editor contextual toolbar" at bounding box center [344, 190] width 10 height 10
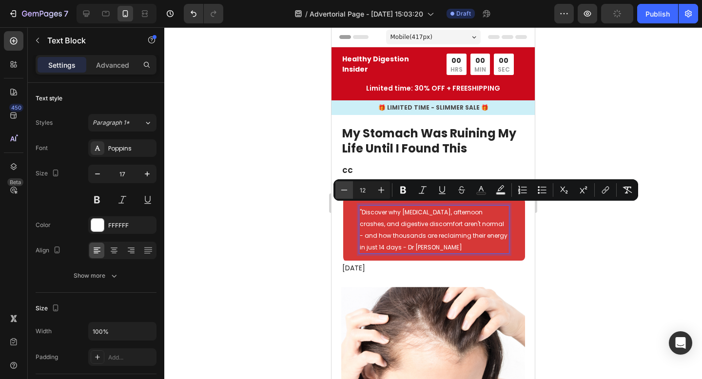
click at [343, 191] on icon "Editor contextual toolbar" at bounding box center [344, 190] width 10 height 10
click at [374, 186] on button "Plus" at bounding box center [381, 190] width 18 height 18
click at [386, 188] on button "Plus" at bounding box center [381, 190] width 18 height 18
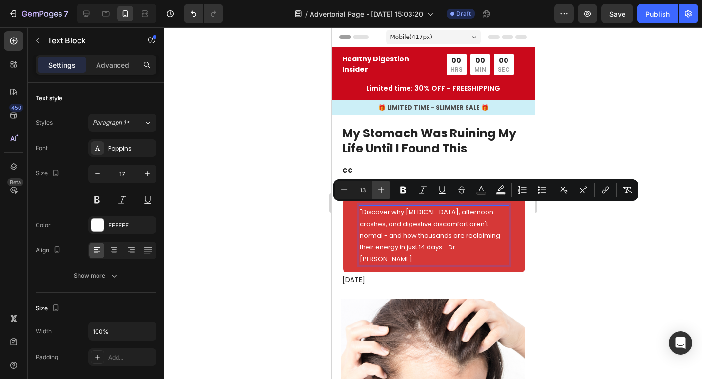
click at [386, 188] on button "Plus" at bounding box center [381, 190] width 18 height 18
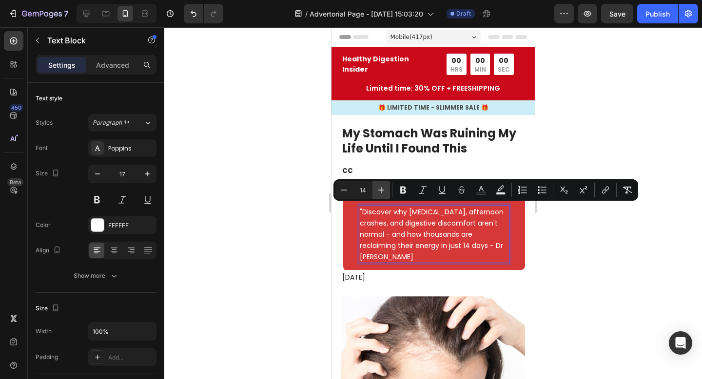
click at [386, 188] on button "Plus" at bounding box center [381, 190] width 18 height 18
type input "15"
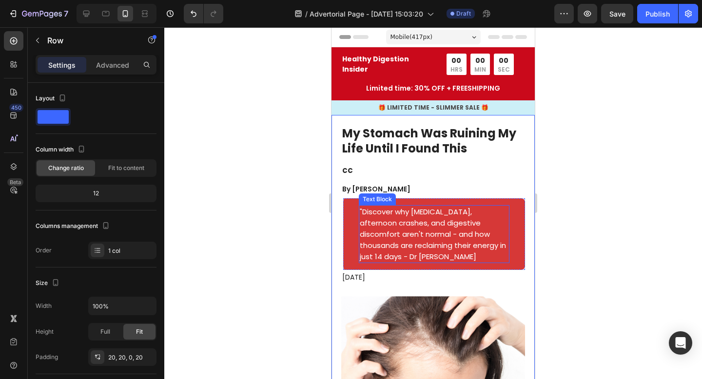
click at [395, 239] on span ""Discover why [MEDICAL_DATA], afternoon crashes, and digestive discomfort aren'…" at bounding box center [433, 234] width 146 height 55
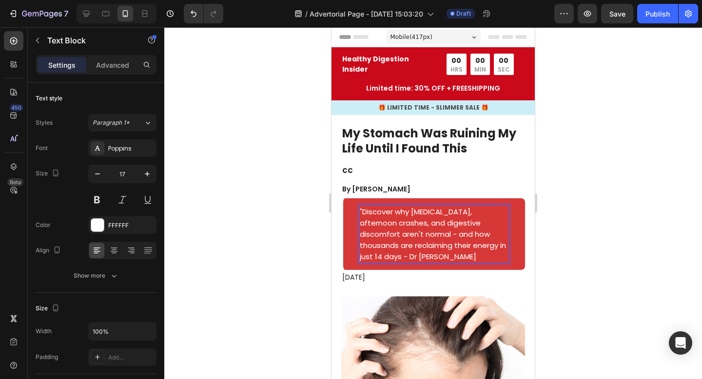
click at [394, 234] on span ""Discover why [MEDICAL_DATA], afternoon crashes, and digestive discomfort aren'…" at bounding box center [433, 234] width 146 height 55
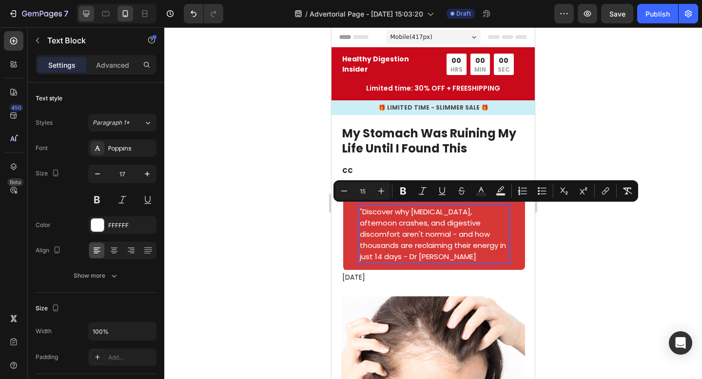
click at [90, 12] on icon at bounding box center [86, 14] width 10 height 10
type input "16"
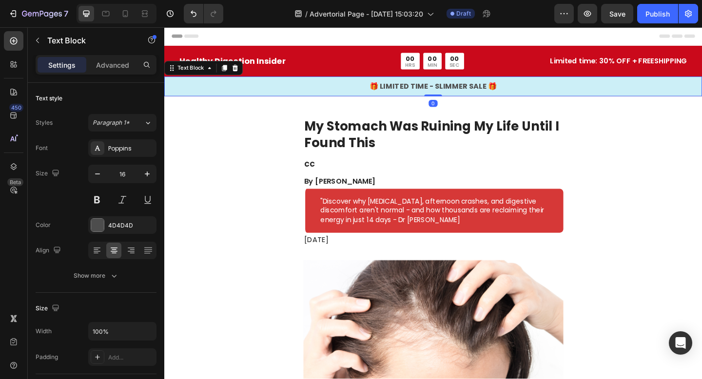
click at [279, 97] on p "🎁 LIMITED TIME - SLIMMER SALE 🎁" at bounding box center [456, 92] width 583 height 12
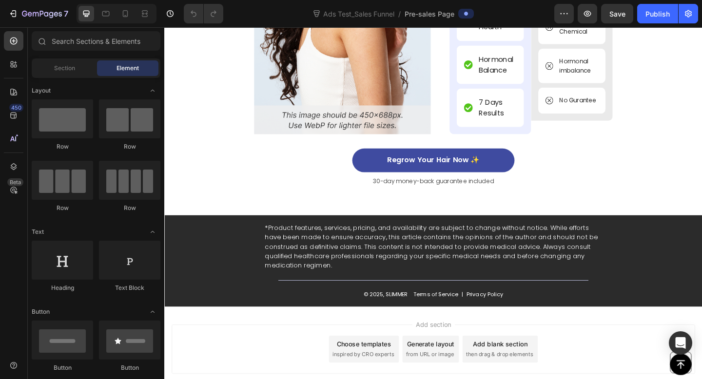
scroll to position [5839, 0]
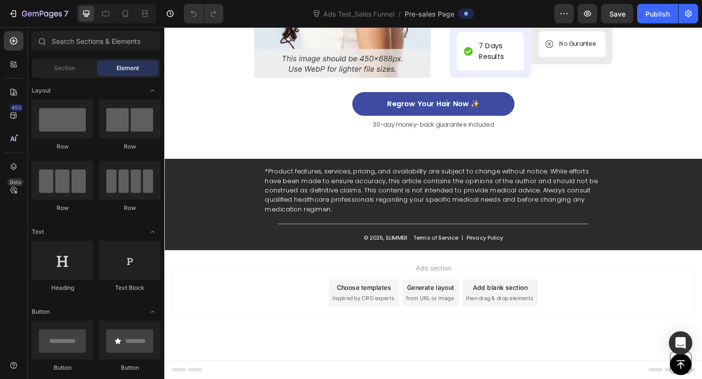
click at [391, 324] on span "inspired by CRO experts" at bounding box center [380, 322] width 67 height 9
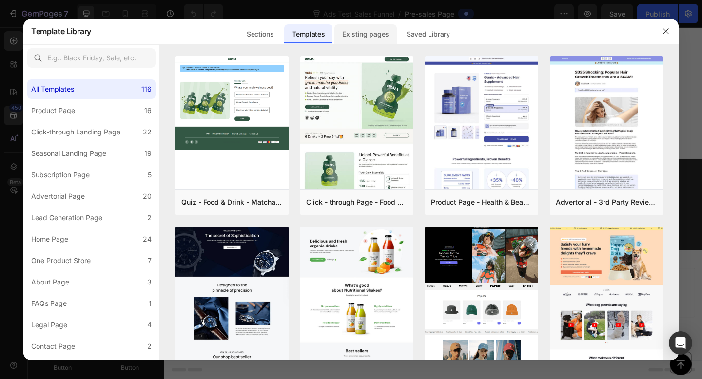
click at [367, 34] on div "Existing pages" at bounding box center [365, 33] width 62 height 19
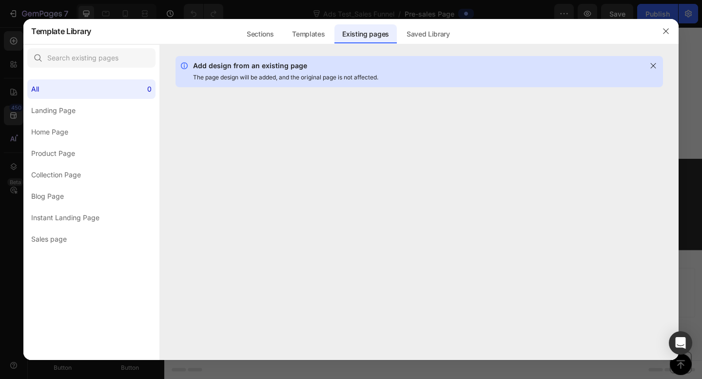
click at [284, 33] on div "Sections Templates Existing pages Saved Library Templates Saved Library" at bounding box center [347, 31] width 513 height 25
click at [269, 33] on div "Sections" at bounding box center [260, 33] width 42 height 19
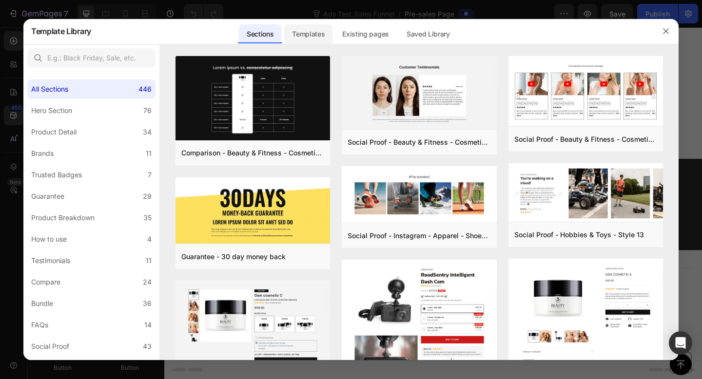
click at [304, 32] on div "Templates" at bounding box center [308, 33] width 48 height 19
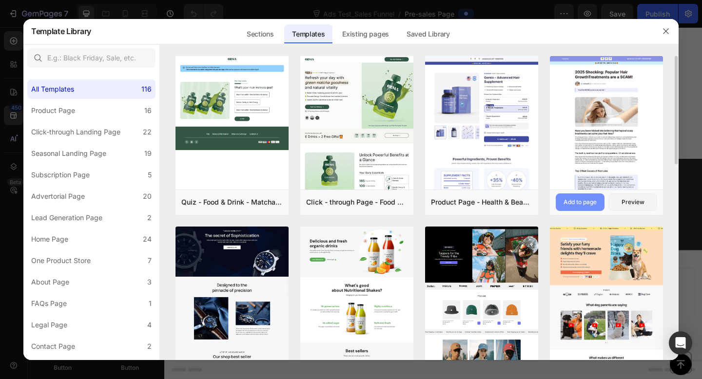
click at [588, 198] on div "Add to page" at bounding box center [579, 202] width 33 height 9
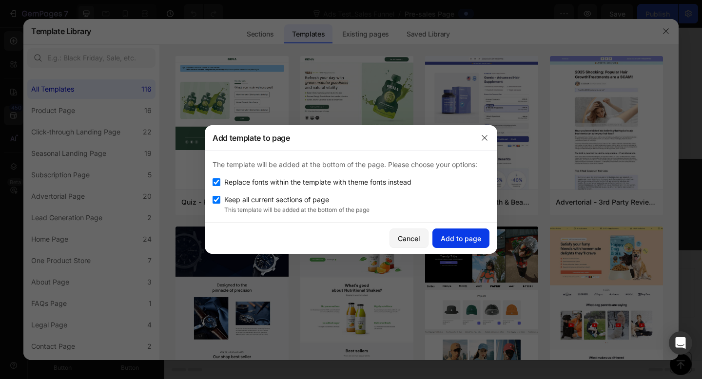
click at [471, 241] on div "Add to page" at bounding box center [461, 238] width 40 height 10
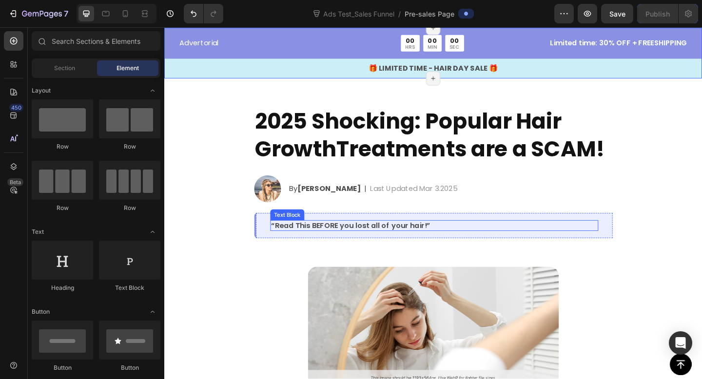
scroll to position [6114, 0]
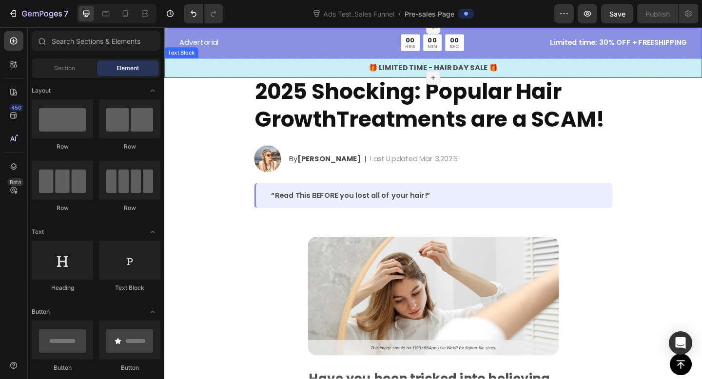
click at [332, 45] on p "Advertorial" at bounding box center [270, 44] width 179 height 12
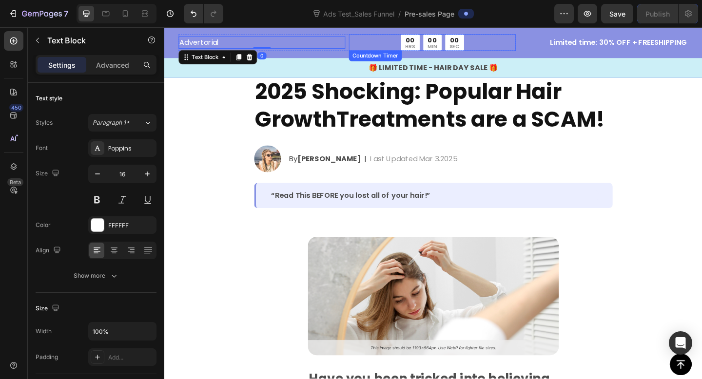
click at [388, 62] on div "Countdown Timer" at bounding box center [394, 58] width 54 height 9
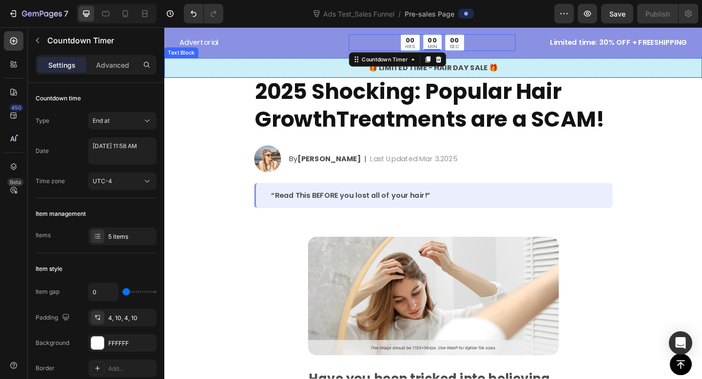
click at [343, 63] on div "🎁 LIMITED TIME - HAIR DAY SALE 🎁 Text Block" at bounding box center [456, 71] width 585 height 21
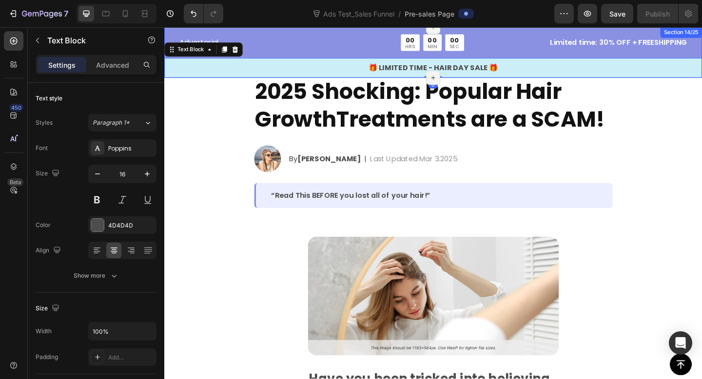
click at [340, 58] on div "Advertorial Text Block 00 HRS 00 MIN 00 SEC Countdown Timer Row Limited time: 3…" at bounding box center [456, 58] width 585 height 47
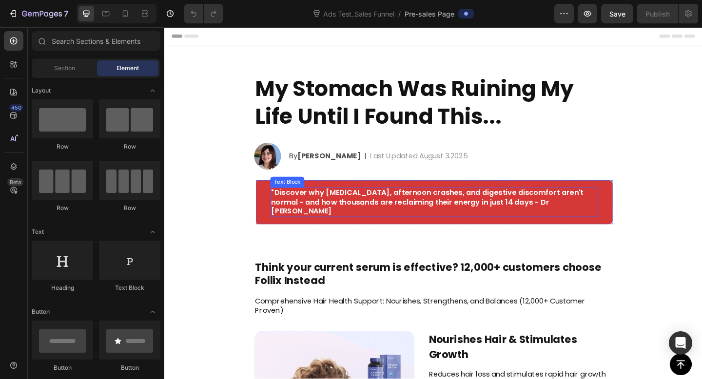
click at [349, 221] on p ""Discover why [MEDICAL_DATA], afternoon crashes, and digestive discomfort aren'…" at bounding box center [457, 218] width 355 height 30
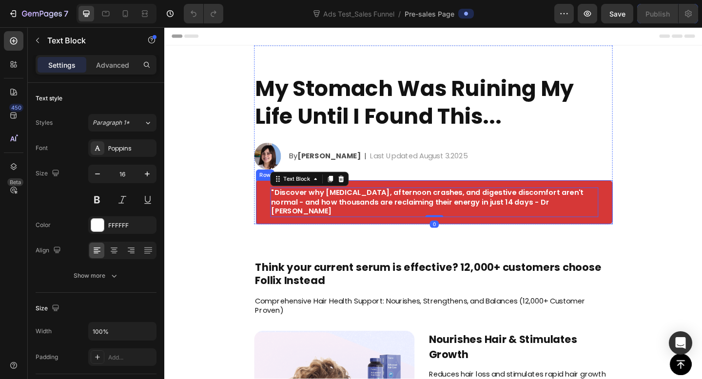
click at [270, 220] on div ""Discover why [MEDICAL_DATA], afternoon crashes, and digestive discomfort aren'…" at bounding box center [457, 218] width 390 height 48
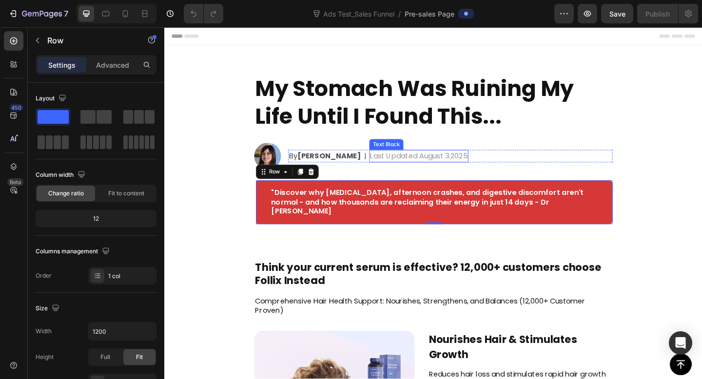
click at [425, 165] on p "Last Updated August 3.2025" at bounding box center [441, 168] width 106 height 12
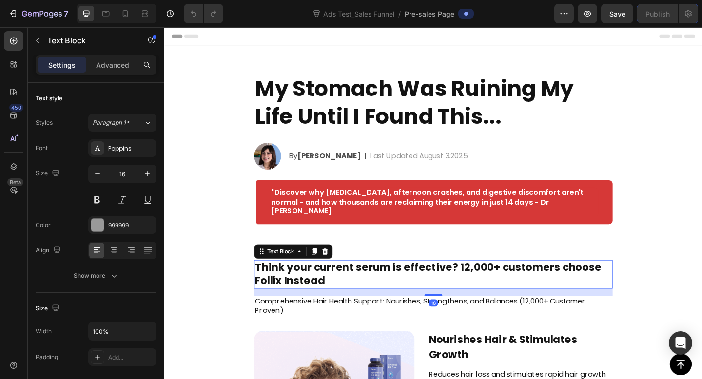
click at [373, 293] on p "Think your current serum is effective? 12,000+ customers choose Follix Instead" at bounding box center [457, 296] width 388 height 29
click at [388, 172] on p "Last Updated August 3.2025" at bounding box center [441, 168] width 106 height 12
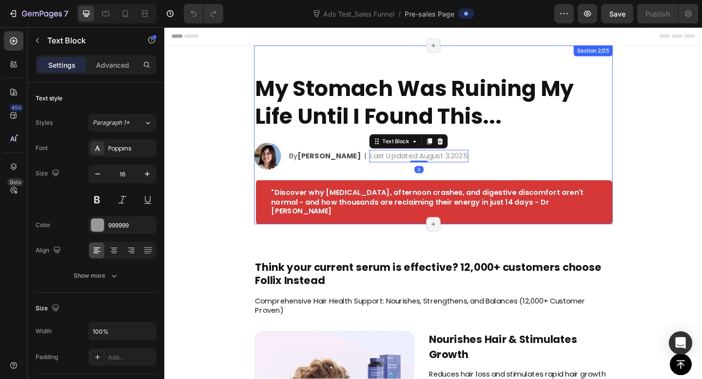
click at [334, 100] on h2 "My Stomach Was Ruining My Life Until I Found This..." at bounding box center [457, 109] width 390 height 63
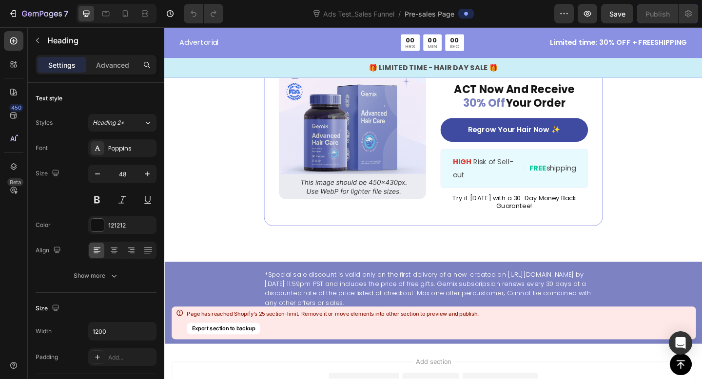
scroll to position [9966, 0]
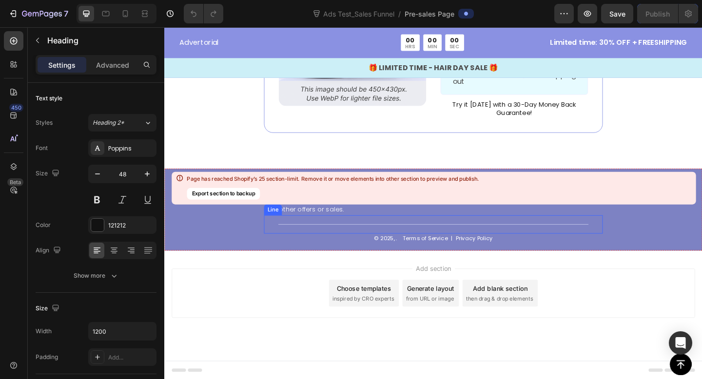
click at [306, 253] on div "© 2025, . Text Block Terms of Service Text Block | Text Block Privacy Policy Te…" at bounding box center [456, 257] width 368 height 11
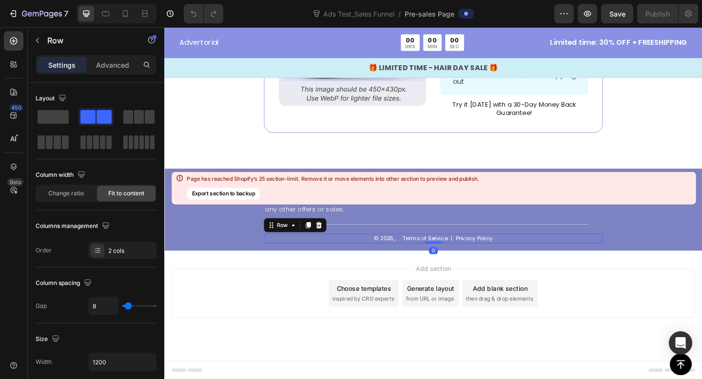
click at [305, 261] on div "© 2025, . Text Block Terms of Service Text Block | Text Block Privacy Policy Te…" at bounding box center [456, 257] width 368 height 11
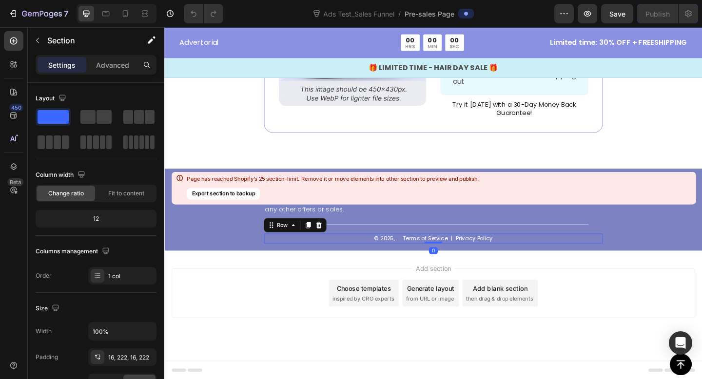
click at [228, 259] on div "*Special sale discount is valid only on the first delivery of a new created on …" at bounding box center [456, 225] width 585 height 89
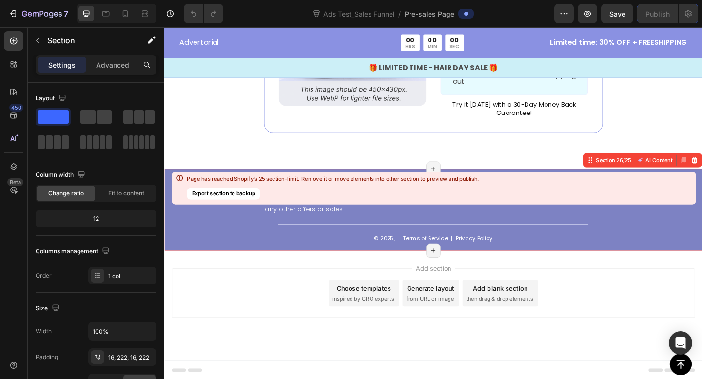
click at [275, 177] on div "Page has reached Shopify’s 25 section-limit. Remove it or move elements into ot…" at bounding box center [333, 178] width 292 height 7
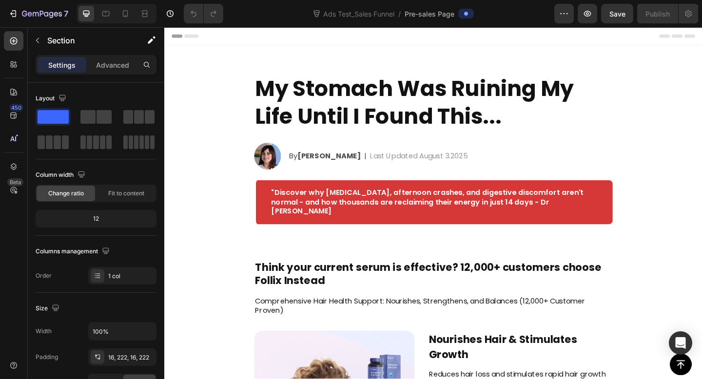
scroll to position [360, 0]
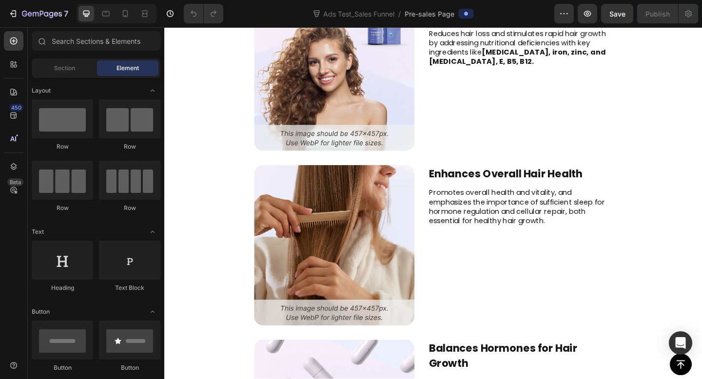
scroll to position [0, 0]
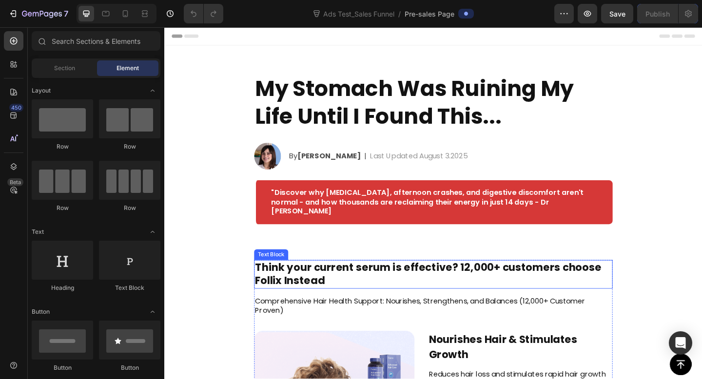
click at [547, 295] on p "Think your current serum is effective? 12,000+ customers choose Follix Instead" at bounding box center [457, 296] width 388 height 29
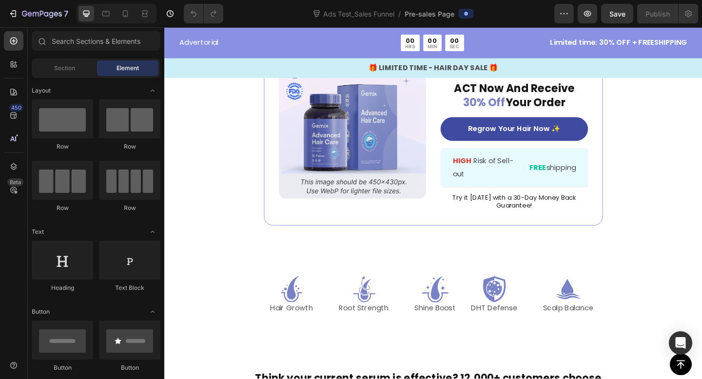
scroll to position [7975, 0]
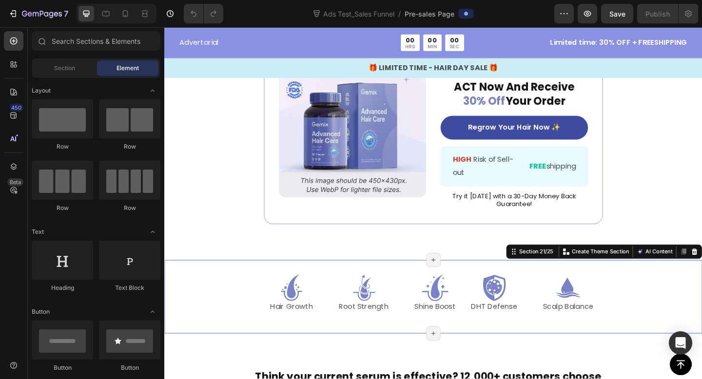
click at [530, 346] on div "Icon Hair Growth Text Block Icon Root Strength Text Block Icon Shine Boost Text…" at bounding box center [456, 321] width 585 height 80
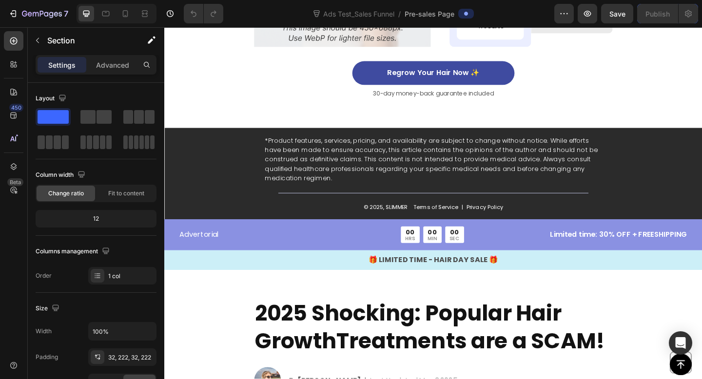
scroll to position [5849, 0]
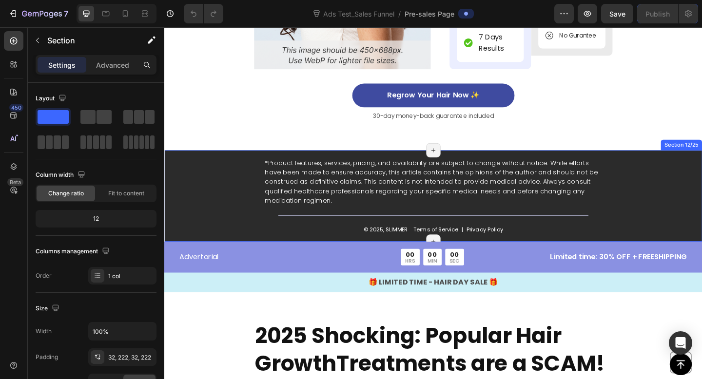
click at [701, 208] on div "*Product features, services, pricing, and availability are subject to change wi…" at bounding box center [456, 210] width 585 height 99
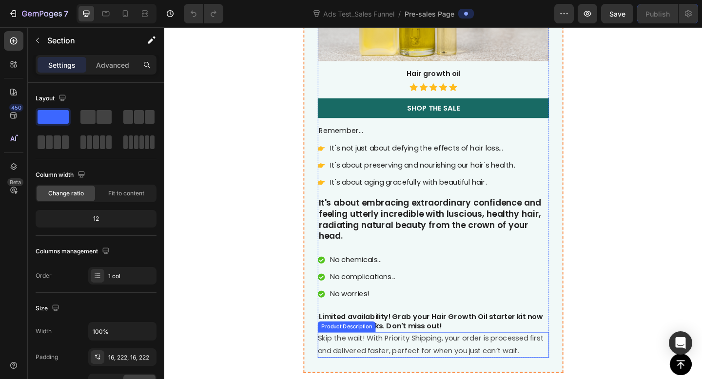
scroll to position [5131, 0]
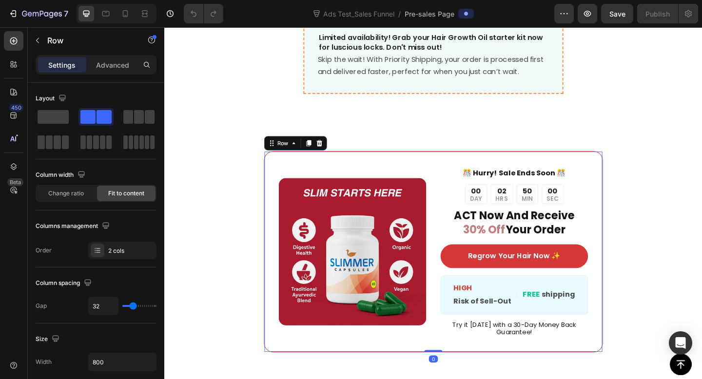
click at [410, 167] on div "Image ️🎊 Hurry! Sale Ends Soon ️🎊 Text Block 00 DAY 02 HRS 50 MIN 00 SEC Countd…" at bounding box center [456, 271] width 368 height 219
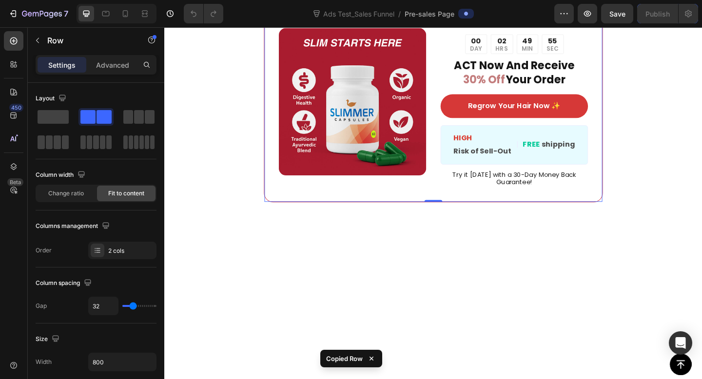
scroll to position [5439, 0]
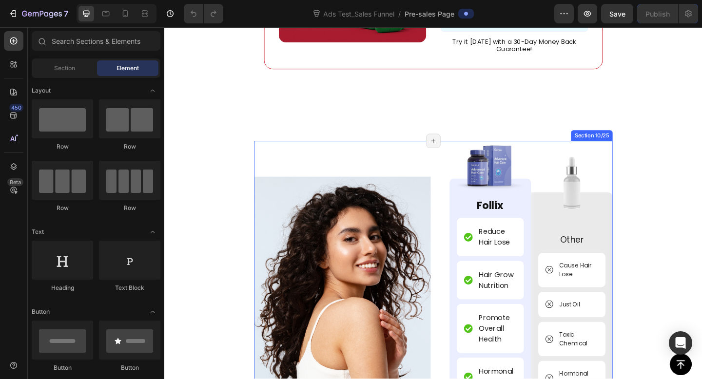
click at [354, 154] on div "Image Image Follix Text Block Reduce Hair Lose Item List Hair Grow Nutrition It…" at bounding box center [457, 361] width 390 height 420
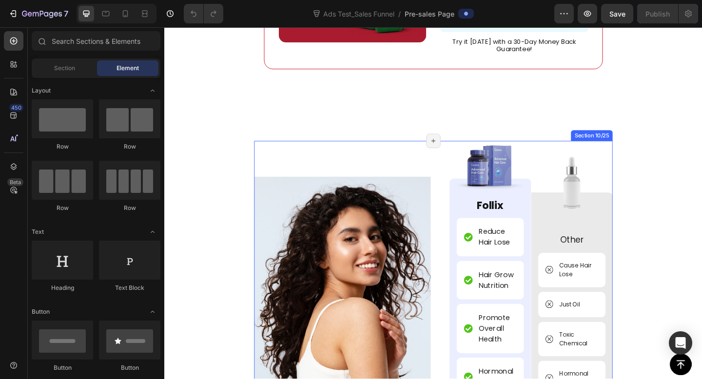
click at [282, 161] on div "Image Image Follix Text Block Reduce Hair Lose Item List Hair Grow Nutrition It…" at bounding box center [457, 361] width 390 height 420
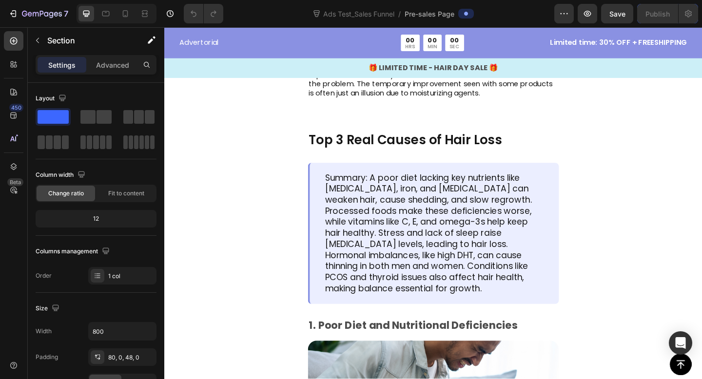
scroll to position [7180, 0]
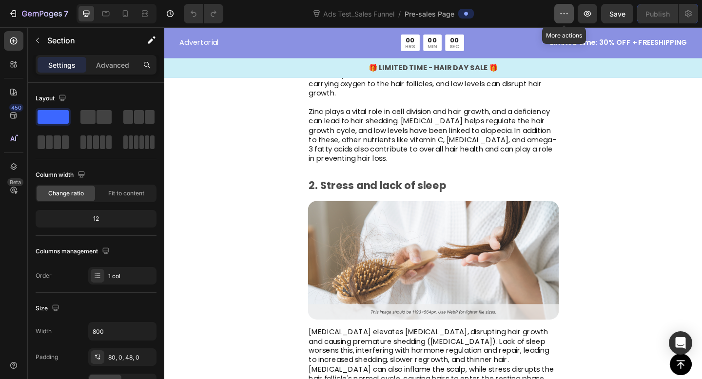
click at [564, 11] on icon "button" at bounding box center [564, 14] width 10 height 10
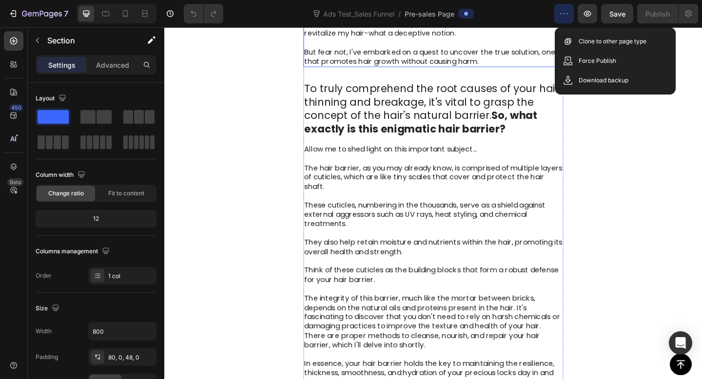
scroll to position [2441, 0]
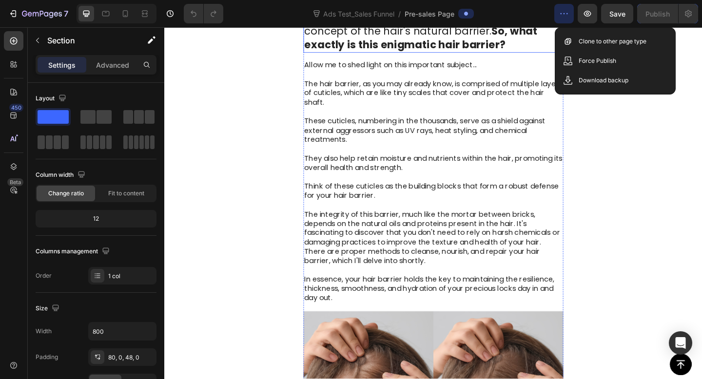
click at [415, 54] on p "To truly comprehend the root causes of your hair thinning and breakage, it's vi…" at bounding box center [456, 25] width 281 height 58
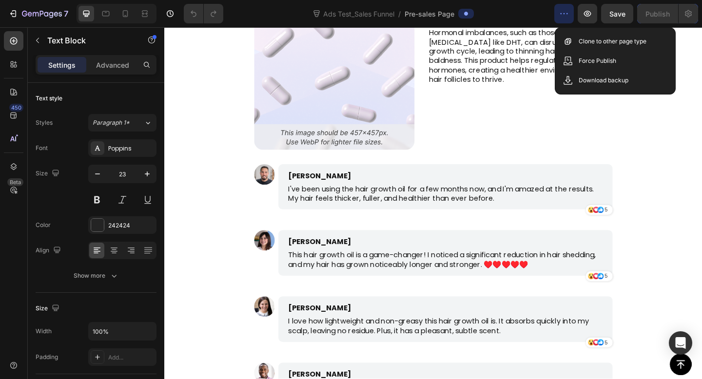
scroll to position [778, 0]
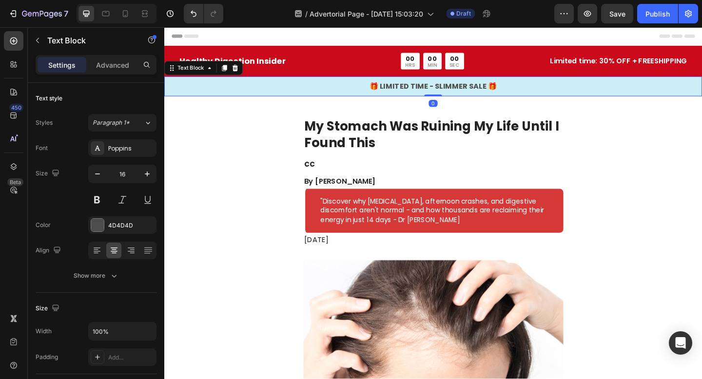
scroll to position [253, 0]
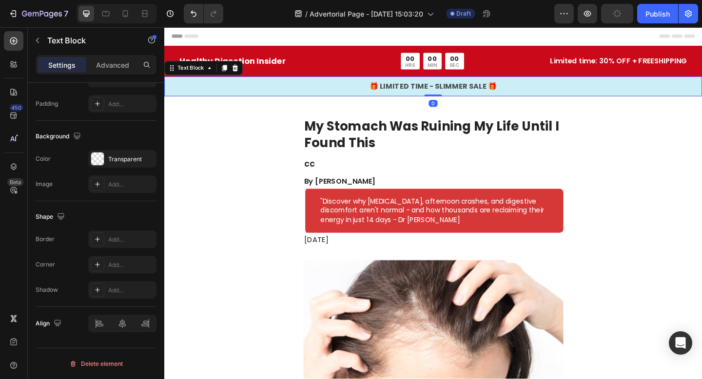
click at [278, 98] on div "🎁 LIMITED TIME - SLIMMER SALE 🎁" at bounding box center [456, 92] width 585 height 14
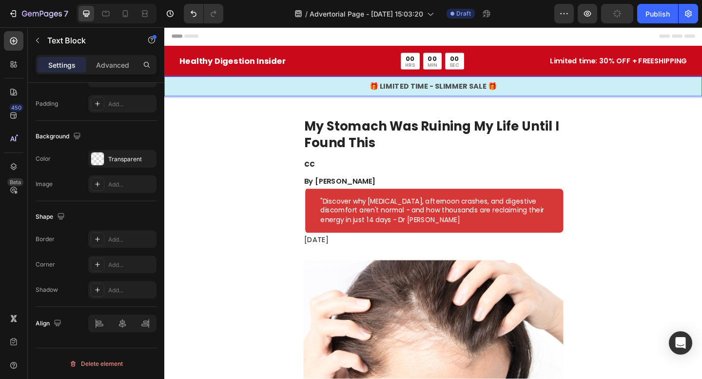
click at [405, 84] on div "🎁 LIMITED TIME - SLIMMER SALE 🎁 Text Block 0" at bounding box center [456, 91] width 585 height 21
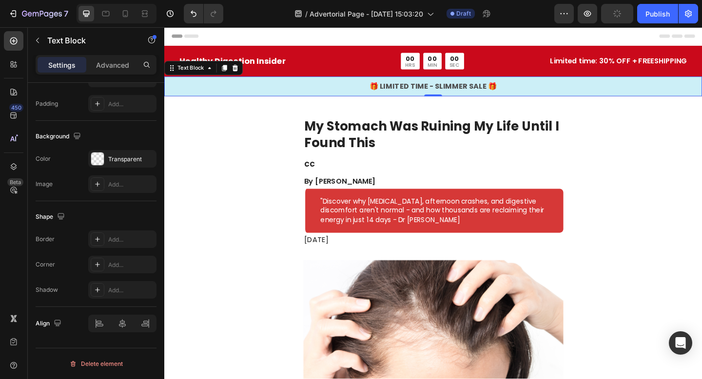
click at [391, 91] on p "🎁 LIMITED TIME - SLIMMER SALE 🎁" at bounding box center [456, 92] width 583 height 12
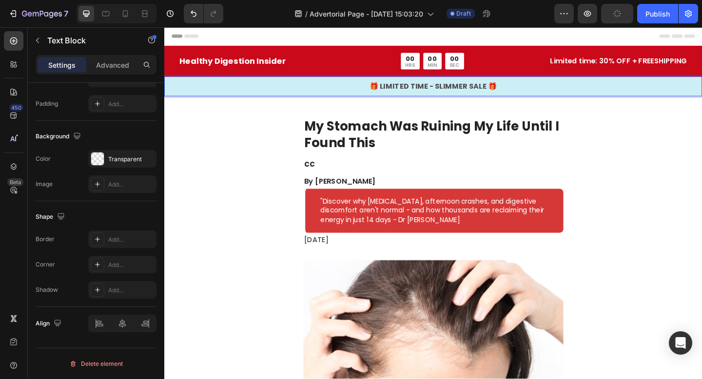
click at [404, 92] on p "🎁 LIMITED TIME - SLIMMER SALE 🎁" at bounding box center [456, 92] width 583 height 12
click at [329, 91] on p "🎁 LIMITED TIME - SLIMMER SALE 🎁" at bounding box center [456, 92] width 583 height 12
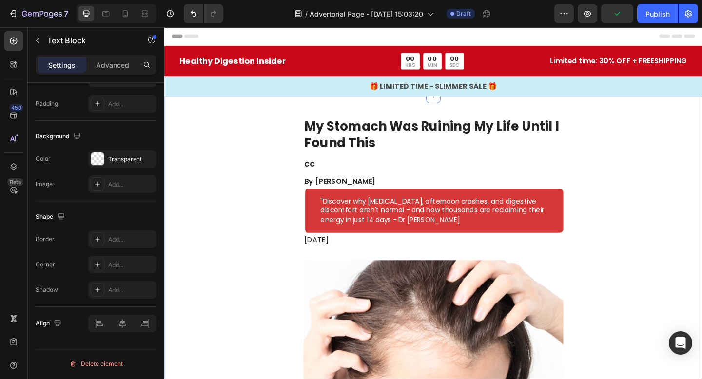
scroll to position [0, 0]
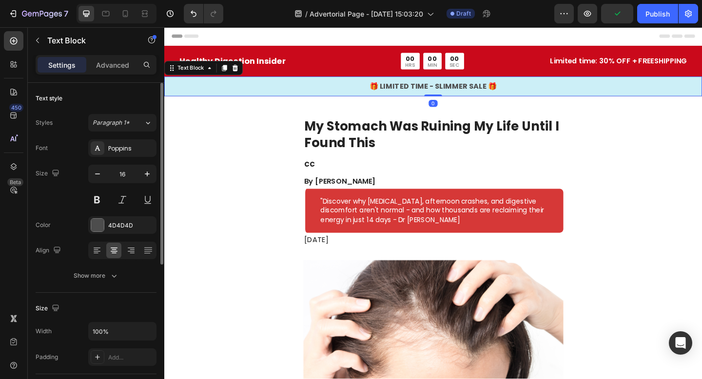
click at [294, 86] on p "🎁 LIMITED TIME - SLIMMER SALE 🎁" at bounding box center [456, 92] width 583 height 12
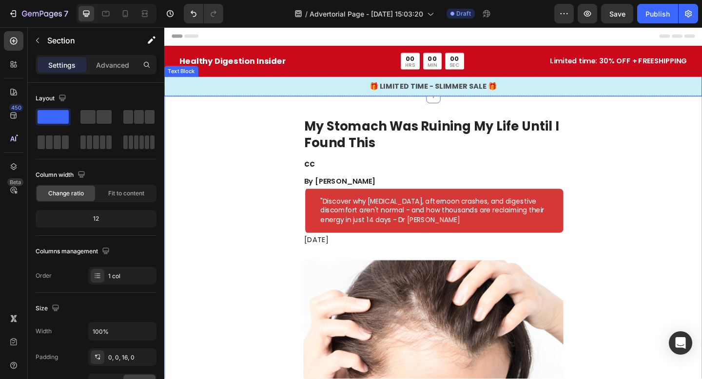
click at [234, 102] on div "🎁 LIMITED TIME - SLIMMER SALE 🎁 Text Block" at bounding box center [456, 91] width 585 height 21
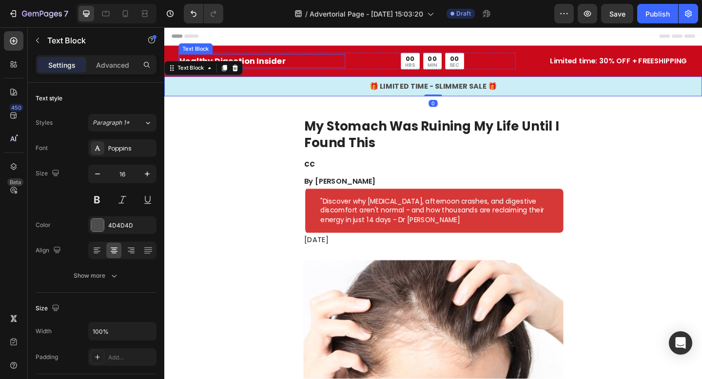
click at [281, 71] on div "Healthy Digestion Insider" at bounding box center [270, 64] width 181 height 15
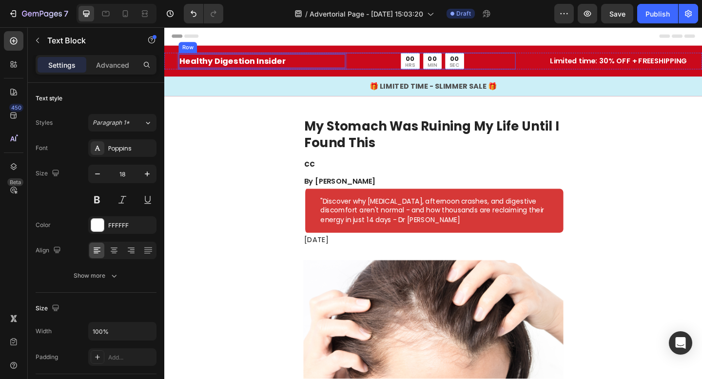
click at [365, 69] on div "Healthy Digestion Insider Text Block 0 00 HRS 00 MIN 00 SEC Countdown Timer Row" at bounding box center [363, 64] width 366 height 18
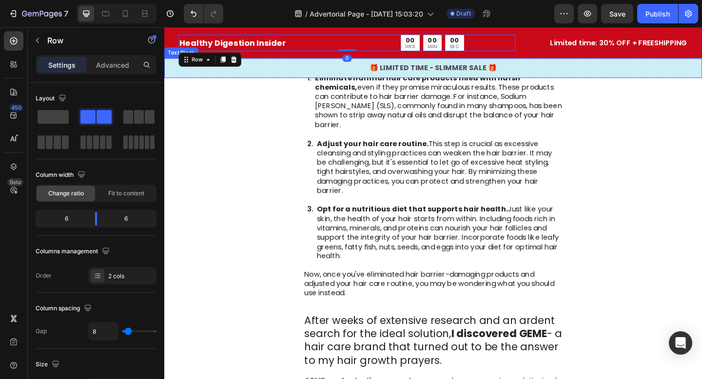
scroll to position [1294, 0]
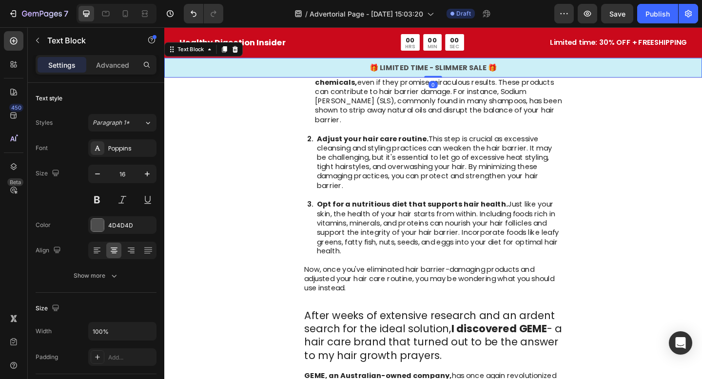
click at [335, 76] on p "🎁 LIMITED TIME - SLIMMER SALE 🎁" at bounding box center [456, 72] width 583 height 12
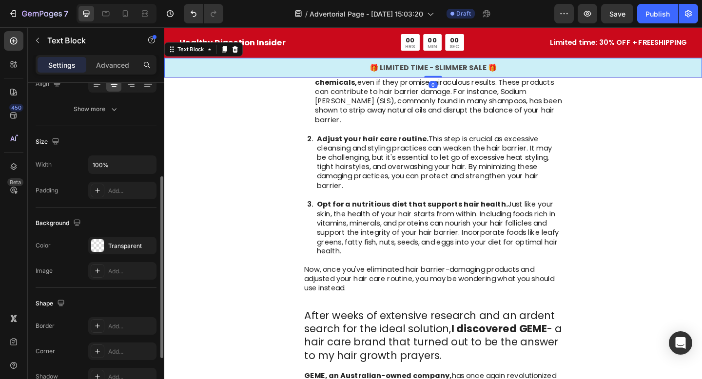
scroll to position [166, 0]
click at [100, 117] on button "Show more" at bounding box center [96, 110] width 121 height 18
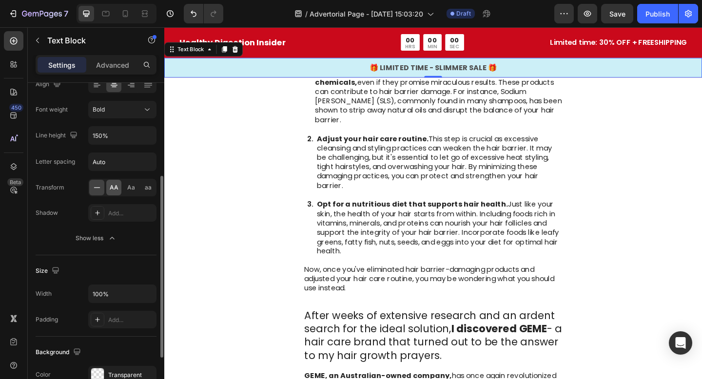
scroll to position [382, 0]
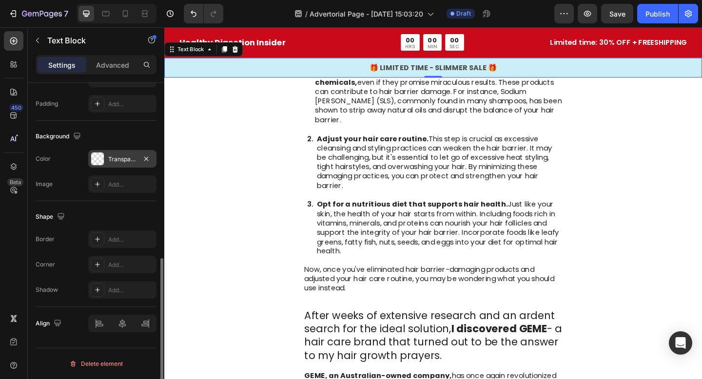
click at [99, 157] on div at bounding box center [97, 159] width 13 height 13
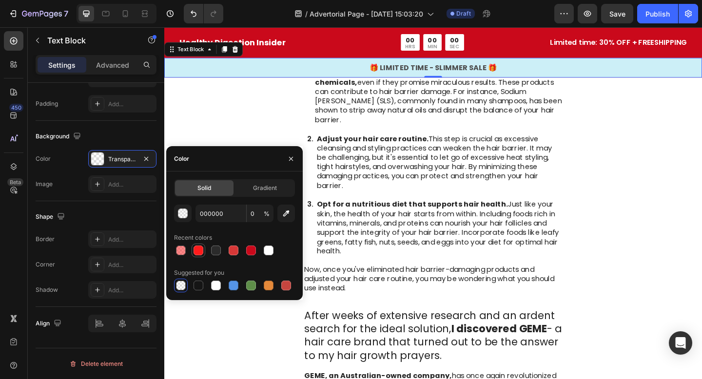
click at [195, 253] on div at bounding box center [198, 251] width 10 height 10
type input "FF1C1C"
type input "100"
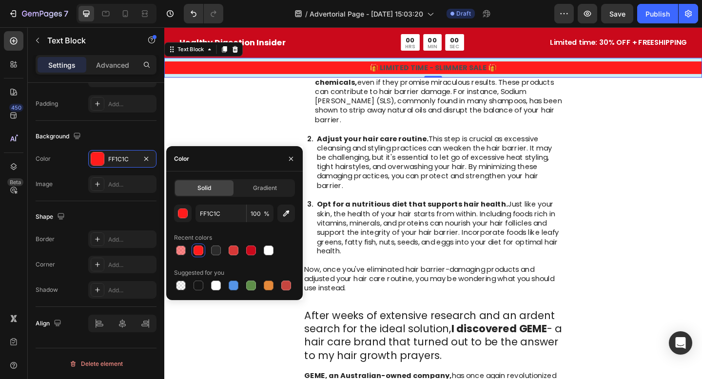
type input "000000"
type input "0"
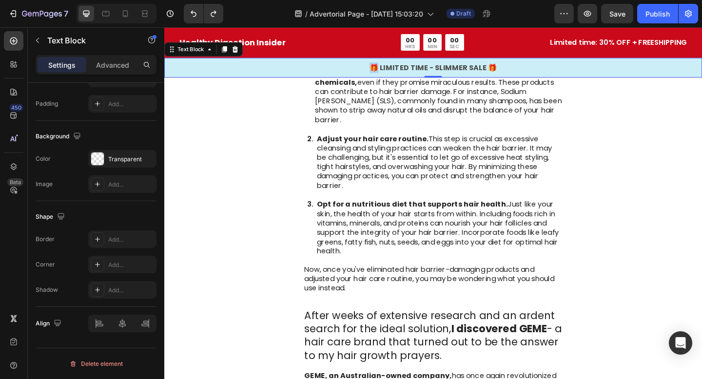
click at [172, 74] on p "🎁 LIMITED TIME - SLIMMER SALE 🎁" at bounding box center [456, 72] width 583 height 12
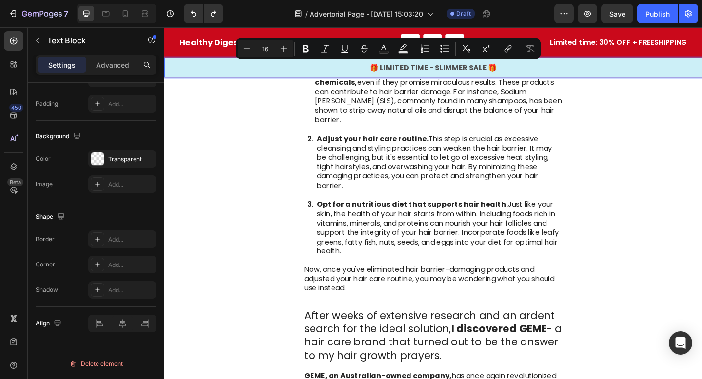
click at [415, 77] on p "🎁 LIMITED TIME - SLIMMER SALE 🎁" at bounding box center [456, 72] width 583 height 12
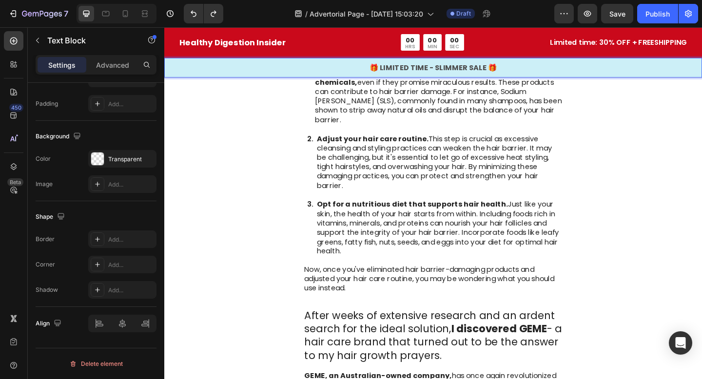
click at [368, 77] on div "🎁 LIMITED TIME - SLIMMER SALE 🎁" at bounding box center [456, 72] width 585 height 14
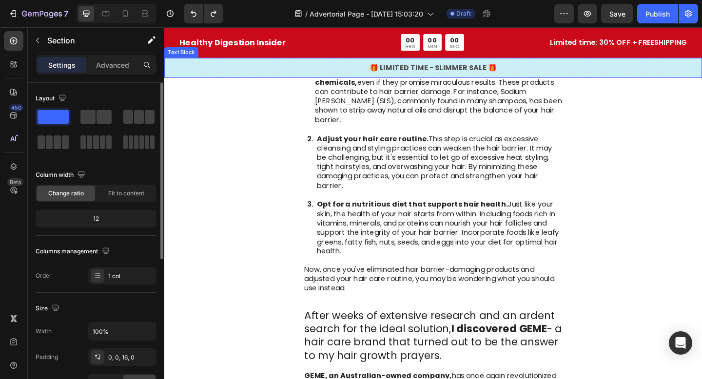
click at [305, 71] on p "🎁 LIMITED TIME - SLIMMER SALE 🎁" at bounding box center [456, 72] width 583 height 12
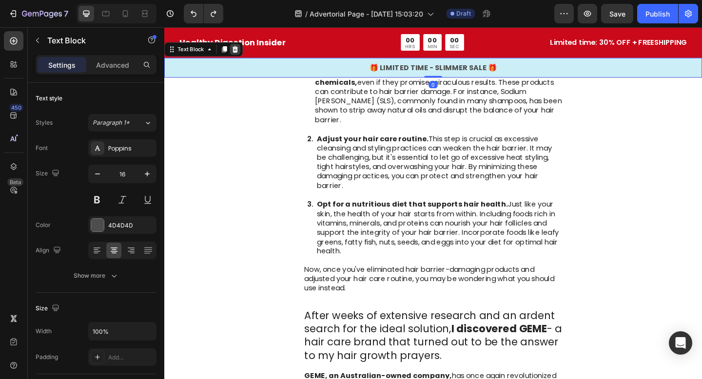
click at [245, 52] on div at bounding box center [241, 52] width 12 height 12
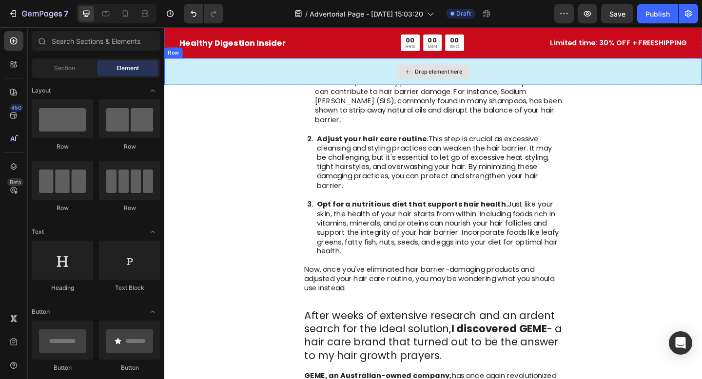
click at [346, 84] on div "Drop element here" at bounding box center [456, 75] width 585 height 29
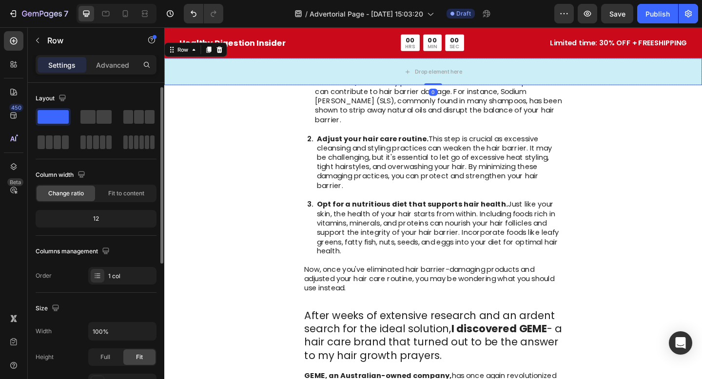
scroll to position [270, 0]
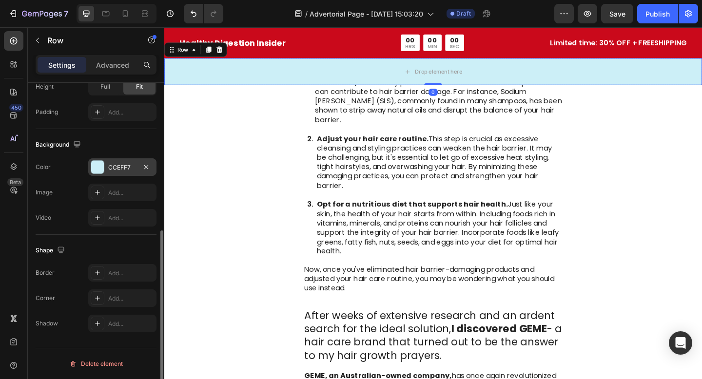
click at [90, 159] on div "CCEFF7" at bounding box center [122, 167] width 68 height 18
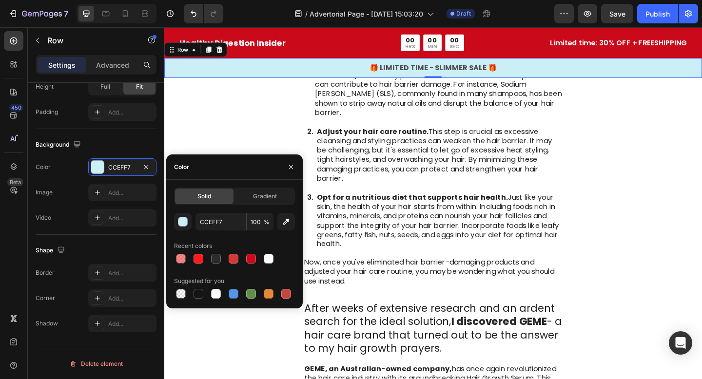
scroll to position [1294, 0]
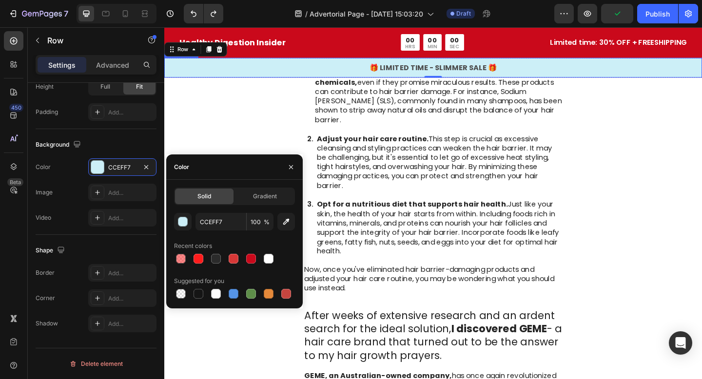
click at [236, 71] on p "🎁 LIMITED TIME - SLIMMER SALE 🎁" at bounding box center [456, 72] width 583 height 12
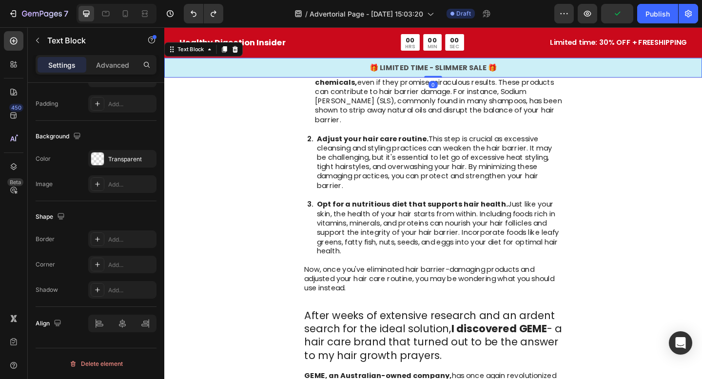
scroll to position [0, 0]
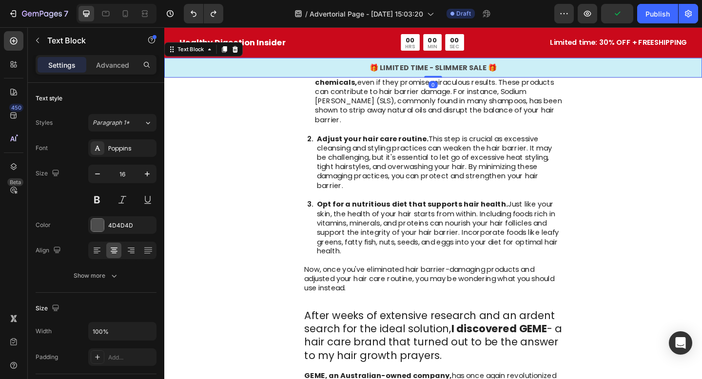
click at [394, 68] on p "🎁 LIMITED TIME - SLIMMER SALE 🎁" at bounding box center [456, 72] width 583 height 12
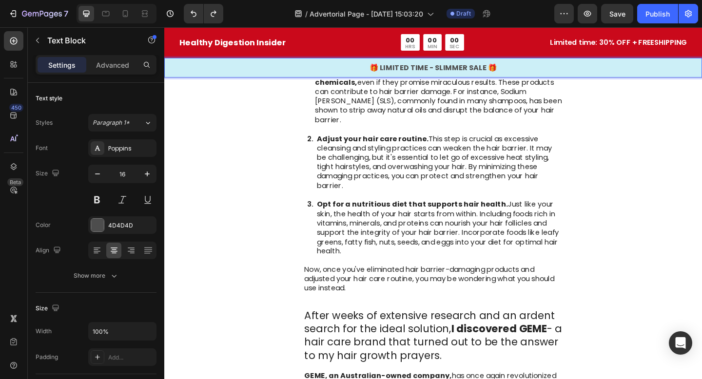
click at [312, 68] on p "🎁 LIMITED TIME - SLIMMER SALE 🎁" at bounding box center [456, 72] width 583 height 12
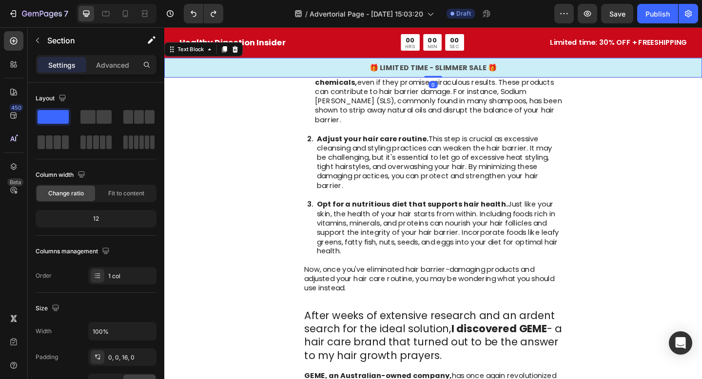
click at [293, 73] on p "🎁 LIMITED TIME - SLIMMER SALE 🎁" at bounding box center [456, 72] width 583 height 12
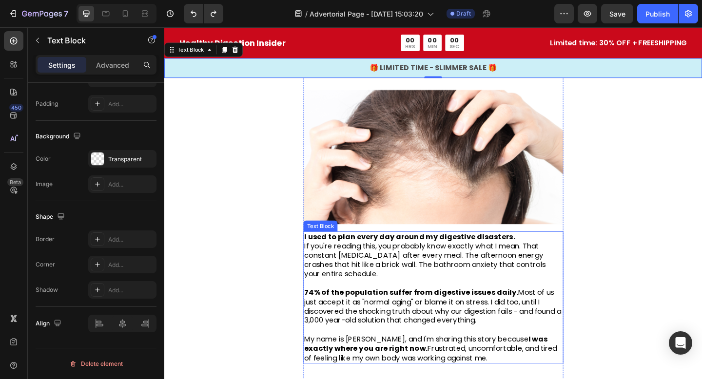
scroll to position [42, 0]
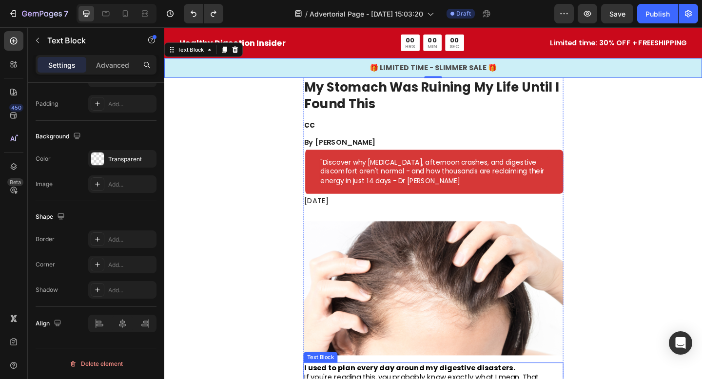
click at [449, 281] on img at bounding box center [456, 311] width 283 height 147
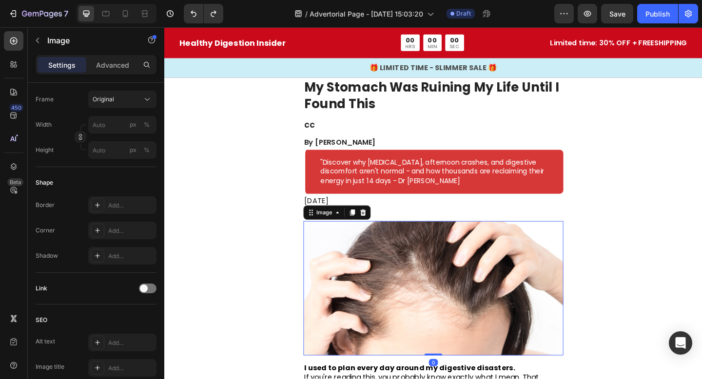
scroll to position [0, 0]
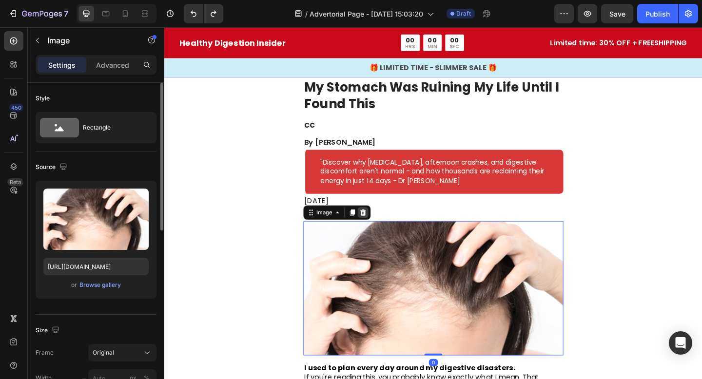
click at [379, 227] on icon at bounding box center [380, 229] width 6 height 7
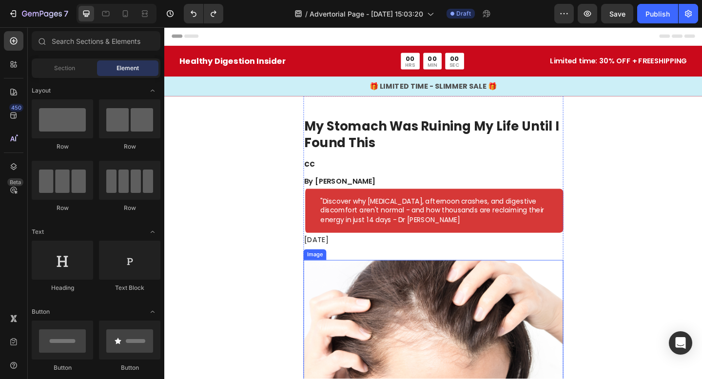
scroll to position [21, 0]
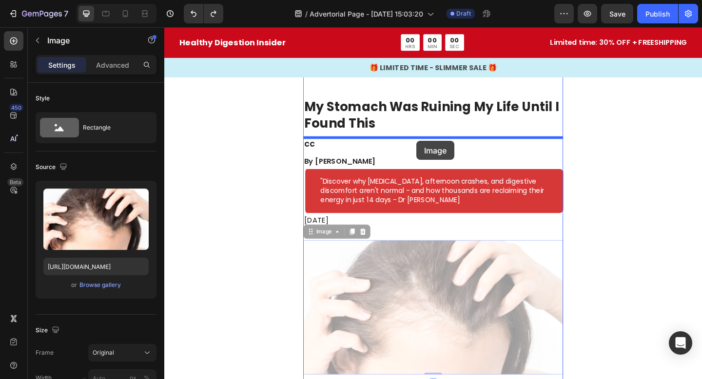
drag, startPoint x: 453, startPoint y: 322, endPoint x: 438, endPoint y: 152, distance: 170.7
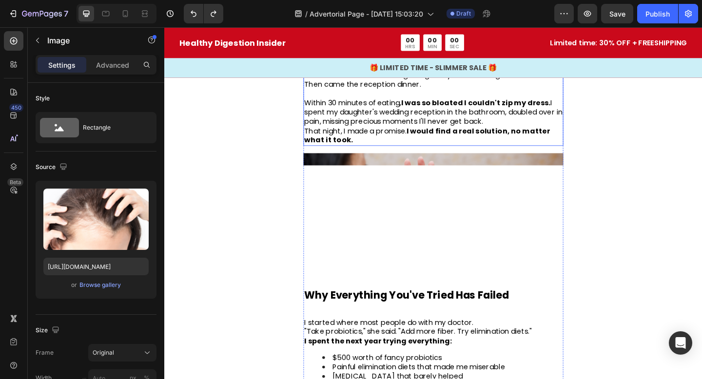
scroll to position [777, 0]
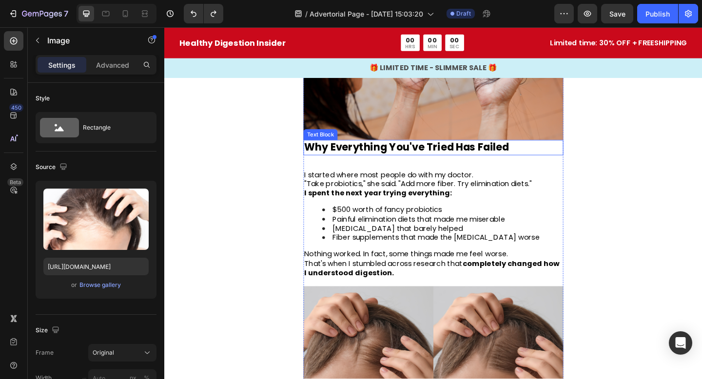
click at [395, 151] on strong "Why Everything You've Tried Has Failed" at bounding box center [427, 158] width 222 height 16
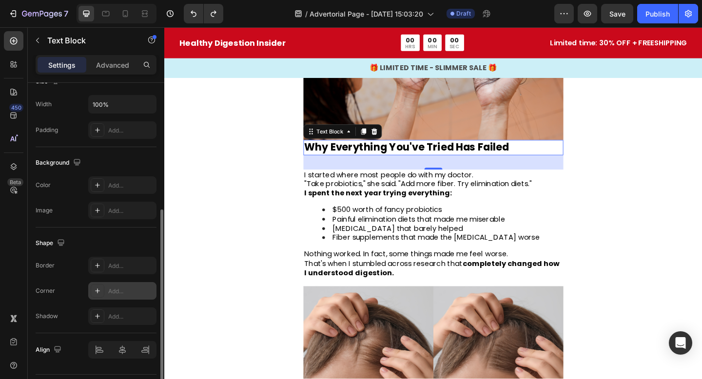
scroll to position [0, 0]
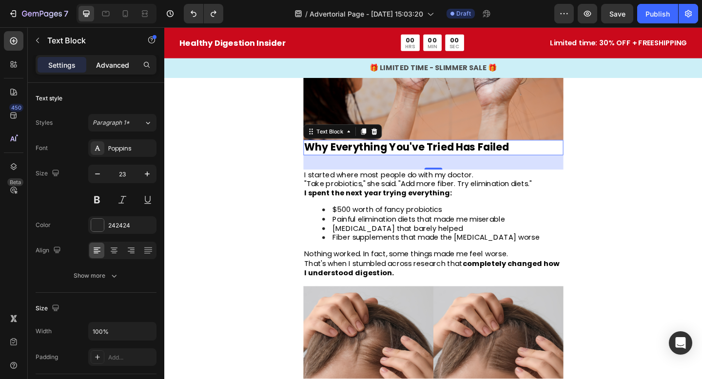
click at [113, 64] on p "Advanced" at bounding box center [112, 65] width 33 height 10
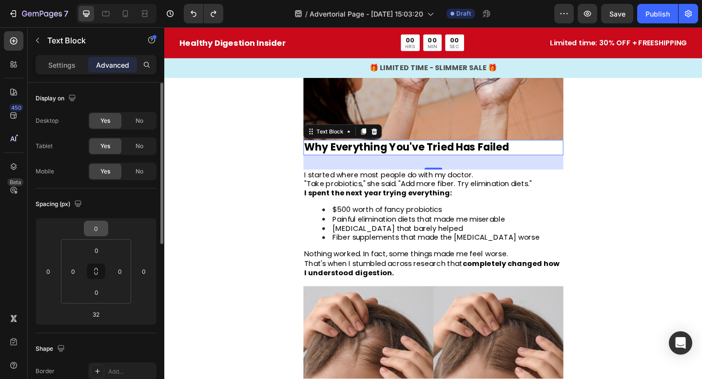
click at [105, 232] on input "0" at bounding box center [95, 228] width 19 height 15
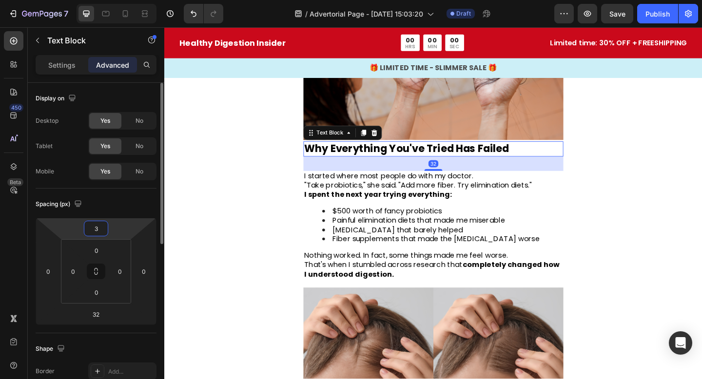
type input "32"
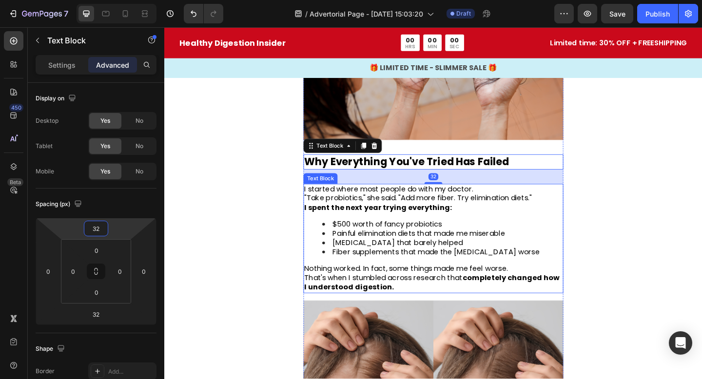
click at [395, 218] on strong "I spent the next year trying everything:" at bounding box center [396, 223] width 160 height 11
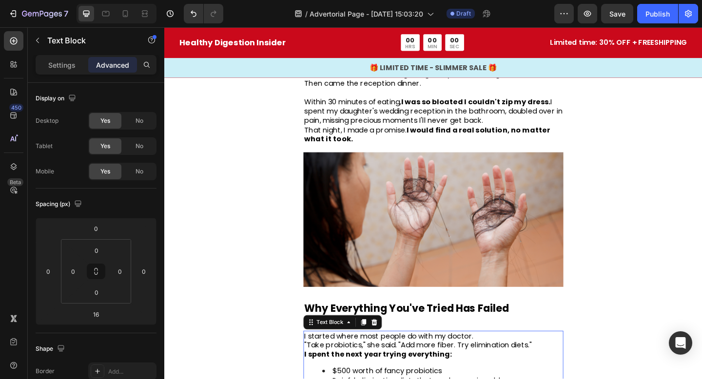
scroll to position [772, 0]
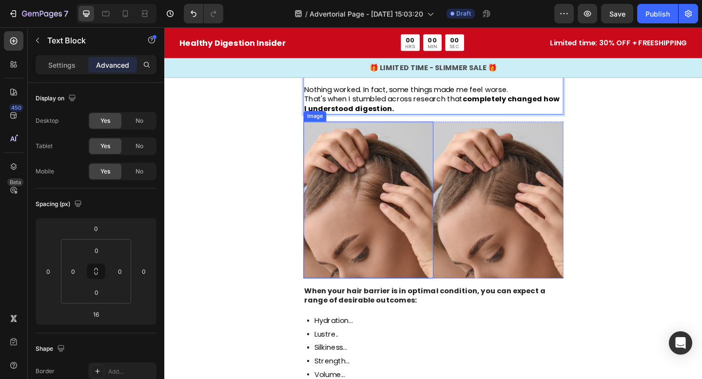
click at [388, 219] on img at bounding box center [385, 215] width 141 height 171
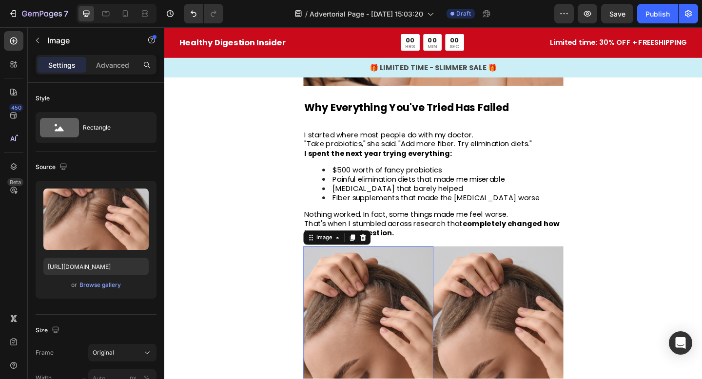
scroll to position [722, 0]
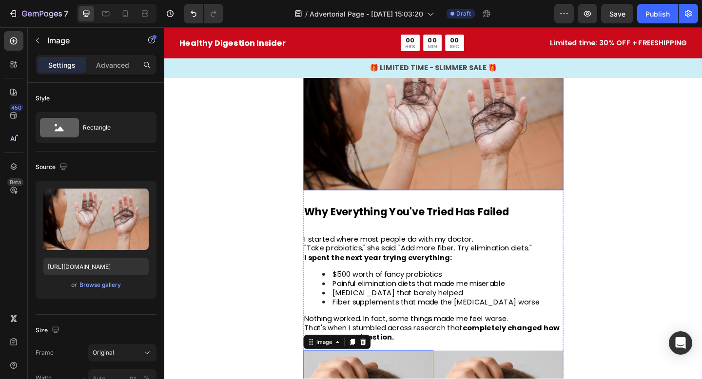
click at [370, 140] on img at bounding box center [456, 131] width 283 height 147
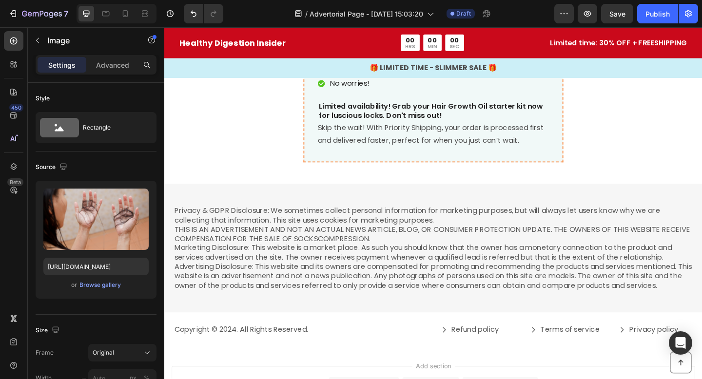
scroll to position [3331, 0]
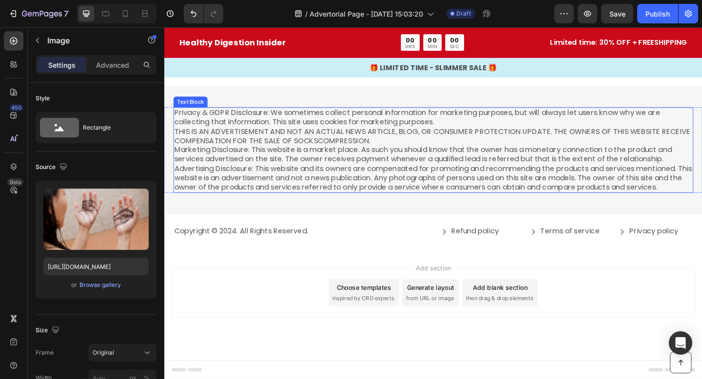
click at [417, 161] on p "Privacy & GDPR Disclosure: We sometimes collect personal information for market…" at bounding box center [456, 160] width 563 height 91
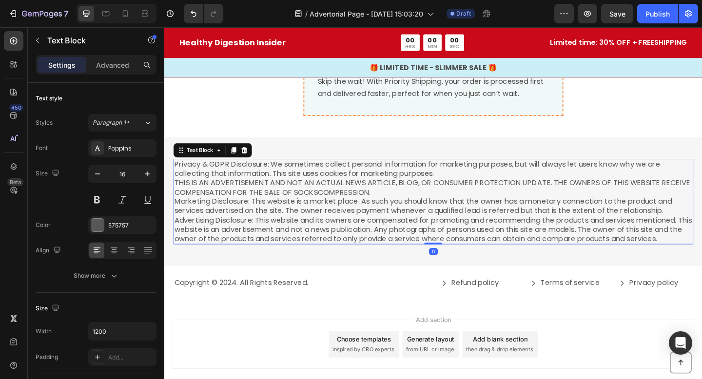
scroll to position [3255, 0]
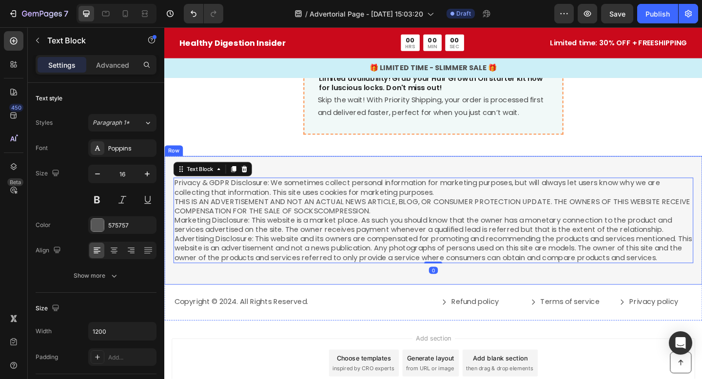
click at [390, 182] on div "Privacy & GDPR Disclosure: We sometimes collect personal information for market…" at bounding box center [456, 238] width 585 height 140
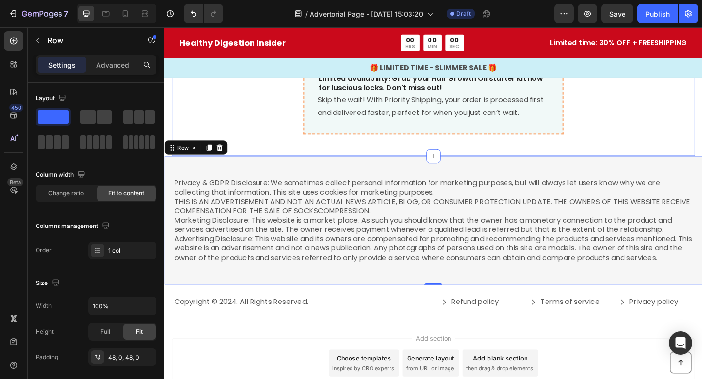
scroll to position [3331, 0]
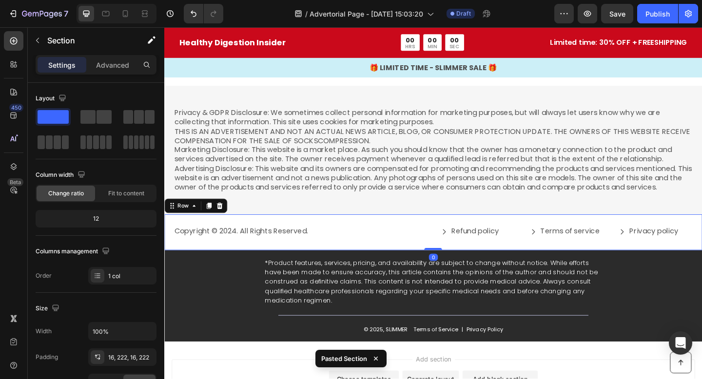
click at [400, 236] on div "Copyright © 2024. All Rights Reserved. Text Block Refund policy Button Terms of…" at bounding box center [456, 250] width 585 height 38
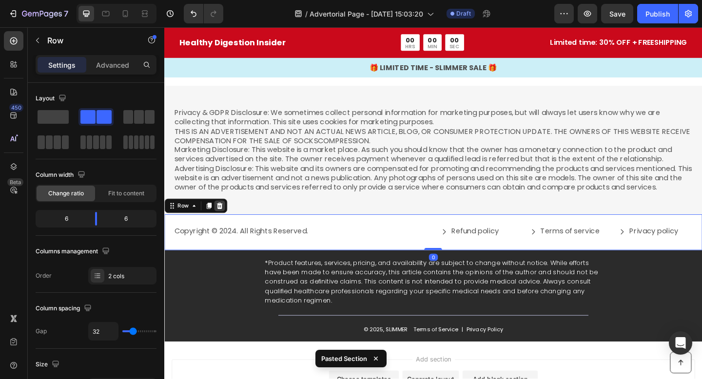
click at [228, 225] on div at bounding box center [224, 222] width 12 height 12
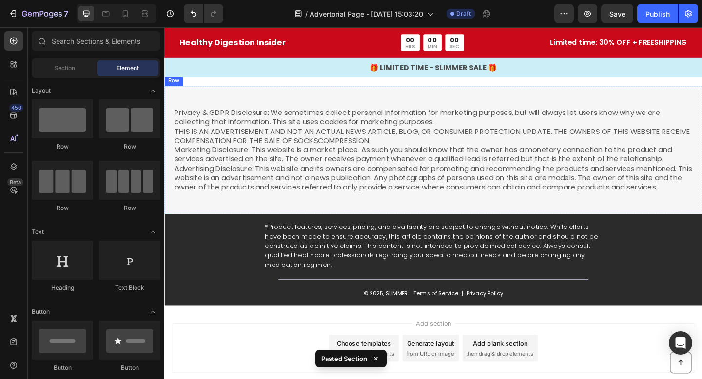
click at [283, 221] on div "Privacy & GDPR Disclosure: We sometimes collect personal information for market…" at bounding box center [456, 161] width 585 height 140
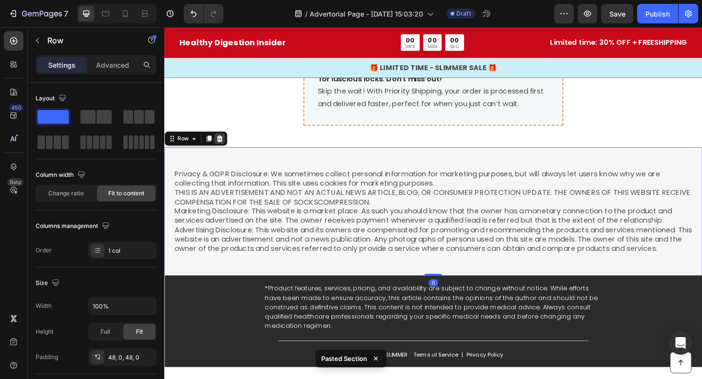
click at [224, 146] on icon at bounding box center [224, 148] width 6 height 7
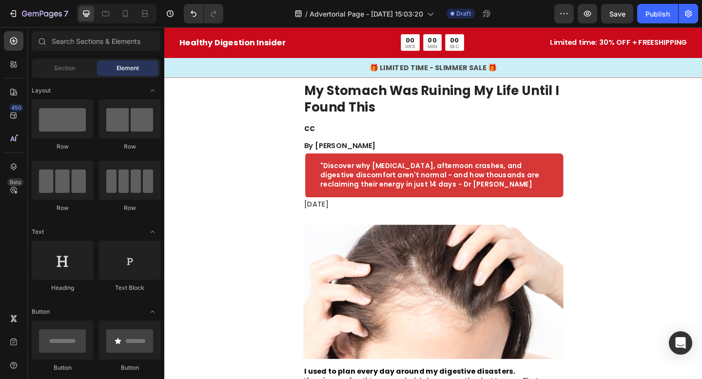
scroll to position [0, 0]
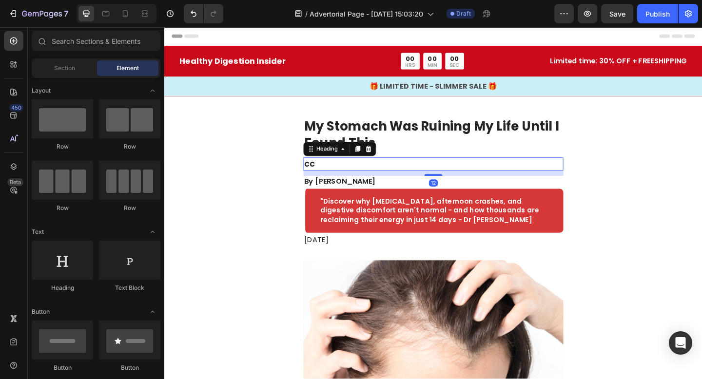
click at [348, 176] on h2 "cc" at bounding box center [456, 176] width 283 height 14
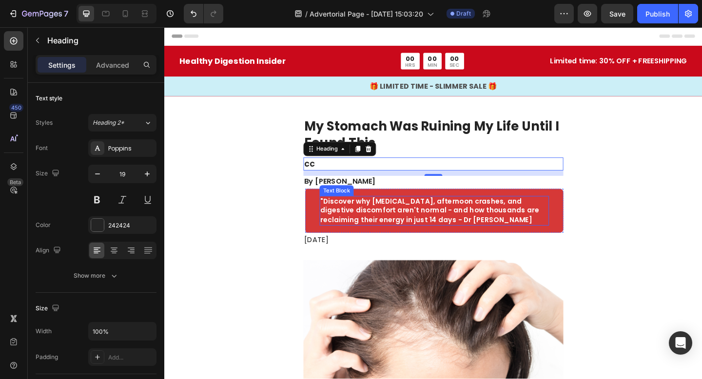
click at [399, 227] on span ""Discover why [MEDICAL_DATA], afternoon crashes, and digestive discomfort aren'…" at bounding box center [453, 226] width 238 height 31
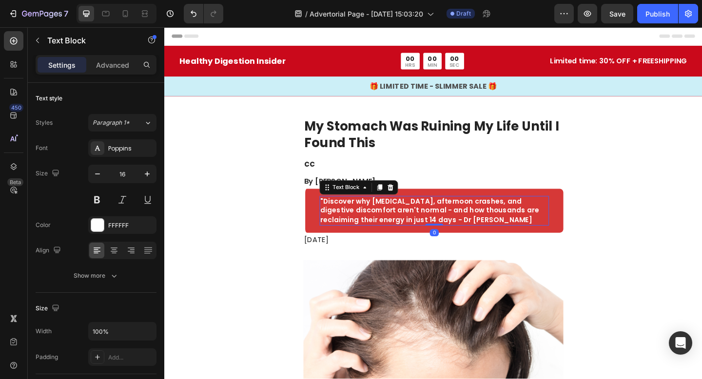
click at [399, 227] on span ""Discover why [MEDICAL_DATA], afternoon crashes, and digestive discomfort aren'…" at bounding box center [453, 226] width 238 height 31
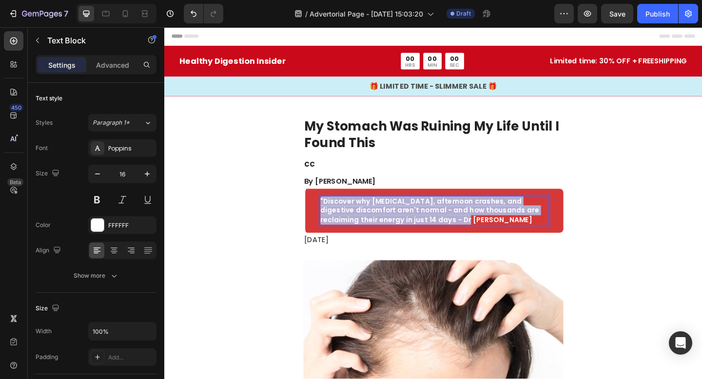
click at [399, 227] on span ""Discover why [MEDICAL_DATA], afternoon crashes, and digestive discomfort aren'…" at bounding box center [453, 226] width 238 height 31
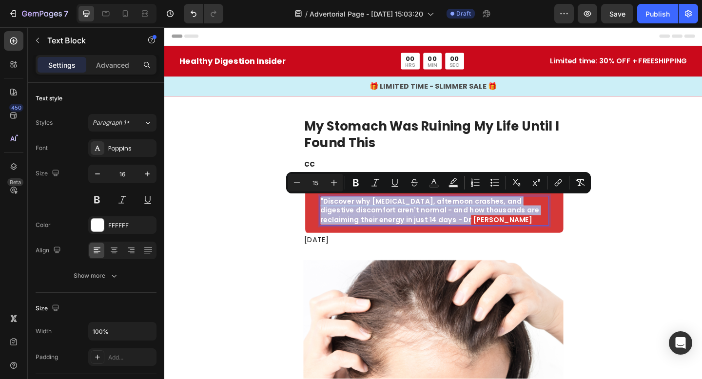
copy span ""Discover why [MEDICAL_DATA], afternoon crashes, and digestive discomfort aren'…"
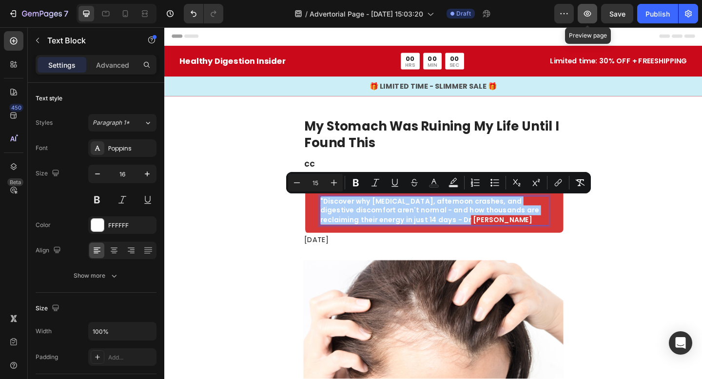
click at [585, 19] on button "button" at bounding box center [586, 13] width 19 height 19
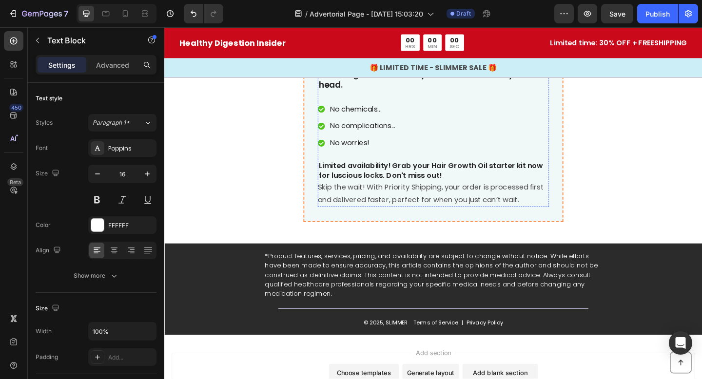
scroll to position [3252, 0]
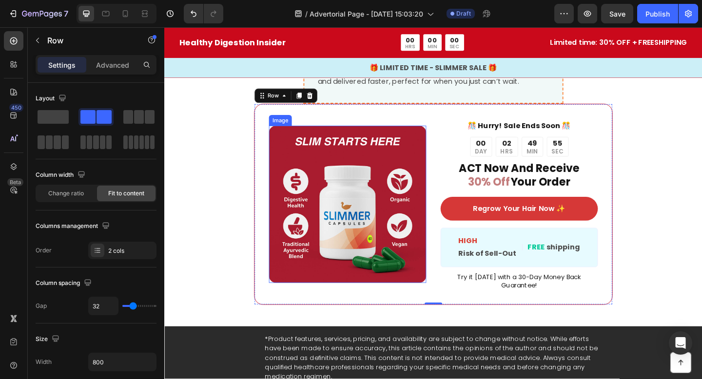
scroll to position [3294, 0]
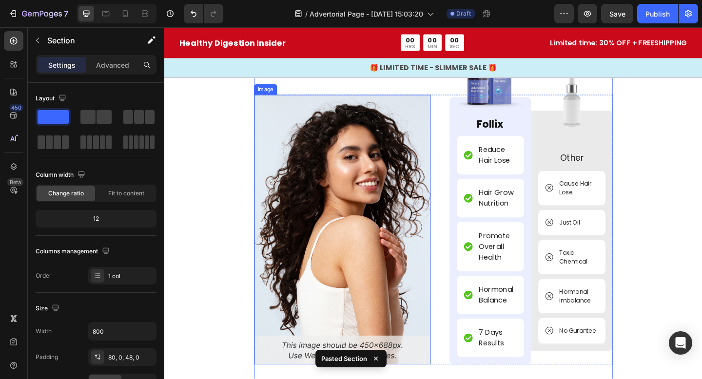
scroll to position [3410, 0]
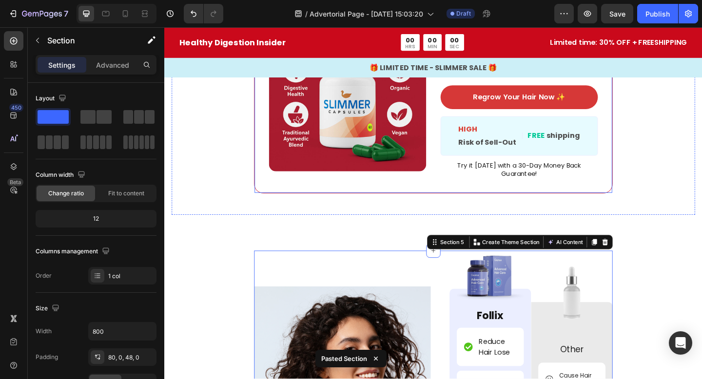
click at [381, 182] on img at bounding box center [363, 98] width 171 height 171
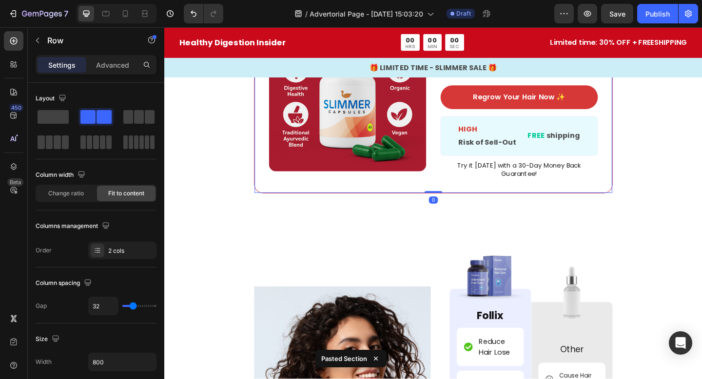
click at [400, 201] on div "Image ️🎊 Hurry! Sale Ends Soon ️🎊 Text Block 00 DAY 02 HRS 49 MIN 59 SEC Countd…" at bounding box center [457, 98] width 390 height 219
copy span ""Discover why [MEDICAL_DATA], afternoon crashes, and digestive discomfort aren'…"
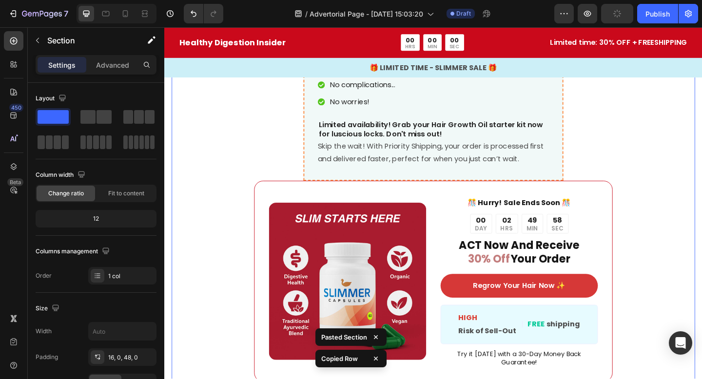
scroll to position [3191, 0]
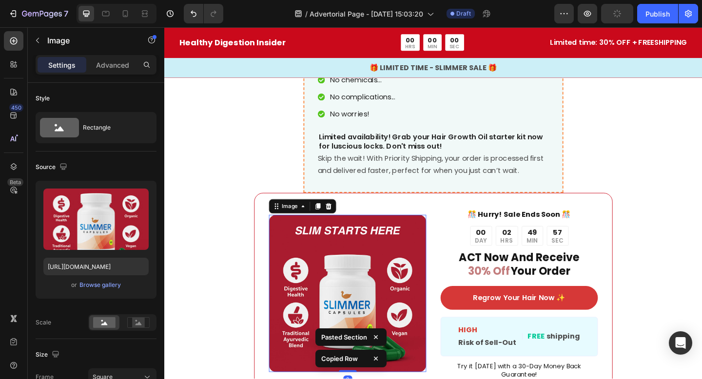
click at [282, 234] on img at bounding box center [363, 316] width 171 height 171
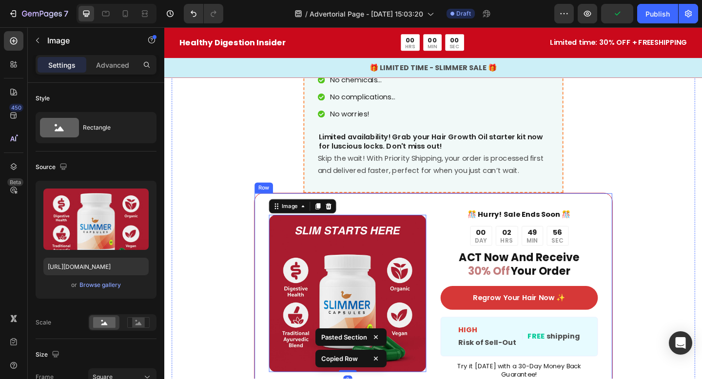
click at [267, 218] on div "Image 0 ️🎊 Hurry! Sale Ends Soon ️🎊 Text Block 00 DAY 02 HRS 49 MIN 56 SEC Coun…" at bounding box center [457, 317] width 390 height 219
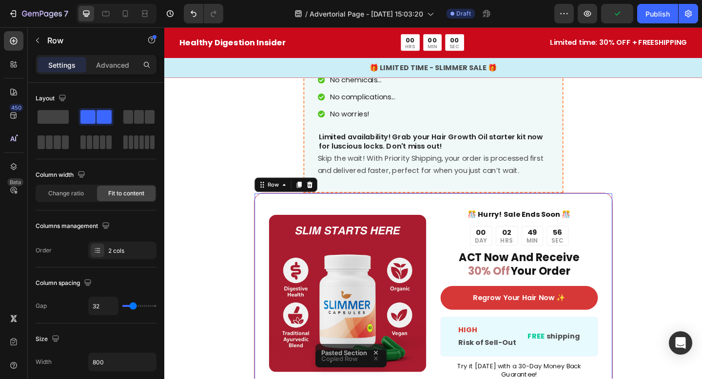
copy span ""Discover why [MEDICAL_DATA], afternoon crashes, and digestive discomfort aren'…"
click at [319, 196] on icon at bounding box center [322, 198] width 6 height 7
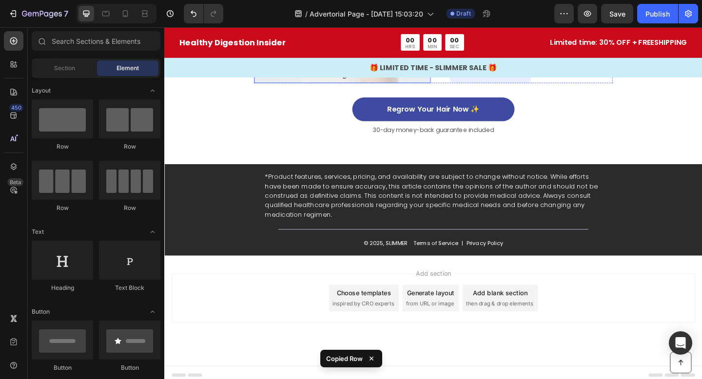
scroll to position [3705, 0]
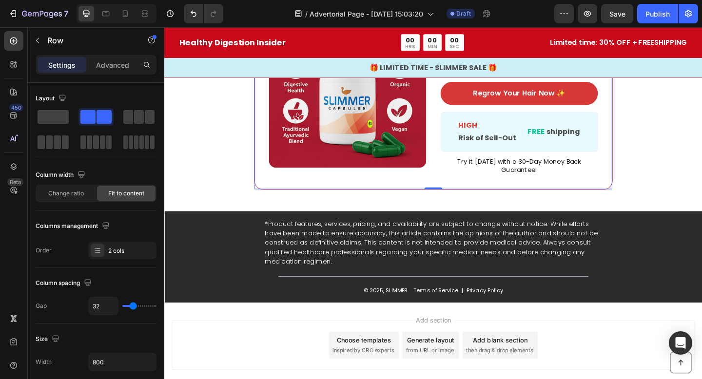
scroll to position [3930, 0]
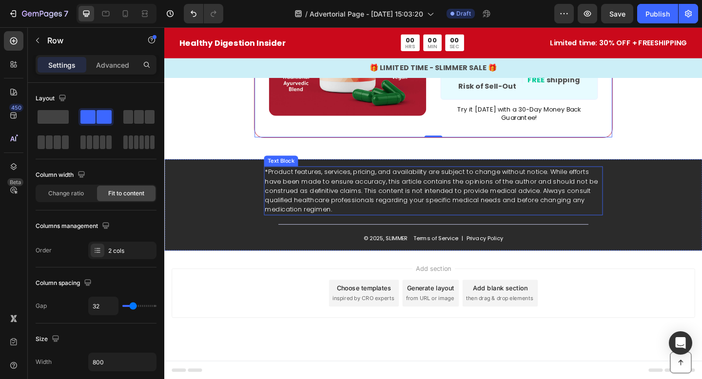
click at [362, 200] on p "*Product features, services, pricing, and availability are subject to change wi…" at bounding box center [456, 205] width 366 height 51
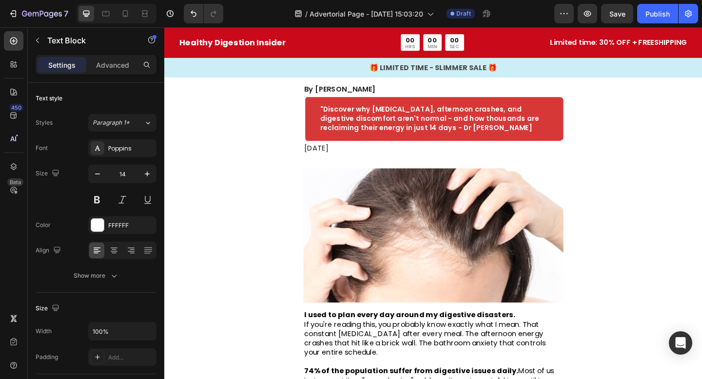
scroll to position [0, 0]
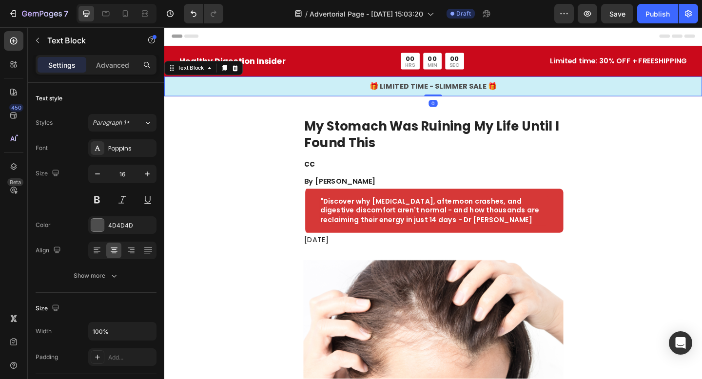
click at [309, 98] on div "🎁 LIMITED TIME - SLIMMER SALE 🎁" at bounding box center [456, 92] width 585 height 14
click at [309, 95] on p "🎁 LIMITED TIME - SLIMMER SALE 🎁" at bounding box center [456, 92] width 583 height 12
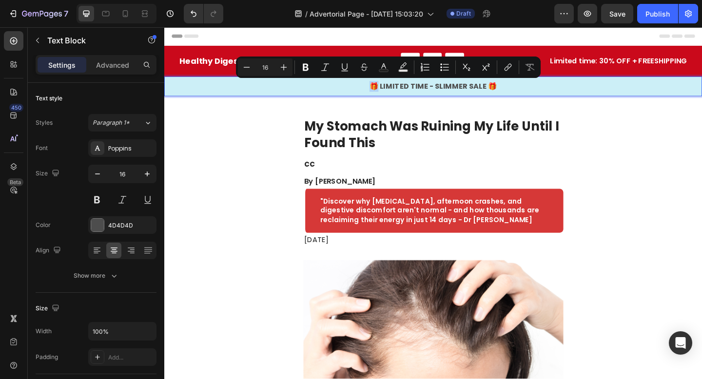
click at [291, 95] on p "🎁 LIMITED TIME - SLIMMER SALE 🎁" at bounding box center [456, 92] width 583 height 12
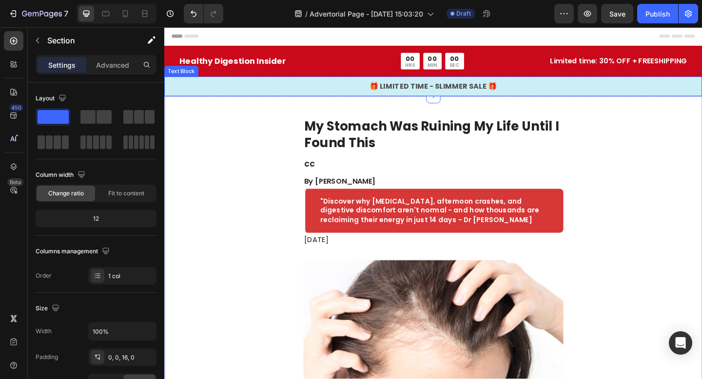
click at [287, 89] on p "🎁 LIMITED TIME - SLIMMER SALE 🎁" at bounding box center [456, 92] width 583 height 12
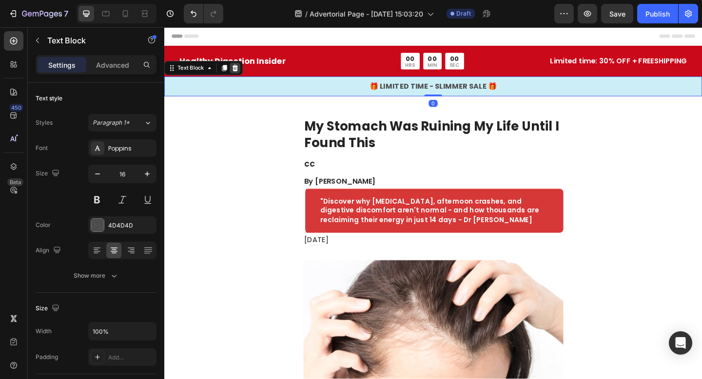
click at [238, 72] on icon at bounding box center [241, 71] width 6 height 7
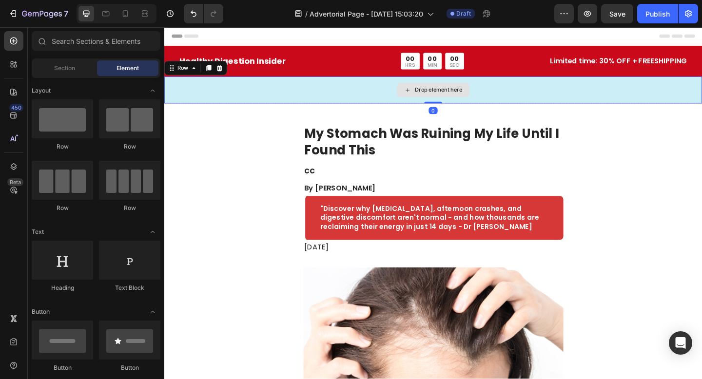
click at [246, 90] on div "Drop element here" at bounding box center [456, 95] width 585 height 29
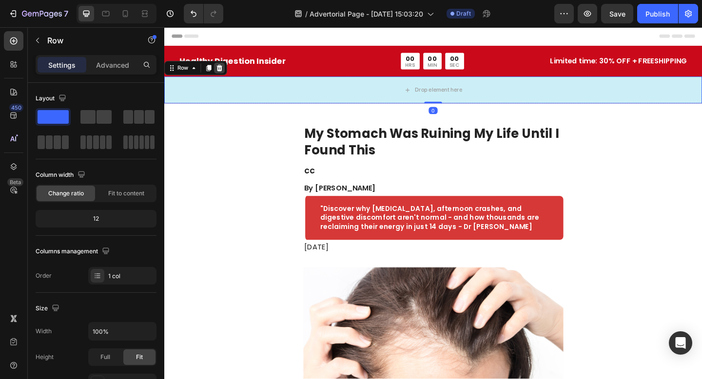
click at [227, 77] on div at bounding box center [224, 72] width 12 height 12
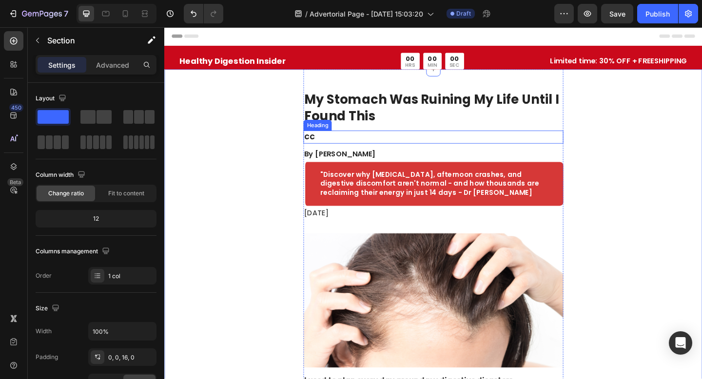
click at [357, 151] on h2 "cc" at bounding box center [456, 147] width 283 height 14
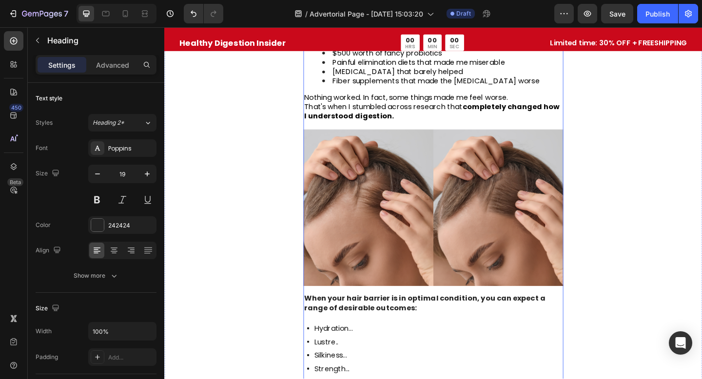
scroll to position [1133, 0]
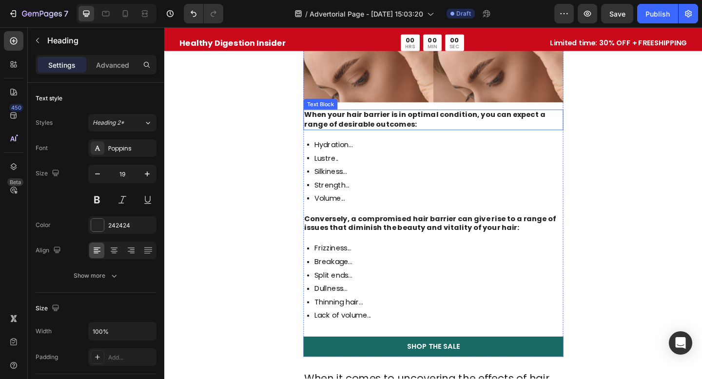
click at [372, 122] on strong "When your hair barrier is in optimal condition, you can expect a range of desir…" at bounding box center [447, 127] width 262 height 21
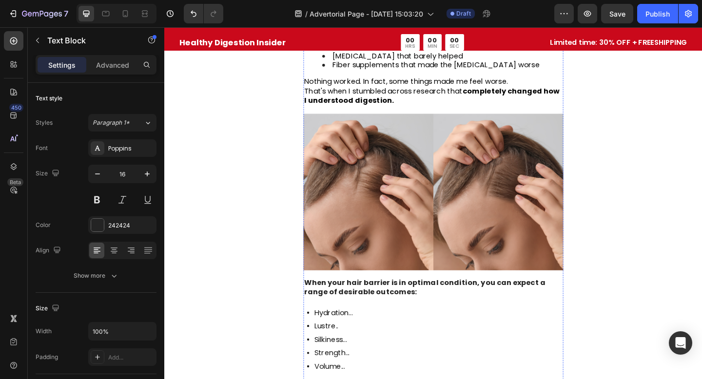
scroll to position [1251, 0]
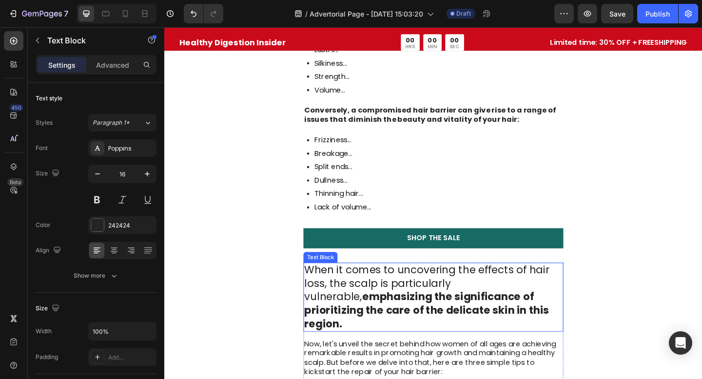
click at [450, 300] on p "When it comes to uncovering the effects of hair loss, the scalp is particularly…" at bounding box center [456, 321] width 281 height 73
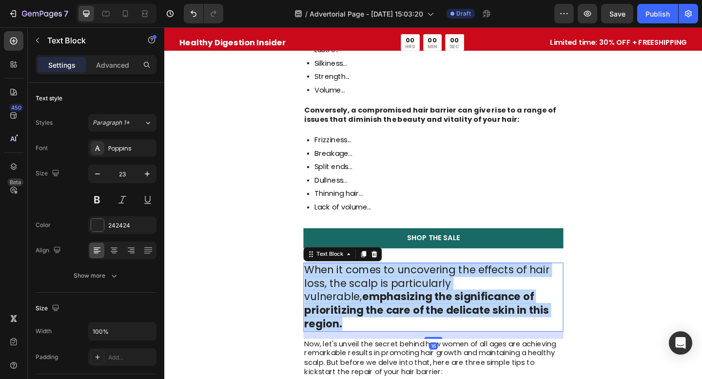
click at [450, 300] on p "When it comes to uncovering the effects of hair loss, the scalp is particularly…" at bounding box center [456, 321] width 281 height 73
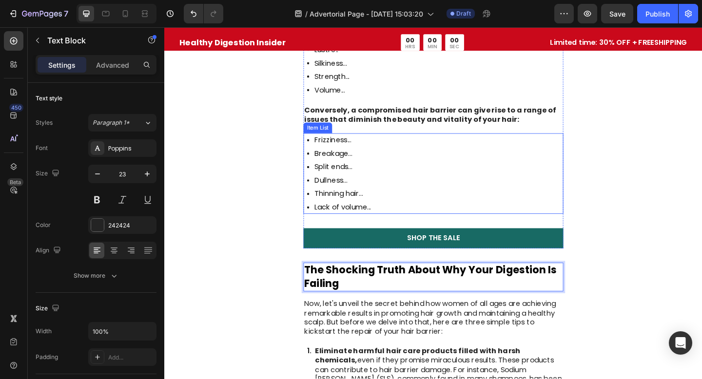
click at [434, 207] on div "Frizziness... Breakage... Split ends... Dullness... Thinning hair... Lack of vo…" at bounding box center [456, 187] width 283 height 88
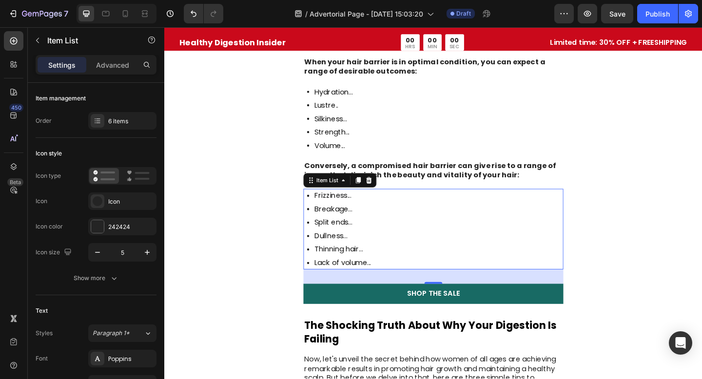
scroll to position [1190, 0]
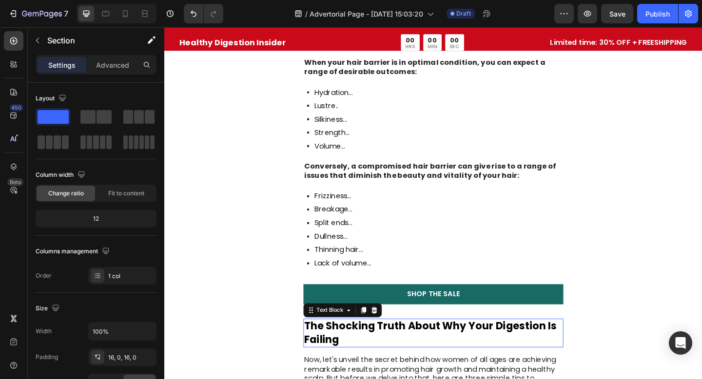
click at [396, 345] on strong "The Shocking Truth About Why Your Digestion Is Failing" at bounding box center [453, 360] width 274 height 30
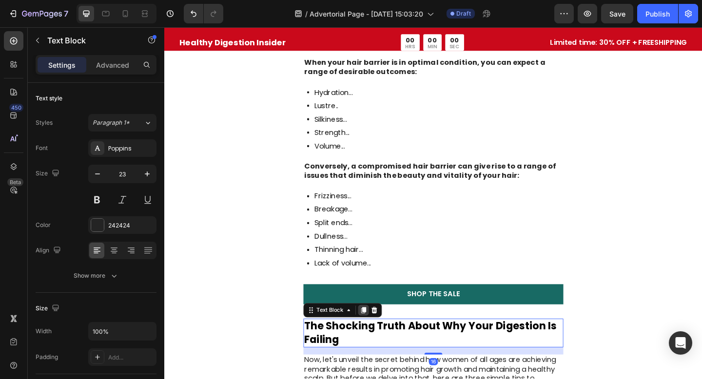
click at [384, 329] on div at bounding box center [381, 335] width 12 height 12
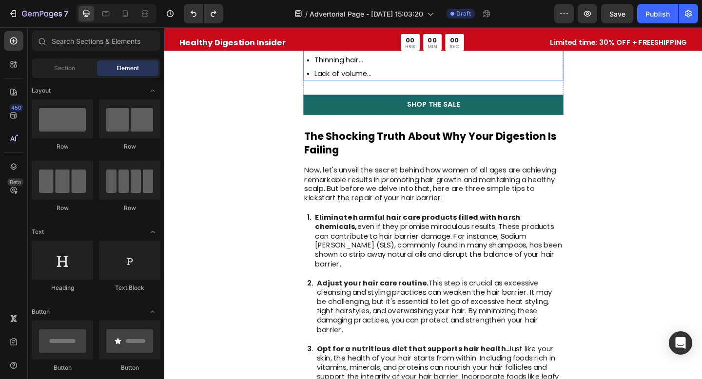
scroll to position [1408, 0]
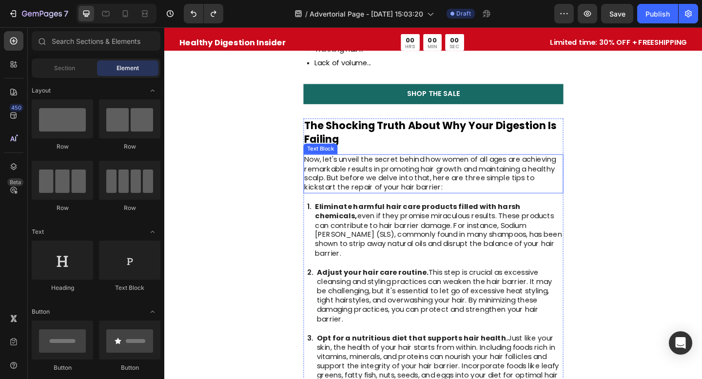
click at [394, 182] on p "Now, let's unveil the secret behind how women of all ages are achieving remarka…" at bounding box center [456, 187] width 281 height 40
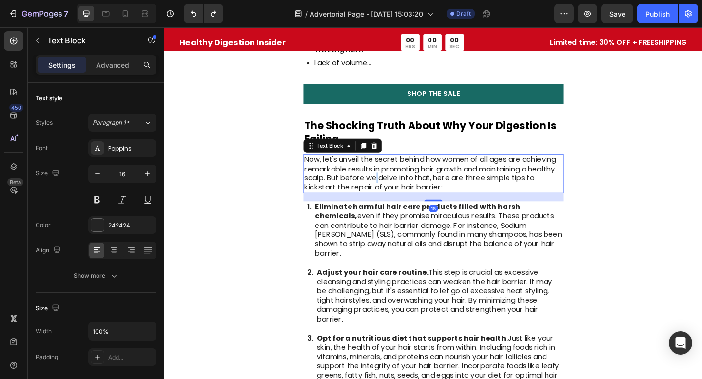
click at [394, 182] on p "Now, let's unveil the secret behind how women of all ages are achieving remarka…" at bounding box center [456, 187] width 281 height 40
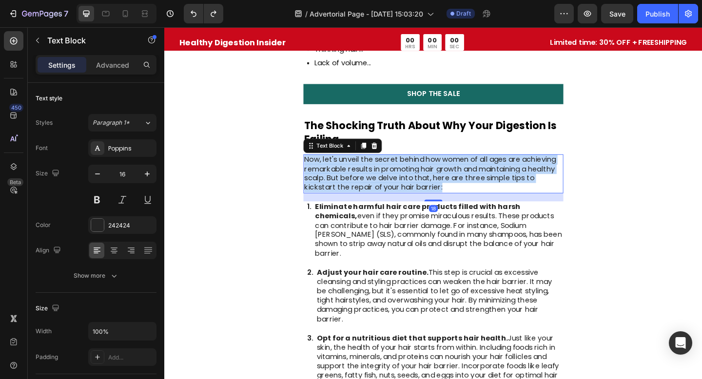
click at [394, 182] on p "Now, let's unveil the secret behind how women of all ages are achieving remarka…" at bounding box center [456, 187] width 281 height 40
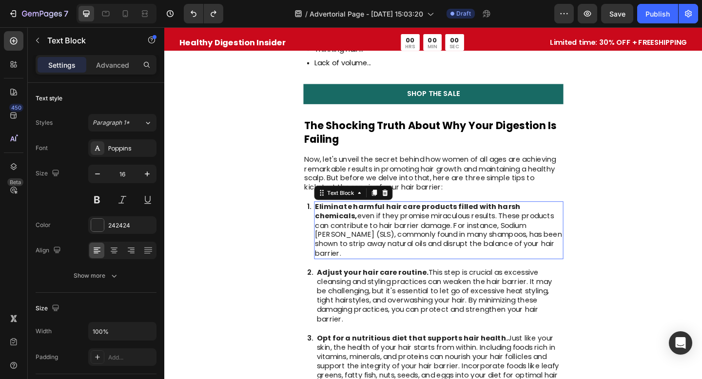
click at [425, 242] on p "Eliminate harmful hair care products filled with harsh chemicals, even if they …" at bounding box center [462, 248] width 269 height 61
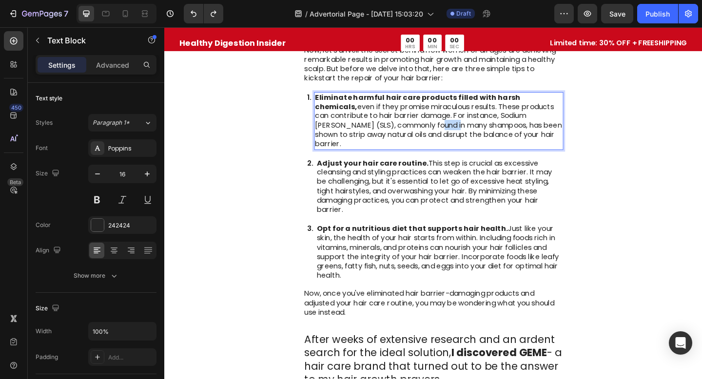
click at [425, 242] on p "Opt for a nutritious diet that supports hair health. Just like your skin, the h…" at bounding box center [463, 272] width 267 height 61
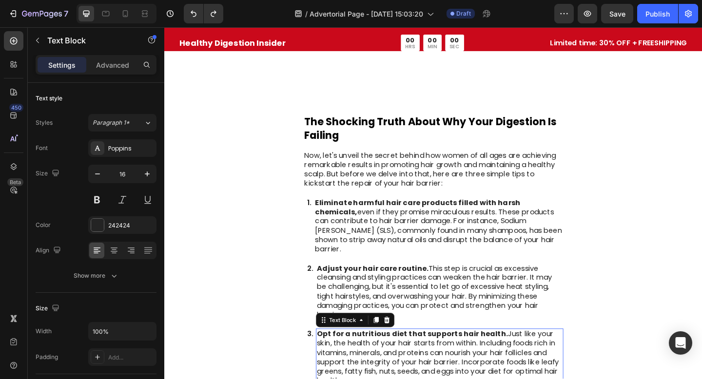
scroll to position [1386, 0]
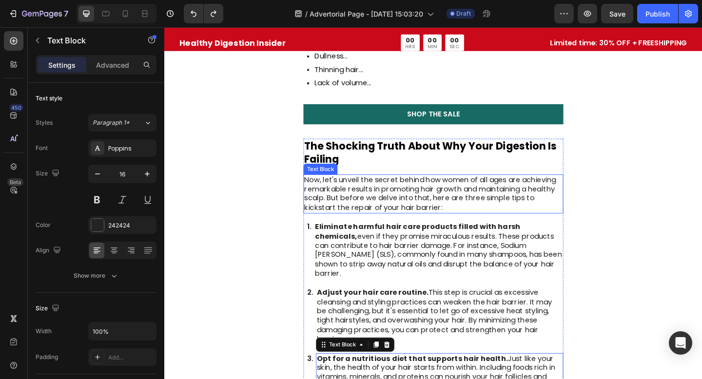
click at [420, 200] on p "Now, let's unveil the secret behind how women of all ages are achieving remarka…" at bounding box center [456, 209] width 281 height 40
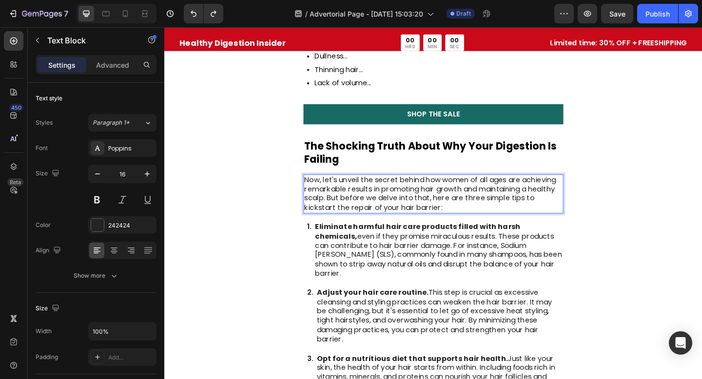
click at [420, 200] on p "Now, let's unveil the secret behind how women of all ages are achieving remarka…" at bounding box center [456, 209] width 281 height 40
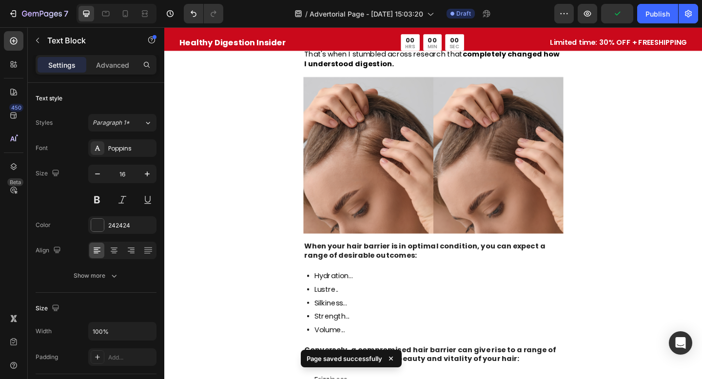
scroll to position [1163, 0]
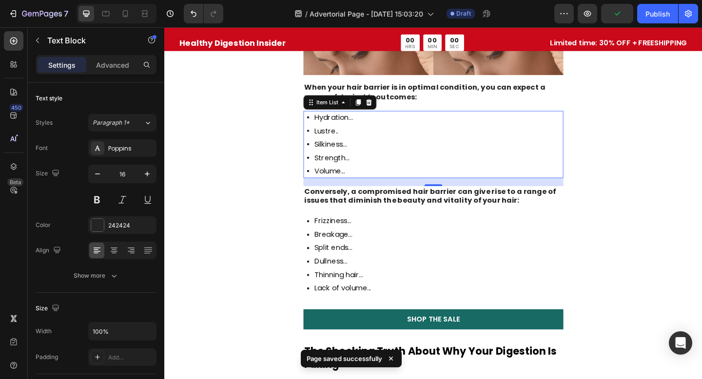
click at [451, 121] on div "Hydration... Lustre.. Silkiness... Strength... Volume..." at bounding box center [456, 154] width 283 height 73
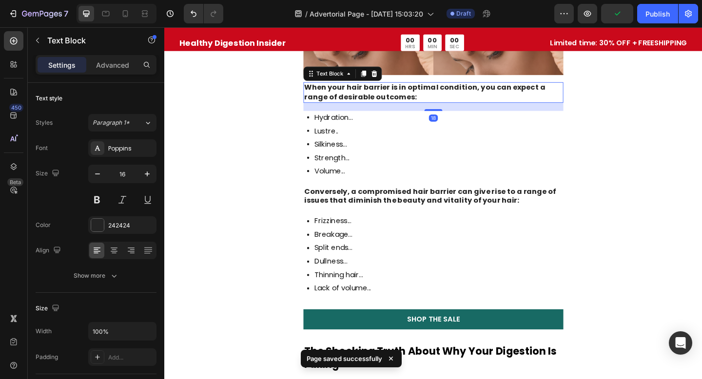
click at [451, 91] on p "When your hair barrier is in optimal condition, you can expect a range of desir…" at bounding box center [456, 98] width 281 height 20
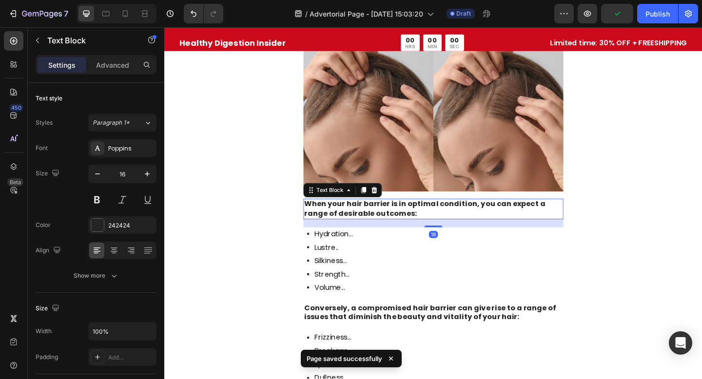
scroll to position [915, 0]
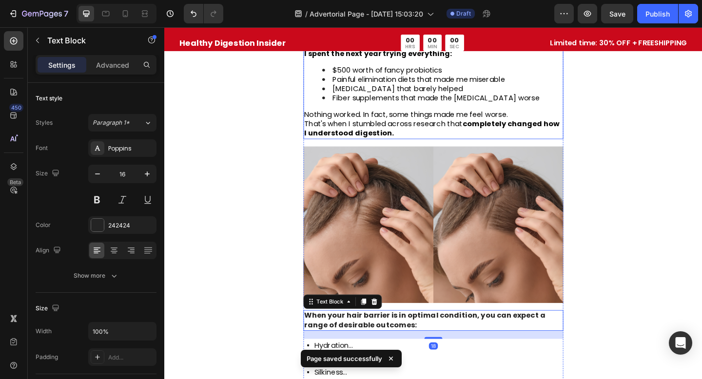
click at [448, 116] on span "Nothing worked. In fact, some things made me feel worse." at bounding box center [426, 121] width 221 height 11
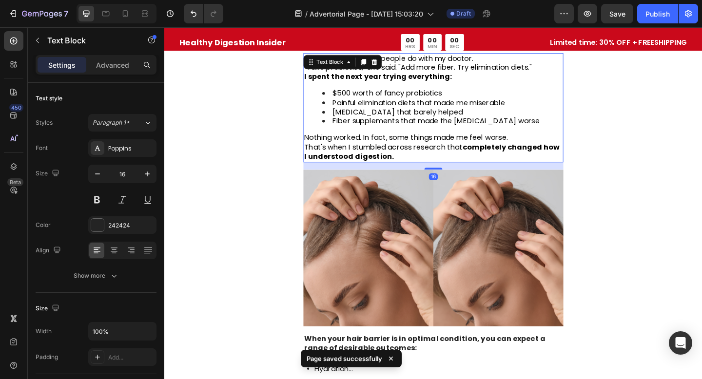
scroll to position [1020, 0]
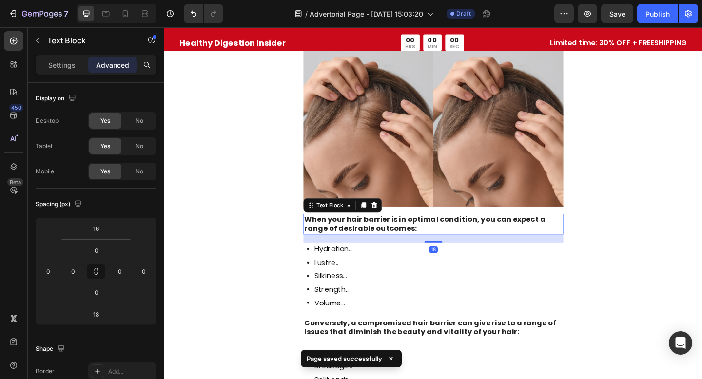
click at [405, 238] on strong "When your hair barrier is in optimal condition, you can expect a range of desir…" at bounding box center [447, 240] width 262 height 21
click at [391, 217] on icon at bounding box center [392, 221] width 8 height 8
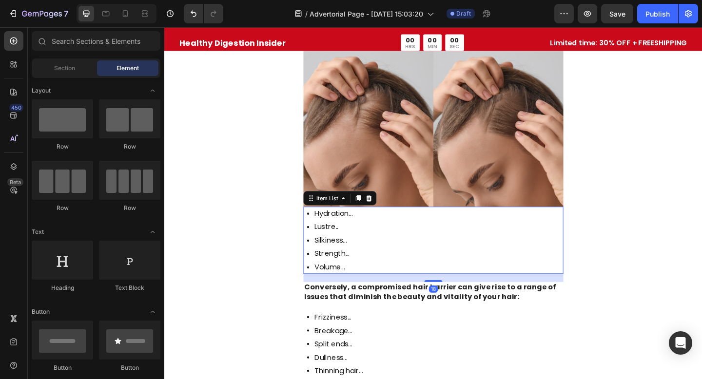
click at [387, 240] on div "Hydration... Lustre.. Silkiness... Strength... Volume..." at bounding box center [456, 259] width 283 height 73
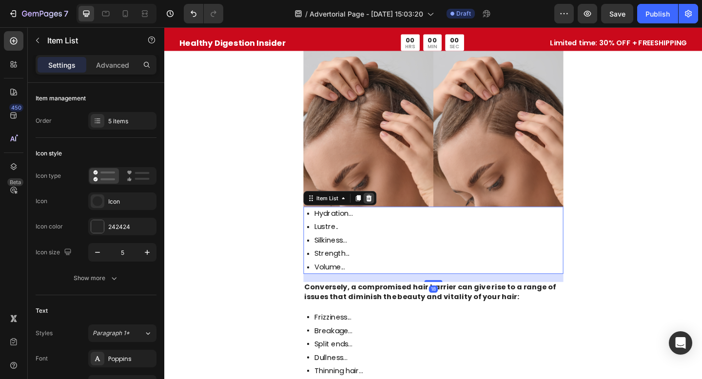
click at [380, 208] on div at bounding box center [375, 214] width 12 height 12
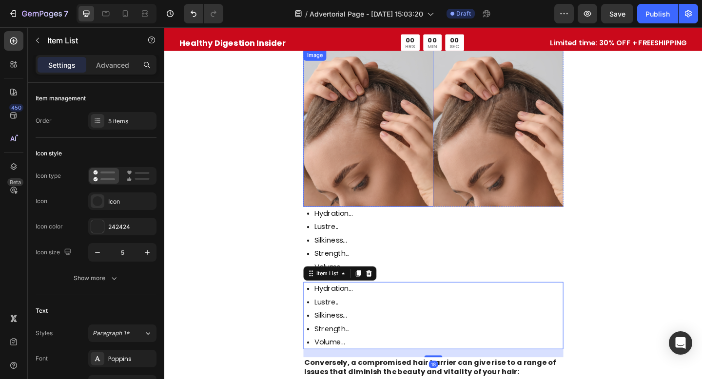
click at [391, 203] on img at bounding box center [385, 137] width 141 height 171
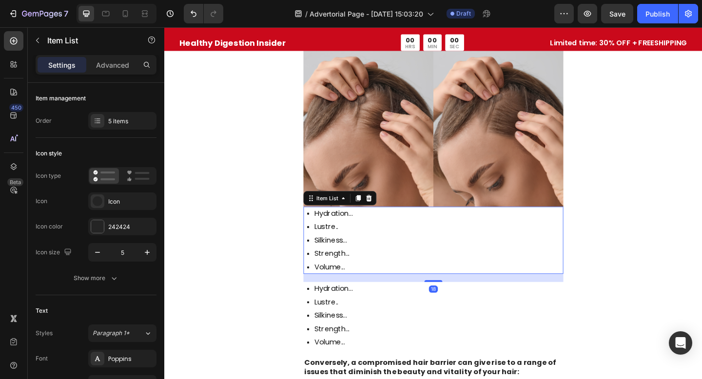
click at [380, 250] on div "Hydration... Lustre.. Silkiness... Strength... Volume..." at bounding box center [456, 259] width 283 height 73
click at [384, 210] on icon at bounding box center [387, 213] width 6 height 7
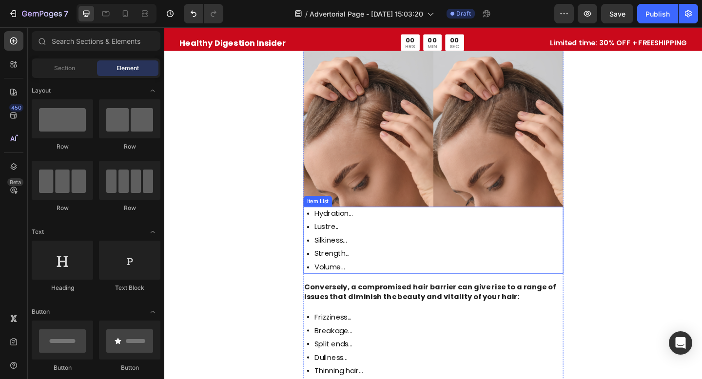
click at [384, 285] on div "Hydration... Lustre.. Silkiness... Strength... Volume..." at bounding box center [456, 259] width 283 height 73
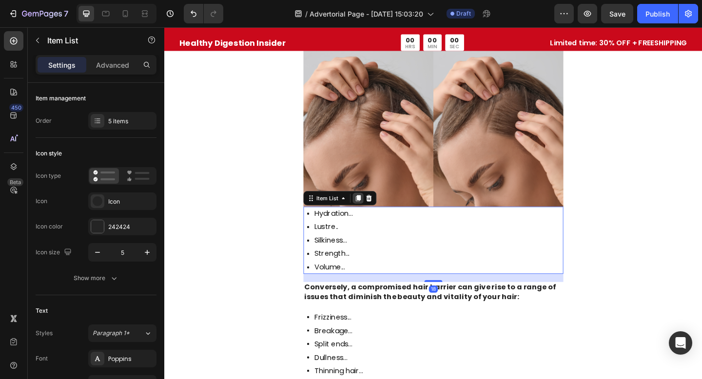
click at [380, 208] on div at bounding box center [375, 214] width 12 height 12
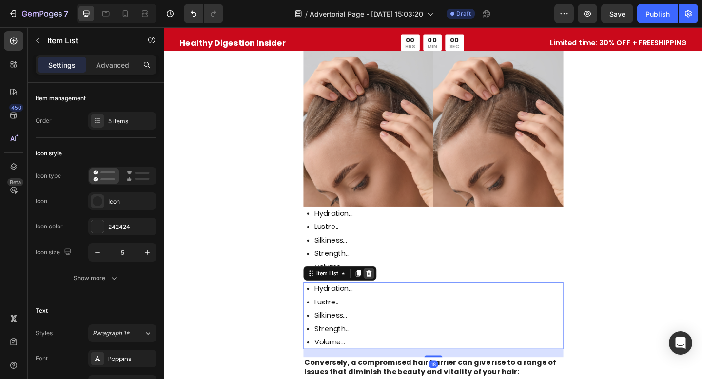
click at [387, 291] on icon at bounding box center [387, 295] width 8 height 8
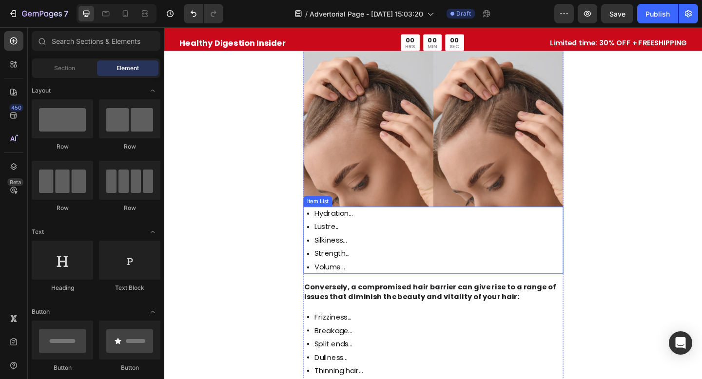
click at [387, 261] on div "Hydration... Lustre.. Silkiness... Strength... Volume..." at bounding box center [456, 259] width 283 height 73
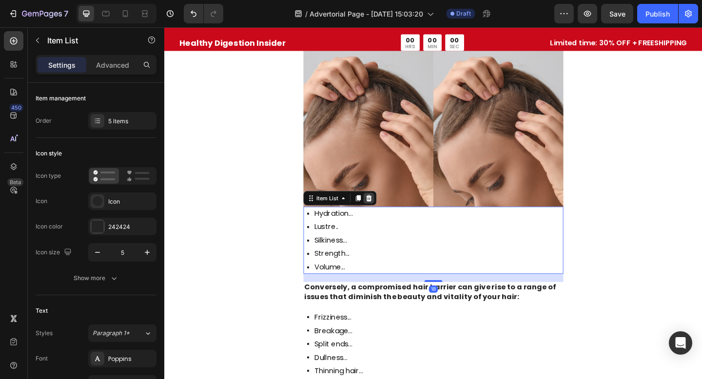
click at [385, 210] on icon at bounding box center [387, 213] width 6 height 7
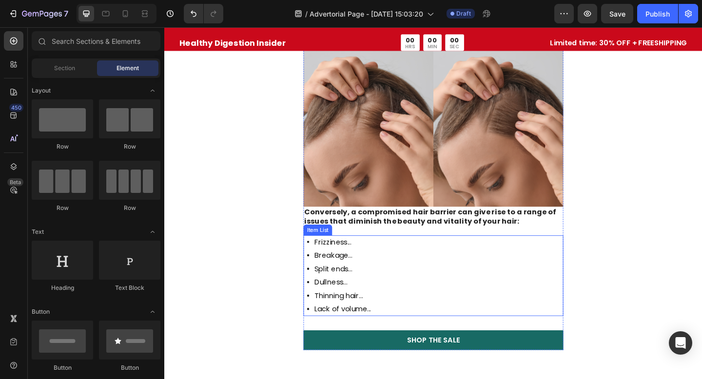
scroll to position [1030, 0]
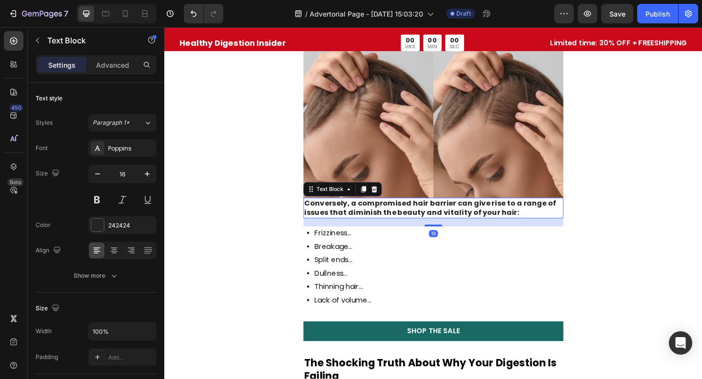
click at [376, 214] on strong "Conversely, a compromised hair barrier can give rise to a range of issues that …" at bounding box center [453, 223] width 274 height 21
click at [393, 200] on icon at bounding box center [392, 204] width 8 height 8
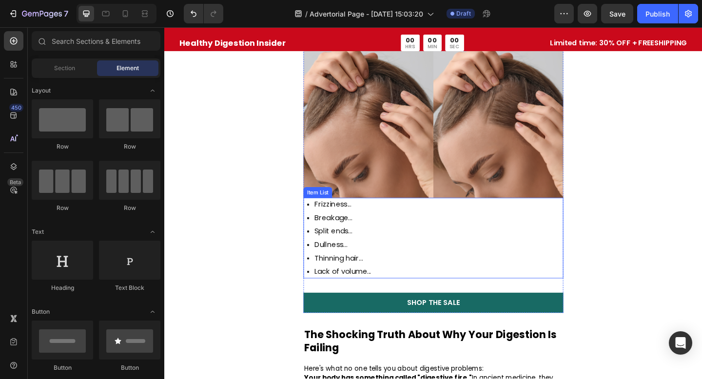
click at [383, 258] on p "Dullness..." at bounding box center [358, 264] width 62 height 12
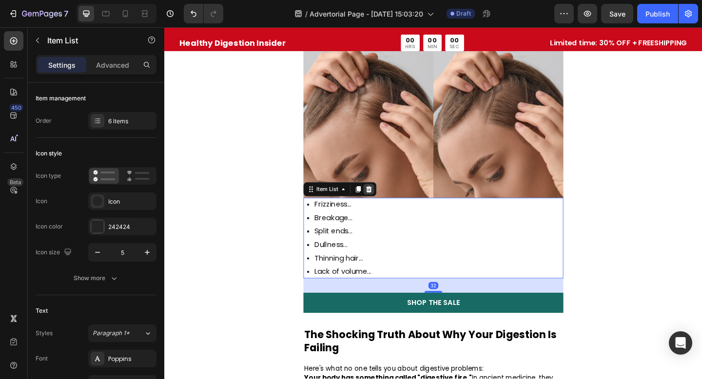
click at [387, 200] on icon at bounding box center [387, 203] width 6 height 7
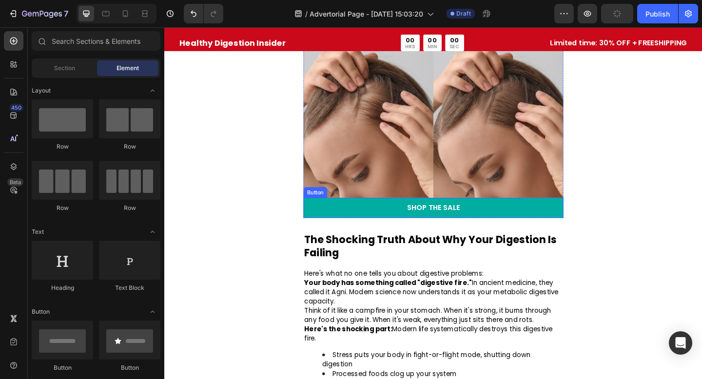
click at [384, 213] on link "Shop the Sale" at bounding box center [456, 224] width 283 height 22
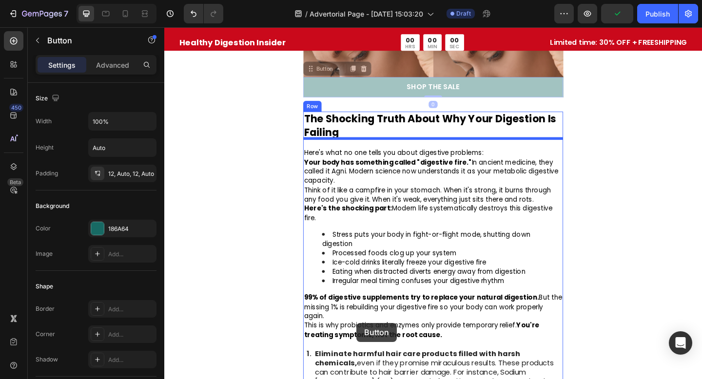
drag, startPoint x: 359, startPoint y: 212, endPoint x: 373, endPoint y: 349, distance: 137.7
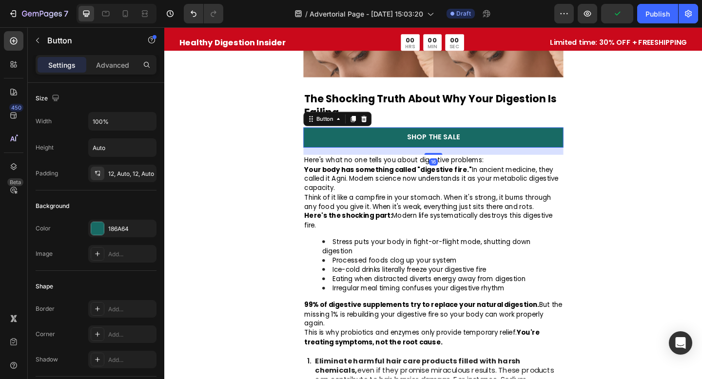
scroll to position [1172, 0]
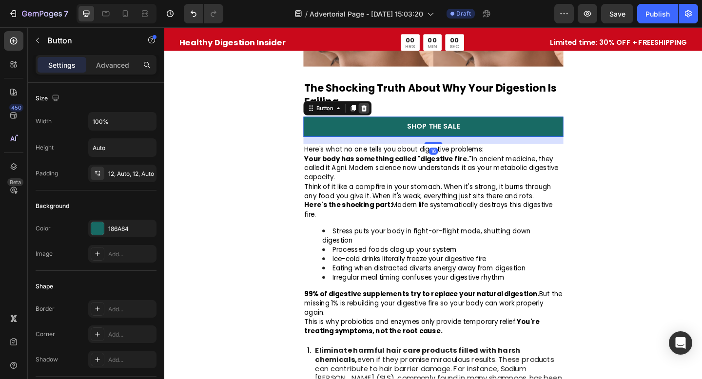
click at [380, 112] on icon at bounding box center [381, 115] width 6 height 7
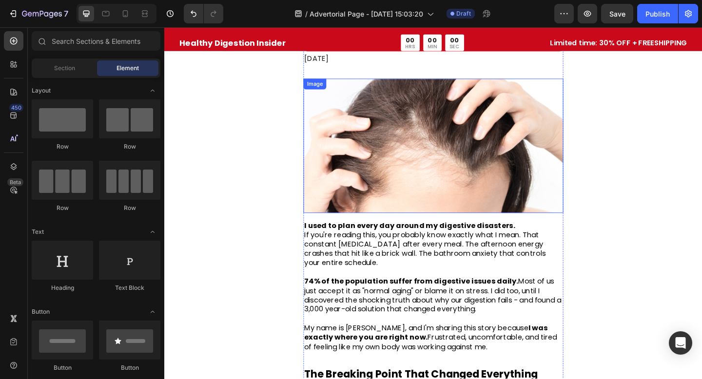
scroll to position [221, 0]
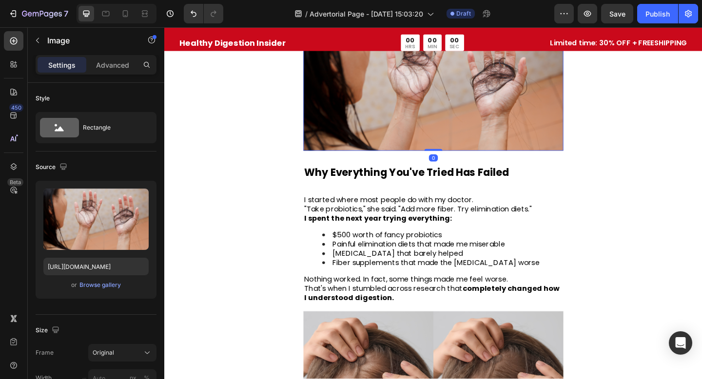
click at [378, 106] on img at bounding box center [456, 88] width 283 height 147
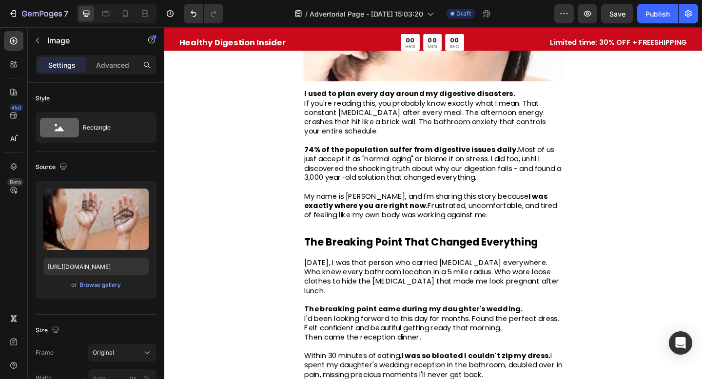
scroll to position [0, 0]
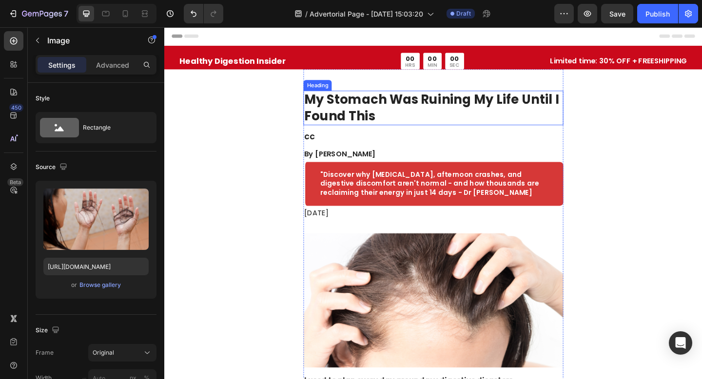
click at [401, 106] on h1 "My Stomach Was Ruining My Life Until I Found This" at bounding box center [456, 115] width 283 height 38
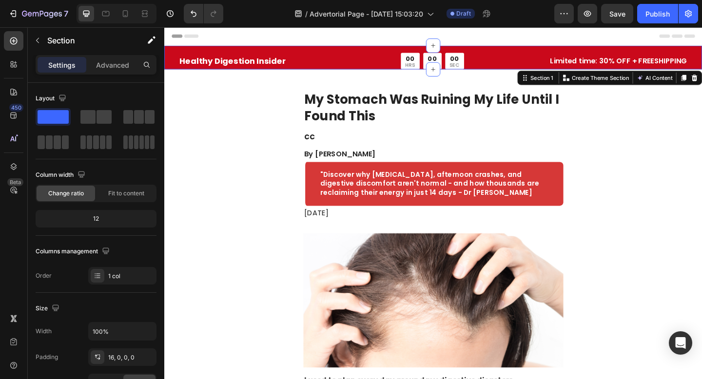
click at [311, 53] on div "Healthy Digestion Insider Text Block 00 HRS 00 MIN 00 SEC Countdown Timer Row L…" at bounding box center [456, 60] width 585 height 26
click at [290, 67] on strong "Healthy Digestion Insider" at bounding box center [238, 64] width 115 height 12
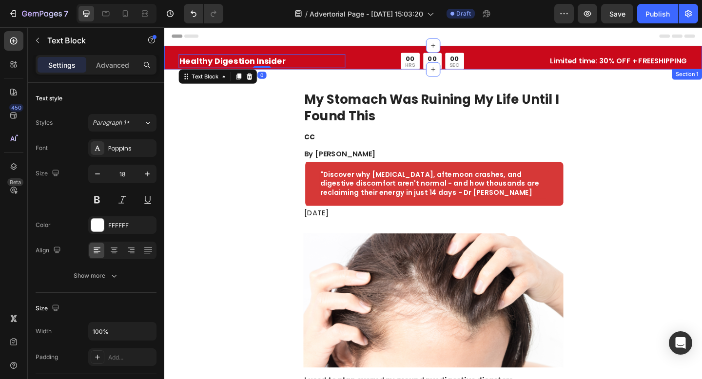
click at [347, 51] on div "Healthy Digestion Insider Text Block 0 00 HRS 00 MIN 00 SEC Countdown Timer Row…" at bounding box center [456, 60] width 585 height 26
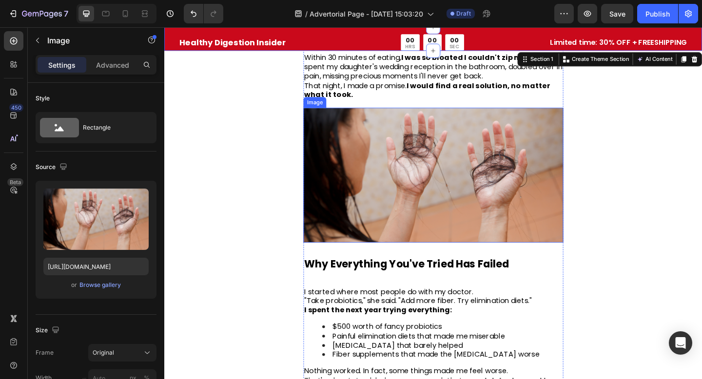
click at [390, 174] on img at bounding box center [456, 188] width 283 height 147
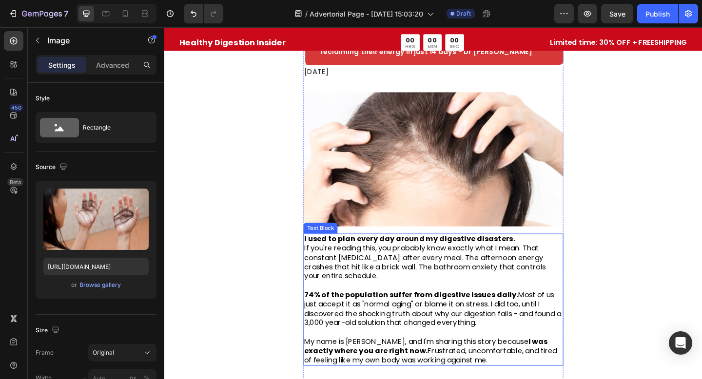
scroll to position [91, 0]
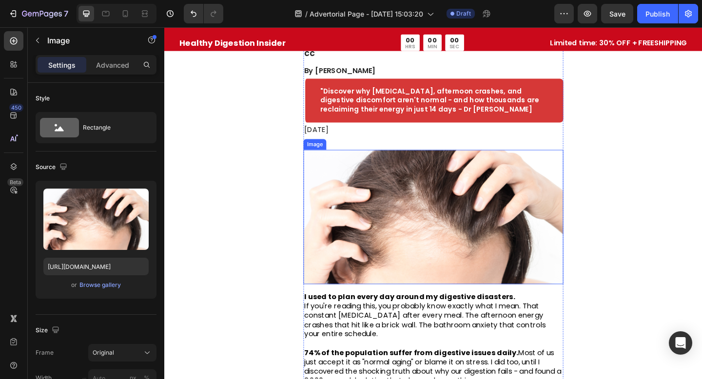
click at [392, 209] on img at bounding box center [456, 234] width 283 height 147
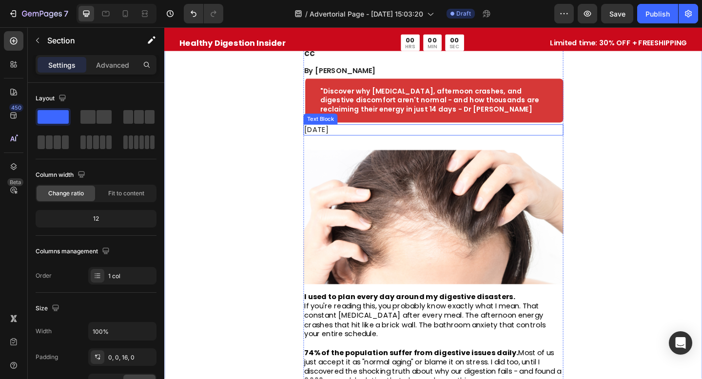
click at [358, 138] on p "[DATE]" at bounding box center [456, 139] width 281 height 10
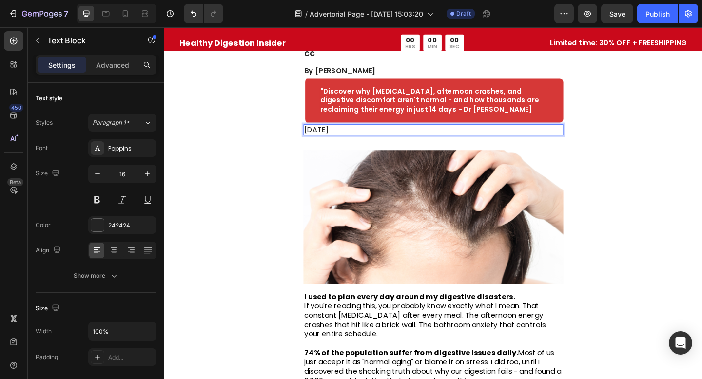
click at [339, 139] on p "[DATE]" at bounding box center [456, 139] width 281 height 10
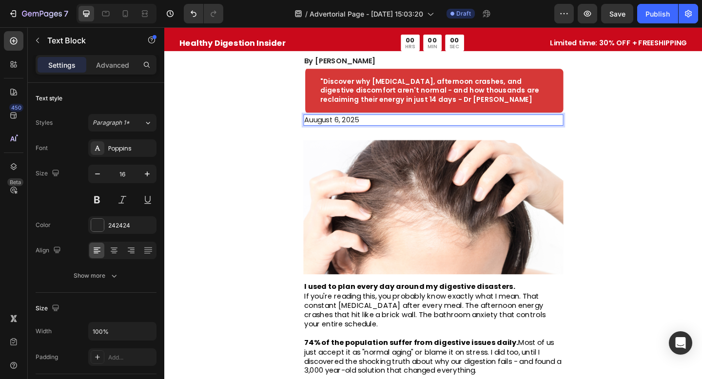
click at [355, 131] on p "Auugust 6, 2025" at bounding box center [456, 128] width 281 height 10
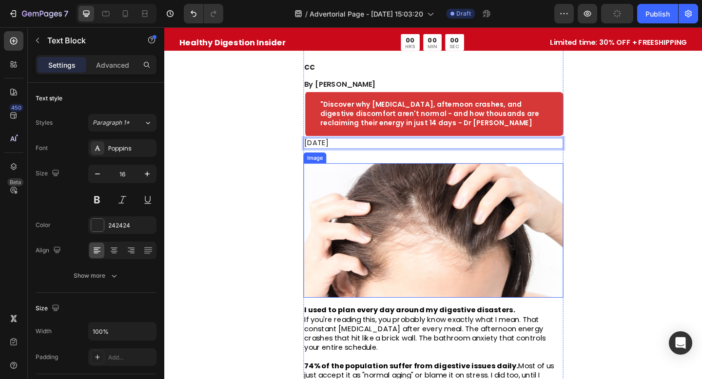
scroll to position [0, 0]
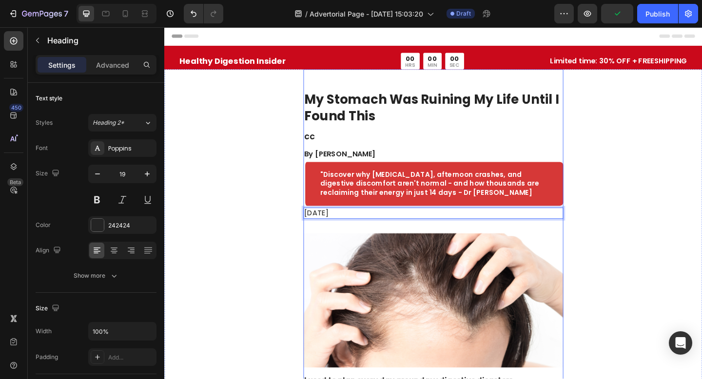
click at [339, 148] on h2 "cc" at bounding box center [456, 147] width 283 height 14
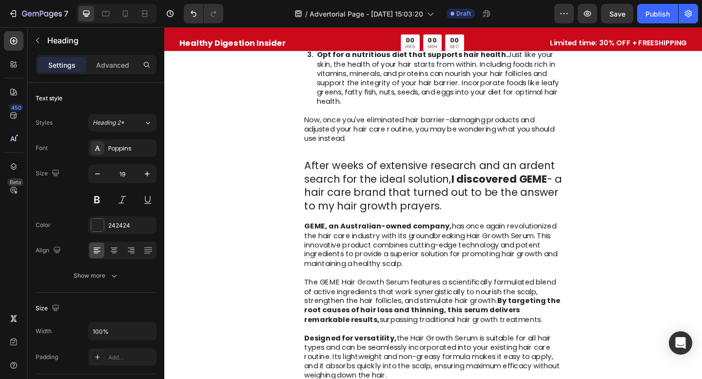
scroll to position [1620, 0]
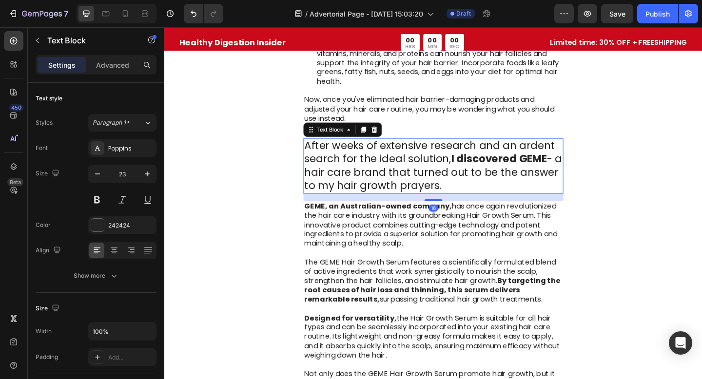
click at [405, 165] on p "After weeks of extensive research and an ardent search for the ideal solution, …" at bounding box center [456, 178] width 281 height 58
click at [391, 135] on icon at bounding box center [392, 139] width 8 height 8
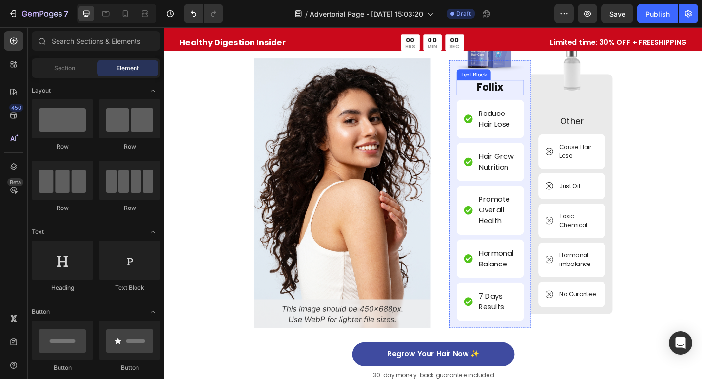
scroll to position [3151, 0]
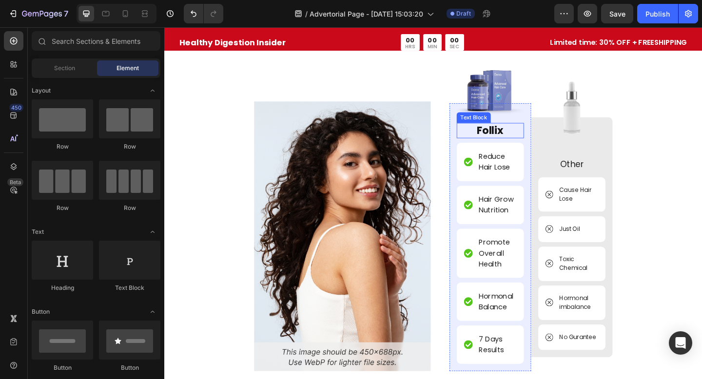
click at [525, 89] on img at bounding box center [518, 94] width 73 height 73
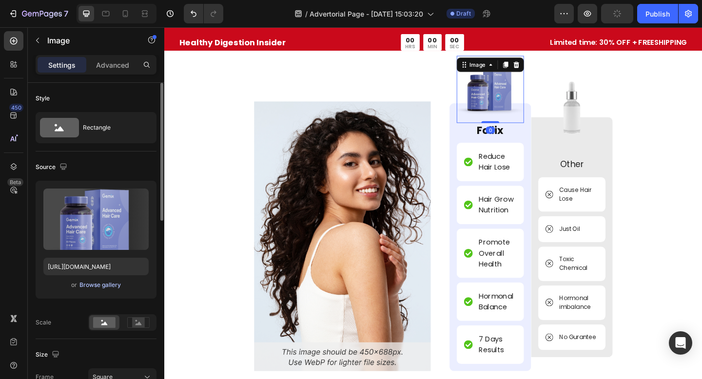
click at [91, 286] on div "Browse gallery" at bounding box center [99, 285] width 41 height 9
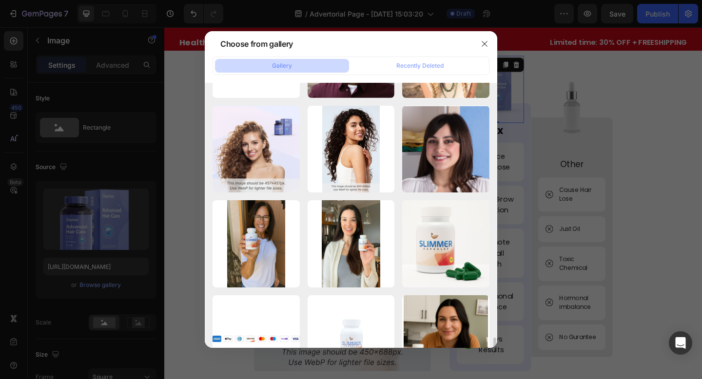
scroll to position [1829, 0]
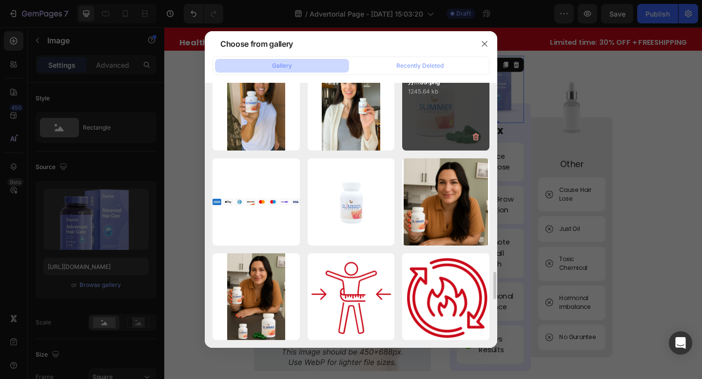
click at [429, 119] on div "ChatGPT Image 2025年7月...33.png 1245.64 kb" at bounding box center [445, 106] width 87 height 87
type input "[URL][DOMAIN_NAME]"
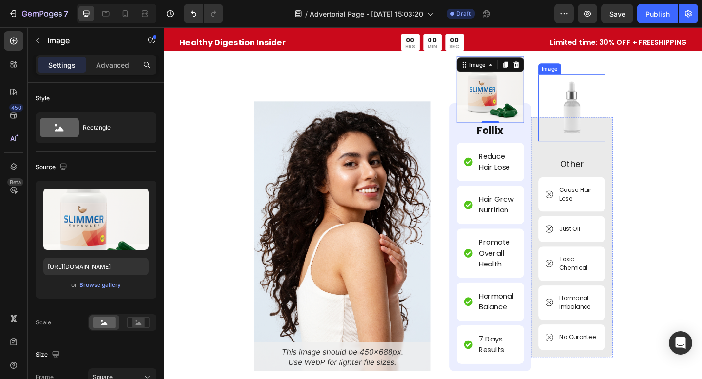
click at [601, 116] on img at bounding box center [607, 114] width 73 height 73
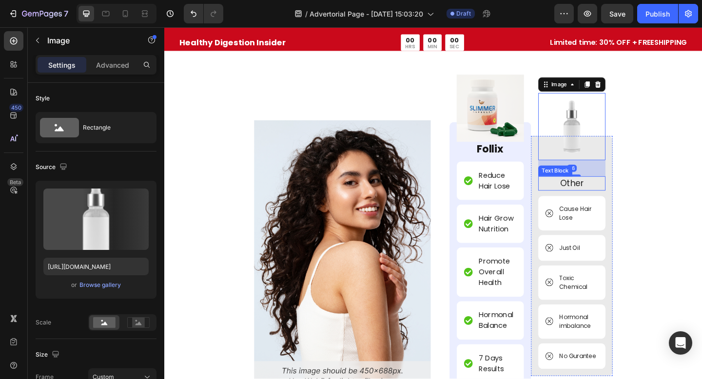
scroll to position [3127, 0]
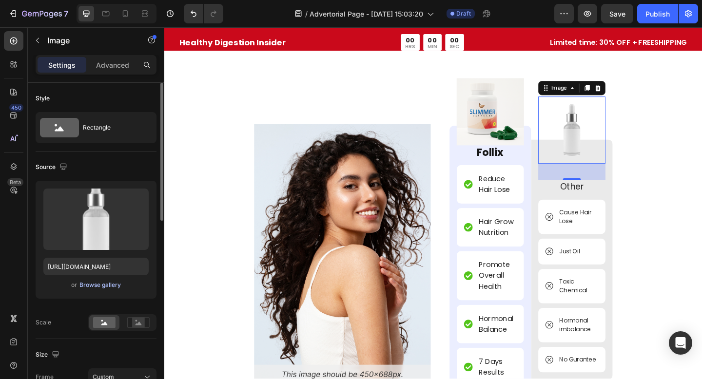
click at [114, 287] on div "Browse gallery" at bounding box center [99, 285] width 41 height 9
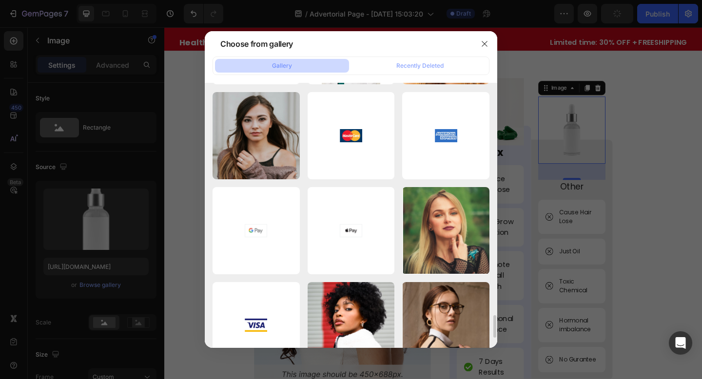
scroll to position [2873, 0]
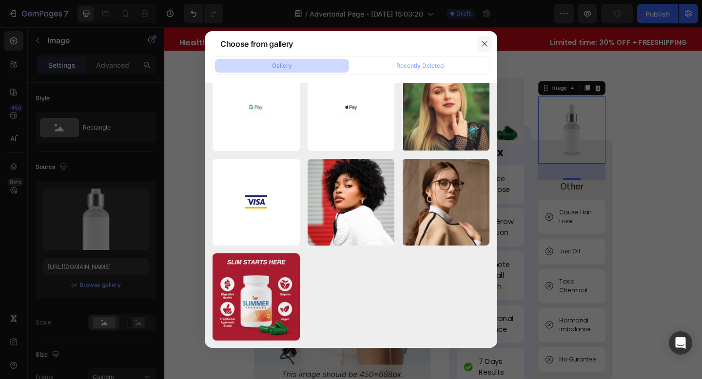
click at [480, 48] on button "button" at bounding box center [485, 44] width 16 height 16
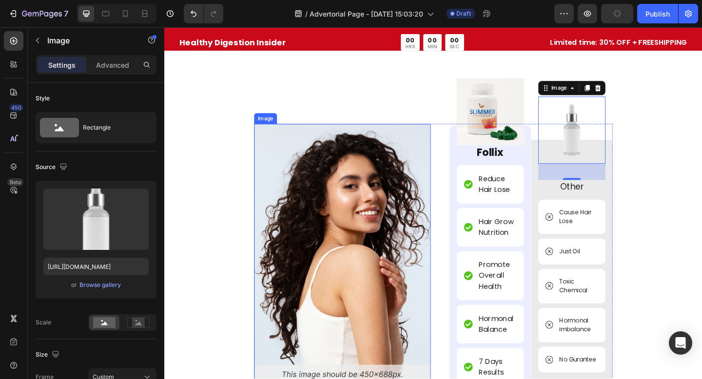
click at [371, 242] on img at bounding box center [358, 279] width 192 height 293
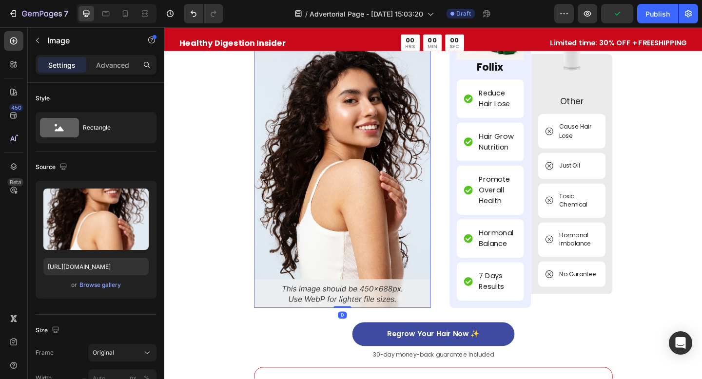
scroll to position [3203, 0]
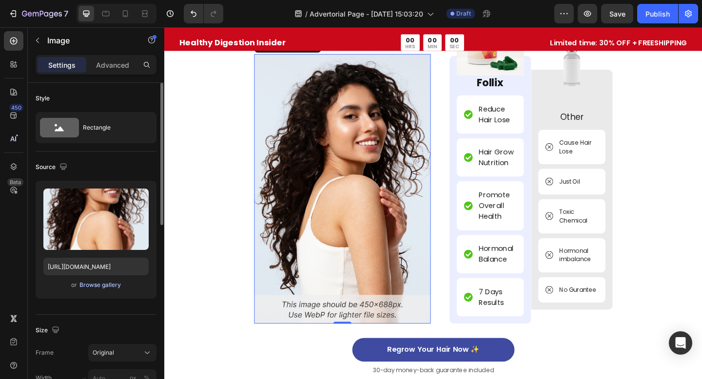
click at [92, 285] on div "Browse gallery" at bounding box center [99, 285] width 41 height 9
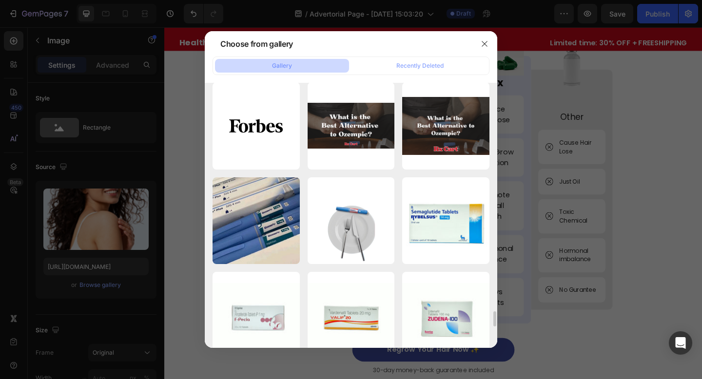
scroll to position [4391, 0]
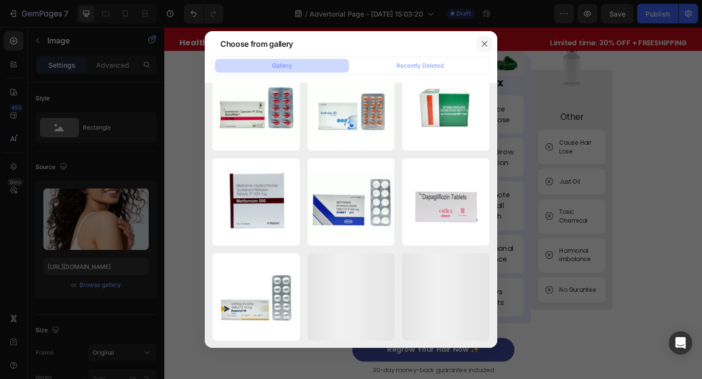
click at [478, 45] on button "button" at bounding box center [485, 44] width 16 height 16
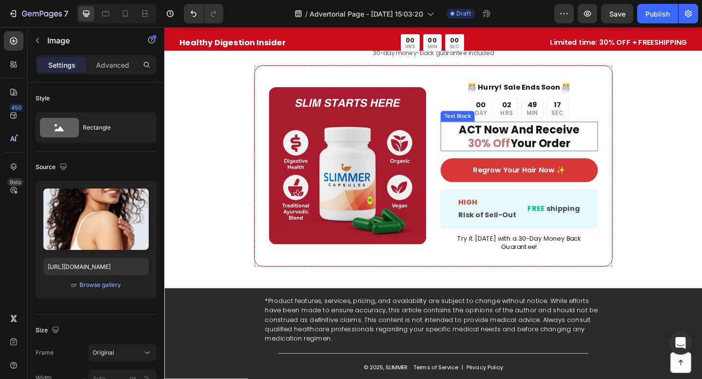
scroll to position [3549, 0]
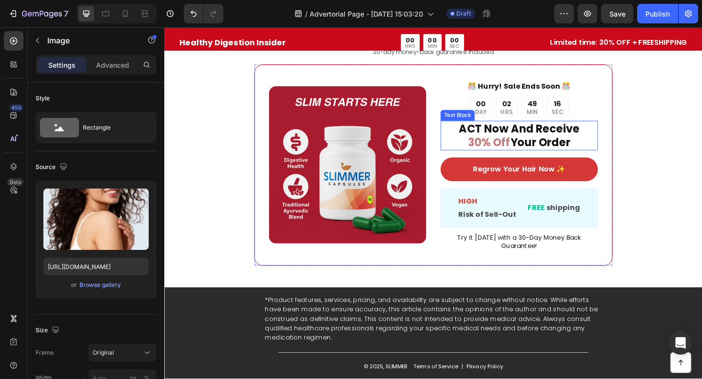
click at [508, 142] on p "ACT Now And Receive 30% Off Your Order" at bounding box center [549, 145] width 169 height 30
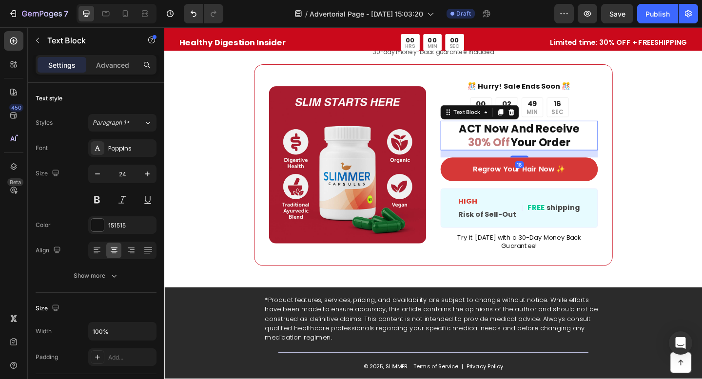
click at [508, 148] on span "30% Off" at bounding box center [518, 153] width 46 height 16
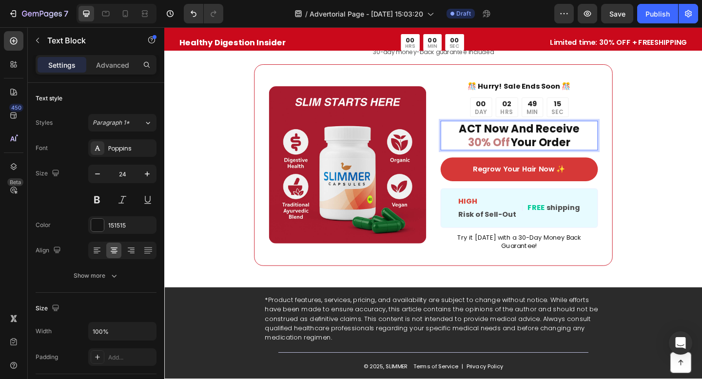
click at [508, 148] on span "30% Off" at bounding box center [518, 153] width 46 height 16
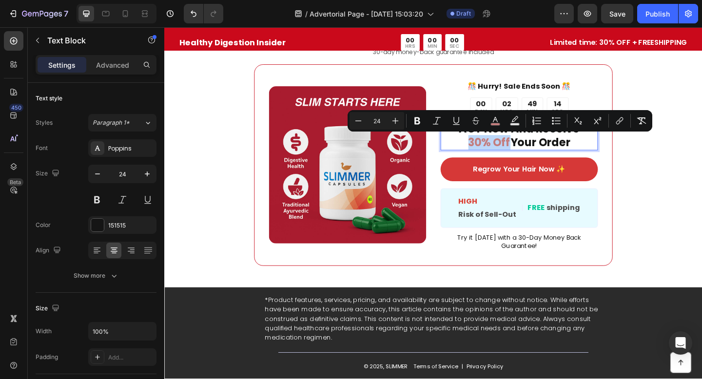
drag, startPoint x: 488, startPoint y: 153, endPoint x: 537, endPoint y: 152, distance: 48.2
click at [537, 152] on p "ACT Now And Receive 30% Off Your Order" at bounding box center [549, 145] width 169 height 30
click at [492, 121] on icon "Editor contextual toolbar" at bounding box center [495, 121] width 10 height 10
type input "C37D7D"
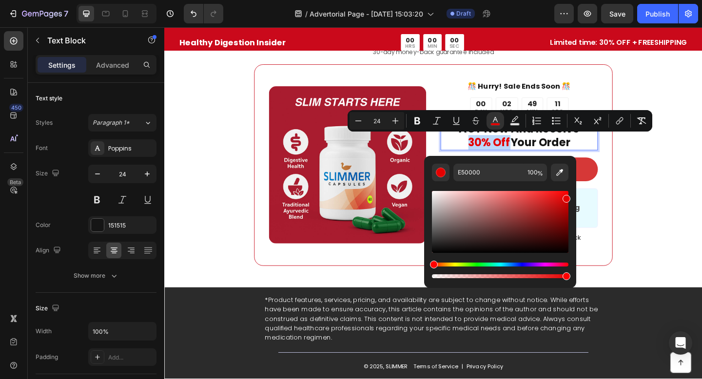
drag, startPoint x: 681, startPoint y: 232, endPoint x: 655, endPoint y: 198, distance: 43.1
drag, startPoint x: 567, startPoint y: 199, endPoint x: 567, endPoint y: 179, distance: 20.0
click at [567, 179] on div "E50000 100 %" at bounding box center [500, 222] width 136 height 116
type input "FF0202"
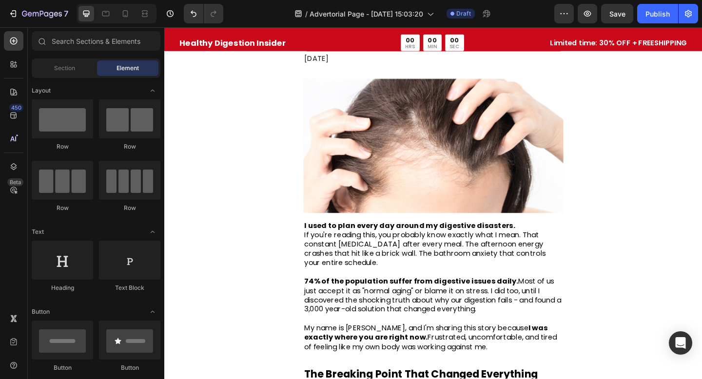
scroll to position [0, 0]
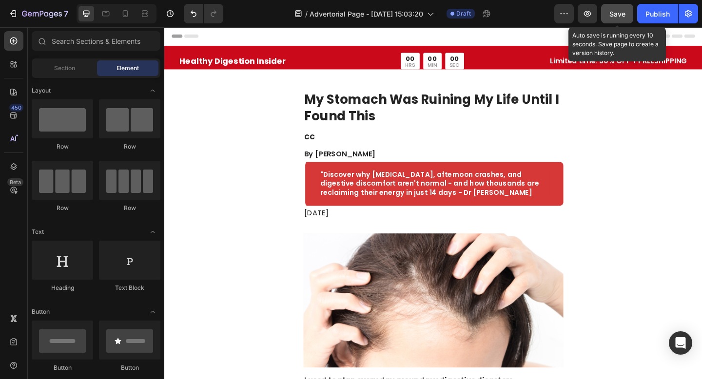
click at [611, 9] on div "Save" at bounding box center [617, 14] width 16 height 10
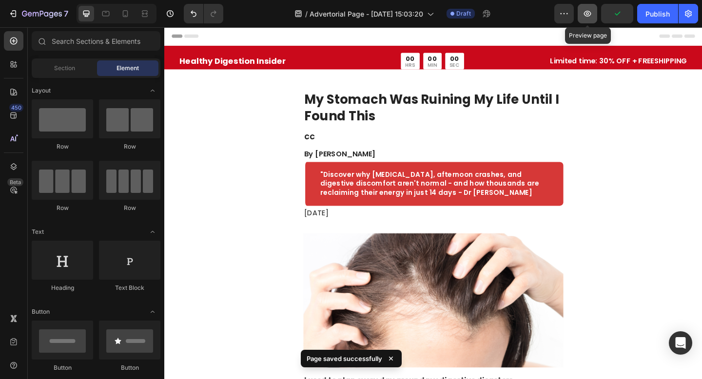
click at [588, 19] on button "button" at bounding box center [586, 13] width 19 height 19
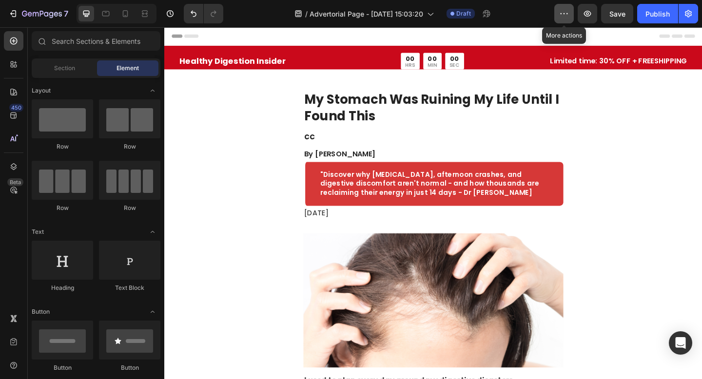
click at [567, 16] on icon "button" at bounding box center [564, 14] width 10 height 10
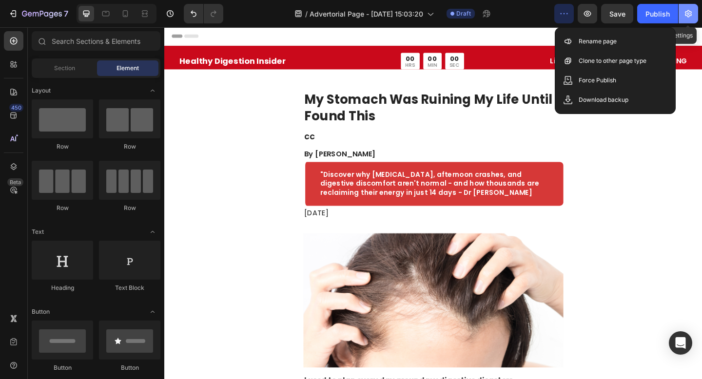
click at [688, 17] on icon "button" at bounding box center [688, 13] width 7 height 7
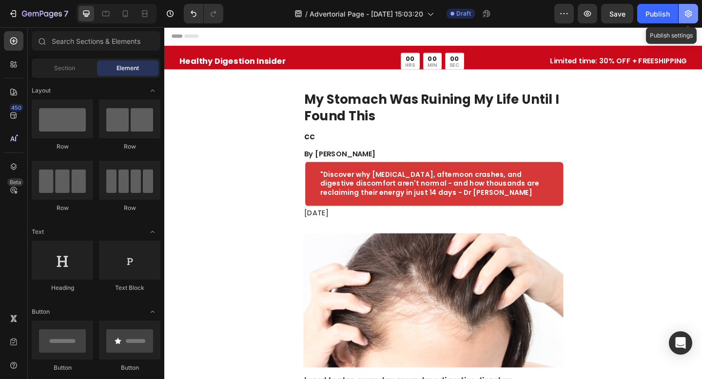
click at [691, 19] on button "button" at bounding box center [687, 13] width 19 height 19
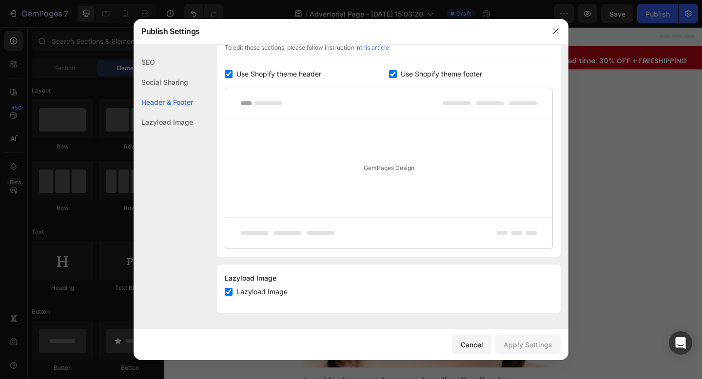
scroll to position [444, 0]
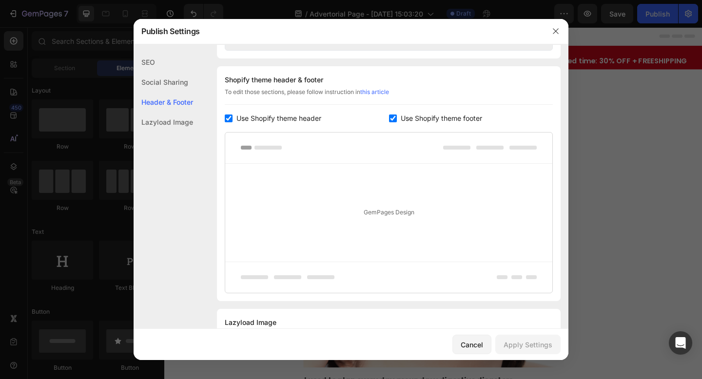
click at [431, 115] on span "Use Shopify theme footer" at bounding box center [441, 119] width 81 height 12
checkbox input "false"
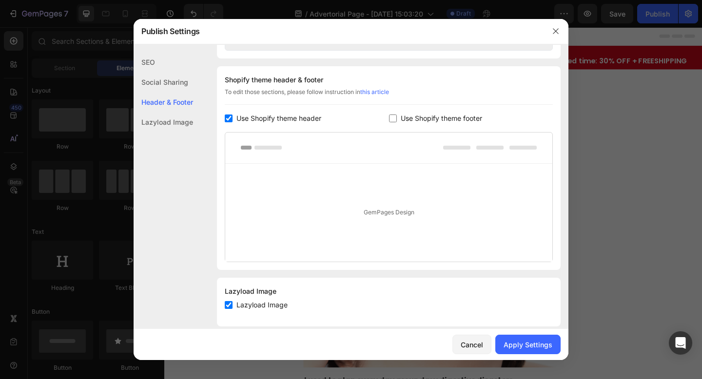
scroll to position [0, 0]
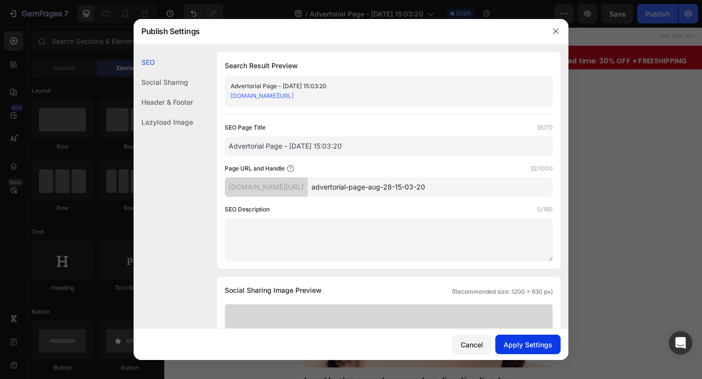
click at [518, 343] on div "Apply Settings" at bounding box center [527, 345] width 49 height 10
